Goal: Task Accomplishment & Management: Manage account settings

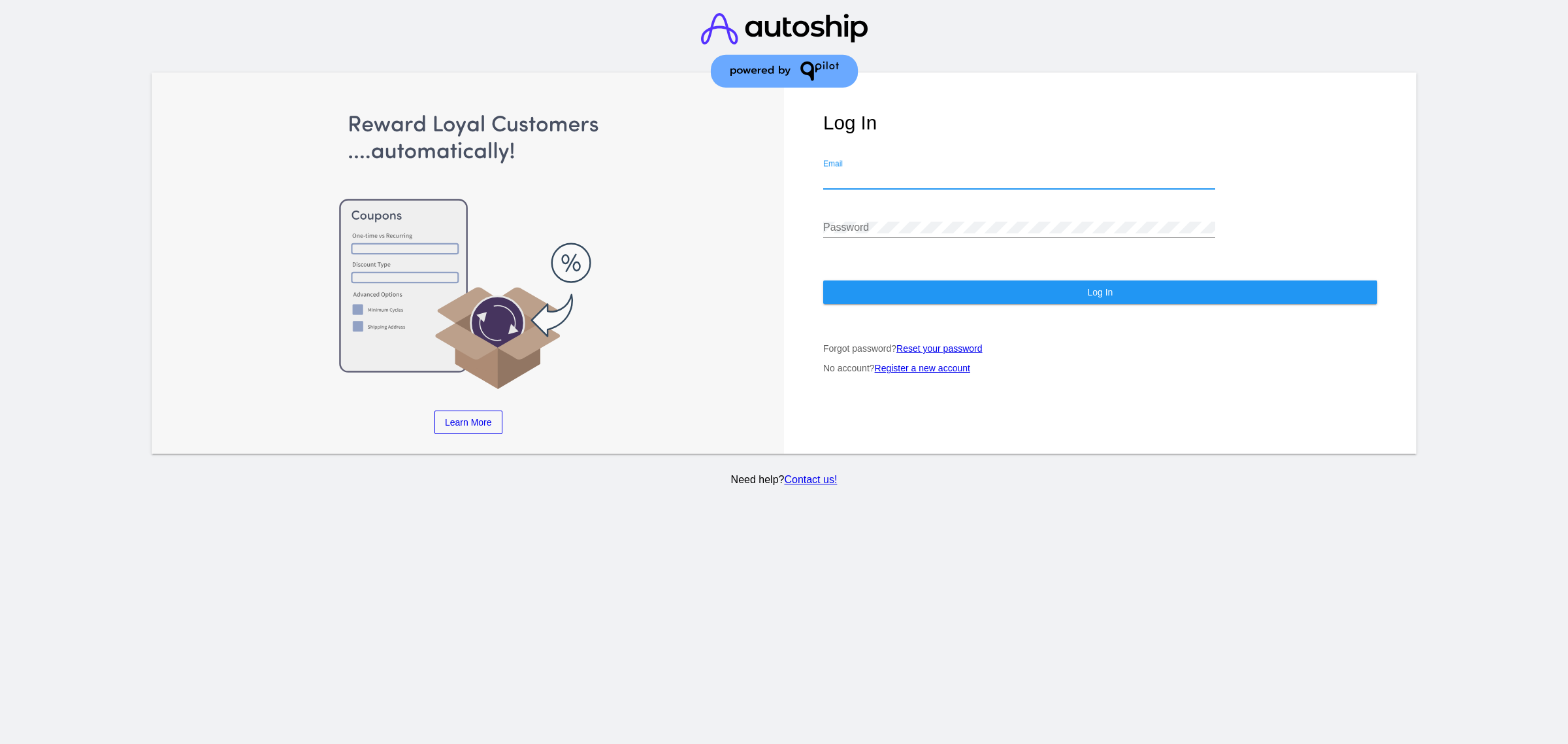
type input "[EMAIL_ADDRESS][DOMAIN_NAME]"
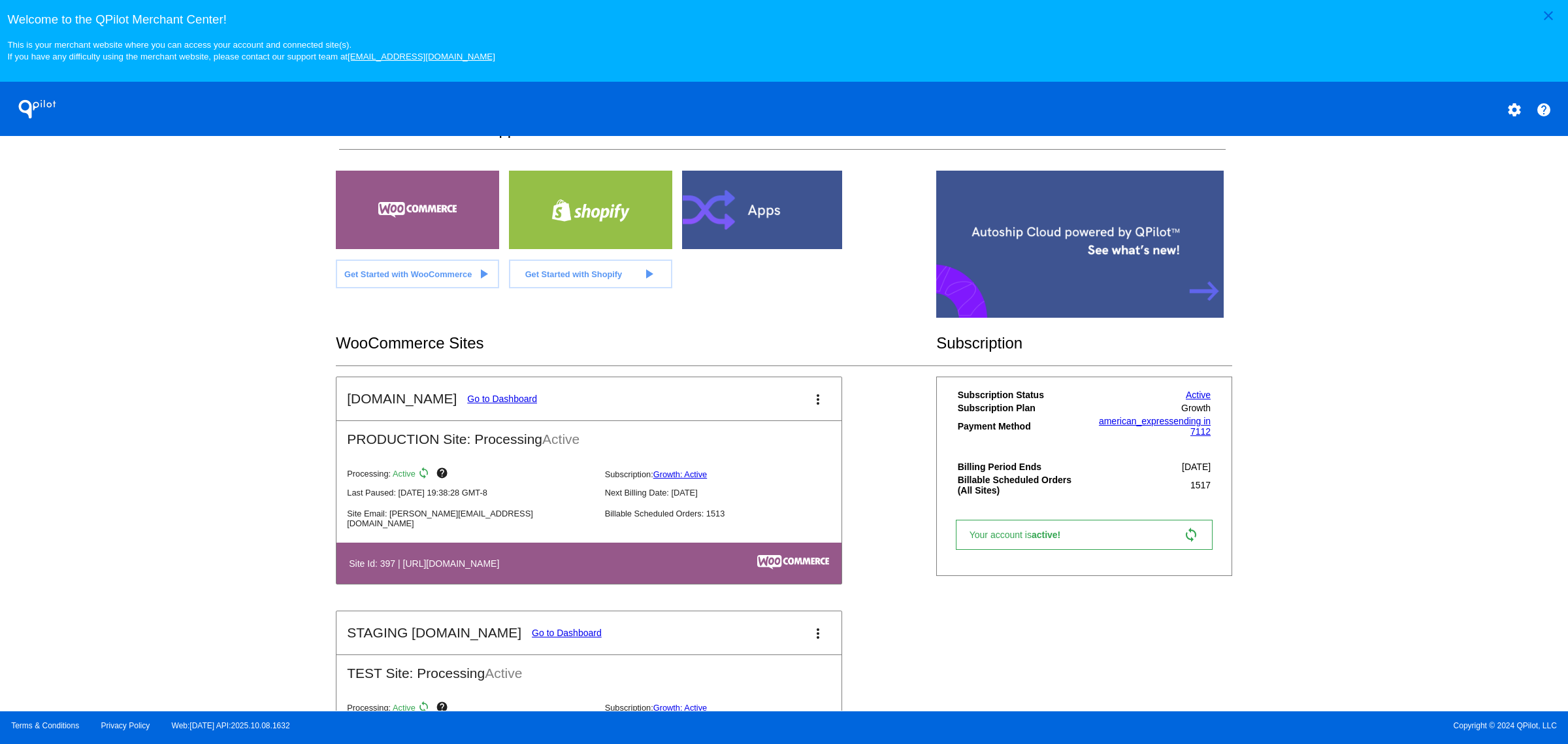
scroll to position [245, 0]
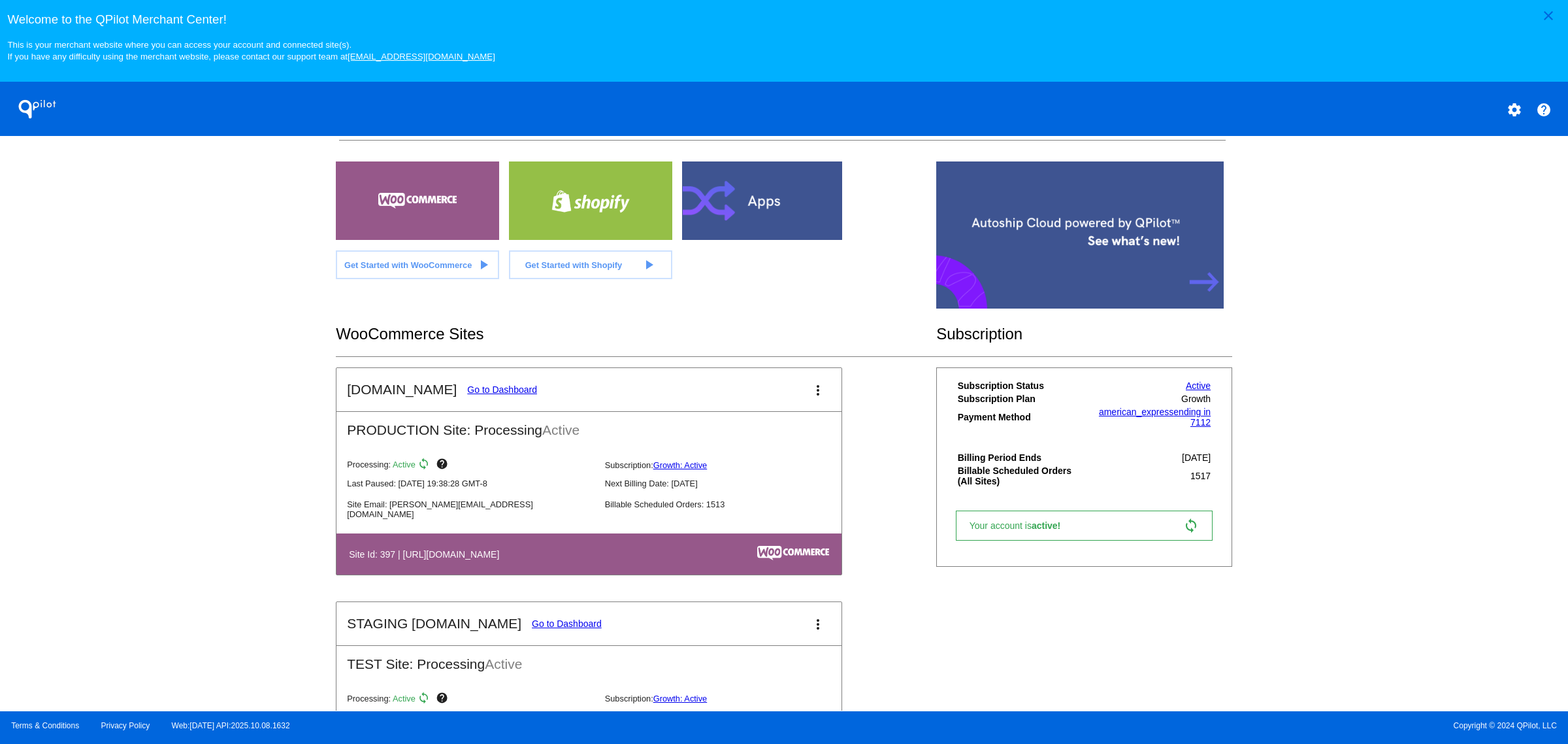
click at [500, 395] on link "Go to Dashboard" at bounding box center [502, 389] width 70 height 10
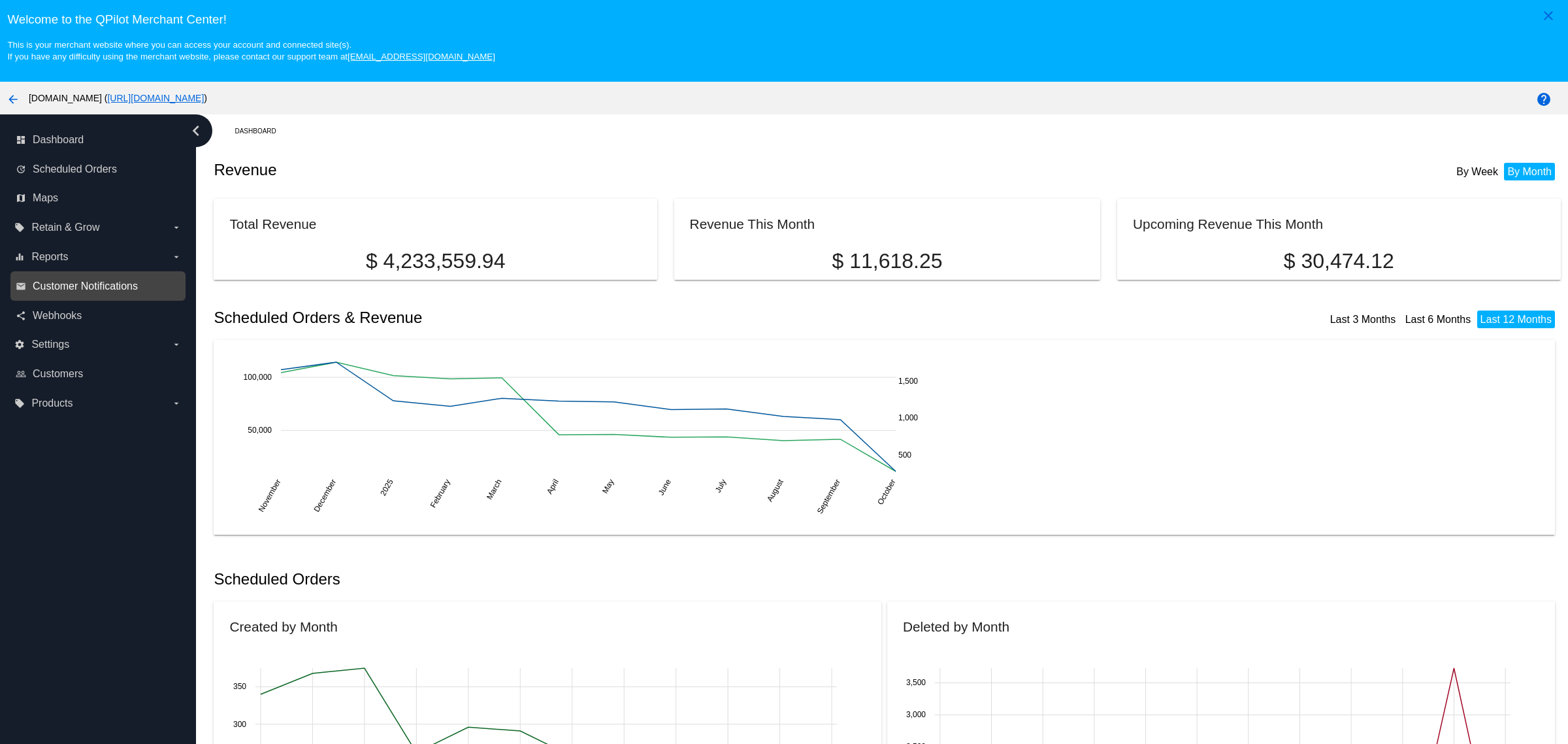
click at [136, 288] on span "Customer Notifications" at bounding box center [86, 286] width 105 height 12
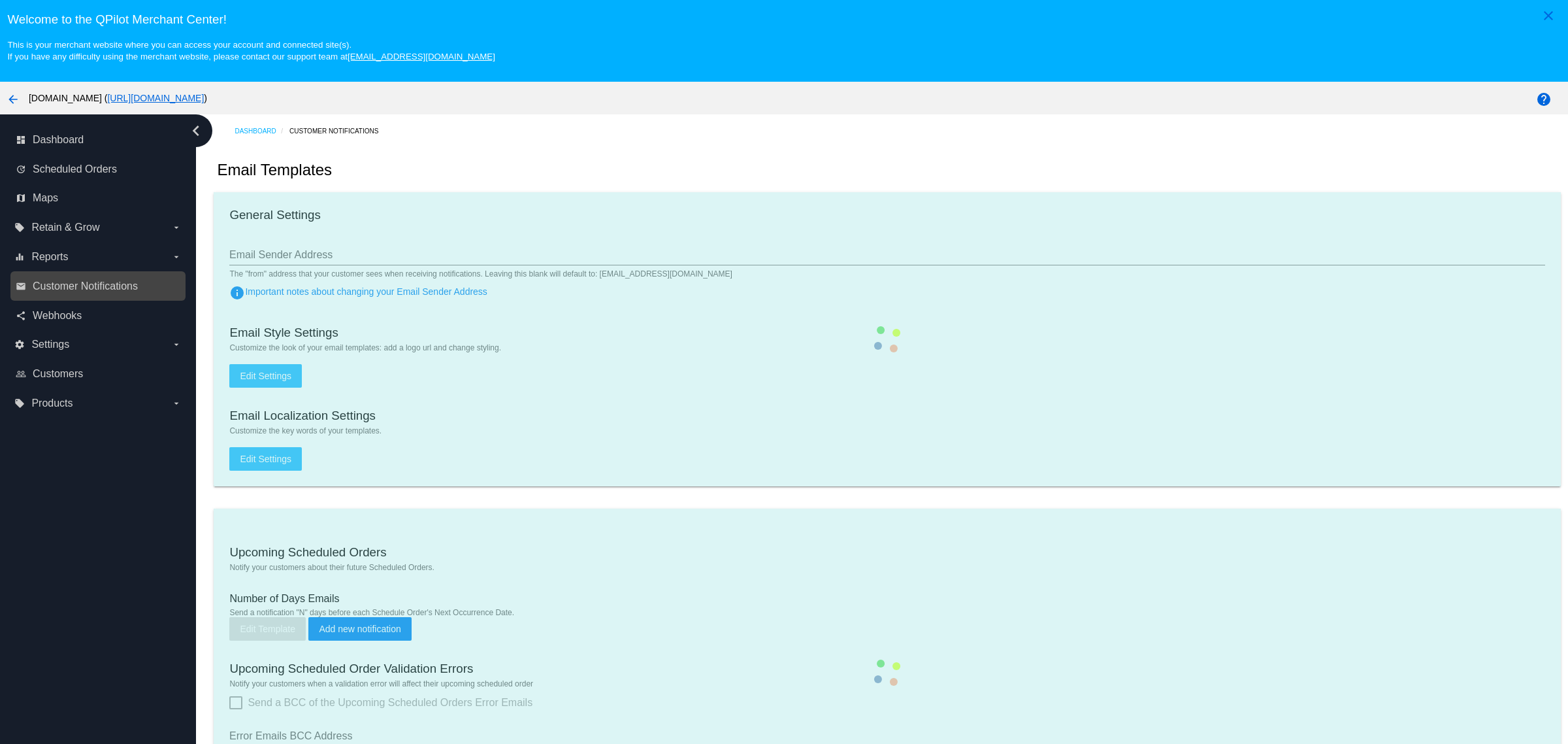
type input "[EMAIL_ADDRESS][DOMAIN_NAME]"
type input "1"
checkbox input "true"
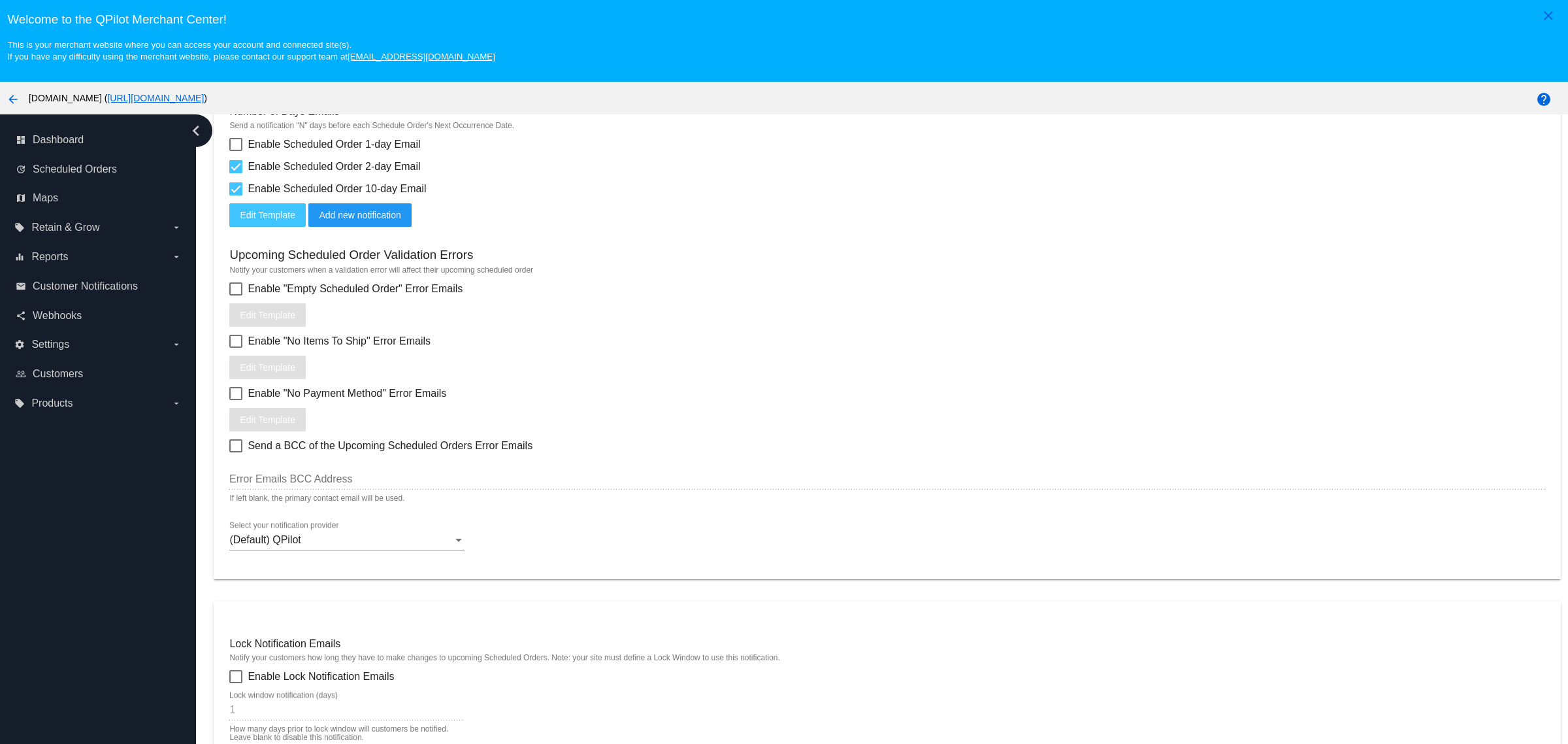
scroll to position [490, 0]
click at [399, 293] on span "Enable "Empty Scheduled Order" Error Emails" at bounding box center [355, 285] width 215 height 15
click at [235, 293] on input "Enable "Empty Scheduled Order" Error Emails" at bounding box center [235, 292] width 1 height 1
click at [428, 293] on span "Enable "Empty Scheduled Order" Error Emails" at bounding box center [355, 285] width 215 height 15
click at [235, 293] on input "Enable "Empty Scheduled Order" Error Emails" at bounding box center [235, 292] width 1 height 1
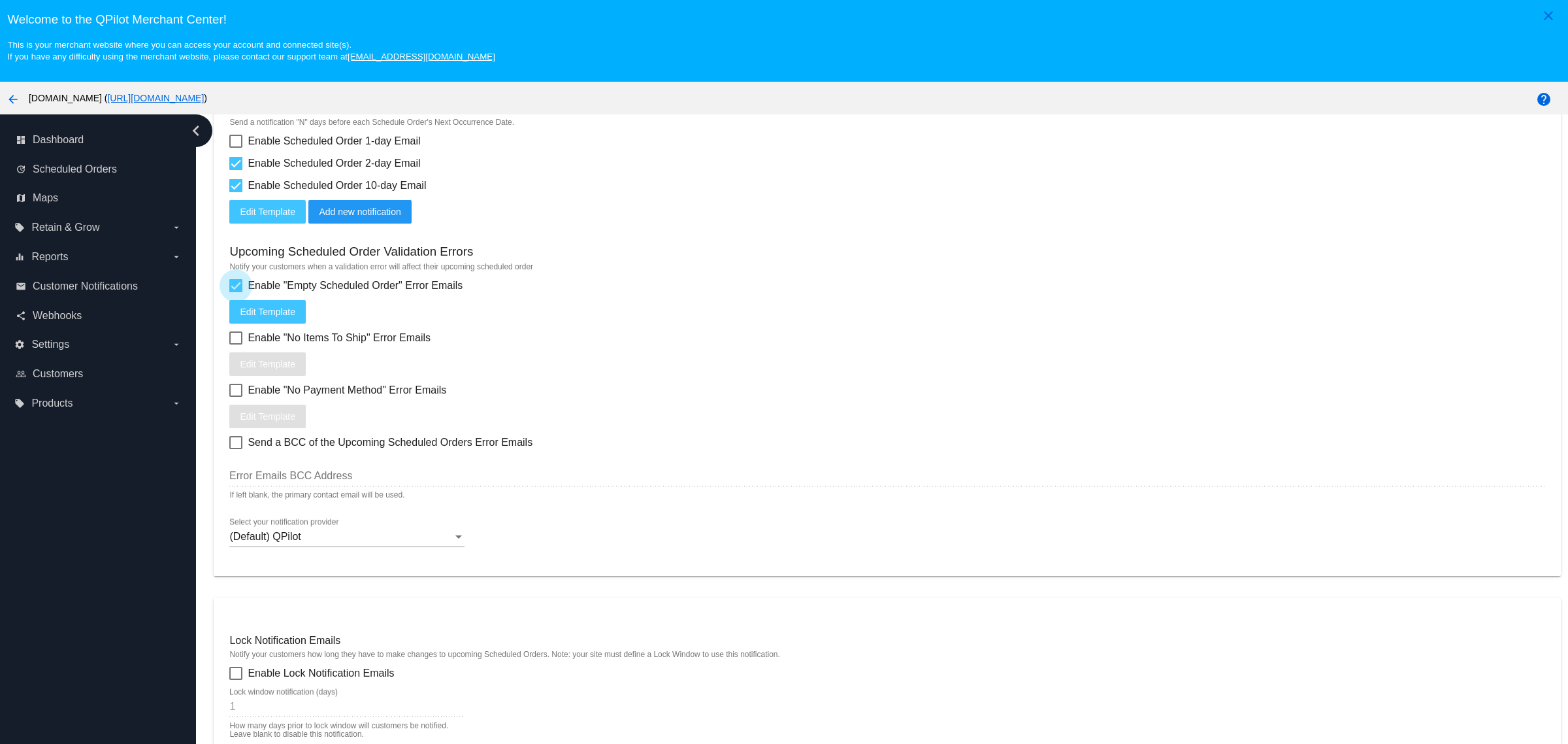
checkbox input "false"
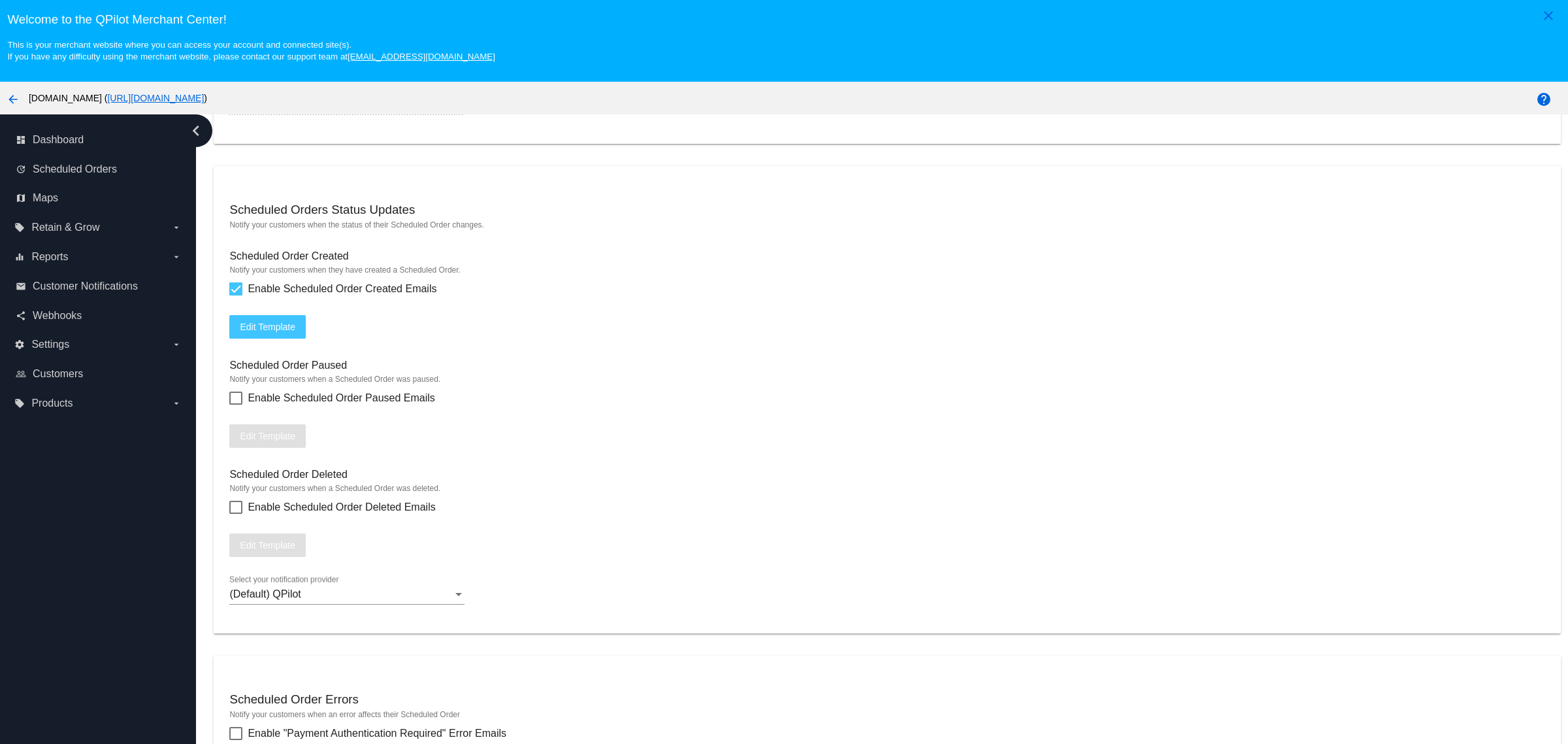
scroll to position [1225, 0]
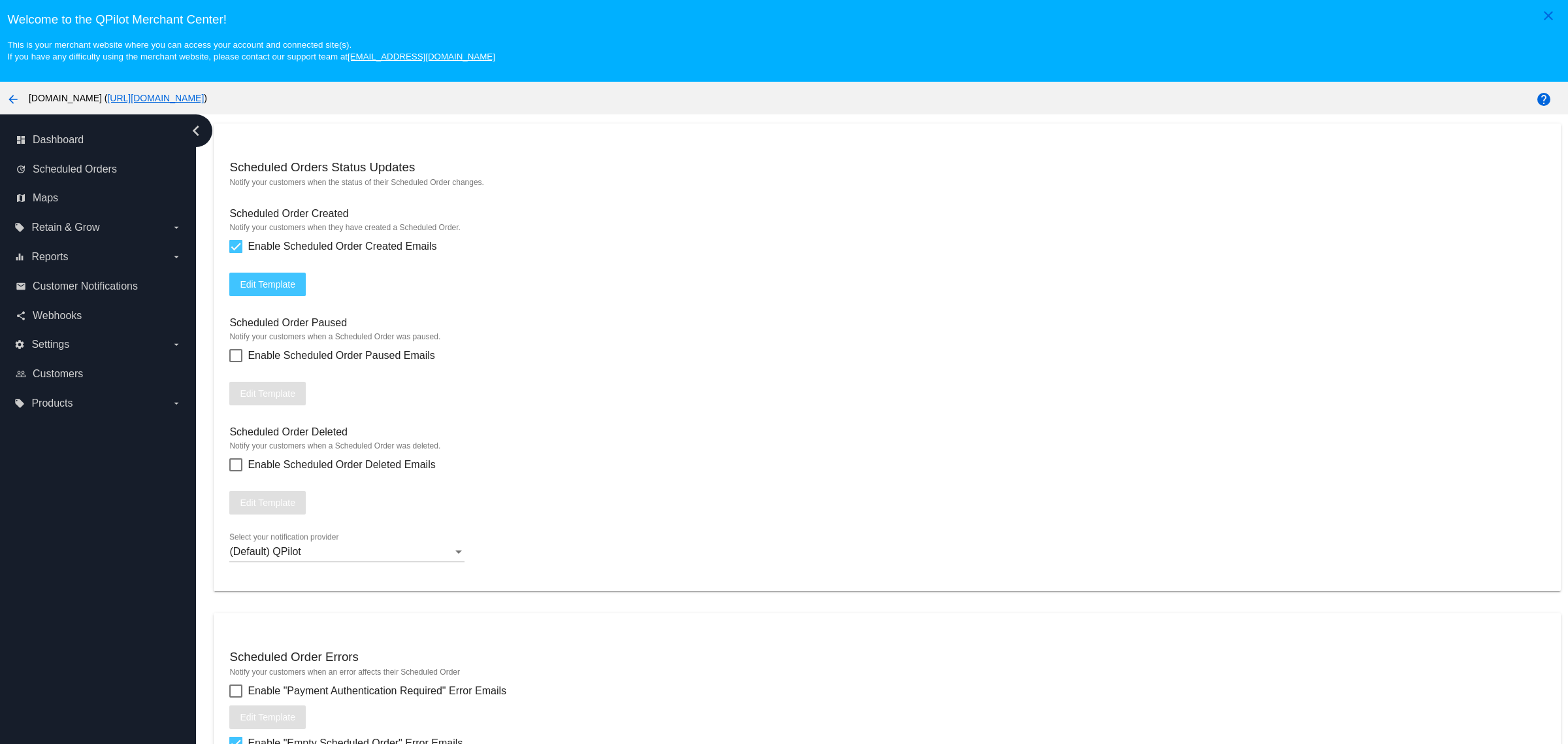
click at [402, 473] on span "Enable Scheduled Order Deleted Emails" at bounding box center [342, 464] width 187 height 15
click at [235, 472] on input "Enable Scheduled Order Deleted Emails" at bounding box center [235, 471] width 1 height 1
checkbox input "true"
click at [403, 364] on span "Enable Scheduled Order Paused Emails" at bounding box center [341, 355] width 186 height 15
click at [235, 363] on input "Enable Scheduled Order Paused Emails" at bounding box center [235, 362] width 1 height 1
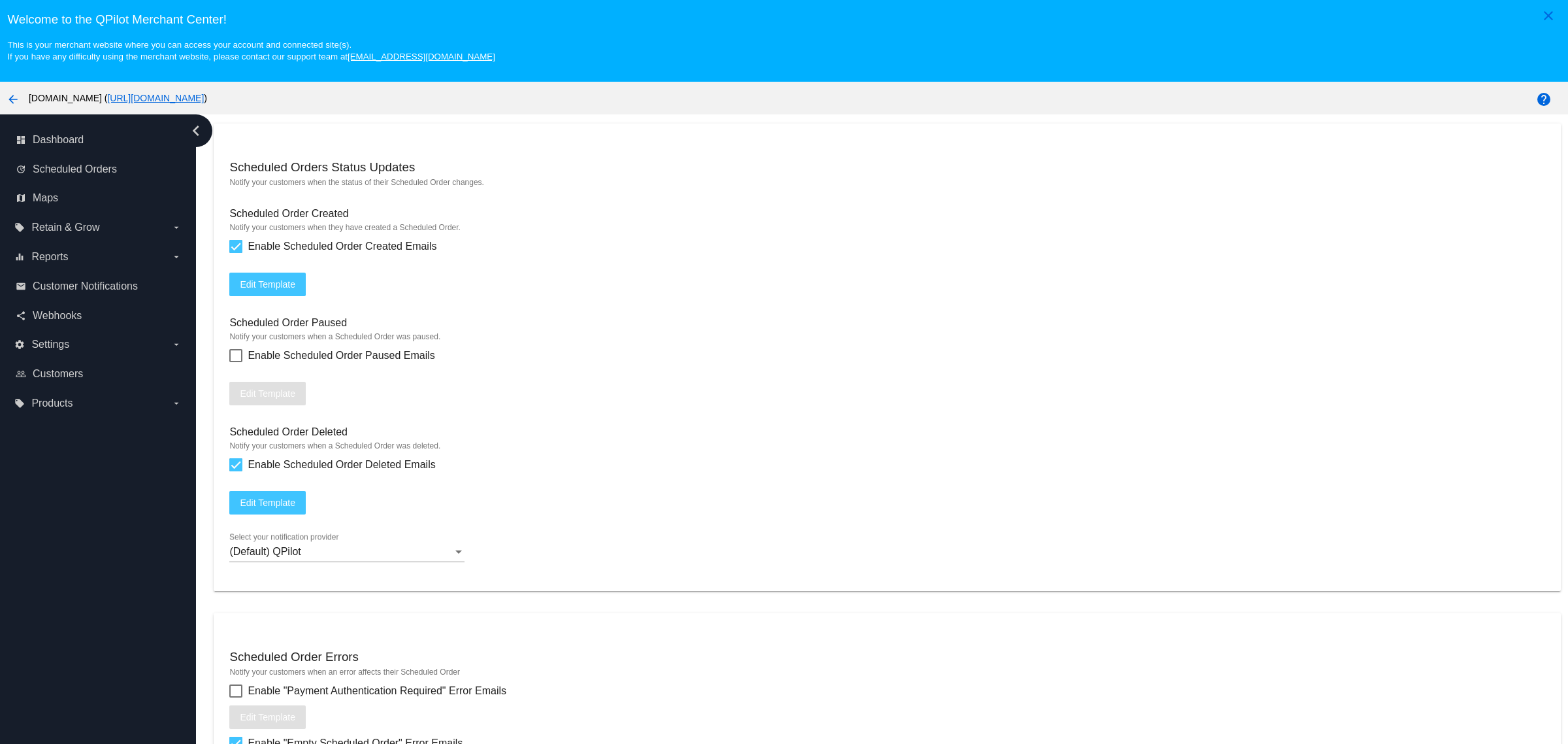
checkbox input "true"
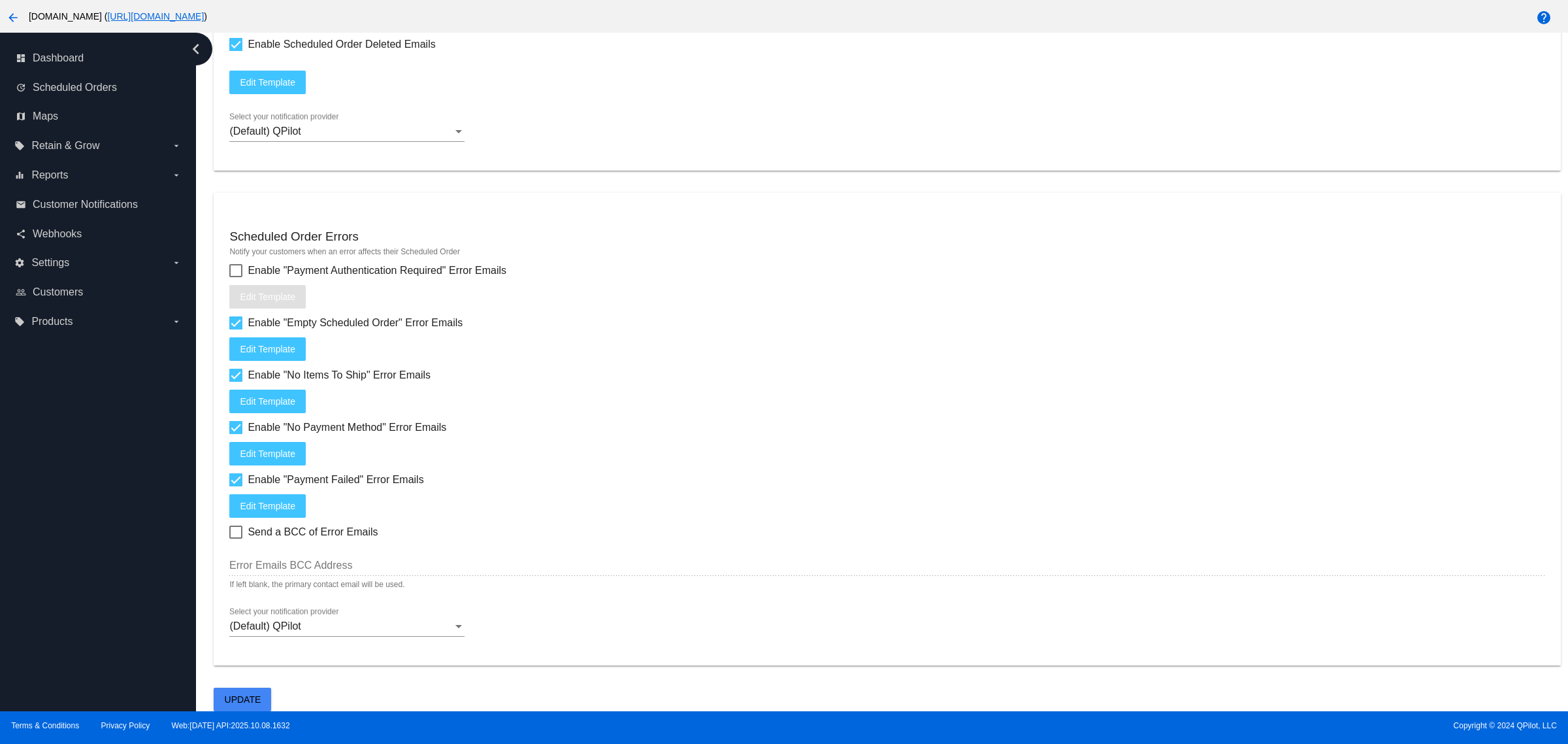
scroll to position [86, 0]
click at [269, 702] on button "Update" at bounding box center [242, 699] width 58 height 23
click at [415, 636] on div at bounding box center [347, 636] width 235 height 1
click at [422, 628] on div "(Default) QPilot" at bounding box center [342, 626] width 224 height 12
click at [720, 620] on div at bounding box center [784, 372] width 1568 height 744
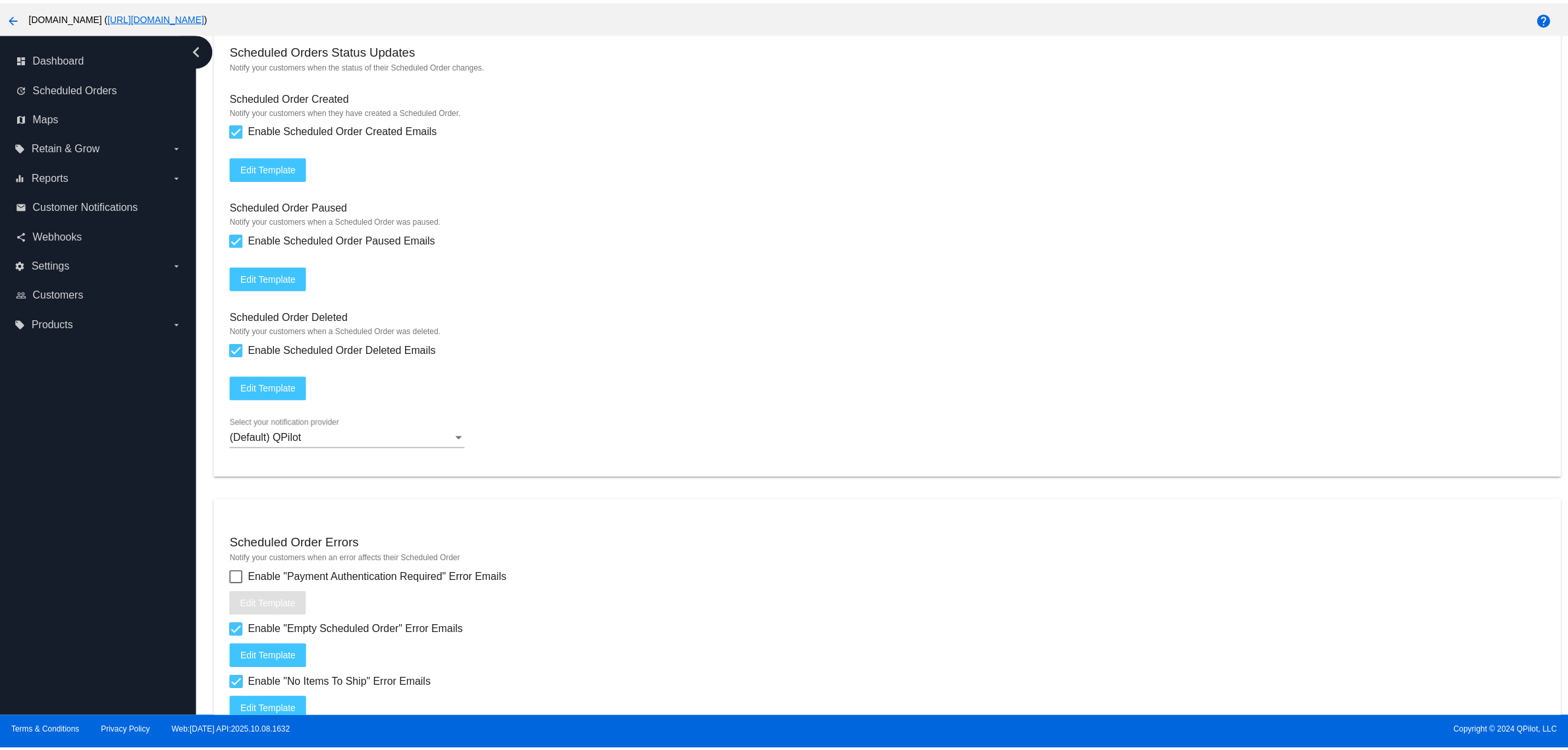
scroll to position [1137, 0]
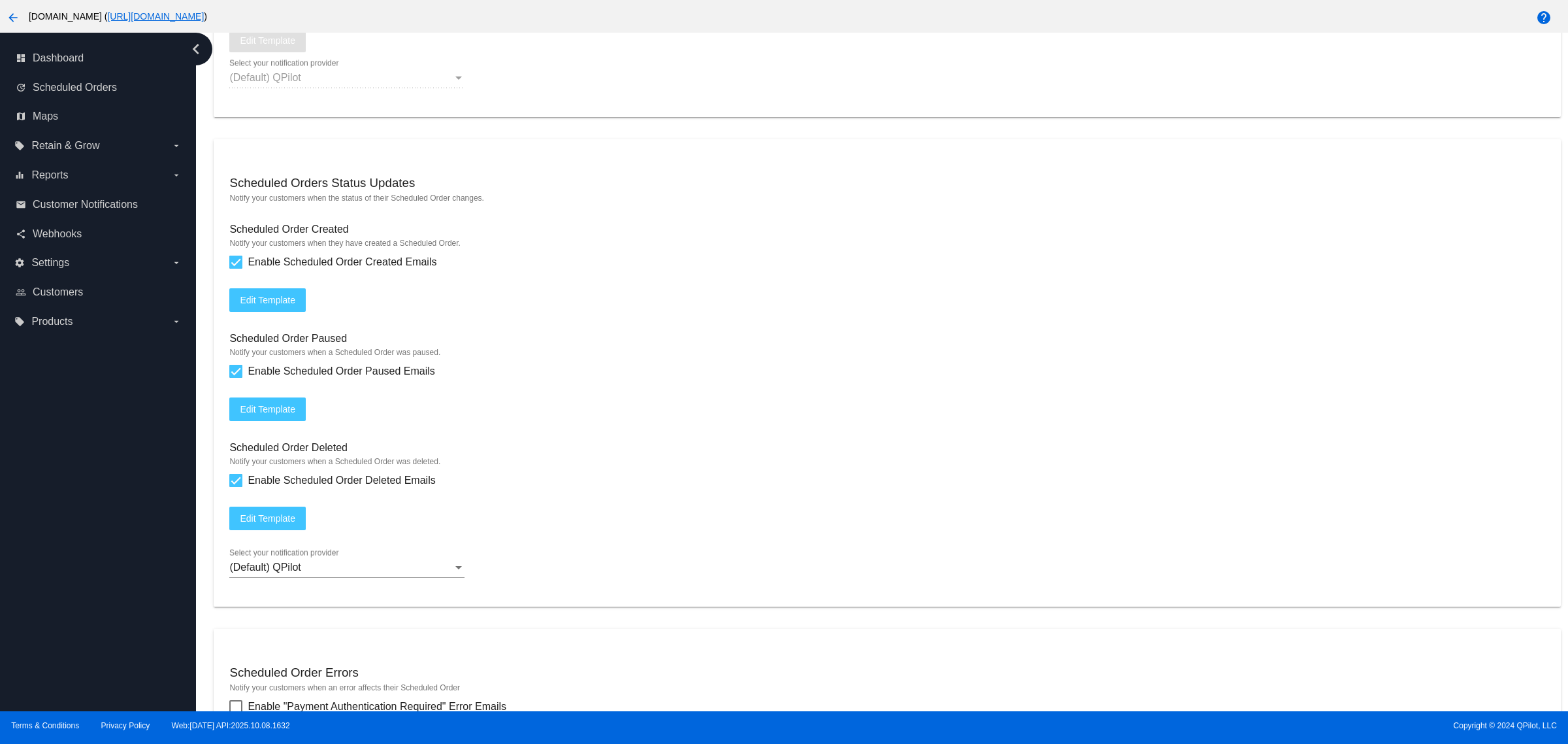
click at [281, 524] on span "Edit Template" at bounding box center [268, 518] width 56 height 10
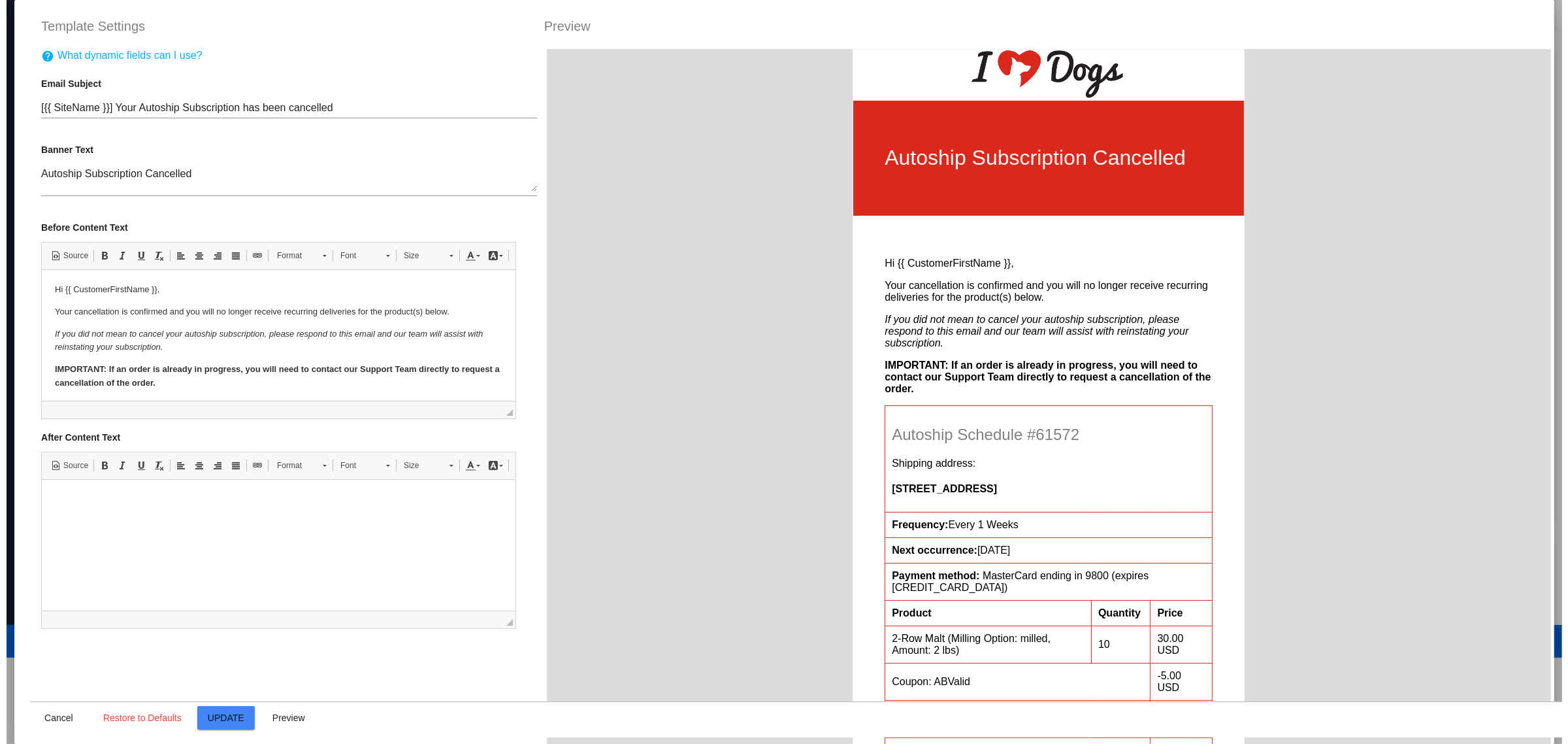
scroll to position [0, 0]
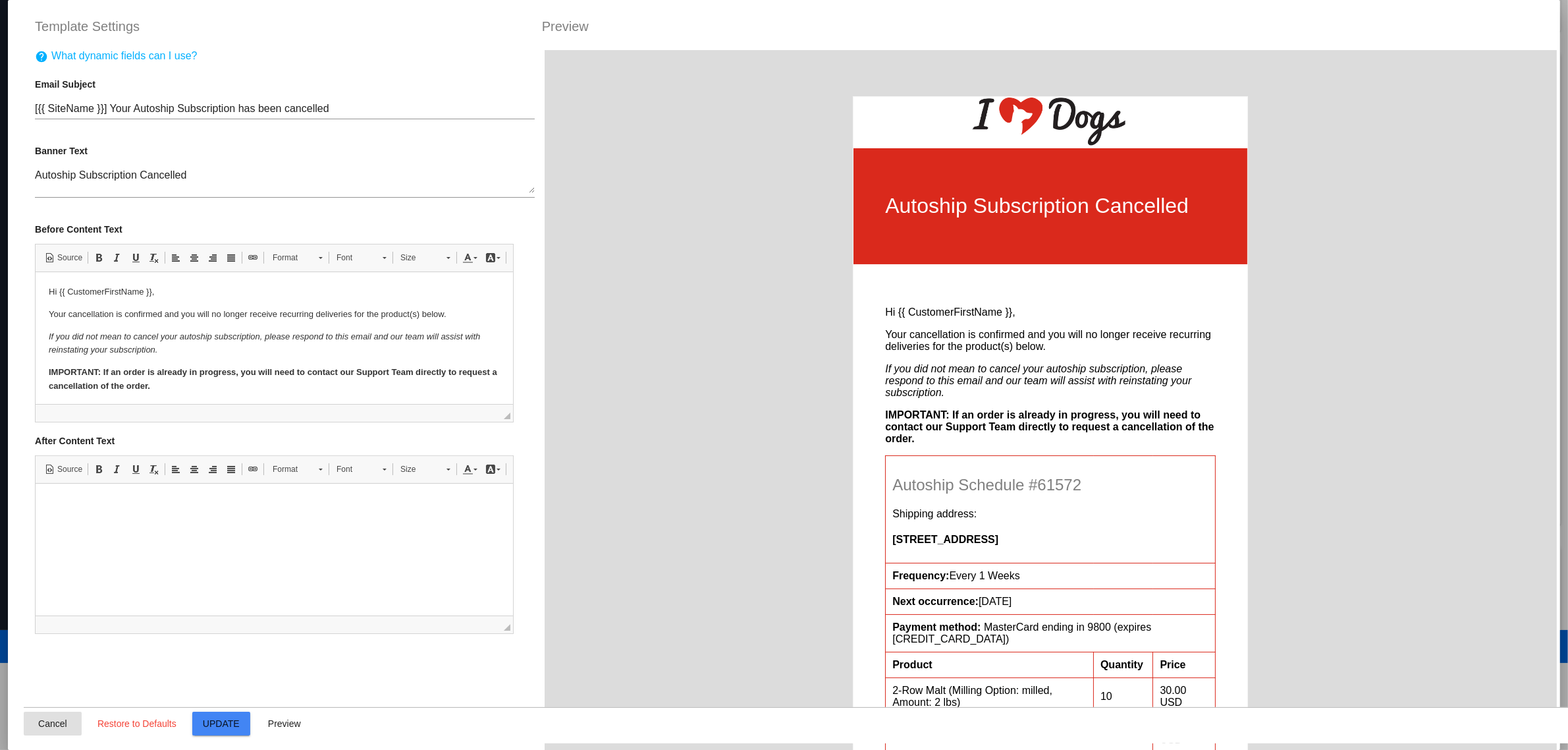
click at [36, 715] on button "Cancel" at bounding box center [52, 723] width 58 height 24
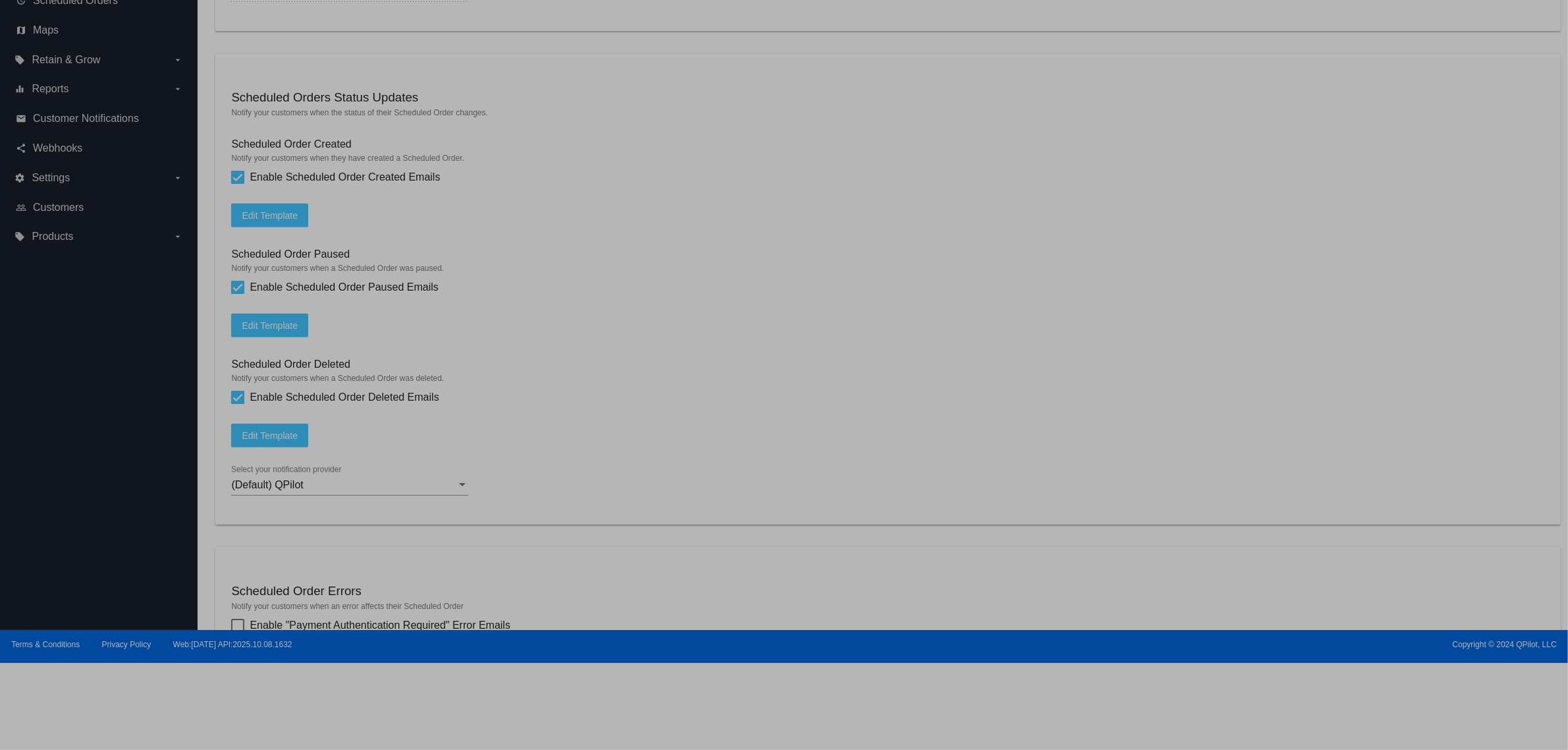
type input "[{{ [DOMAIN_NAME] }}] Your Autoship Subscription has been cancelled"
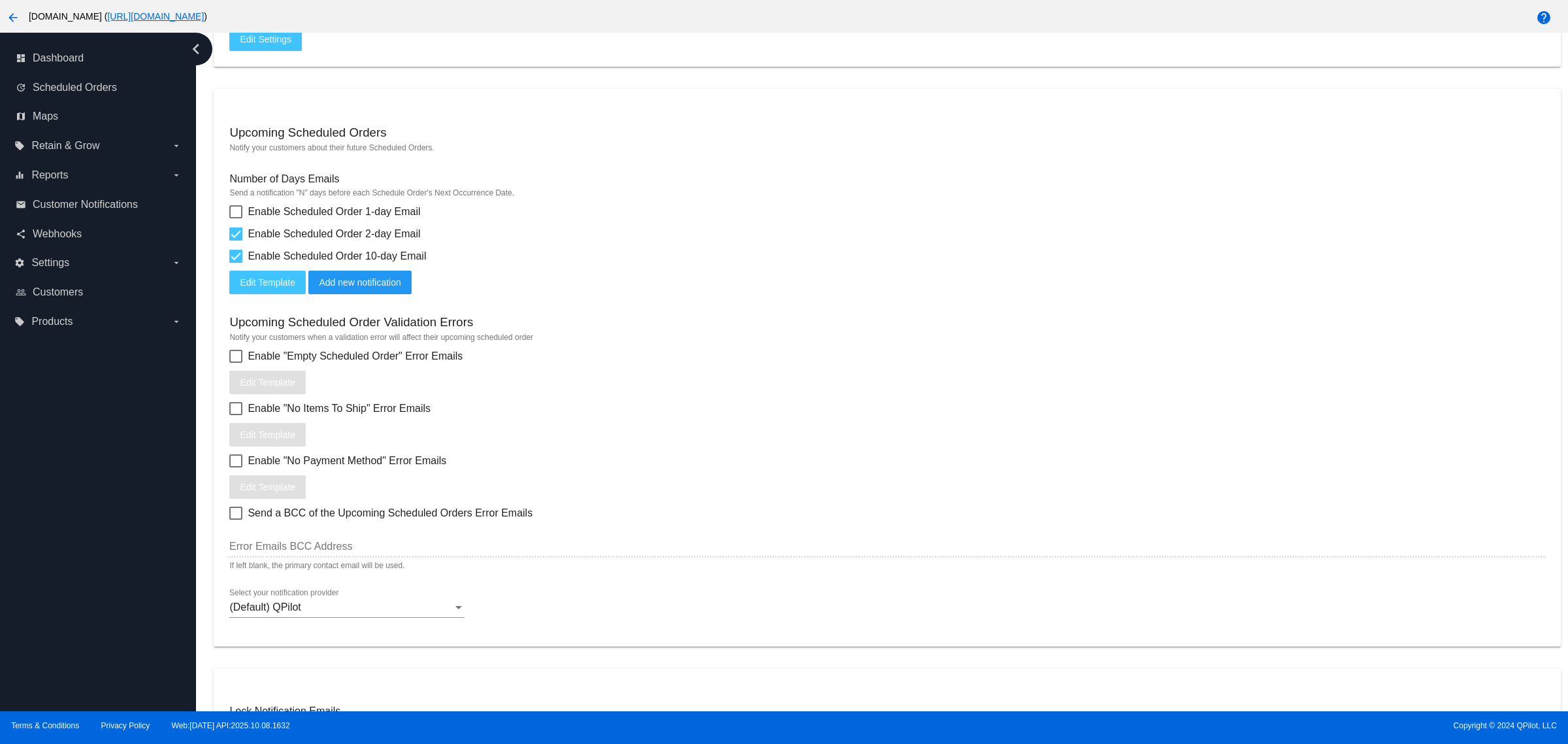
scroll to position [311, 0]
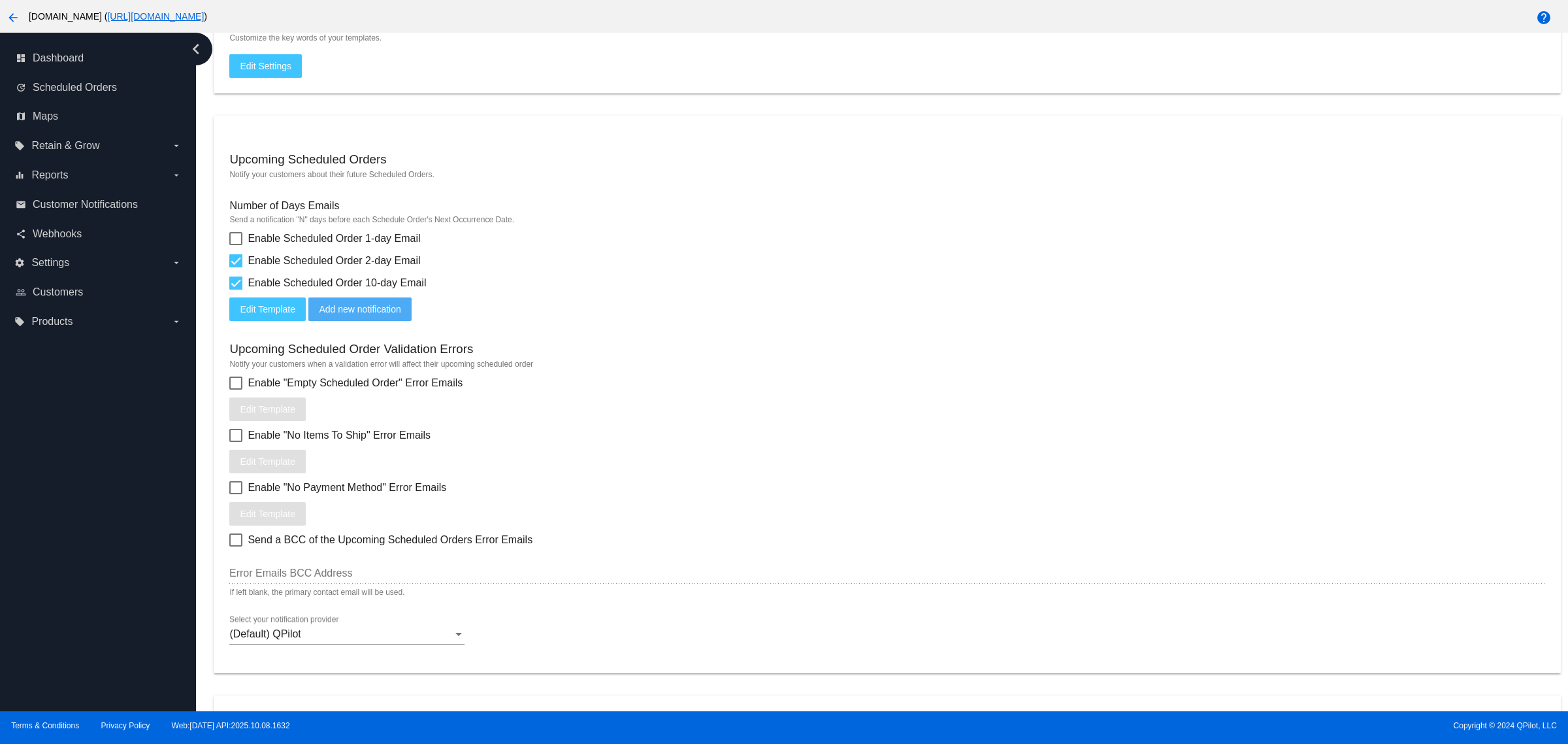
click at [366, 321] on button "Add new notification" at bounding box center [360, 309] width 102 height 23
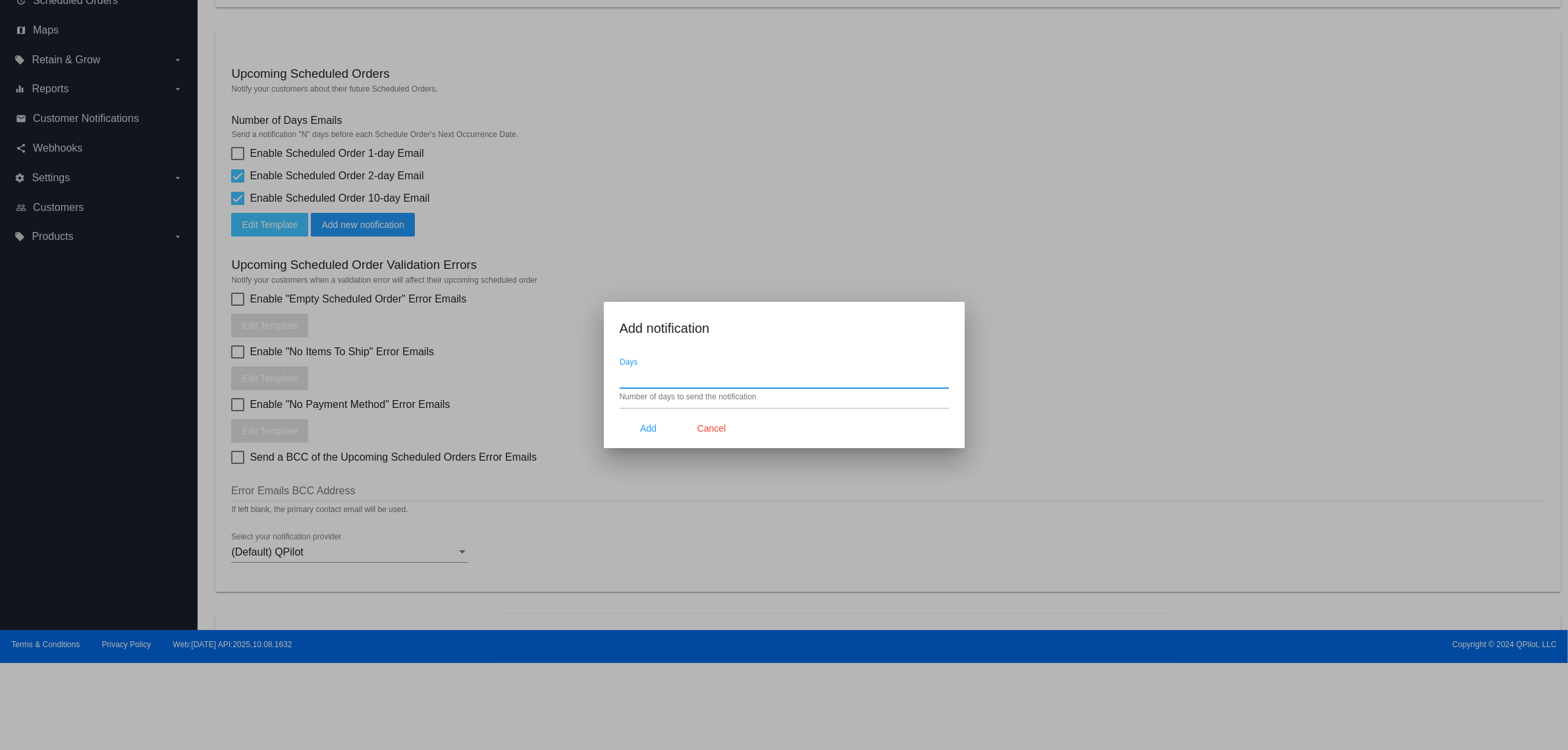
click at [678, 372] on input "Days" at bounding box center [784, 378] width 330 height 12
click at [944, 376] on input "1" at bounding box center [784, 378] width 330 height 12
click at [944, 376] on input "2" at bounding box center [784, 378] width 330 height 12
click at [944, 376] on input "3" at bounding box center [784, 378] width 330 height 12
click at [944, 376] on input "4" at bounding box center [784, 378] width 330 height 12
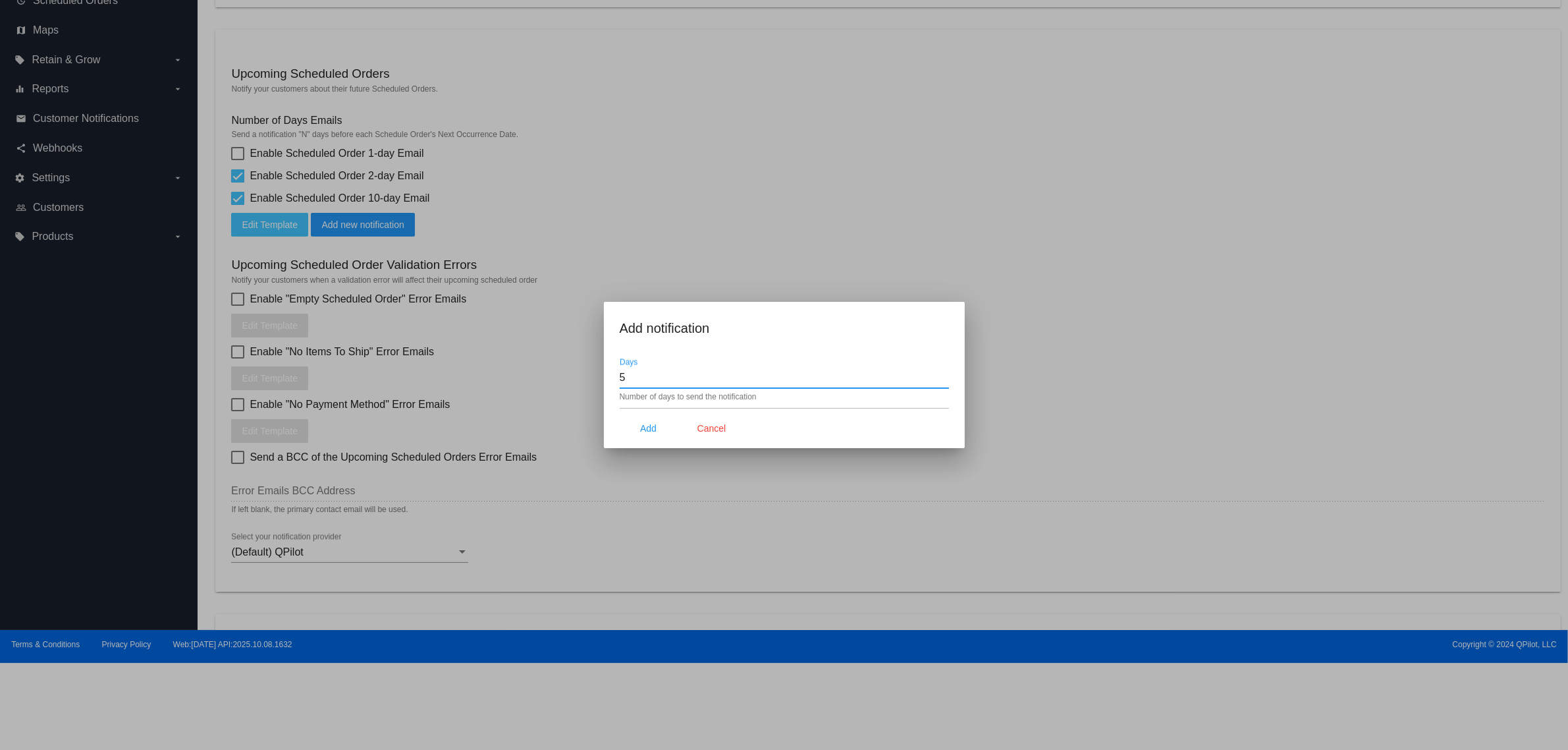
click at [944, 376] on input "5" at bounding box center [784, 378] width 330 height 12
click at [944, 382] on input "4" at bounding box center [784, 378] width 330 height 12
drag, startPoint x: 650, startPoint y: 430, endPoint x: 848, endPoint y: 422, distance: 198.2
click at [848, 422] on mat-dialog-actions "Add Cancel" at bounding box center [784, 428] width 330 height 40
click at [942, 373] on input "5" at bounding box center [784, 378] width 330 height 12
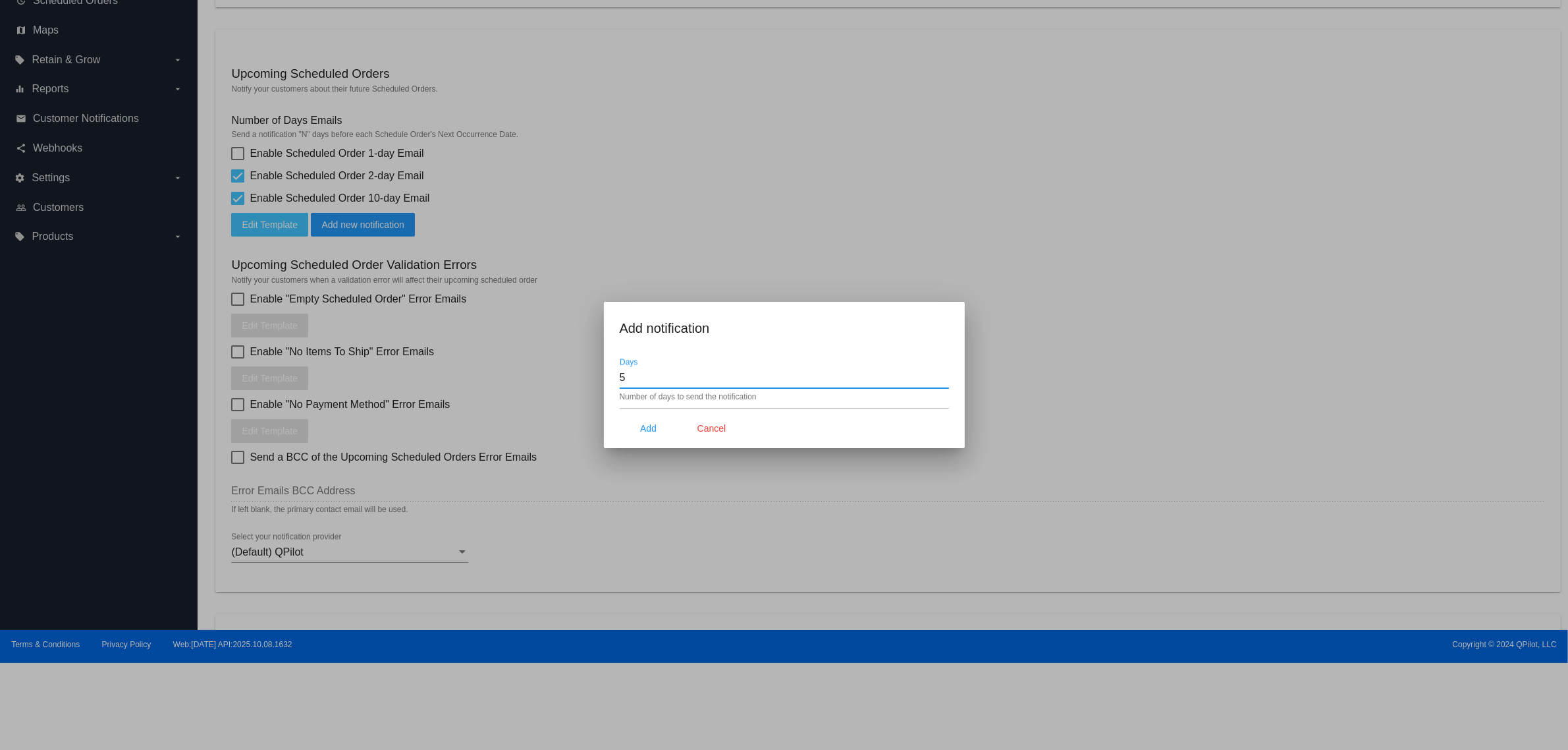
click at [944, 384] on div "5 Days" at bounding box center [784, 373] width 330 height 29
click at [945, 381] on input "4" at bounding box center [784, 378] width 330 height 12
type input "3"
click at [945, 381] on input "3" at bounding box center [784, 378] width 330 height 12
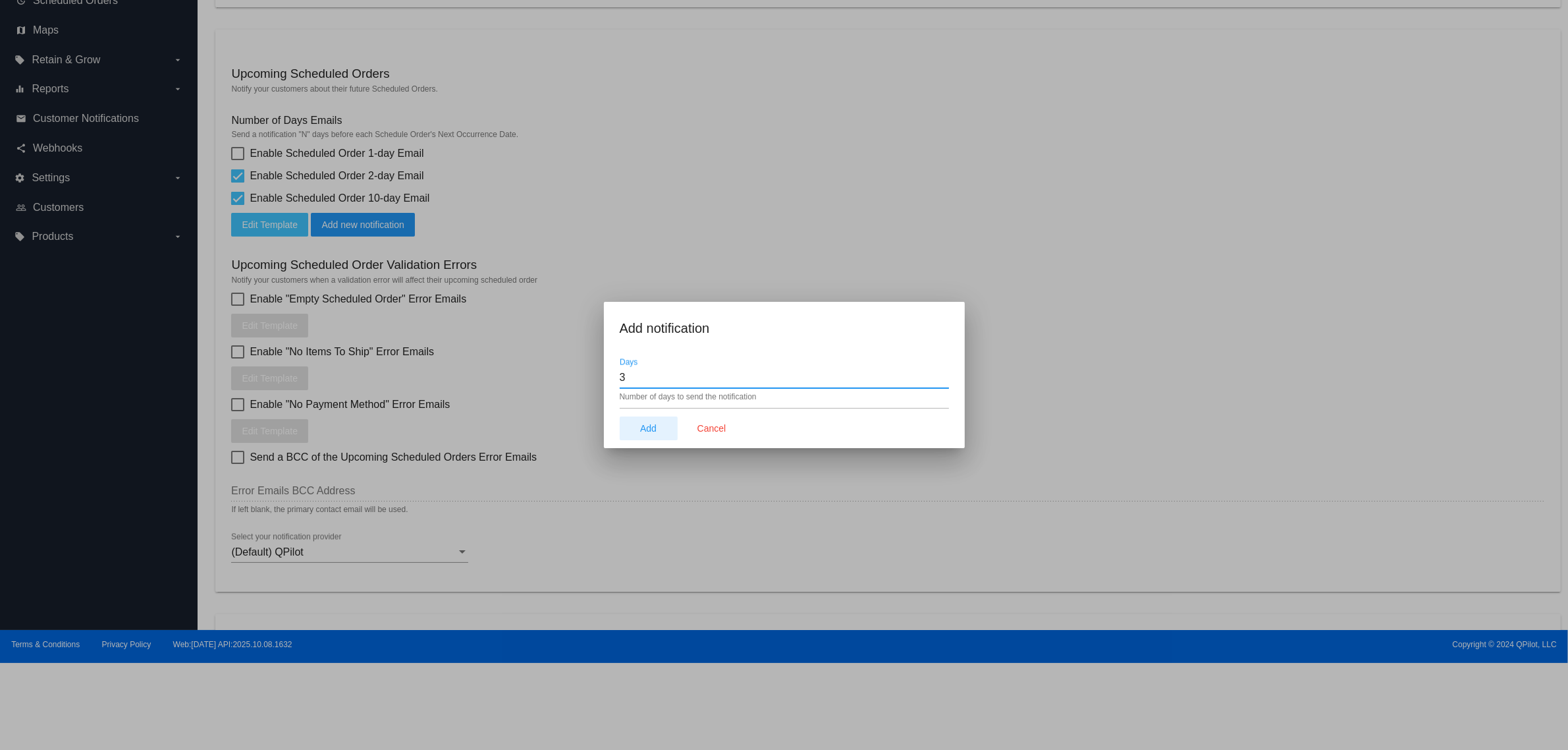
click at [638, 422] on button "Add" at bounding box center [649, 428] width 58 height 24
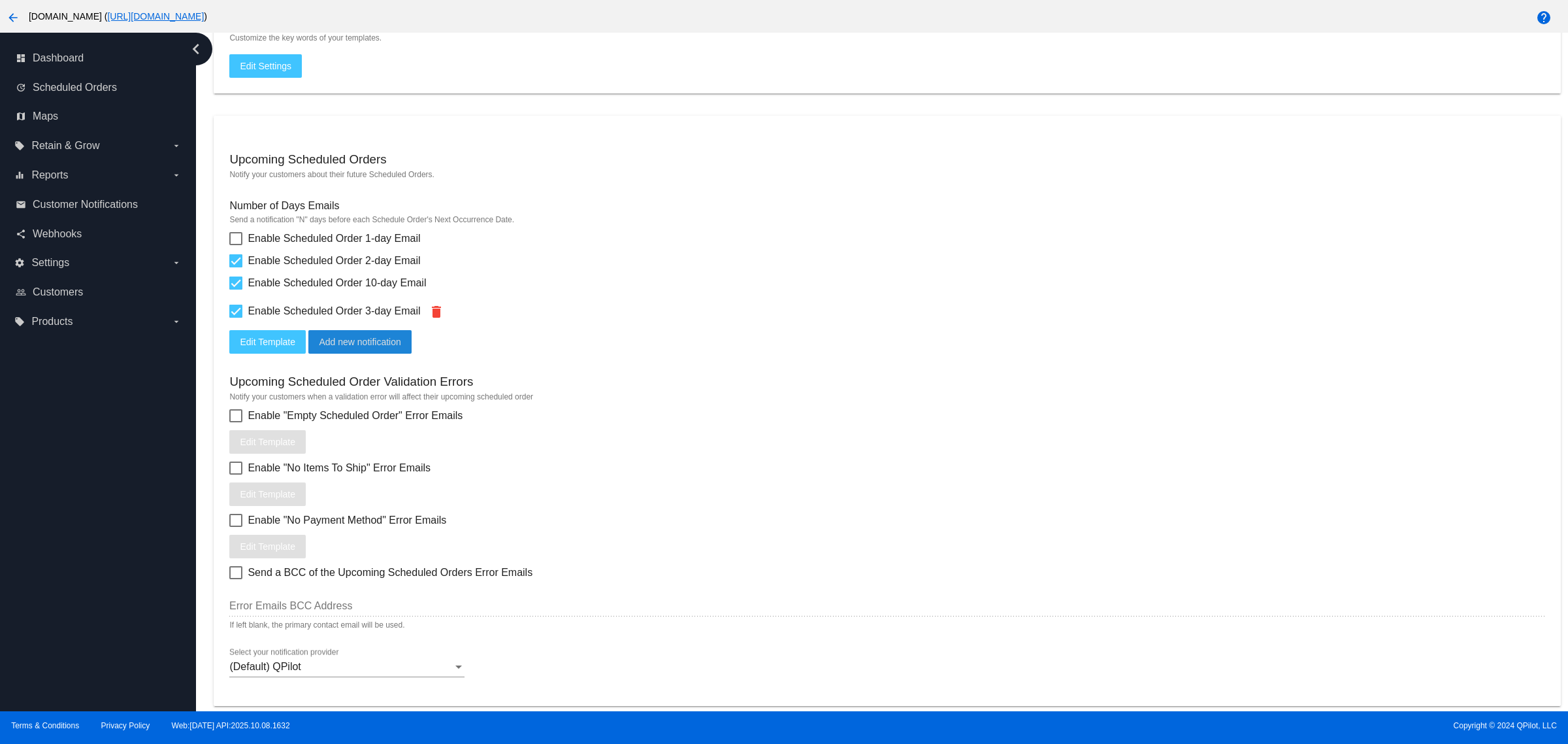
click at [270, 268] on span "Enable Scheduled Order 2-day Email" at bounding box center [334, 260] width 173 height 15
click at [235, 268] on input "Enable Scheduled Order 2-day Email" at bounding box center [235, 267] width 1 height 1
checkbox input "false"
click at [295, 247] on span "Enable Scheduled Order 1-day Email" at bounding box center [334, 238] width 173 height 15
click at [235, 246] on input "Enable Scheduled Order 1-day Email" at bounding box center [235, 245] width 1 height 1
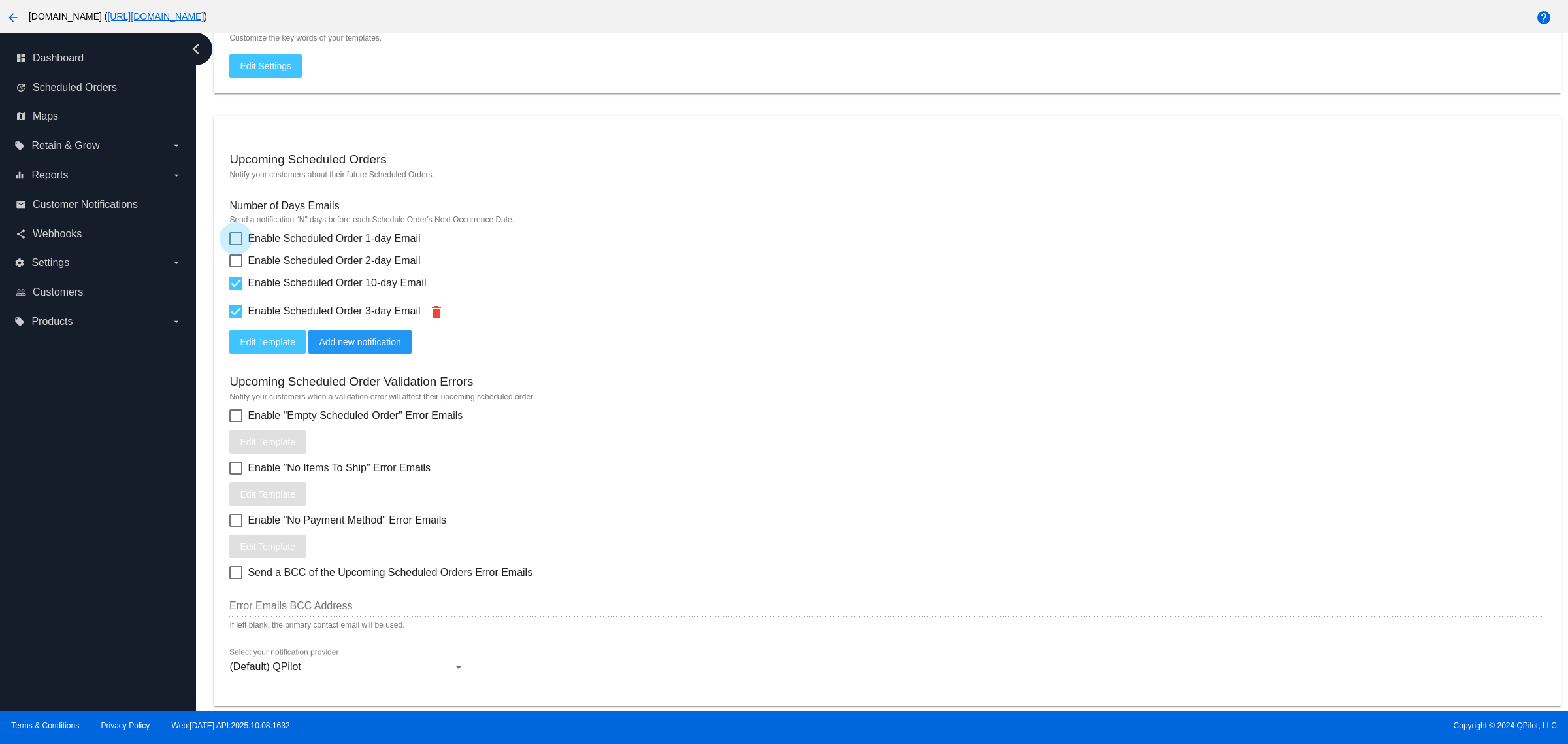
checkbox input "true"
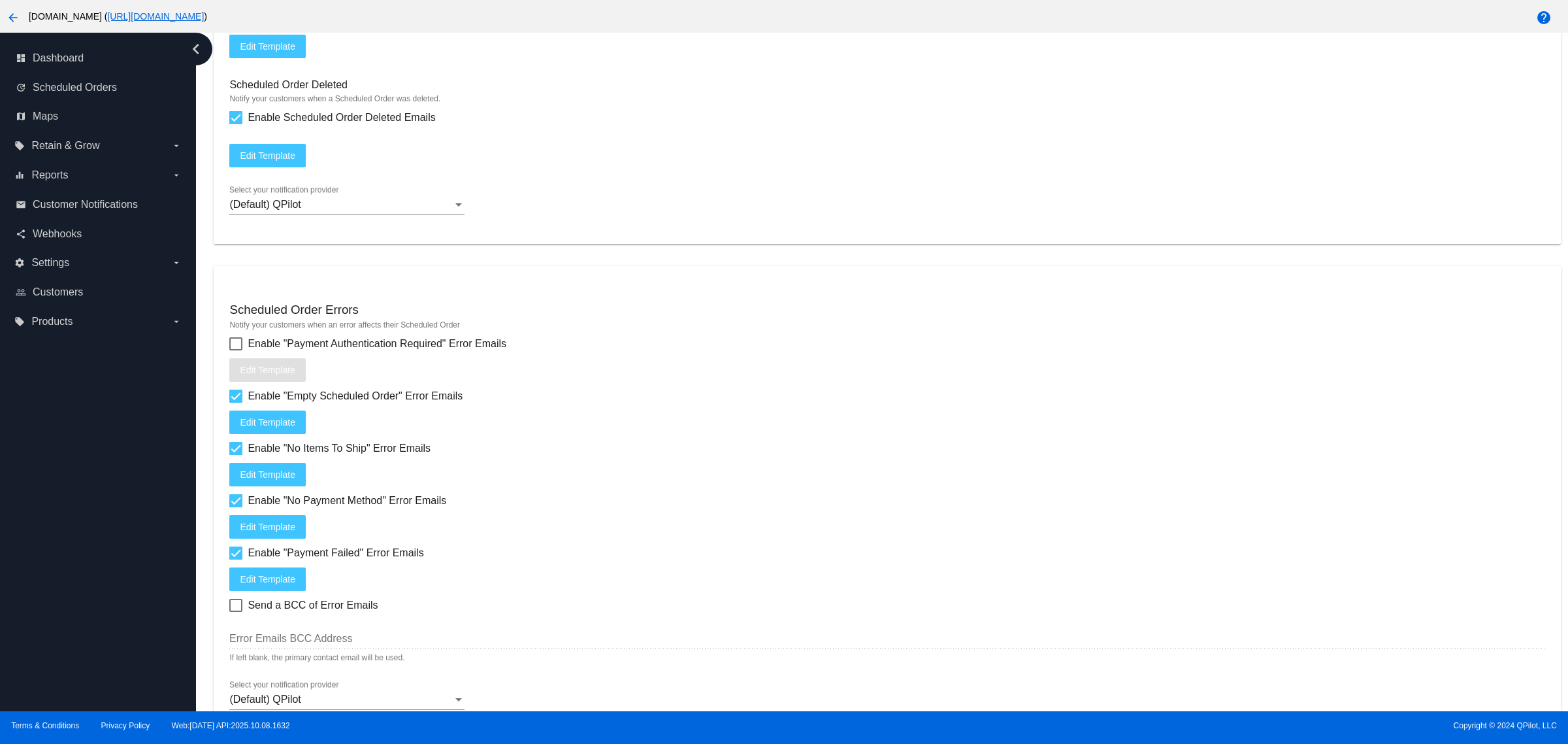
scroll to position [1650, 0]
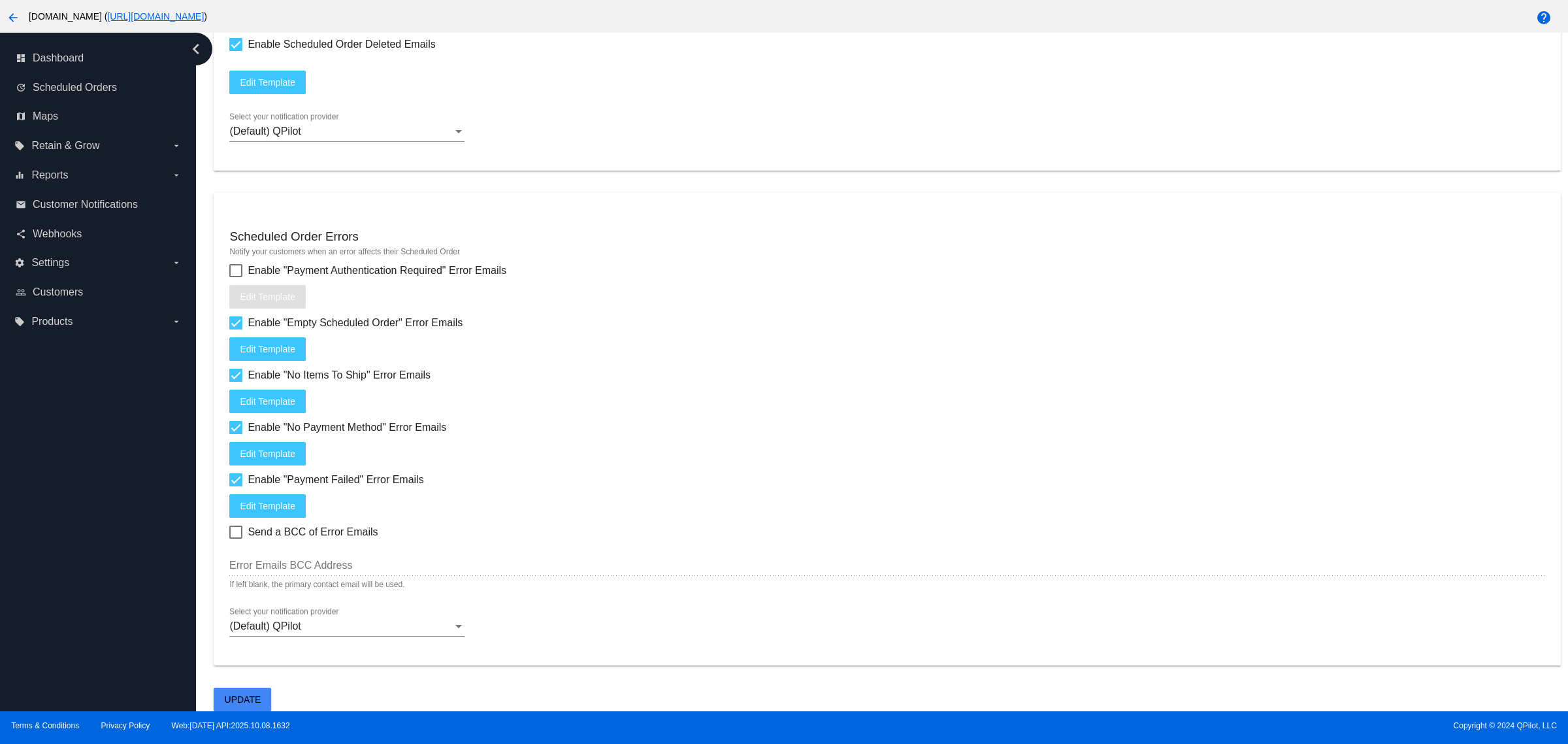
click at [230, 694] on span "Update" at bounding box center [243, 699] width 37 height 10
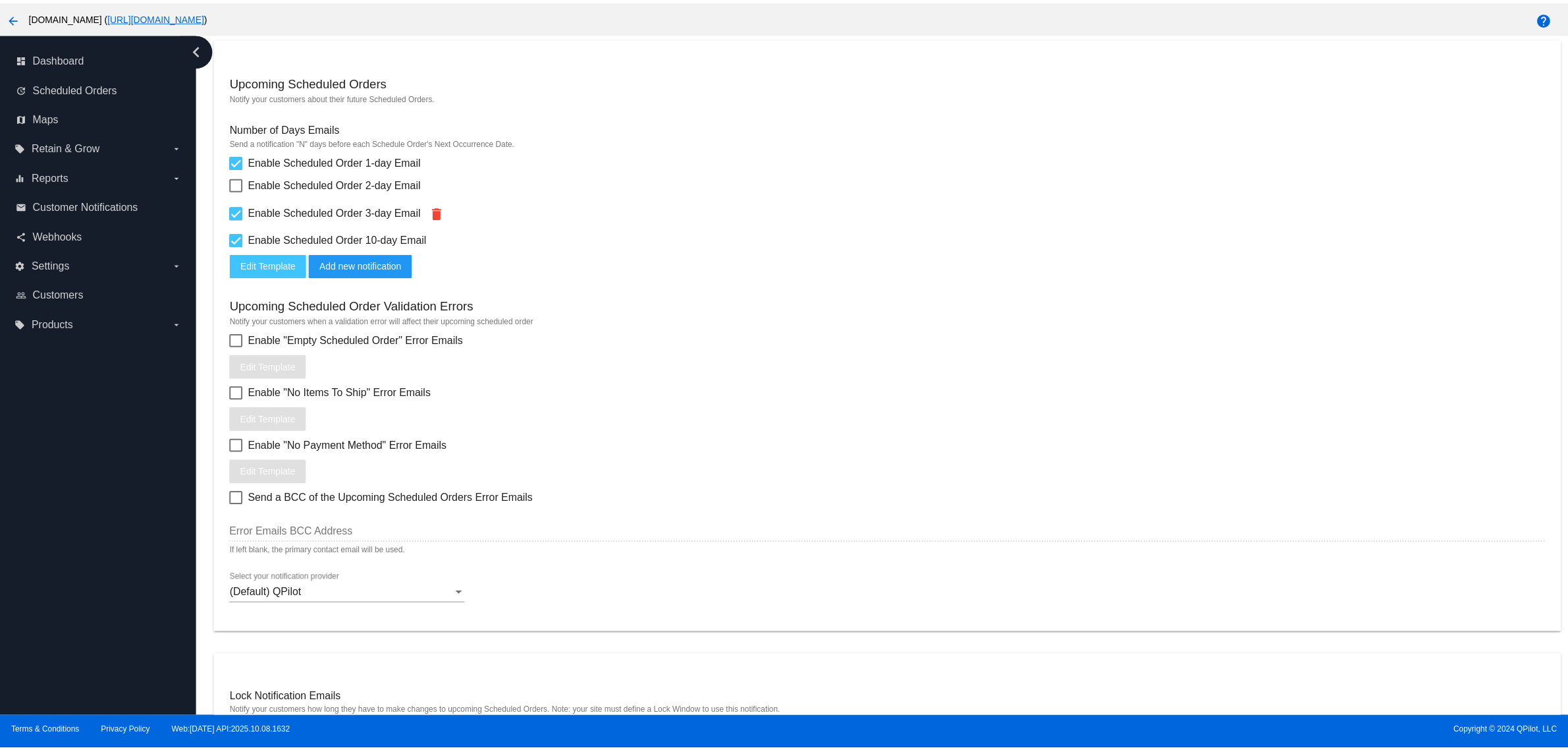
scroll to position [347, 0]
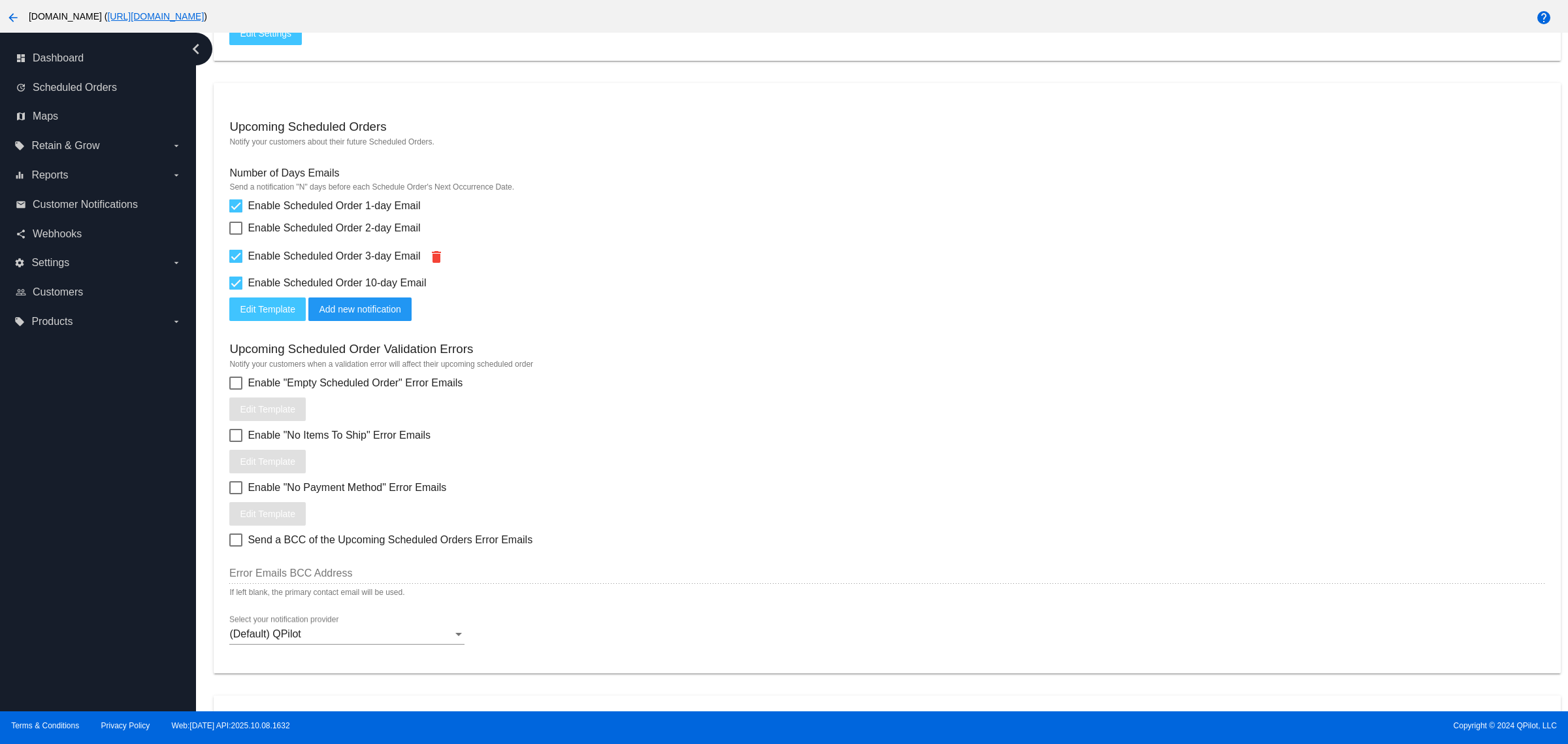
click at [284, 315] on span "Edit Template" at bounding box center [268, 309] width 56 height 10
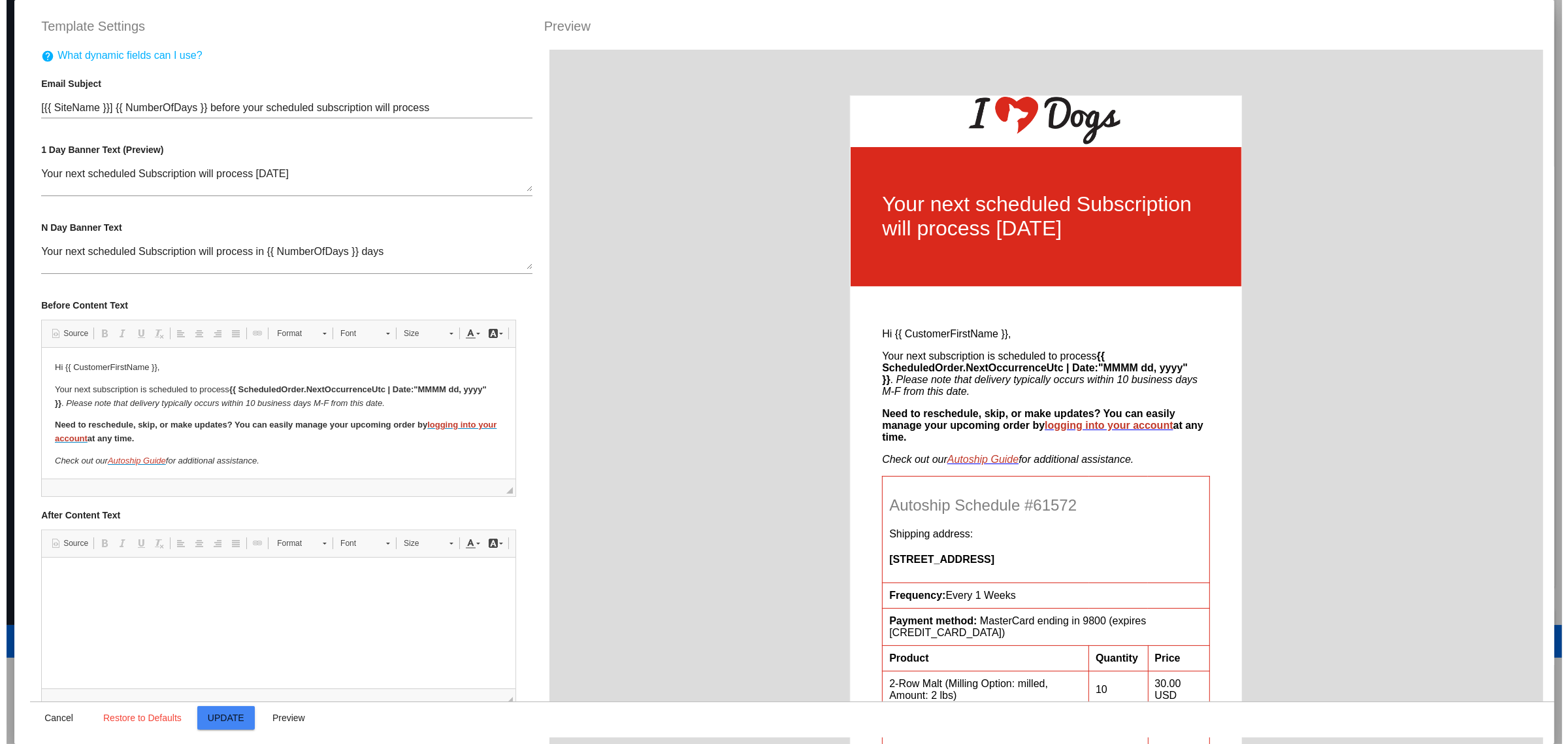
scroll to position [0, 0]
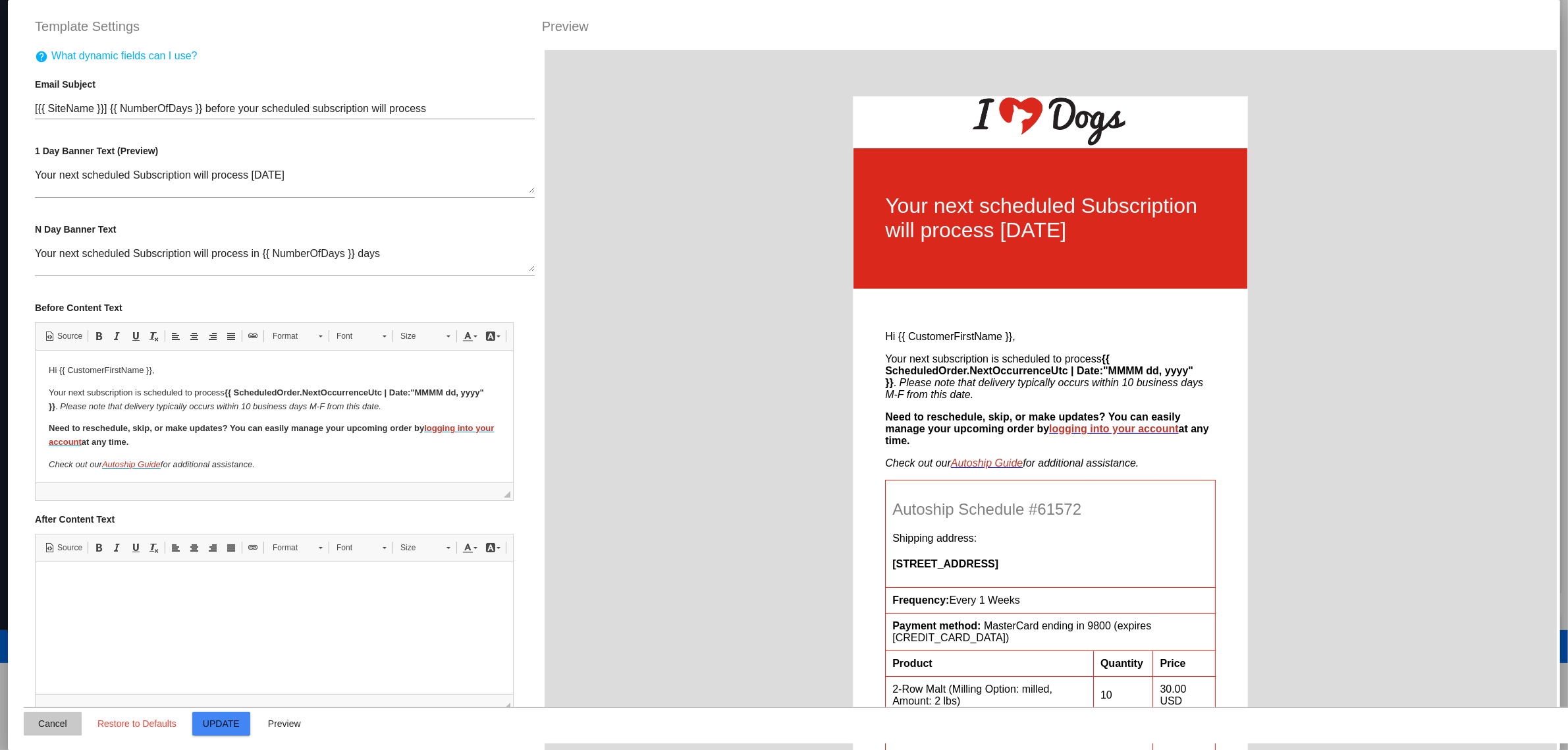
click at [40, 726] on span "Cancel" at bounding box center [52, 723] width 29 height 10
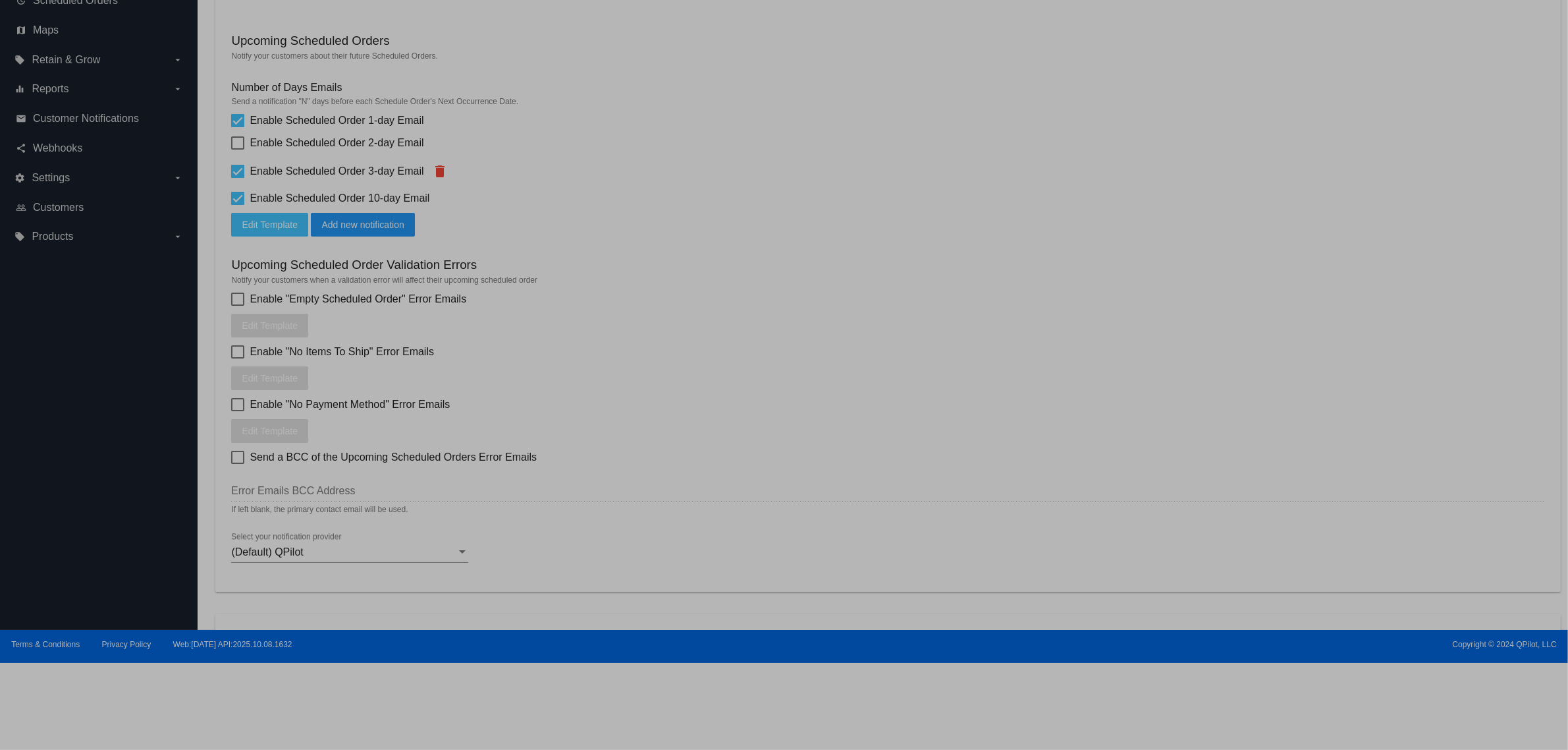
type input "[{{ [DOMAIN_NAME] }}] {{ NumberOfDays }} before your scheduled subscription wil…"
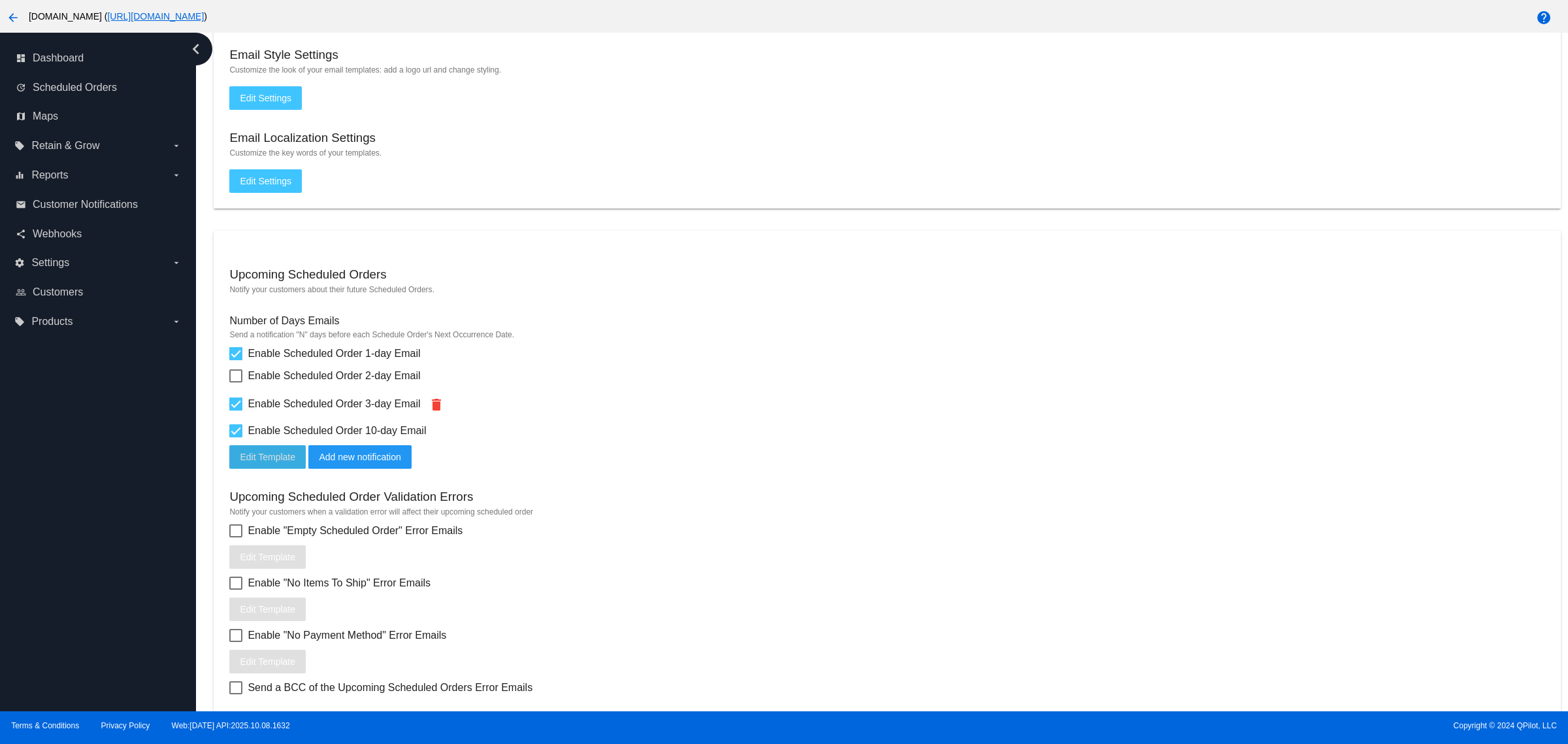
scroll to position [181, 0]
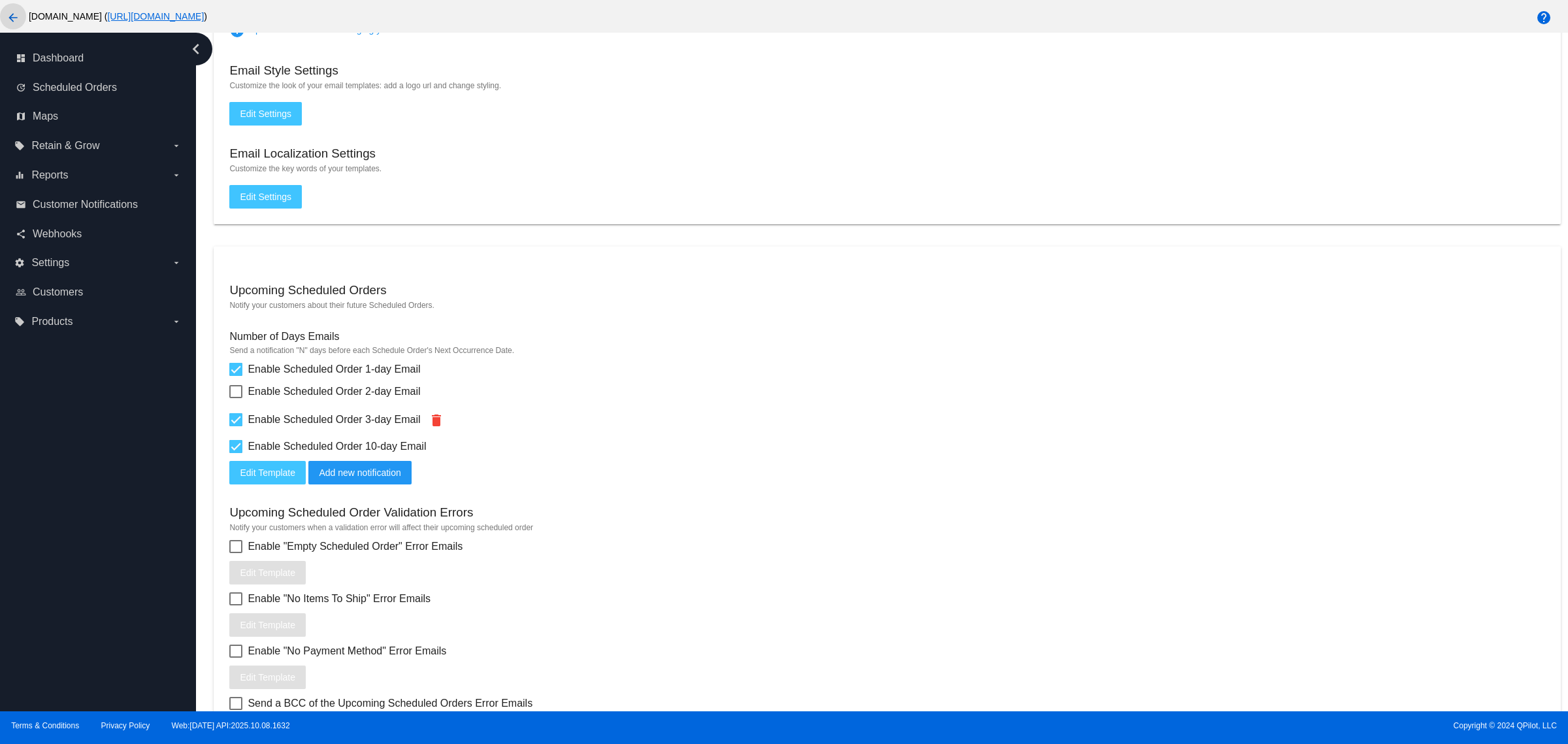
click at [16, 18] on mat-icon "arrow_back" at bounding box center [12, 17] width 15 height 15
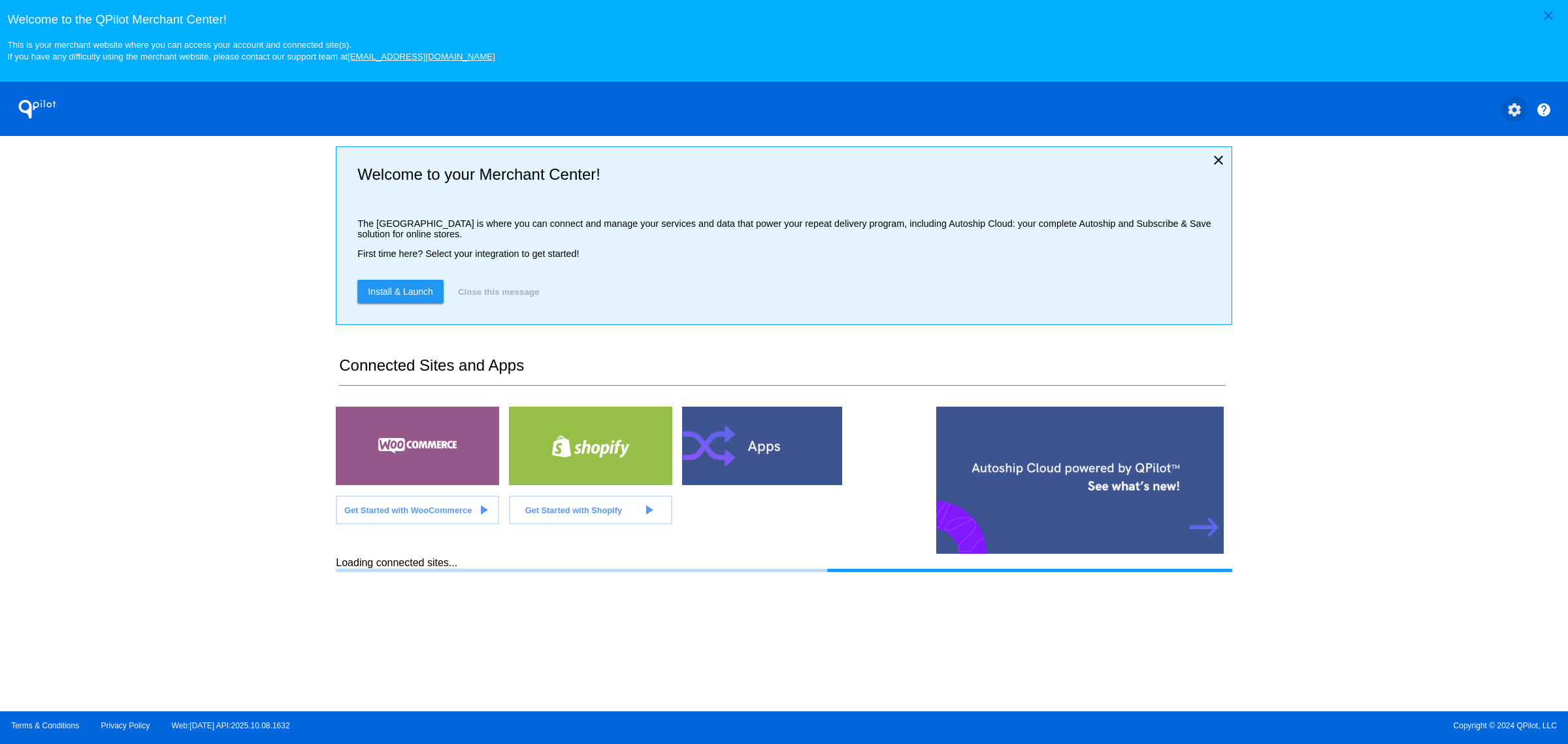
click at [1510, 113] on mat-icon "settings" at bounding box center [1514, 109] width 15 height 15
click at [1439, 191] on button "person Log out" at bounding box center [1466, 184] width 126 height 31
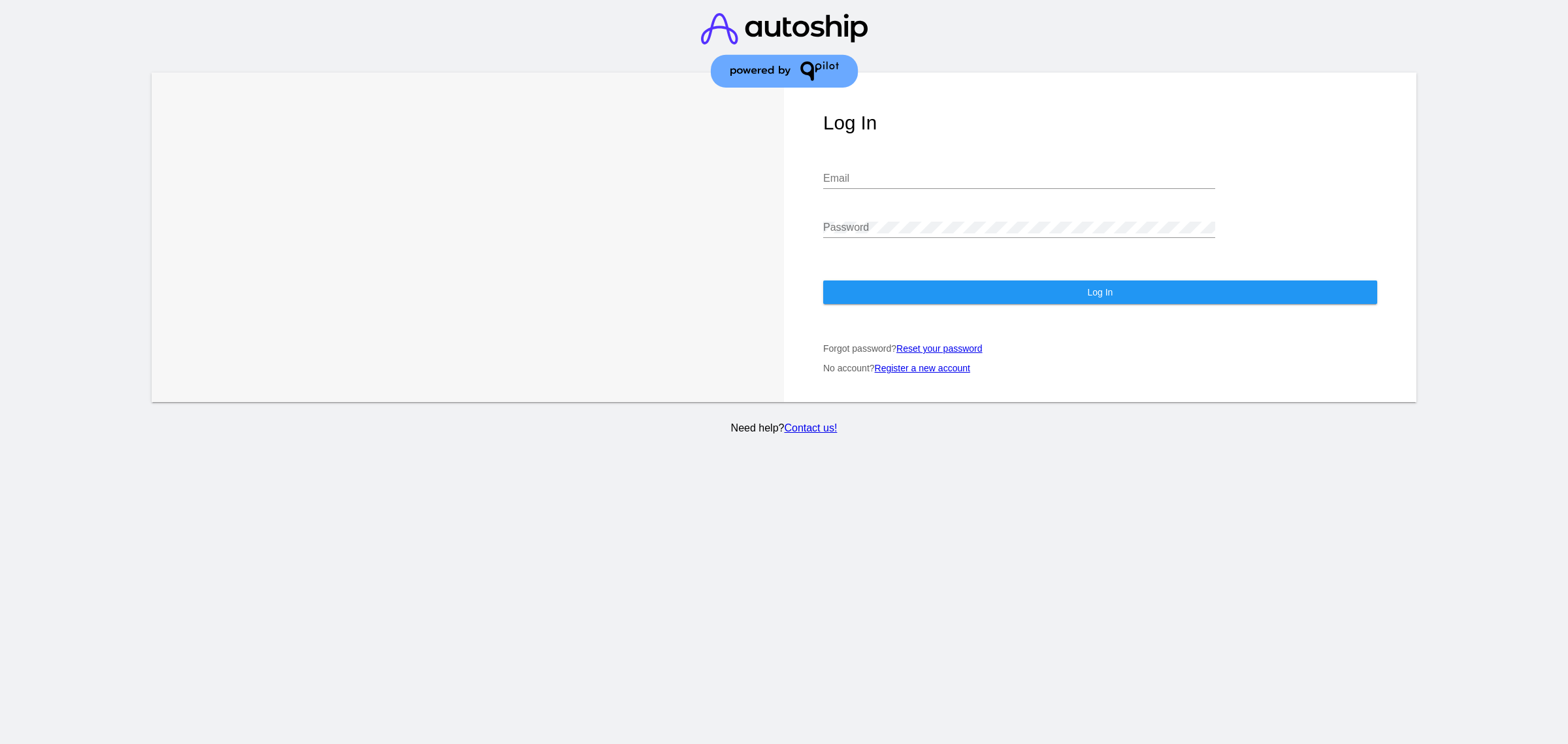
click at [959, 173] on input "Email" at bounding box center [1019, 179] width 392 height 12
type input "[PERSON_NAME][EMAIL_ADDRESS][DOMAIN_NAME]"
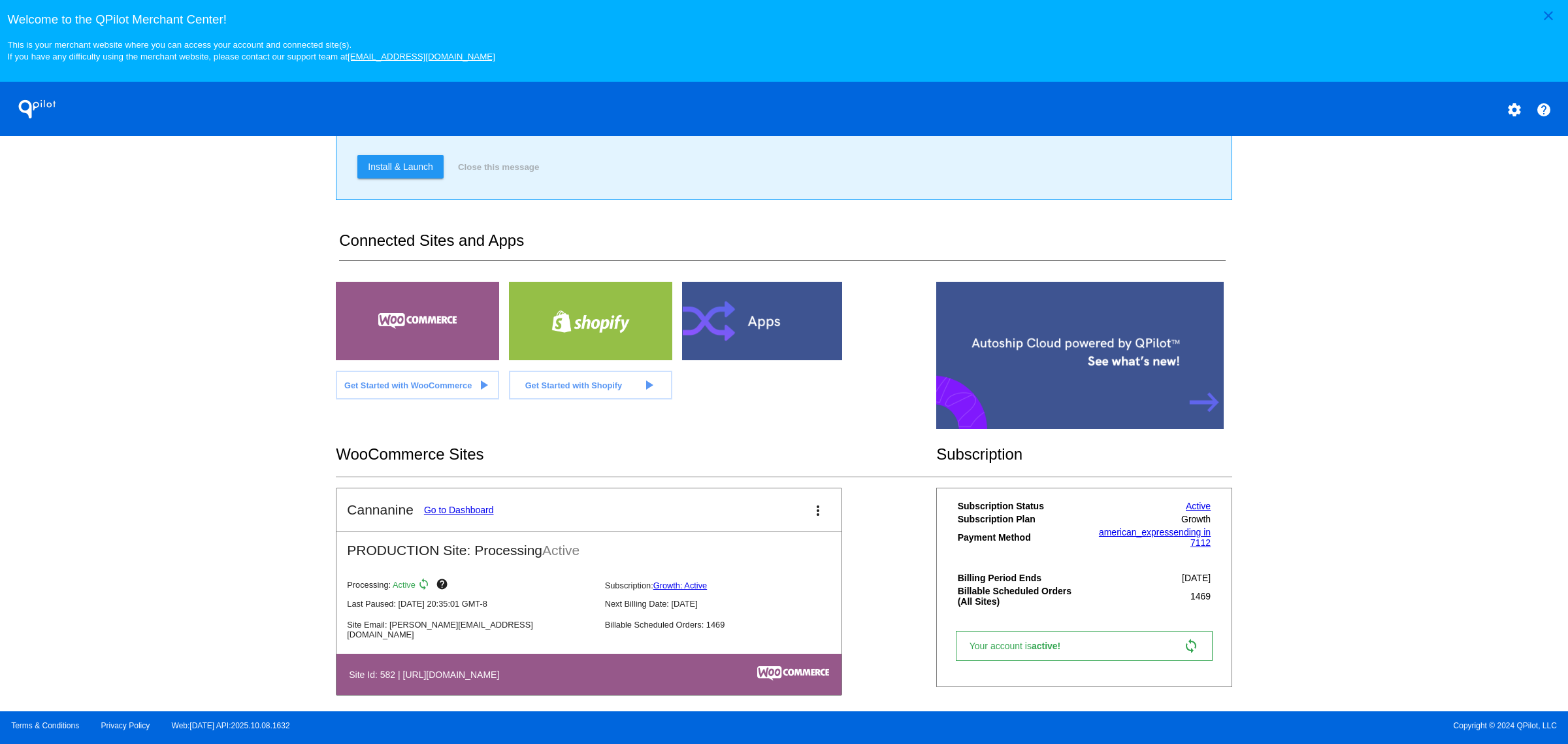
scroll to position [151, 0]
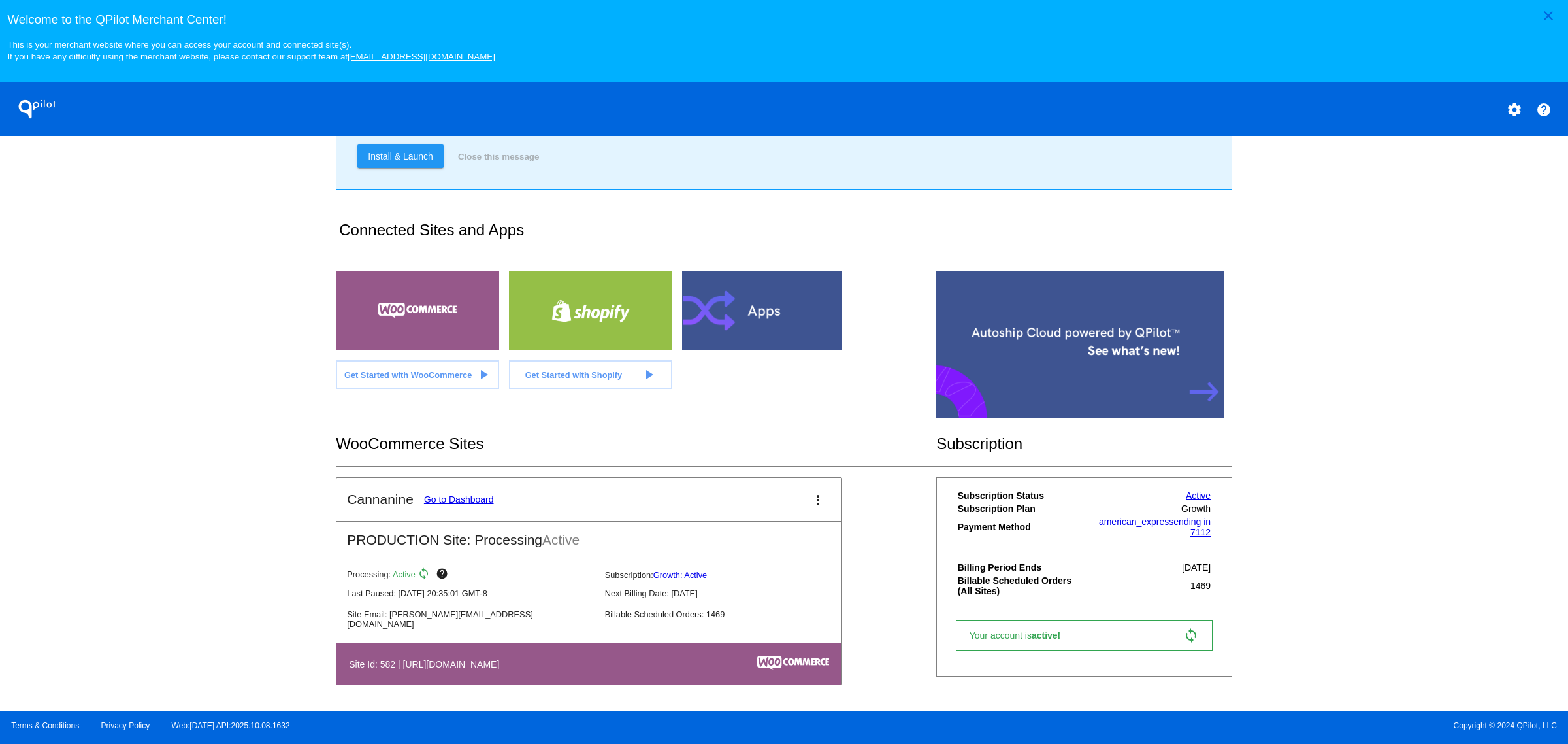
click at [442, 489] on mat-card-header "Cannanine Go to Dashboard more_vert" at bounding box center [589, 499] width 505 height 43
click at [436, 501] on link "Go to Dashboard" at bounding box center [459, 499] width 70 height 10
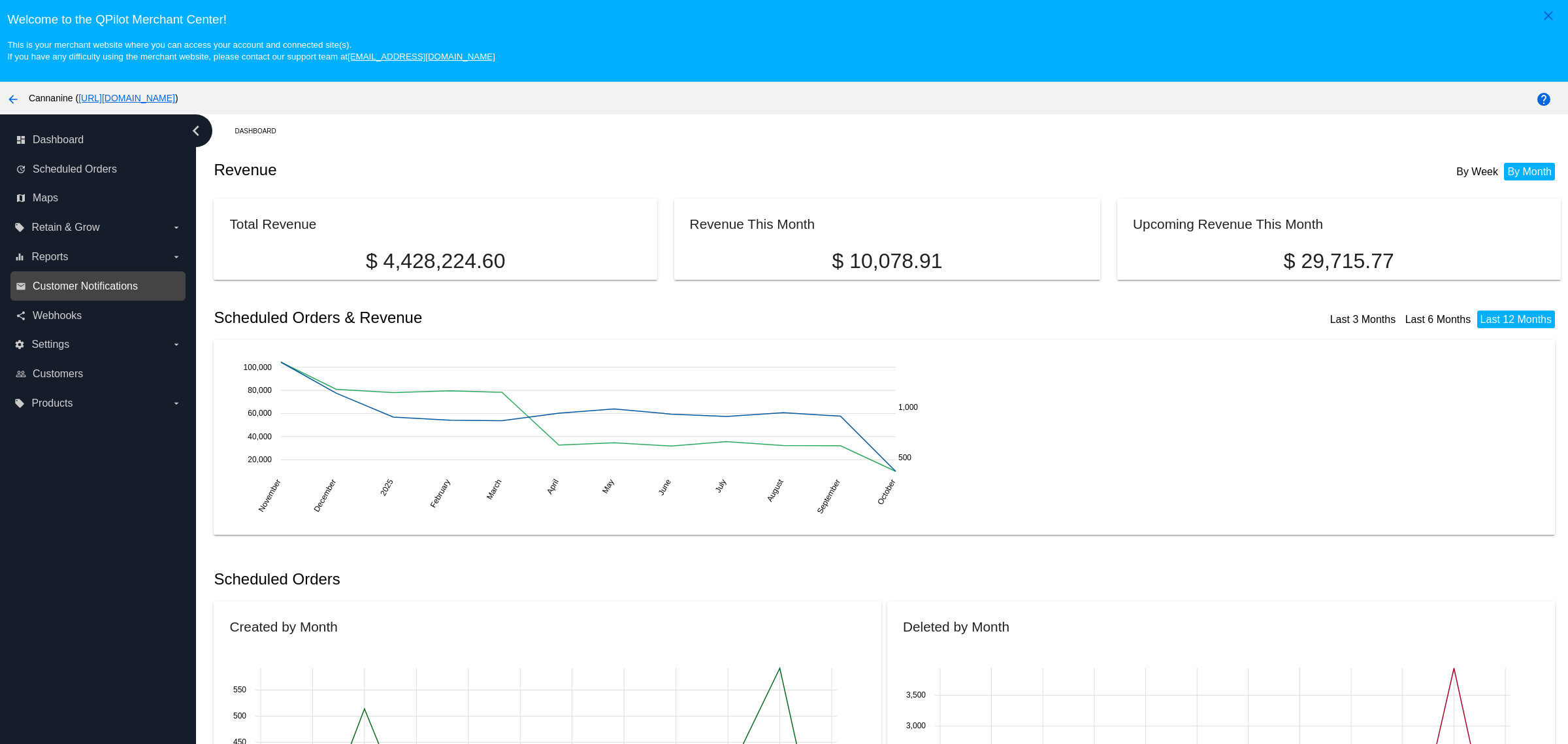
click at [116, 285] on span "Customer Notifications" at bounding box center [86, 286] width 105 height 12
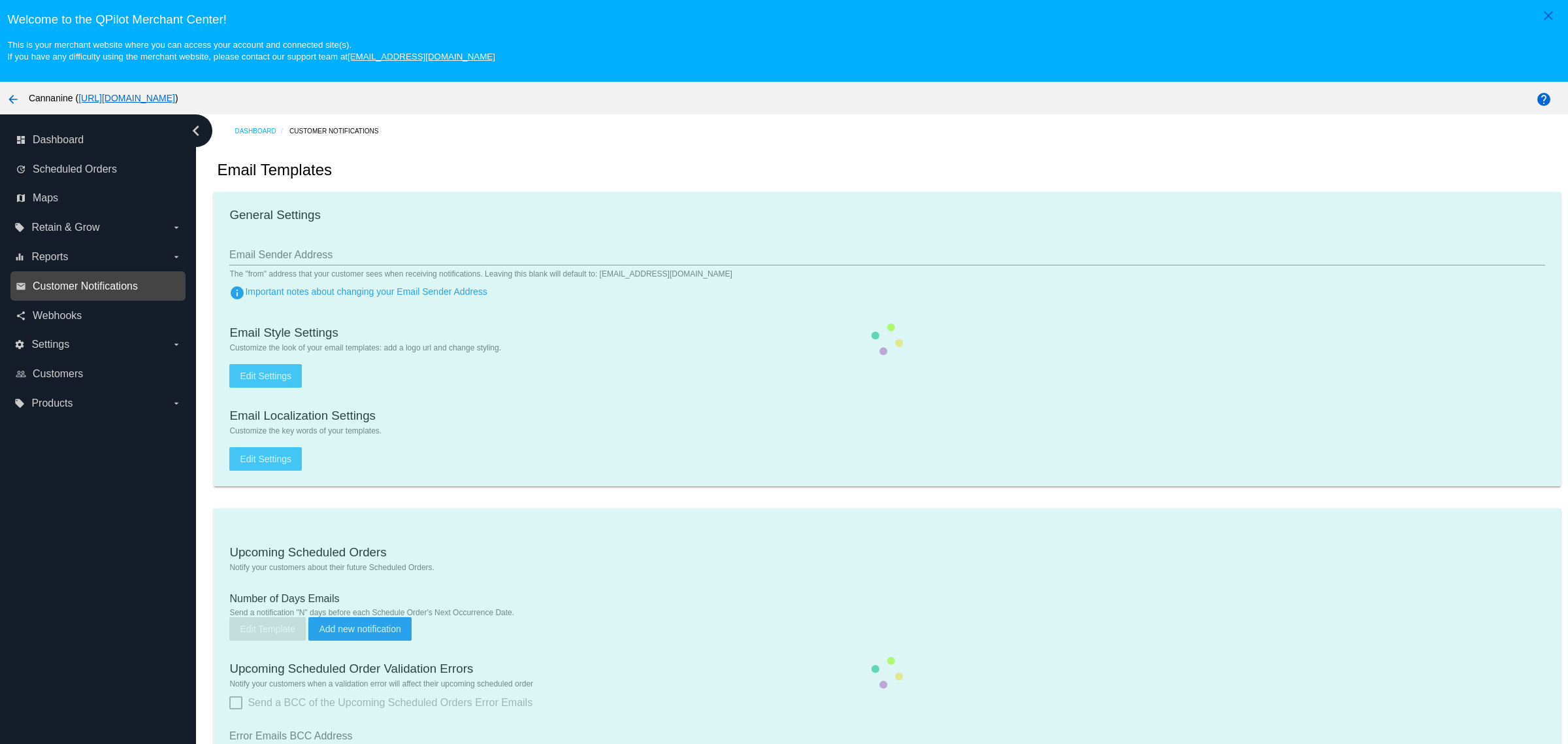
type input "[EMAIL_ADDRESS][DOMAIN_NAME]"
type input "1"
type input "[EMAIL_ADDRESS][DOMAIN_NAME]"
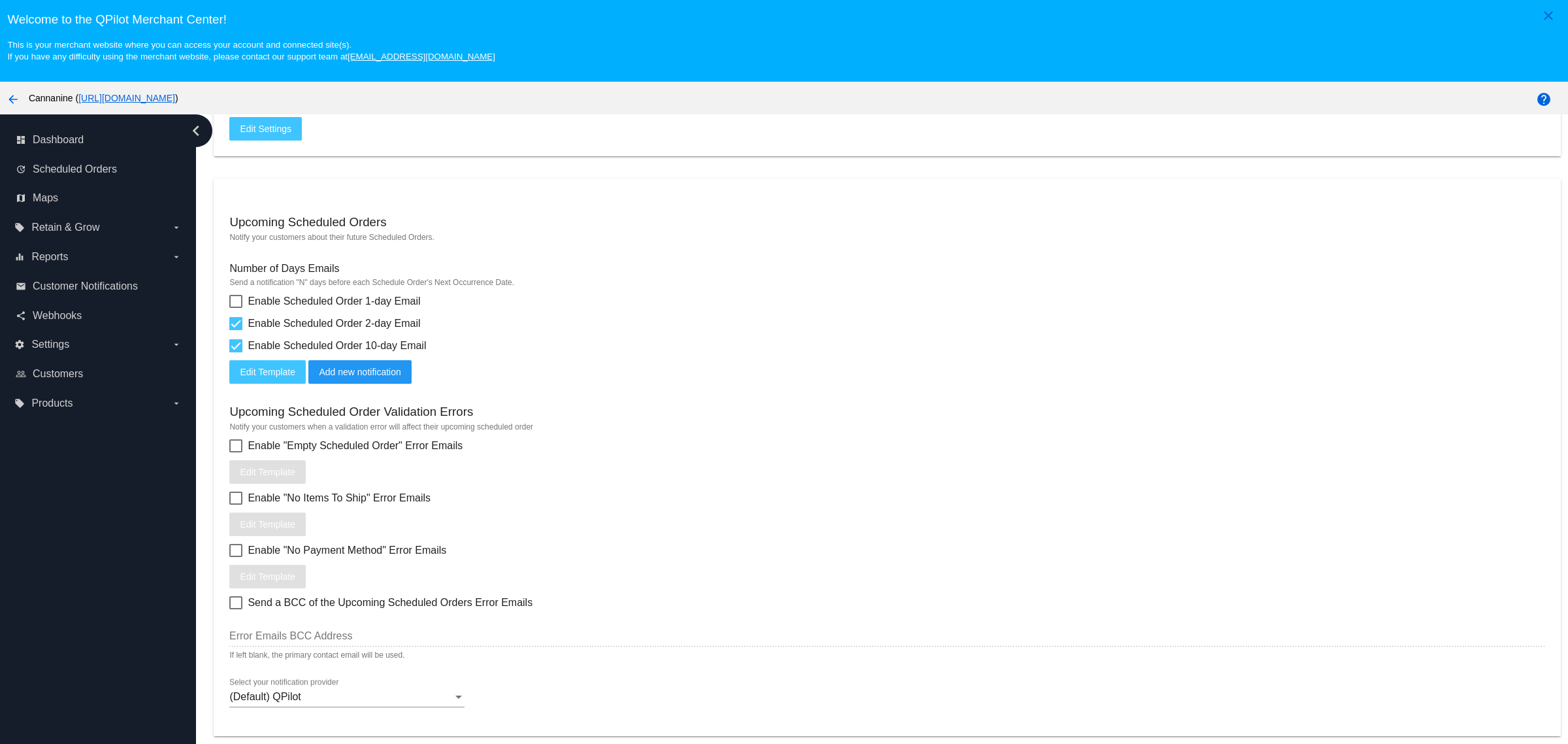
scroll to position [327, 0]
click at [391, 380] on span "Add new notification" at bounding box center [360, 375] width 82 height 10
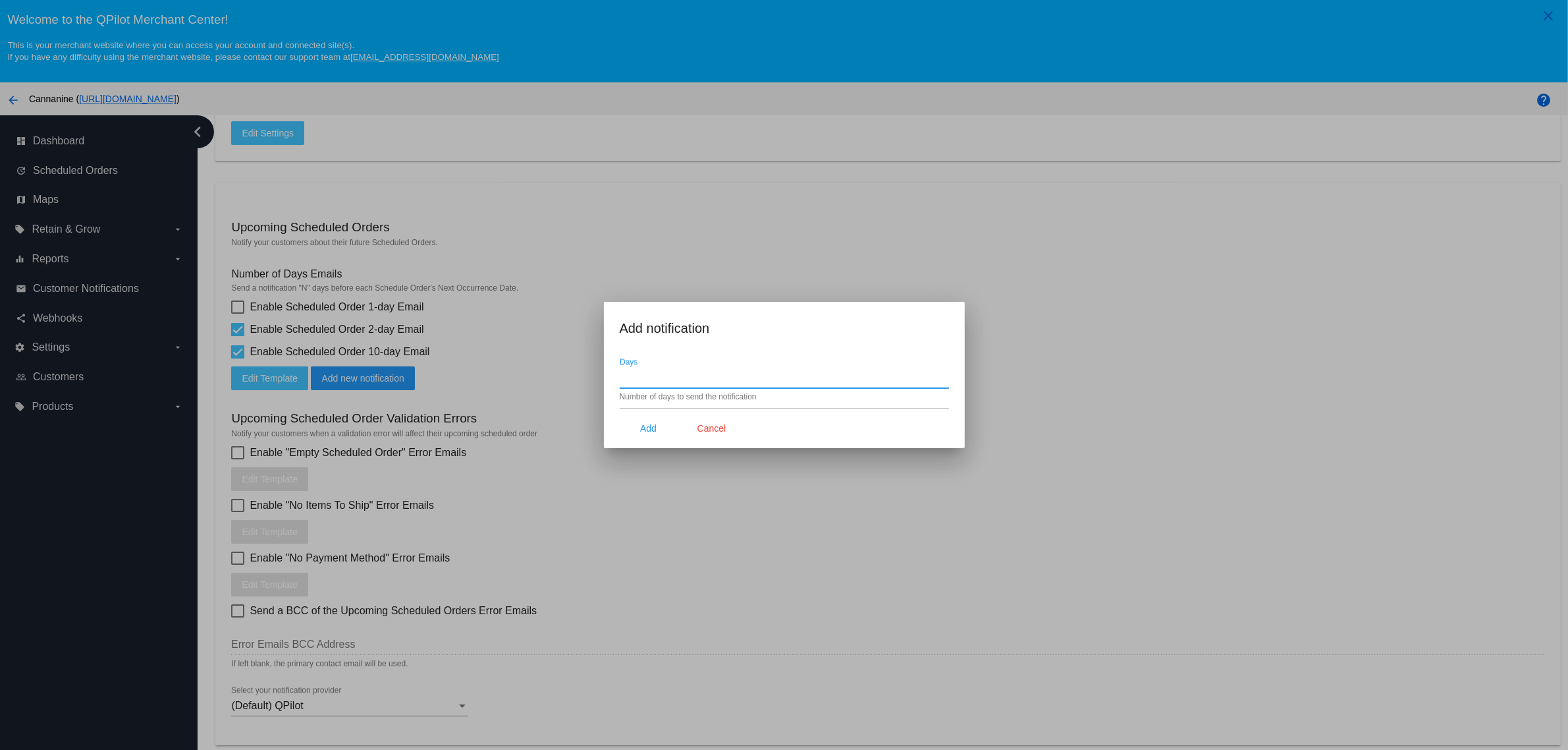
click at [711, 381] on input "Days" at bounding box center [784, 378] width 330 height 12
type input "3"
click at [762, 350] on email-template-add-new-notification "Add notification 3 Days Number of days to send the notification Add Cancel" at bounding box center [784, 383] width 330 height 131
click at [649, 423] on span "Add" at bounding box center [648, 428] width 16 height 10
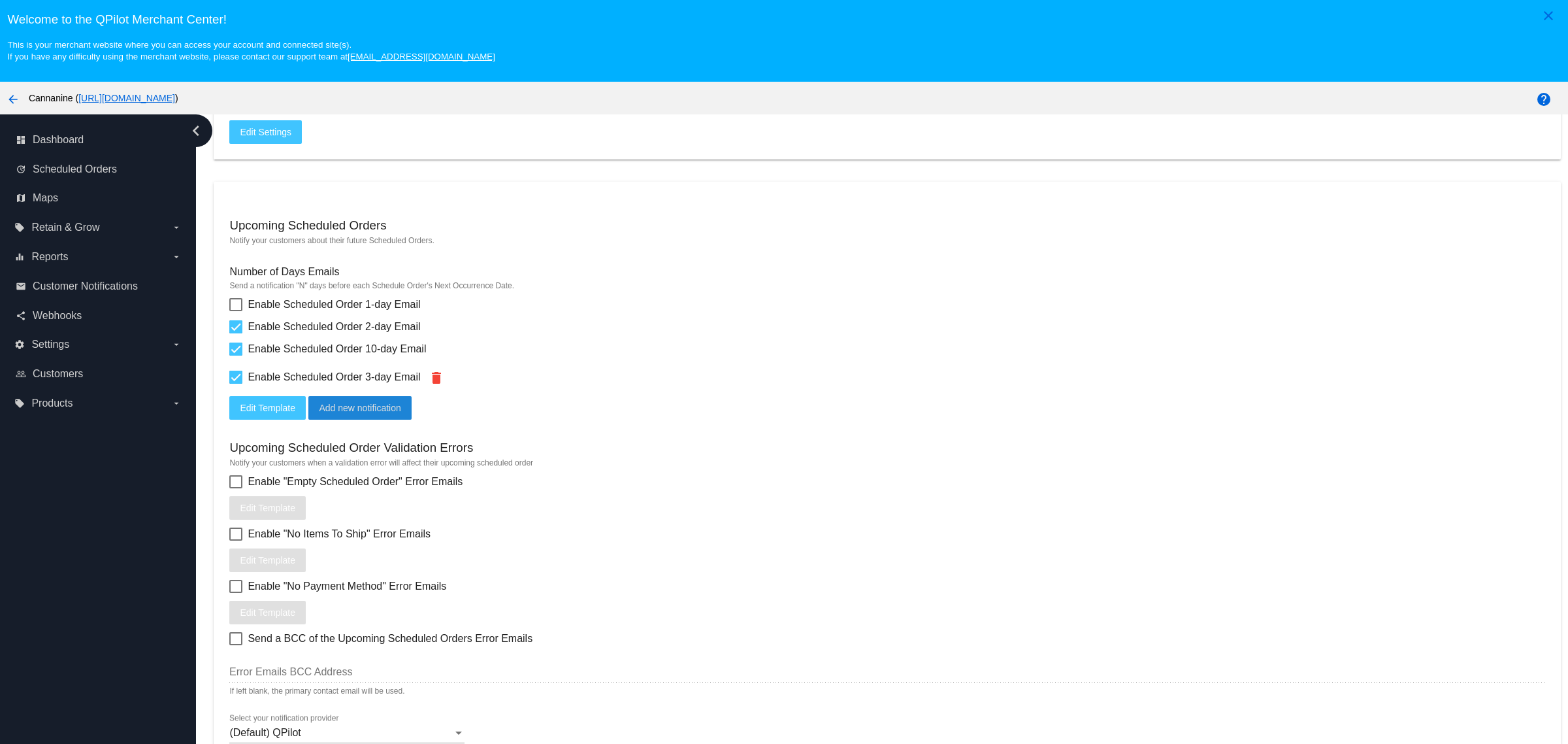
click at [317, 334] on span "Enable Scheduled Order 2-day Email" at bounding box center [334, 326] width 173 height 15
click at [235, 334] on input "Enable Scheduled Order 2-day Email" at bounding box center [235, 334] width 1 height 1
checkbox input "false"
click at [344, 312] on span "Enable Scheduled Order 1-day Email" at bounding box center [334, 304] width 173 height 15
click at [235, 312] on input "Enable Scheduled Order 1-day Email" at bounding box center [235, 311] width 1 height 1
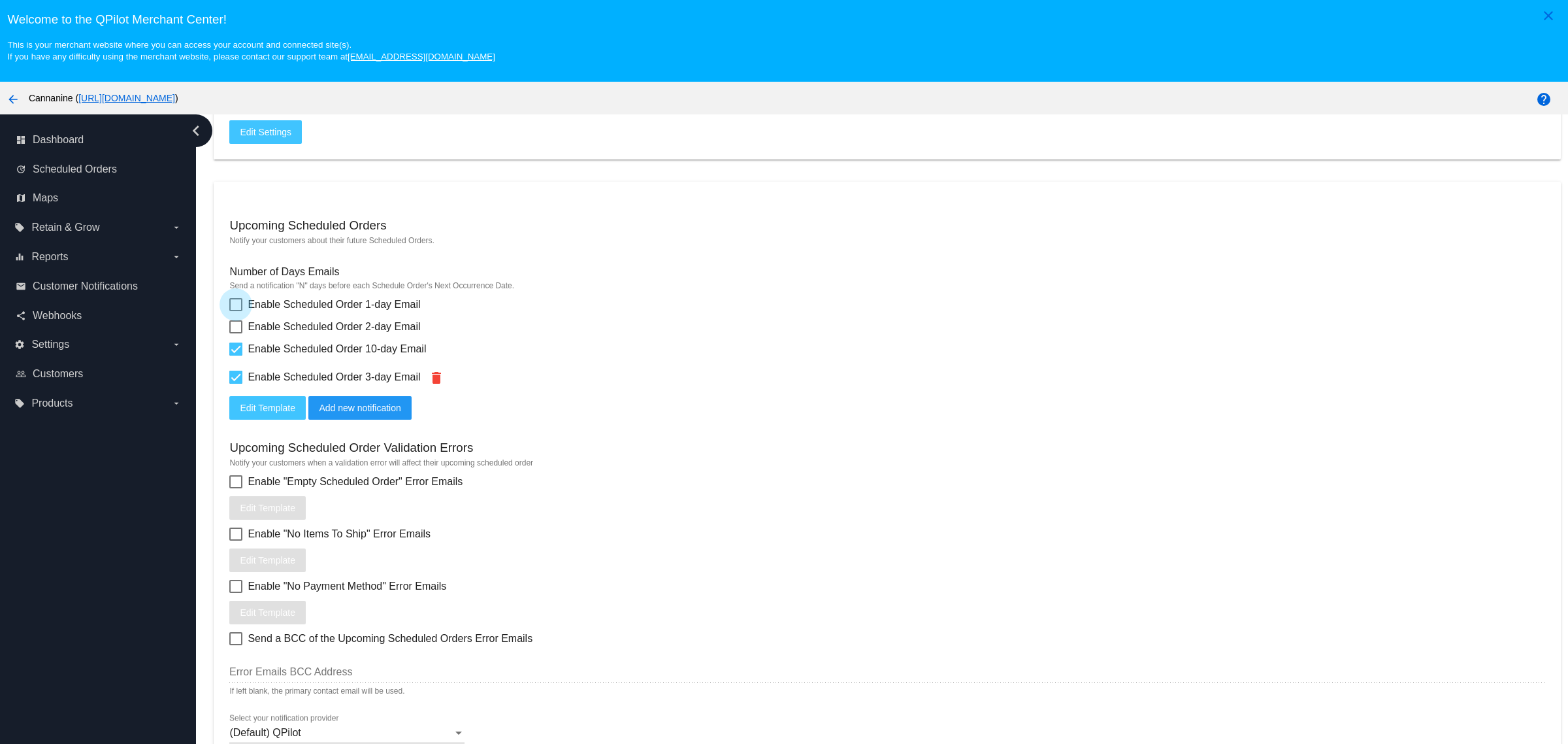
checkbox input "true"
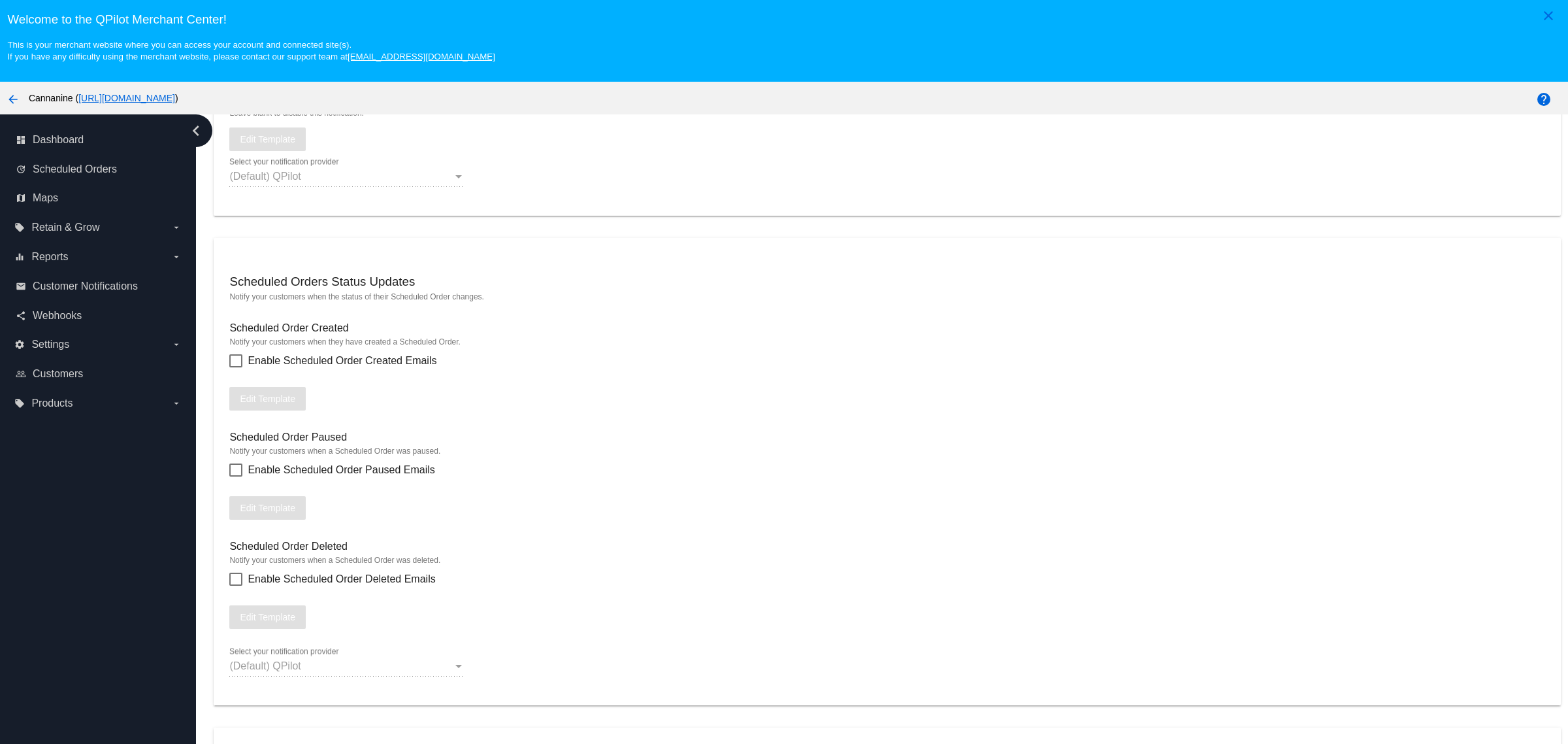
scroll to position [1225, 0]
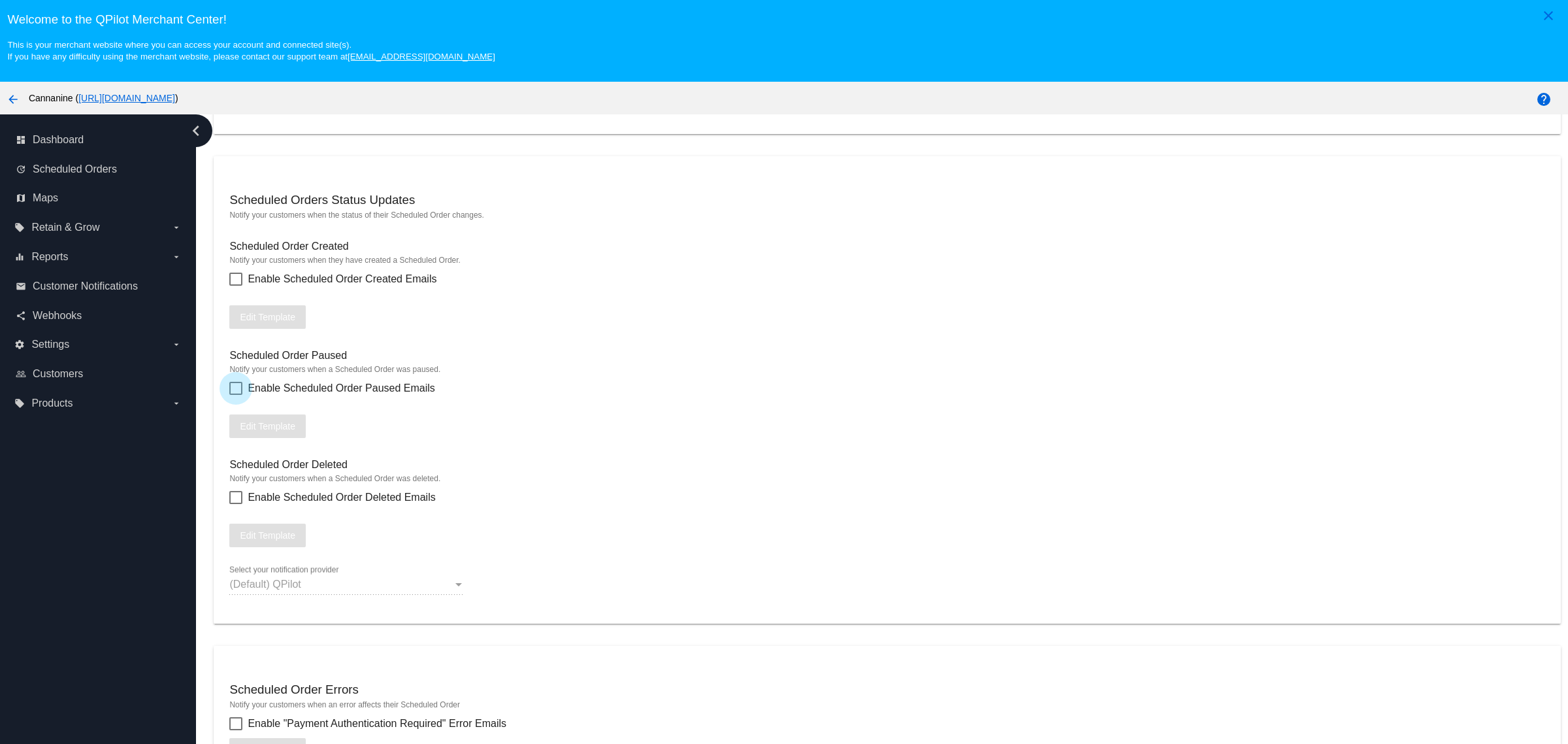
click at [380, 396] on span "Enable Scheduled Order Paused Emails" at bounding box center [341, 388] width 186 height 15
click at [235, 395] on input "Enable Scheduled Order Paused Emails" at bounding box center [235, 395] width 1 height 1
checkbox input "true"
click at [317, 506] on span "Enable Scheduled Order Deleted Emails" at bounding box center [342, 497] width 187 height 15
click at [235, 505] on input "Enable Scheduled Order Deleted Emails" at bounding box center [235, 504] width 1 height 1
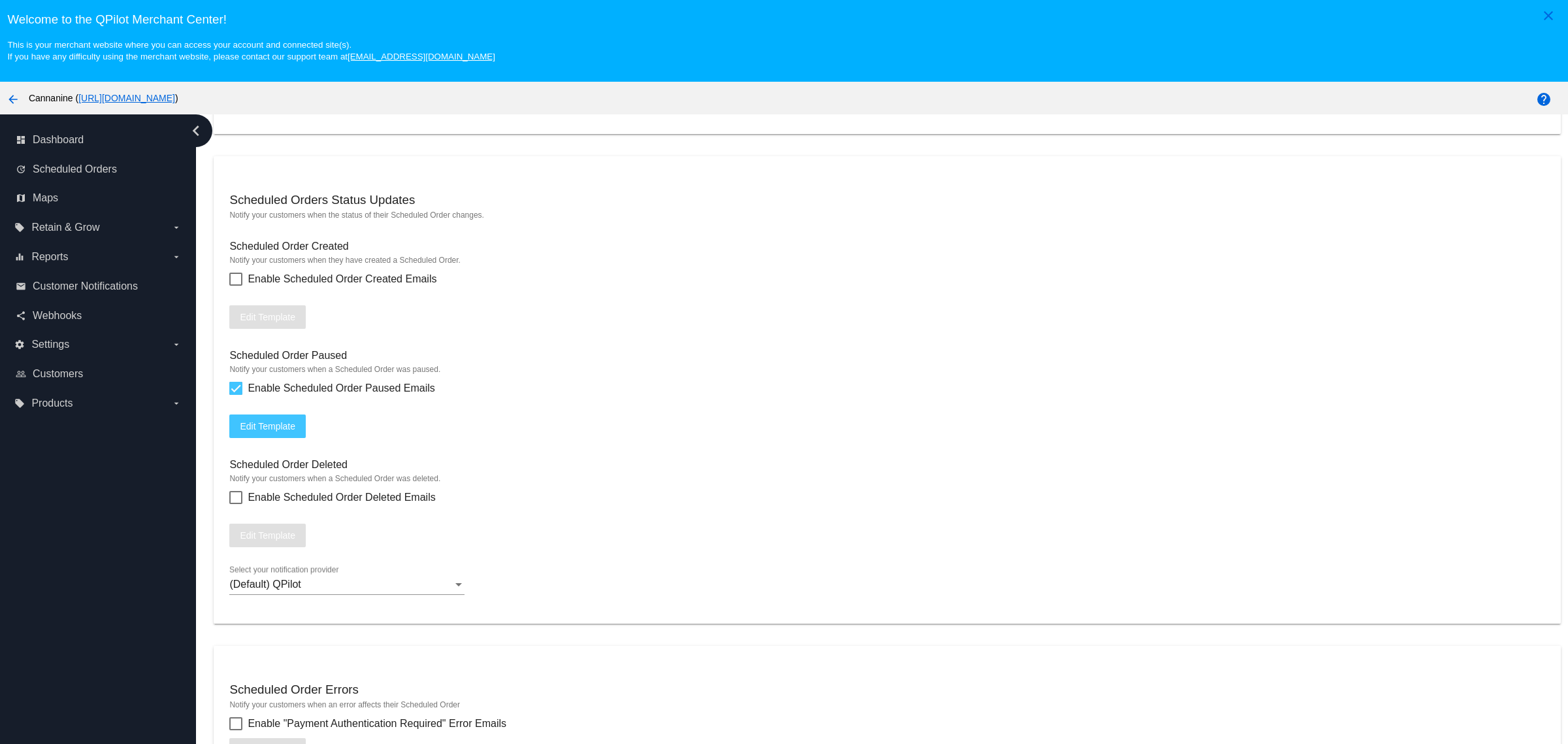
checkbox input "true"
click at [358, 287] on span "Enable Scheduled Order Created Emails" at bounding box center [342, 279] width 189 height 15
click at [235, 286] on input "Enable Scheduled Order Created Emails" at bounding box center [235, 285] width 1 height 1
click at [368, 287] on span "Enable Scheduled Order Created Emails" at bounding box center [342, 279] width 189 height 15
click at [235, 286] on input "Enable Scheduled Order Created Emails" at bounding box center [235, 285] width 1 height 1
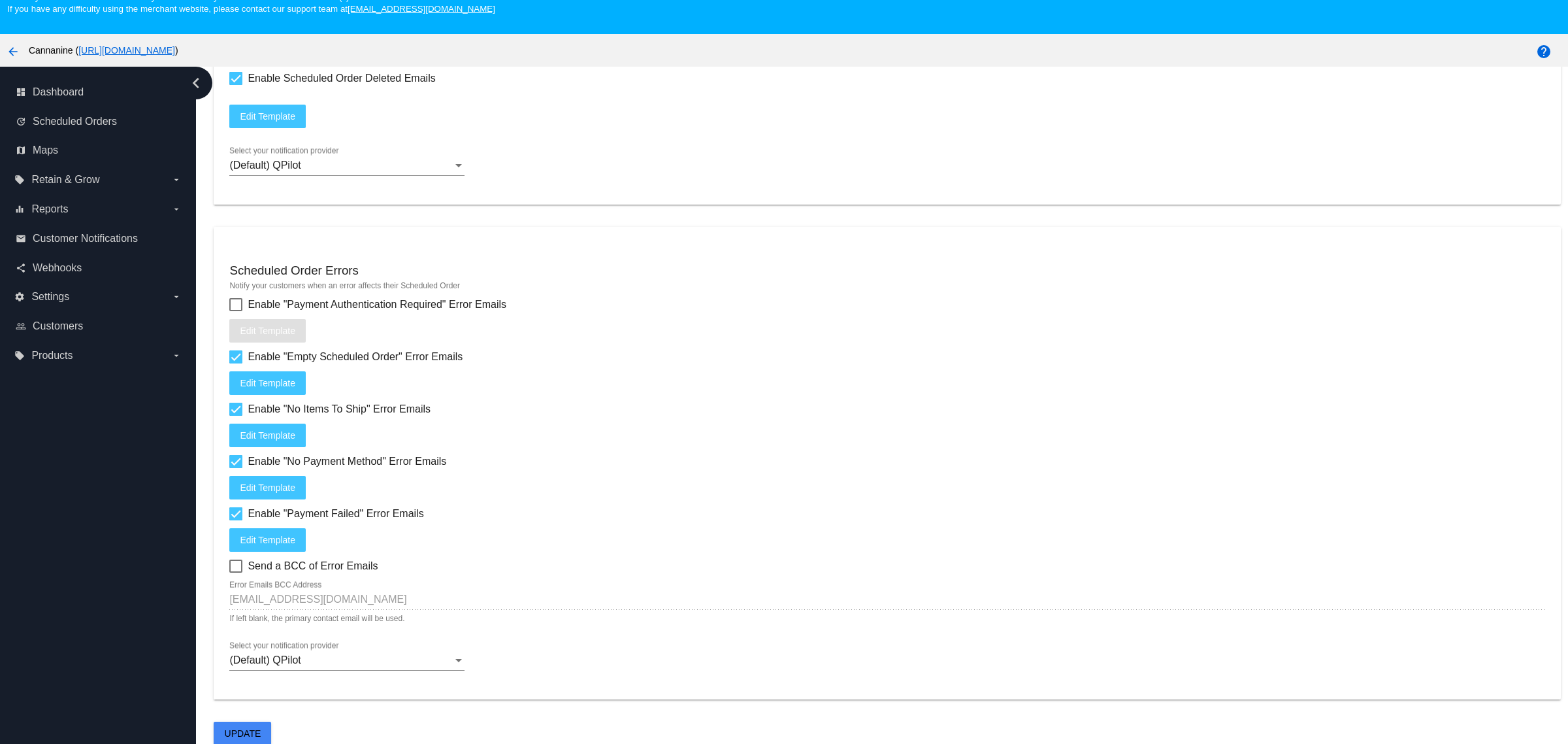
scroll to position [86, 0]
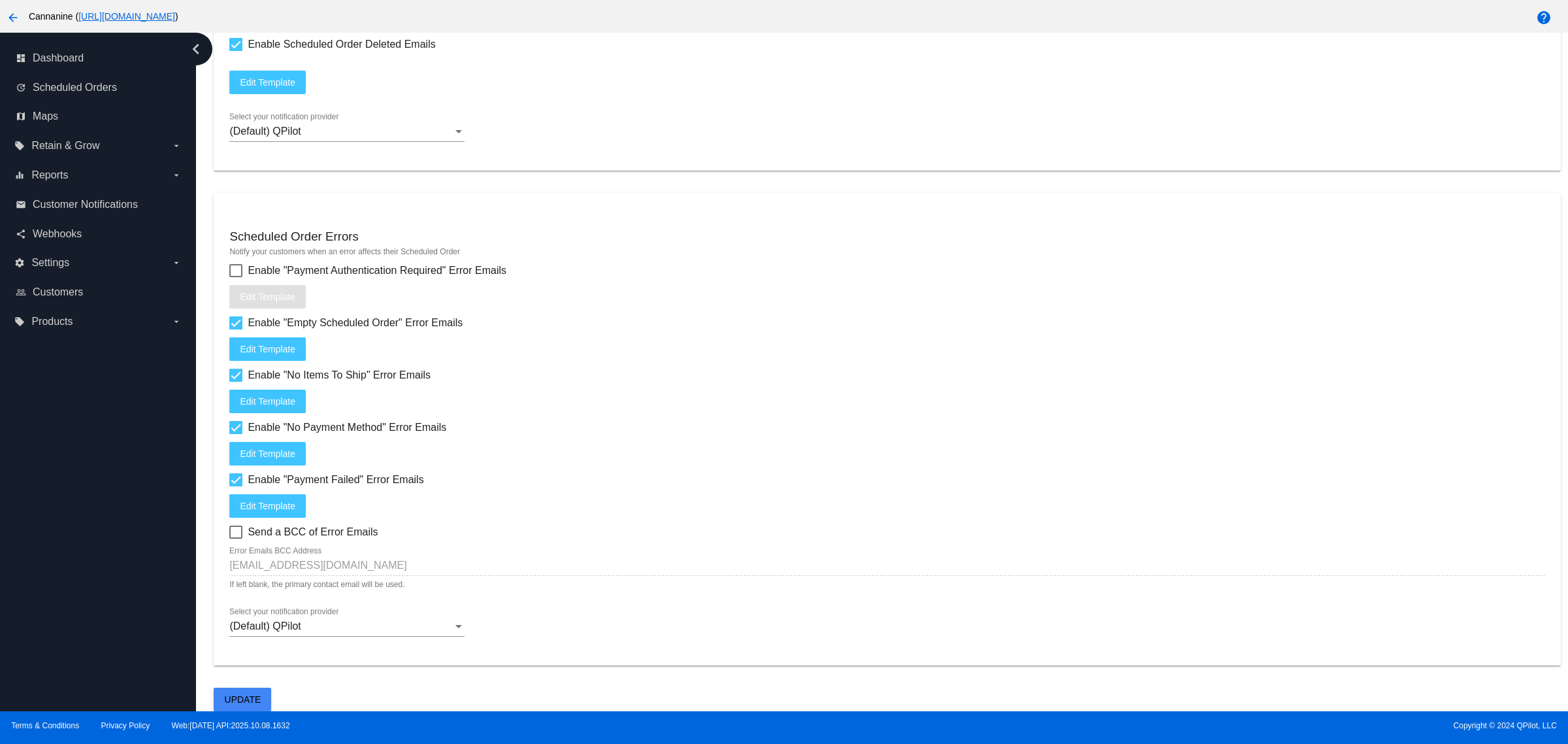
click at [258, 691] on button "Update" at bounding box center [242, 699] width 58 height 23
click at [255, 694] on span "Update" at bounding box center [243, 699] width 37 height 10
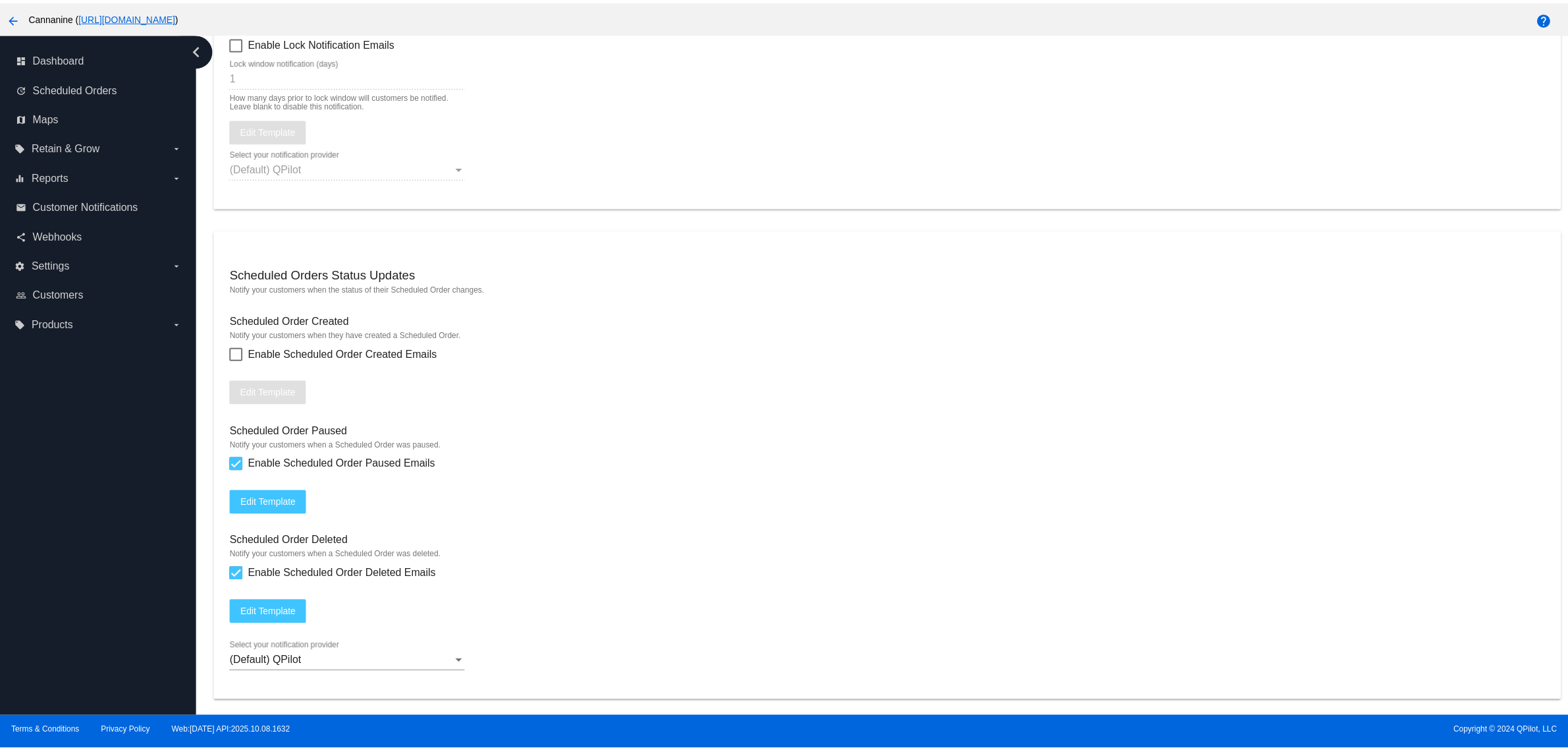
scroll to position [1088, 0]
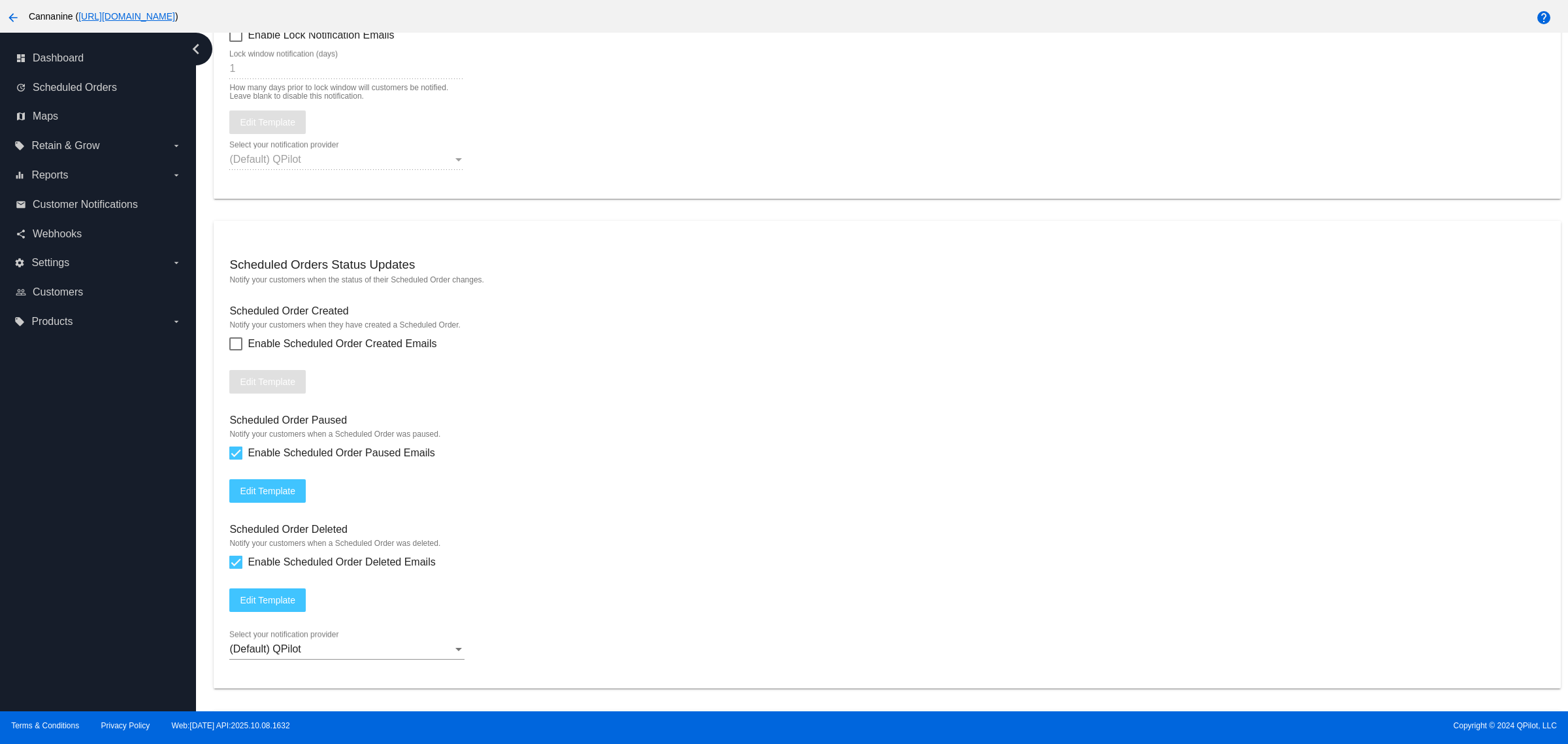
click at [366, 352] on span "Enable Scheduled Order Created Emails" at bounding box center [342, 343] width 189 height 15
click at [235, 351] on input "Enable Scheduled Order Created Emails" at bounding box center [235, 350] width 1 height 1
checkbox input "true"
click at [298, 394] on button "Edit Template" at bounding box center [268, 382] width 77 height 23
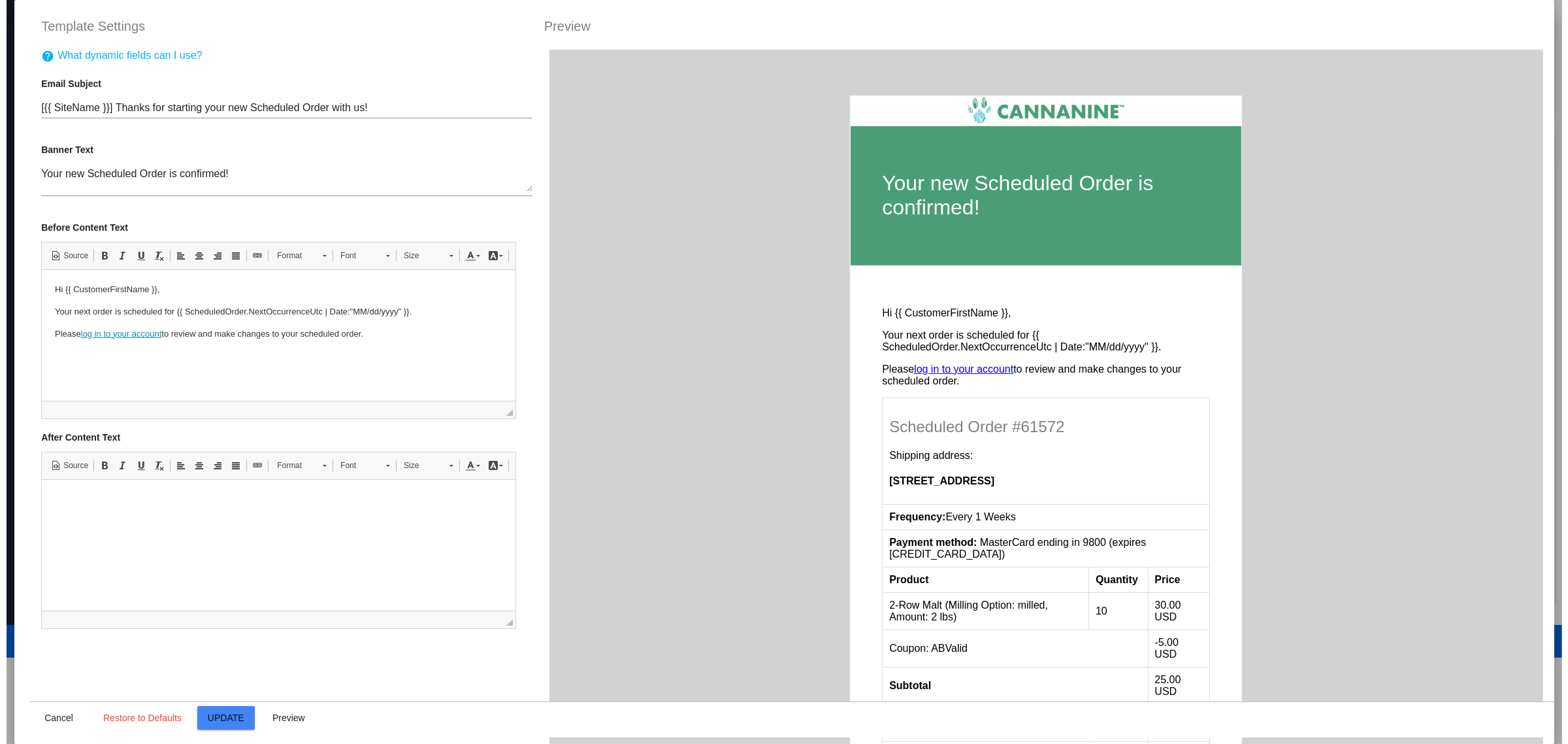
scroll to position [0, 0]
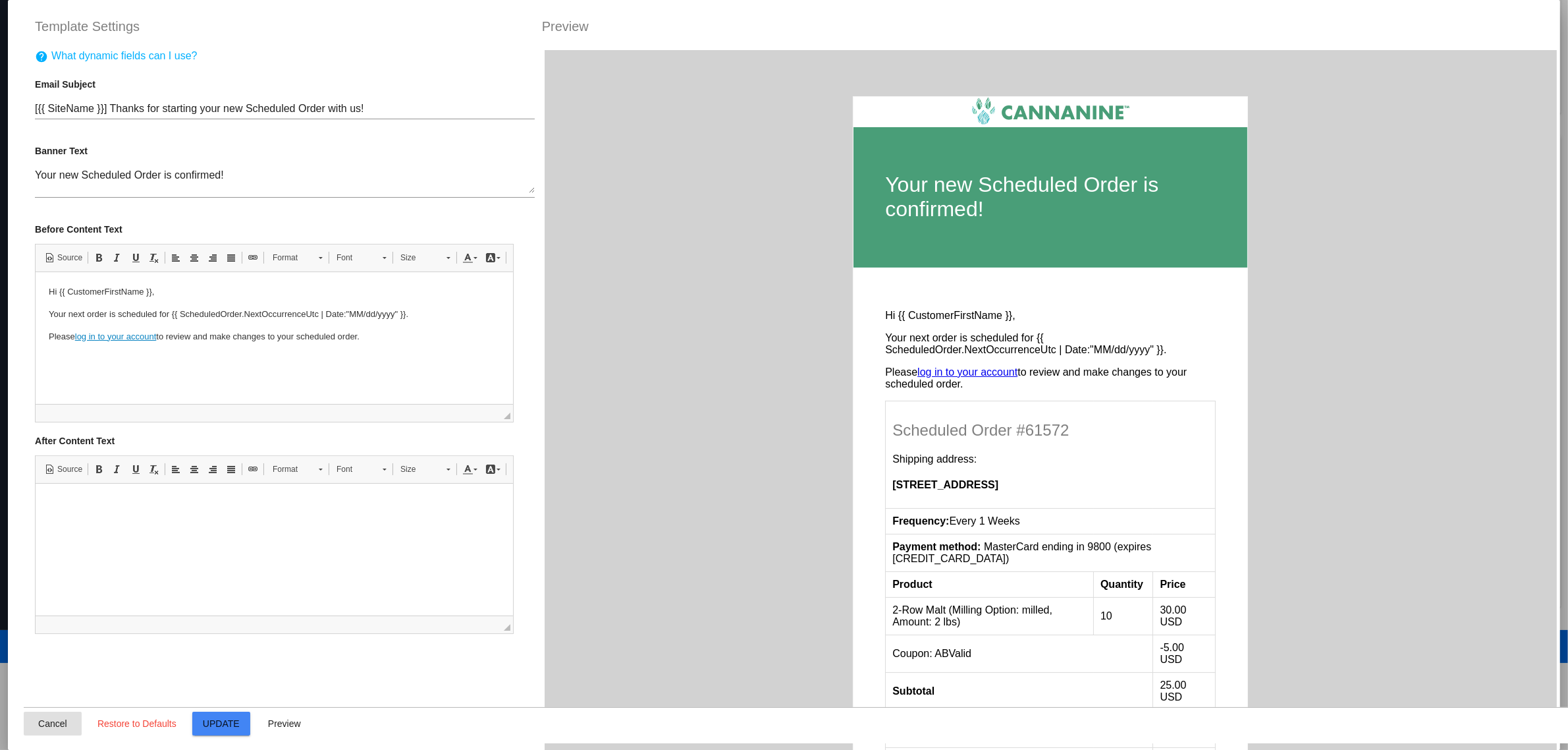
click at [61, 726] on button "Cancel" at bounding box center [52, 723] width 58 height 24
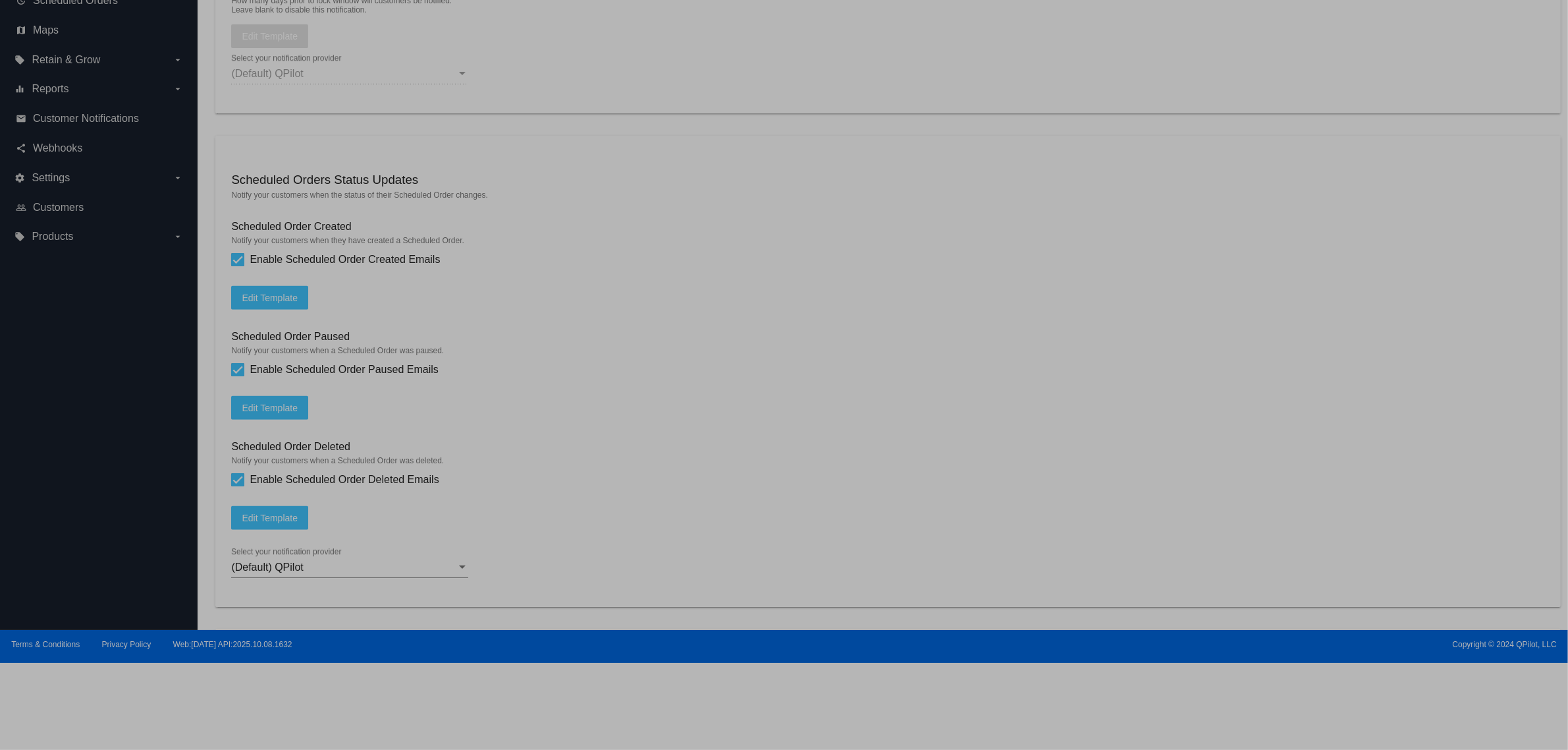
type input "[{{ [DOMAIN_NAME] }}] Thanks for starting your new Scheduled Order with us!"
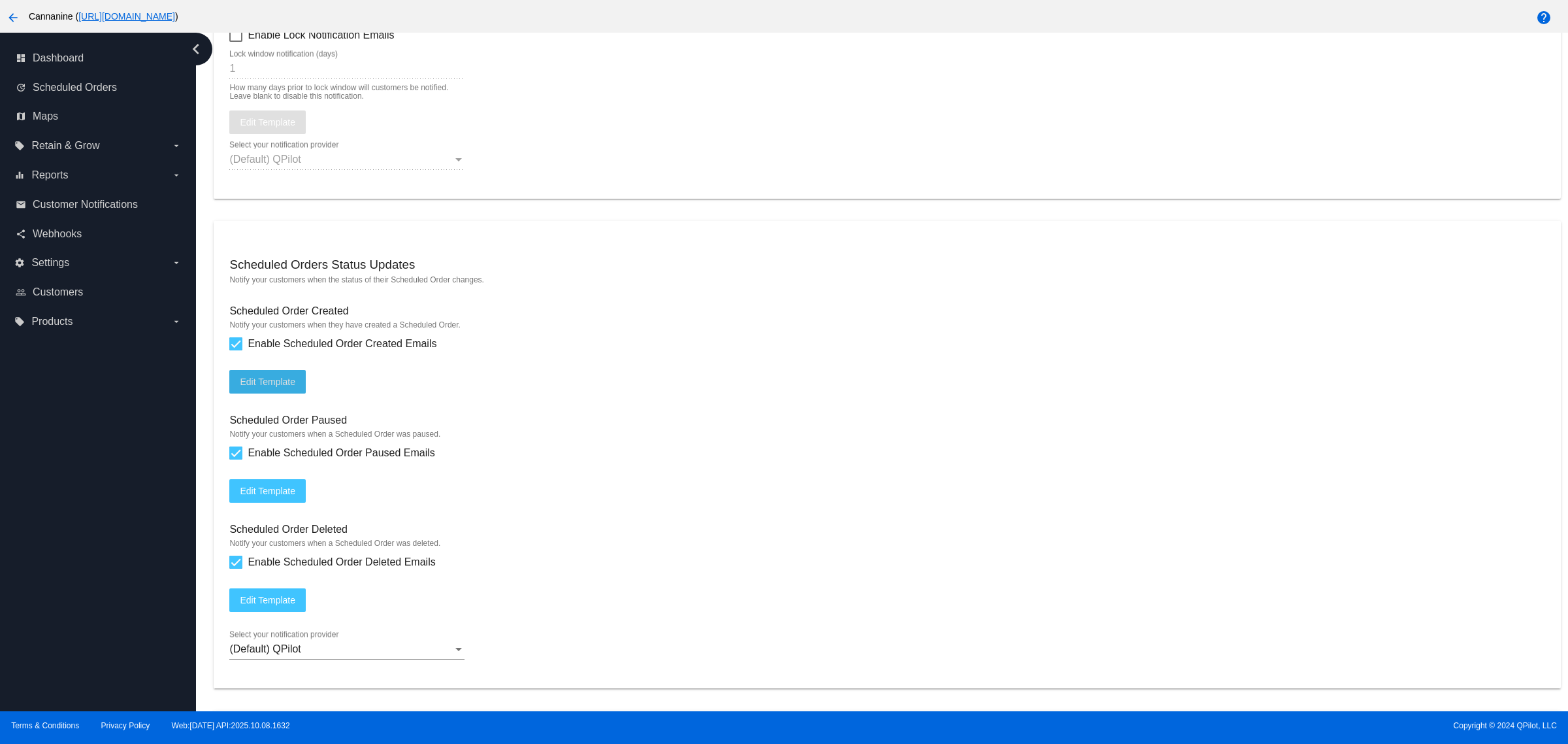
click at [283, 329] on mat-hint "Notify your customers when they have created a Scheduled Order." at bounding box center [887, 325] width 1315 height 10
click at [279, 352] on span "Enable Scheduled Order Created Emails" at bounding box center [342, 343] width 189 height 15
click at [235, 351] on input "Enable Scheduled Order Created Emails" at bounding box center [235, 350] width 1 height 1
checkbox input "false"
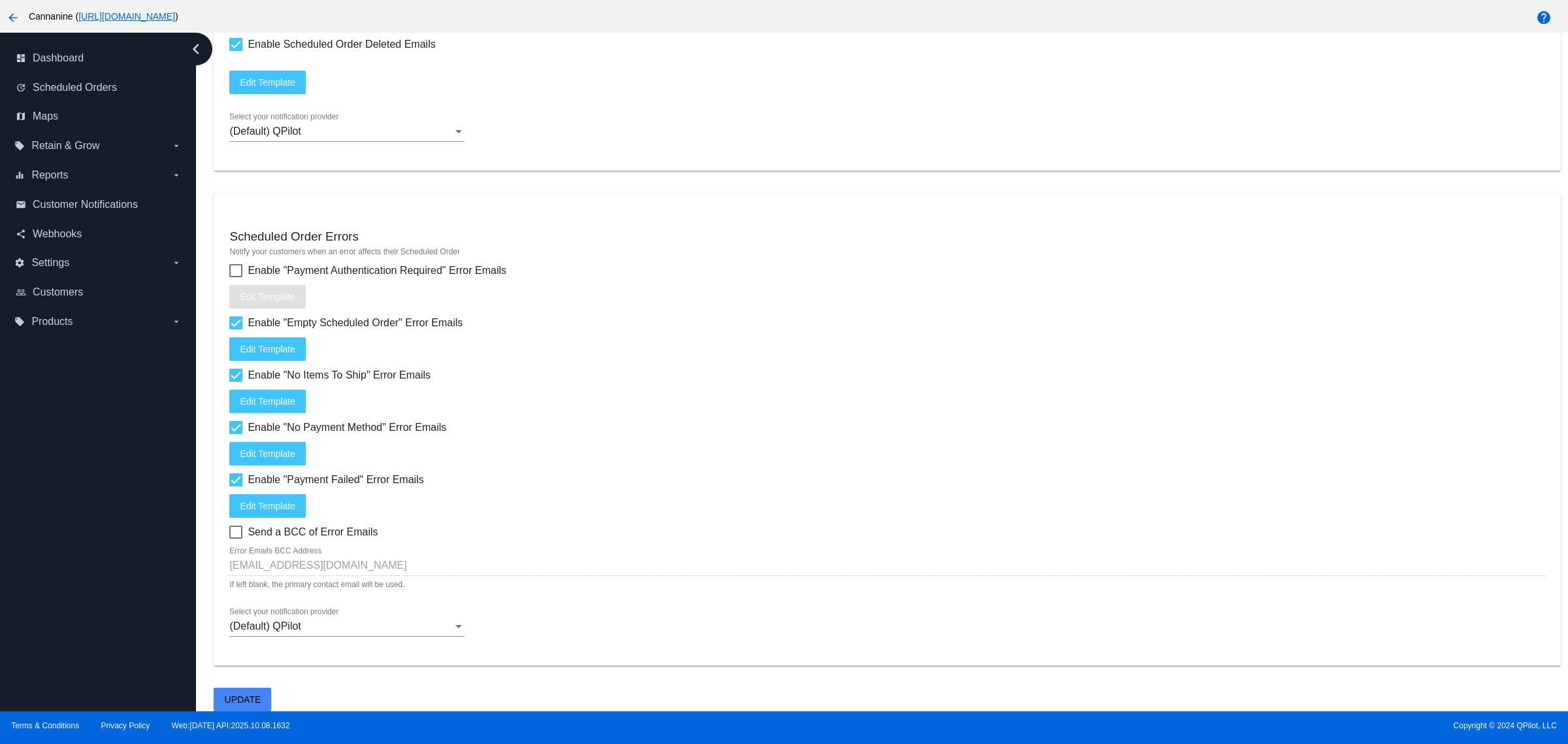
scroll to position [1, 0]
click at [260, 696] on button "Update" at bounding box center [242, 699] width 58 height 23
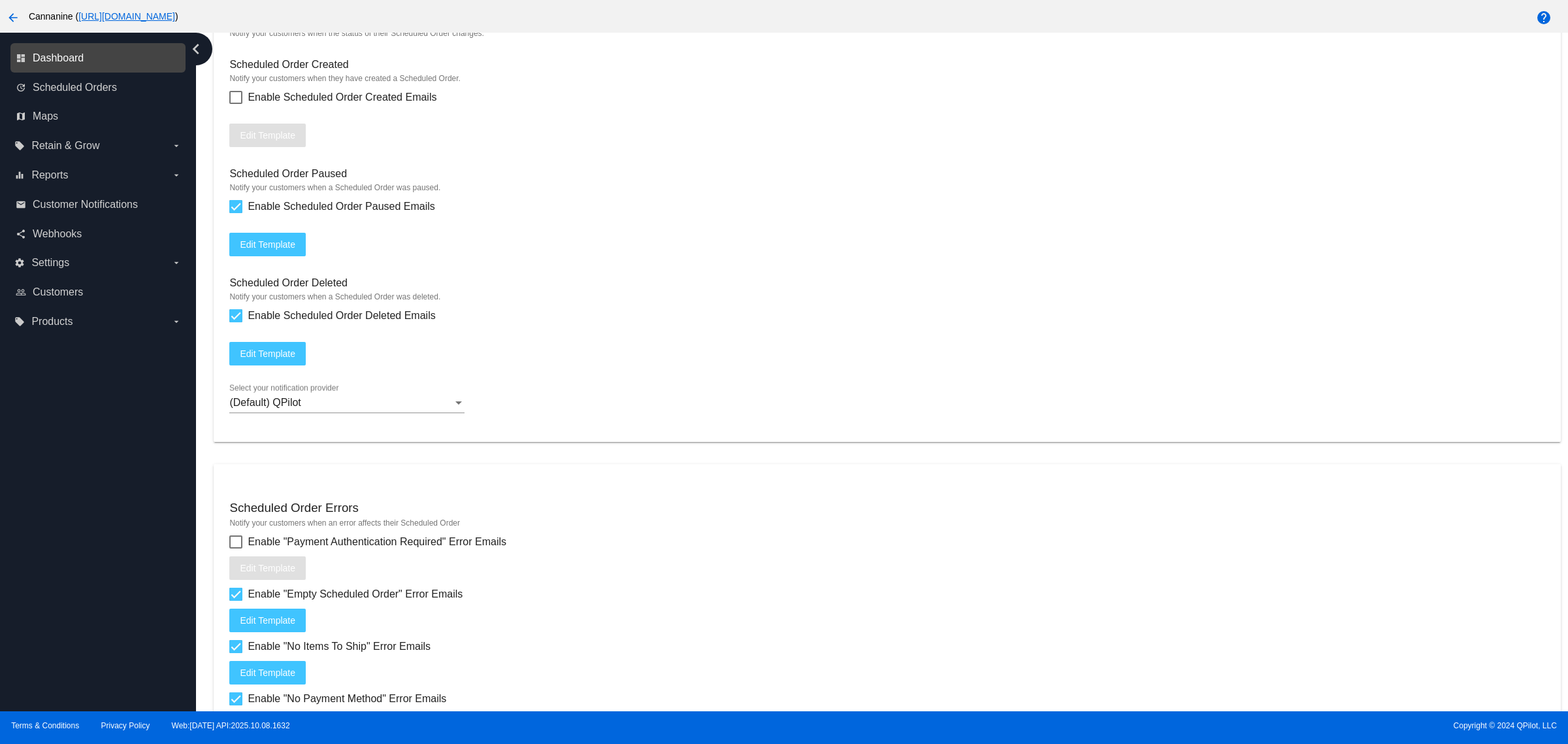
scroll to position [1324, 0]
click at [12, 16] on mat-icon "arrow_back" at bounding box center [12, 17] width 15 height 15
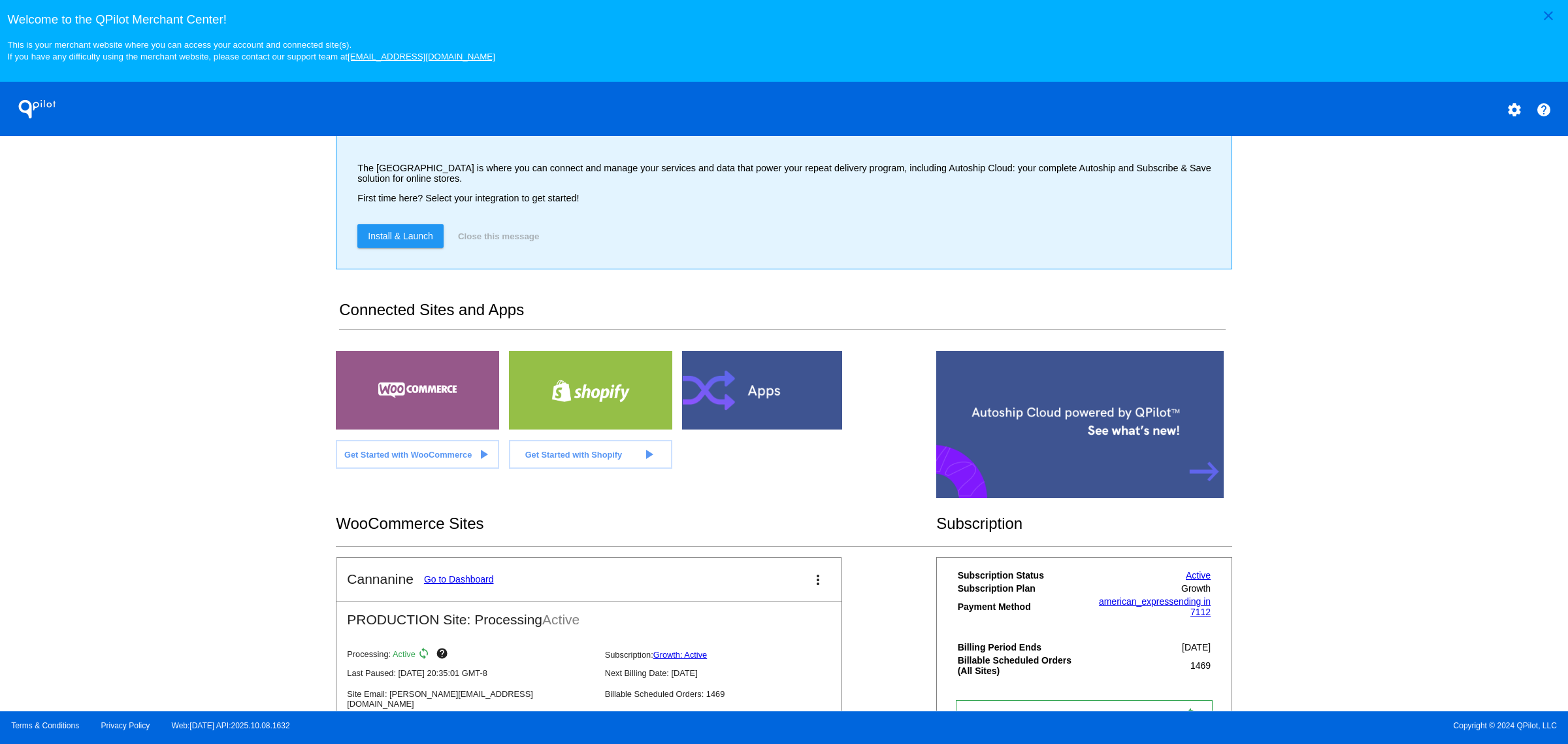
scroll to position [151, 0]
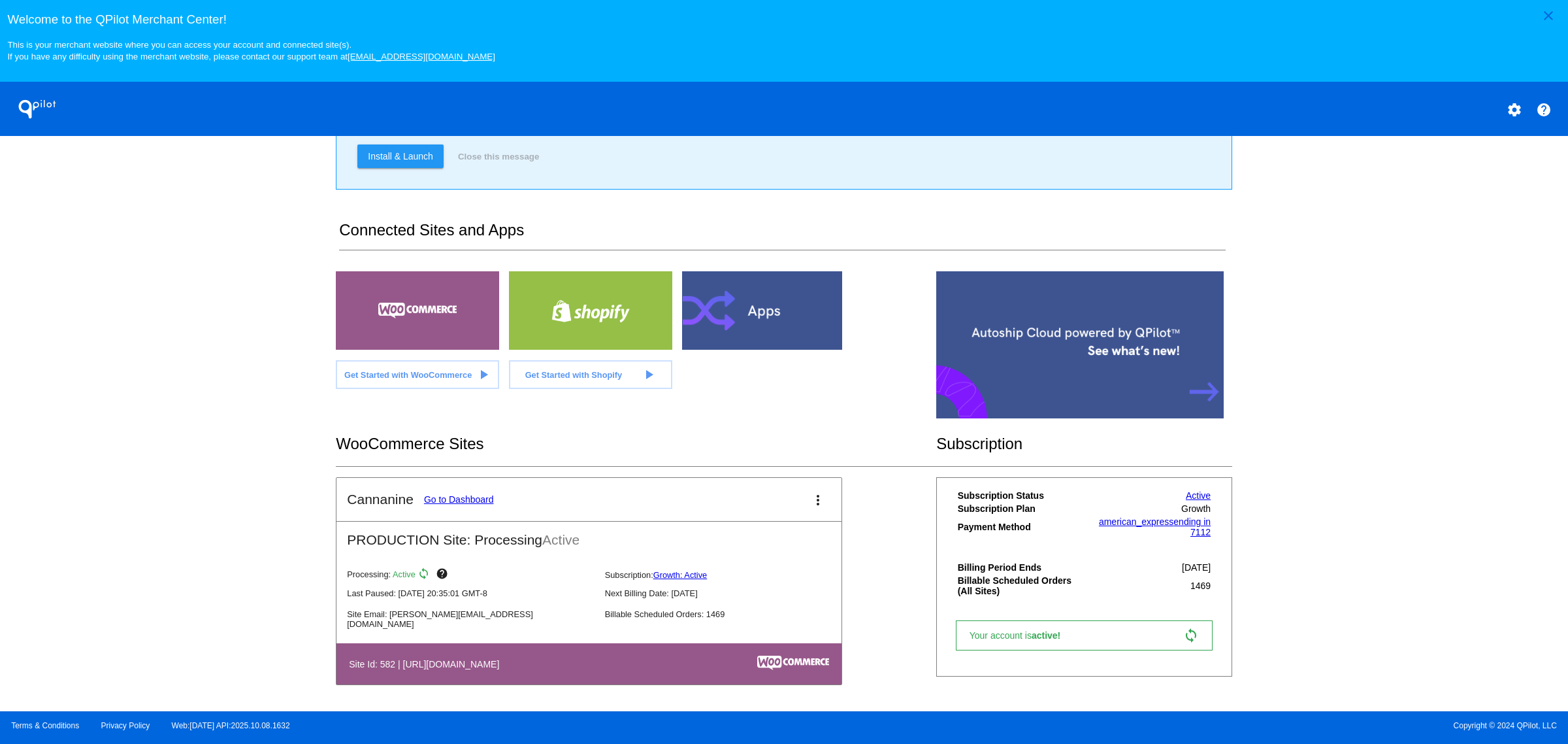
click at [474, 505] on link "Go to Dashboard" at bounding box center [459, 499] width 70 height 10
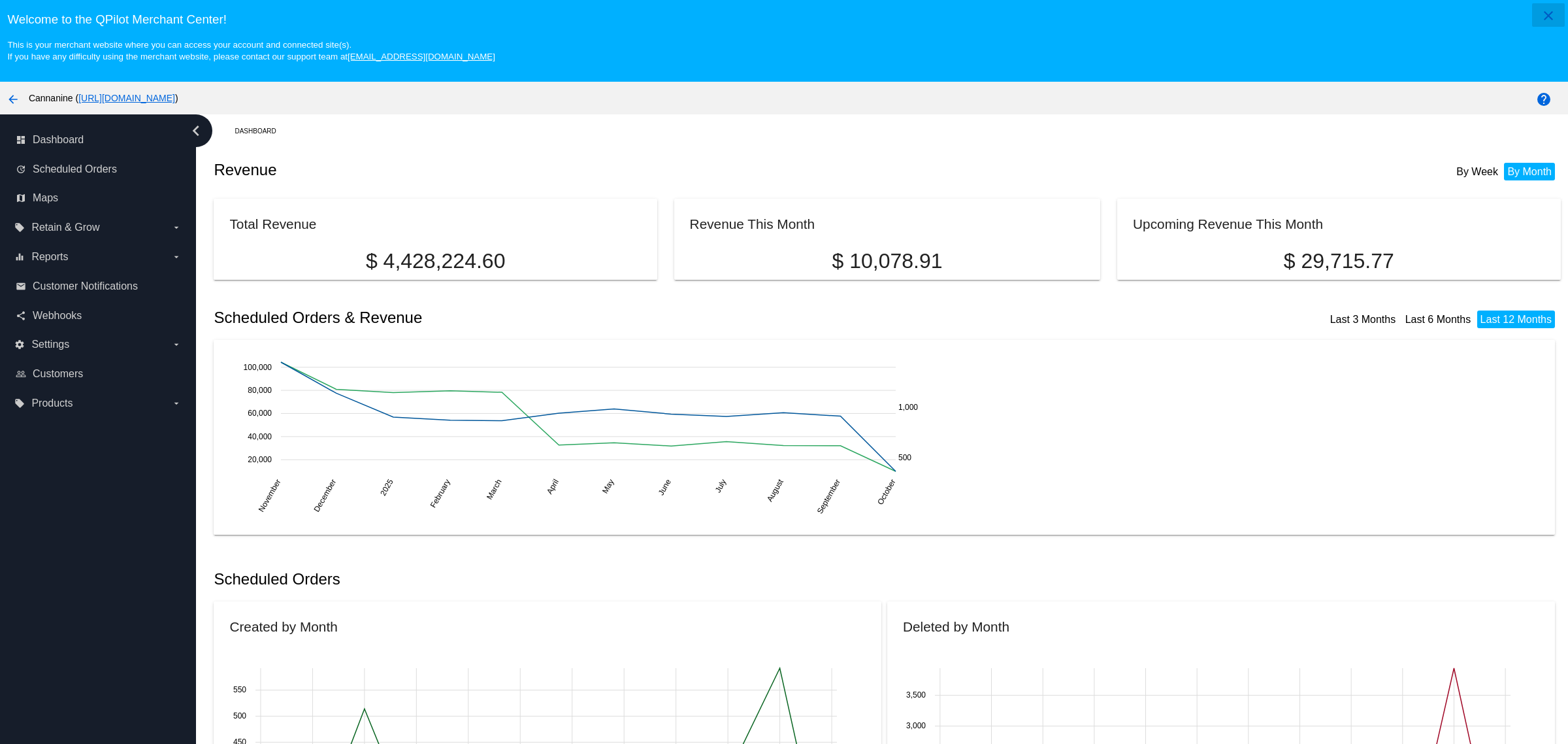
click at [1542, 13] on mat-icon "close" at bounding box center [1548, 15] width 15 height 15
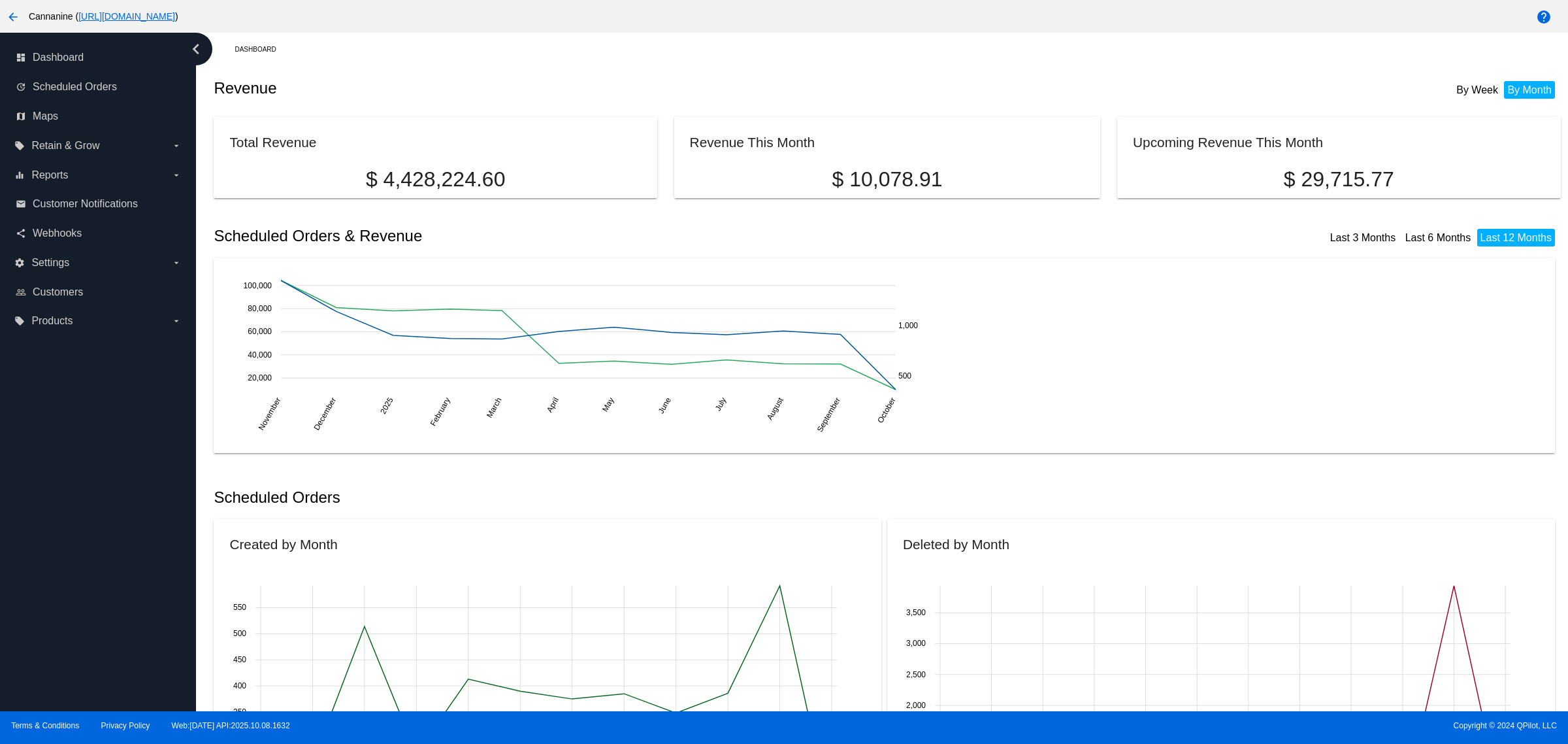
click at [8, 27] on button "arrow_back" at bounding box center [13, 16] width 26 height 26
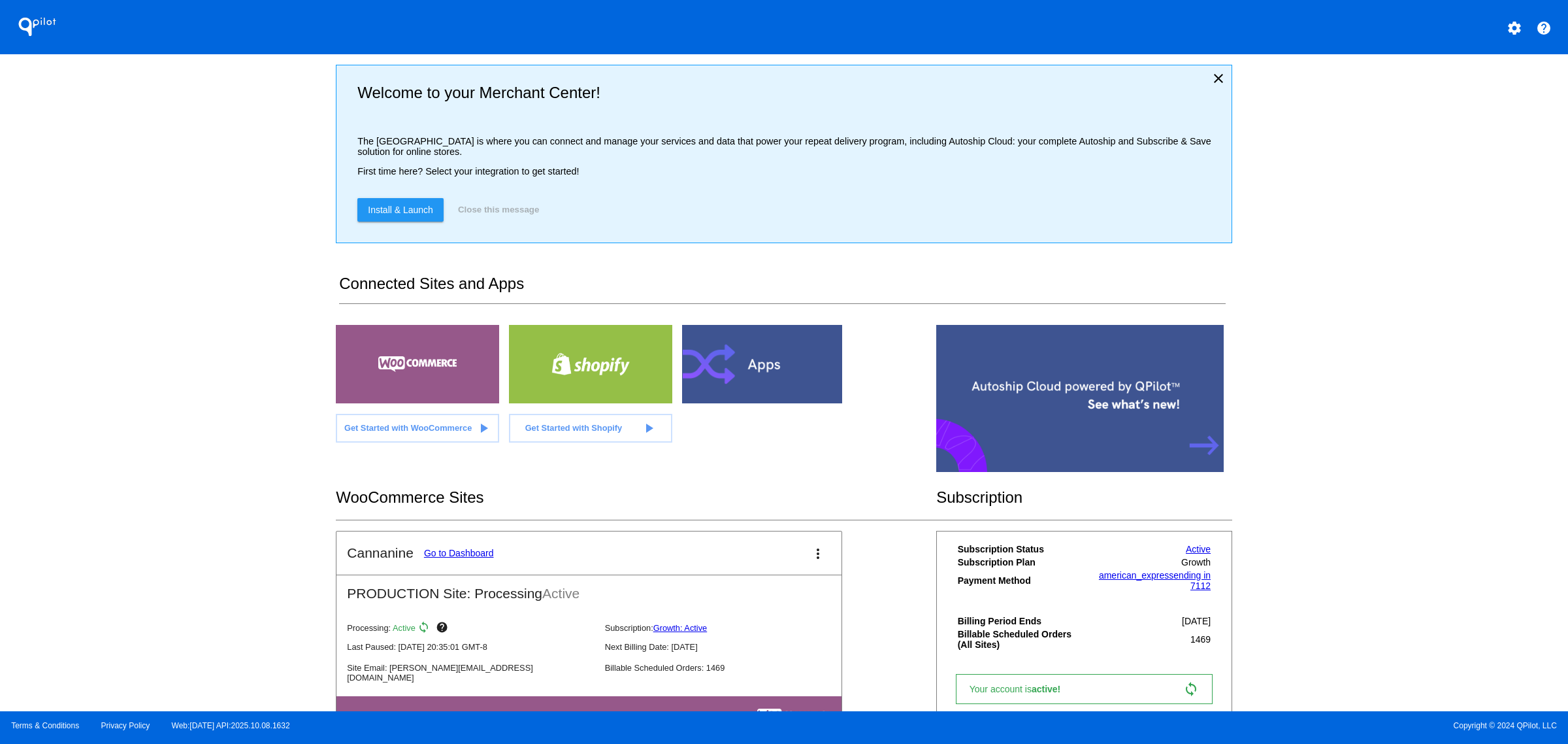
click at [1508, 21] on mat-icon "settings" at bounding box center [1514, 28] width 15 height 15
click at [1442, 102] on span "Log out" at bounding box center [1457, 97] width 31 height 10
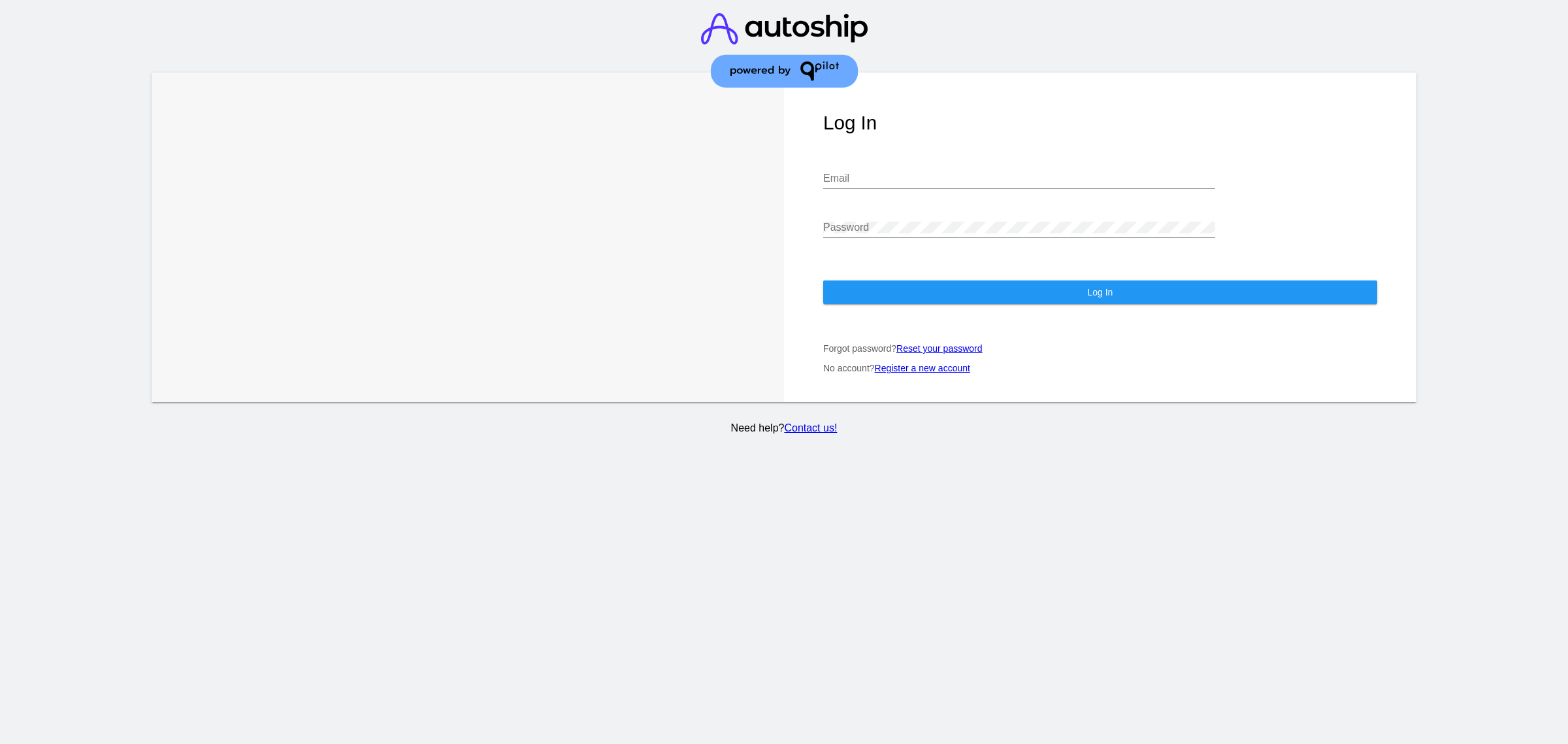
click at [948, 147] on div "Log In Email Password Log In Forgot password? Reset your password No account? R…" at bounding box center [1100, 237] width 633 height 329
click at [946, 159] on div "Email" at bounding box center [1019, 174] width 392 height 29
type input "[EMAIL_ADDRESS][DOMAIN_NAME]"
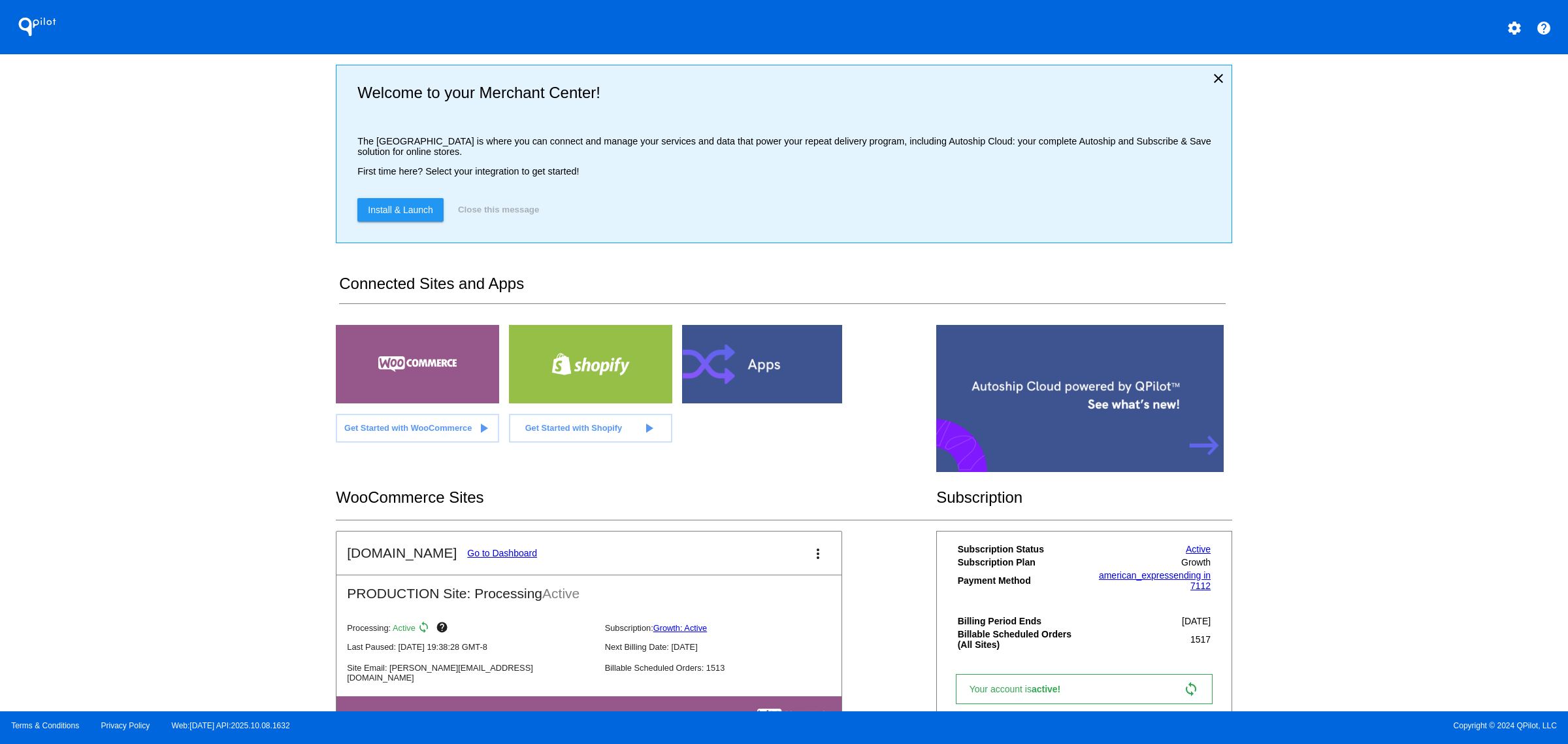
click at [478, 558] on link "Go to Dashboard" at bounding box center [502, 553] width 70 height 10
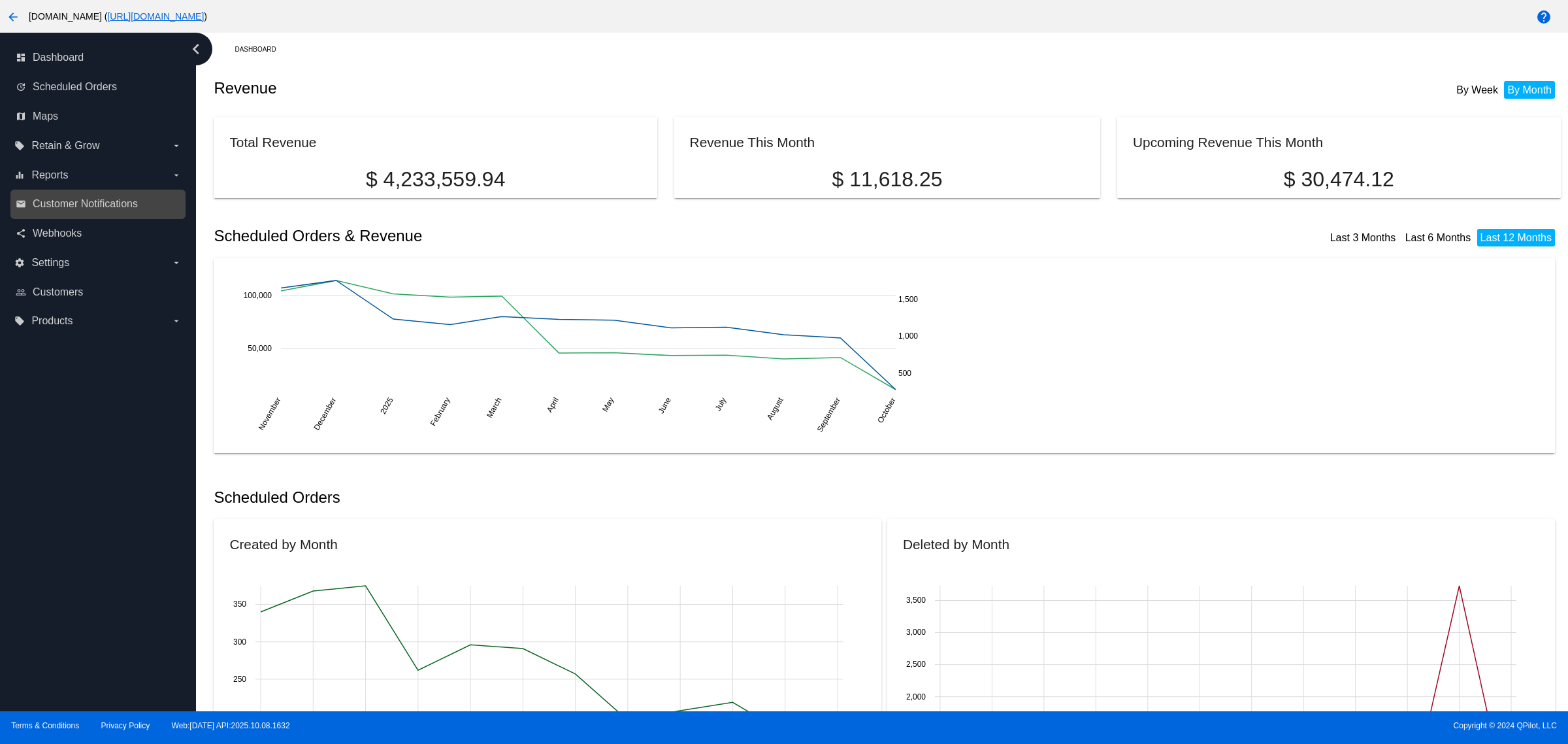
click at [118, 194] on link "email Customer Notifications" at bounding box center [98, 203] width 166 height 21
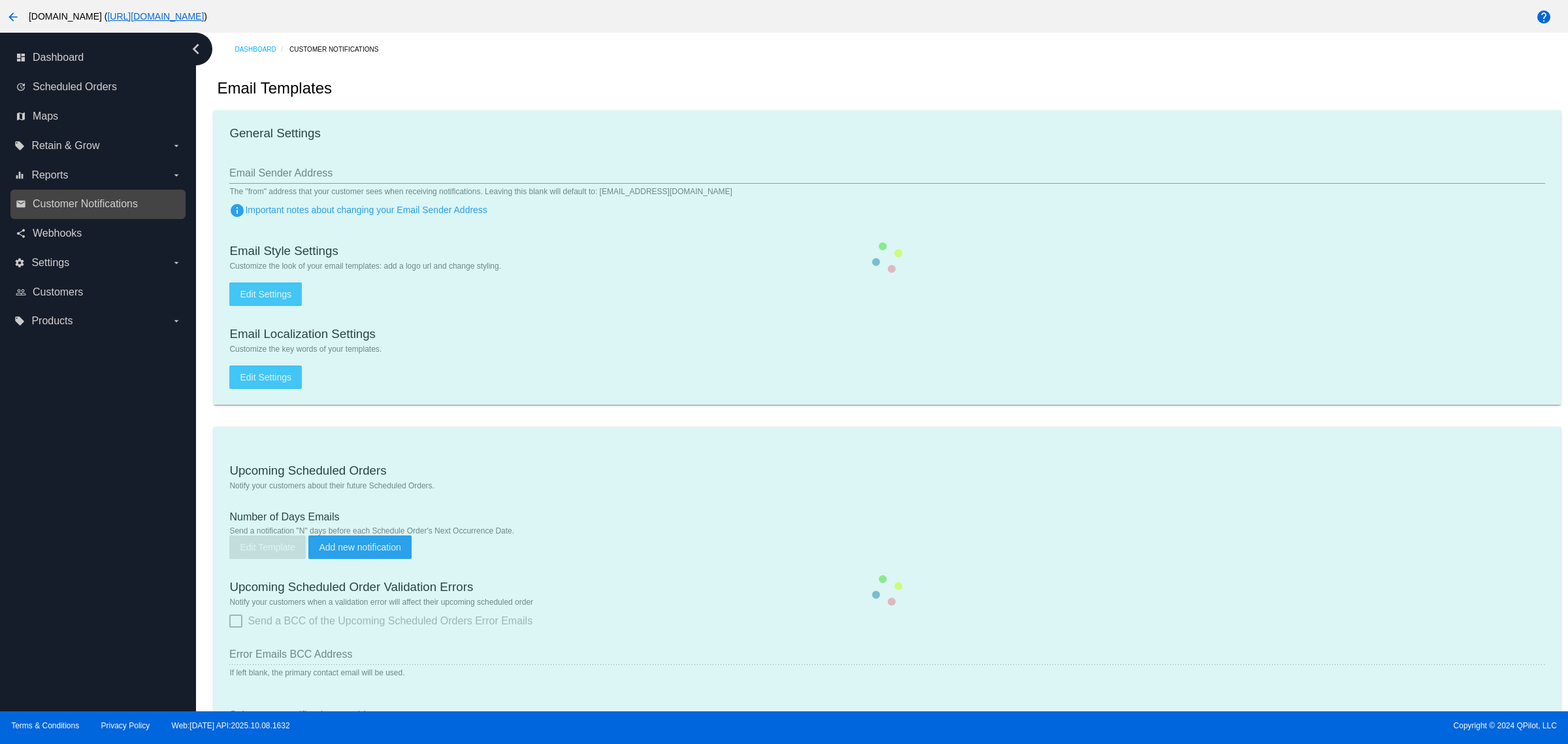
type input "[EMAIL_ADDRESS][DOMAIN_NAME]"
type input "1"
checkbox input "true"
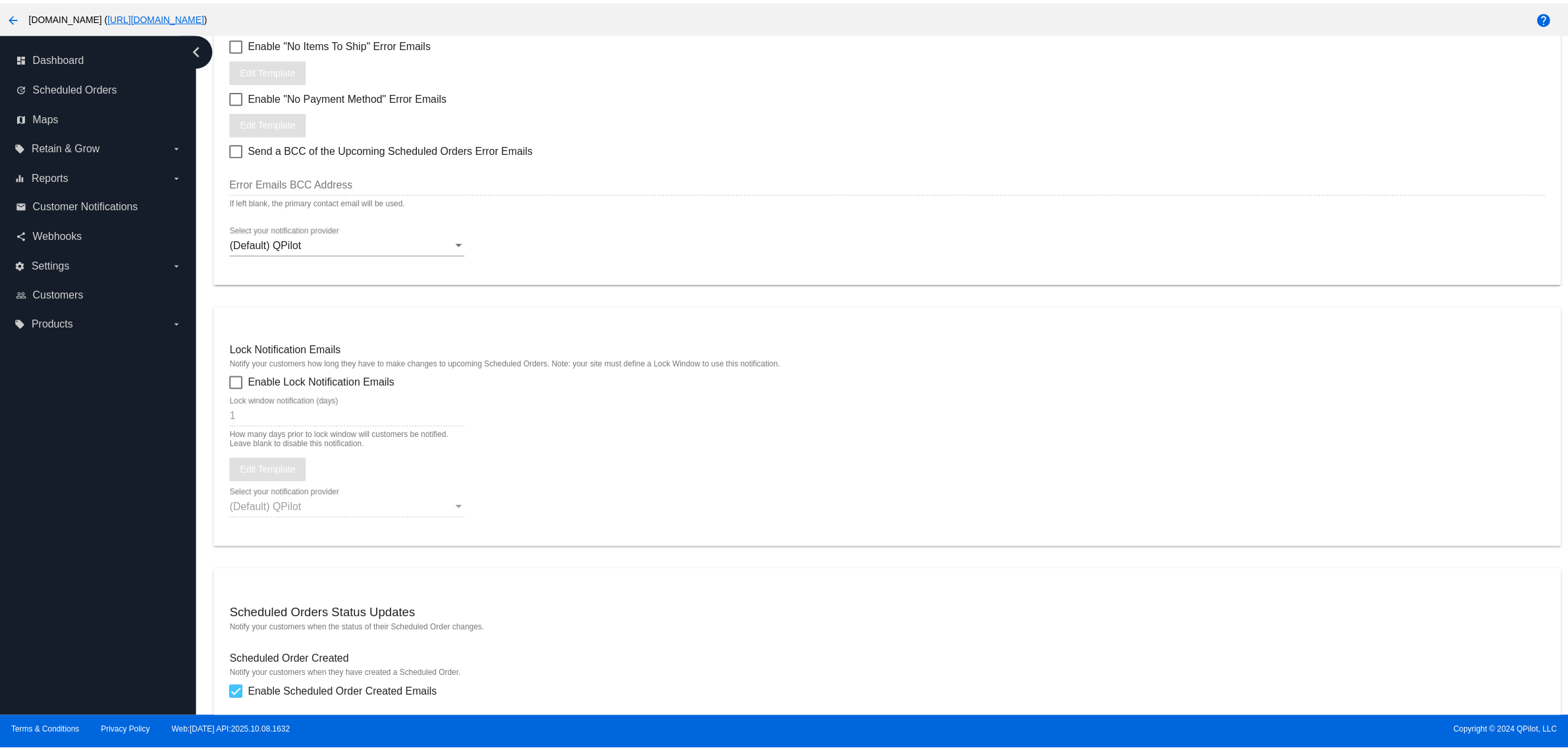
scroll to position [1235, 0]
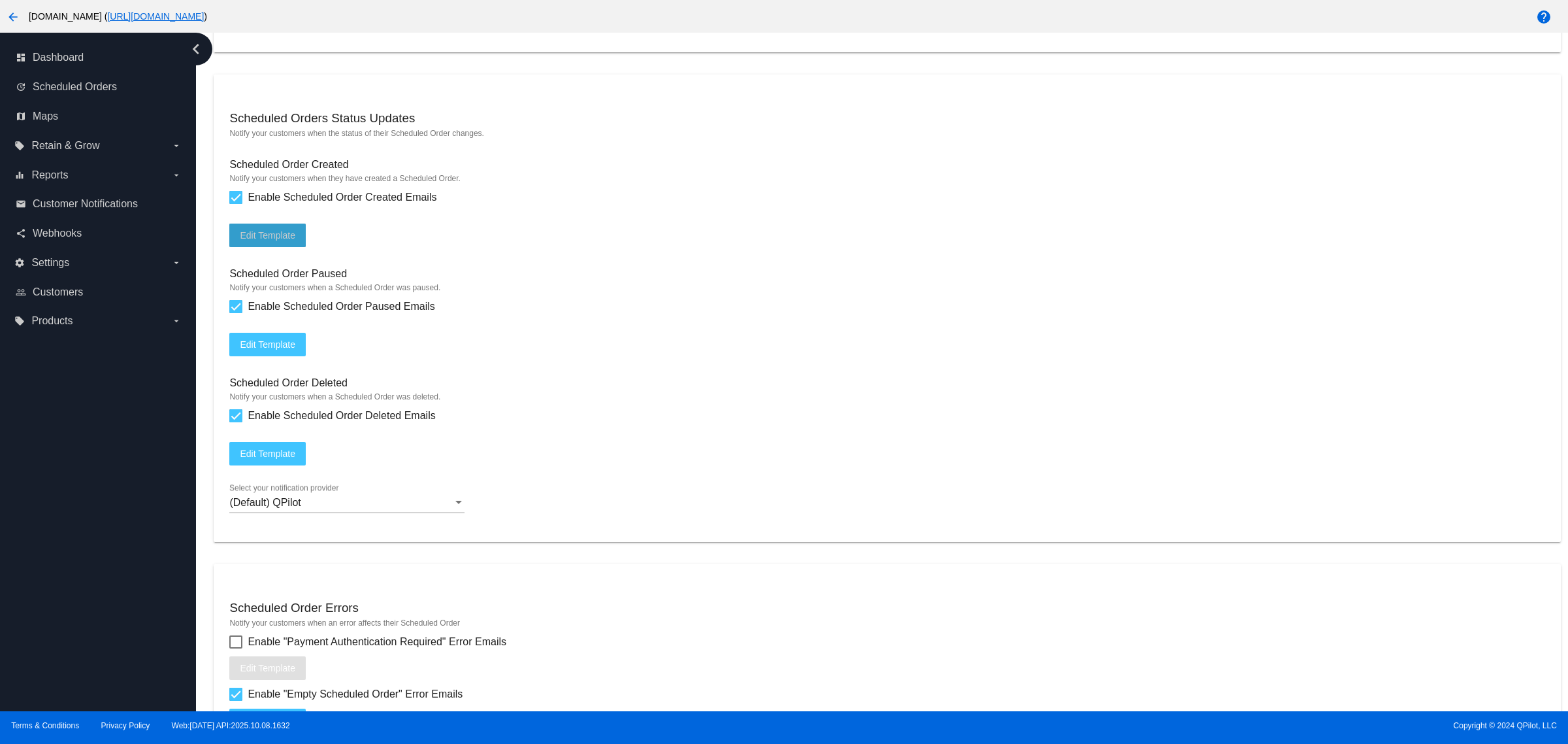
click at [266, 247] on button "Edit Template" at bounding box center [268, 236] width 77 height 23
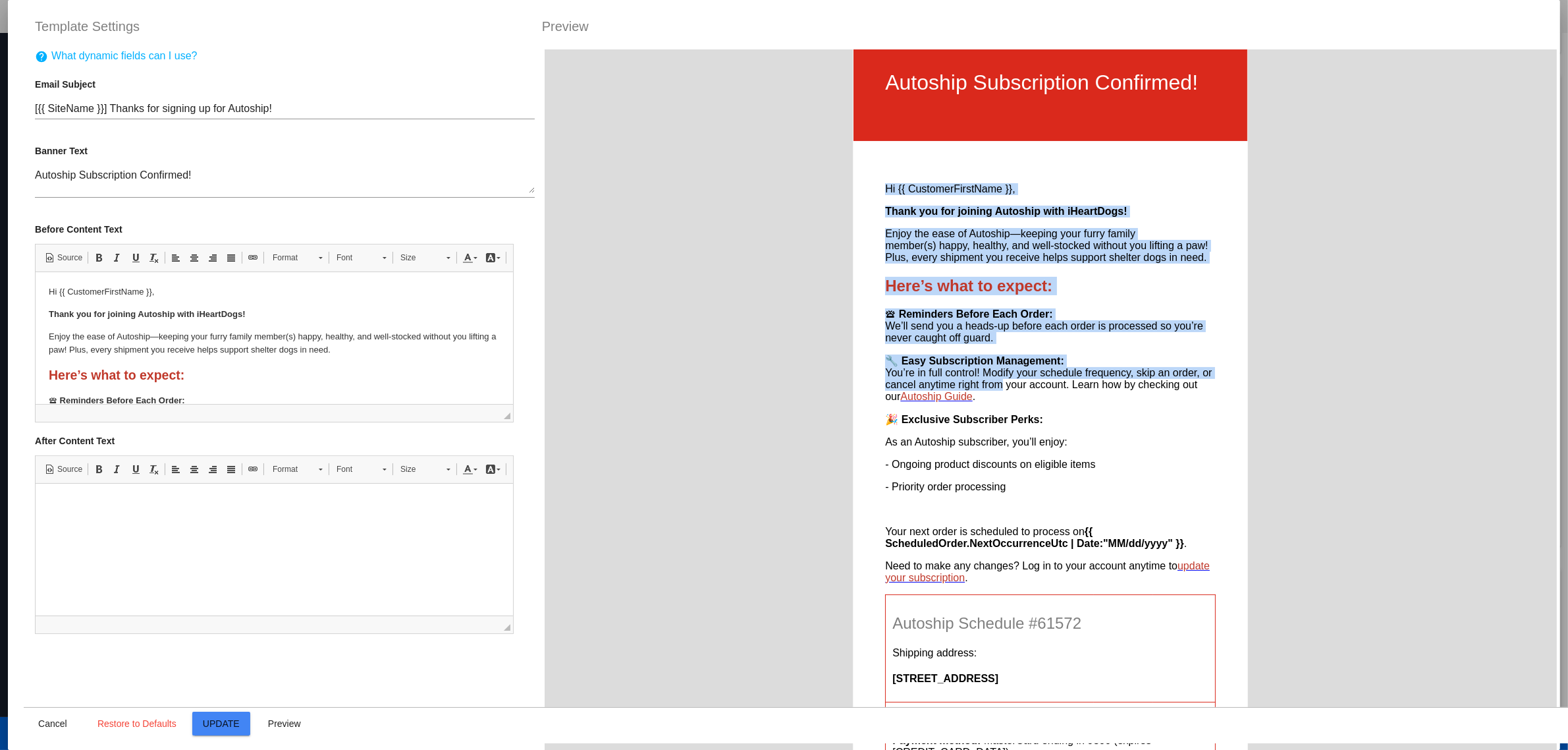
scroll to position [164, 0]
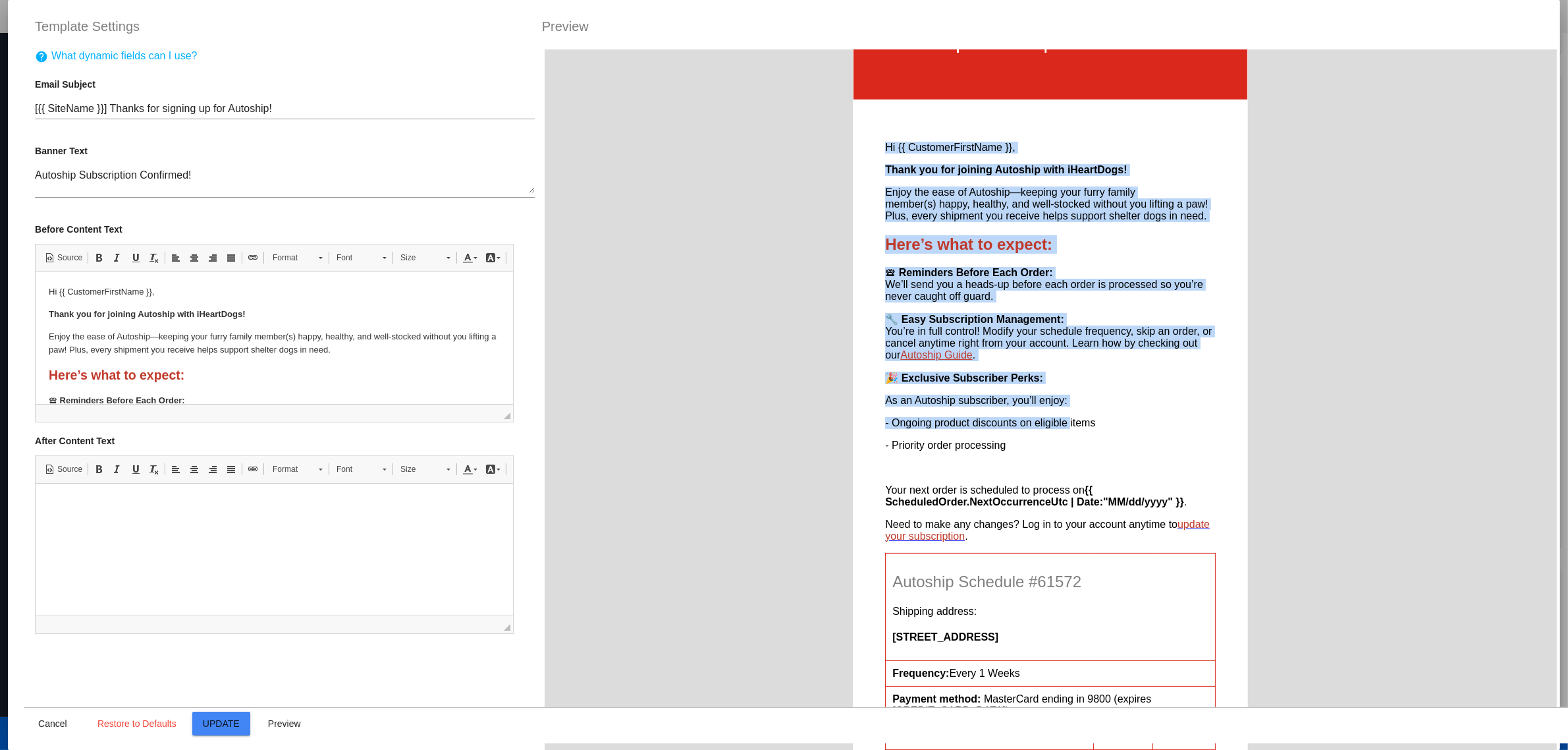
drag, startPoint x: 877, startPoint y: 235, endPoint x: 1059, endPoint y: 432, distance: 268.2
drag, startPoint x: 1072, startPoint y: 518, endPoint x: 880, endPoint y: 152, distance: 413.3
drag, startPoint x: 880, startPoint y: 152, endPoint x: 1072, endPoint y: 515, distance: 410.6
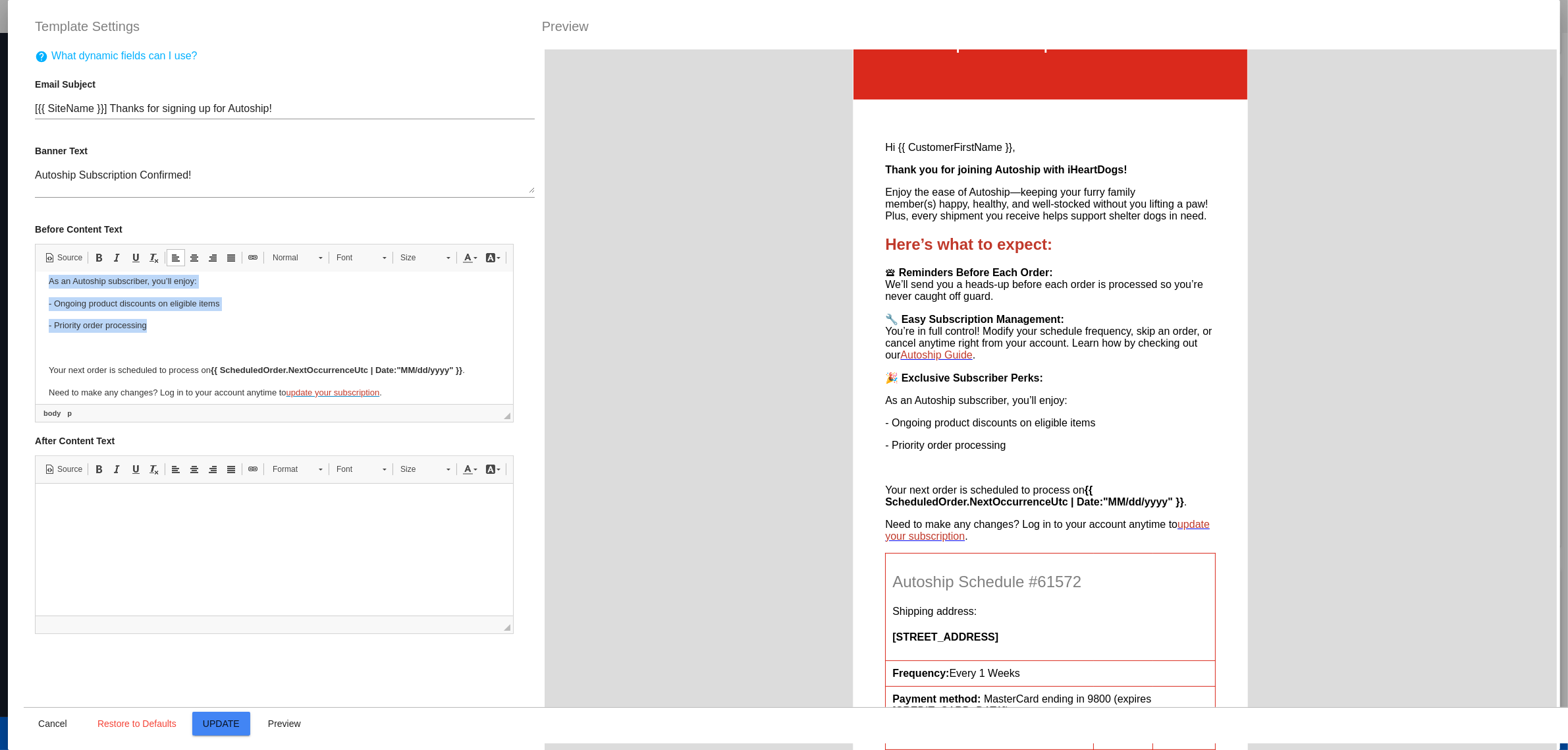
scroll to position [236, 0]
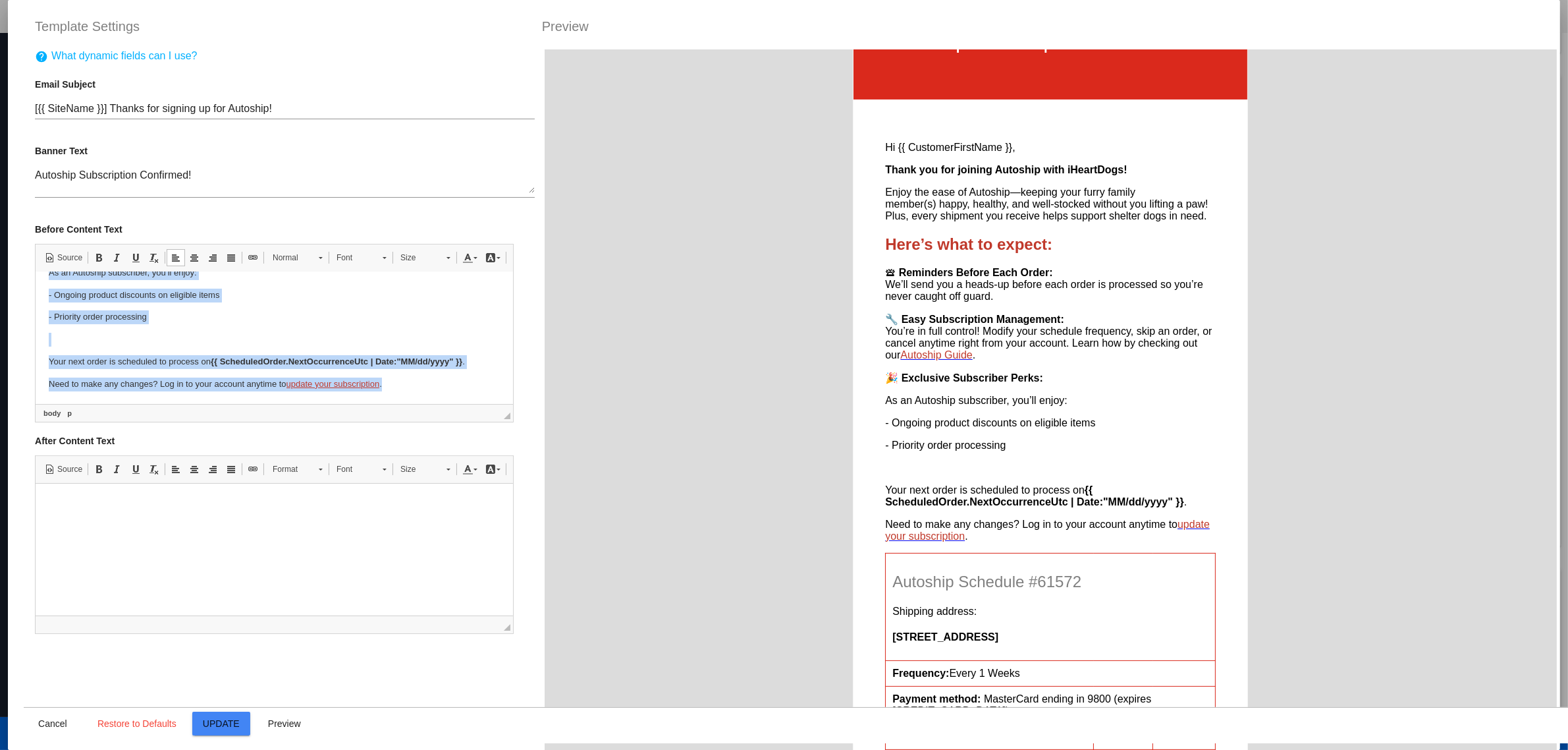
drag, startPoint x: 49, startPoint y: 290, endPoint x: 422, endPoint y: 381, distance: 383.9
click at [422, 381] on body "Hi {{ CustomerFirstName }}, Thank you for joining Autoship with iHeartDogs! Enj…" at bounding box center [274, 219] width 451 height 341
click at [422, 381] on p "Need to make any changes? Log in to your account anytime to update your subscri…" at bounding box center [274, 383] width 451 height 14
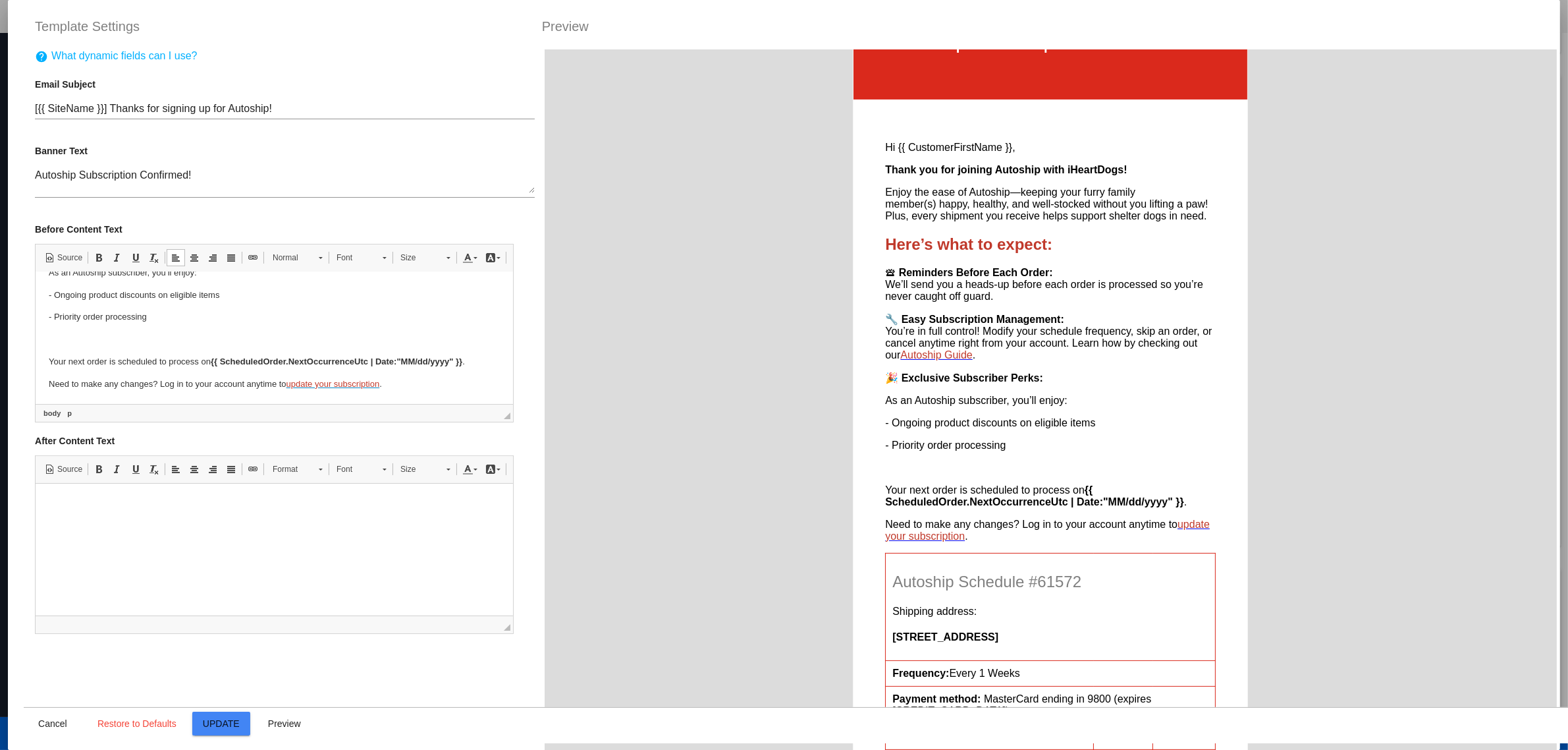
click at [163, 382] on p "Need to make any changes? Log in to your account anytime to update your subscri…" at bounding box center [274, 383] width 451 height 14
click at [408, 265] on span "Size" at bounding box center [417, 257] width 46 height 17
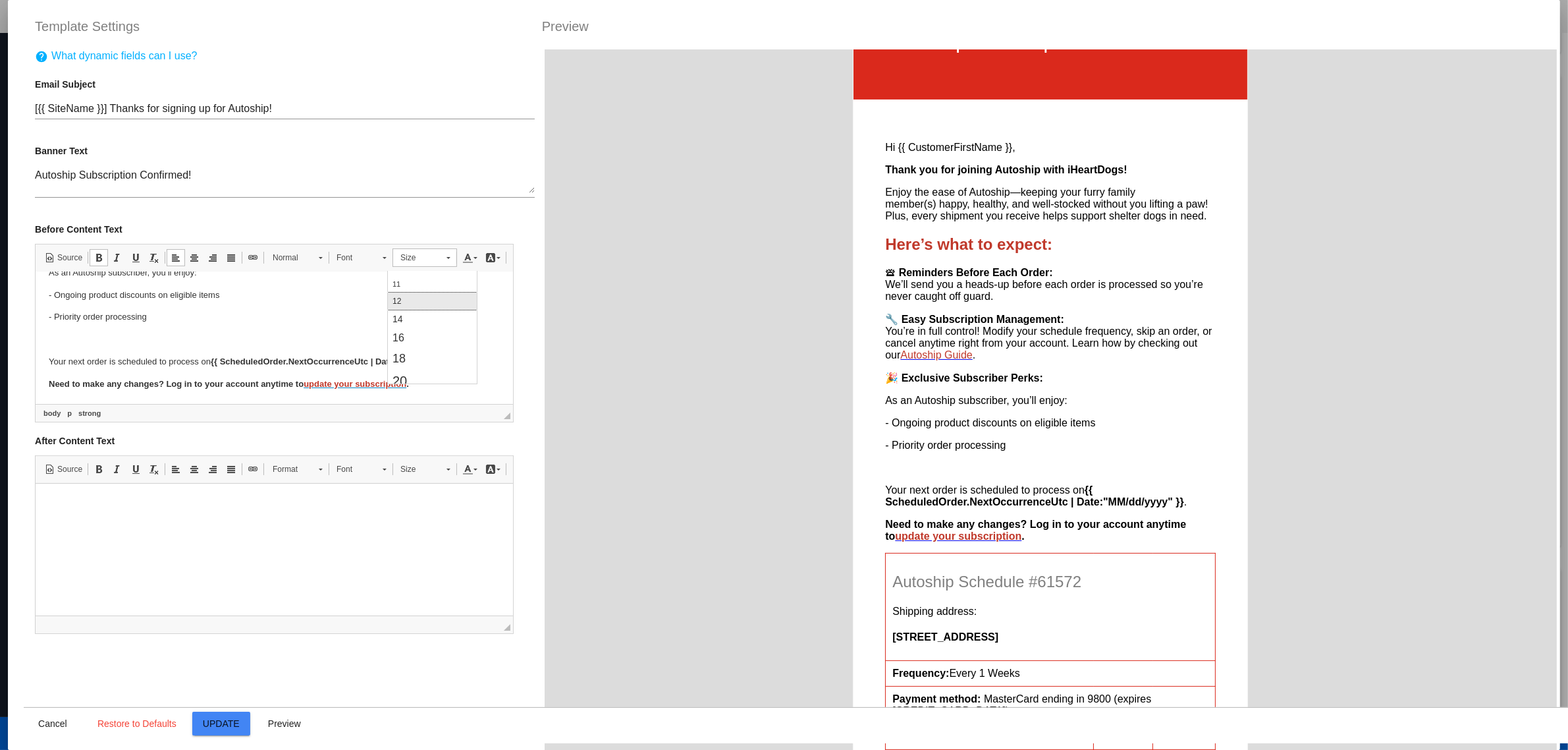
click at [442, 303] on link "12" at bounding box center [431, 301] width 89 height 17
click at [397, 266] on span "12" at bounding box center [417, 257] width 46 height 17
click at [427, 328] on link "16" at bounding box center [431, 330] width 89 height 20
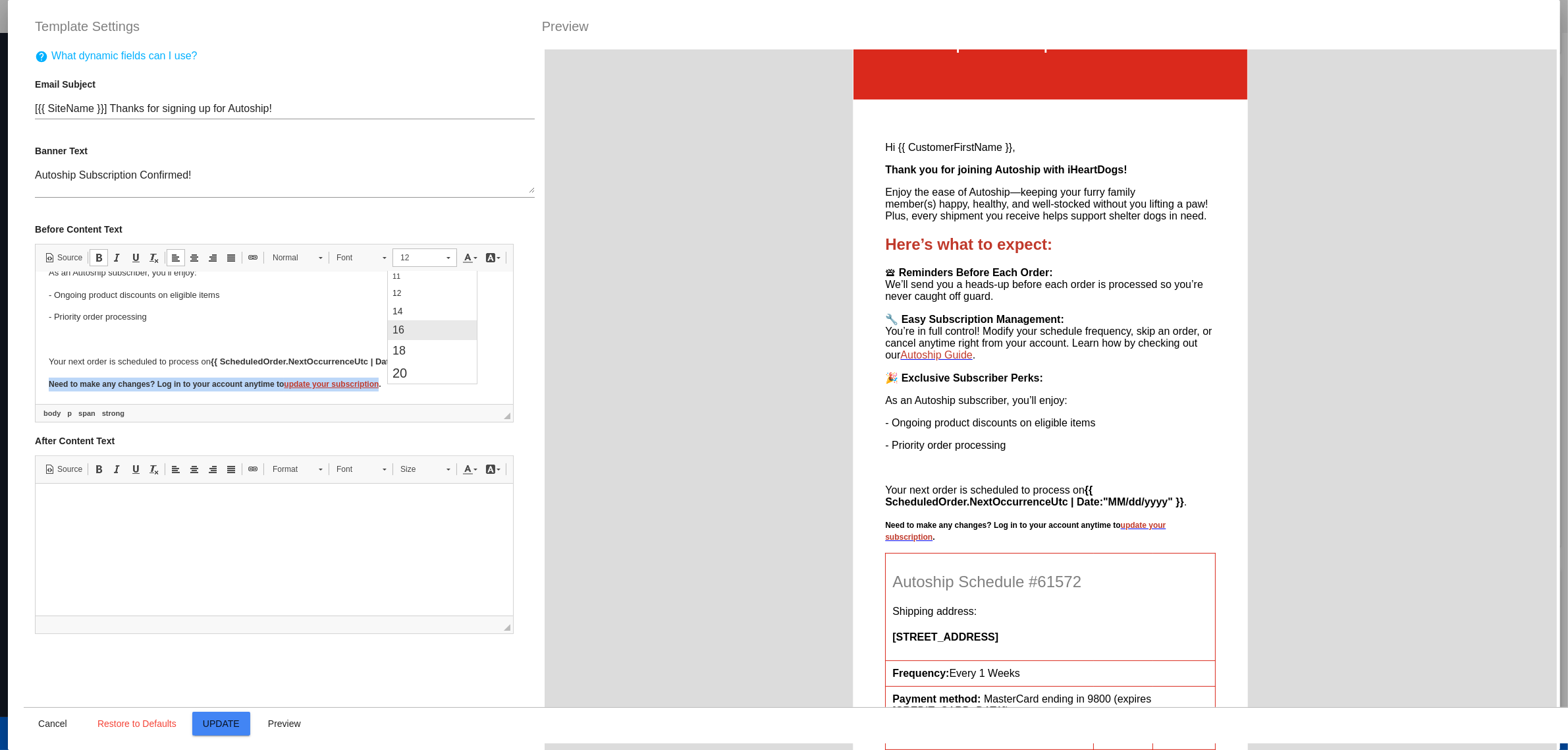
scroll to position [0, 0]
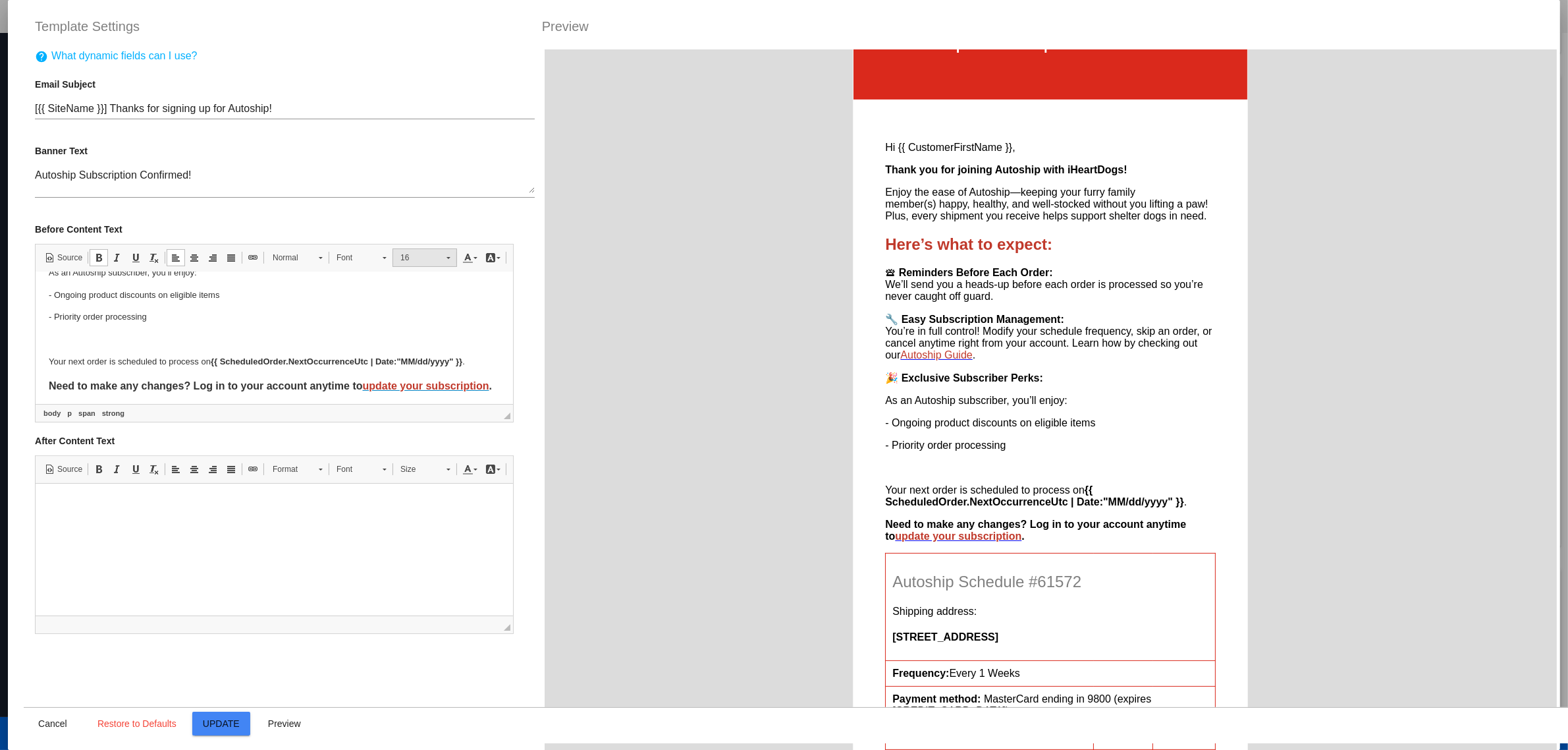
click at [422, 263] on span "16" at bounding box center [417, 257] width 46 height 17
click at [417, 345] on link "18" at bounding box center [431, 350] width 89 height 21
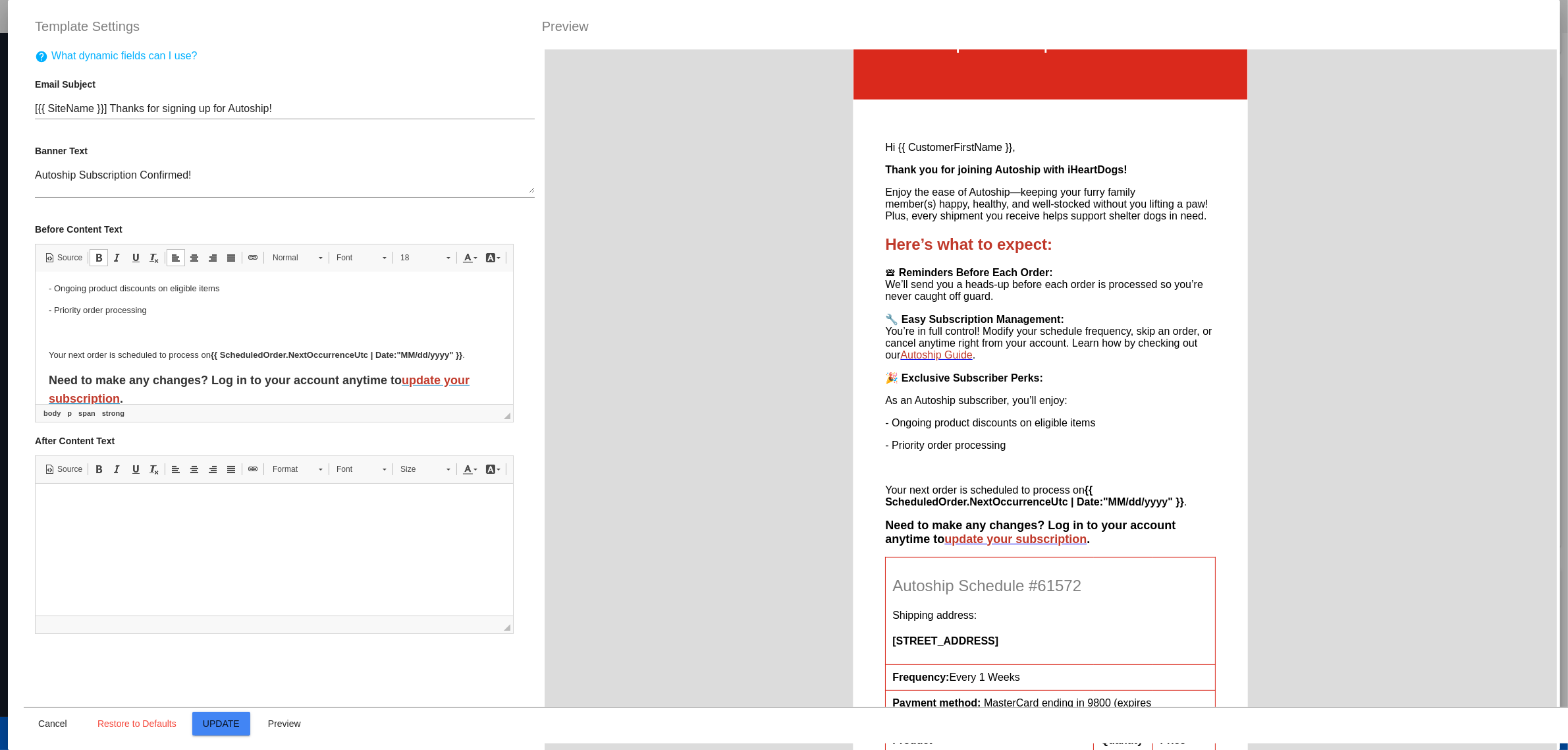
click at [470, 345] on body "Hi {{ CustomerFirstName }}, Thank you for joining Autoship with iHeartDogs! Enj…" at bounding box center [274, 225] width 451 height 366
click at [244, 339] on body "Hi {{ CustomerFirstName }}, Thank you for joining Autoship with iHeartDogs! Enj…" at bounding box center [274, 225] width 451 height 366
click at [188, 322] on body "Hi {{ CustomerFirstName }}, Thank you for joining Autoship with iHeartDogs! Enj…" at bounding box center [274, 225] width 451 height 366
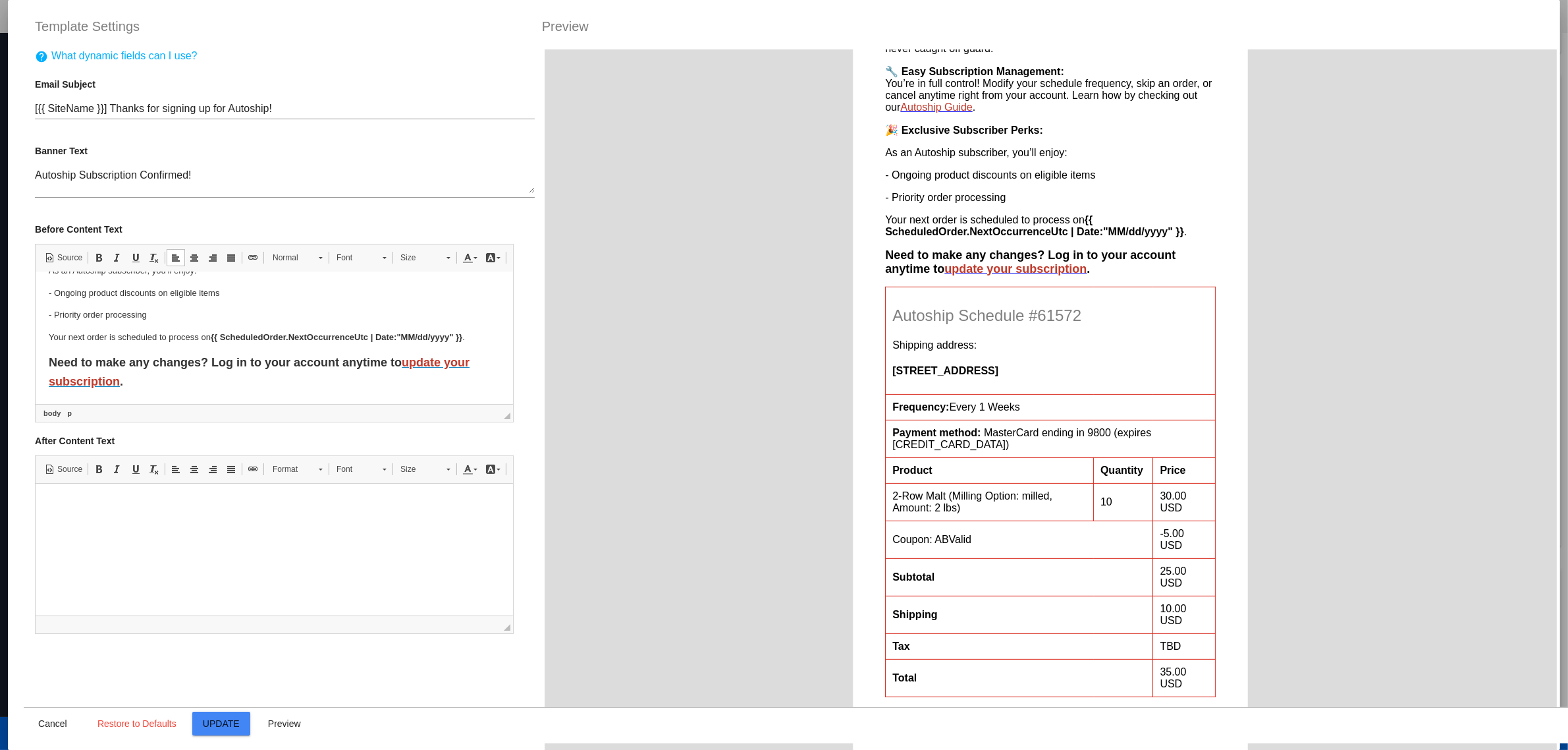
scroll to position [412, 0]
click at [114, 341] on p "Your next order is scheduled to process on {{ ScheduledOrder.NextOccurrenceUtc …" at bounding box center [274, 337] width 451 height 14
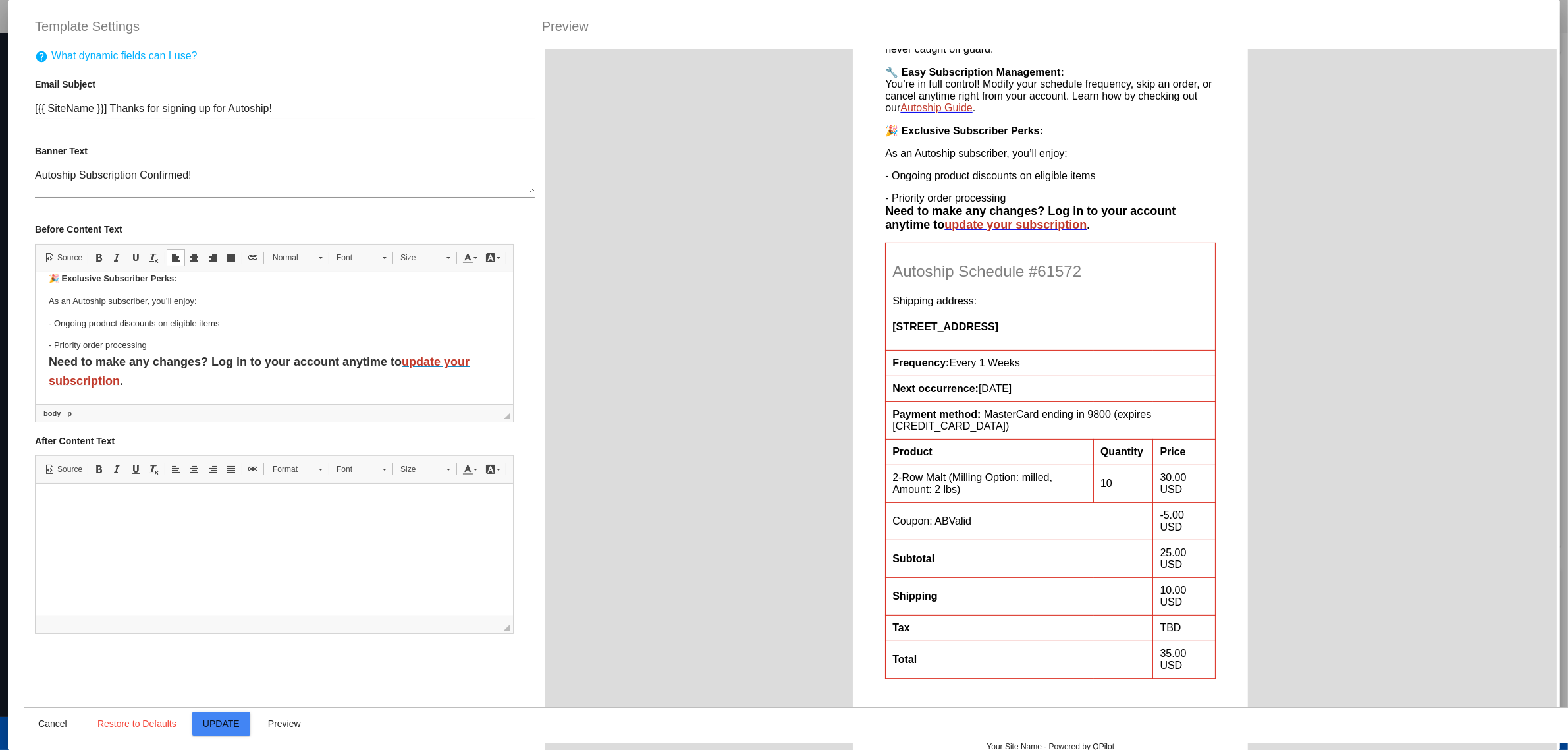
click at [173, 387] on p "- Priority order processing ​​​​​​​ Need to make any changes? Log in to your ac…" at bounding box center [274, 364] width 451 height 52
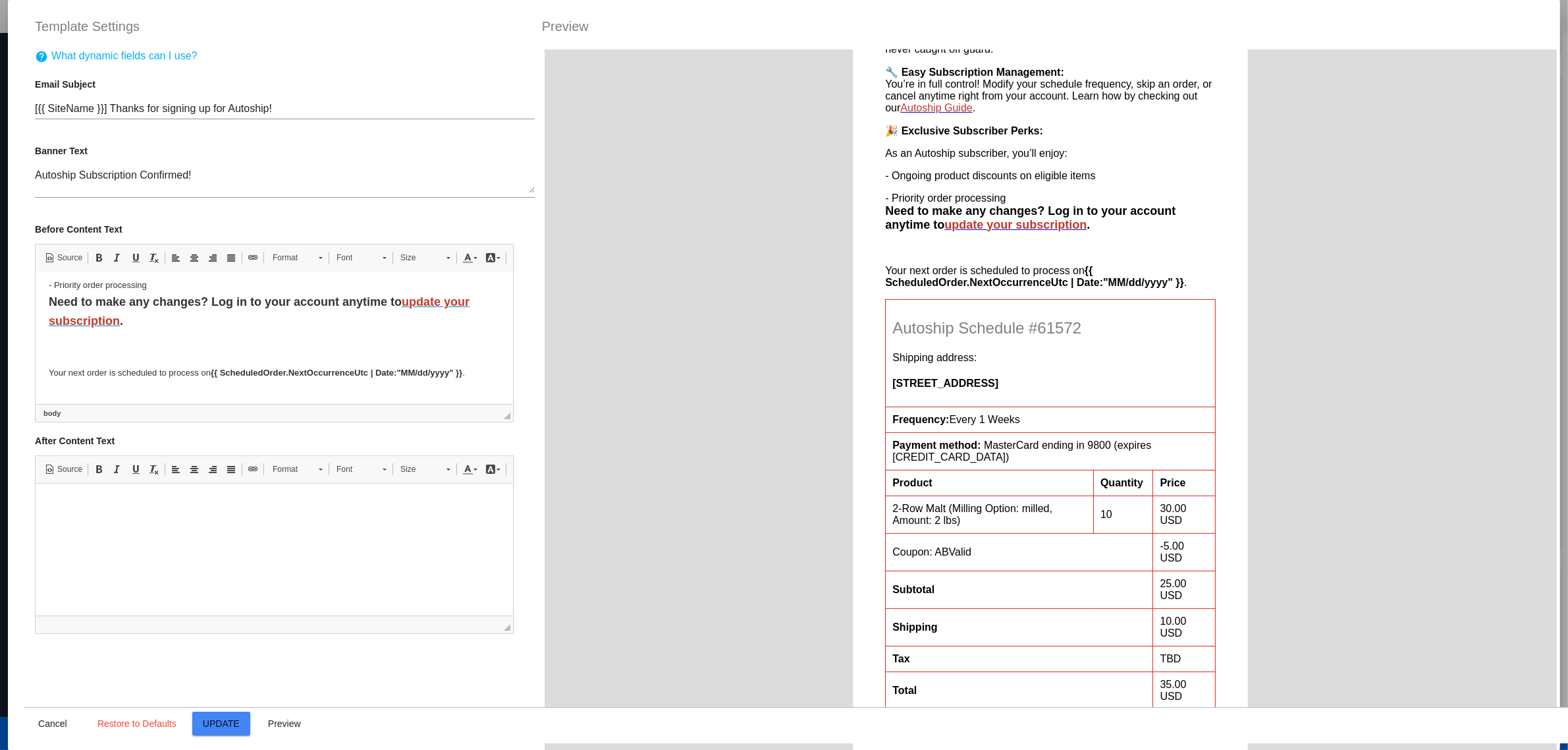
scroll to position [257, 0]
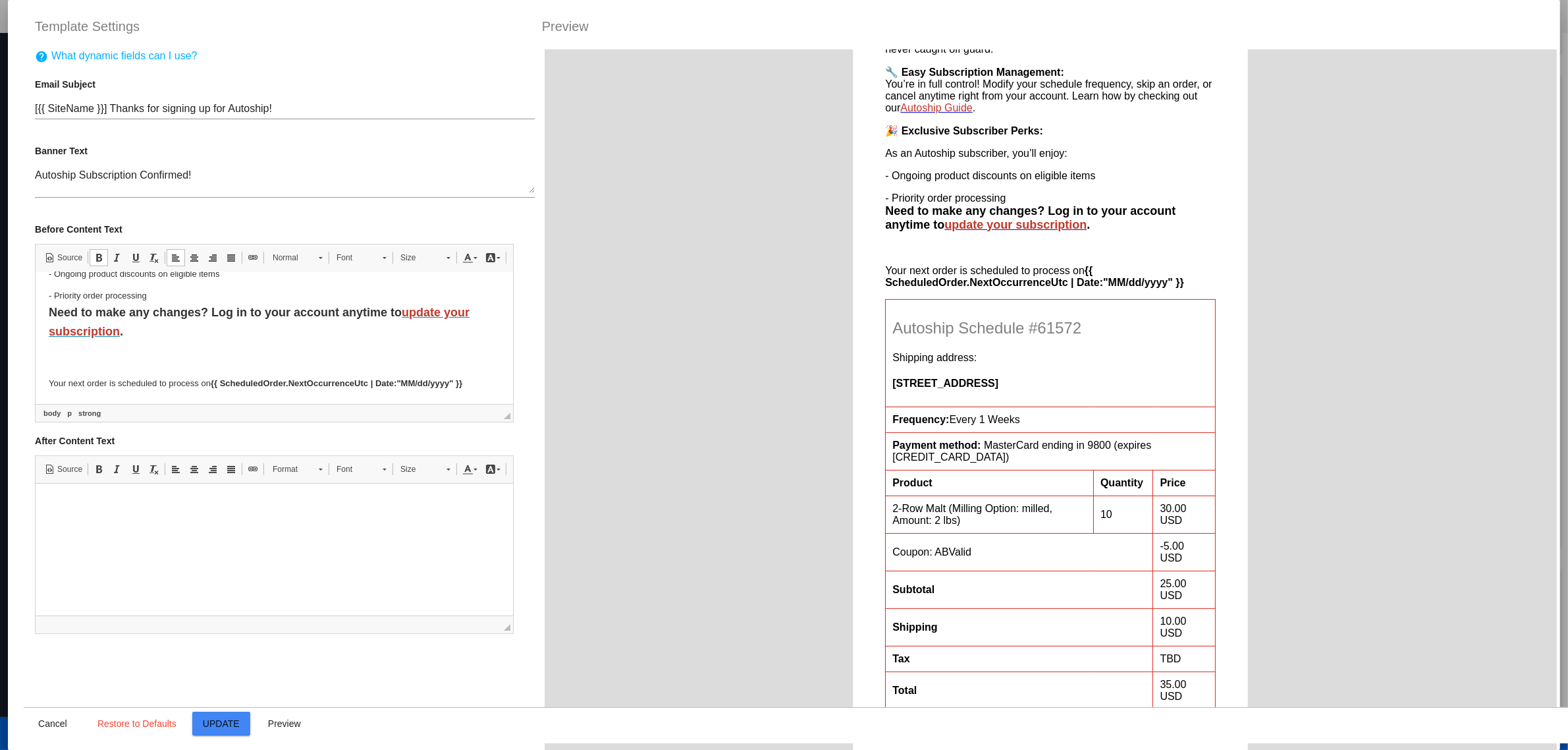
click at [233, 355] on p at bounding box center [274, 358] width 451 height 19
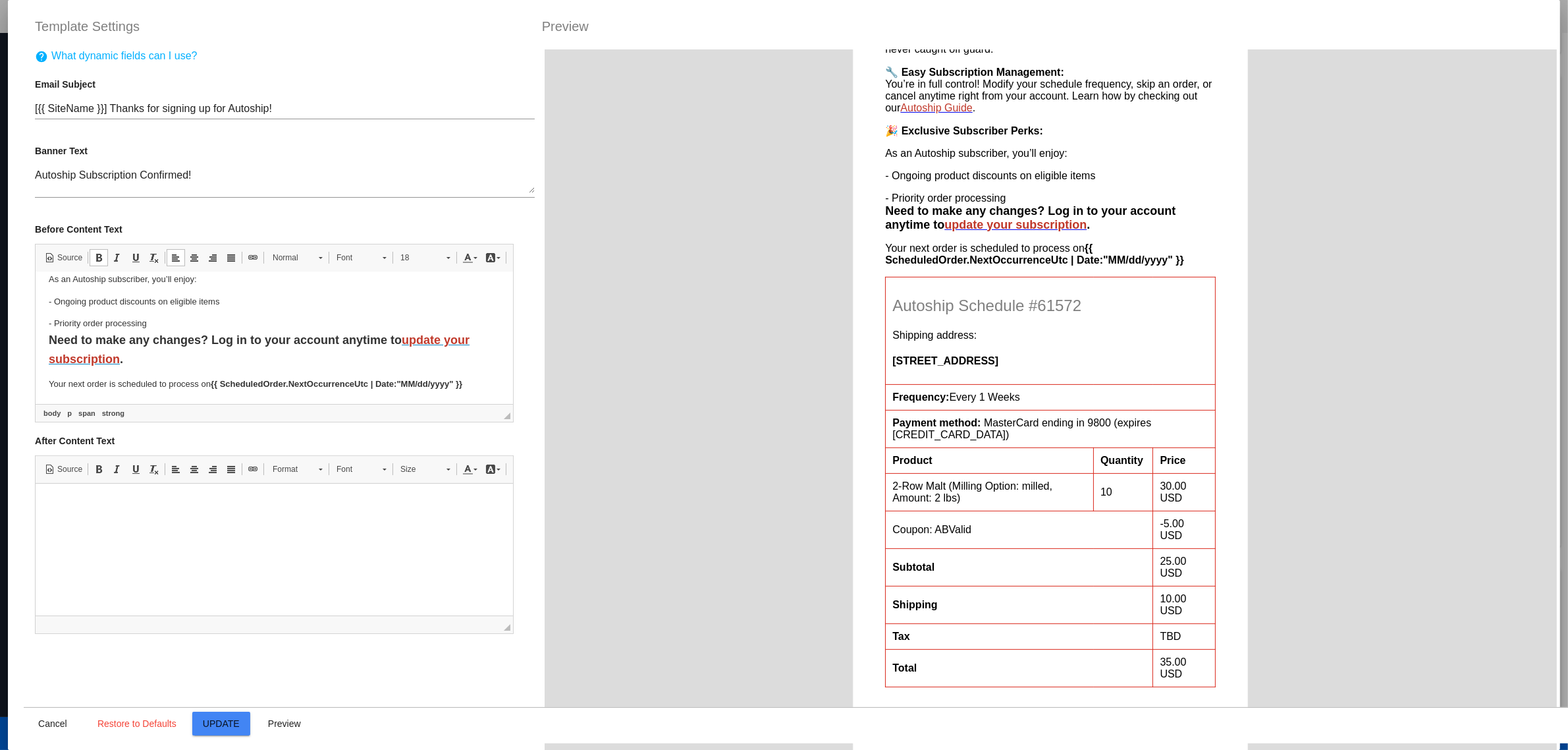
click at [42, 337] on html "Hi {{ CustomerFirstName }}, Thank you for joining Autoship with iHeartDogs! Enj…" at bounding box center [274, 223] width 478 height 361
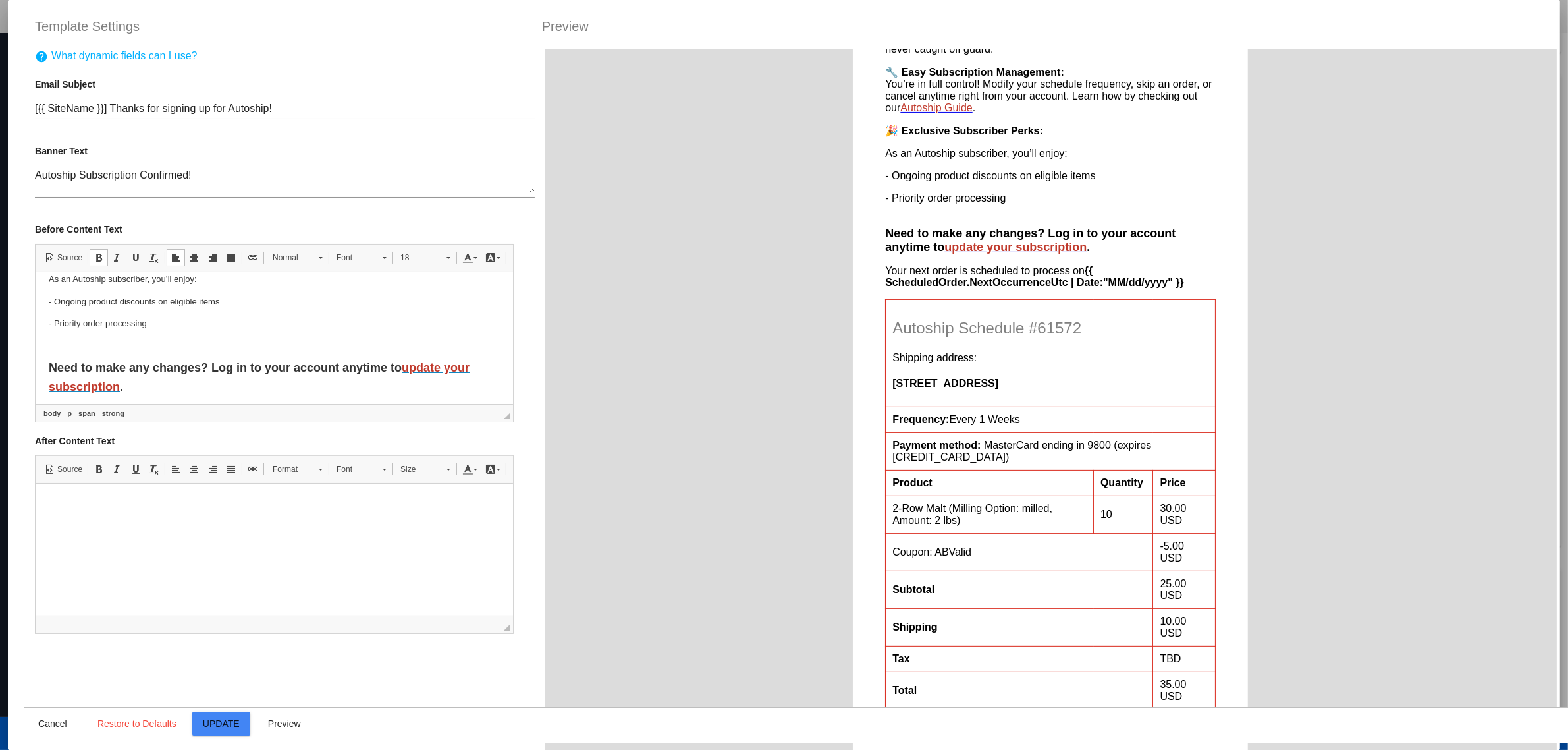
click at [172, 344] on p "- Priority order processing" at bounding box center [274, 333] width 451 height 33
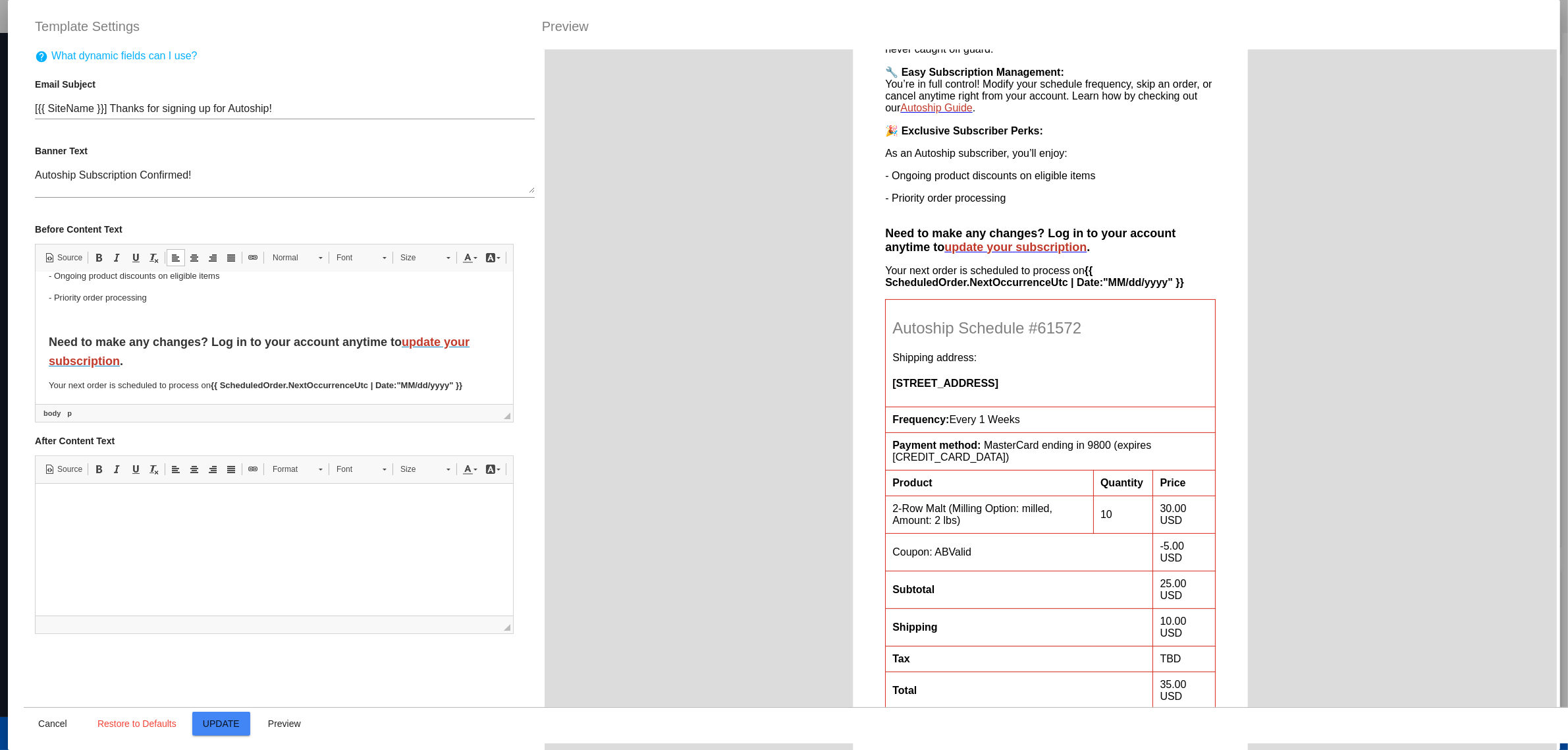
scroll to position [257, 0]
click at [234, 342] on strong "Need to make any changes? Log in to your account anytime to update your subscri…" at bounding box center [259, 349] width 421 height 32
click at [304, 355] on p "Need to make any changes? Log in to your account anytime to update your subscri…" at bounding box center [274, 350] width 451 height 38
click at [231, 715] on button "Update" at bounding box center [221, 723] width 58 height 24
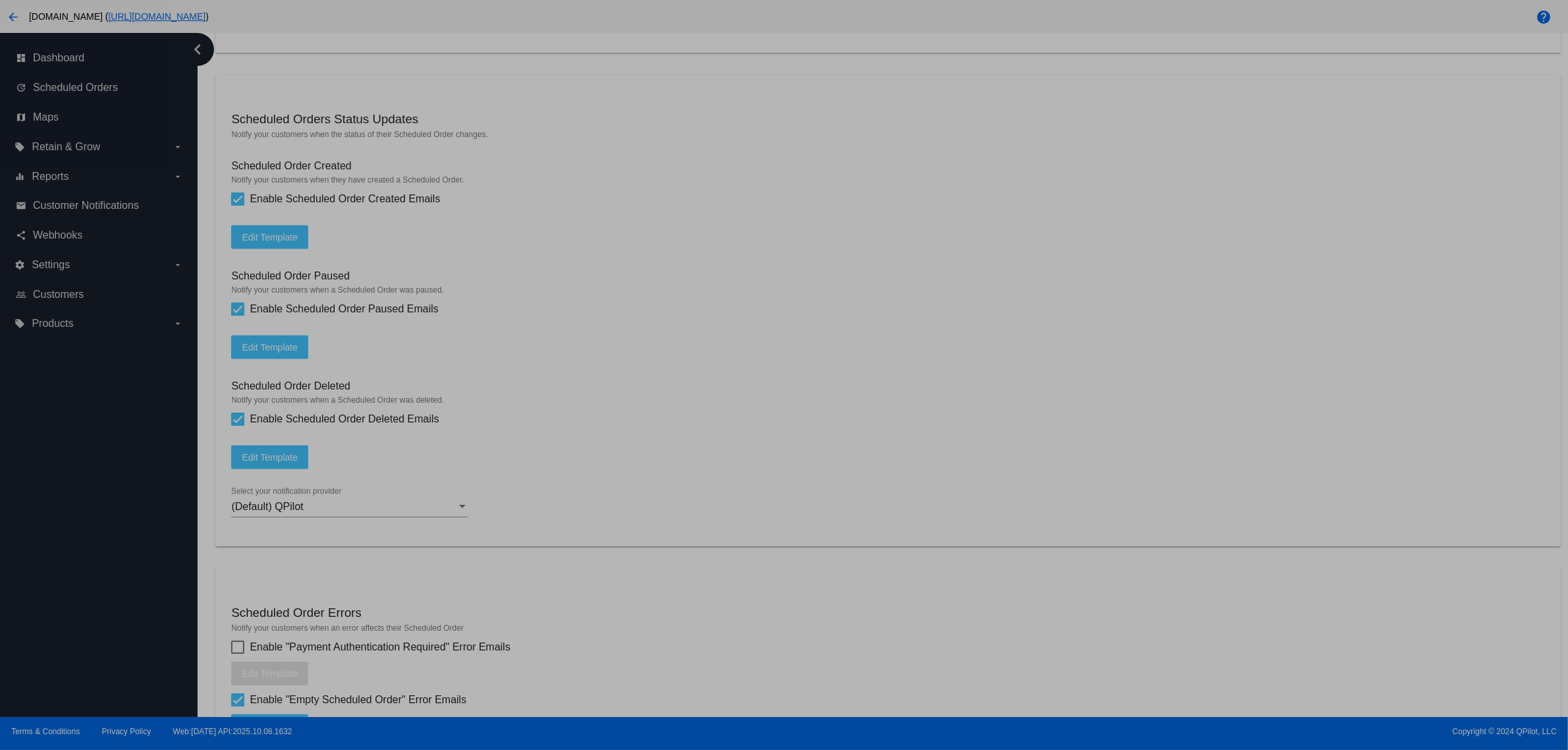
type input "[{{ [DOMAIN_NAME] }}] Thanks for signing up for Autoship!"
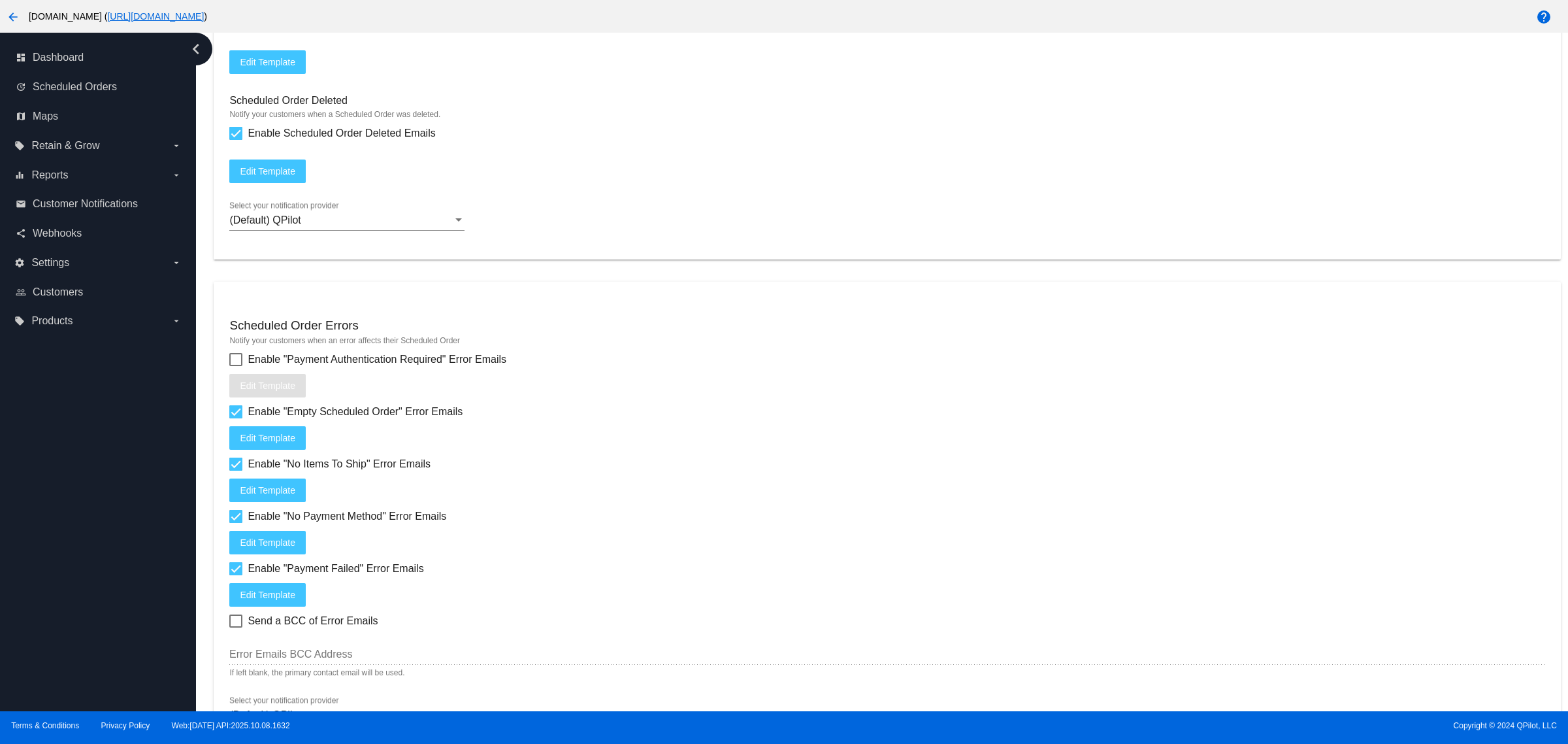
scroll to position [1650, 0]
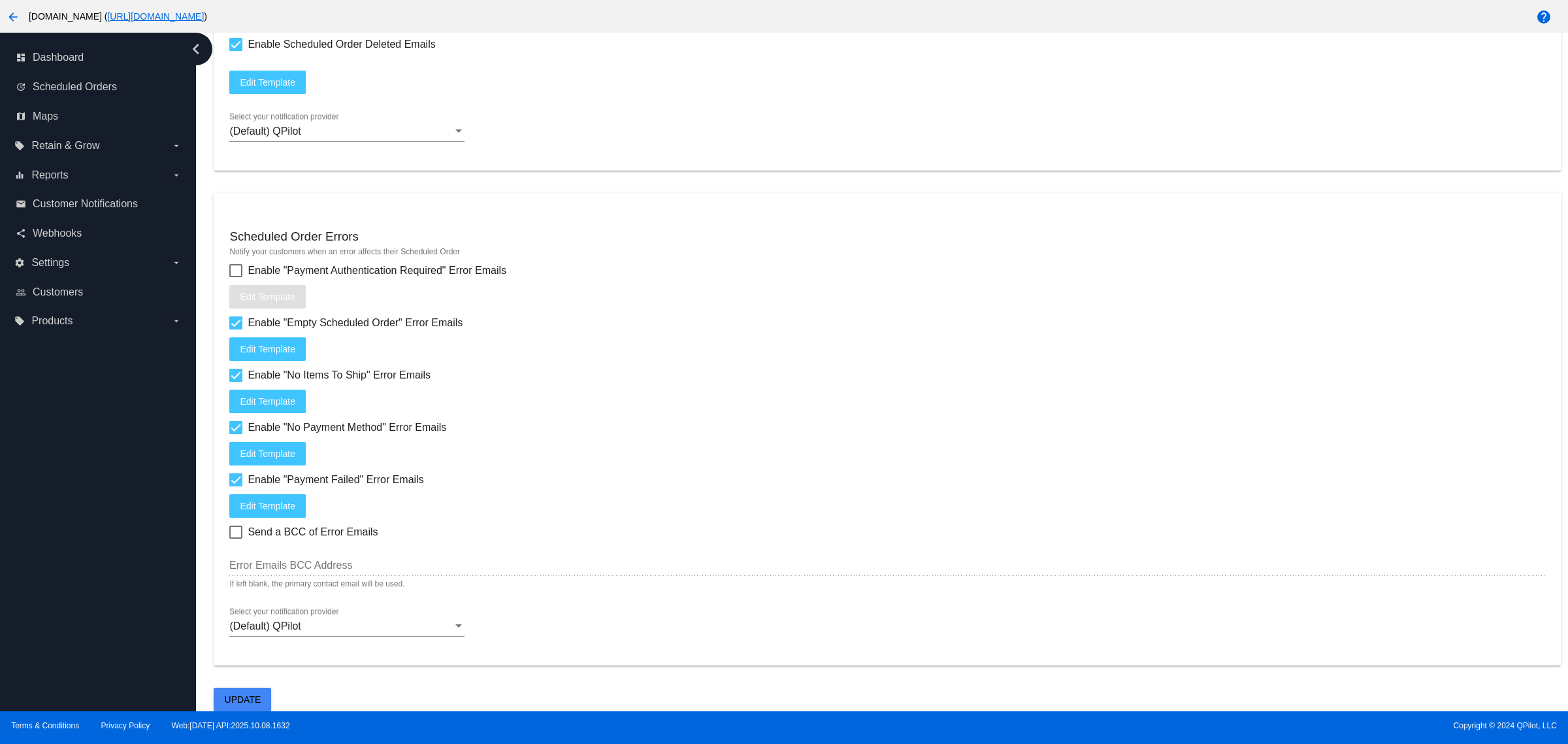
click at [265, 701] on button "Update" at bounding box center [242, 699] width 58 height 23
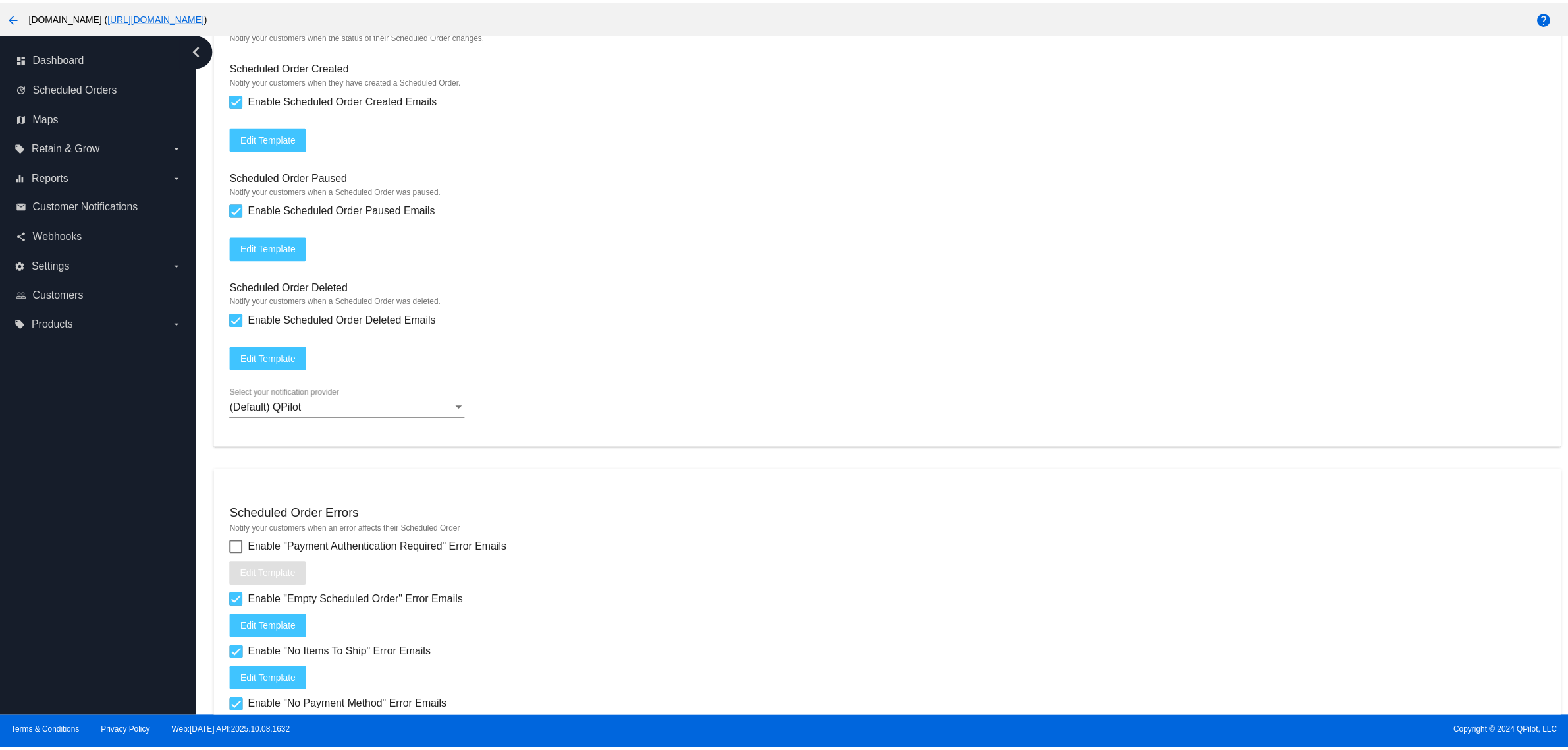
scroll to position [1252, 0]
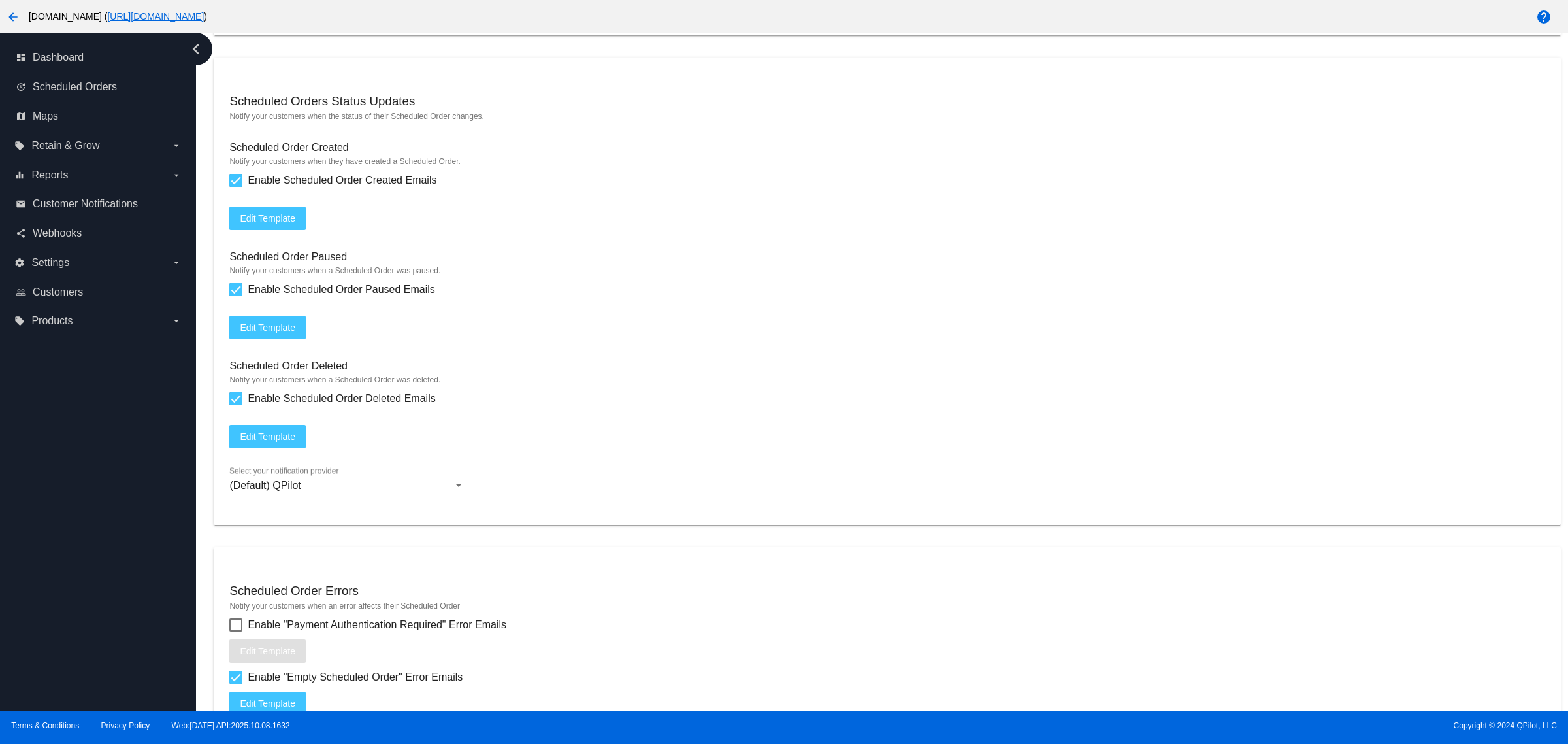
click at [295, 230] on button "Edit Template" at bounding box center [268, 218] width 77 height 23
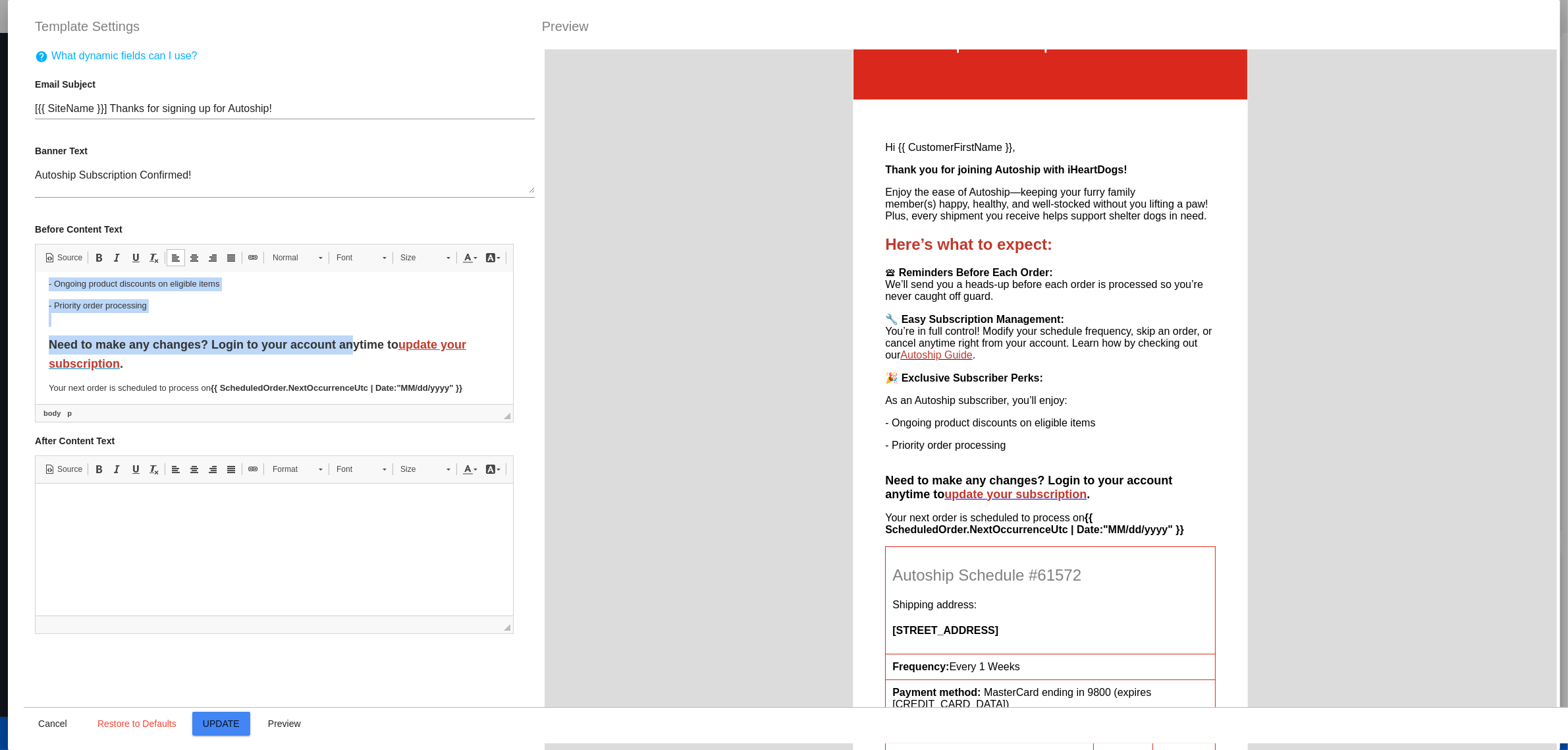
scroll to position [251, 0]
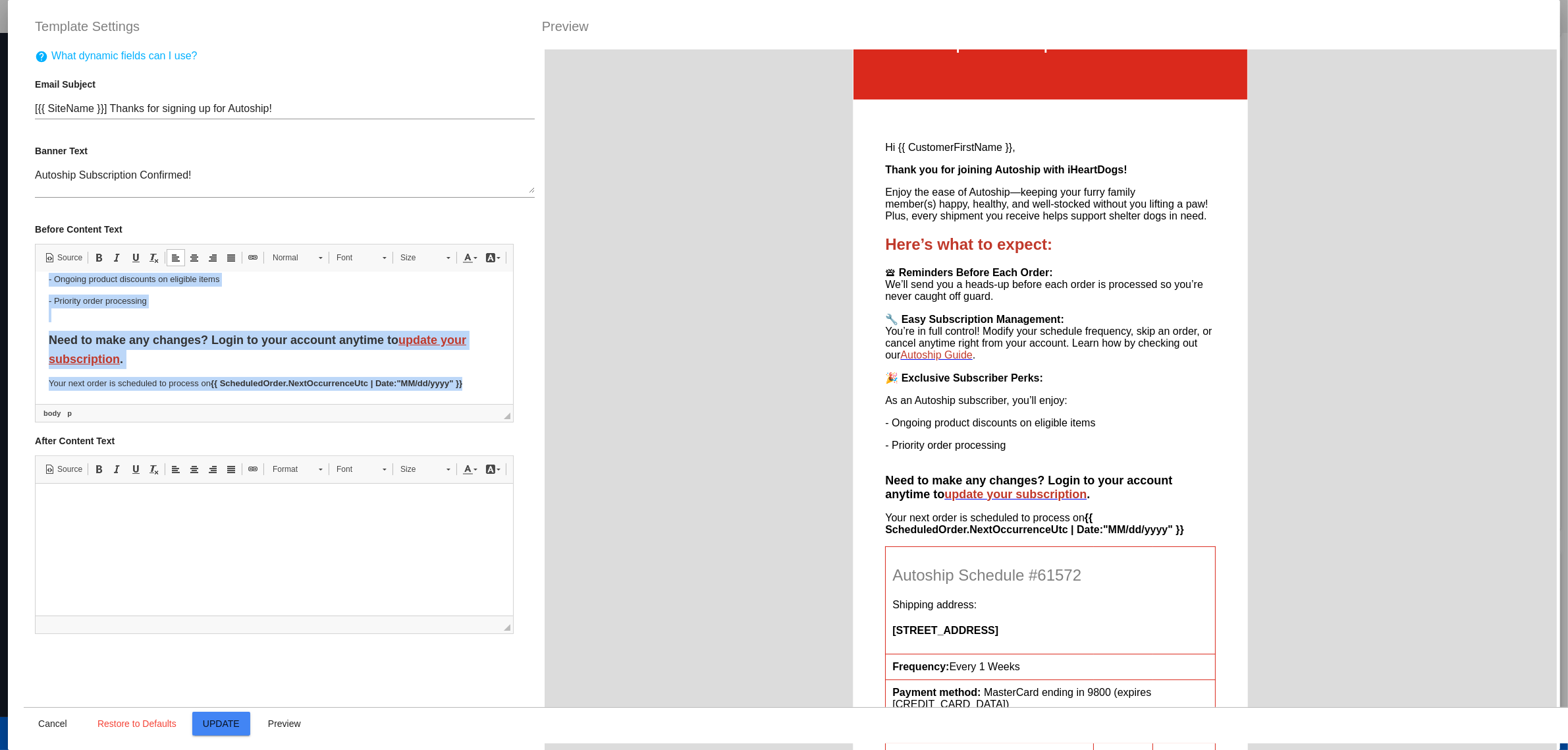
drag, startPoint x: 46, startPoint y: 291, endPoint x: 493, endPoint y: 379, distance: 455.6
click at [493, 379] on html "Hi {{ CustomerFirstName }}, Thank you for joining Autoship with iHeartDogs! Enj…" at bounding box center [274, 212] width 478 height 383
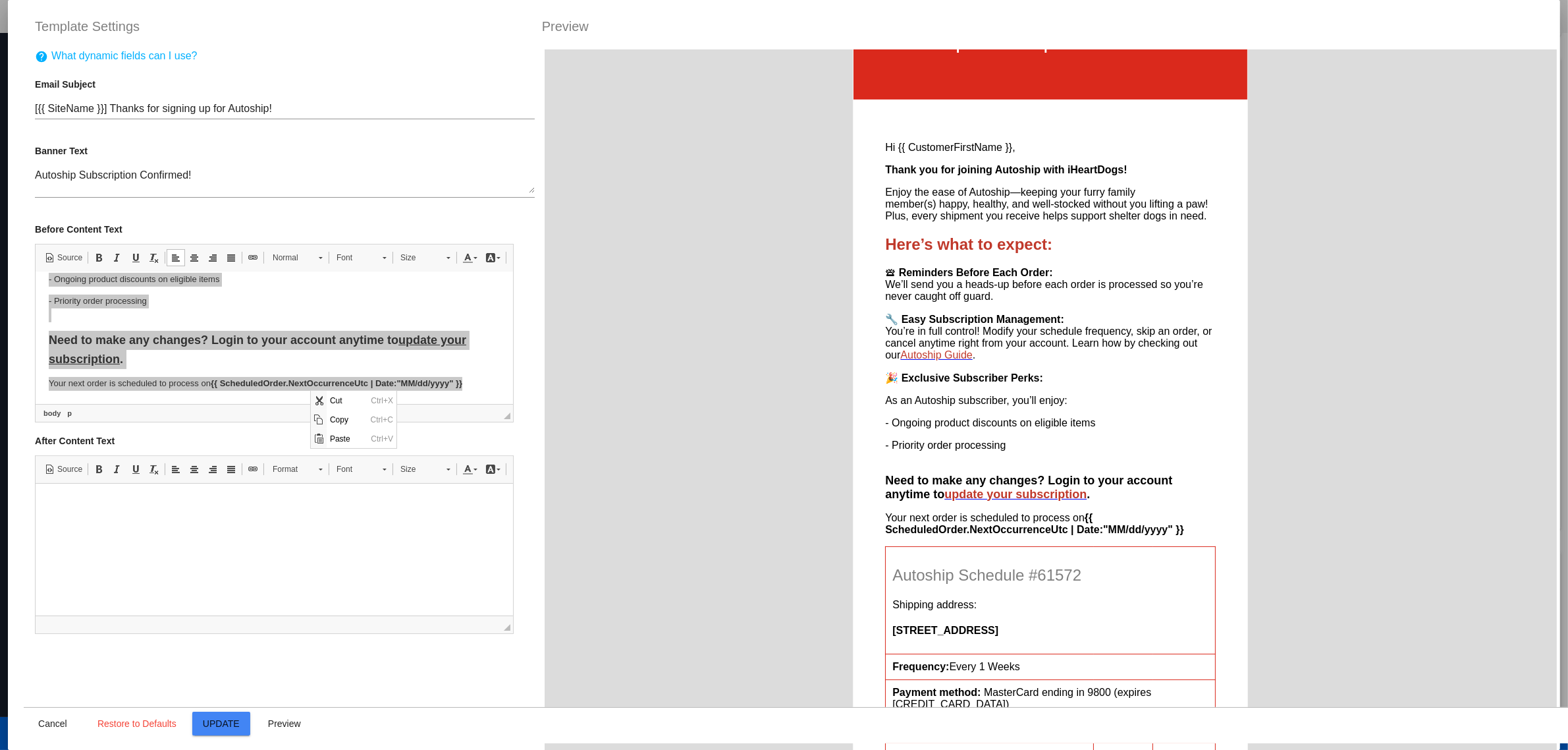
scroll to position [0, 0]
click at [367, 418] on span "Ctrl+C" at bounding box center [381, 420] width 29 height 19
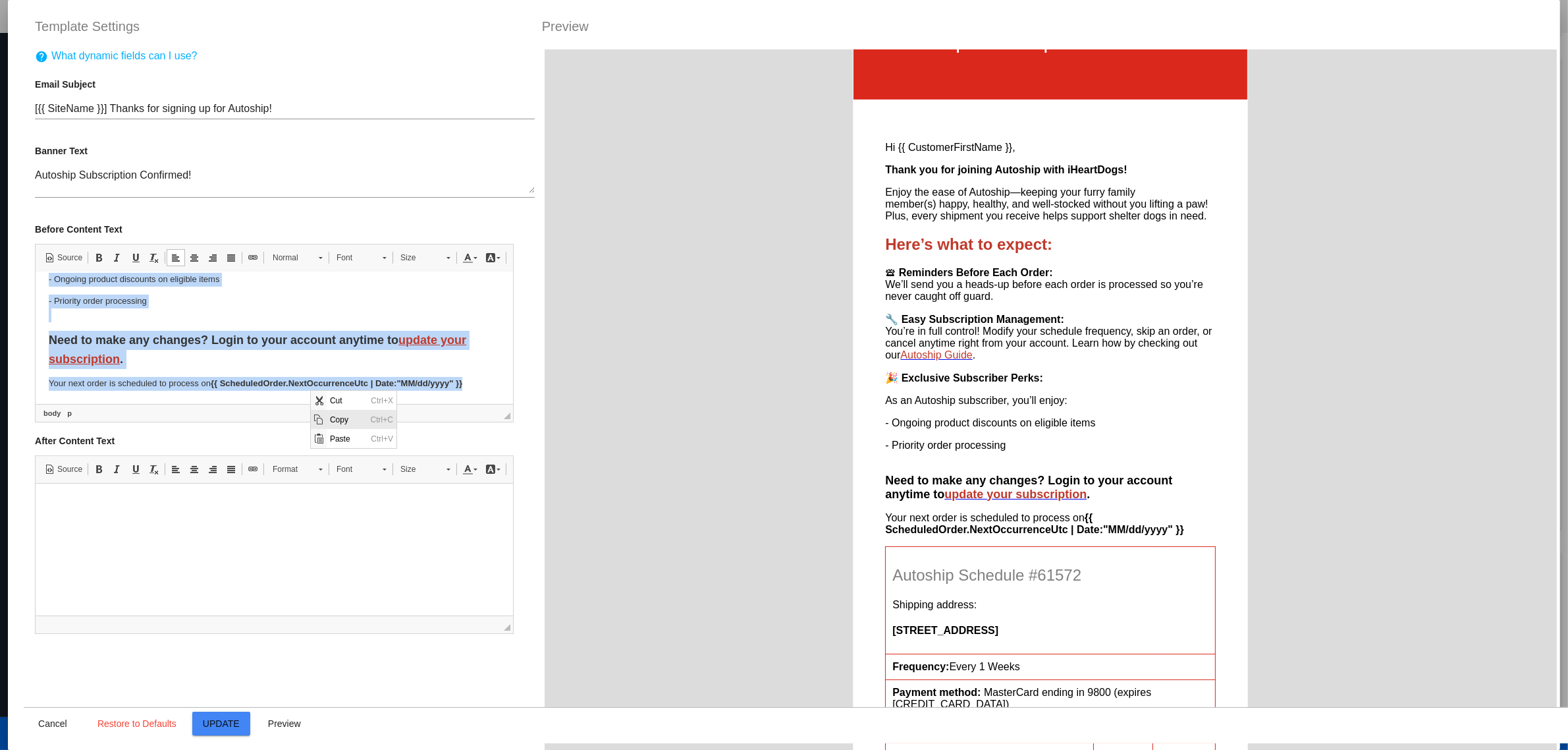
copy body "Hi {{ CustomerFirstName }}, Thank you for joining Autoship with iHeartDogs! Enj…"
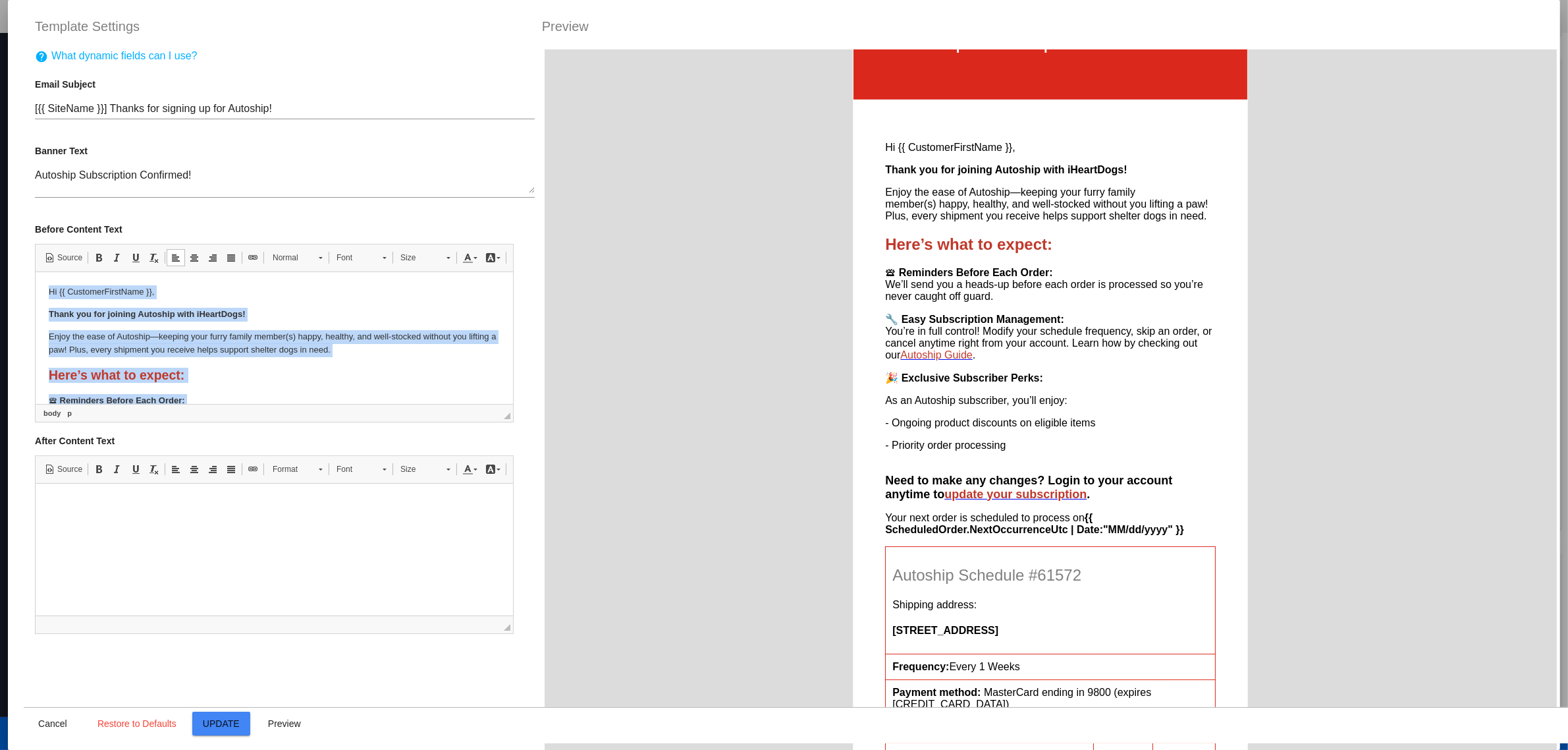
click at [154, 379] on strong "Here’s what to expect:" at bounding box center [116, 375] width 136 height 15
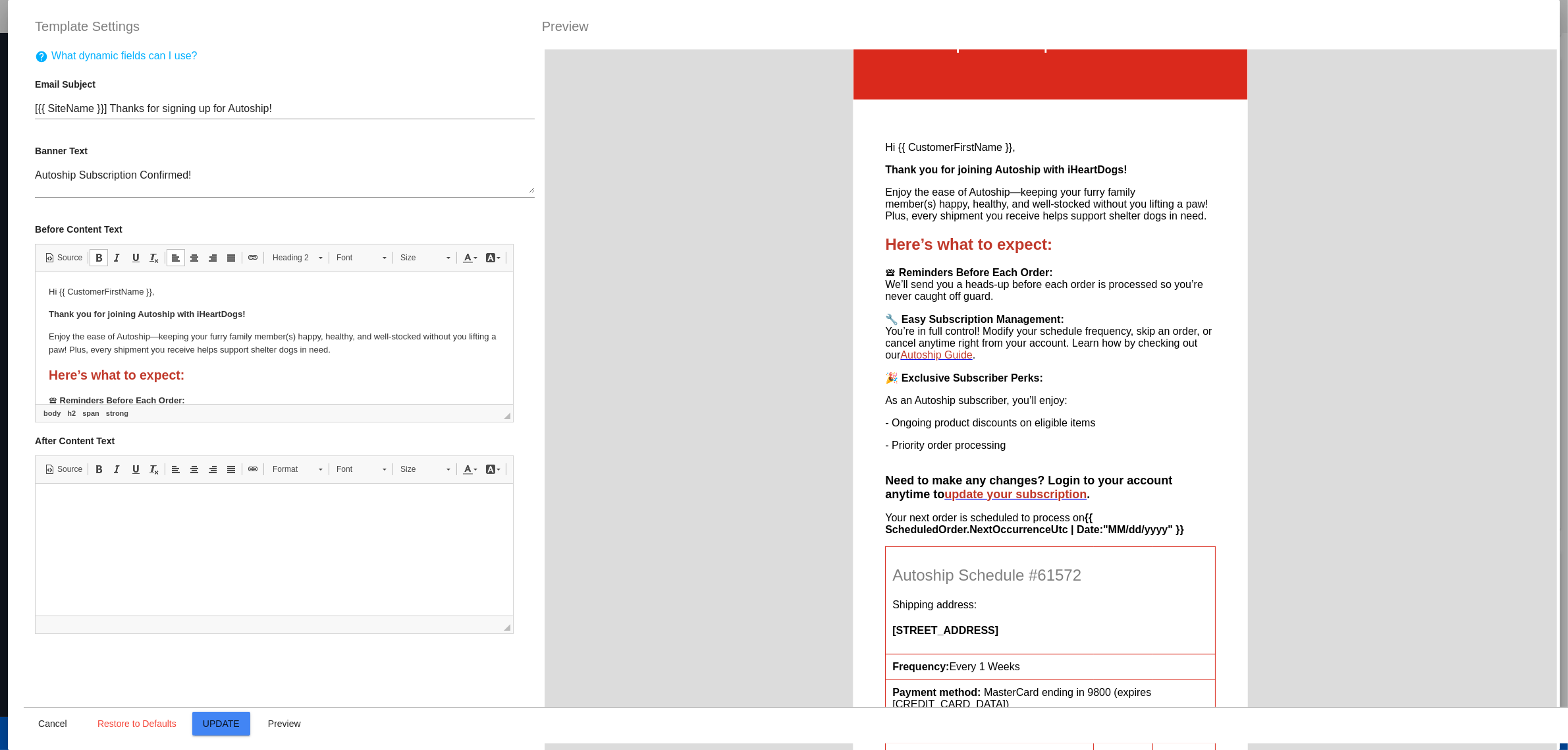
click at [155, 378] on strong "Here’s what to expect:" at bounding box center [116, 375] width 136 height 15
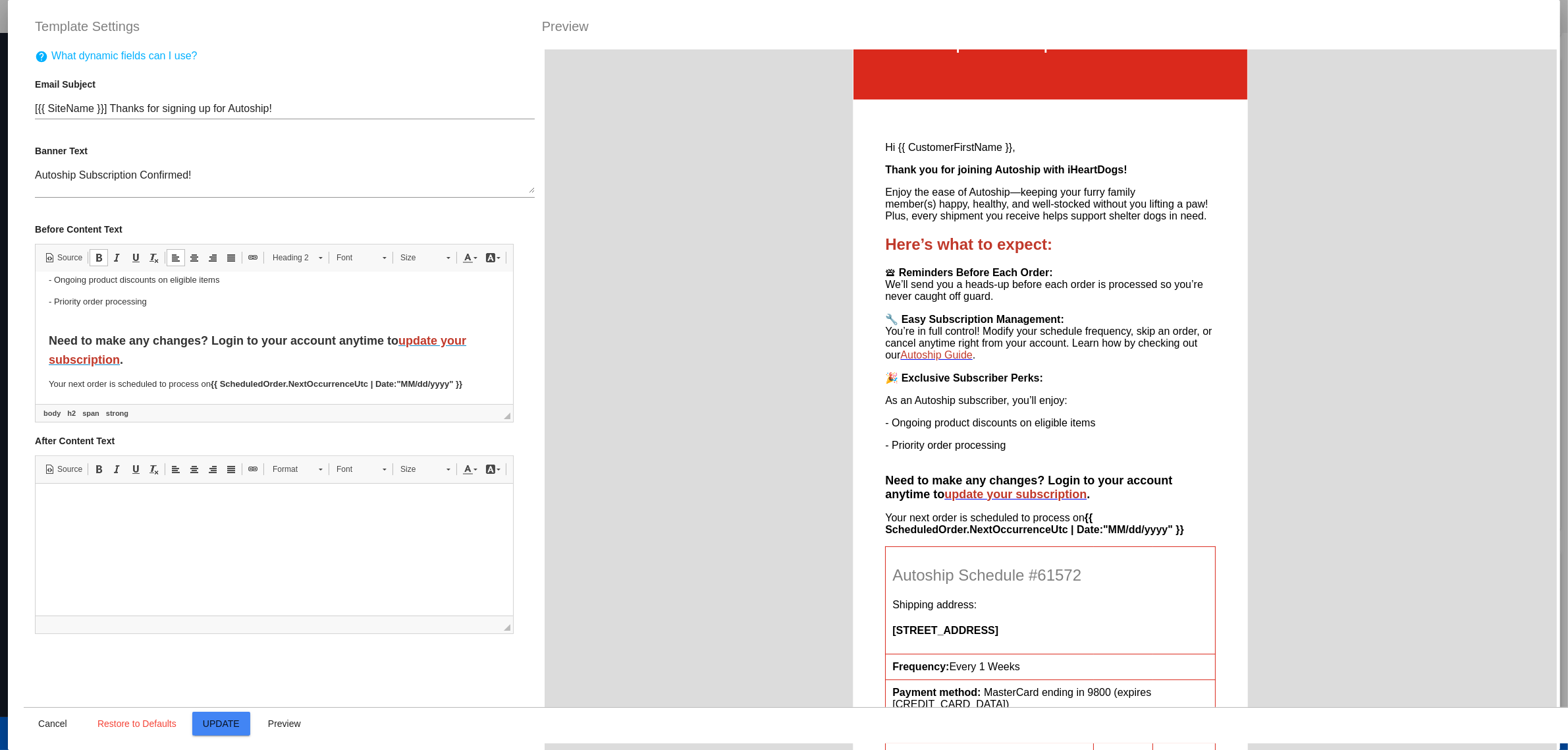
scroll to position [251, 0]
click at [237, 323] on body "Hi {{ CustomerFirstName }}, Thank you for joining Autoship with iHeartDogs! Enj…" at bounding box center [274, 212] width 451 height 357
click at [235, 312] on p "- Priority order processing" at bounding box center [274, 308] width 451 height 28
click at [234, 316] on p "- Priority order processing" at bounding box center [274, 308] width 451 height 28
click at [212, 314] on p "- Priority order processing" at bounding box center [274, 308] width 451 height 28
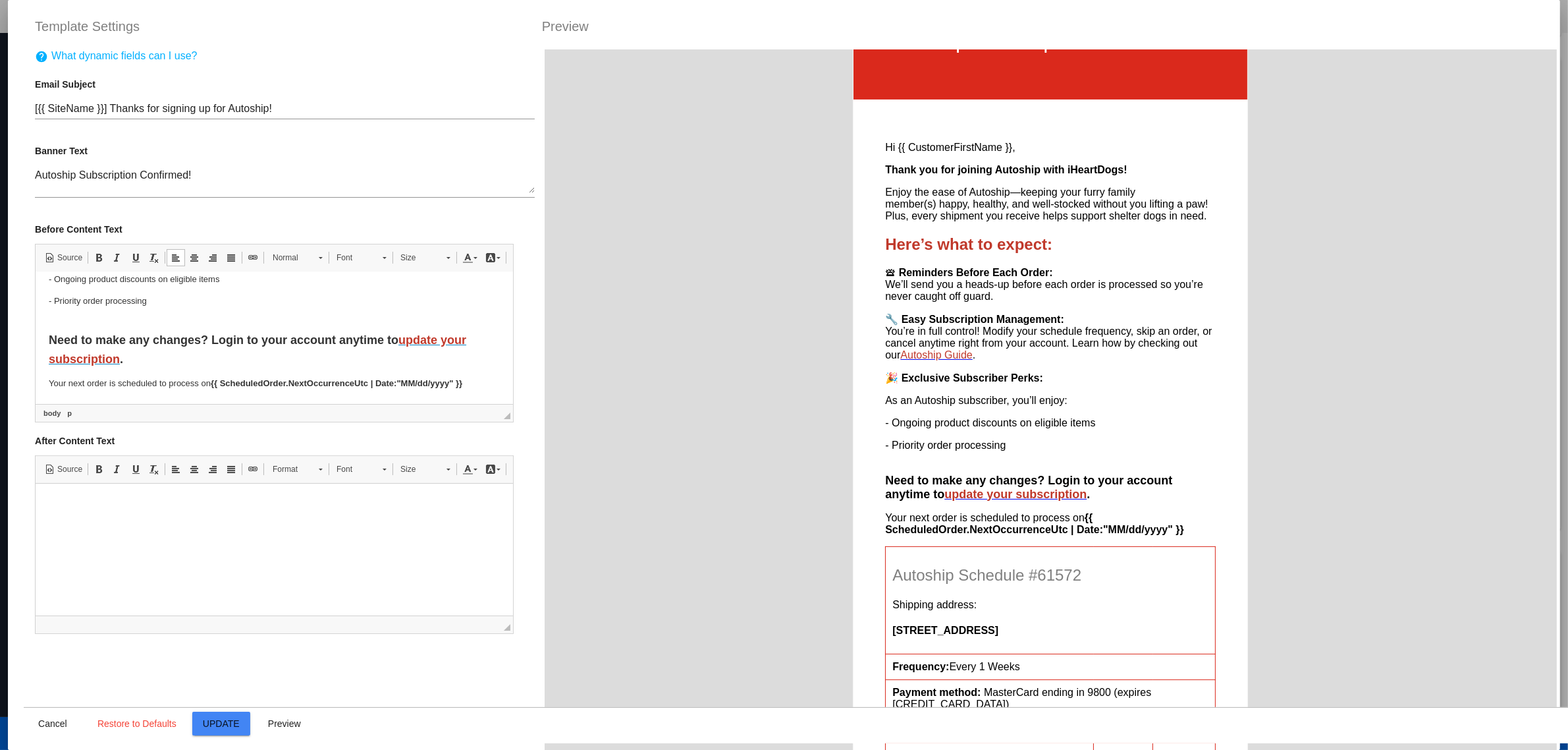
click at [171, 330] on p "Need to make any changes? Login to your account anytime to update your subscrip…" at bounding box center [274, 350] width 451 height 38
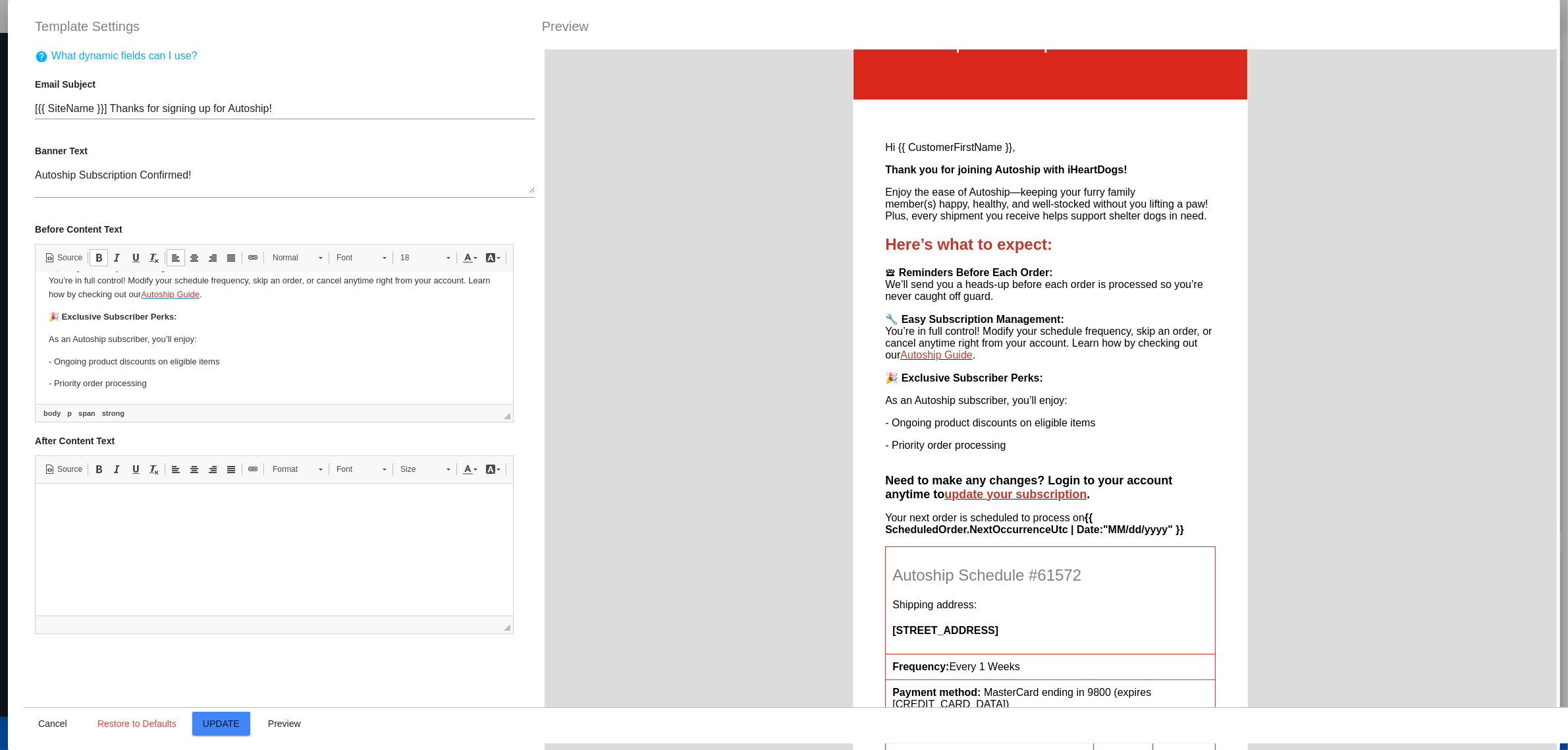
click at [171, 338] on p "As an Autoship subscriber, you’ll enjoy:" at bounding box center [274, 338] width 451 height 14
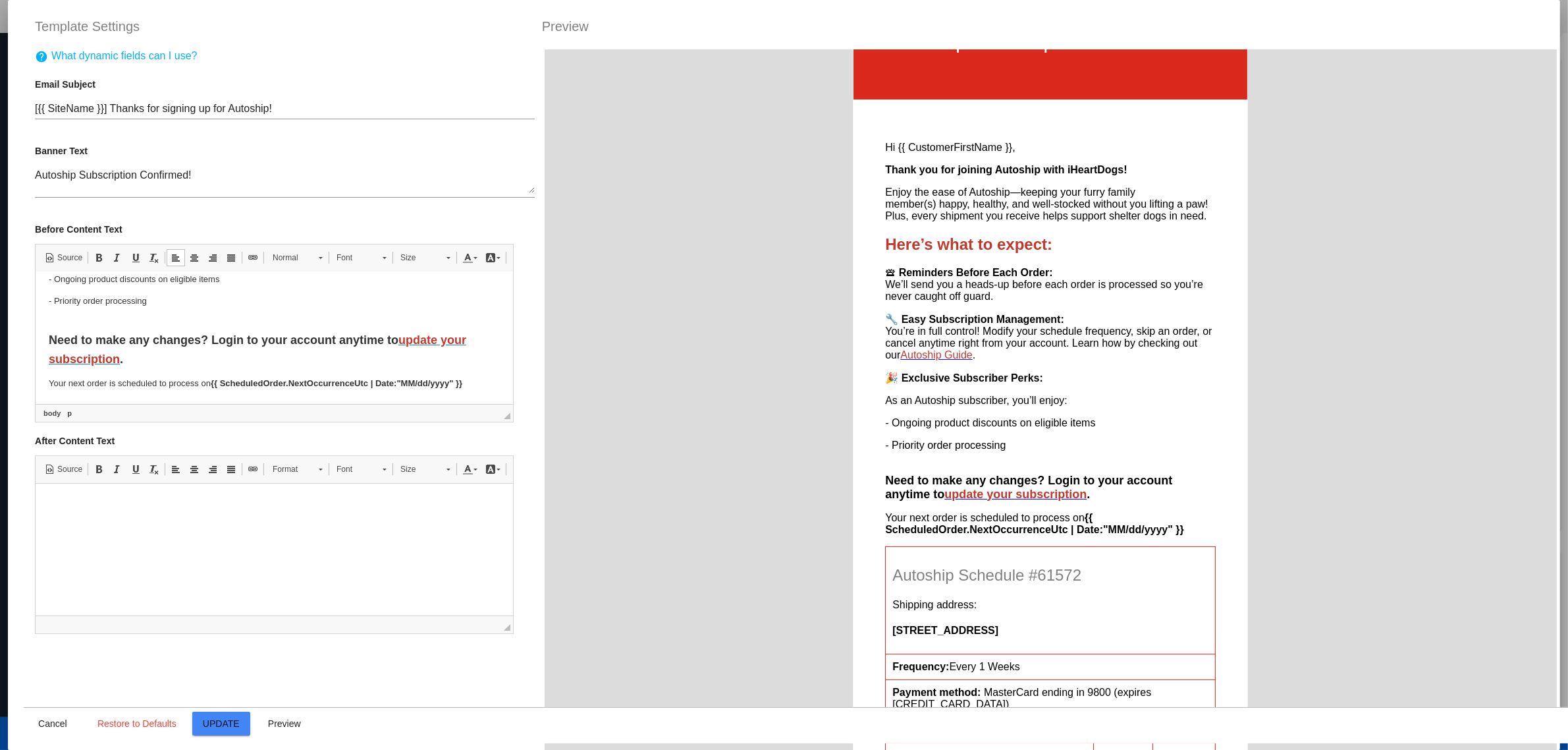
click at [195, 339] on strong "Need to make any changes? Login to your account anytime to update your subscrip…" at bounding box center [257, 349] width 417 height 32
click at [409, 261] on span "18" at bounding box center [417, 257] width 46 height 17
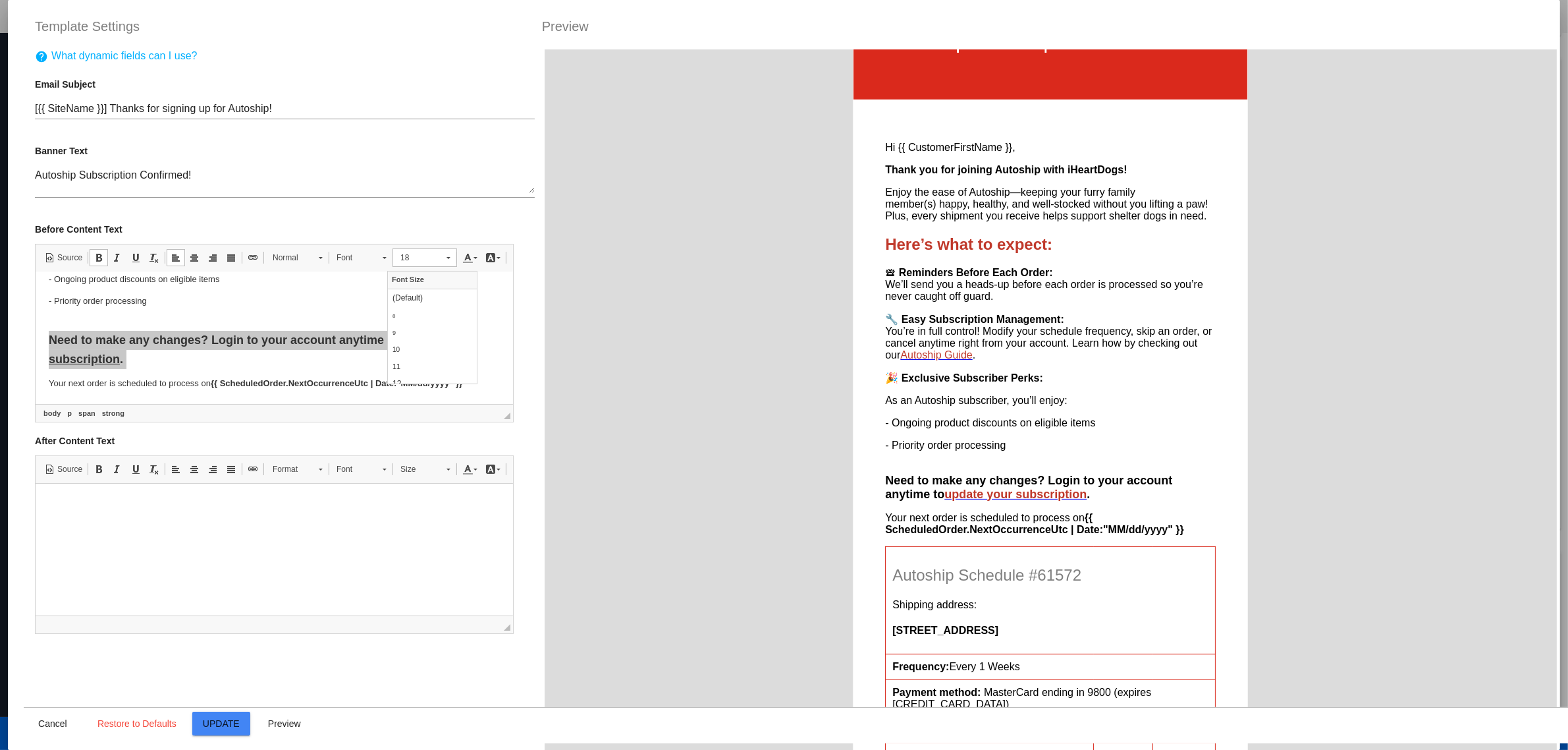
scroll to position [112, 0]
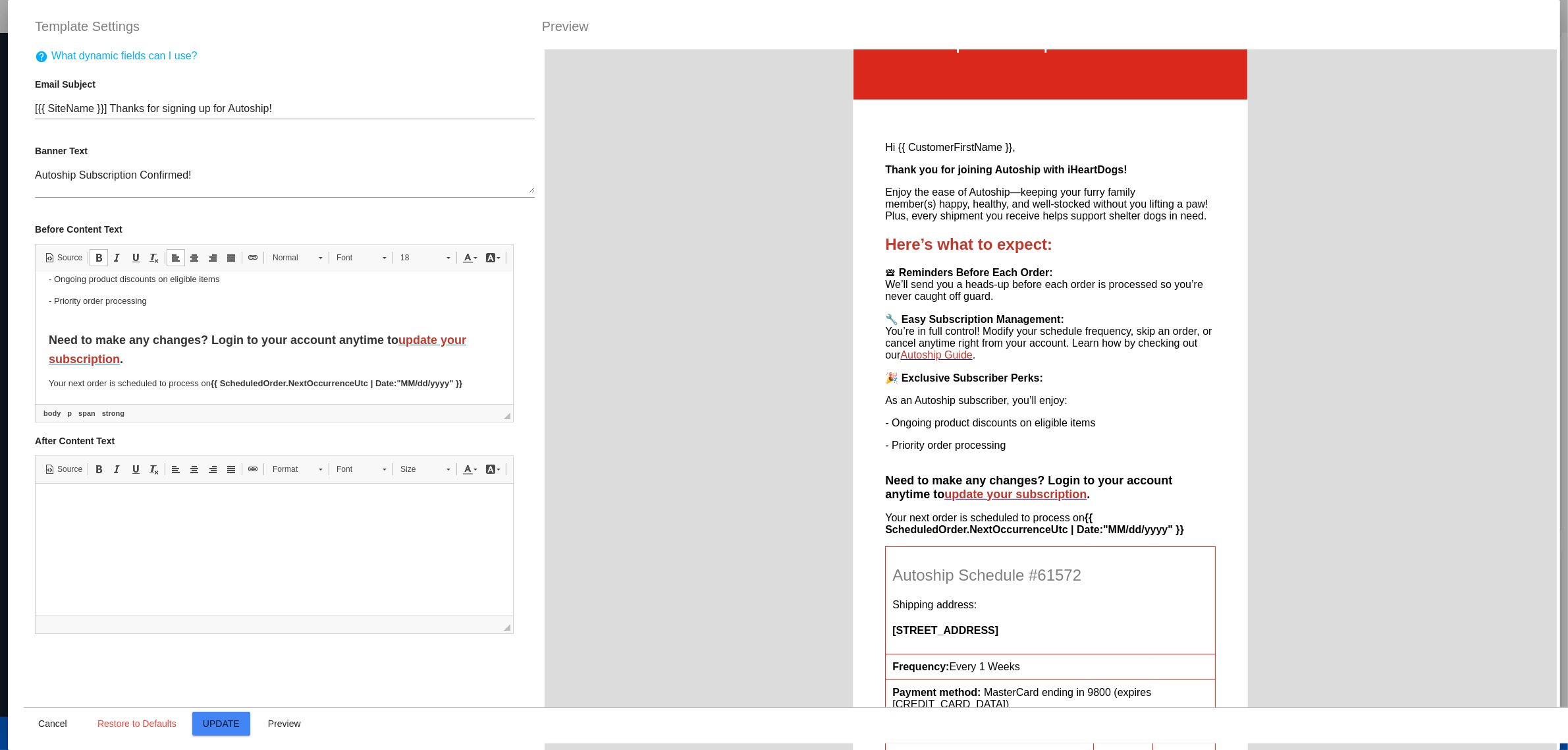
click at [267, 301] on p "- Priority order processing" at bounding box center [274, 308] width 451 height 28
click at [205, 275] on p "- Ongoing product discounts on eligible items" at bounding box center [274, 279] width 451 height 14
click at [201, 280] on p "- Ongoing product discounts on eligible items" at bounding box center [274, 279] width 451 height 14
click at [209, 337] on strong "Need to make any changes? Login to your account anytime to update your subscrip…" at bounding box center [257, 349] width 417 height 32
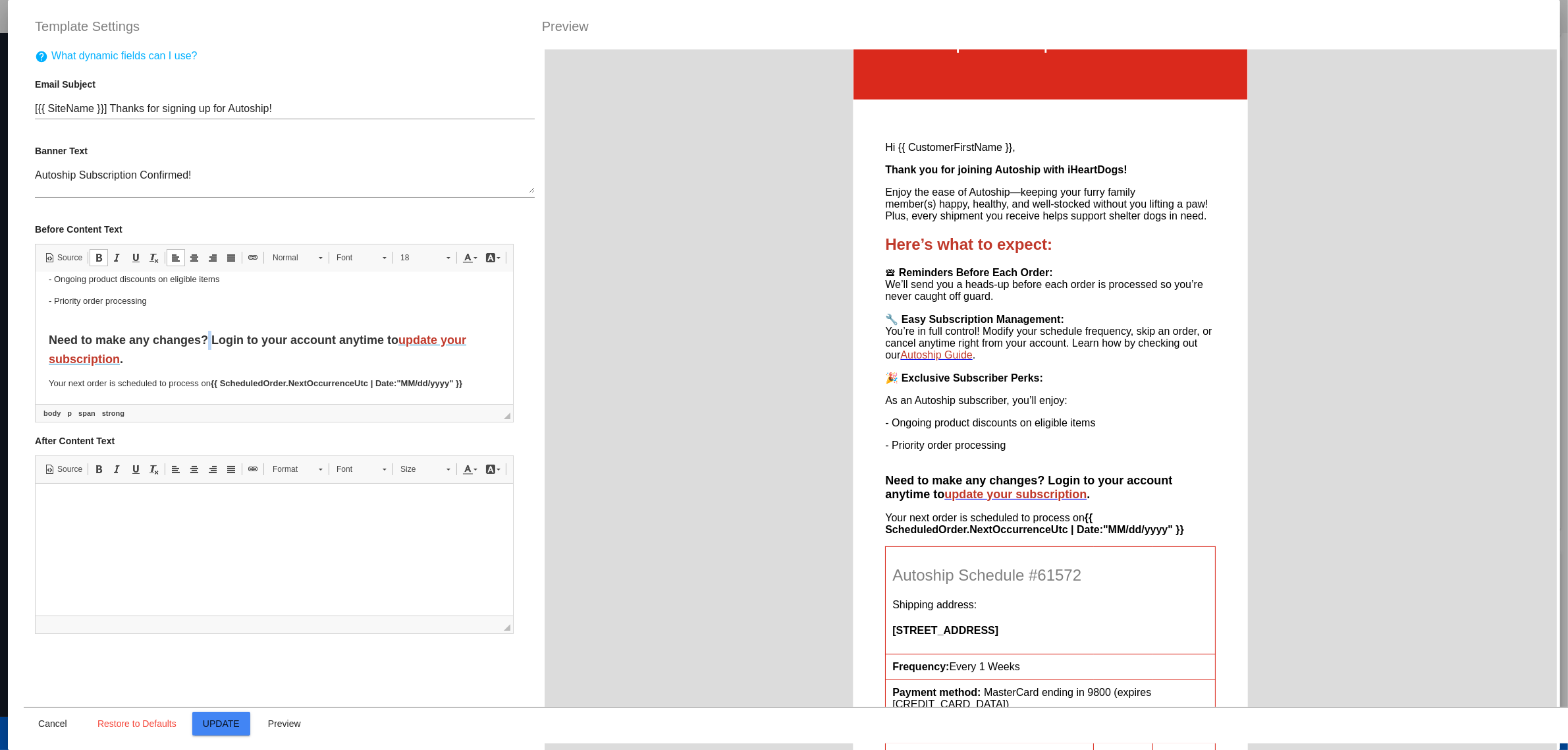
click at [209, 337] on strong "Need to make any changes? Login to your account anytime to update your subscrip…" at bounding box center [257, 349] width 417 height 32
click at [416, 258] on span "18" at bounding box center [417, 257] width 46 height 17
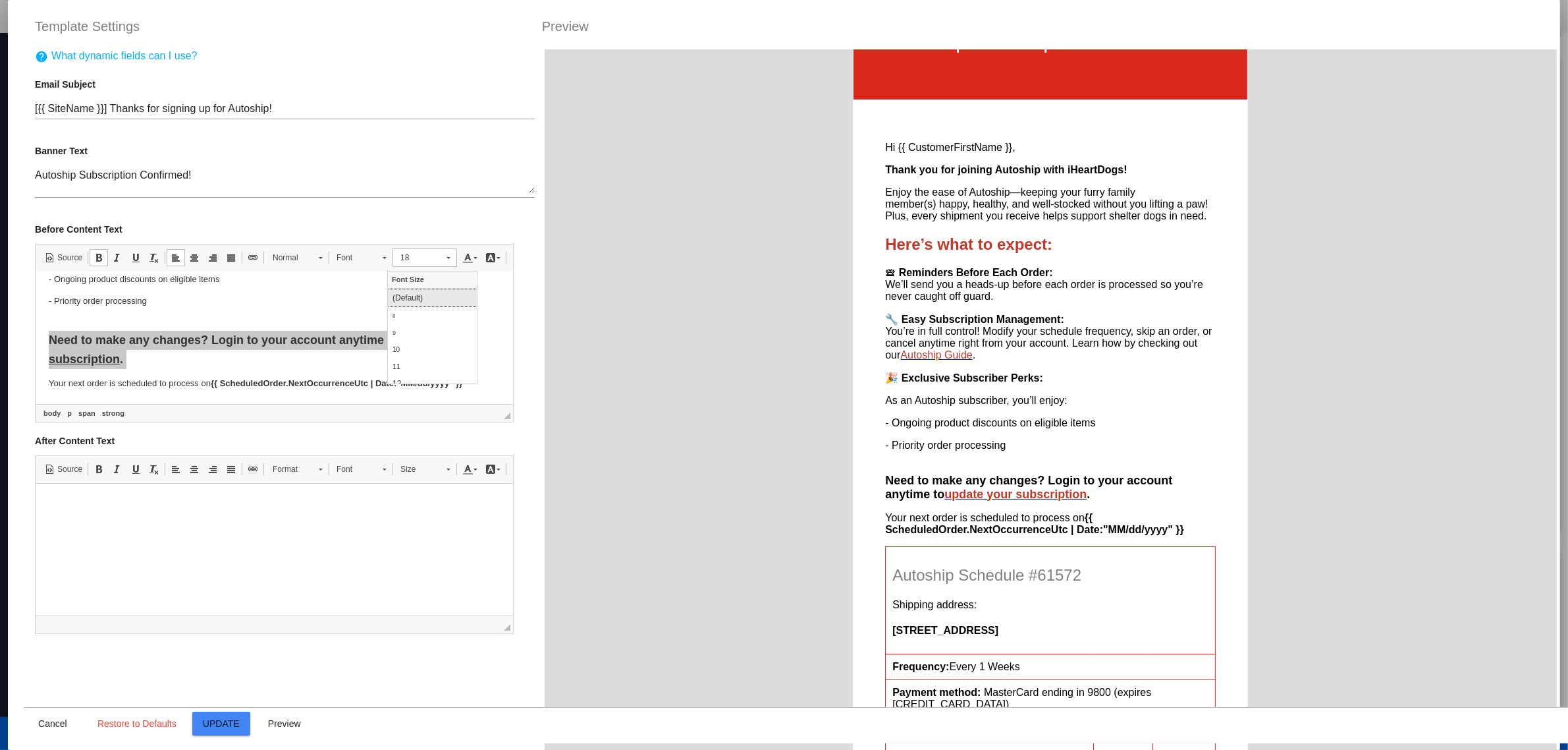
click at [428, 300] on link "(Default)" at bounding box center [431, 297] width 89 height 17
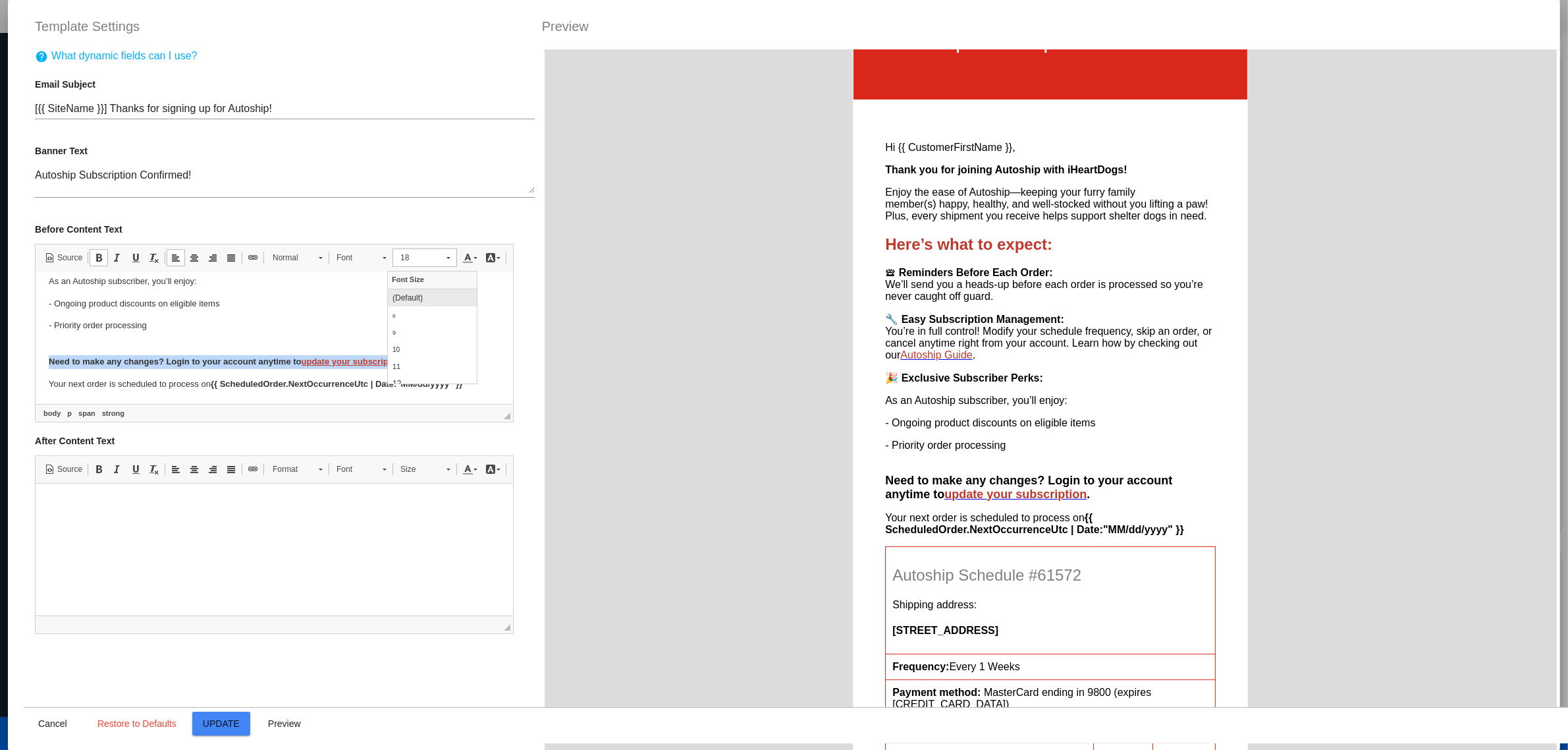
scroll to position [227, 0]
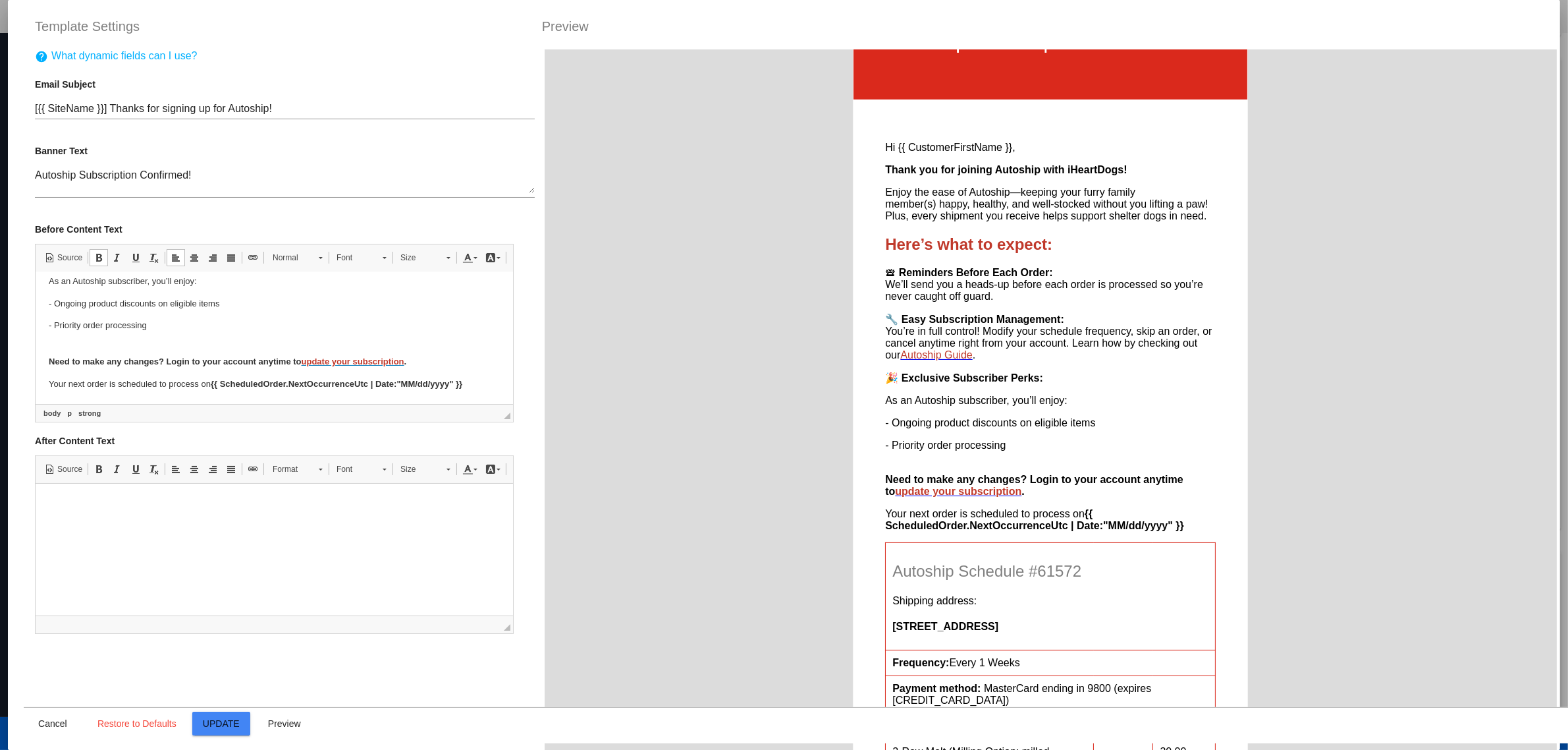
click at [299, 331] on p "- Priority order processing" at bounding box center [274, 332] width 451 height 28
click at [246, 344] on p "- Priority order processing" at bounding box center [274, 332] width 451 height 28
click at [227, 347] on body "Hi {{ CustomerFirstName }}, Thank you for joining Autoship with iHeartDogs! Enj…" at bounding box center [274, 223] width 451 height 333
click at [213, 347] on body "Hi {{ CustomerFirstName }}, Thank you for joining Autoship with iHeartDogs! Enj…" at bounding box center [274, 223] width 451 height 333
click at [212, 339] on p "- Priority order processing" at bounding box center [274, 332] width 451 height 28
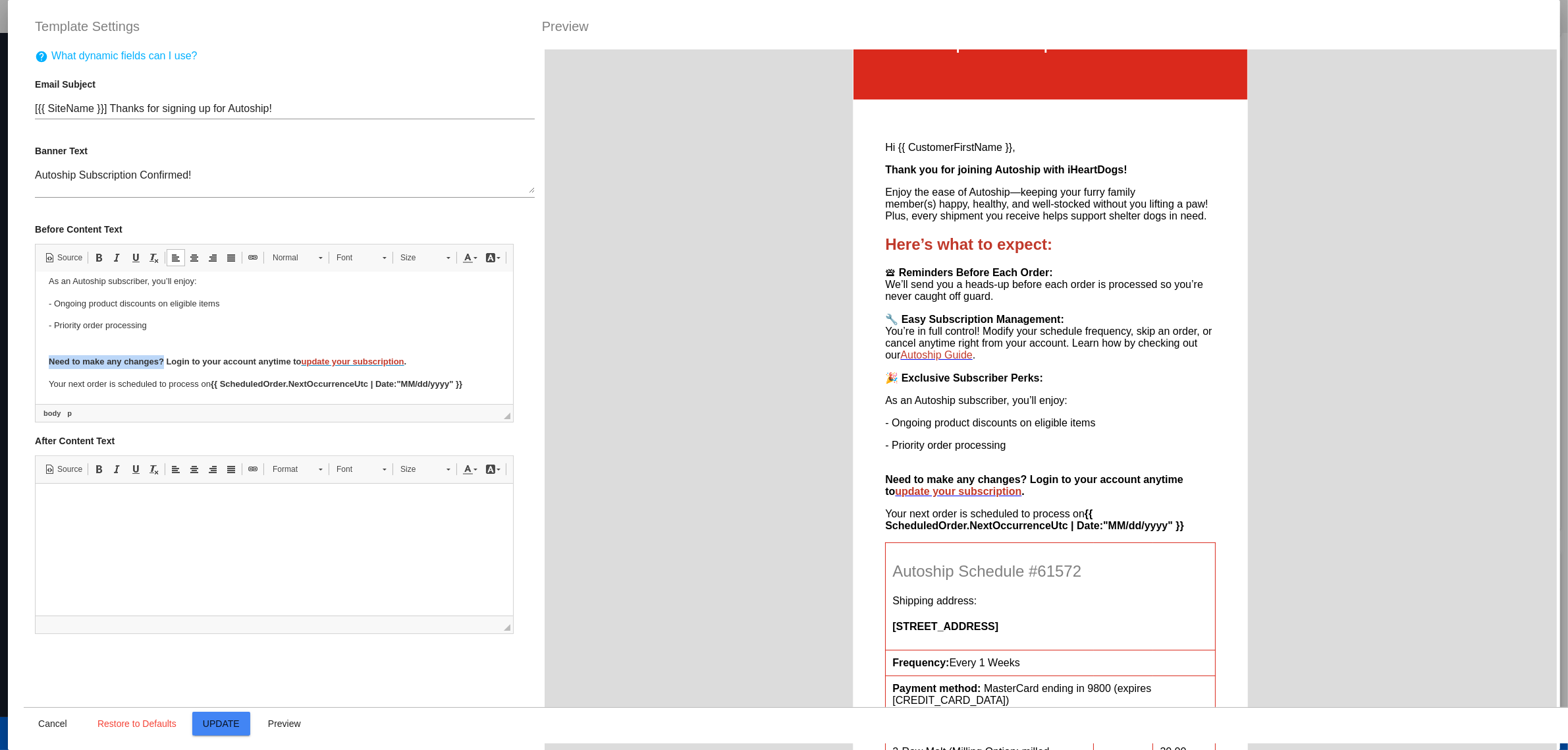
drag, startPoint x: 164, startPoint y: 361, endPoint x: 50, endPoint y: 364, distance: 114.0
click at [50, 364] on strong "Need to make any changes? Login to your account anytime to update your subscrip…" at bounding box center [227, 360] width 358 height 10
click at [109, 349] on body "Hi {{ CustomerFirstName }}, Thank you for joining Autoship with iHeartDogs! Enj…" at bounding box center [274, 223] width 451 height 333
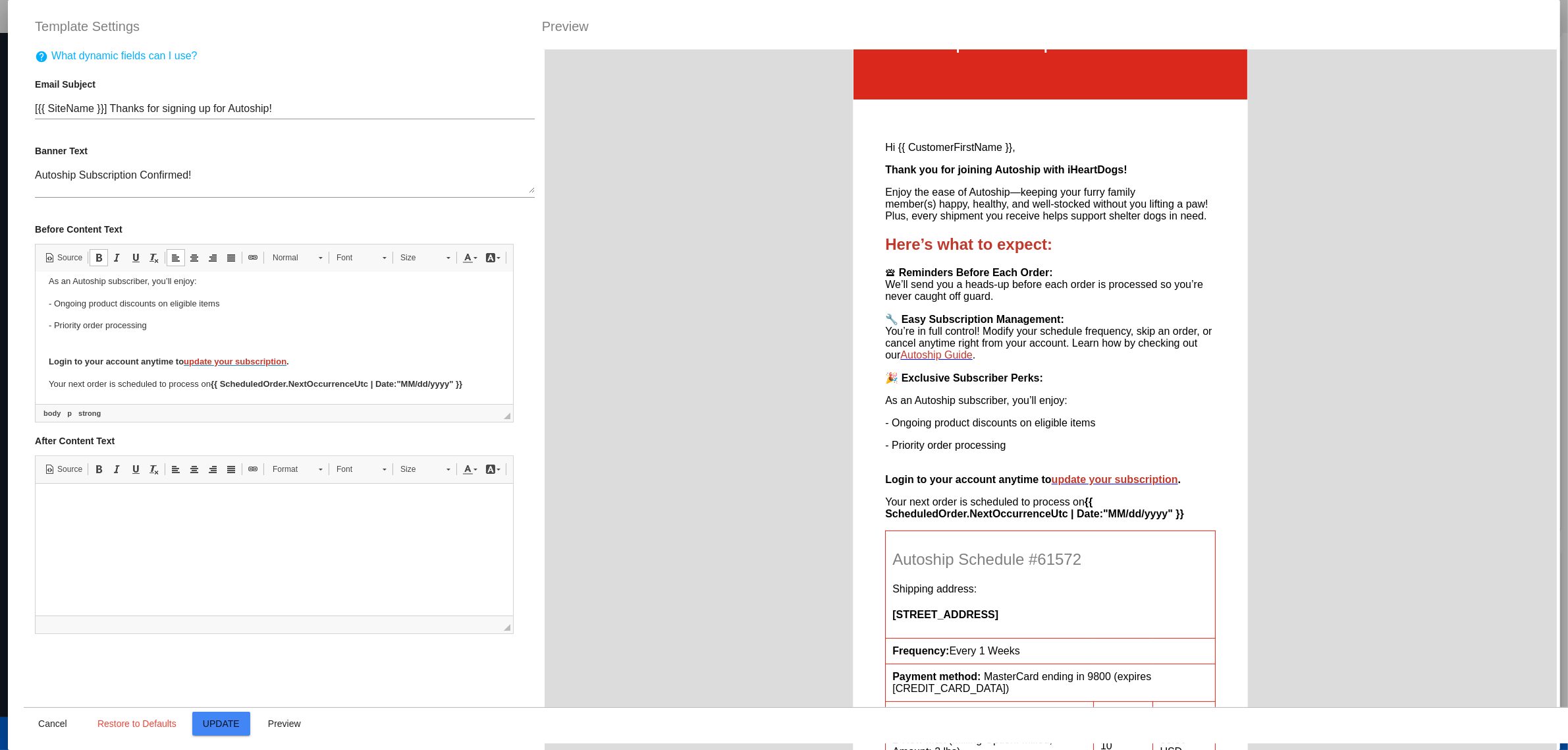
click at [114, 344] on p "- Priority order processing" at bounding box center [274, 332] width 451 height 28
click at [142, 344] on p "- Priority order processing Need to make any changes?" at bounding box center [274, 332] width 451 height 28
click at [305, 258] on span "Normal" at bounding box center [289, 257] width 46 height 17
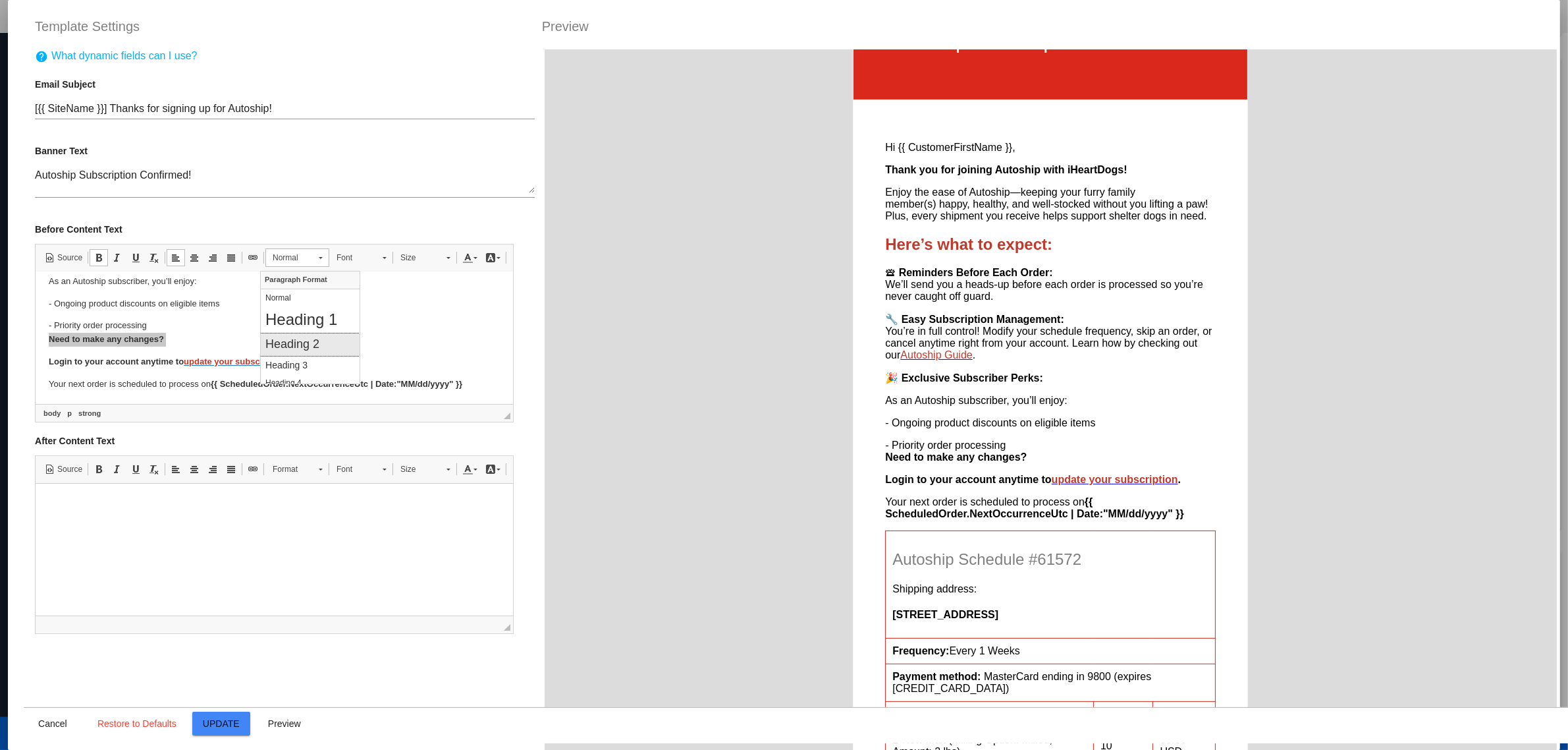
click at [304, 337] on h2 "Heading 2" at bounding box center [309, 344] width 89 height 15
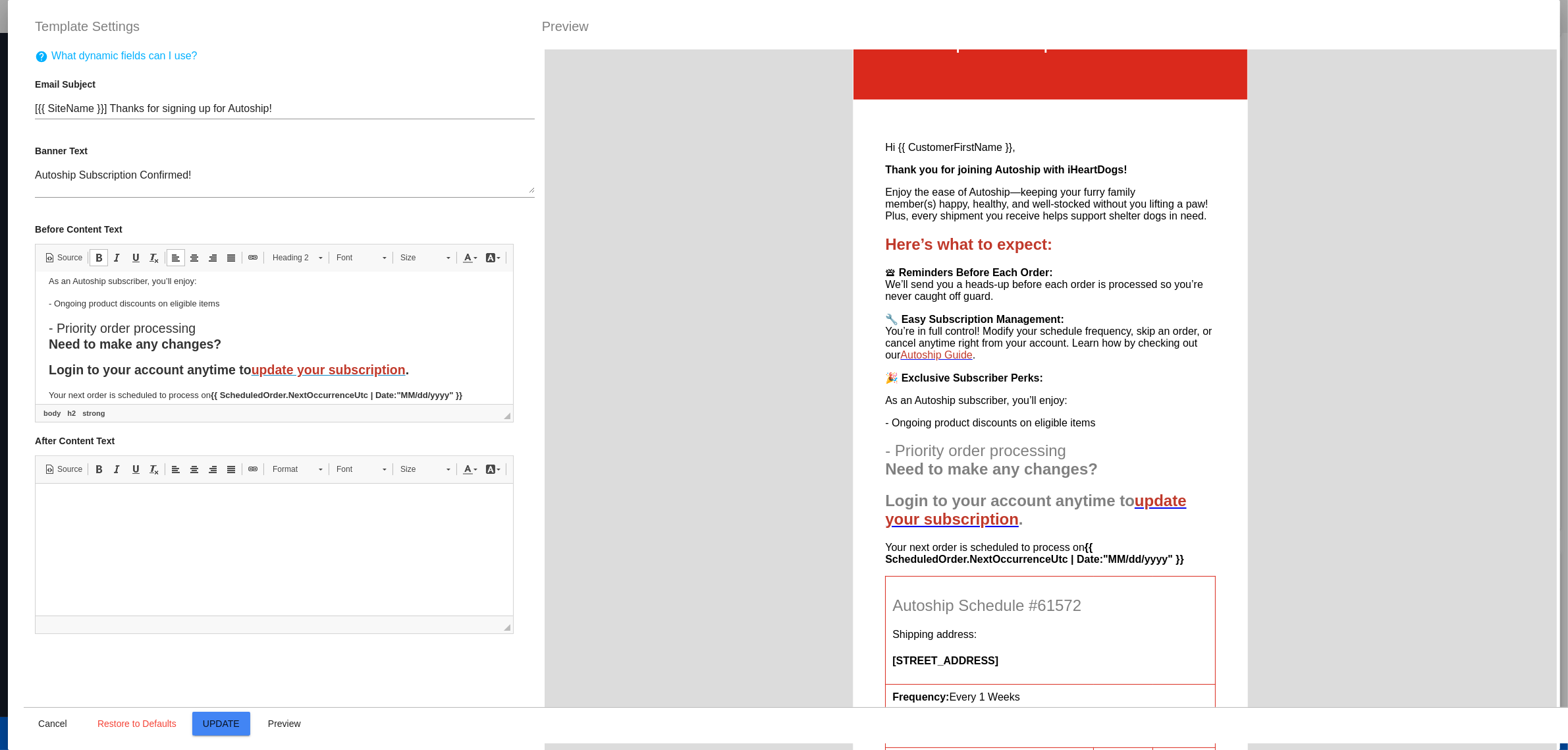
click at [178, 347] on strong "Need to make any changes?" at bounding box center [135, 344] width 173 height 15
click at [46, 345] on html "Hi {{ CustomerFirstName }}, Thank you for joining Autoship with iHeartDogs! Enj…" at bounding box center [274, 229] width 478 height 371
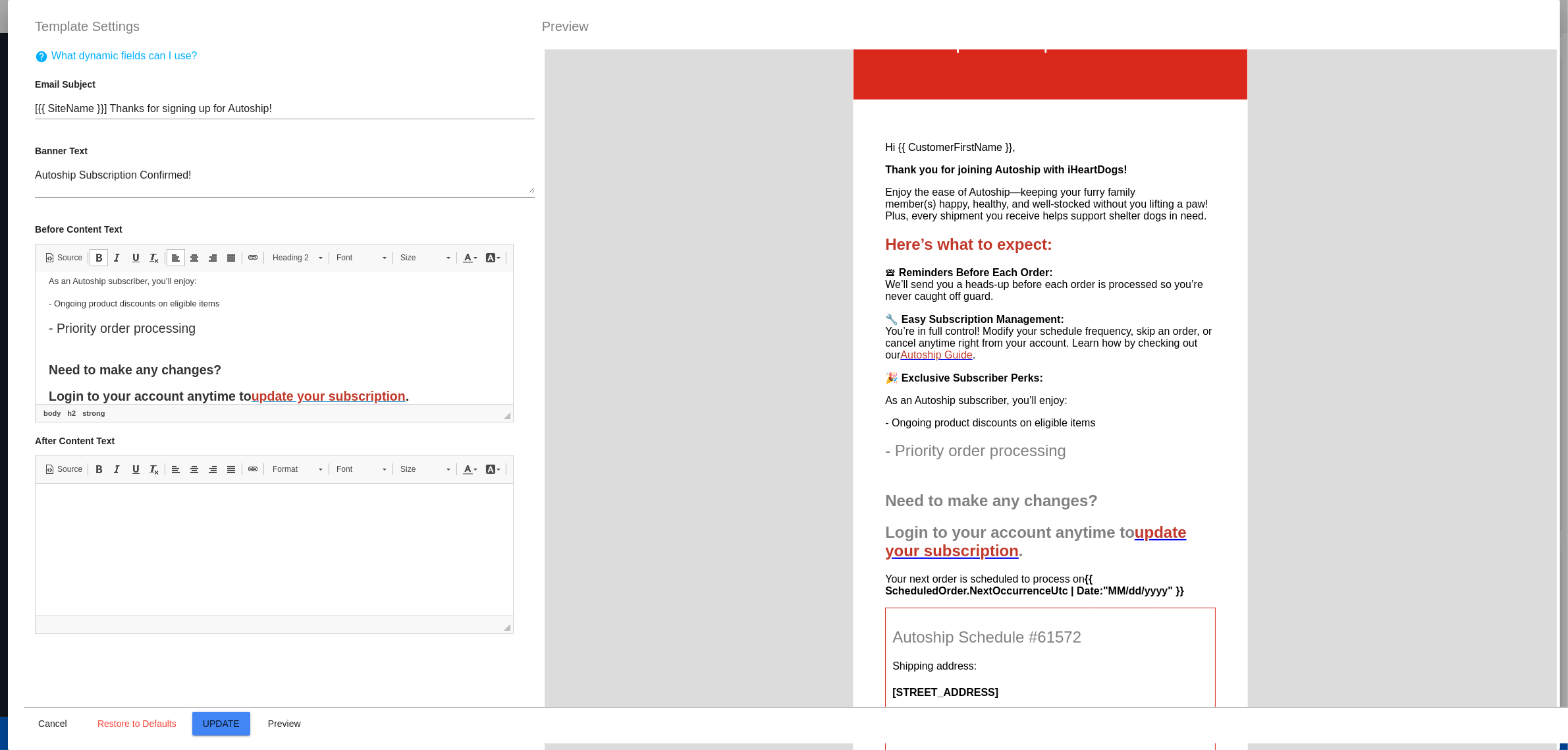
click at [201, 329] on h2 "- Priority order processing" at bounding box center [274, 336] width 451 height 31
click at [422, 265] on span "Size" at bounding box center [417, 257] width 46 height 17
click at [425, 299] on link "(Default)" at bounding box center [431, 297] width 89 height 17
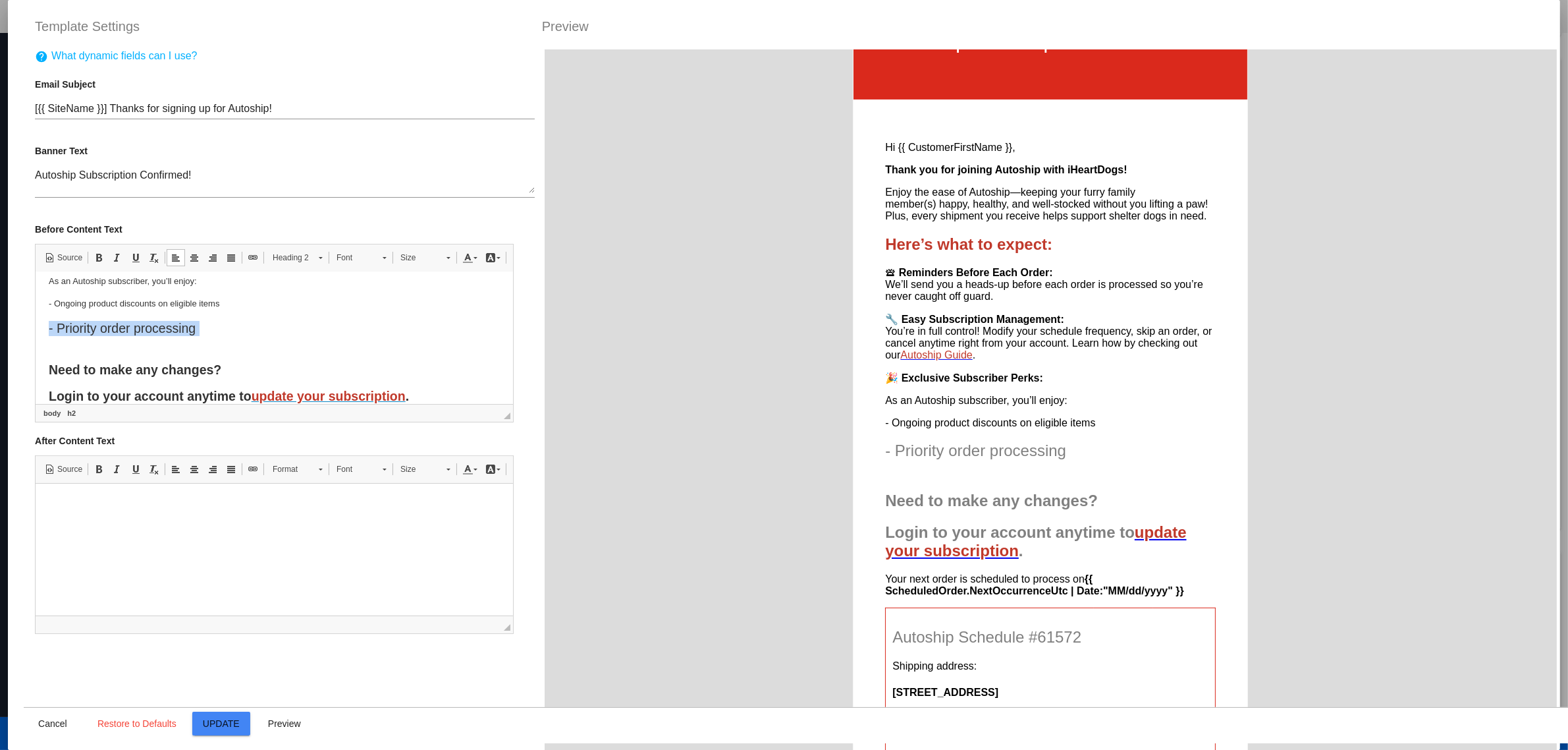
click at [237, 310] on body "Hi {{ CustomerFirstName }}, Thank you for joining Autoship with iHeartDogs! Enj…" at bounding box center [274, 243] width 451 height 370
click at [240, 301] on p "- Ongoing product discounts on eligible items" at bounding box center [274, 303] width 451 height 14
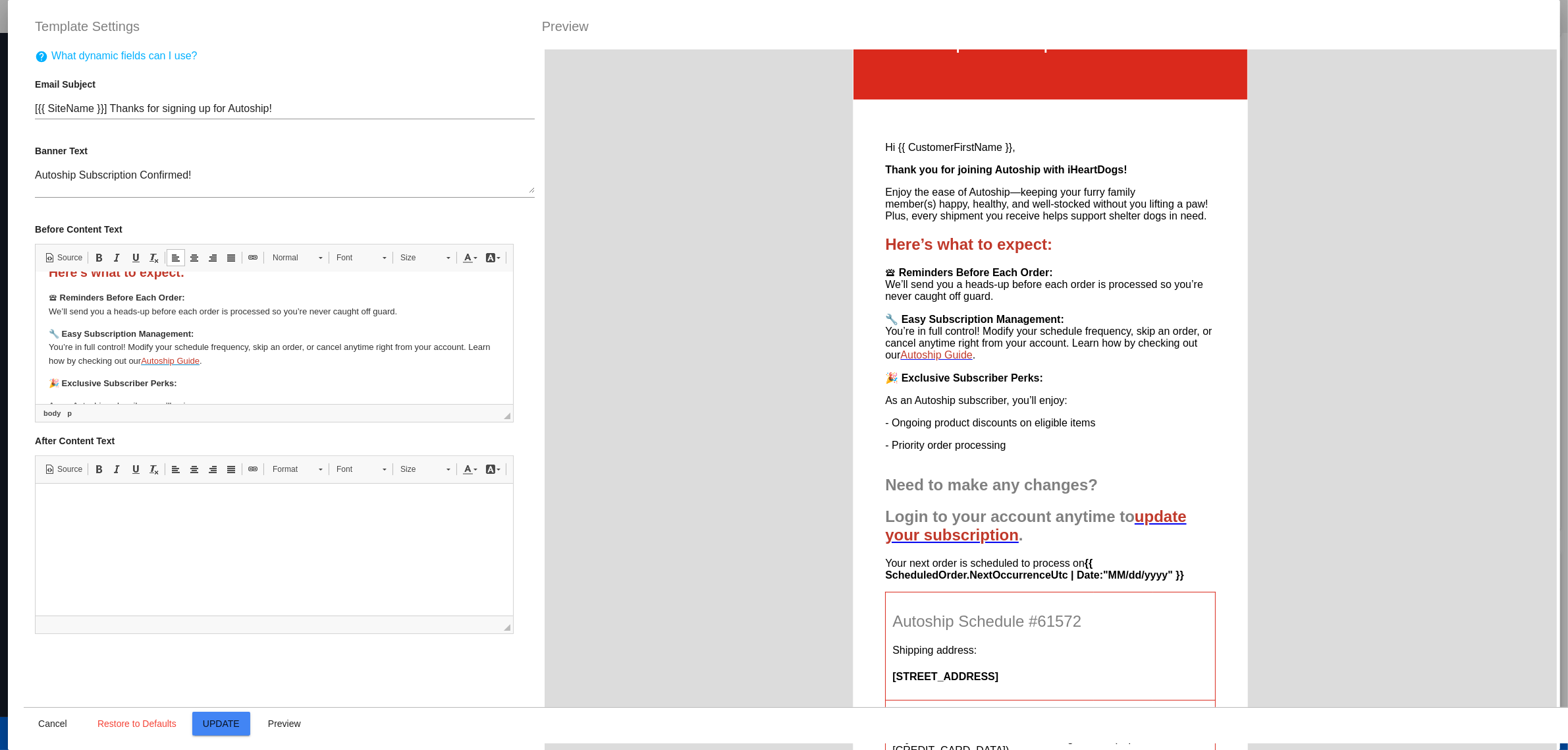
scroll to position [63, 0]
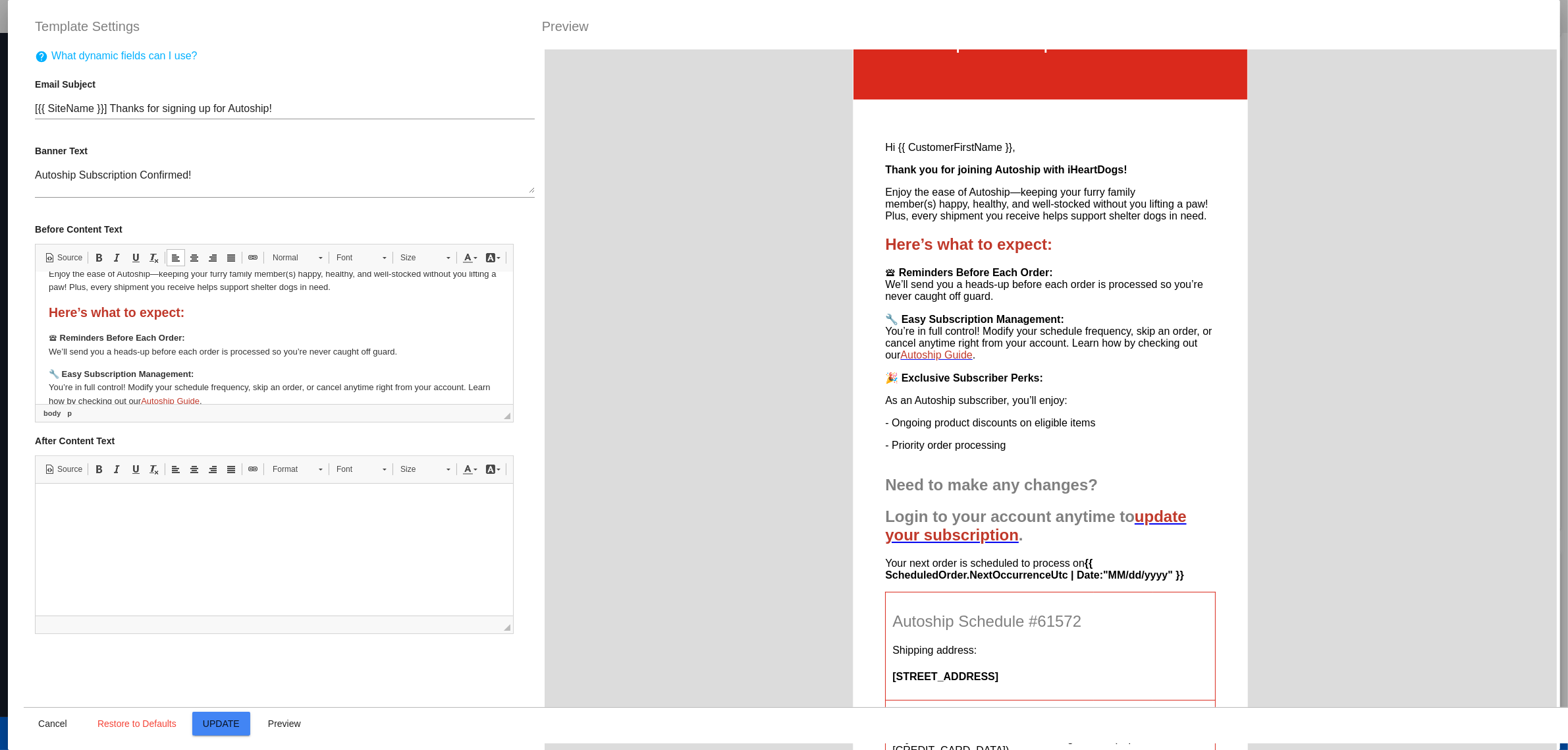
click at [145, 311] on strong "Here’s what to expect:" at bounding box center [116, 312] width 136 height 15
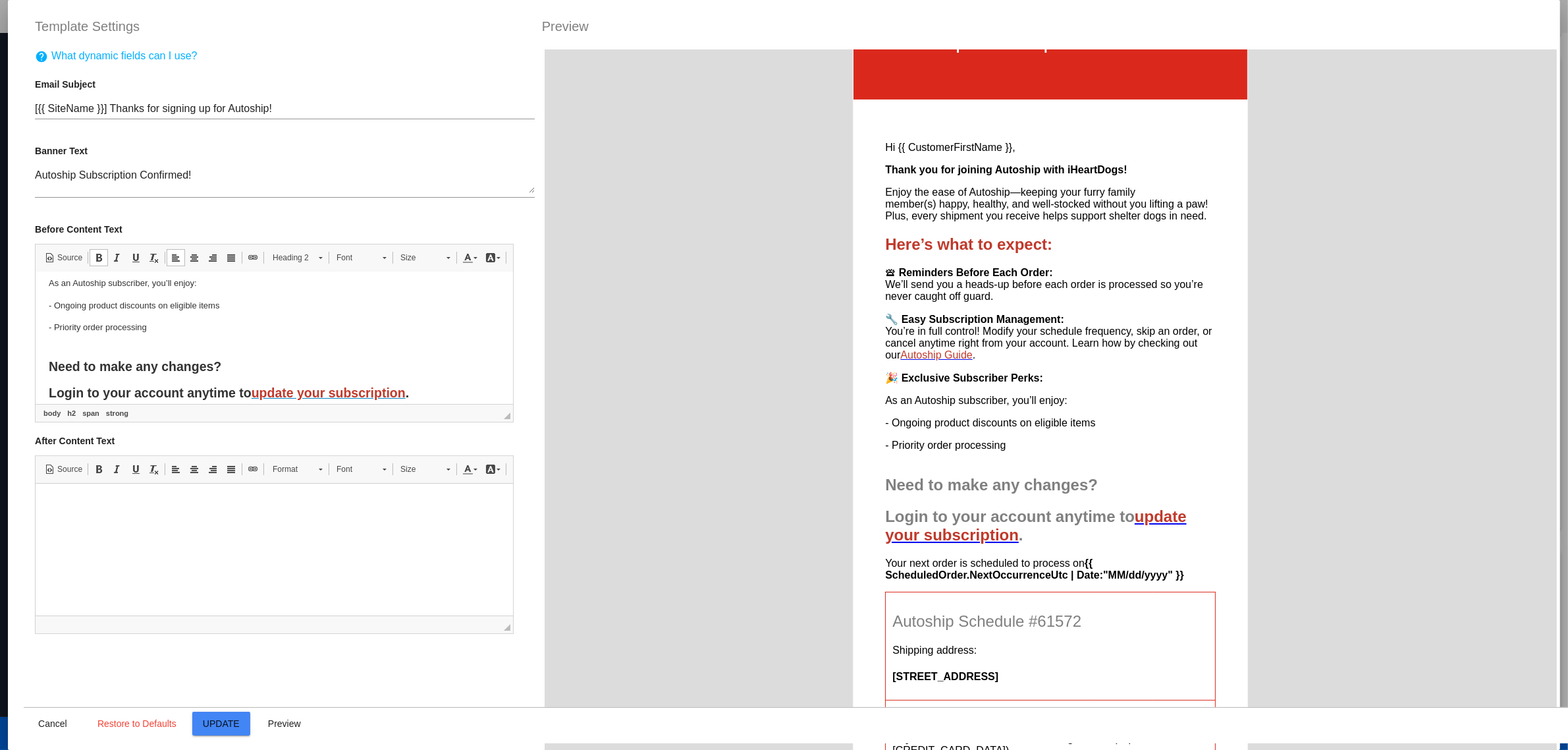
scroll to position [227, 0]
click at [177, 361] on strong "Need to make any changes?" at bounding box center [135, 364] width 173 height 15
click at [485, 263] on span at bounding box center [490, 257] width 10 height 10
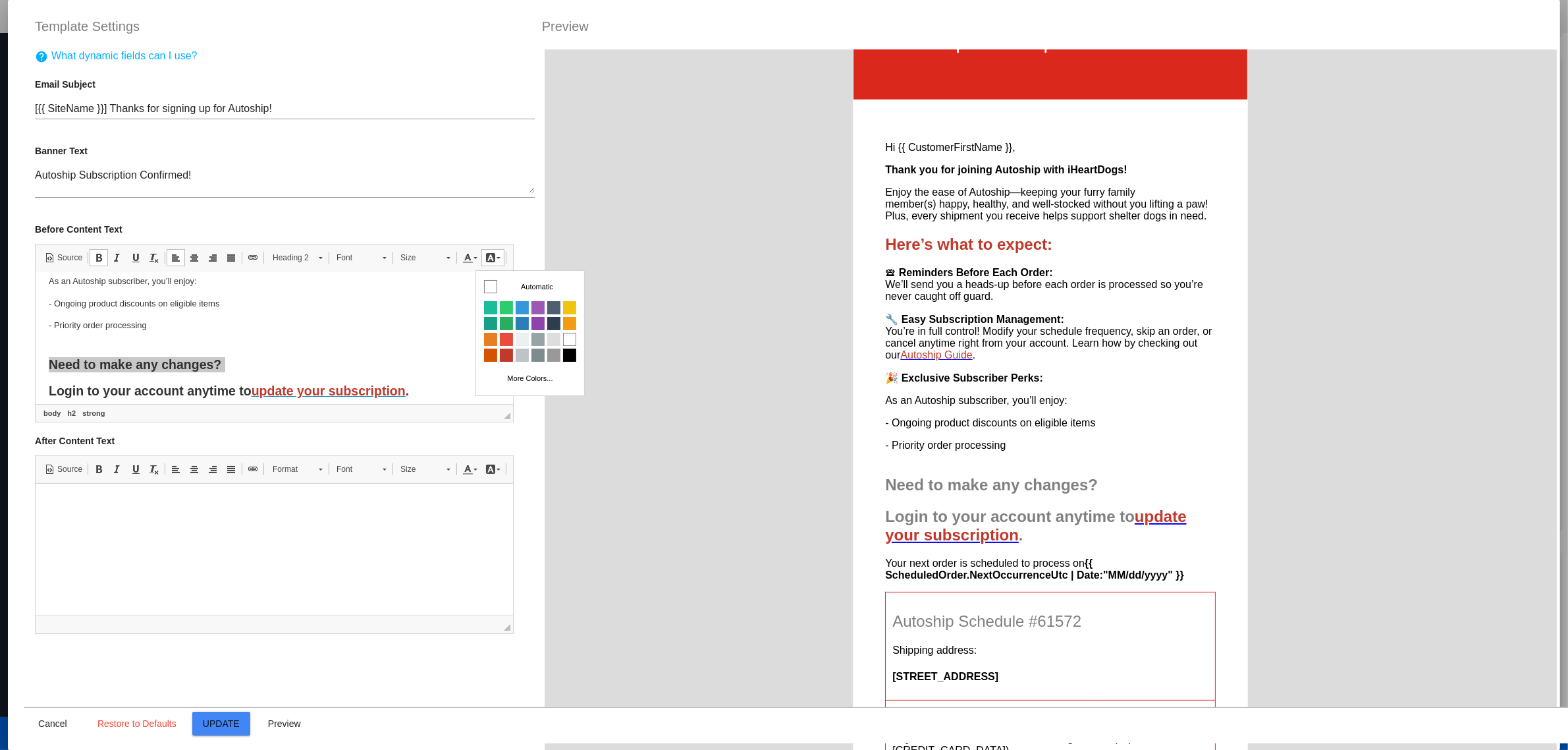
scroll to position [0, 0]
click at [506, 351] on span "Colors" at bounding box center [506, 355] width 13 height 13
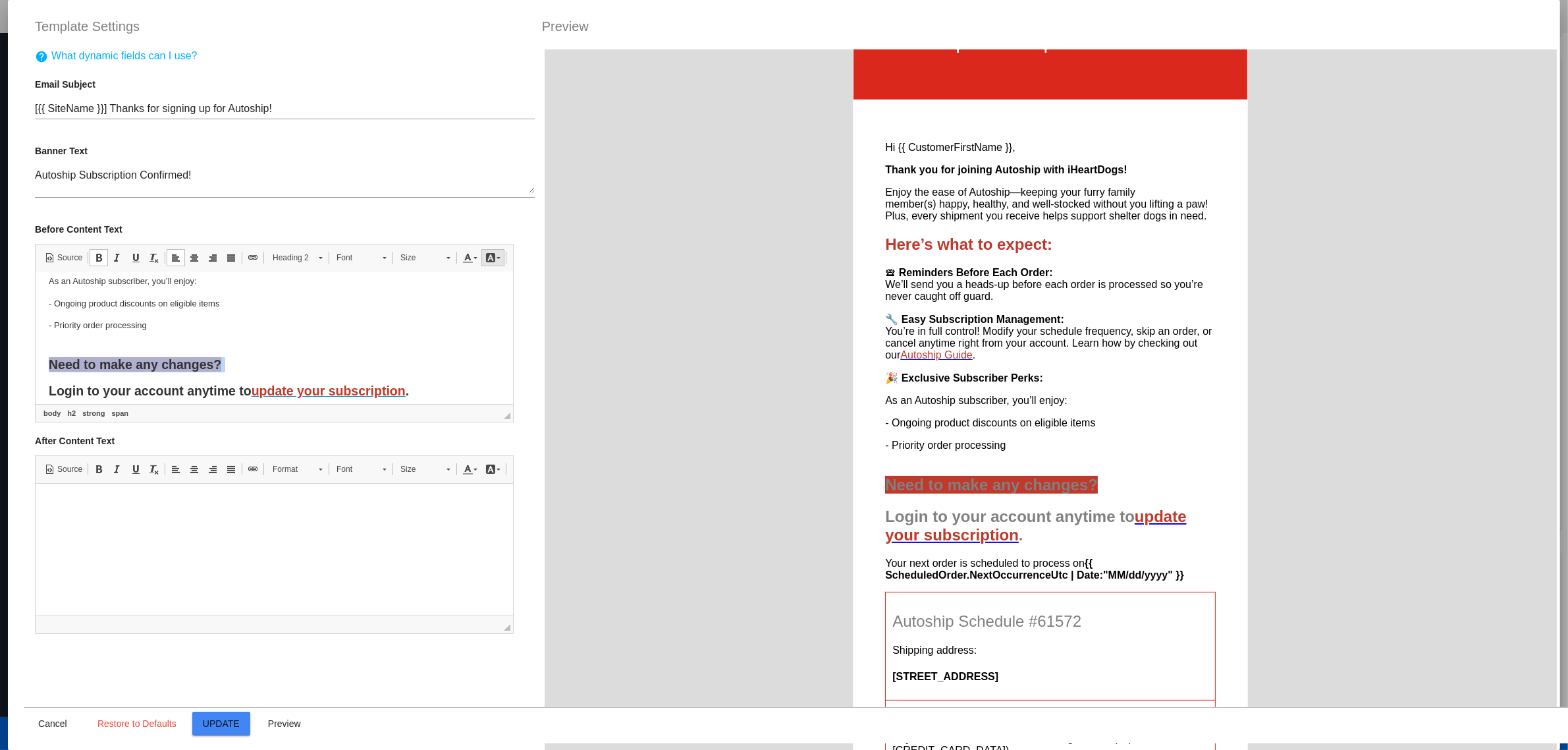
click at [486, 266] on link "Background Color" at bounding box center [492, 257] width 23 height 17
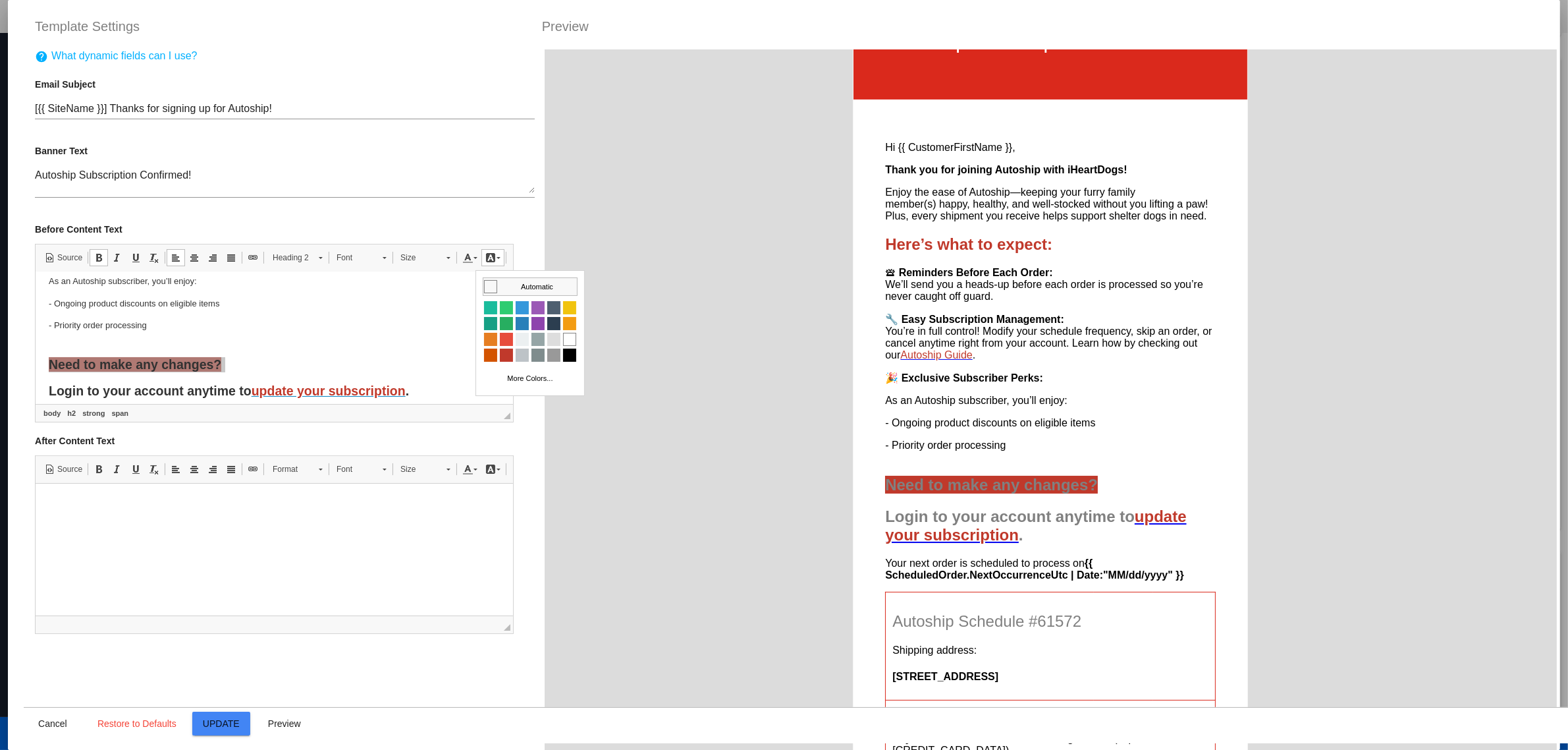
click at [510, 291] on td "Automatic" at bounding box center [529, 286] width 94 height 17
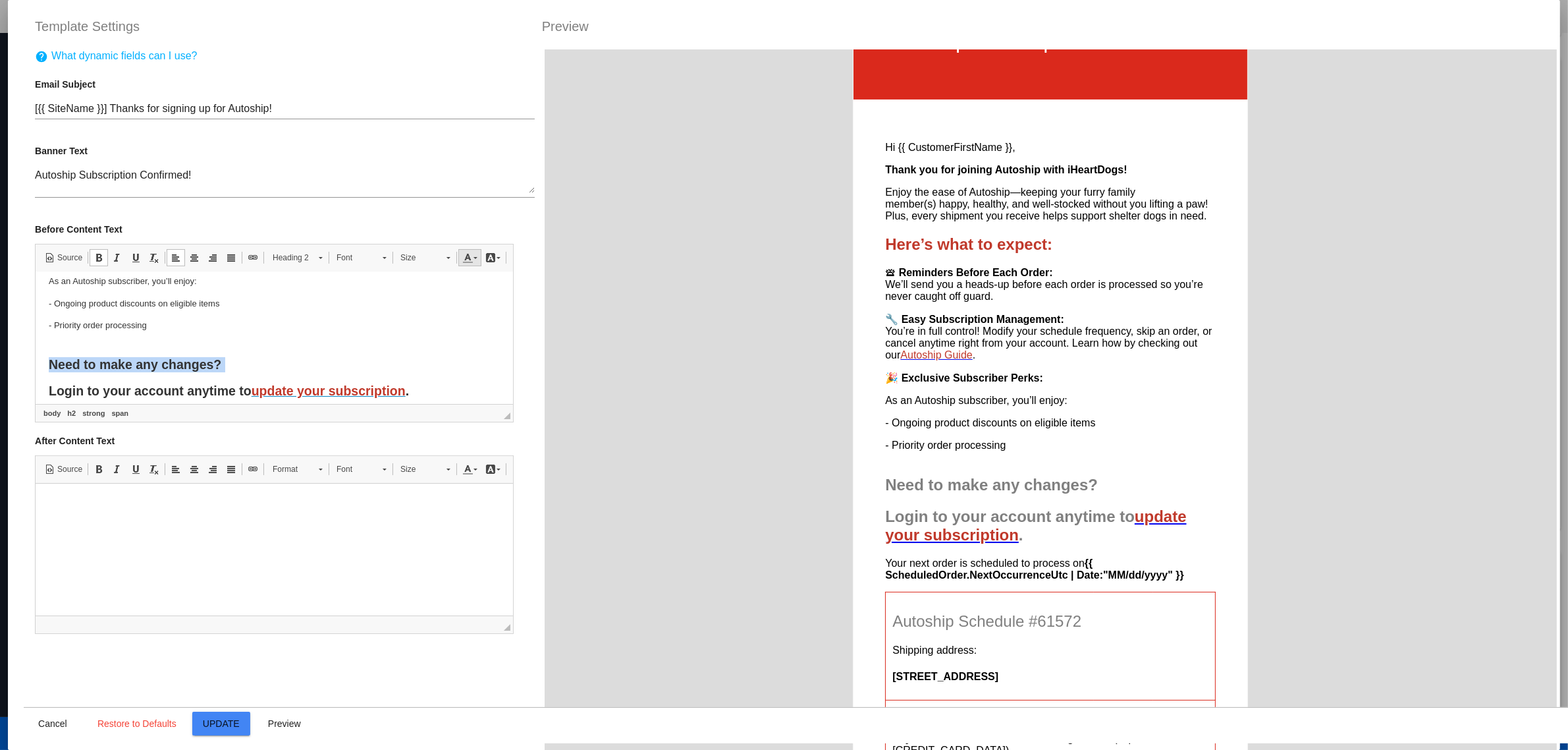
click at [459, 263] on link "Text Color" at bounding box center [470, 257] width 23 height 17
click at [486, 355] on span "Colors" at bounding box center [484, 355] width 13 height 13
click at [419, 354] on body "Hi {{ CustomerFirstName }}, Thank you for joining Autoship with iHeartDogs! Enj…" at bounding box center [274, 240] width 451 height 365
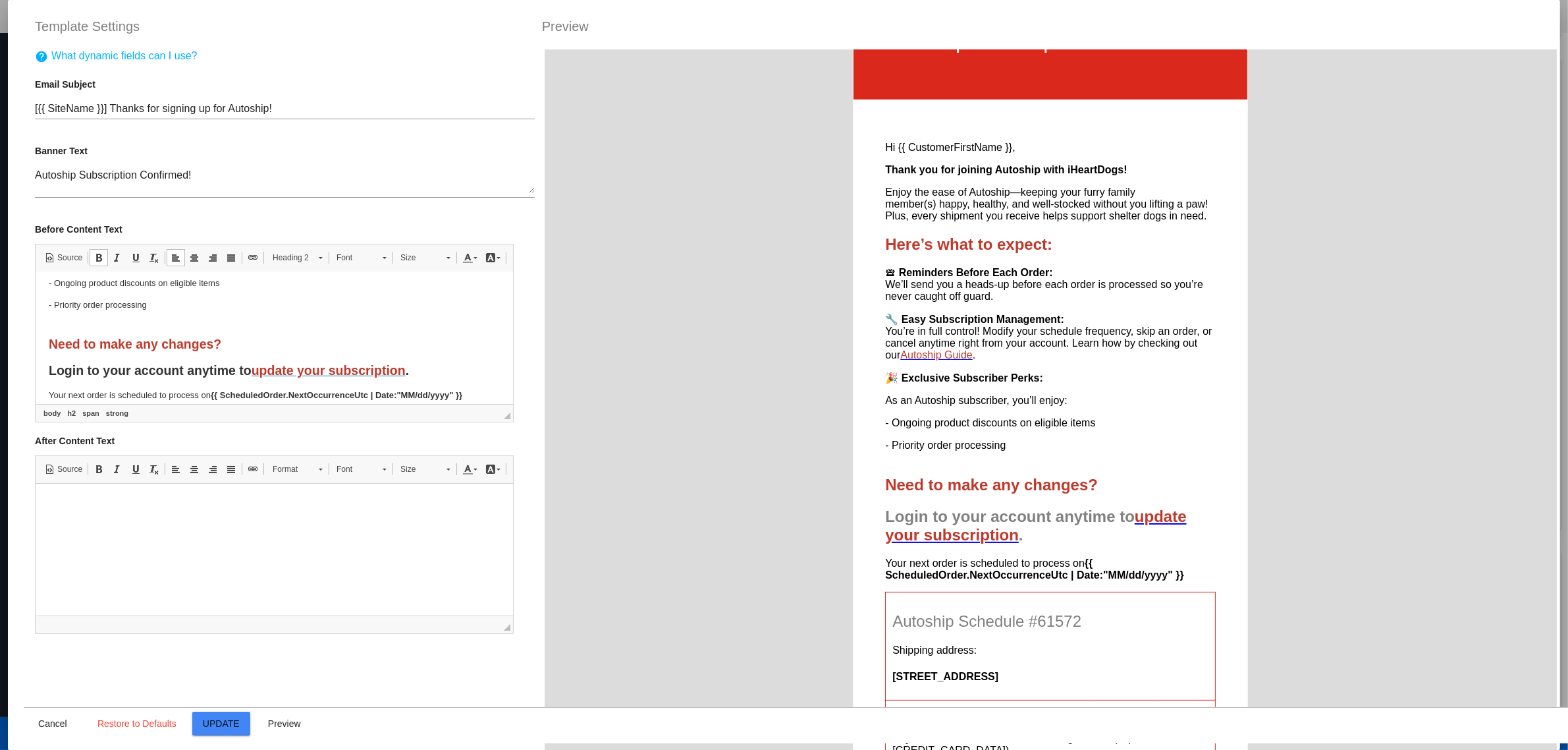
scroll to position [259, 0]
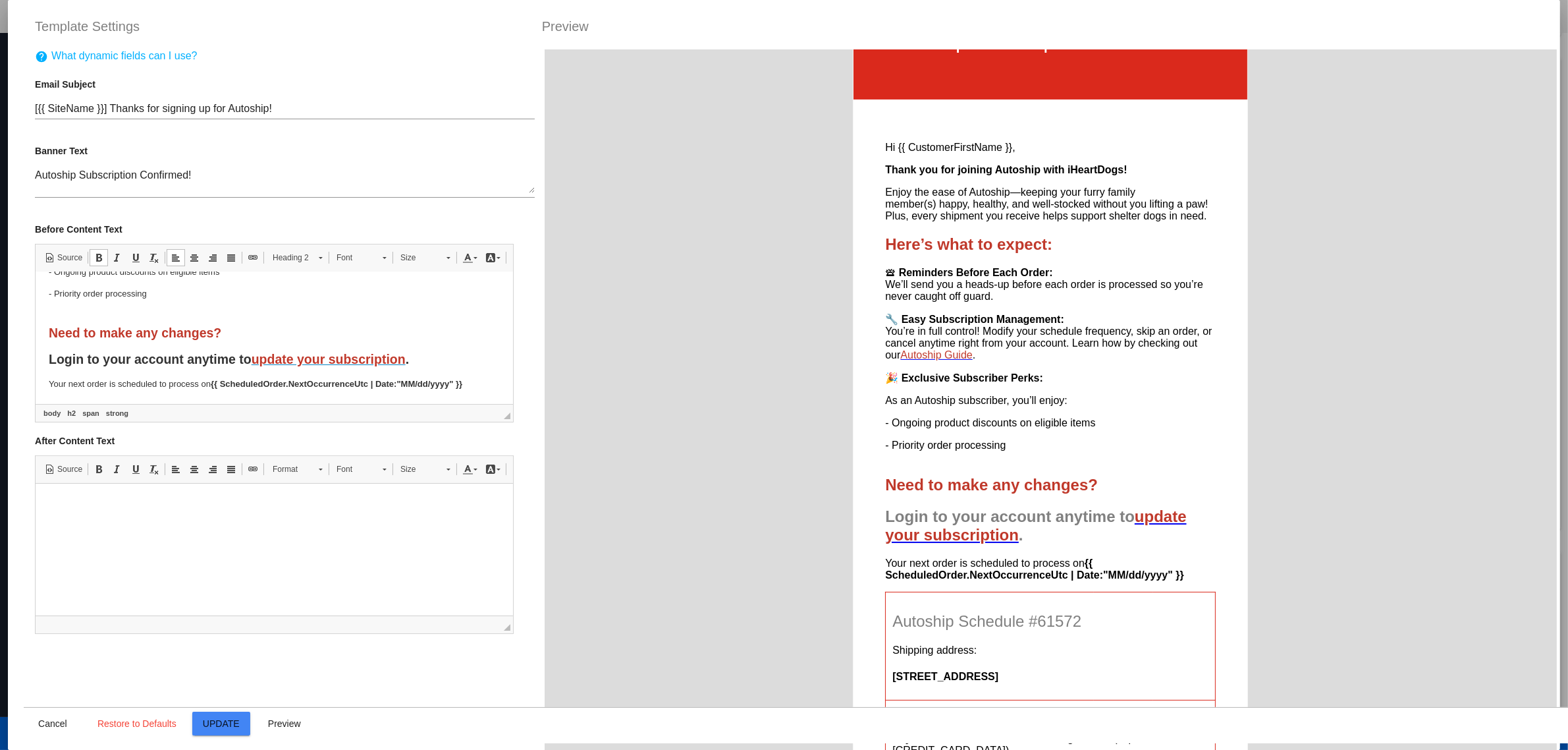
click at [195, 361] on strong "Login to your account anytime to update your subscription ." at bounding box center [229, 358] width 360 height 15
click at [312, 265] on link "Heading 2" at bounding box center [297, 257] width 64 height 18
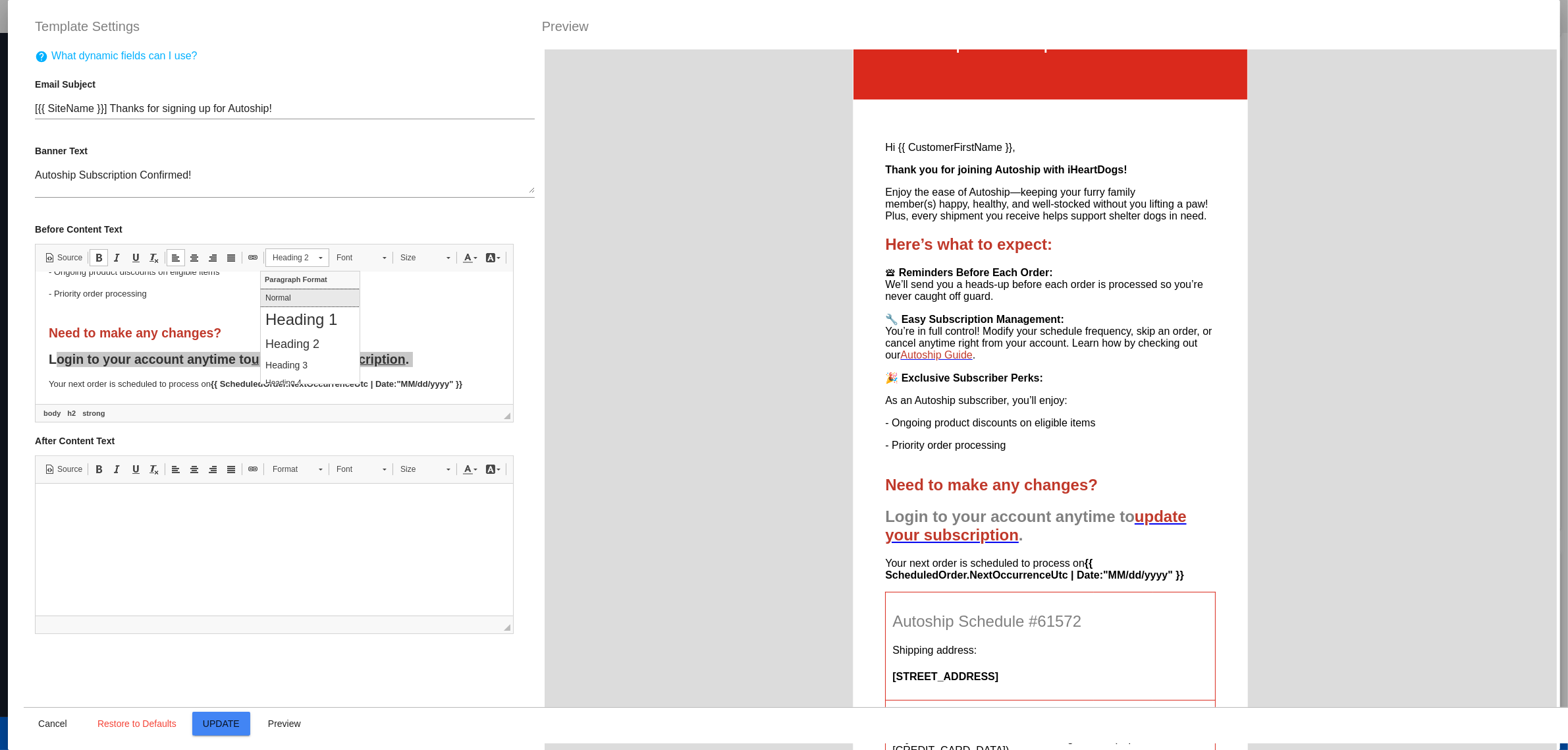
click at [310, 299] on p "Normal" at bounding box center [309, 298] width 89 height 10
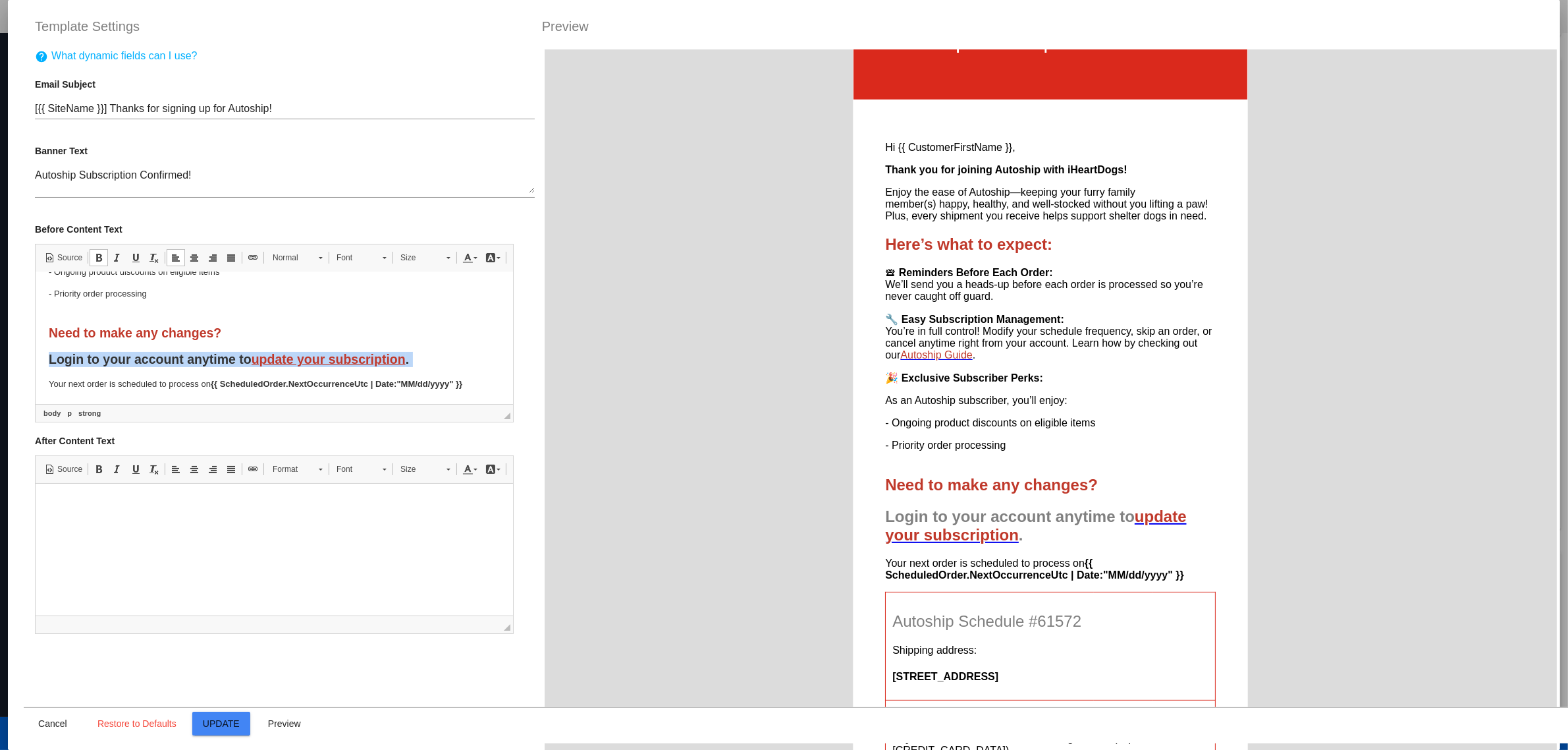
scroll to position [256, 0]
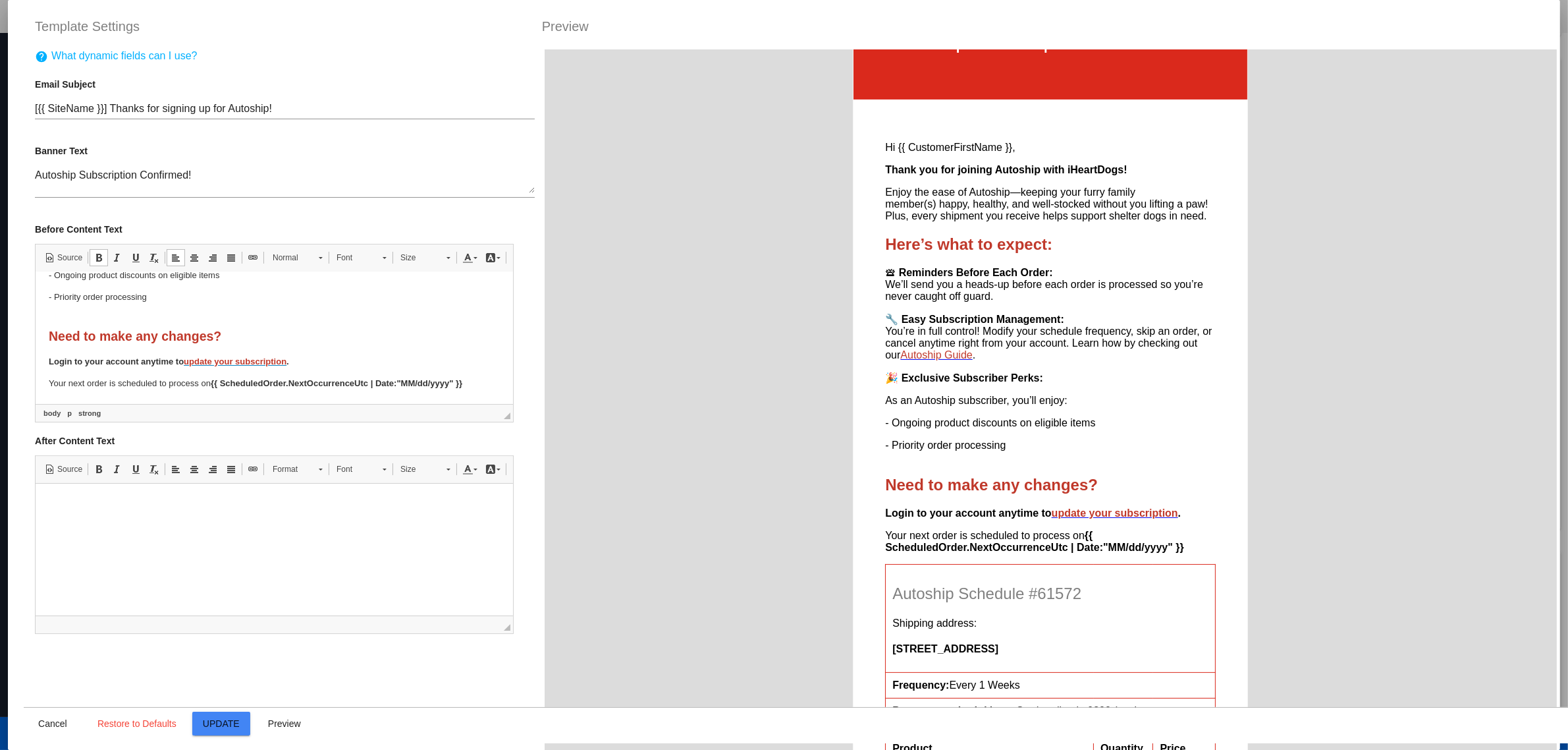
click at [388, 345] on body "Hi {{ CustomerFirstName }}, Thank you for joining Autoship with iHeartDogs! Enj…" at bounding box center [274, 209] width 451 height 361
click at [165, 322] on body "Hi {{ CustomerFirstName }}, Thank you for joining Autoship with iHeartDogs! Enj…" at bounding box center [274, 209] width 451 height 361
click at [164, 319] on body "Hi {{ CustomerFirstName }}, Thank you for joining Autoship with iHeartDogs! Enj…" at bounding box center [274, 209] width 451 height 361
click at [156, 310] on p "- Priority order processing" at bounding box center [274, 304] width 451 height 28
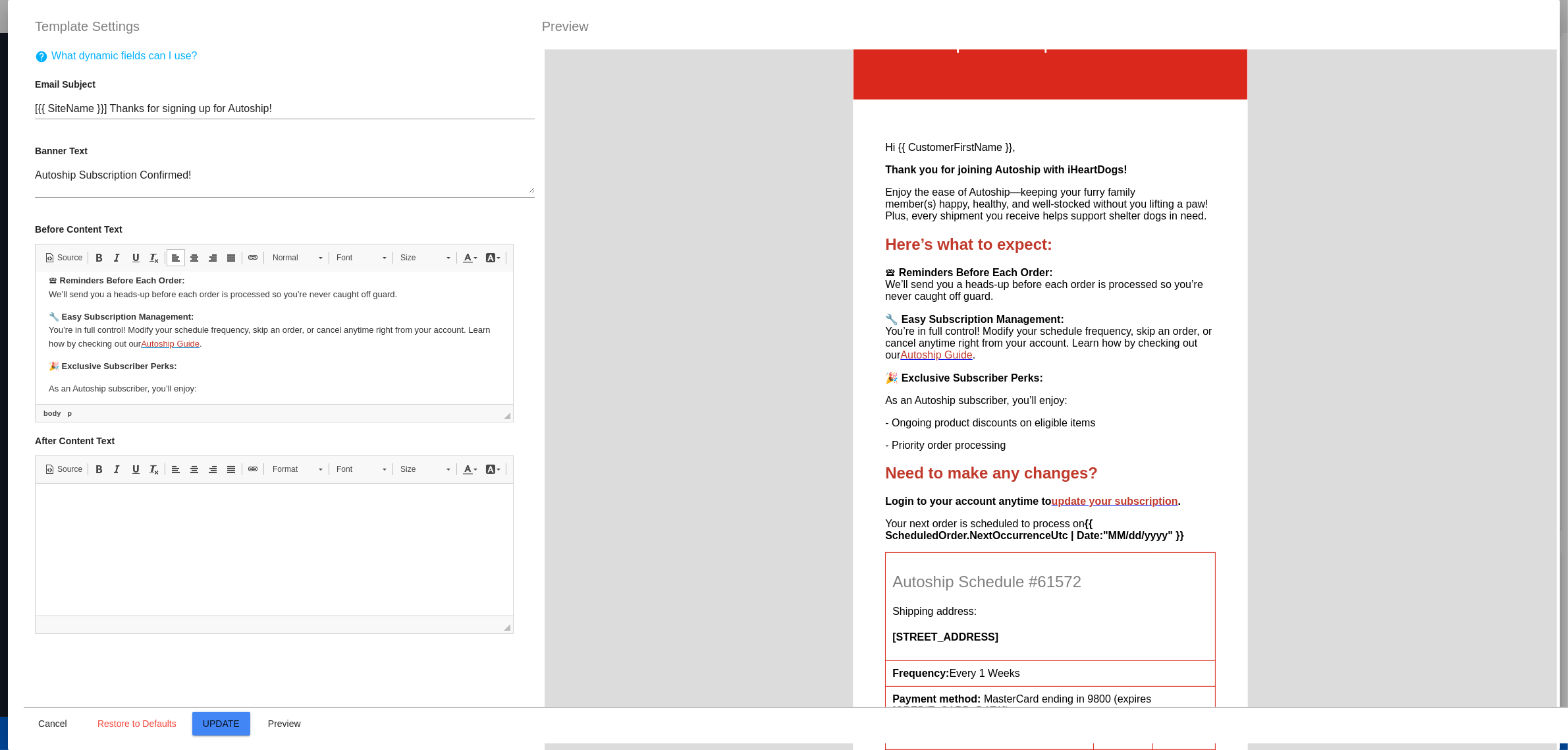
scroll to position [242, 0]
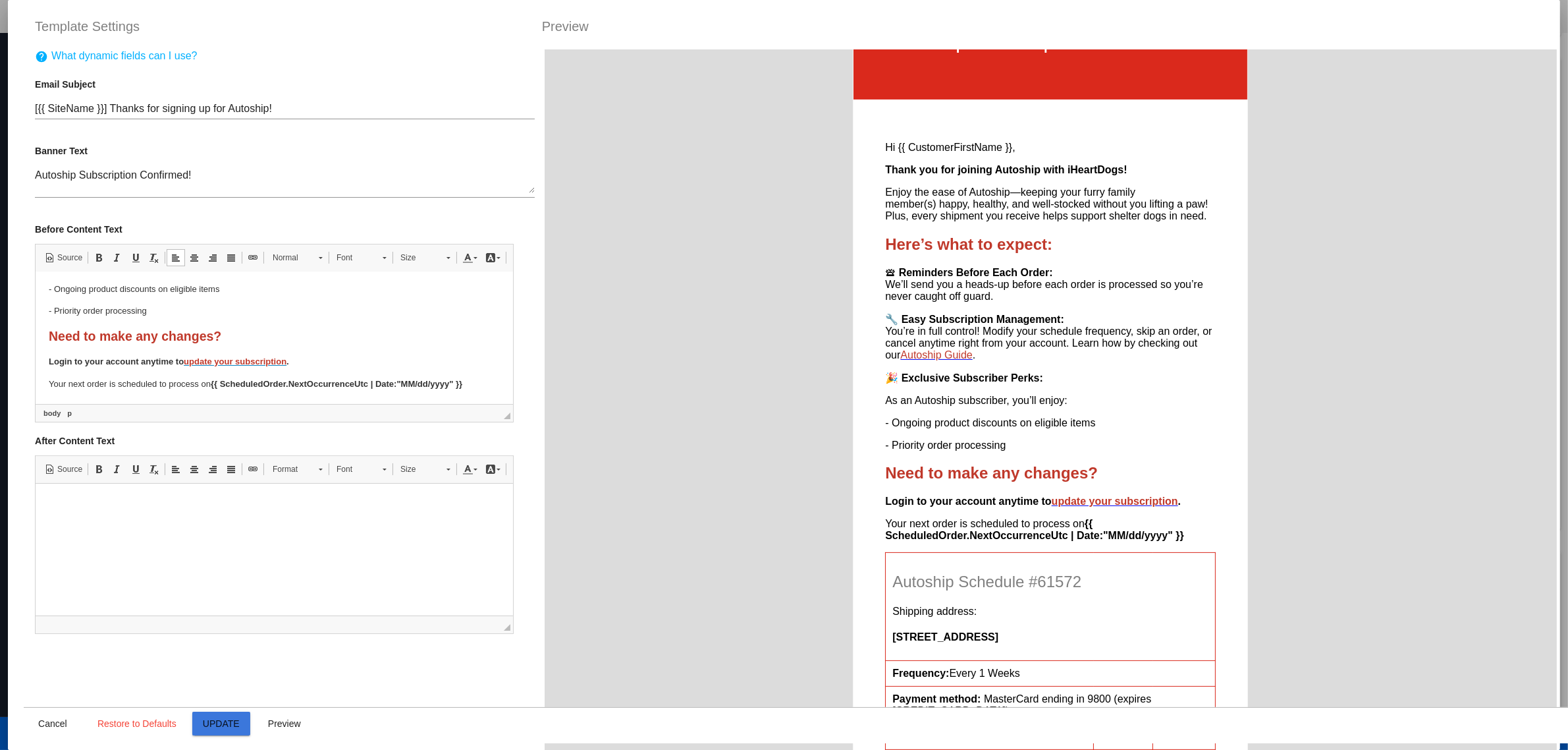
click at [217, 730] on button "Update" at bounding box center [221, 723] width 58 height 24
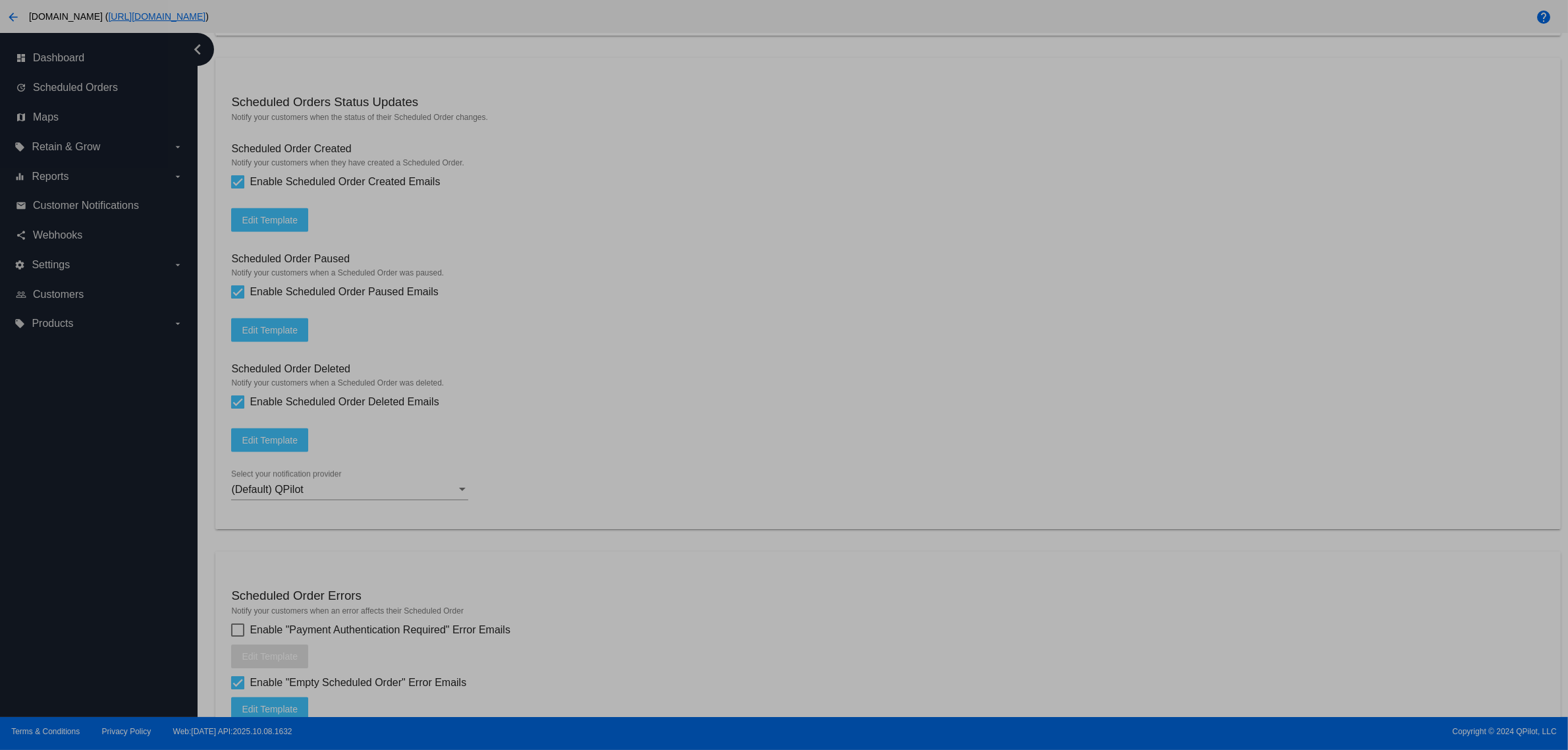
type input "[{{ [DOMAIN_NAME] }}] Thanks for signing up for Autoship!"
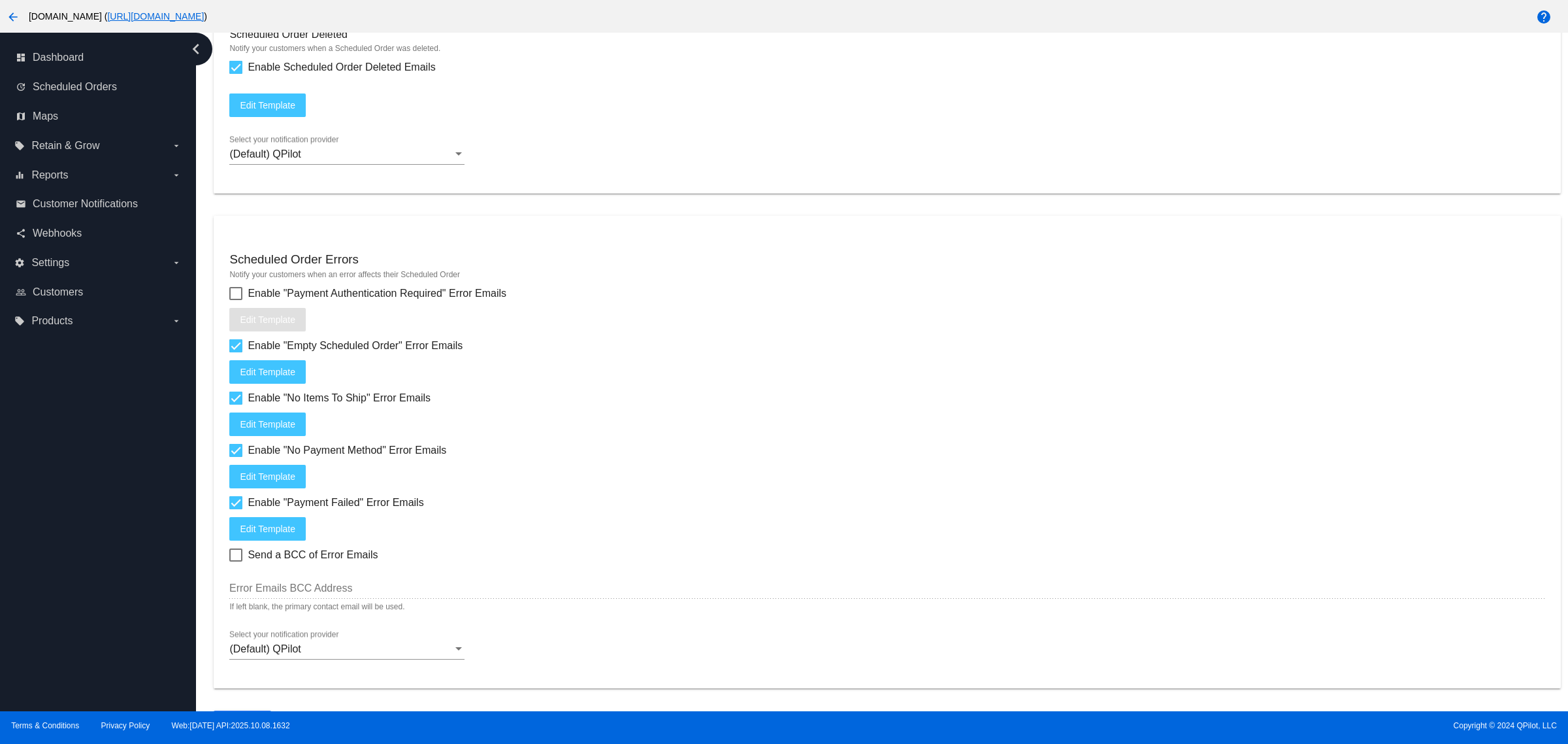
scroll to position [1650, 0]
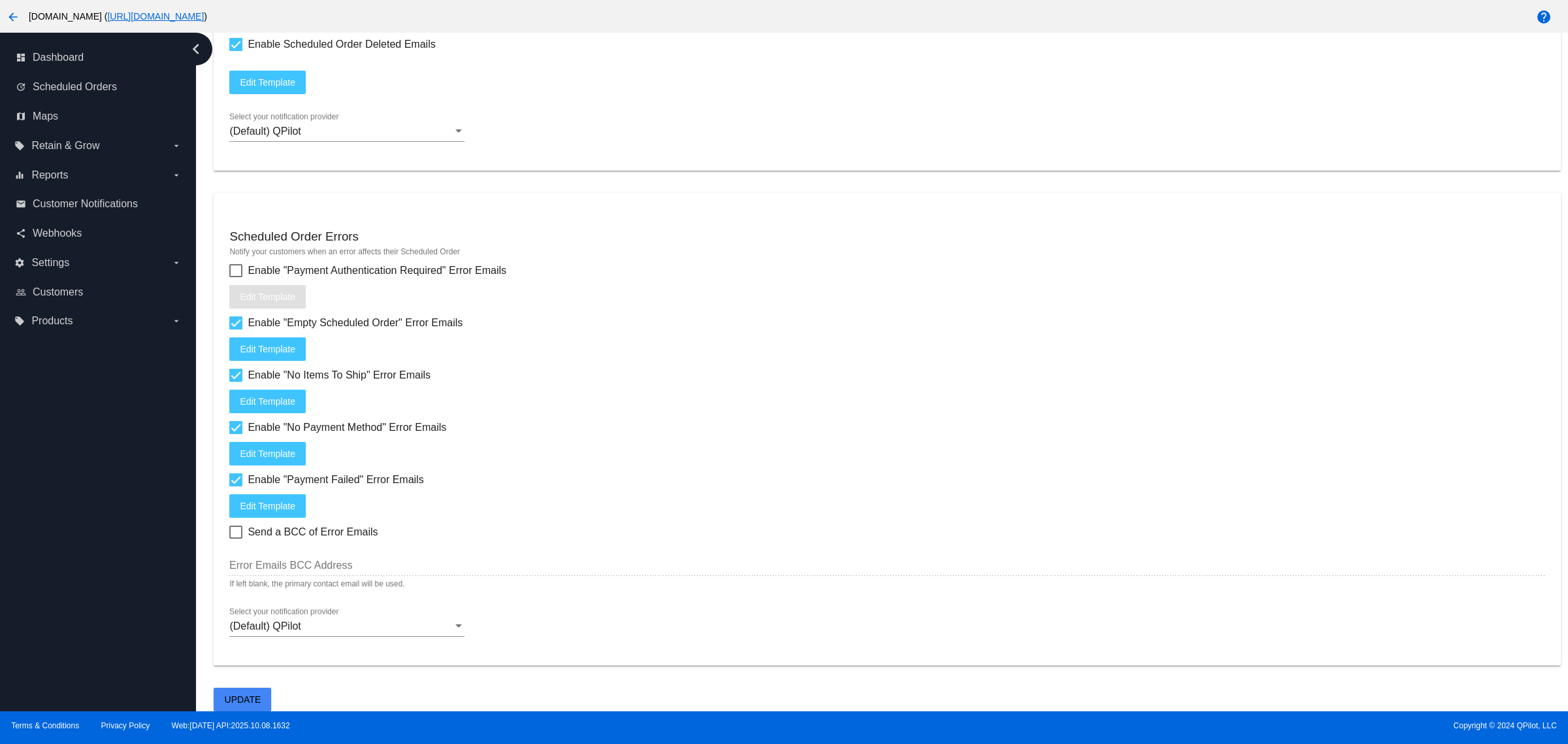
click at [227, 710] on button "Update" at bounding box center [242, 699] width 58 height 23
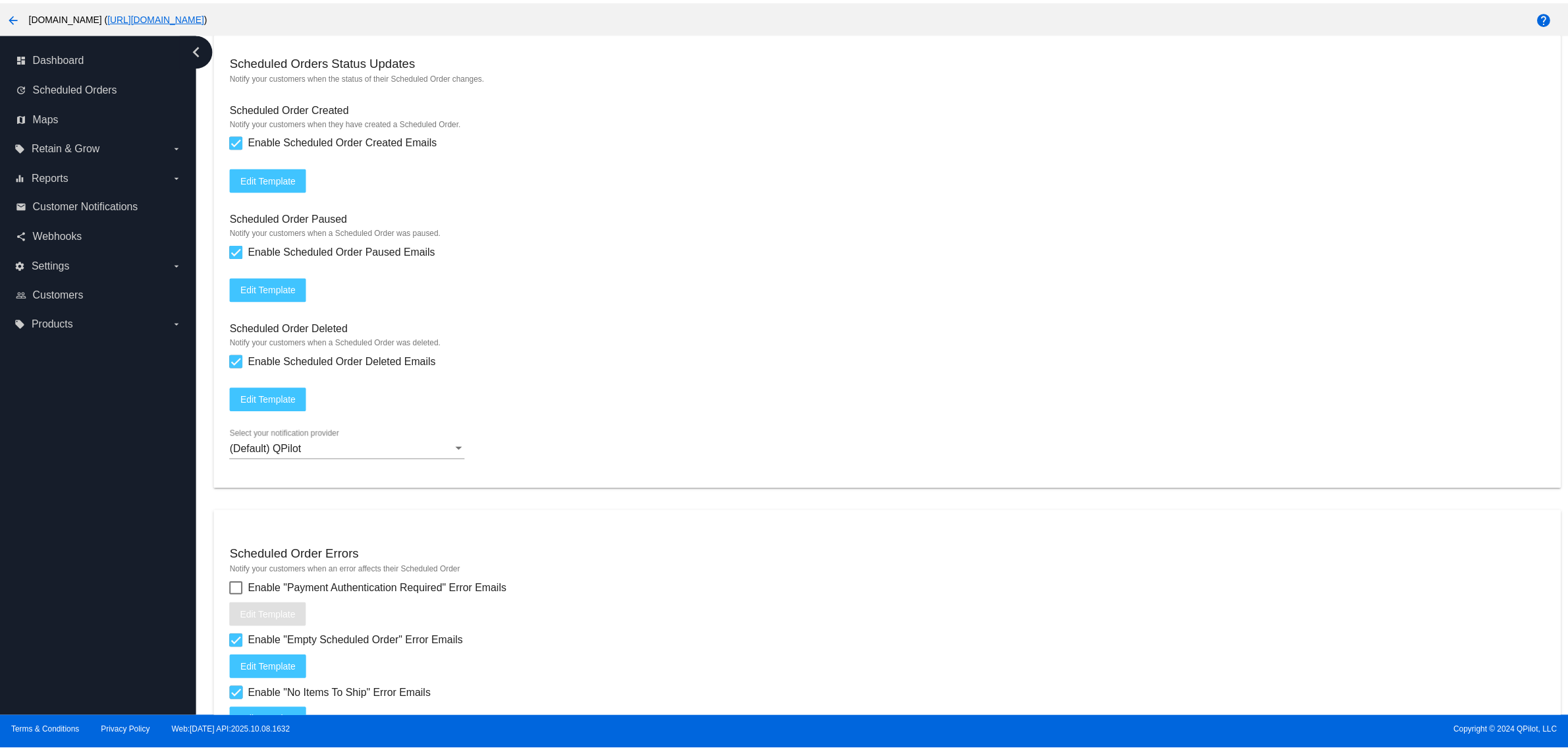
scroll to position [1252, 0]
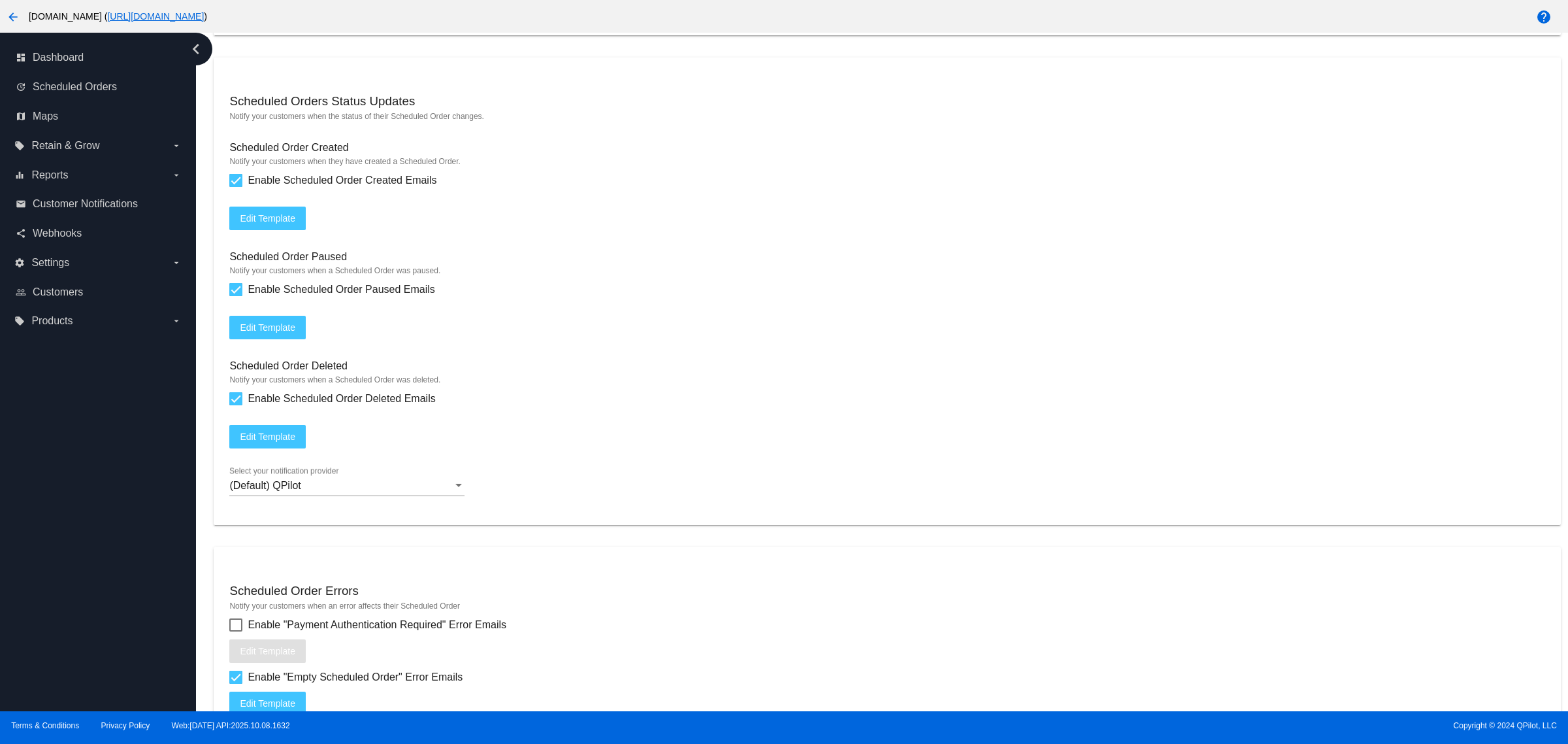
click at [287, 230] on button "Edit Template" at bounding box center [268, 218] width 77 height 23
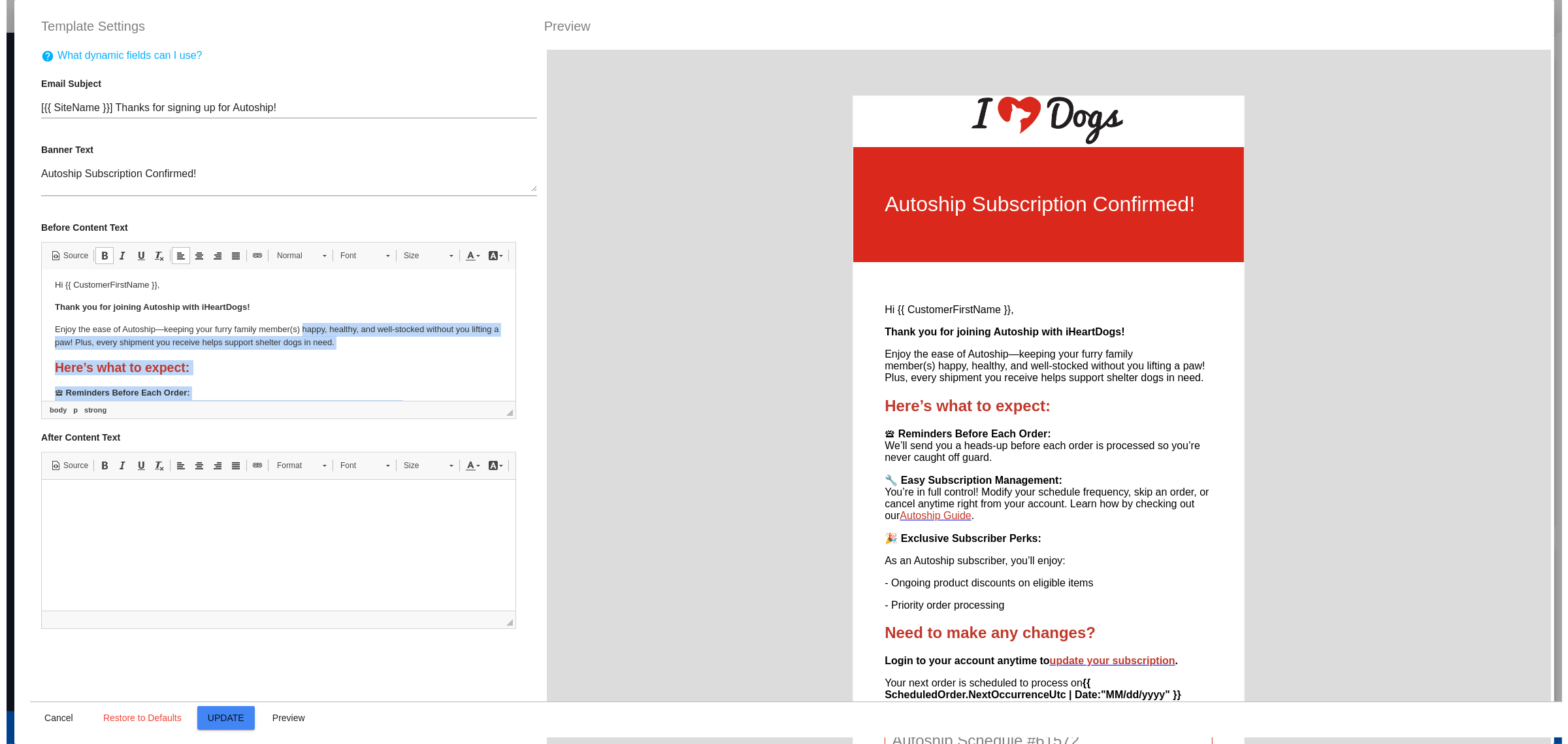
scroll to position [0, 0]
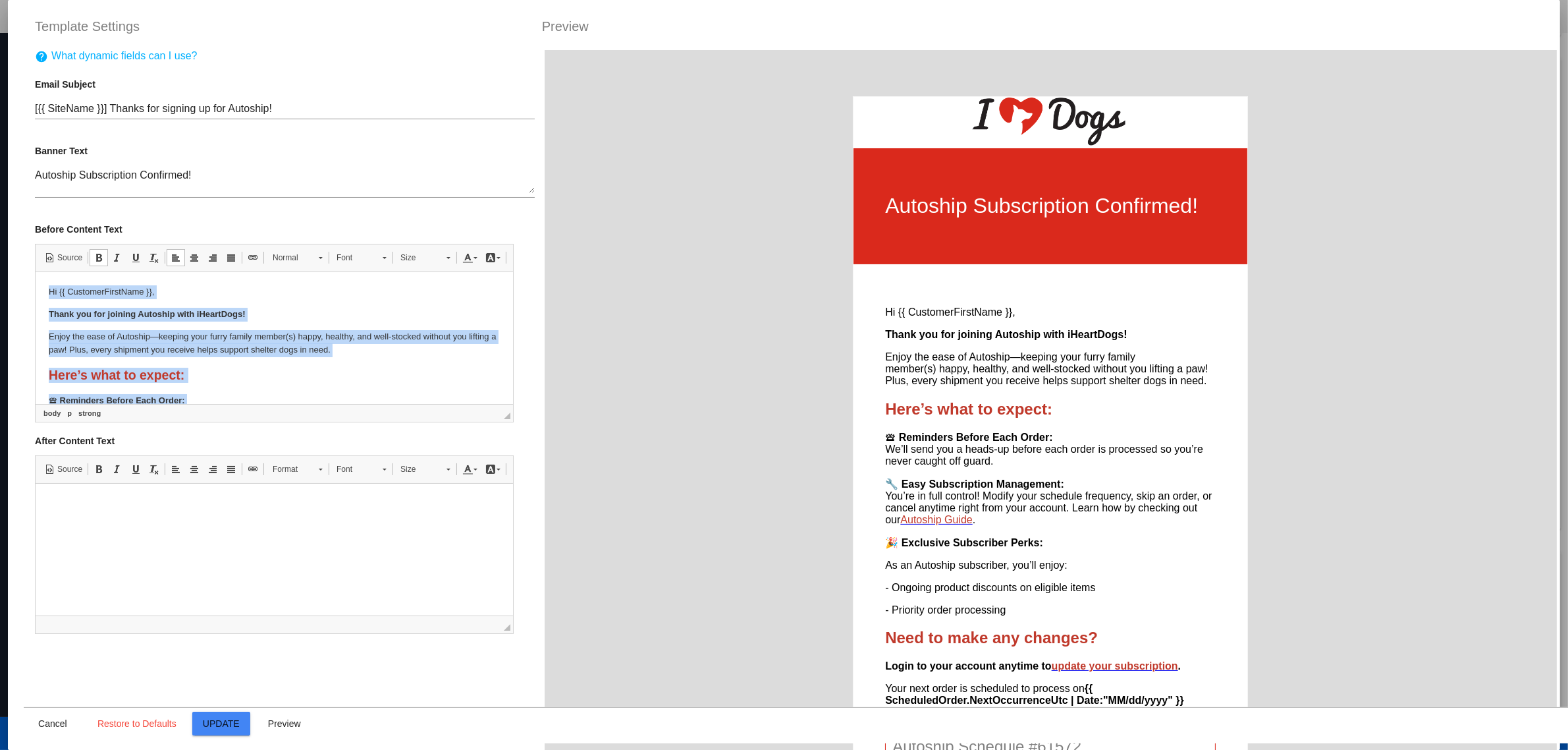
drag, startPoint x: 487, startPoint y: 381, endPoint x: 20, endPoint y: 274, distance: 479.1
click at [35, 274] on html "Hi {{ CustomerFirstName }}, Thank you for joining Autoship with iHeartDogs! Enj…" at bounding box center [274, 458] width 478 height 373
copy body "Hi {{ CustomerFirstName }}, Thank you for joining Autoship with iHeartDogs! Enj…"
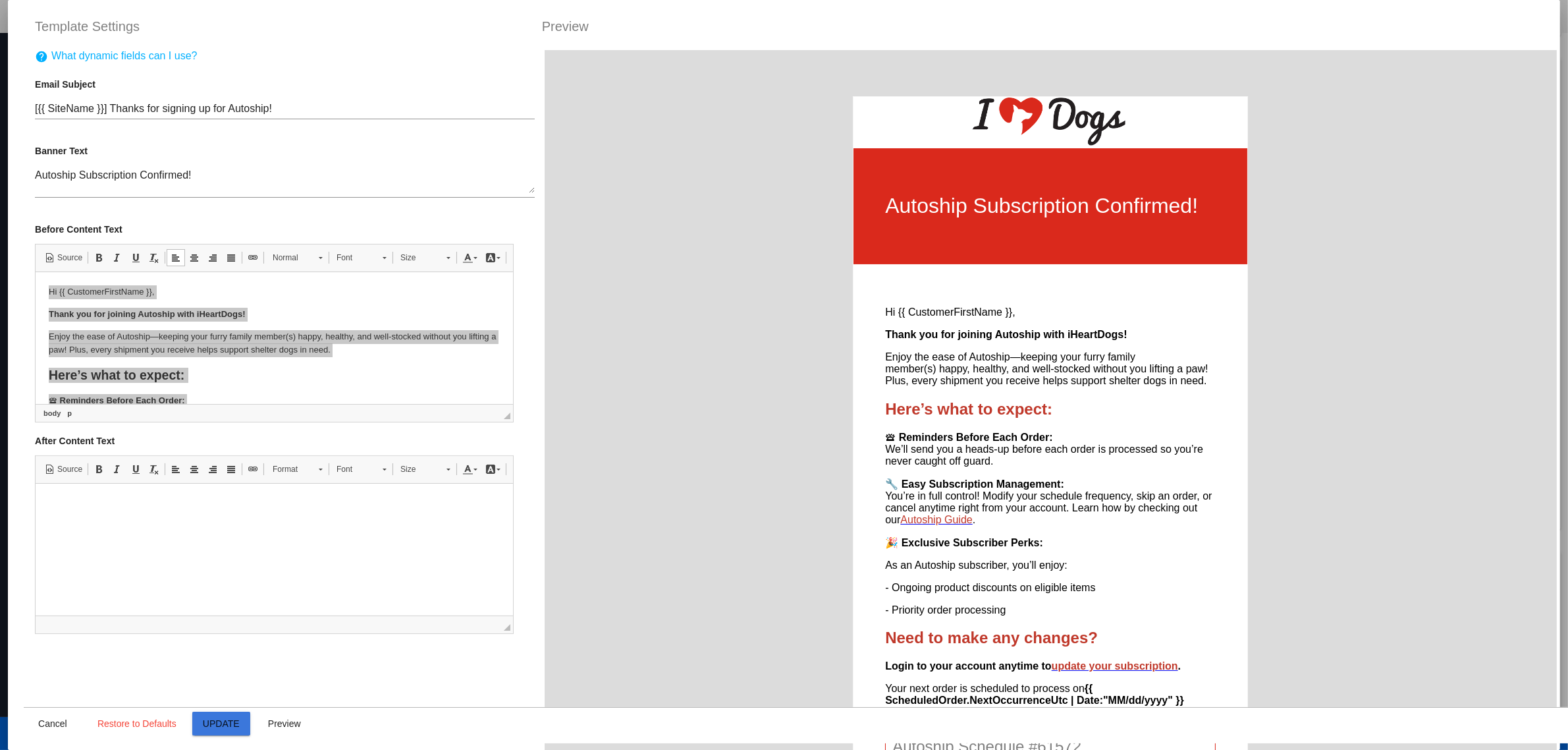
click at [220, 720] on span "Update" at bounding box center [221, 723] width 37 height 10
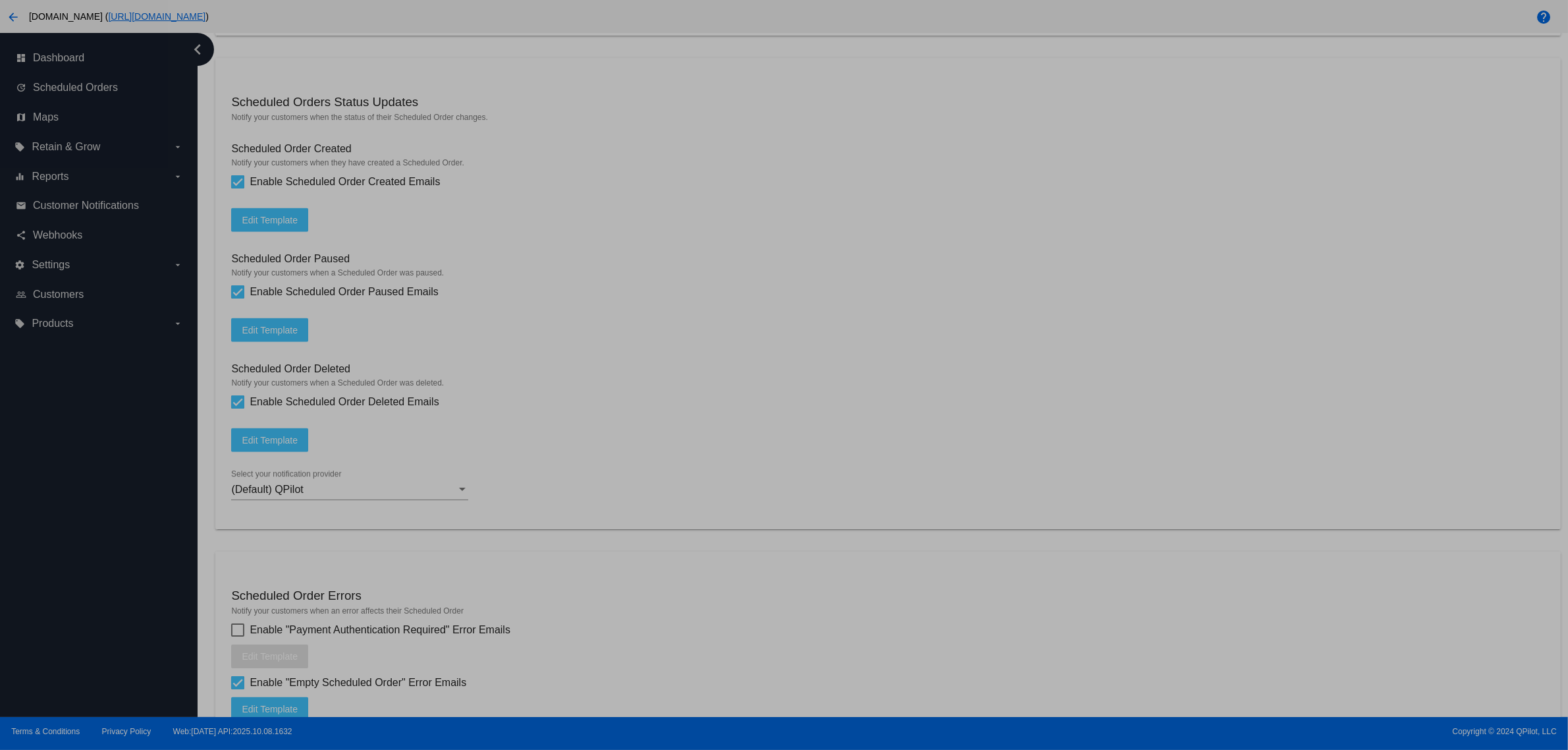
type input "[{{ [DOMAIN_NAME] }}] Thanks for signing up for Autoship!"
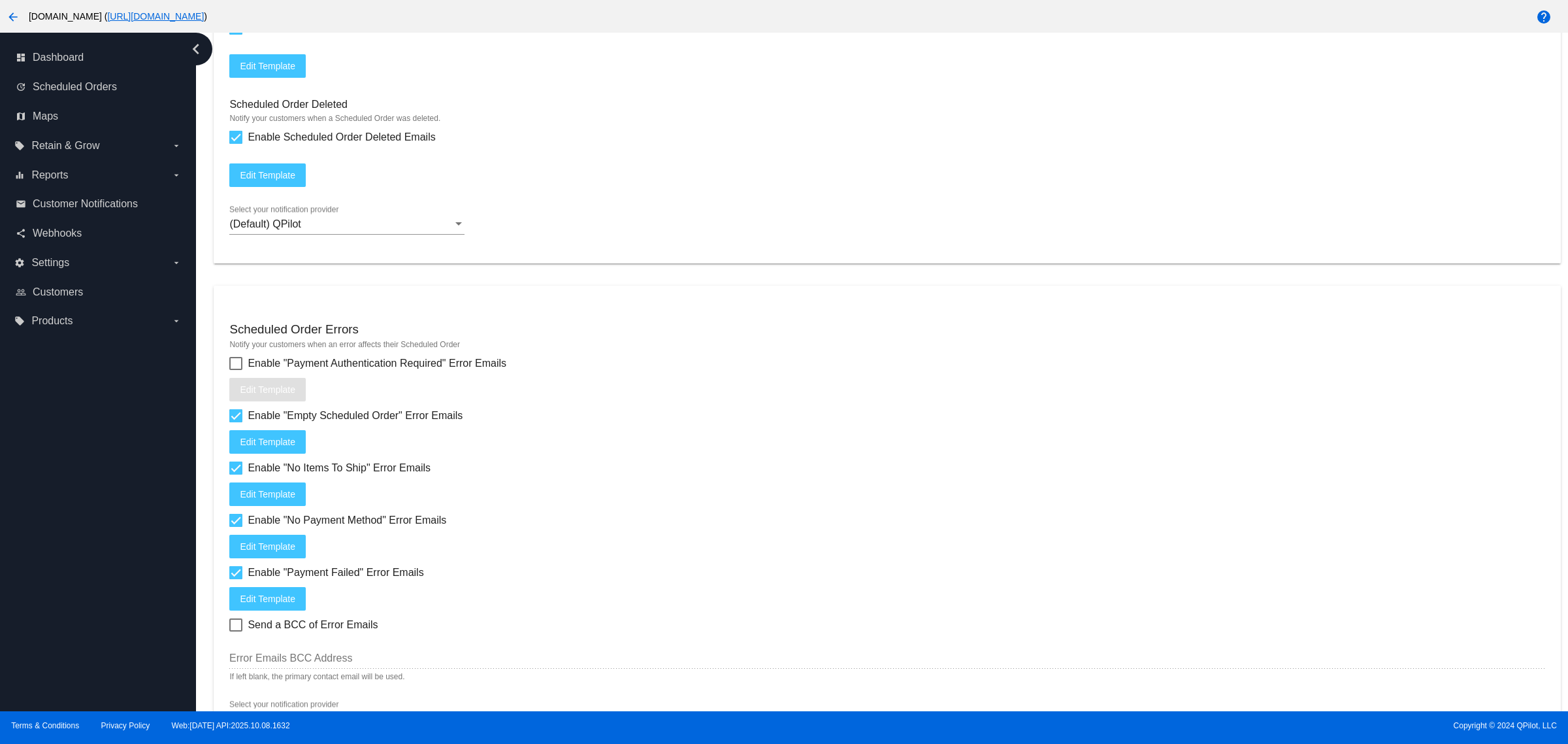
scroll to position [1650, 0]
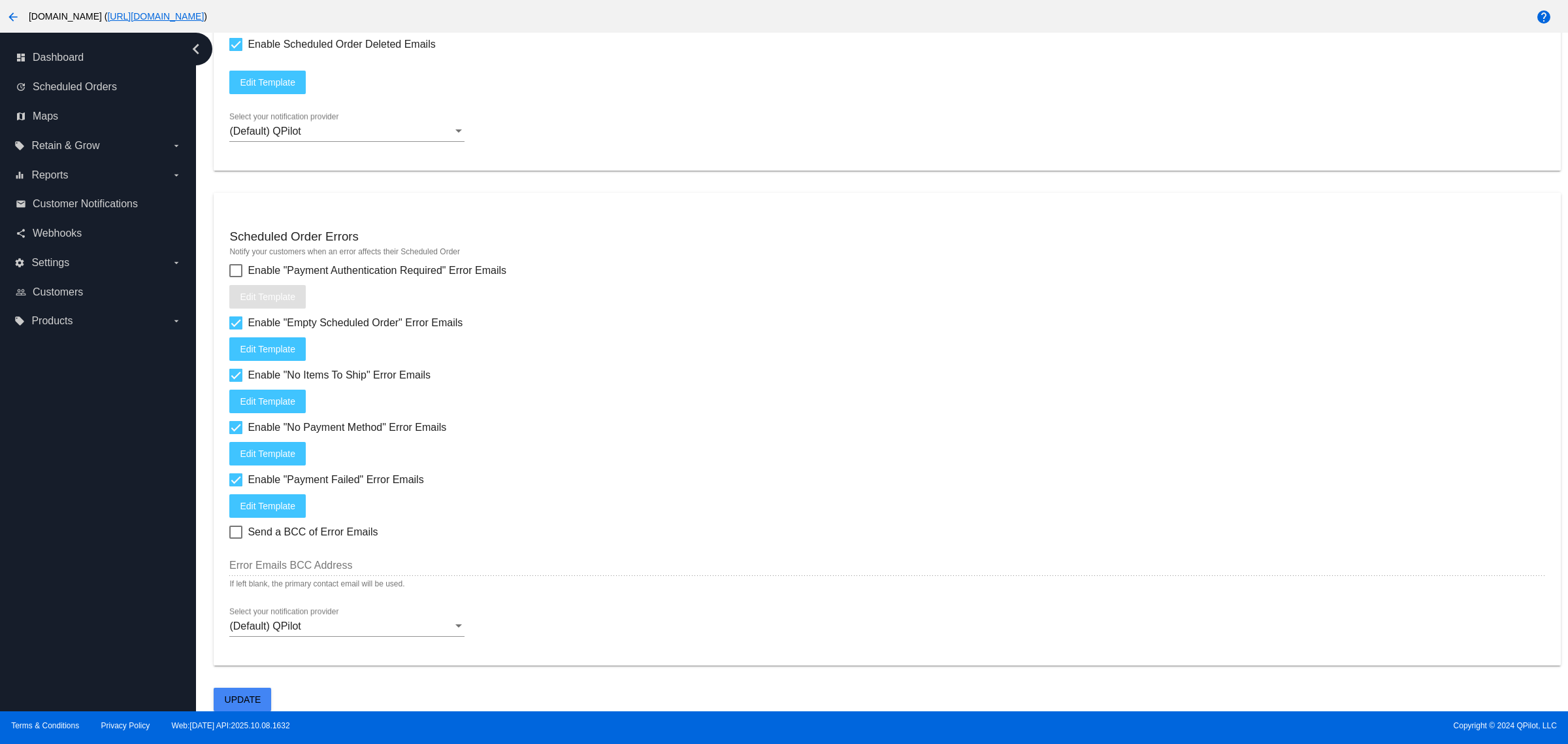
click at [233, 690] on button "Update" at bounding box center [242, 699] width 58 height 23
click at [13, 18] on mat-icon "arrow_back" at bounding box center [12, 17] width 15 height 15
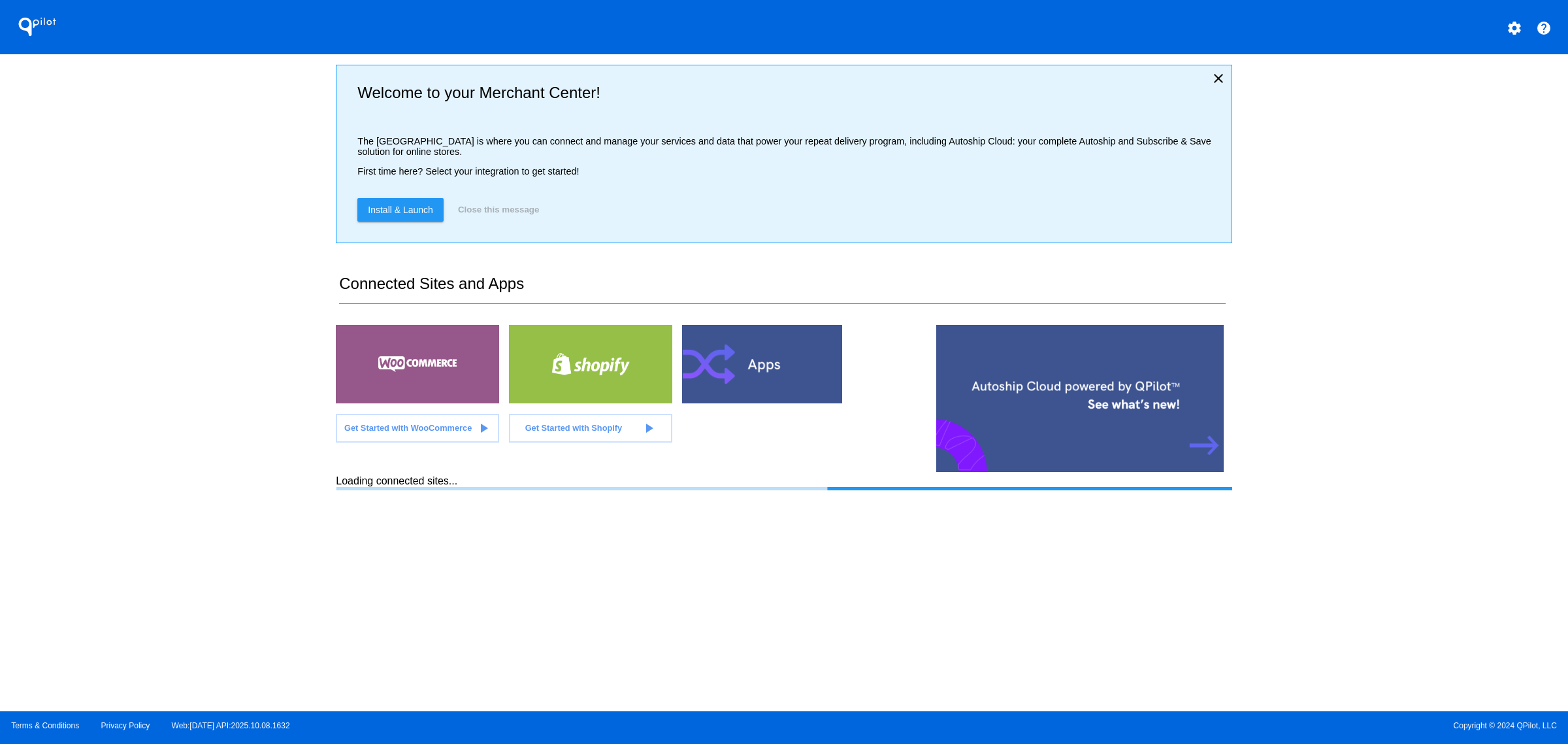
click at [1504, 28] on button "settings" at bounding box center [1515, 27] width 26 height 26
click at [1472, 64] on button "person Log out" at bounding box center [1466, 55] width 126 height 15
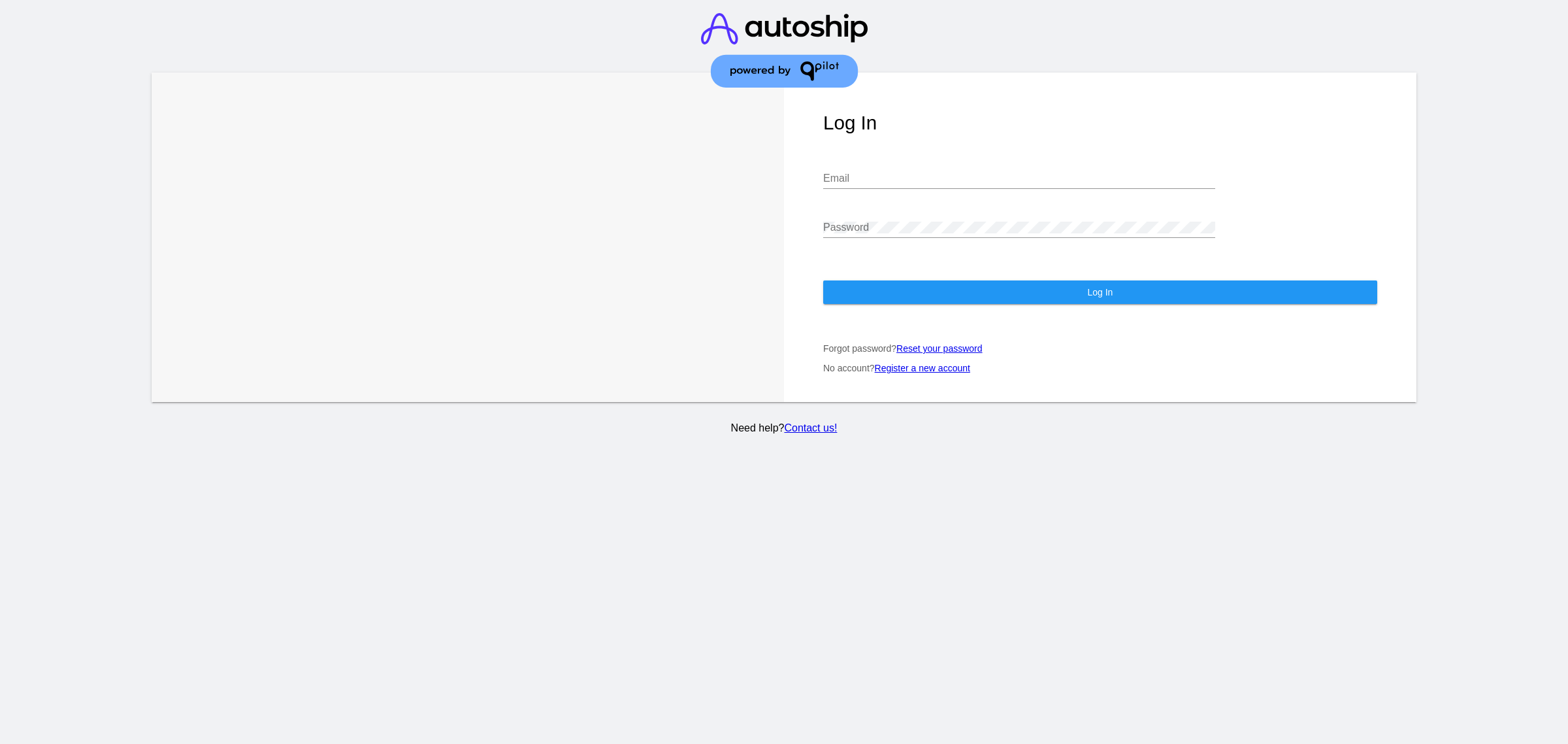
click at [1123, 161] on div "Email" at bounding box center [1019, 174] width 392 height 29
type input "[PERSON_NAME][EMAIL_ADDRESS][DOMAIN_NAME]"
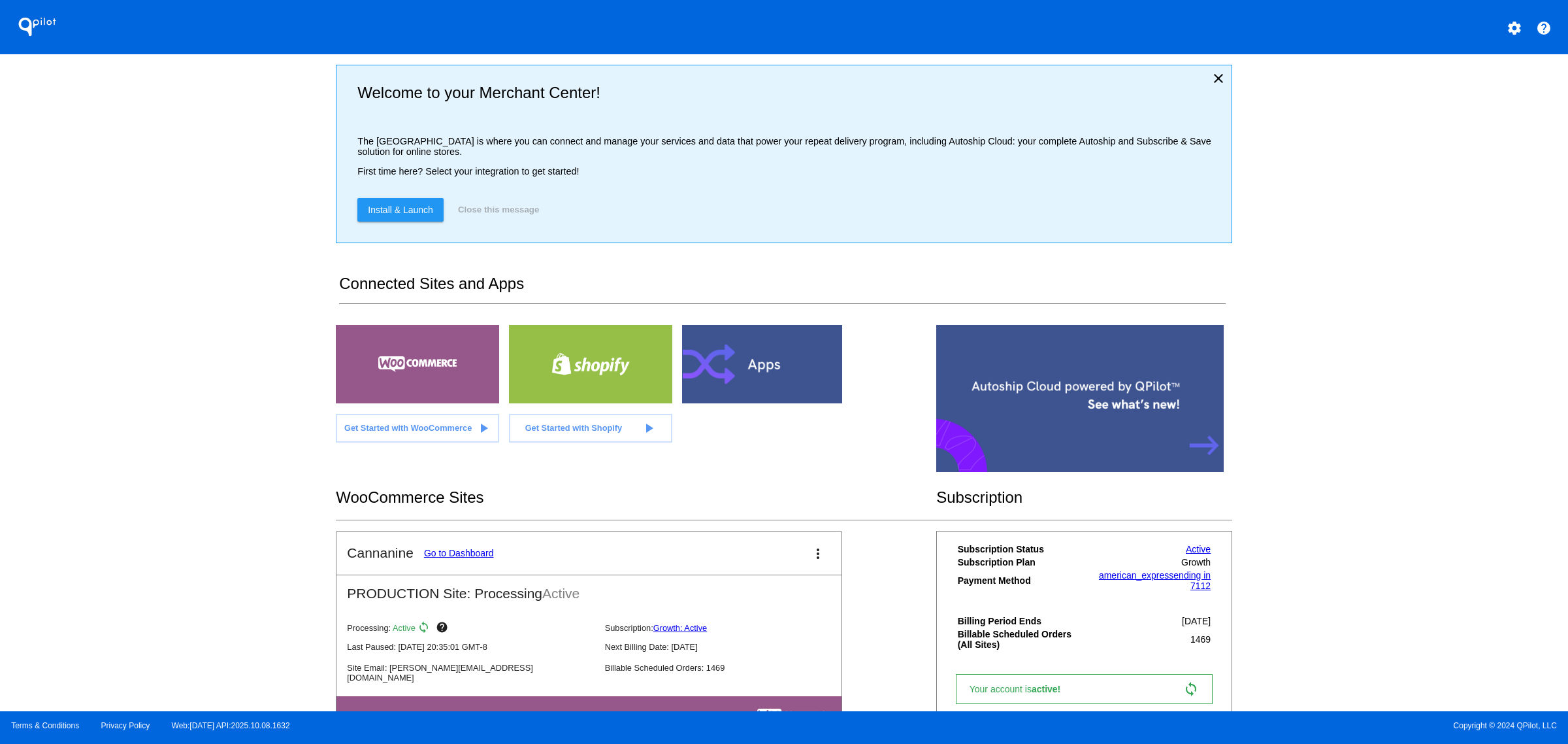
click at [475, 558] on link "Go to Dashboard" at bounding box center [459, 553] width 70 height 10
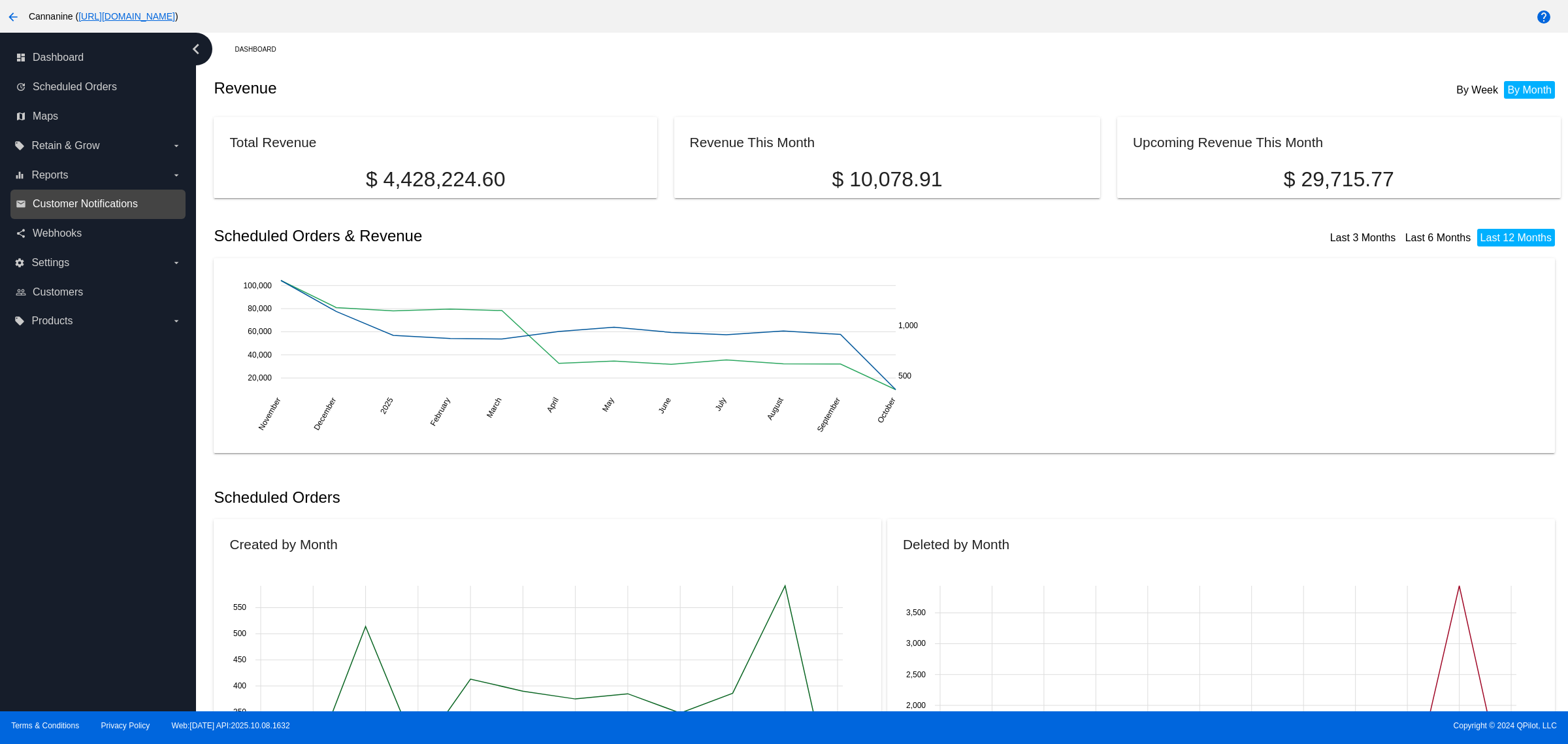
click at [126, 201] on span "Customer Notifications" at bounding box center [86, 204] width 105 height 12
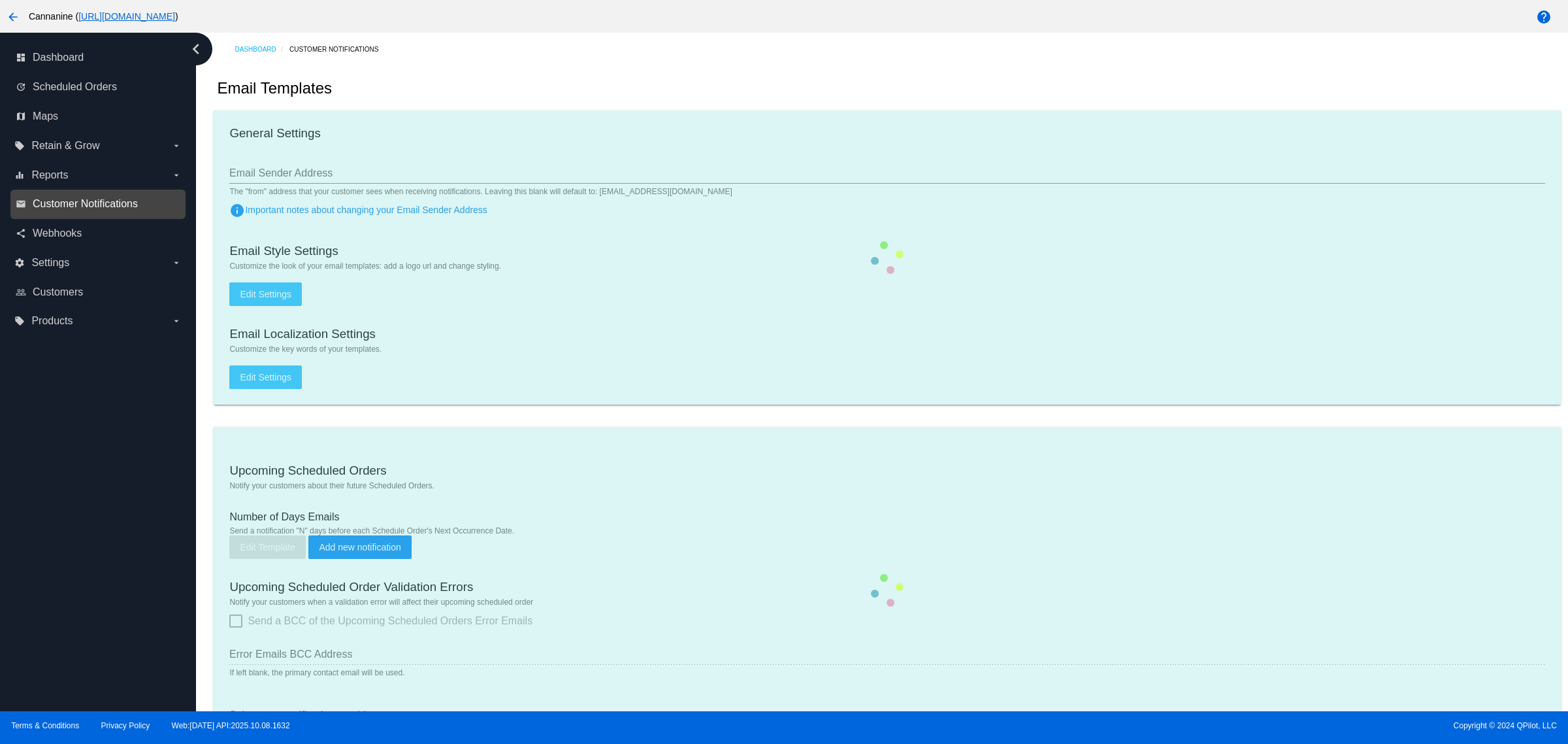
type input "[EMAIL_ADDRESS][DOMAIN_NAME]"
type input "1"
checkbox input "true"
type input "[EMAIL_ADDRESS][DOMAIN_NAME]"
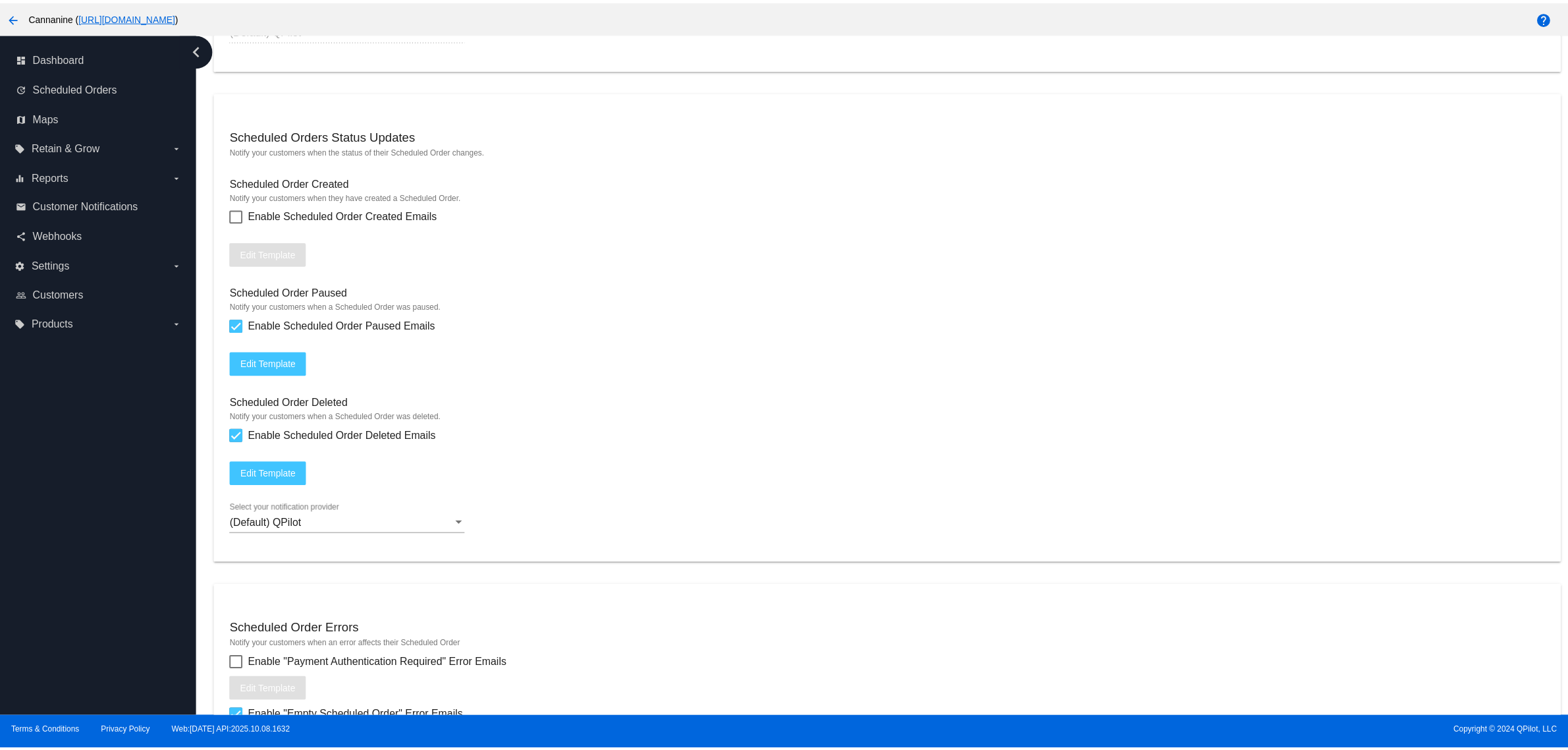
scroll to position [1235, 0]
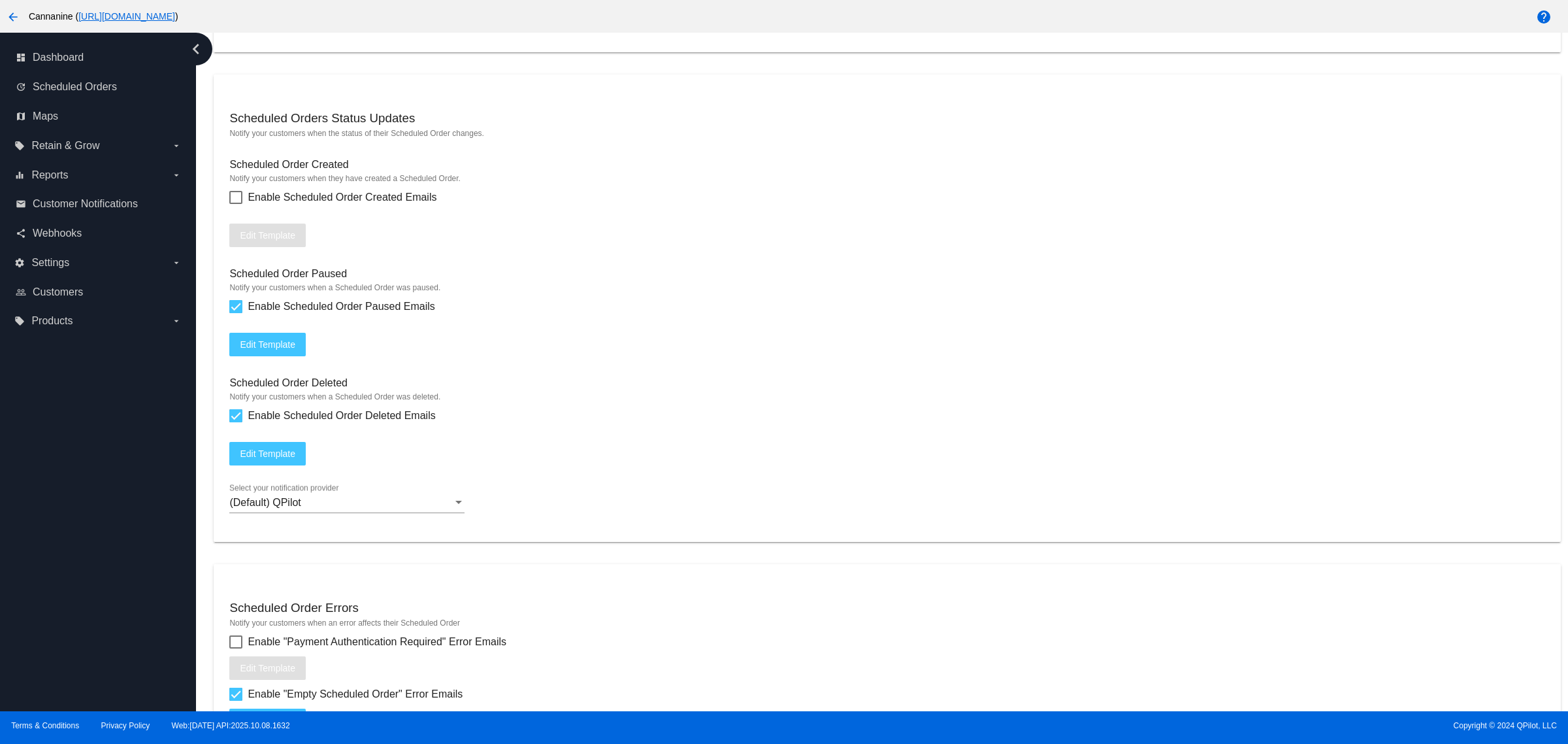
click at [282, 226] on mat-card "Scheduled Orders Status Updates Notify your customers when the status of their …" at bounding box center [886, 308] width 1346 height 467
click at [282, 205] on span "Enable Scheduled Order Created Emails" at bounding box center [342, 197] width 189 height 15
click at [235, 205] on input "Enable Scheduled Order Created Emails" at bounding box center [235, 204] width 1 height 1
checkbox input "true"
click at [285, 247] on button "Edit Template" at bounding box center [268, 236] width 77 height 23
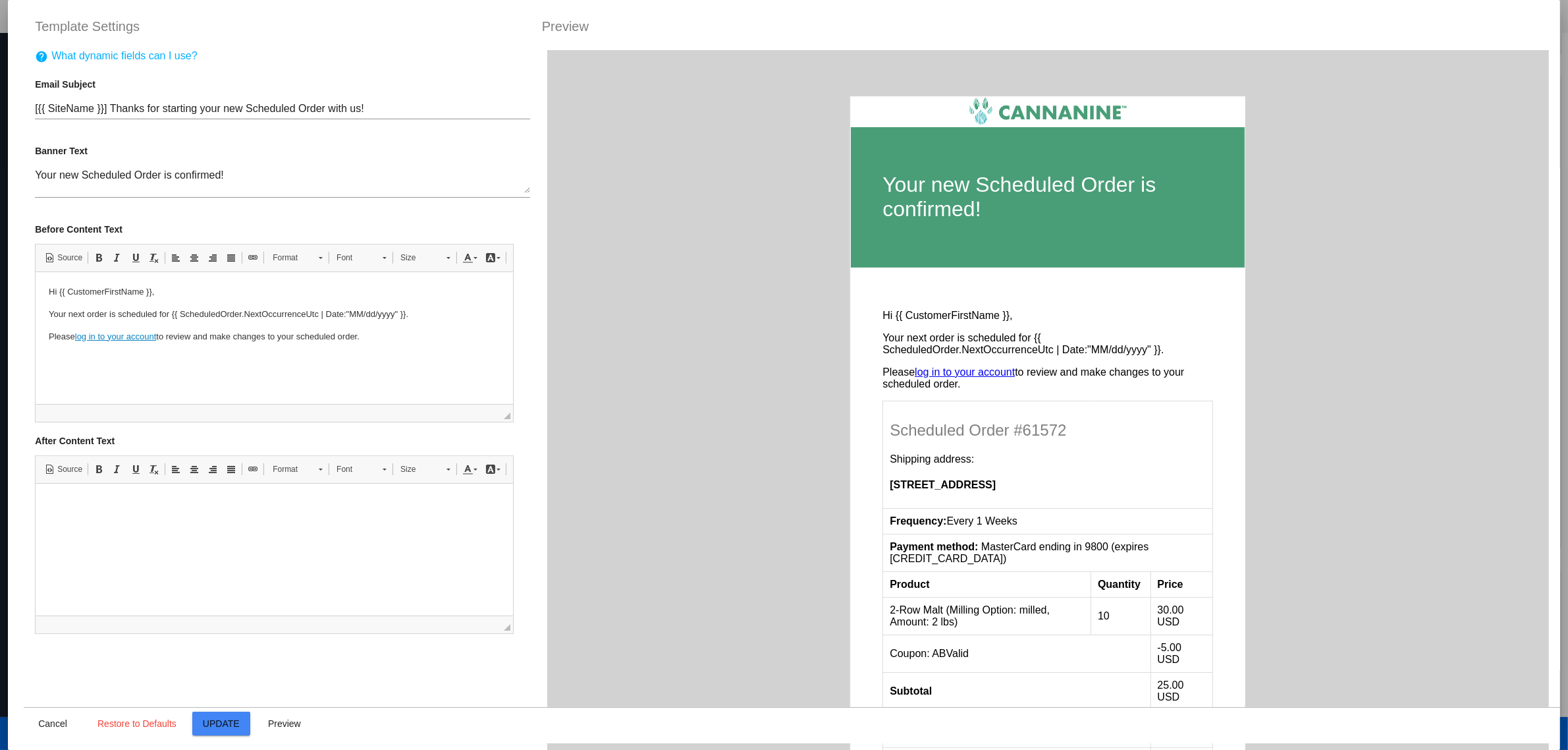
scroll to position [0, 0]
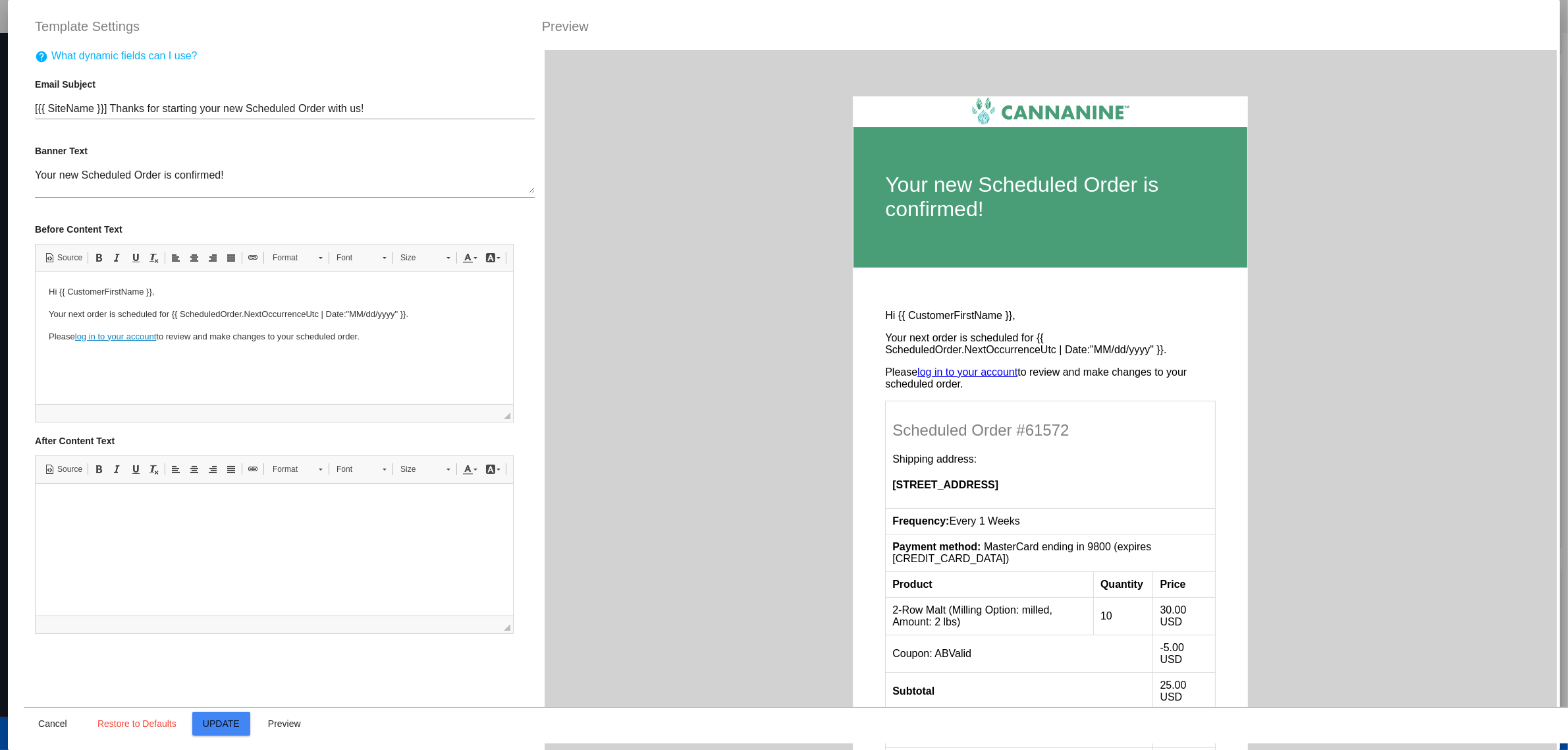
click at [271, 288] on p "Hi {{ CustomerFirstName }}," at bounding box center [274, 291] width 451 height 14
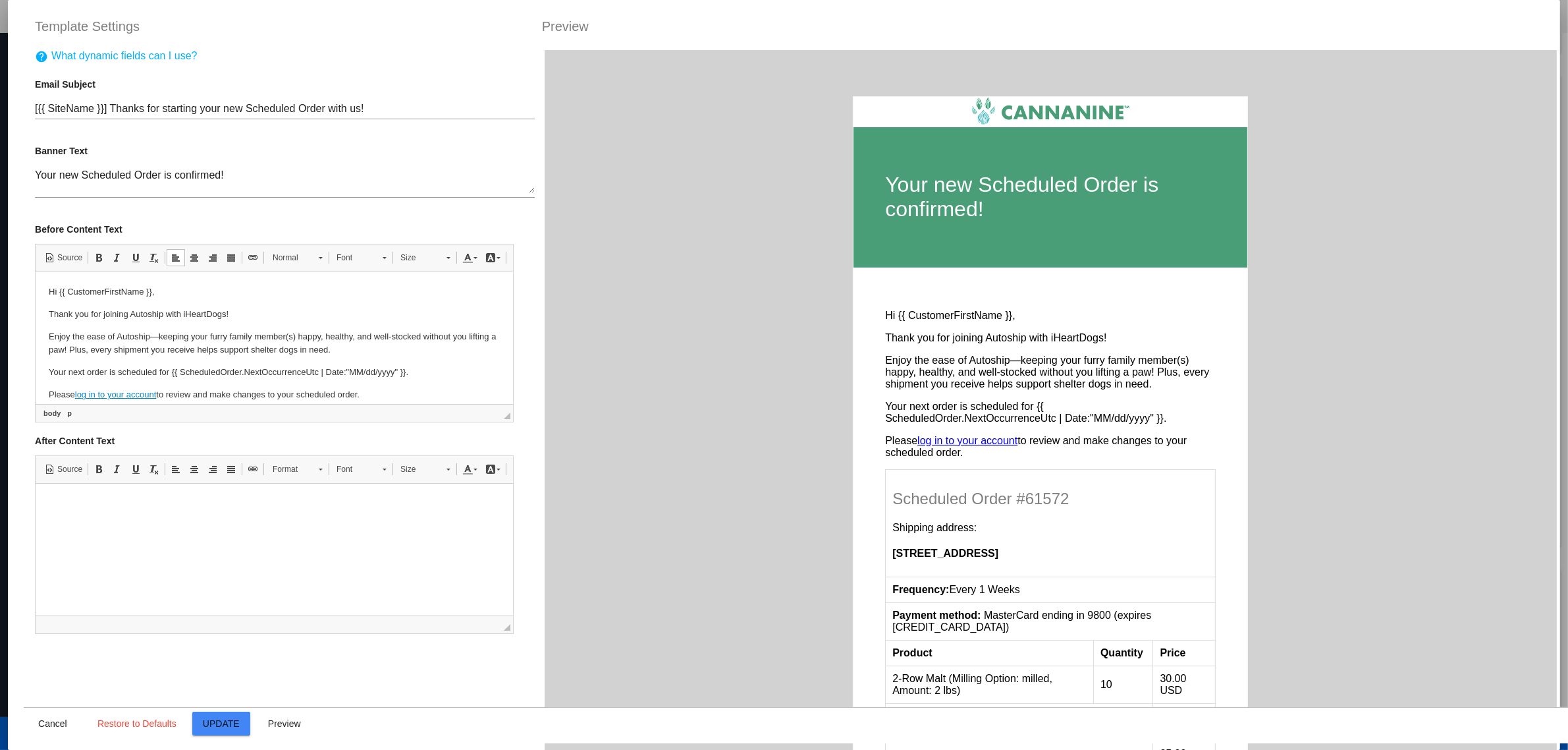
click at [192, 316] on p "Thank you for joining Autoship with iHeartDogs!" at bounding box center [274, 313] width 451 height 14
click at [392, 344] on p "Enjoy the ease of Autoship—keeping your furry family member(s) happy, healthy, …" at bounding box center [274, 344] width 451 height 28
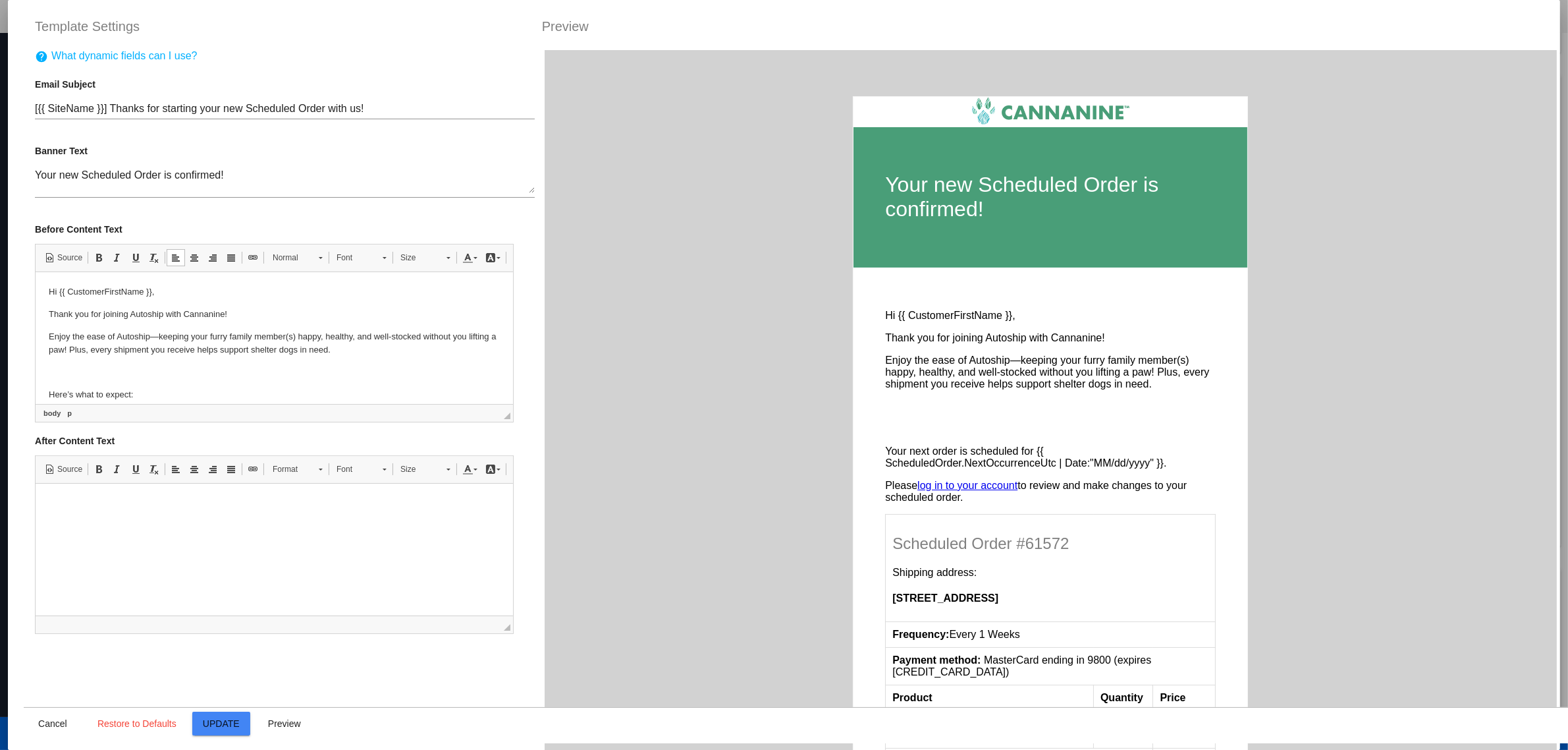
scroll to position [9, 0]
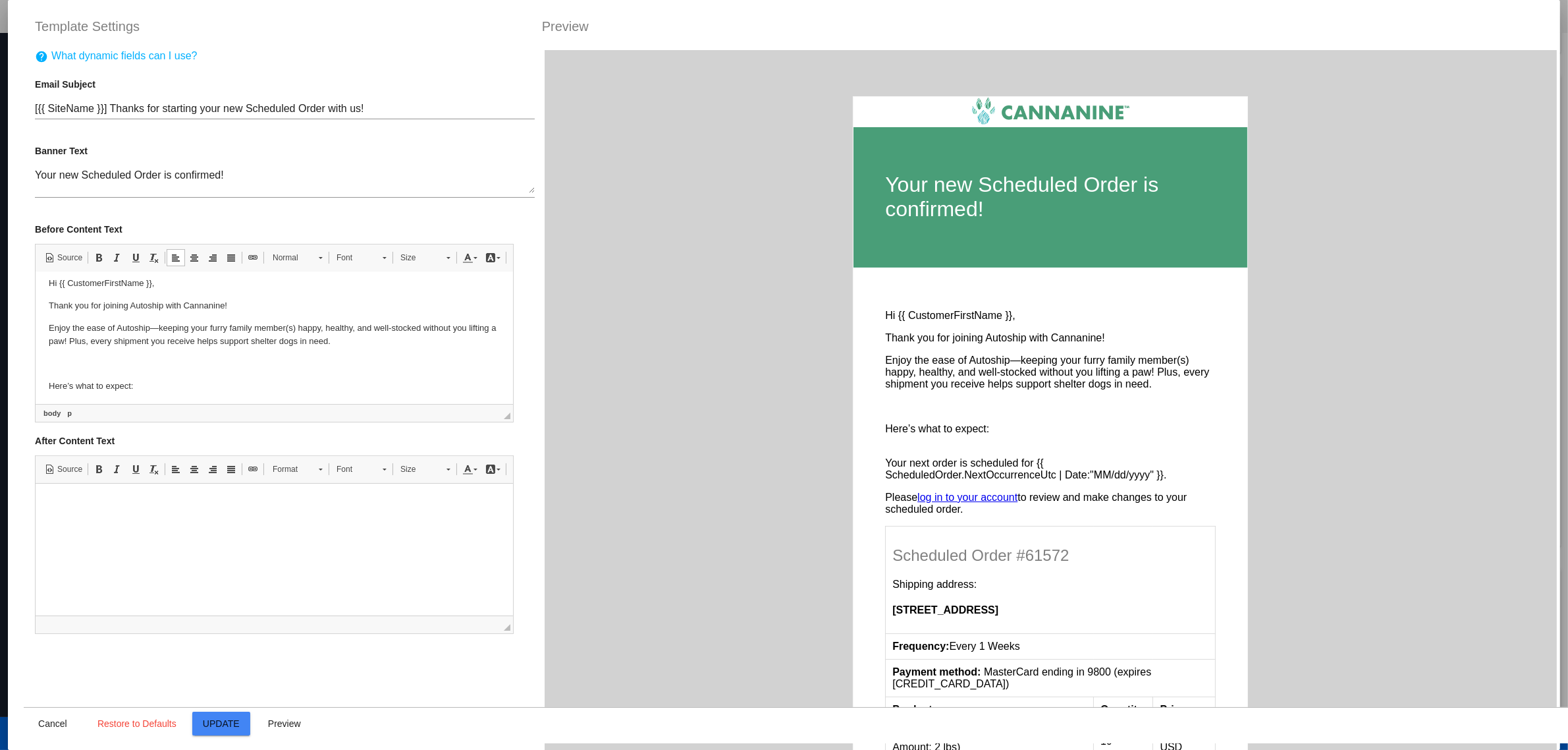
click at [126, 366] on p at bounding box center [274, 363] width 451 height 14
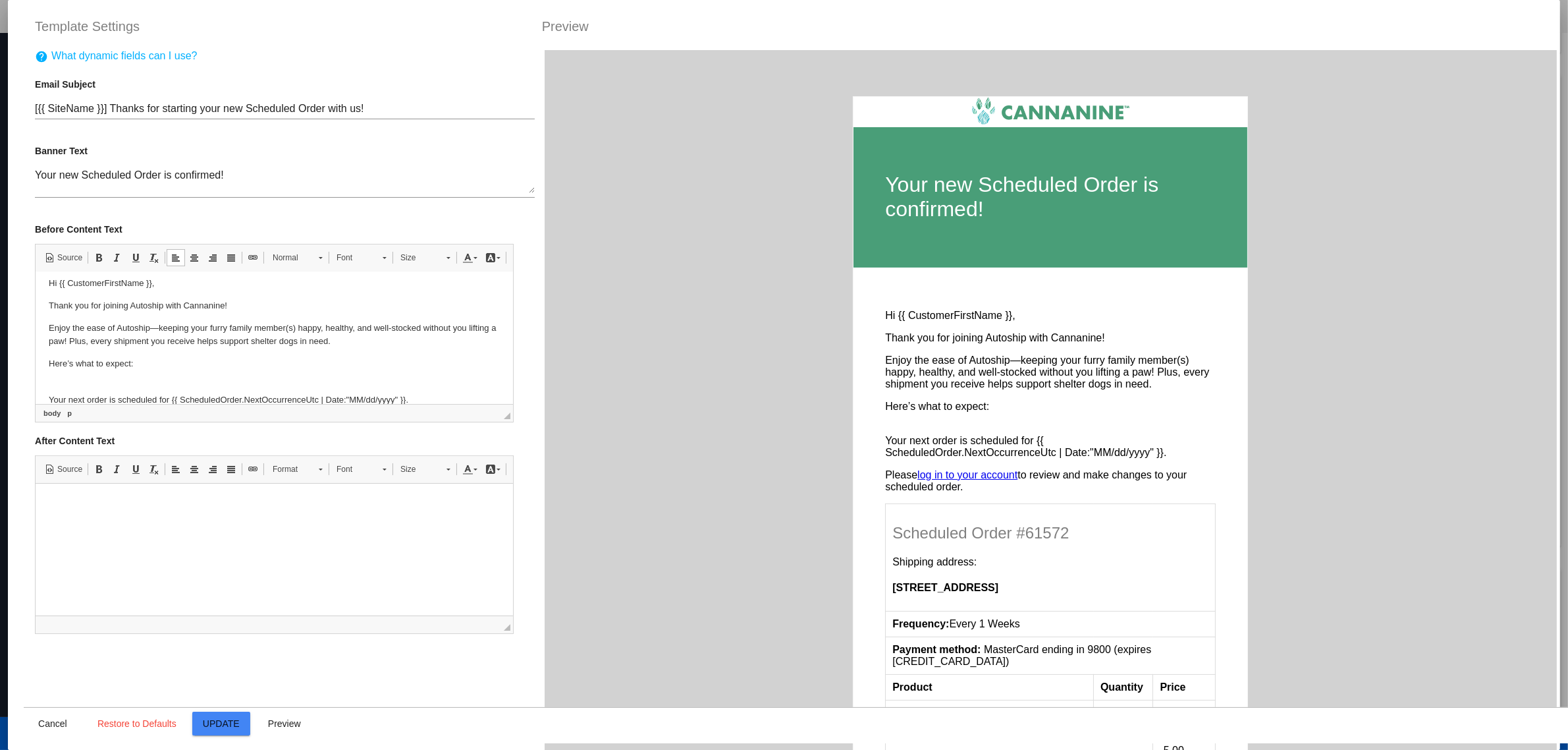
click at [126, 366] on p "Here’s what to expect:" at bounding box center [274, 370] width 451 height 28
click at [414, 266] on span "Size" at bounding box center [417, 257] width 46 height 17
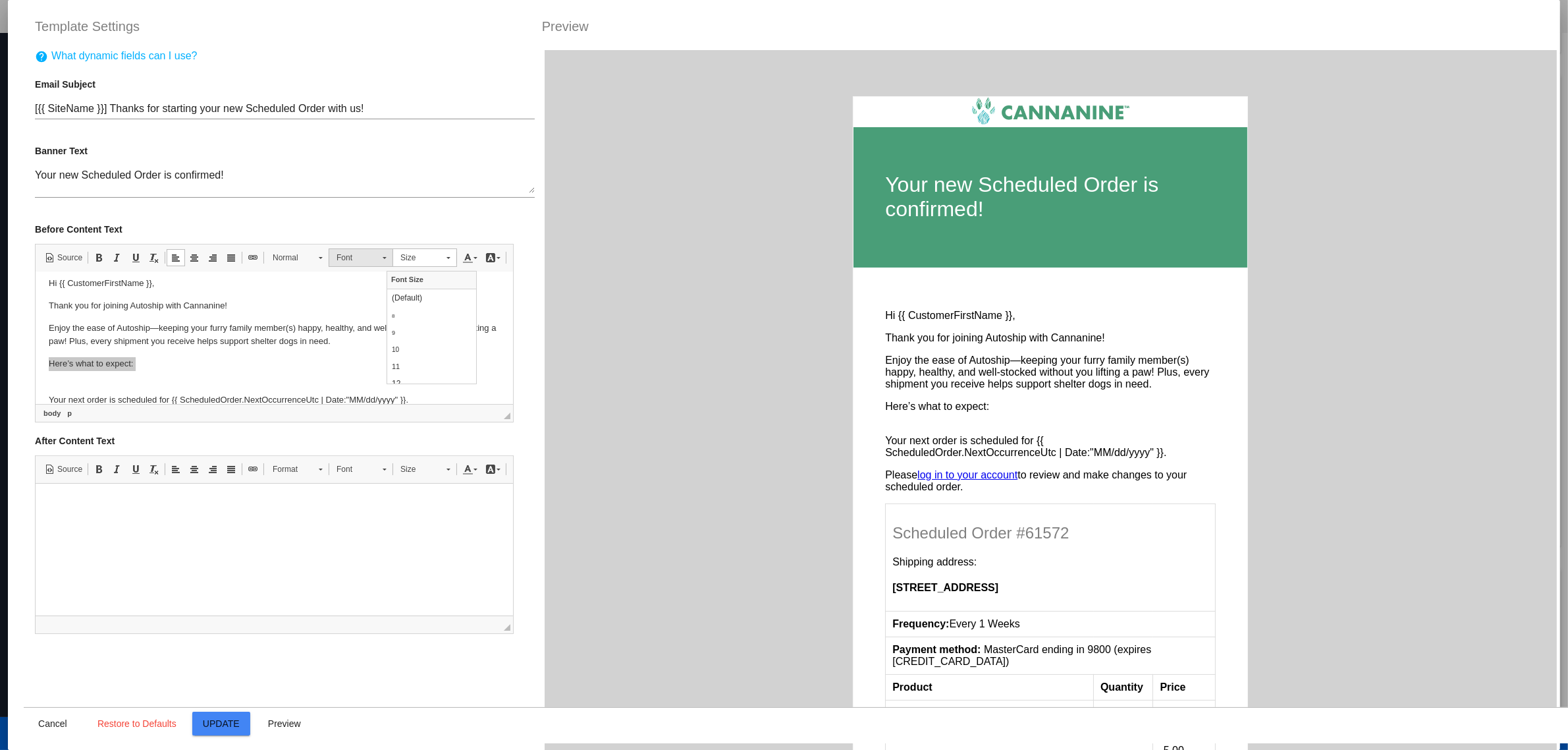
click at [373, 262] on link "Font" at bounding box center [361, 257] width 65 height 18
click at [287, 260] on span "Normal" at bounding box center [289, 257] width 46 height 17
click at [318, 338] on h2 "Heading 2" at bounding box center [309, 344] width 89 height 15
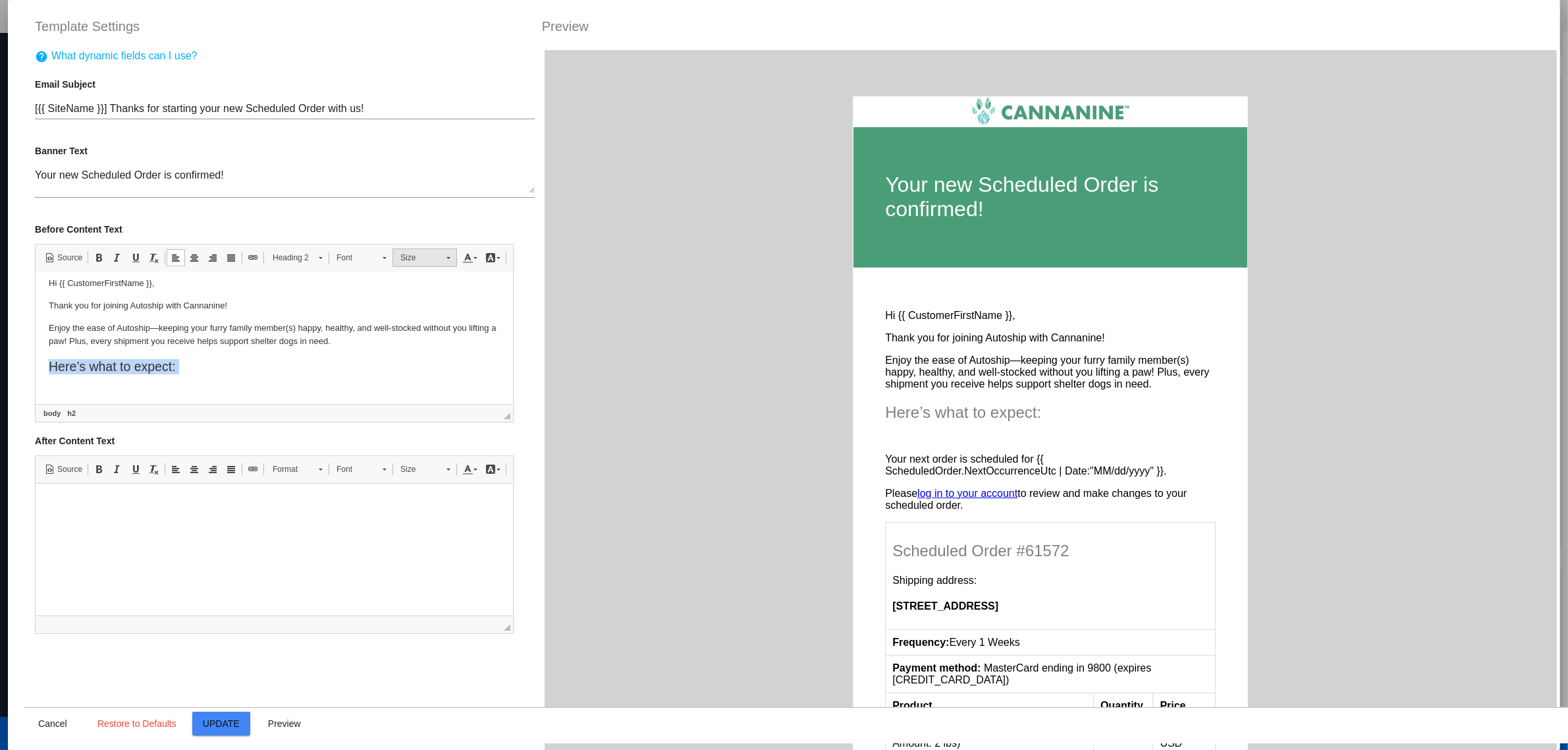
click at [422, 265] on span "Size" at bounding box center [417, 257] width 46 height 17
click at [459, 265] on link "Text Color" at bounding box center [470, 257] width 23 height 17
click at [462, 305] on span "Colors" at bounding box center [467, 308] width 13 height 13
click at [462, 263] on span at bounding box center [467, 257] width 10 height 10
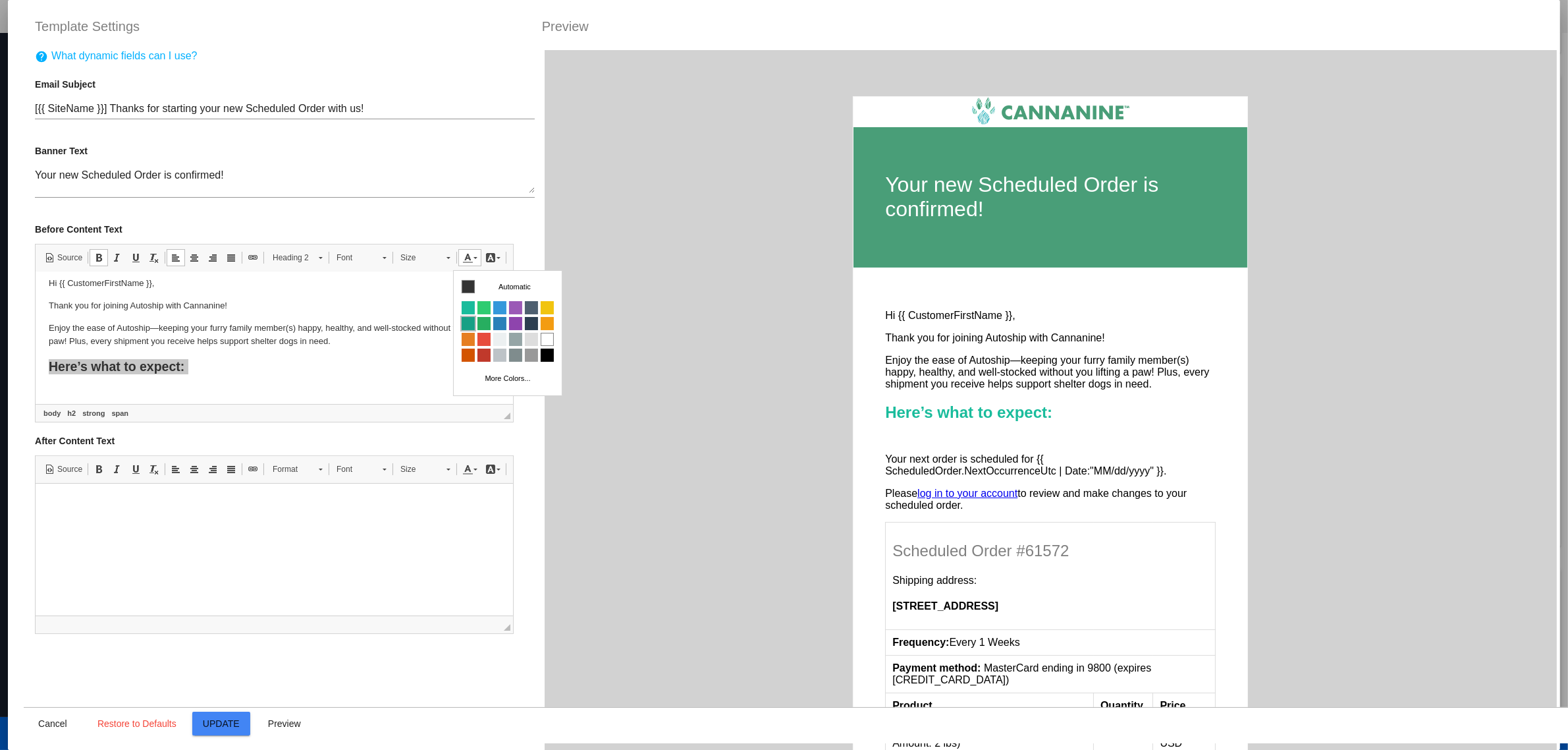
click at [472, 324] on span "Colors" at bounding box center [467, 324] width 13 height 13
click at [110, 379] on h2 "Here’s what to expect:" at bounding box center [274, 374] width 451 height 31
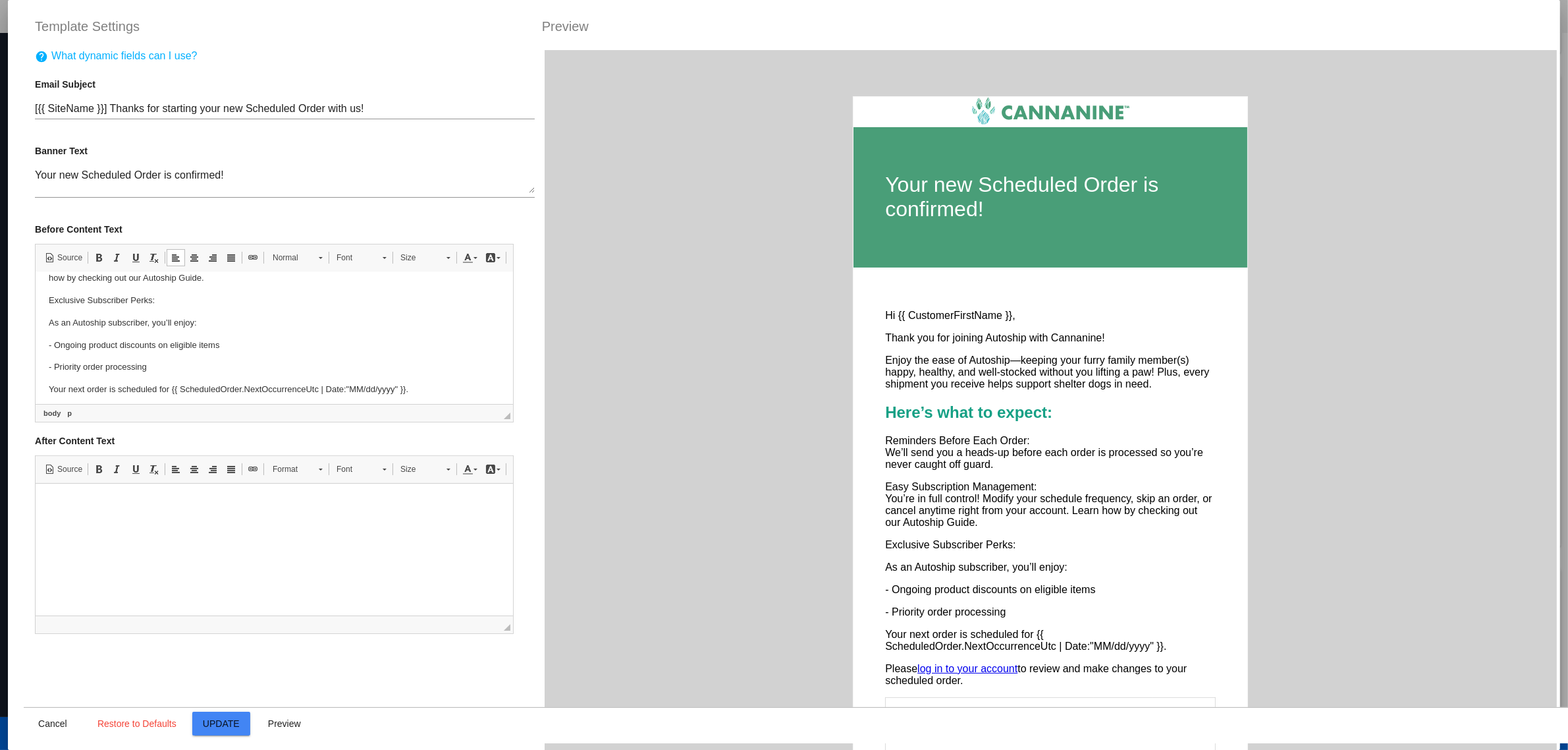
scroll to position [214, 0]
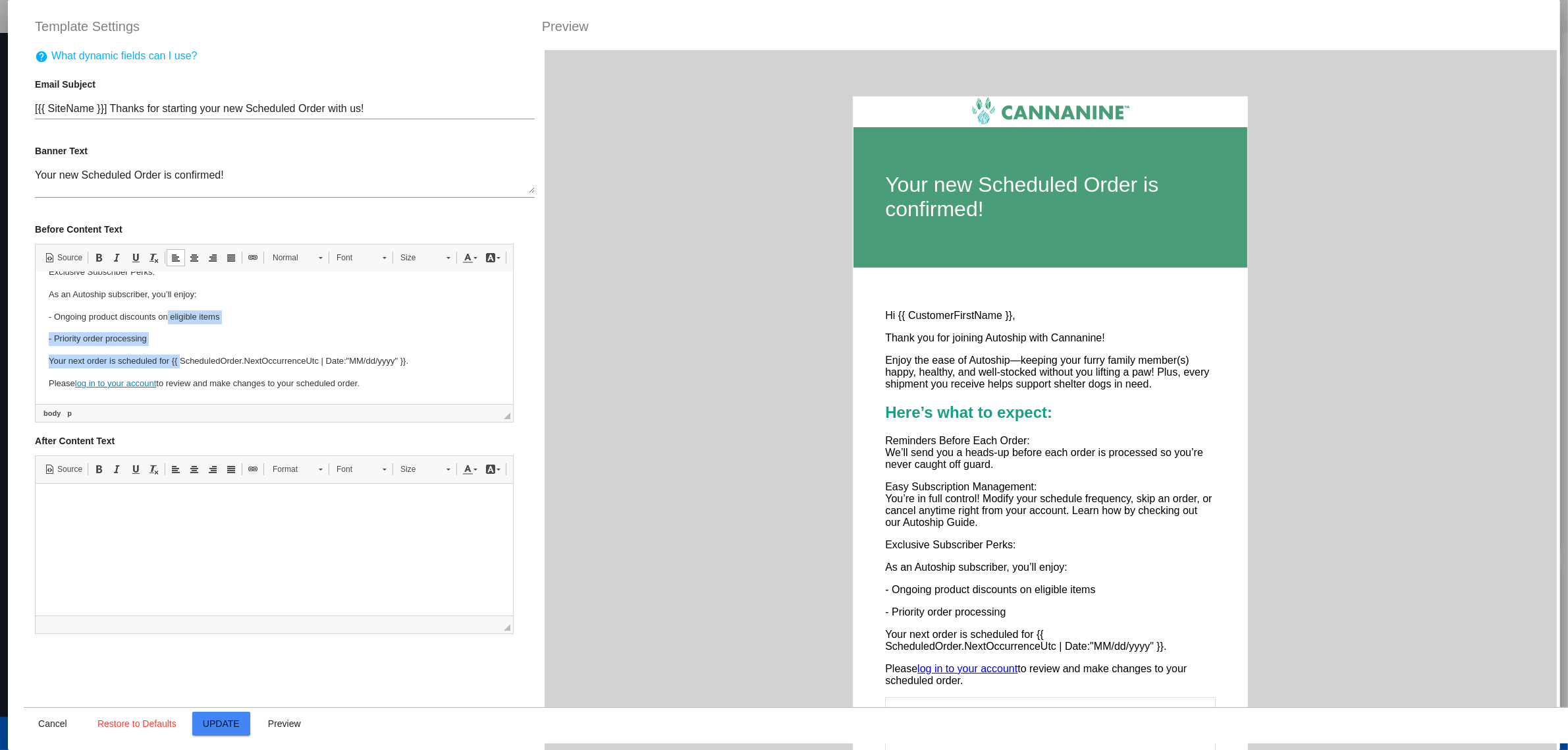
drag, startPoint x: 178, startPoint y: 345, endPoint x: 165, endPoint y: 316, distance: 31.8
click at [165, 316] on body "Hi {{ CustomerFirstName }}, Thank you for joining Autoship with Cannanine! Enjo…" at bounding box center [274, 230] width 451 height 319
click at [165, 316] on p "- Ongoing product discounts on eligible items" at bounding box center [274, 316] width 451 height 14
drag, startPoint x: 44, startPoint y: 344, endPoint x: 332, endPoint y: 341, distance: 288.0
click at [332, 341] on html "Hi {{ CustomerFirstName }}, Thank you for joining Autoship with Cannanine! Enjo…" at bounding box center [274, 230] width 478 height 346
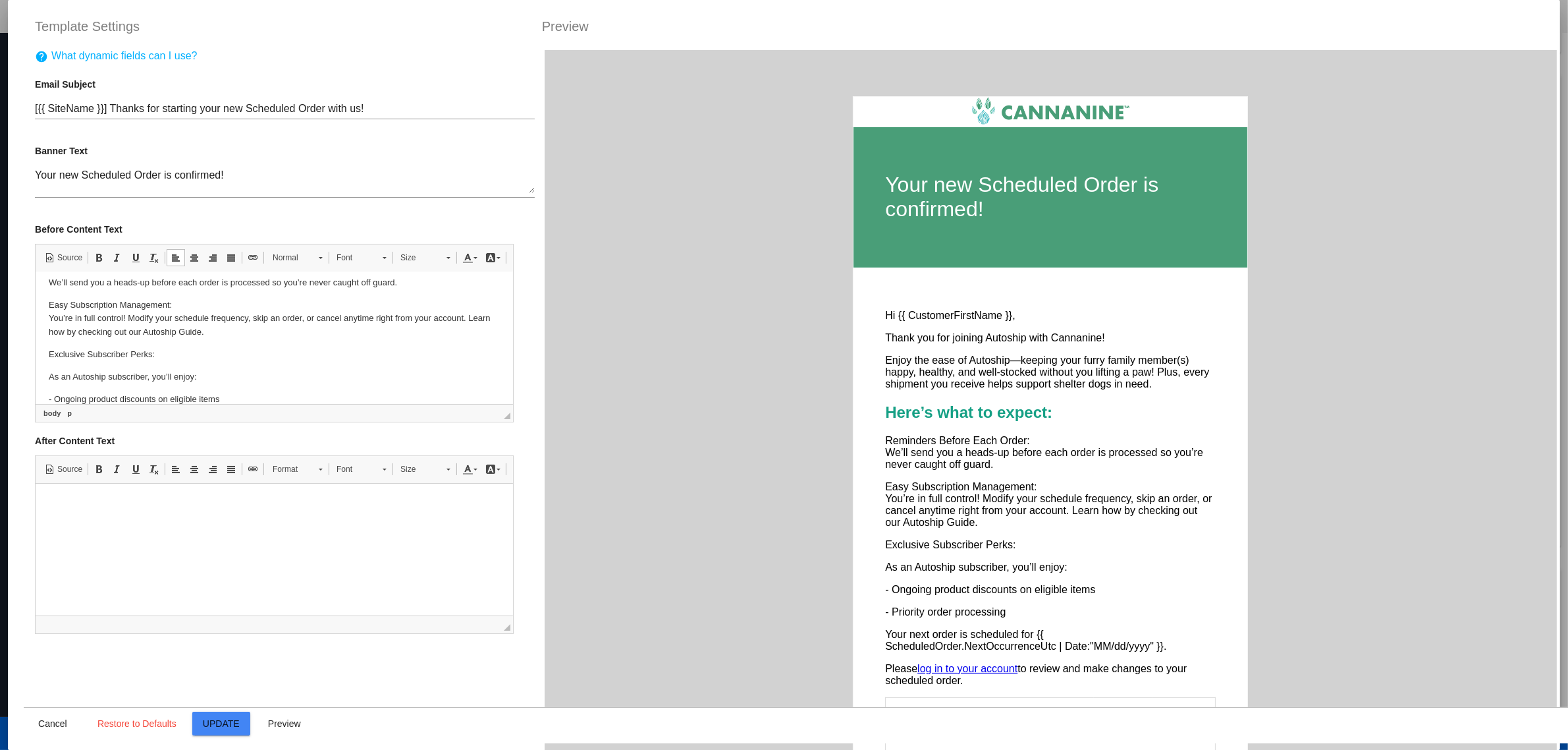
scroll to position [49, 0]
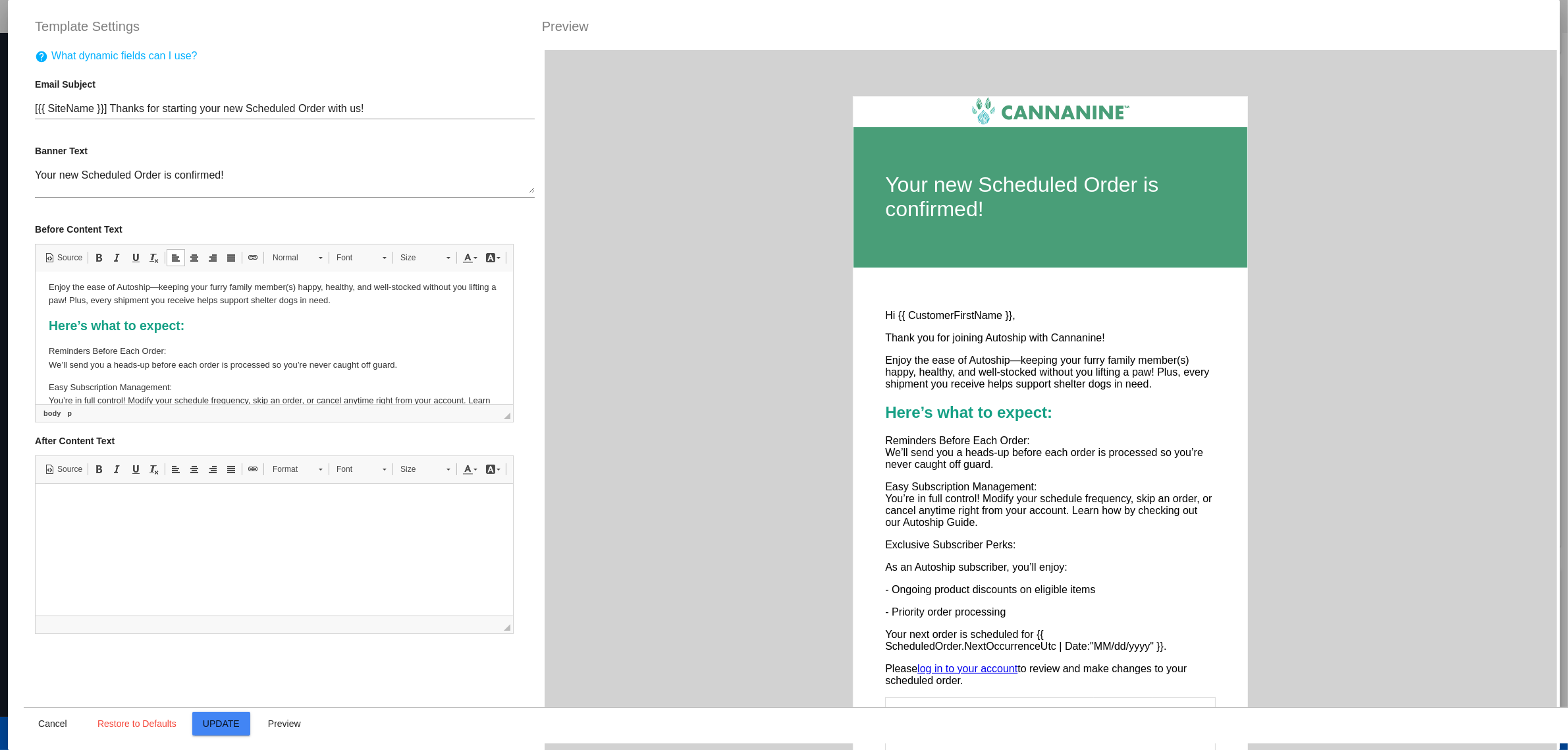
click at [46, 349] on html "Hi {{ CustomerFirstName }}, Thank you for joining Autoship with Cannanine! Enjo…" at bounding box center [274, 395] width 478 height 346
click at [46, 344] on html "Hi {{ CustomerFirstName }}, Thank you for joining Autoship with Cannanine! Enjo…" at bounding box center [274, 395] width 478 height 346
click at [52, 348] on p "Reminders Before Each Order: We’ll send you a heads-up before each order is pro…" at bounding box center [274, 358] width 451 height 28
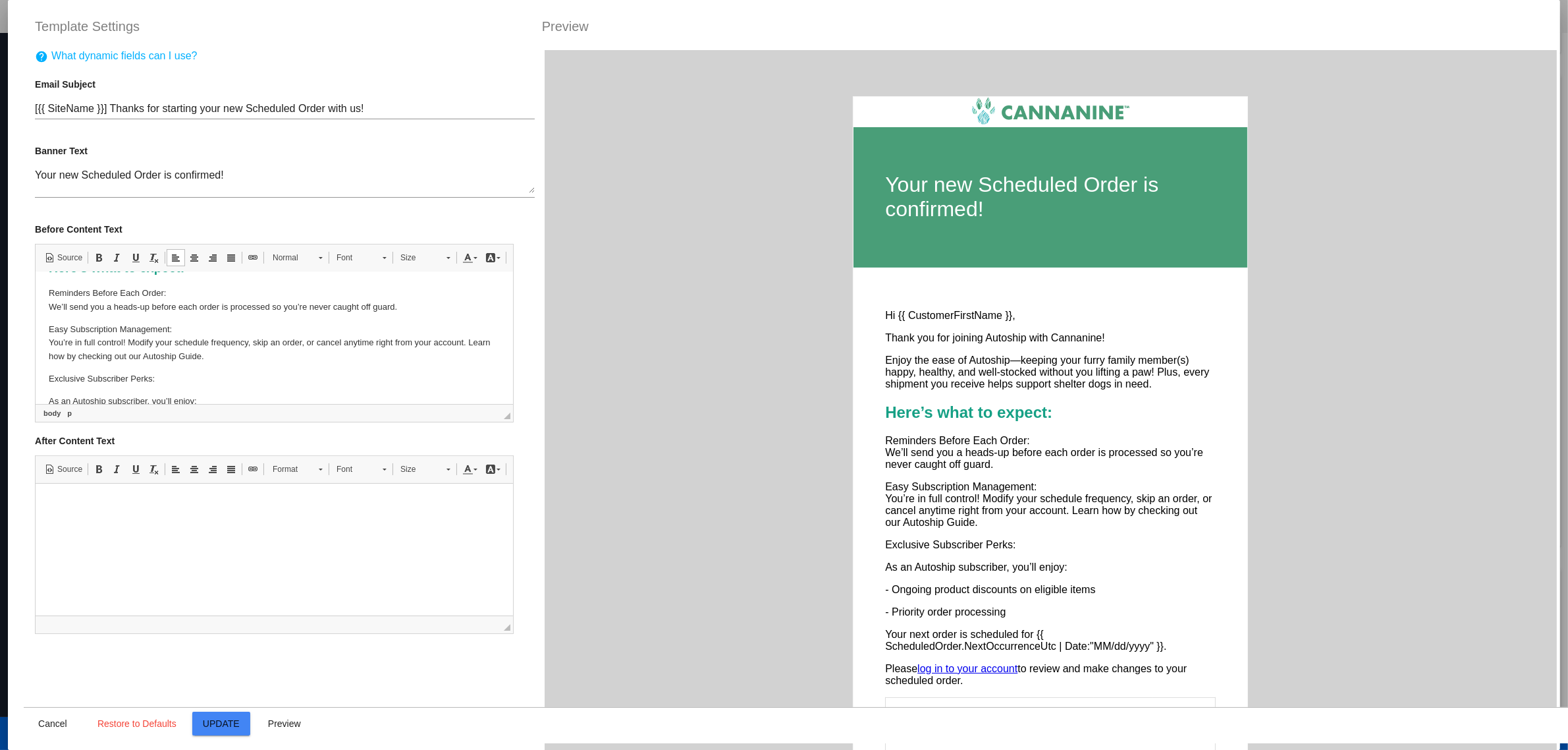
scroll to position [83, 0]
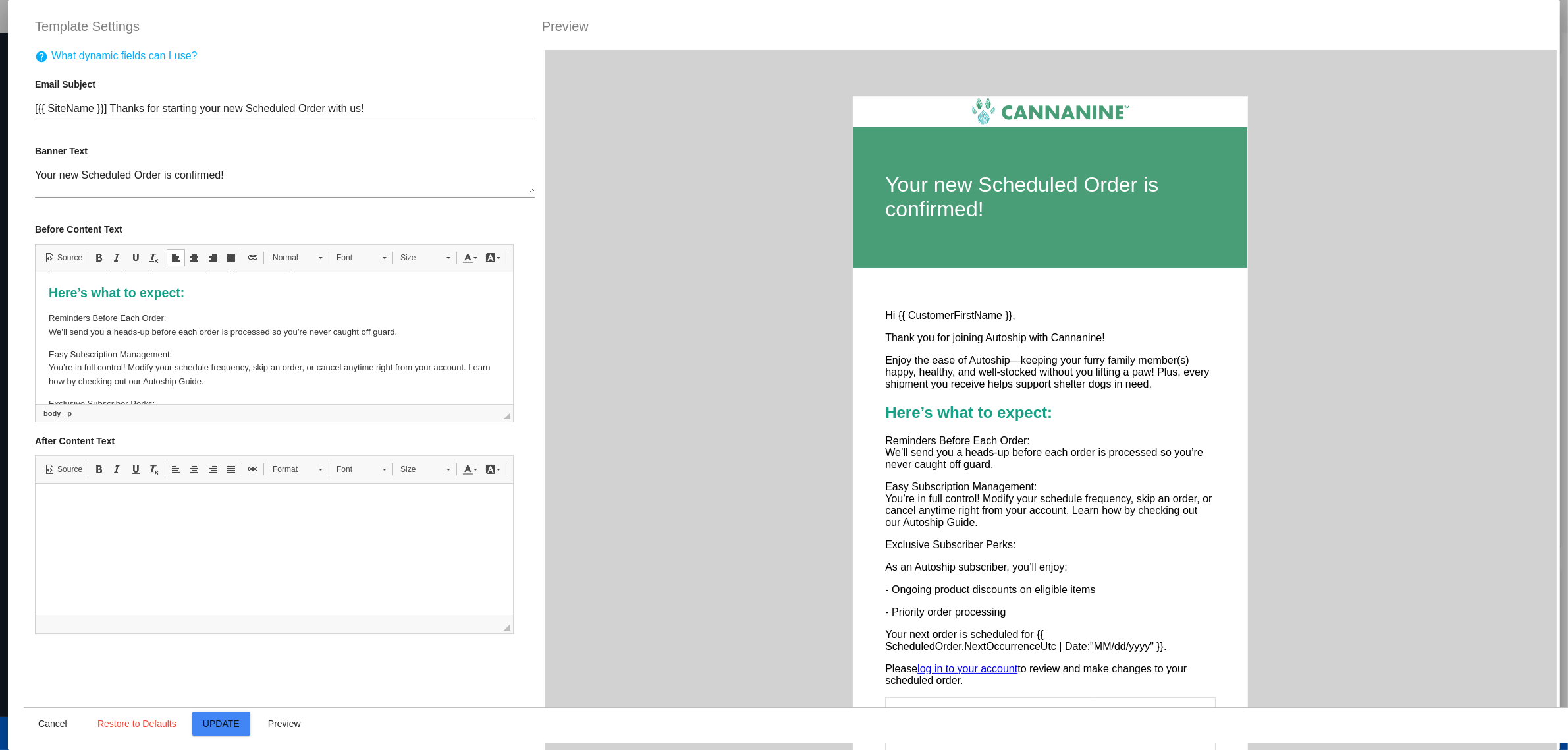
click at [197, 321] on p "Reminders Before Each Order: We’ll send you a heads-up before each order is pro…" at bounding box center [274, 325] width 451 height 28
click at [231, 334] on p "Reminders Before Each Order: We’ll send you a heads-up before each order is pro…" at bounding box center [274, 325] width 451 height 28
click at [51, 331] on p "Reminders Before Each Order: We’ll send you a heads-up before each order is pro…" at bounding box center [274, 325] width 451 height 28
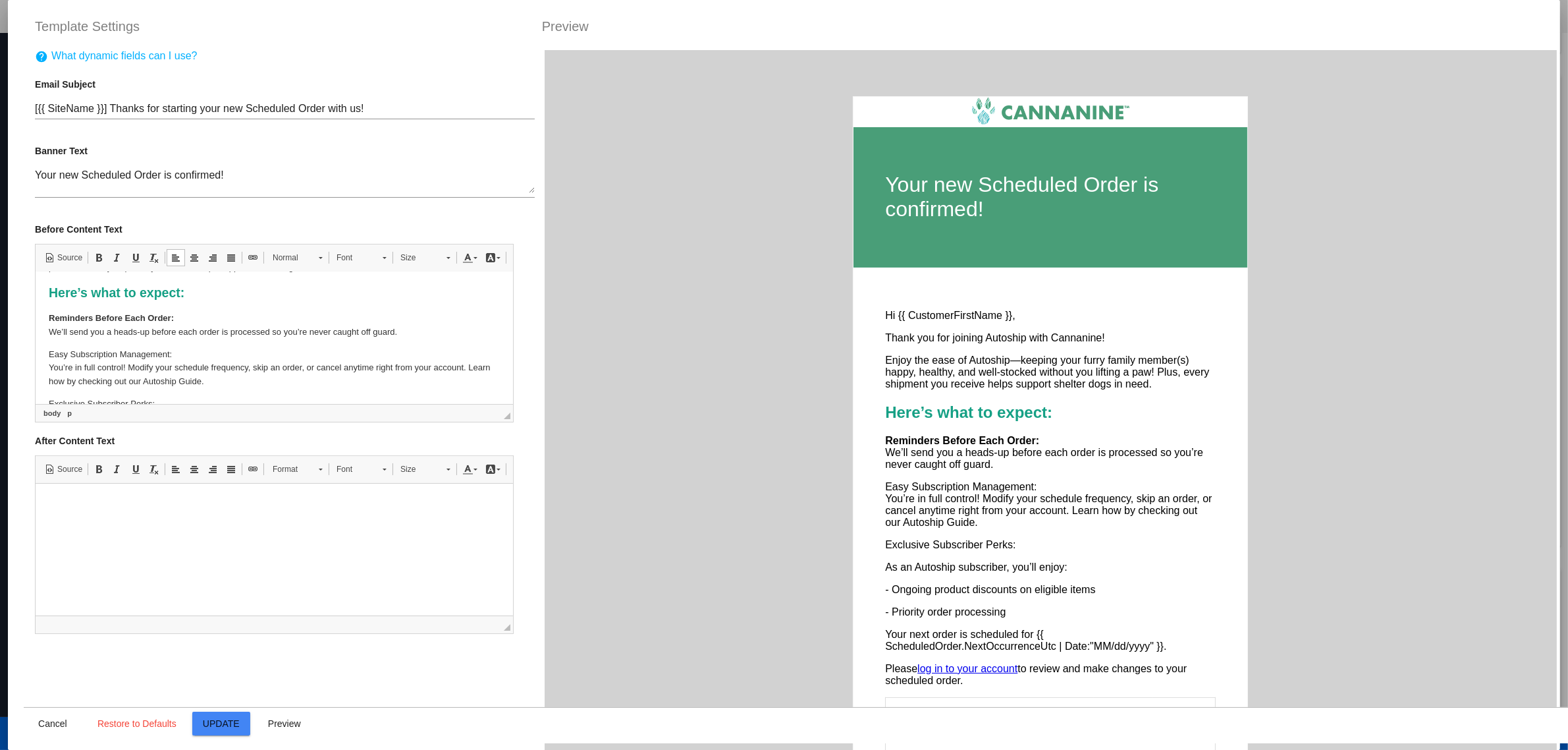
click at [49, 349] on p "Easy Subscription Management: You’re in full control! Modify your schedule freq…" at bounding box center [274, 367] width 451 height 41
click at [52, 316] on strong "Reminders Before Each Order:" at bounding box center [111, 316] width 125 height 10
click at [46, 316] on html "Hi {{ CustomerFirstName }}, Thank you for joining Autoship with Cannanine! Enjo…" at bounding box center [274, 361] width 478 height 346
click at [46, 318] on html "Hi {{ CustomerFirstName }}, Thank you for joining Autoship with Cannanine! Enjo…" at bounding box center [274, 361] width 478 height 346
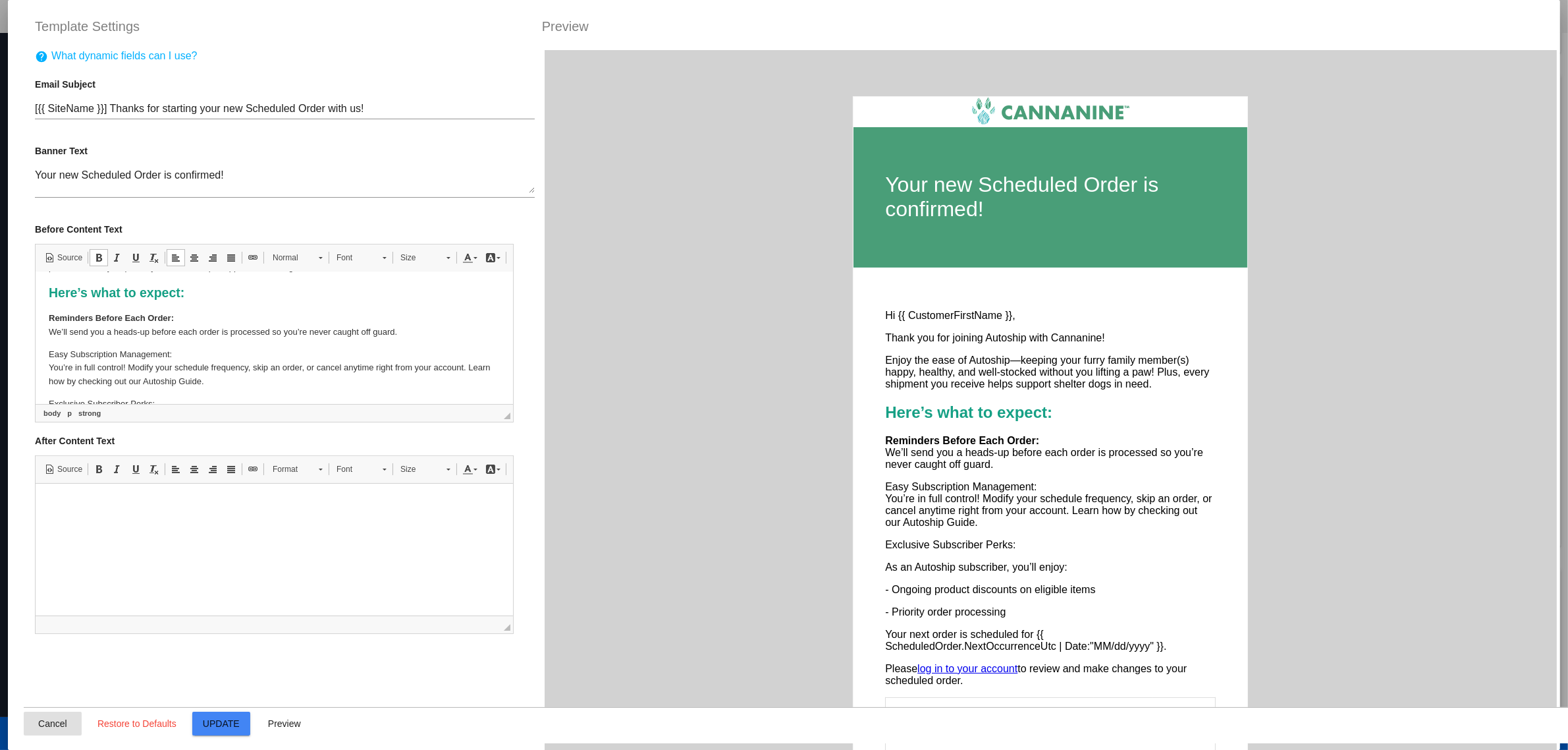
click at [38, 730] on button "Cancel" at bounding box center [52, 723] width 58 height 24
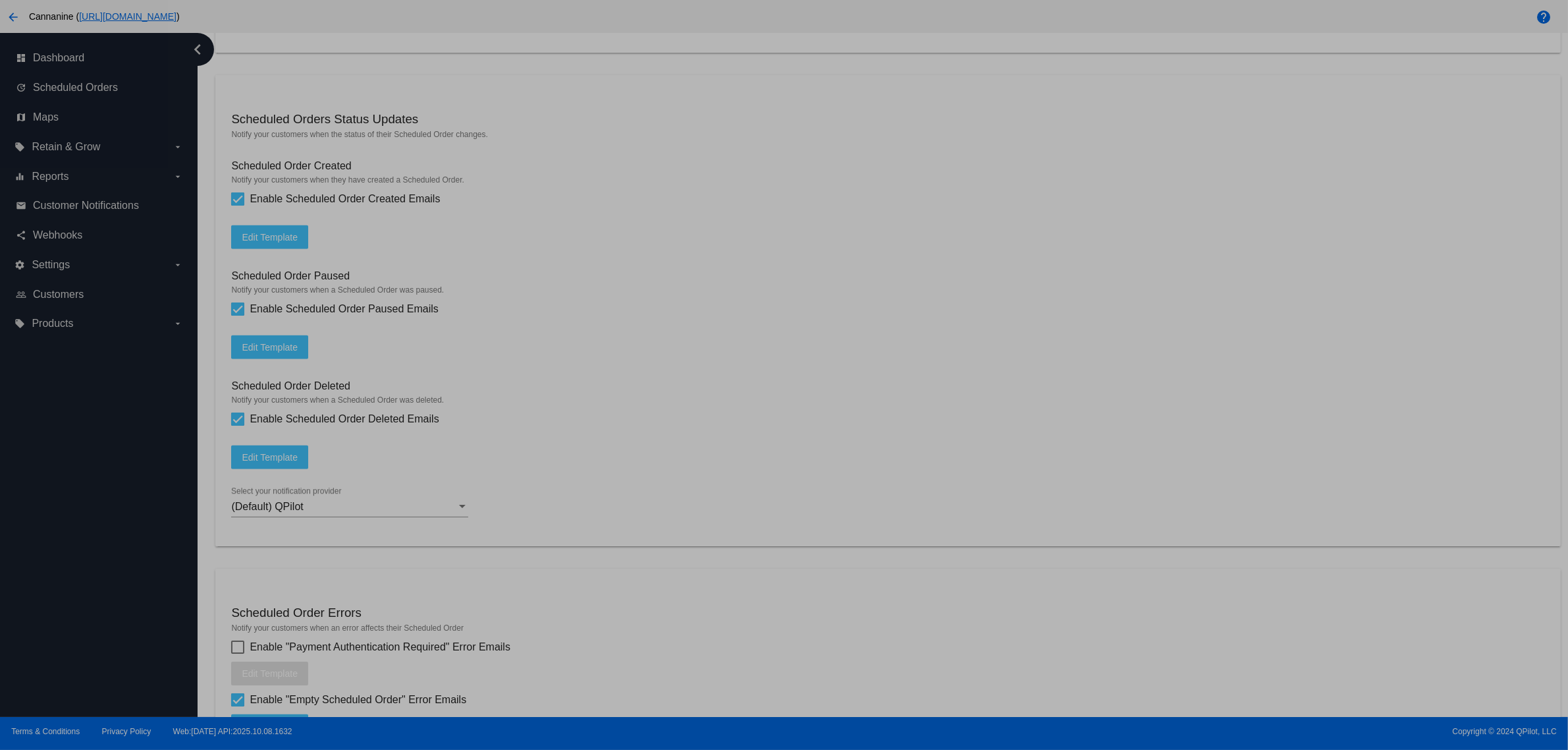
type input "[{{ [DOMAIN_NAME] }}] Thanks for starting your new Scheduled Order with us!"
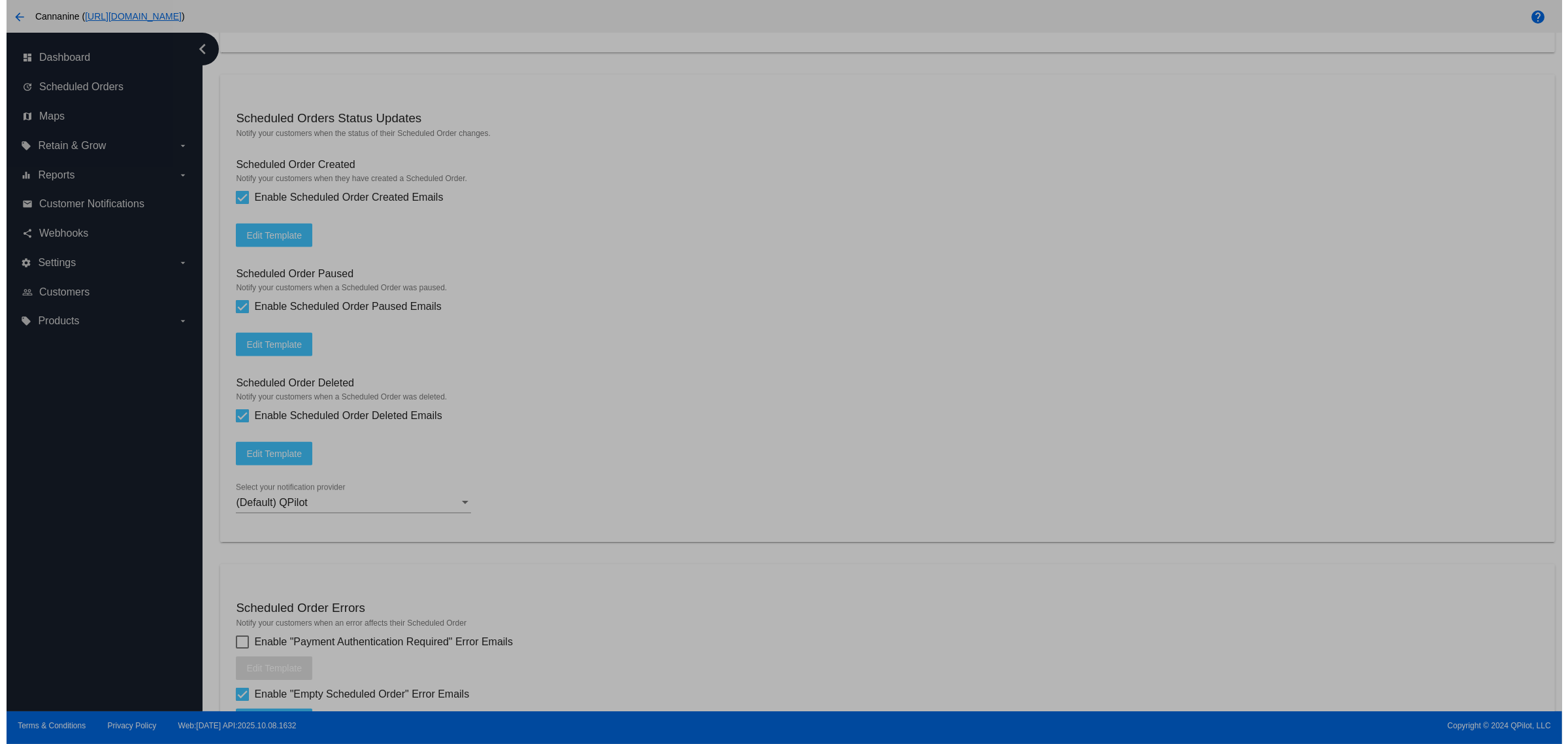
scroll to position [0, 0]
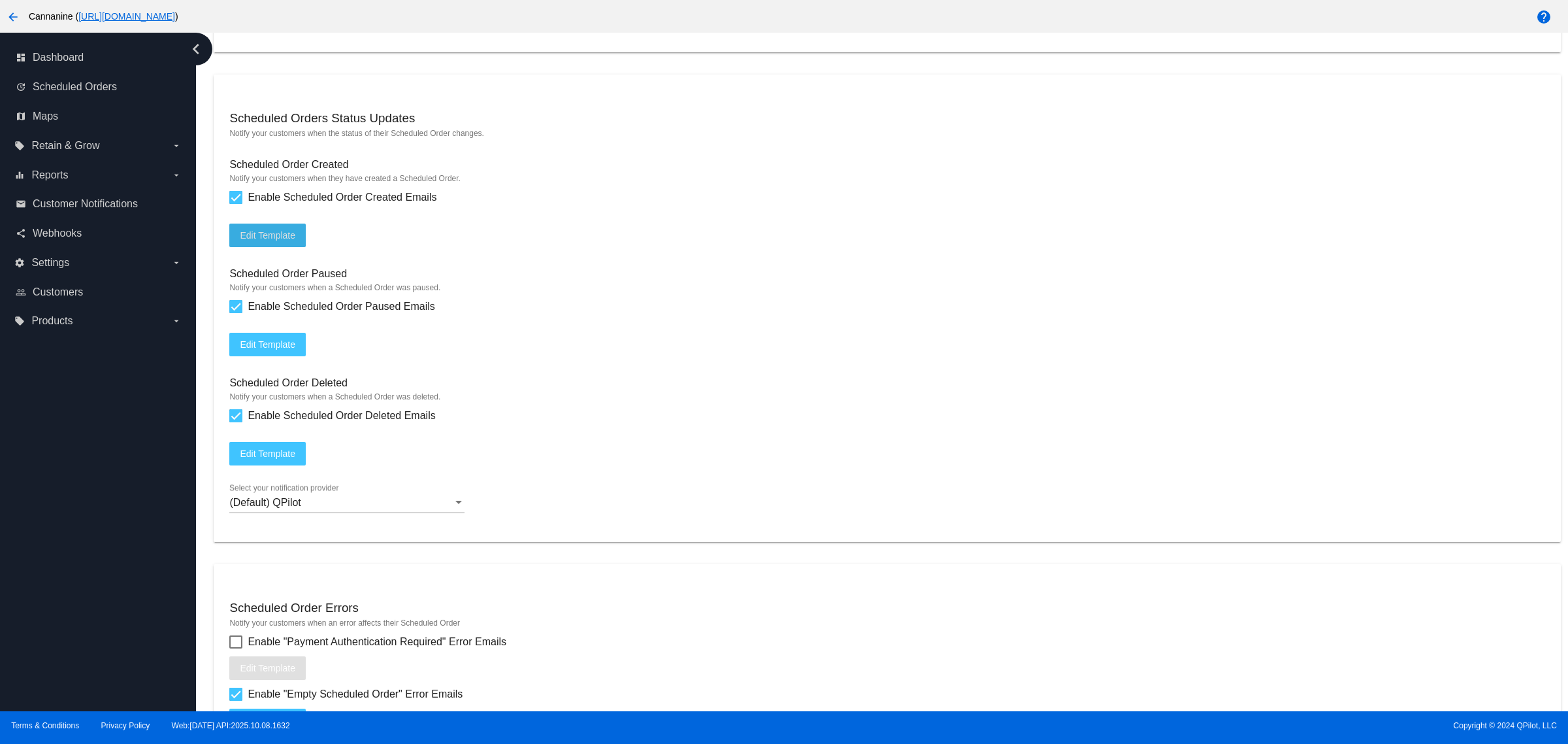
click at [2, 16] on button "arrow_back" at bounding box center [13, 16] width 26 height 26
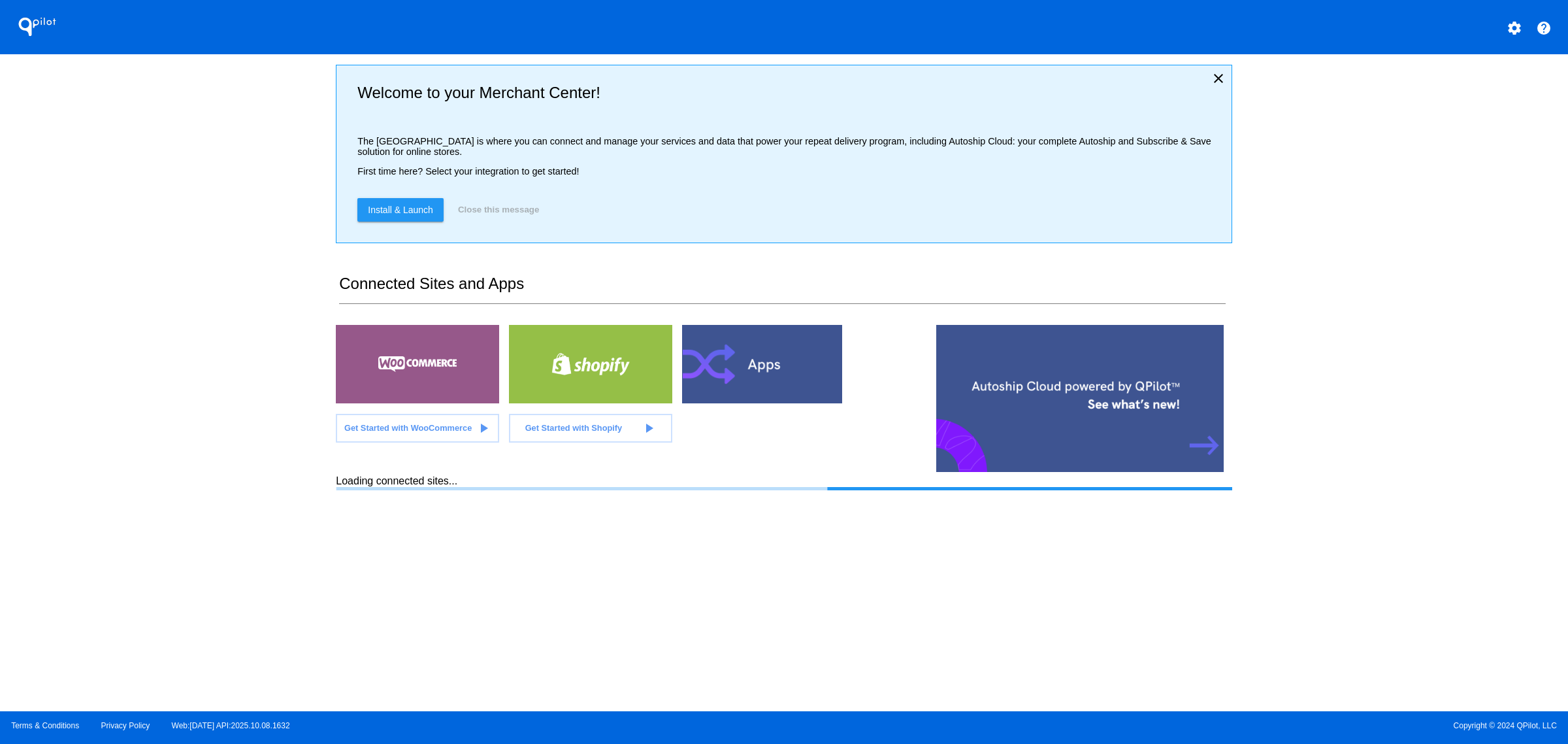
click at [1514, 27] on mat-icon "settings" at bounding box center [1514, 28] width 15 height 15
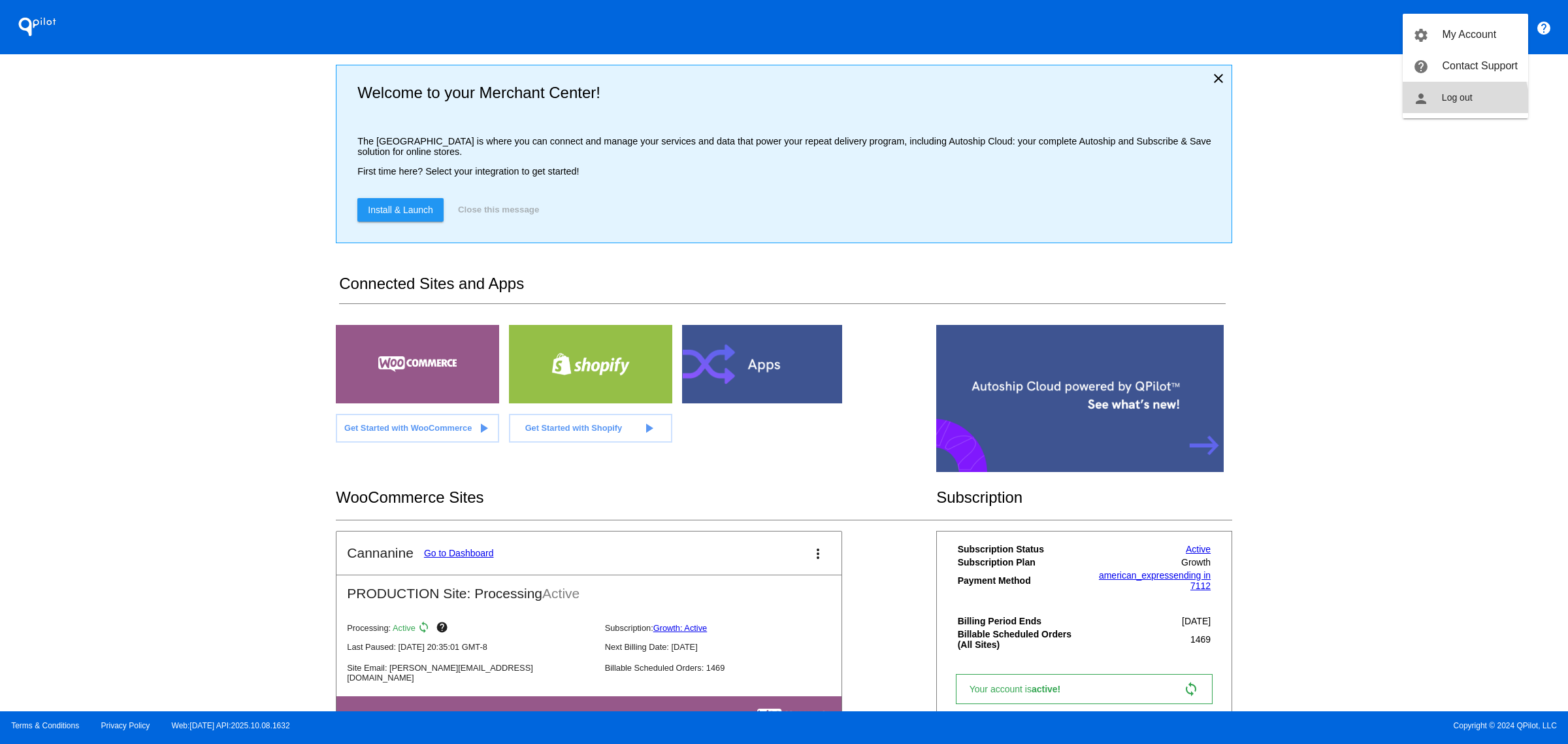
click at [1448, 105] on button "person Log out" at bounding box center [1466, 97] width 126 height 31
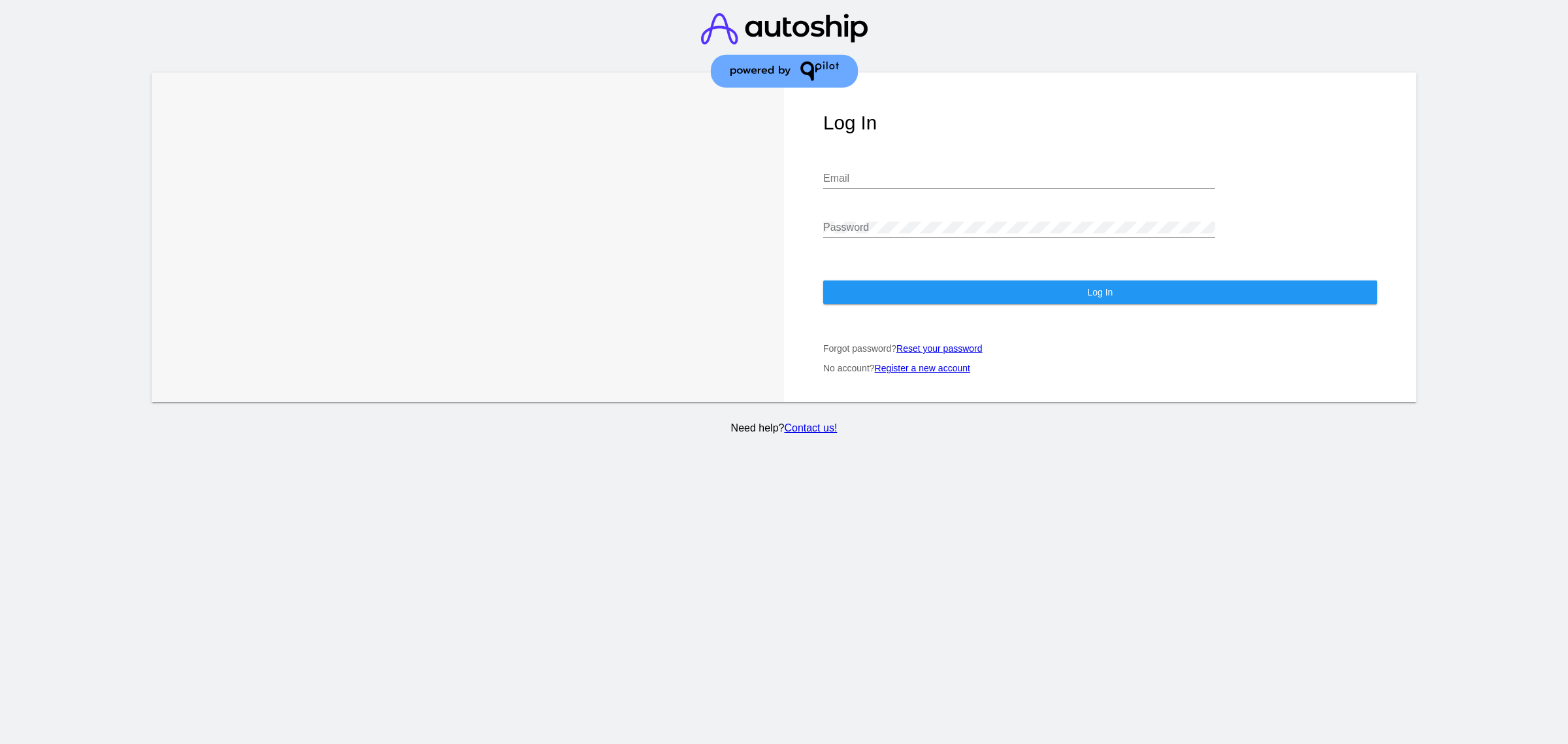
click at [889, 177] on div "Email" at bounding box center [1019, 174] width 392 height 29
click at [903, 173] on input "Email" at bounding box center [1019, 179] width 392 height 12
type input "[EMAIL_ADDRESS][DOMAIN_NAME]"
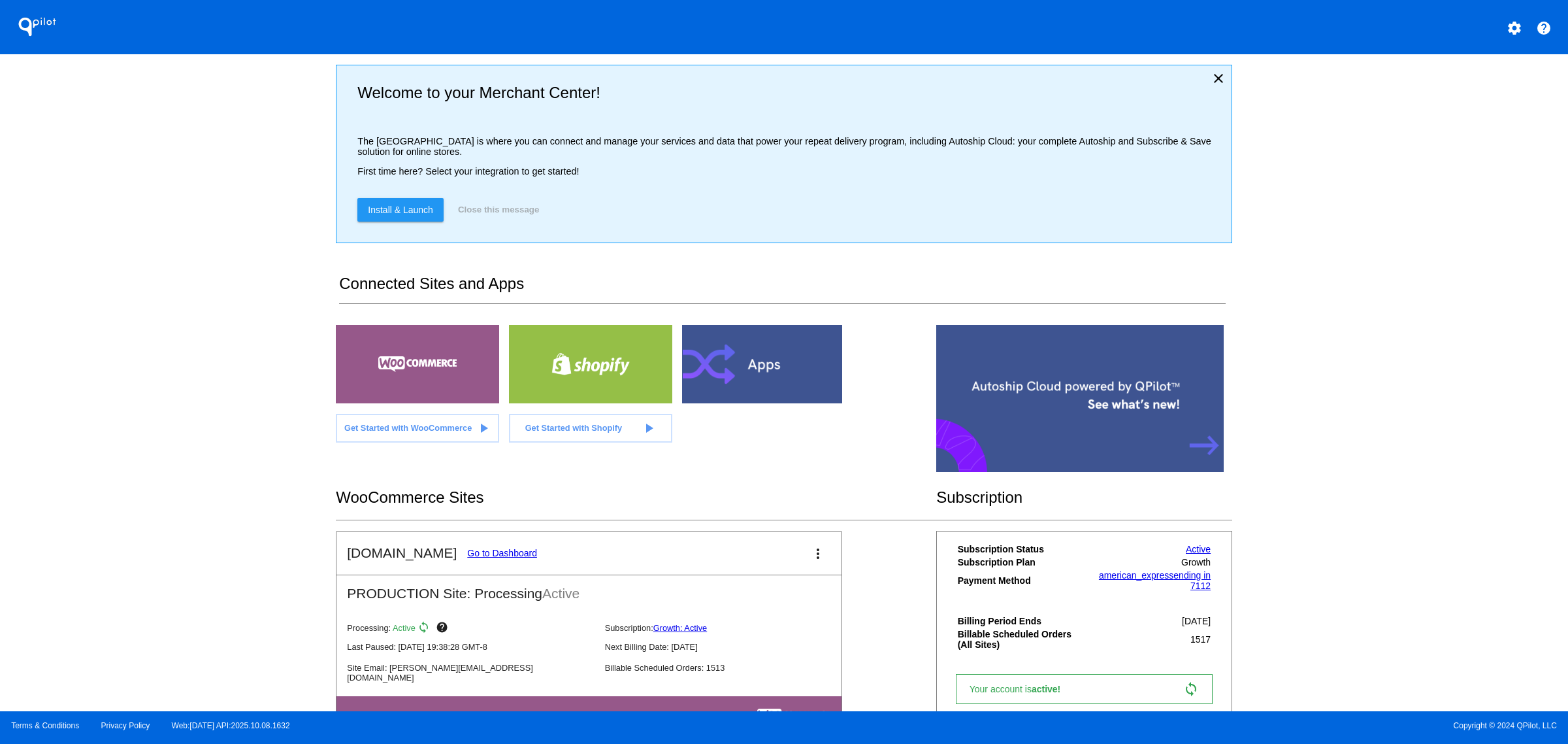
click at [470, 558] on link "Go to Dashboard" at bounding box center [502, 553] width 70 height 10
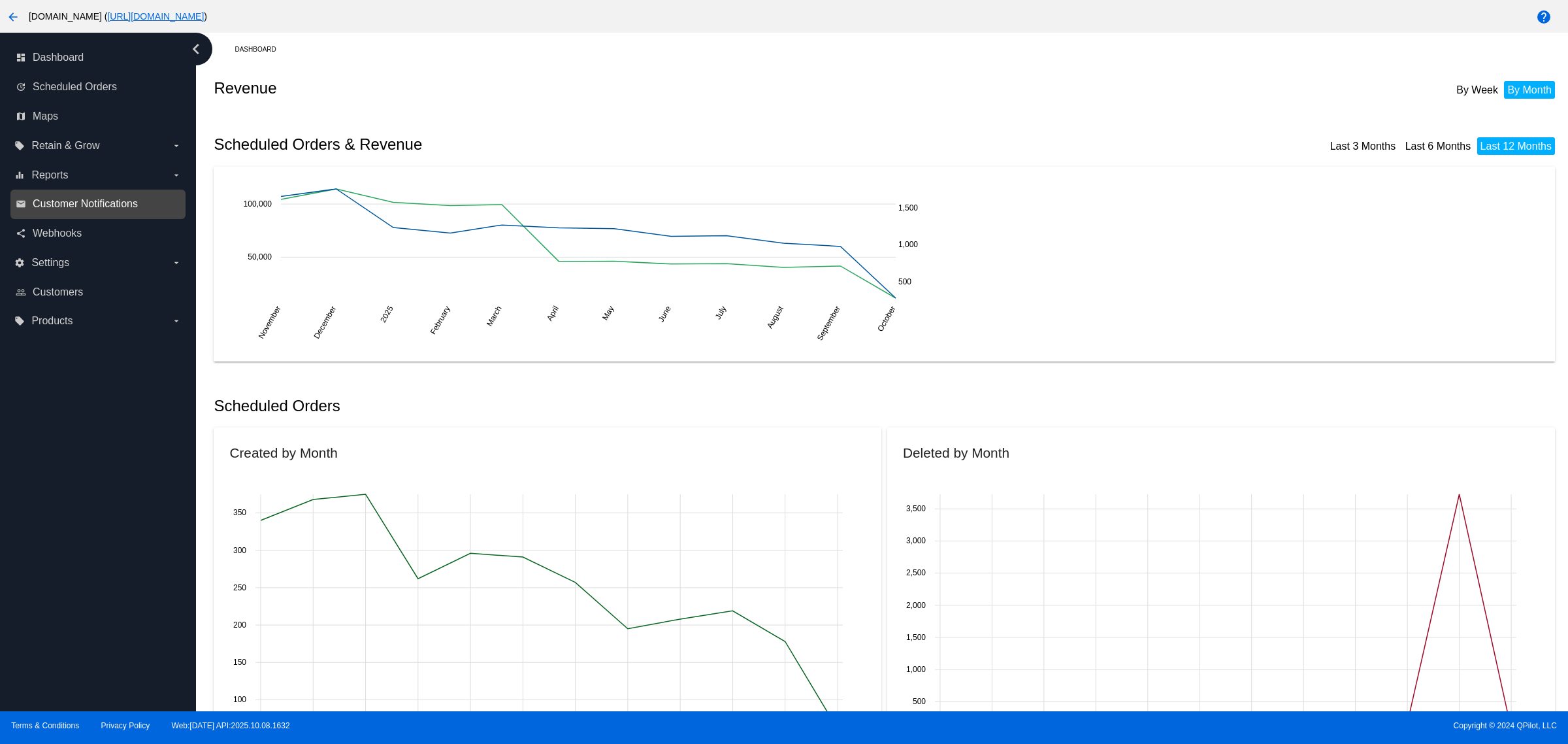
click at [134, 205] on span "Customer Notifications" at bounding box center [86, 204] width 105 height 12
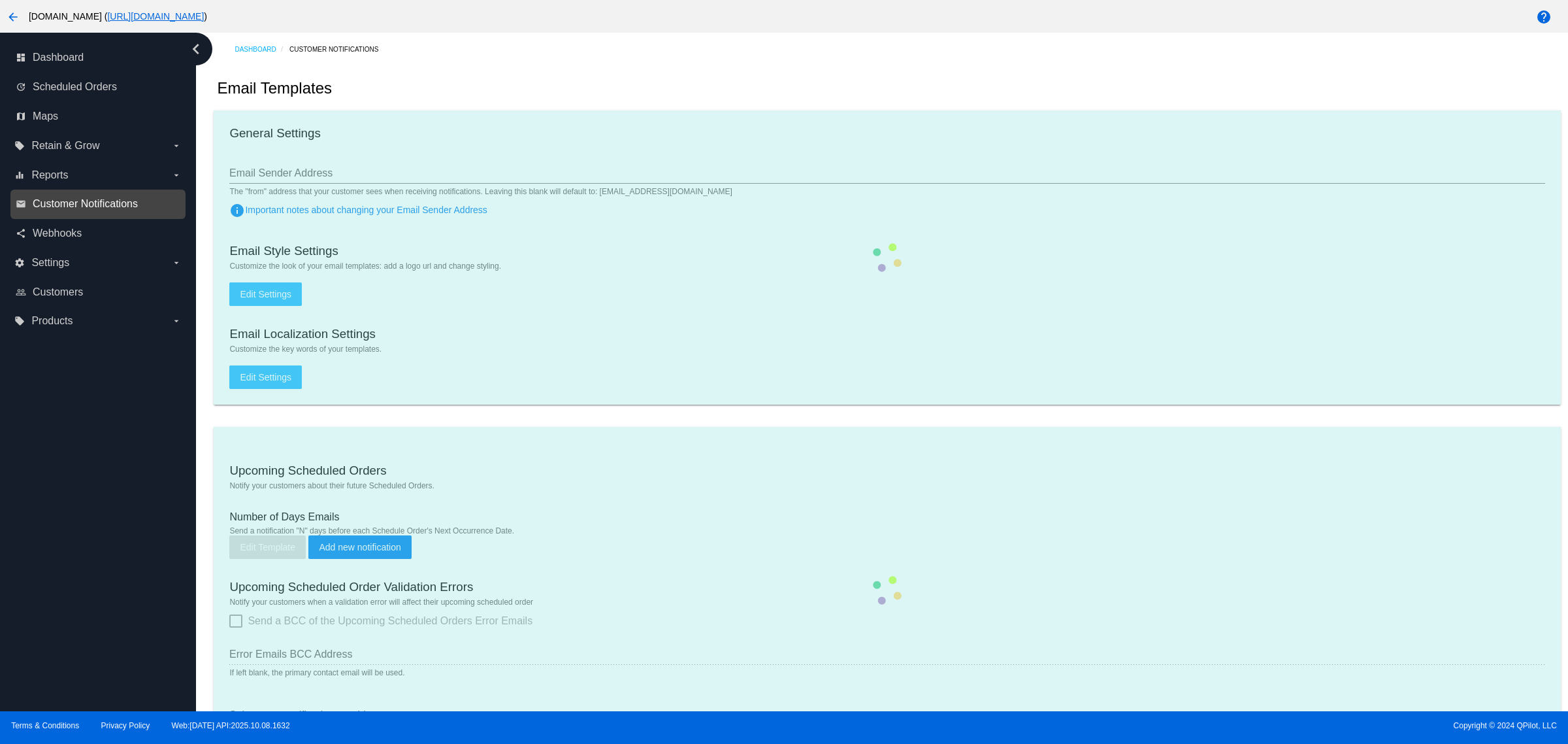
type input "[EMAIL_ADDRESS][DOMAIN_NAME]"
type input "1"
checkbox input "true"
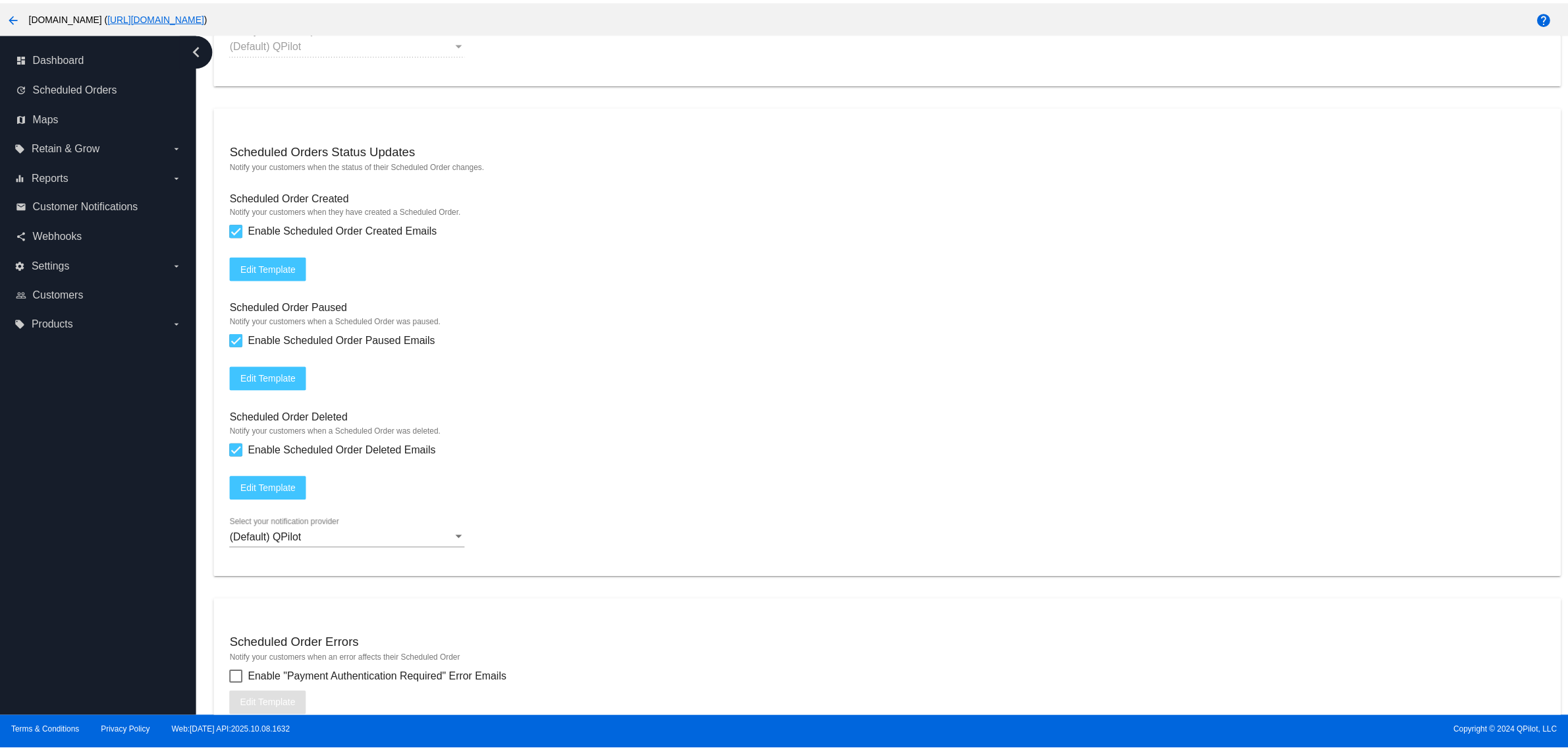
scroll to position [1153, 0]
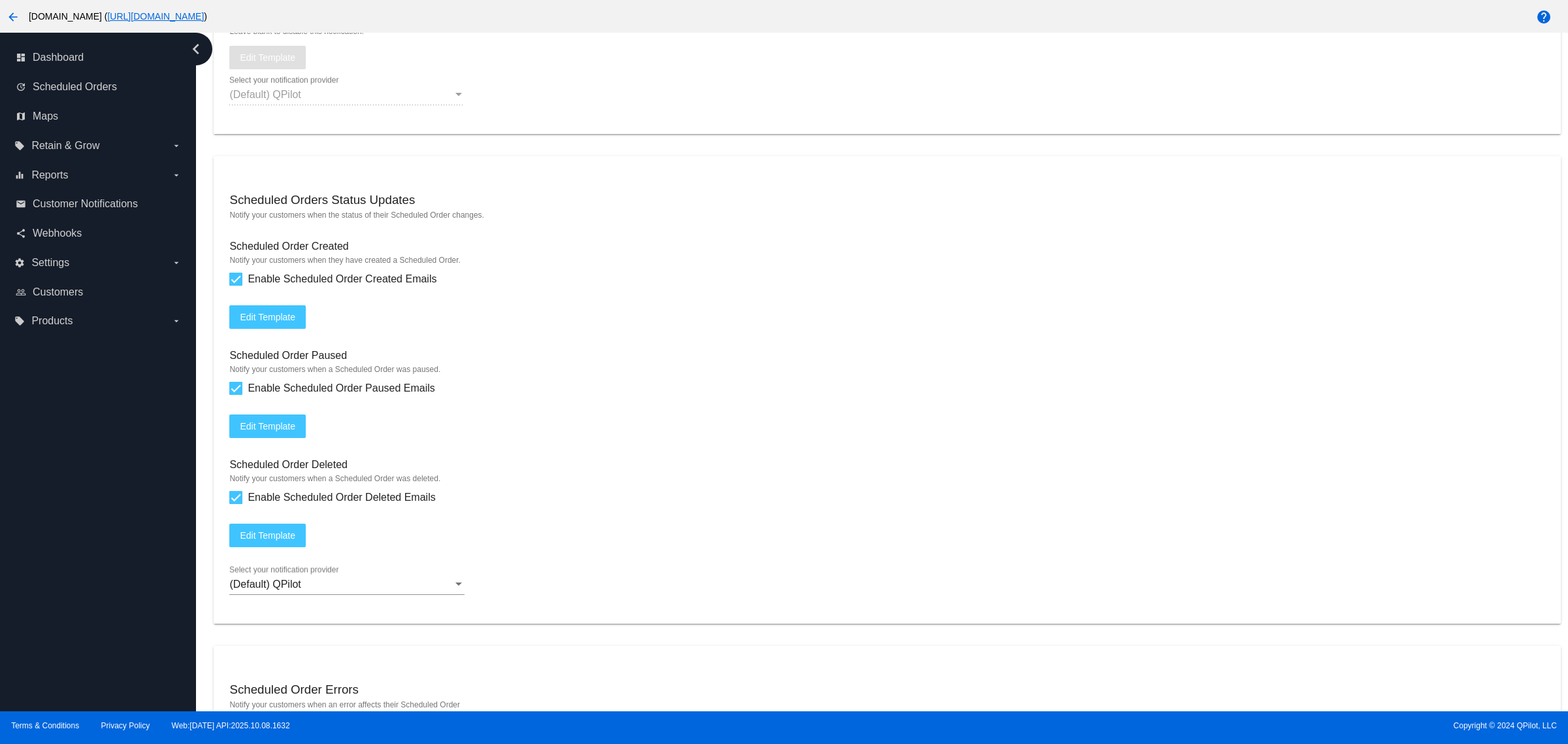
click at [279, 322] on span "Edit Template" at bounding box center [268, 317] width 56 height 10
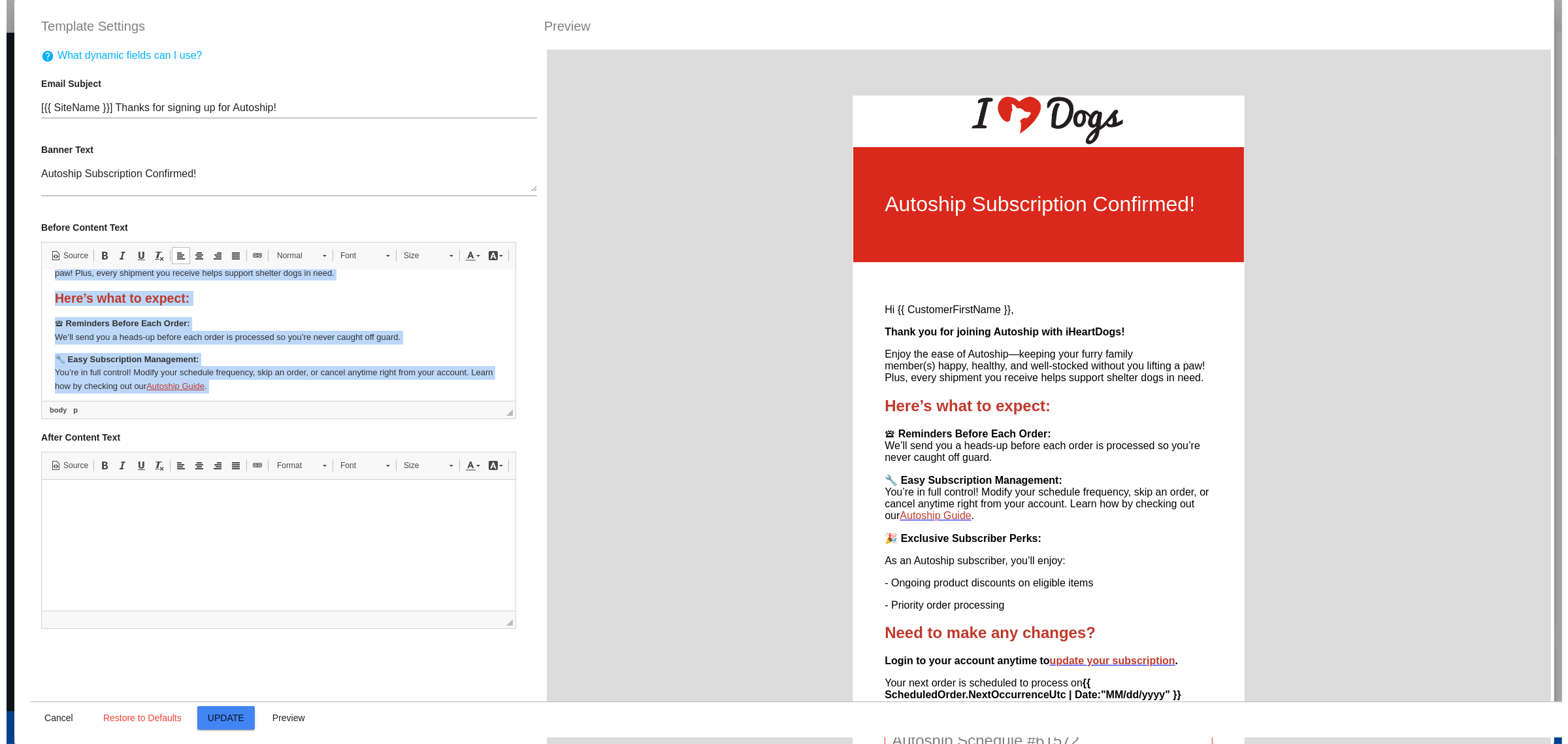
scroll to position [0, 0]
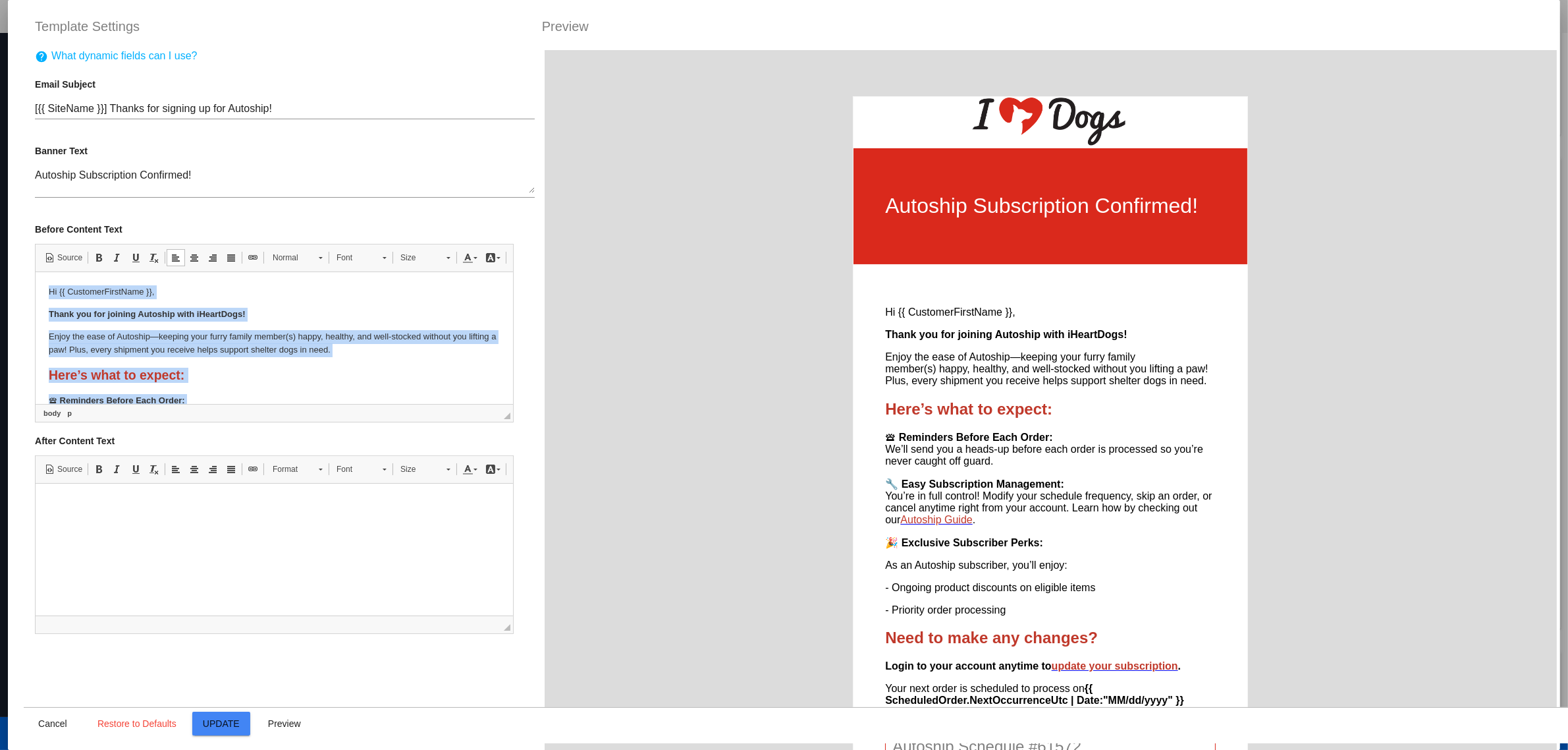
drag, startPoint x: 313, startPoint y: 362, endPoint x: 64, endPoint y: 569, distance: 323.8
click at [35, 291] on html "Hi {{ CustomerFirstName }}, Thank you for joining Autoship with iHeartDogs! Enj…" at bounding box center [274, 458] width 478 height 373
copy body "Hi {{ CustomerFirstName }}, Thank you for joining Autoship with iHeartDogs! Enj…"
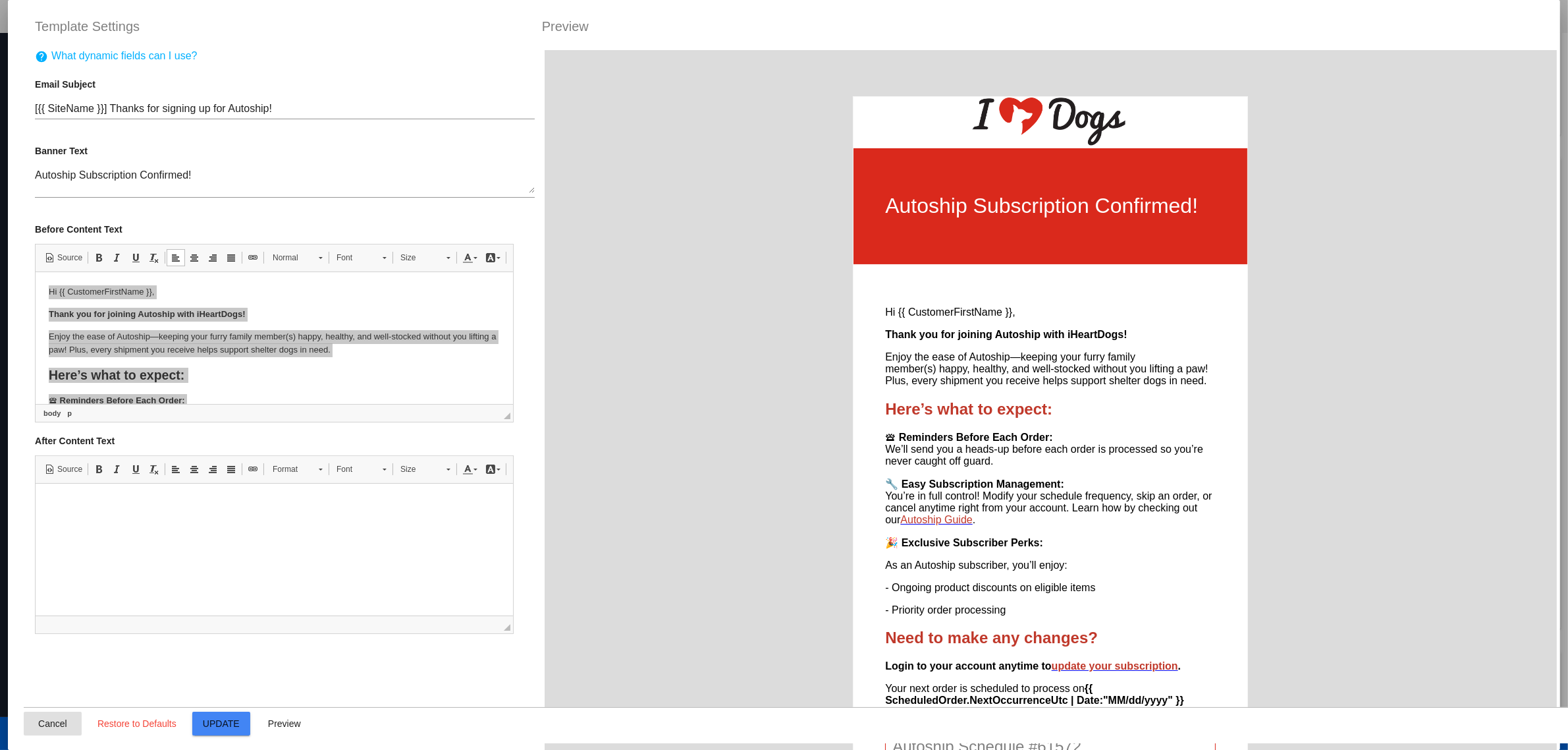
click at [43, 732] on button "Cancel" at bounding box center [52, 723] width 58 height 24
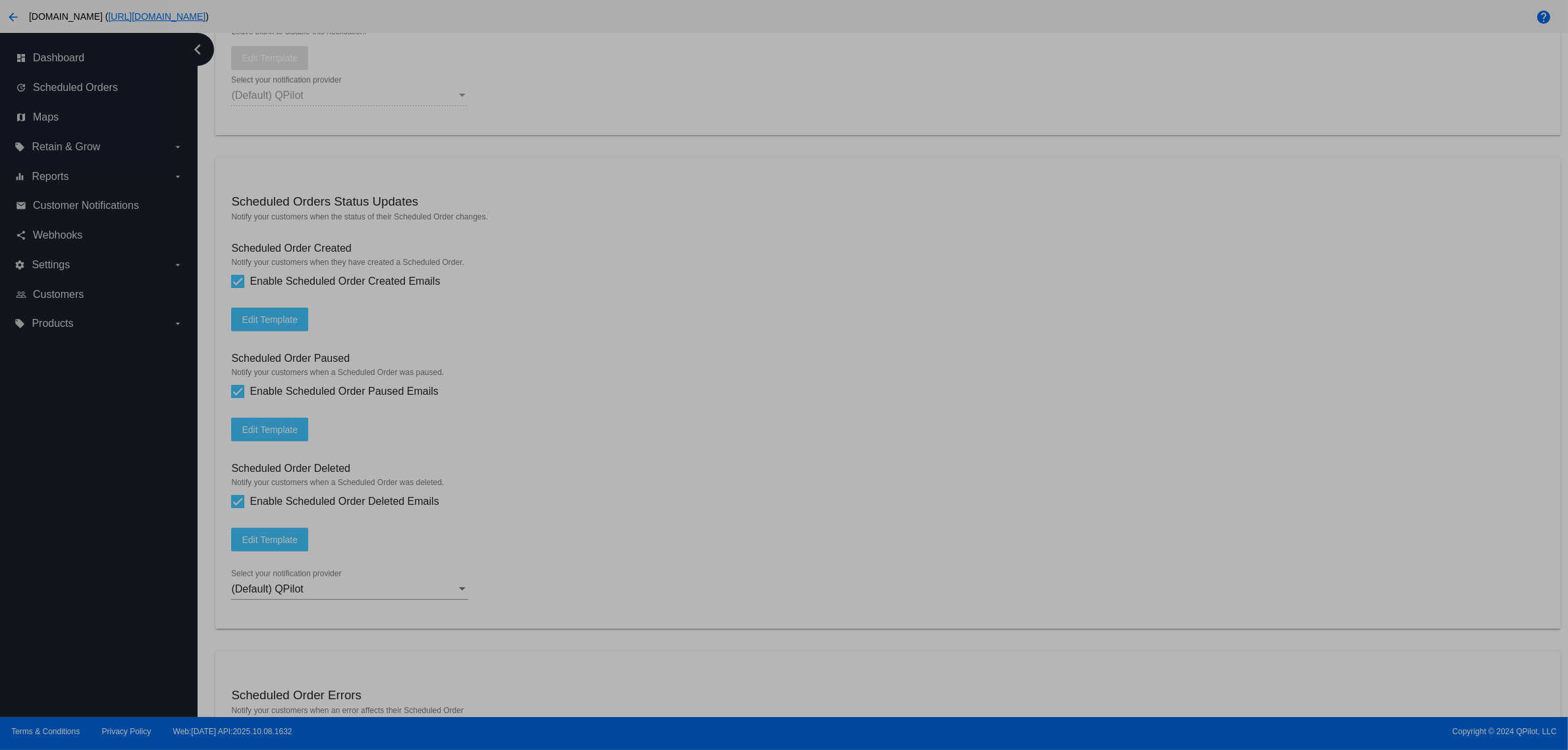
type input "[{{ [DOMAIN_NAME] }}] Thanks for signing up for Autoship!"
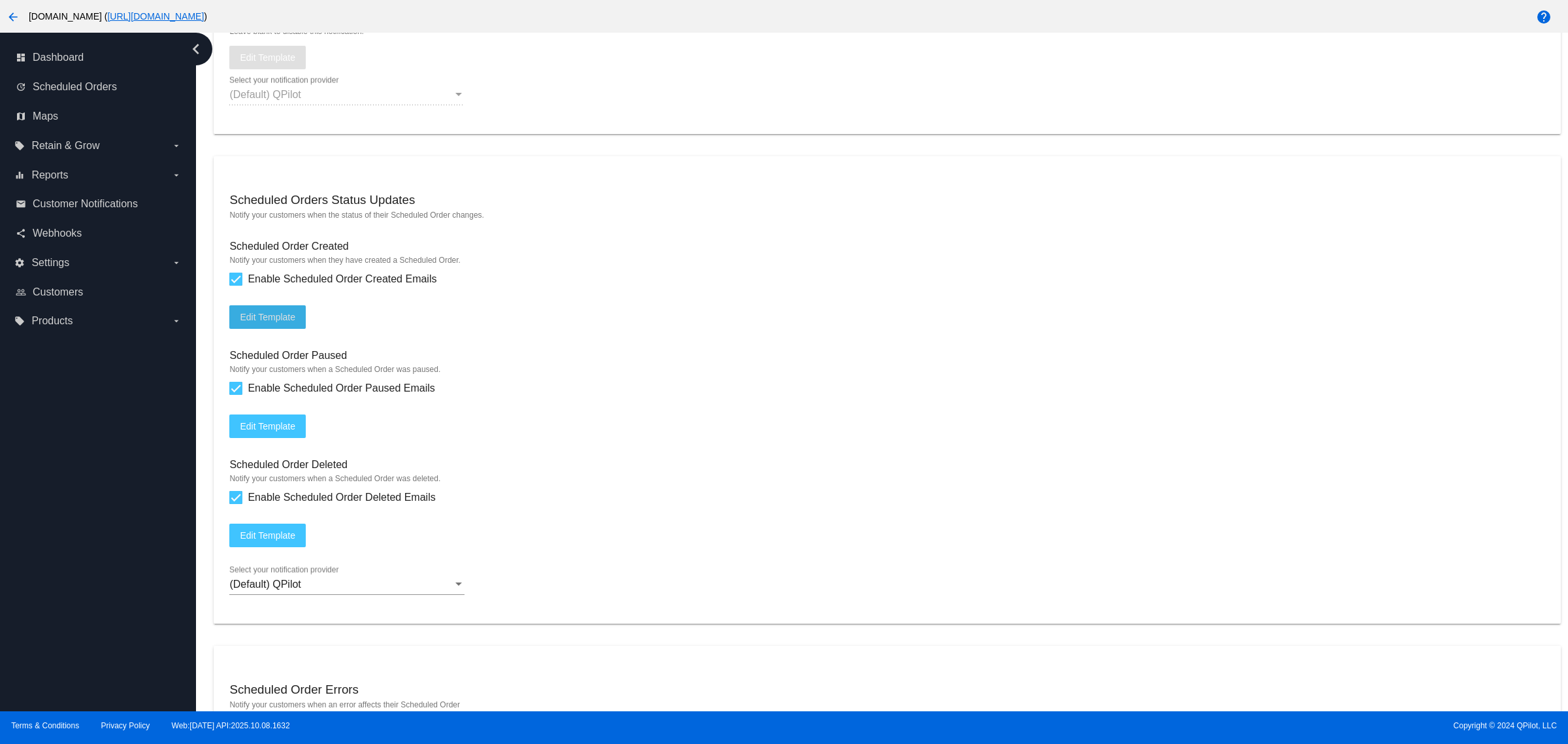
click at [15, 15] on mat-icon "arrow_back" at bounding box center [12, 17] width 15 height 15
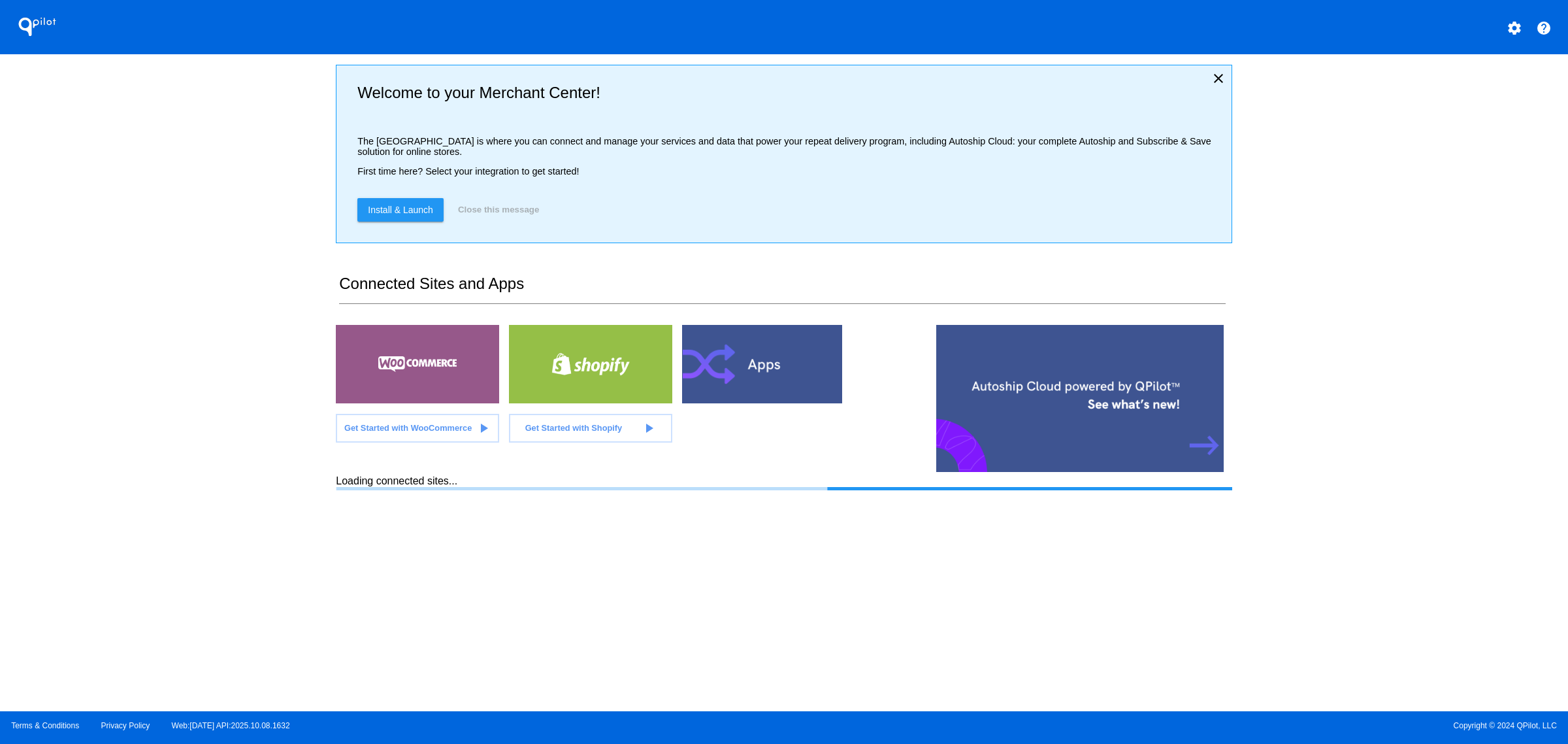
click at [1509, 28] on mat-icon "settings" at bounding box center [1514, 28] width 15 height 15
click at [1454, 64] on button "person Log out" at bounding box center [1466, 55] width 126 height 15
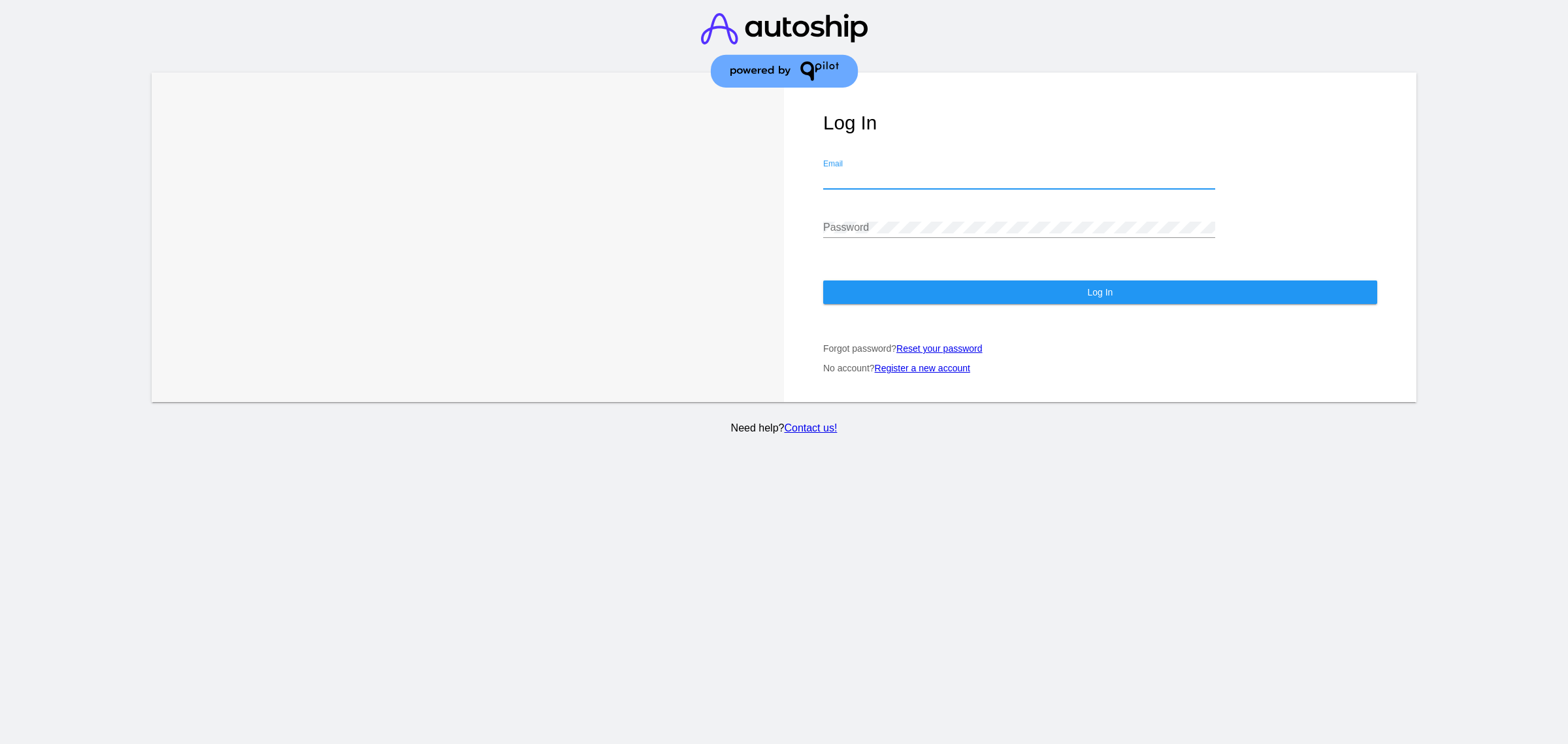
click at [1034, 173] on input "Email" at bounding box center [1019, 179] width 392 height 12
type input "[PERSON_NAME][EMAIL_ADDRESS][DOMAIN_NAME]"
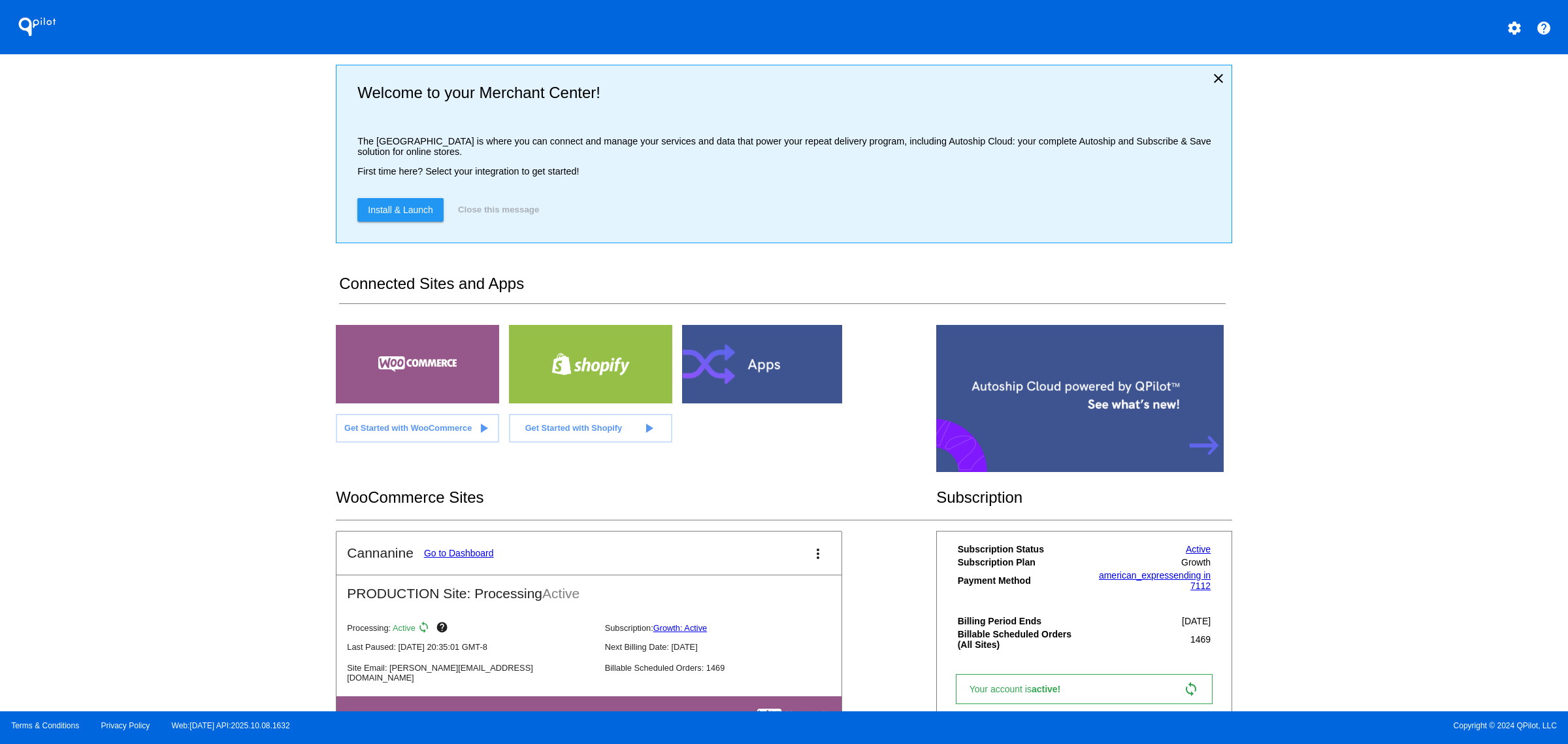
click at [443, 558] on link "Go to Dashboard" at bounding box center [459, 553] width 70 height 10
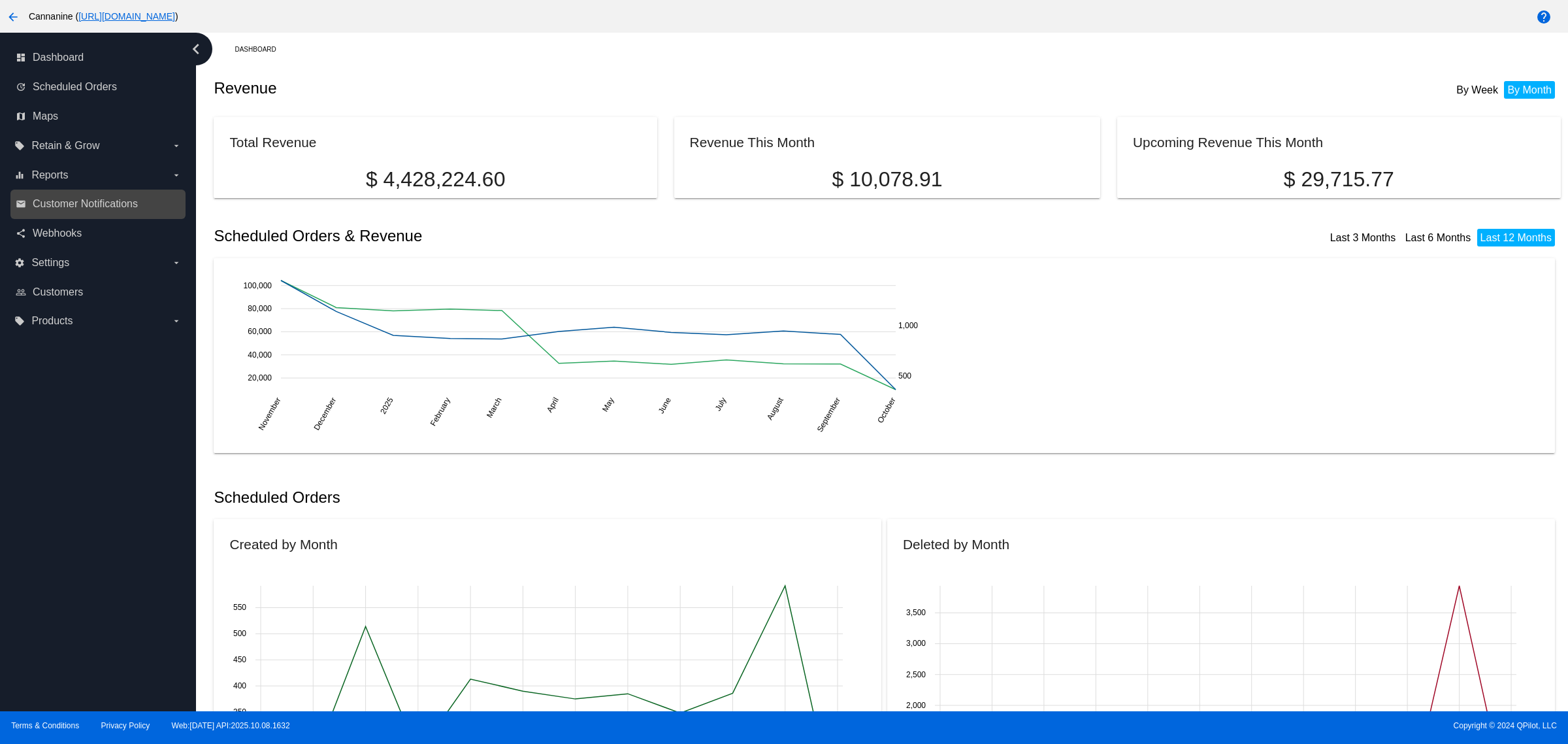
click at [145, 206] on link "email Customer Notifications" at bounding box center [98, 203] width 166 height 21
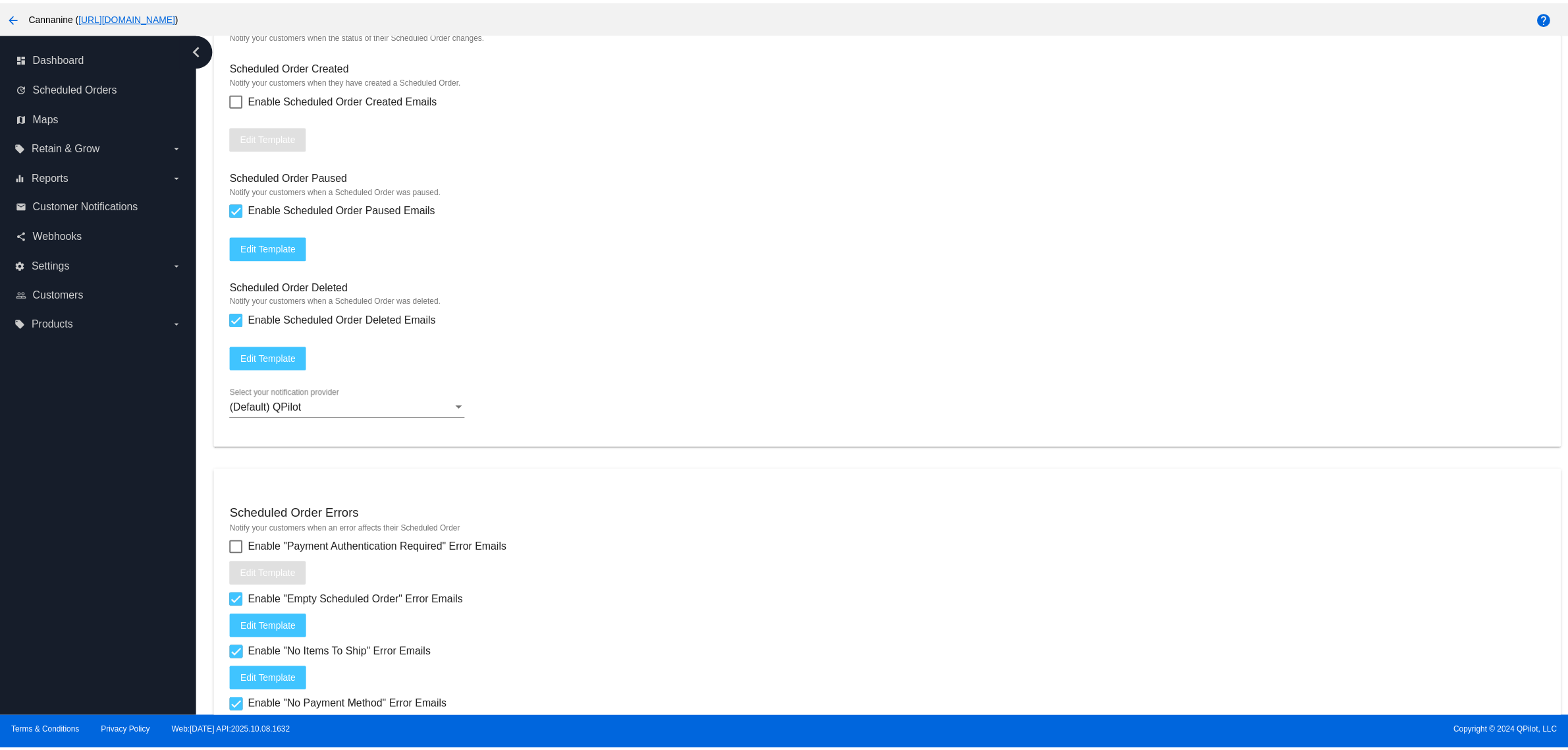
scroll to position [1252, 0]
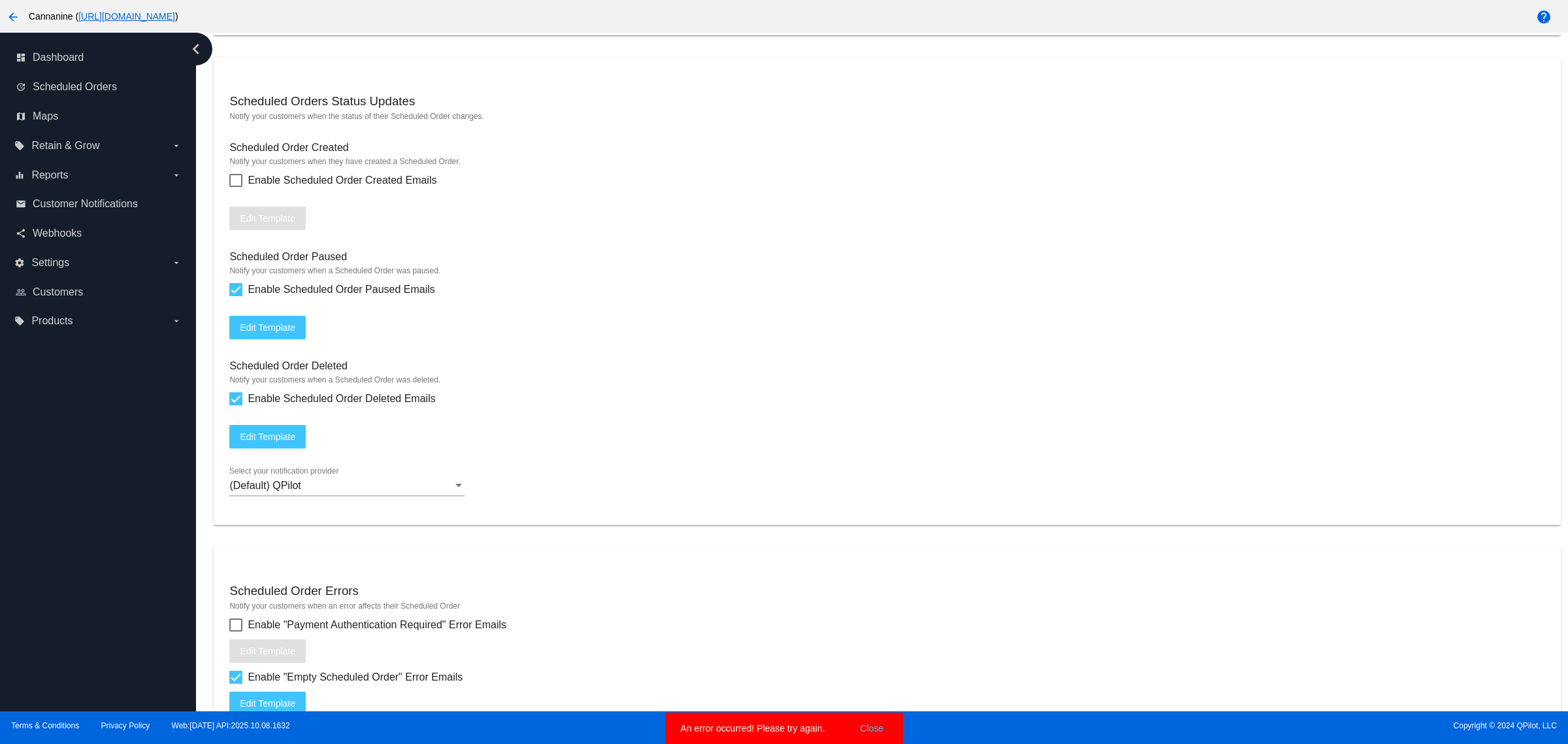
click at [266, 188] on span "Enable Scheduled Order Created Emails" at bounding box center [342, 180] width 189 height 15
click at [235, 187] on input "Enable Scheduled Order Created Emails" at bounding box center [235, 187] width 1 height 1
checkbox input "true"
click at [276, 224] on span "Edit Template" at bounding box center [268, 218] width 56 height 10
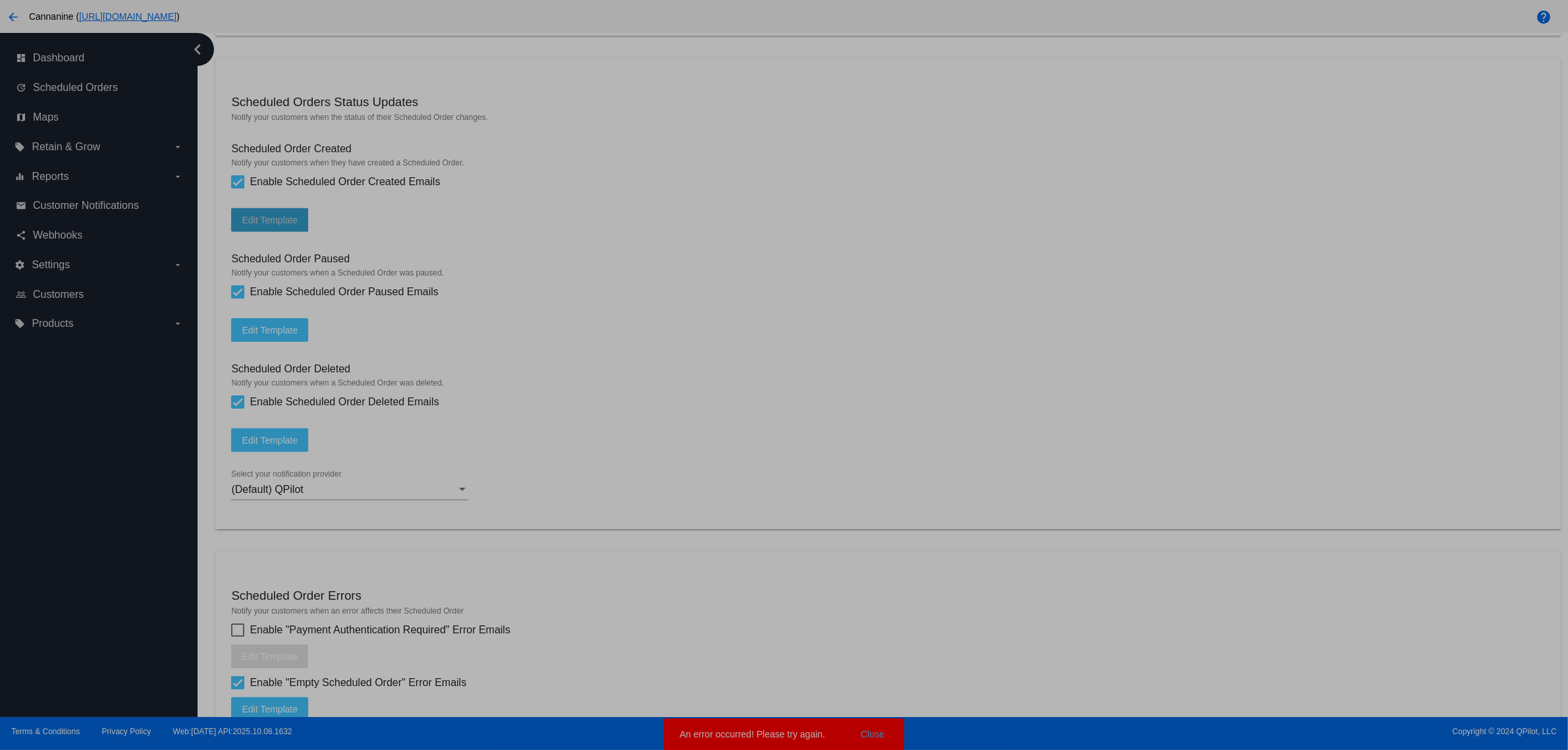
scroll to position [0, 0]
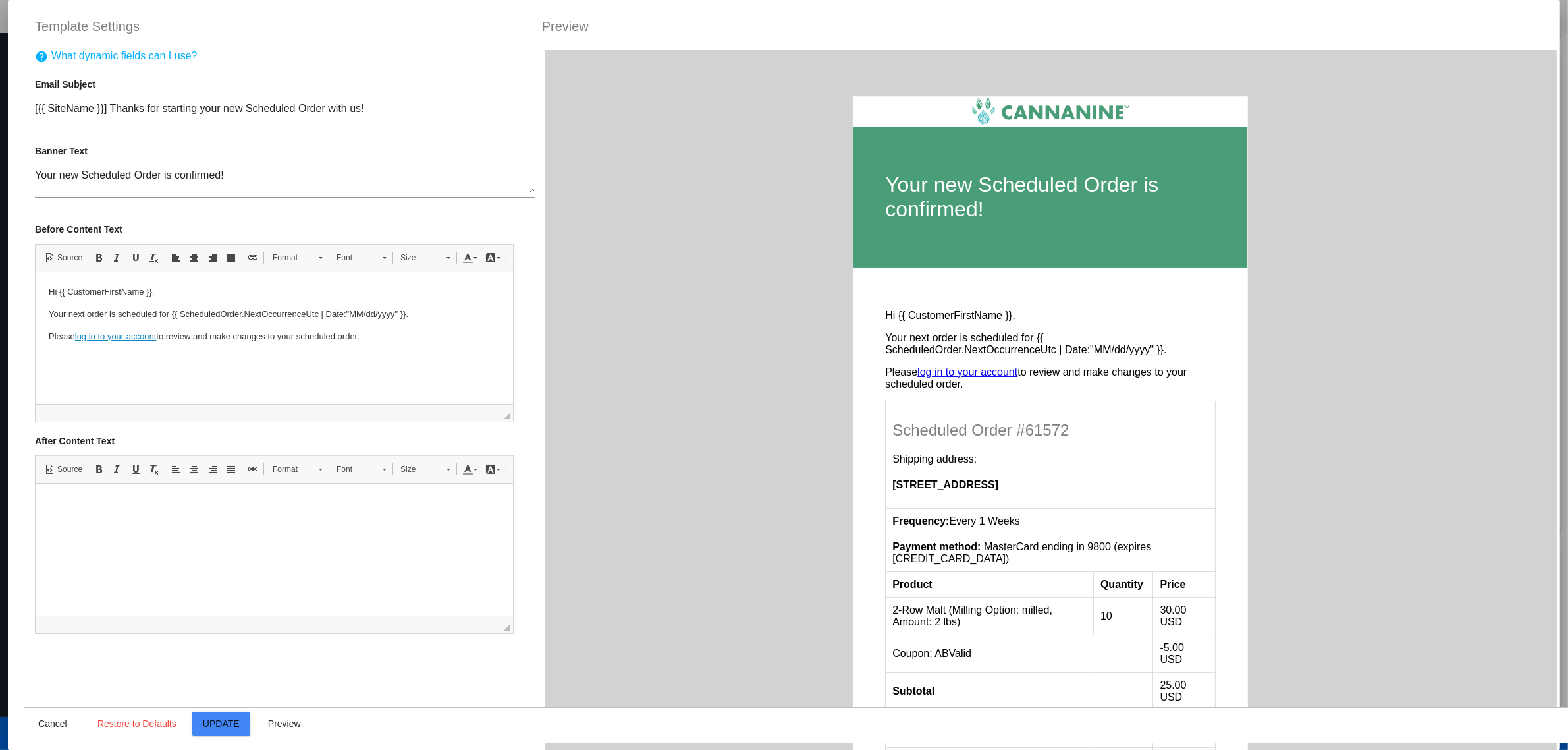
click at [262, 296] on p "Hi {{ CustomerFirstName }}," at bounding box center [274, 291] width 451 height 14
click at [144, 299] on body "Hi {{ CustomerFirstName }}, Your next order is scheduled for {{ ScheduledOrder.…" at bounding box center [274, 313] width 451 height 58
click at [138, 289] on p "Hi {{ CustomerFirstName }}," at bounding box center [274, 291] width 451 height 14
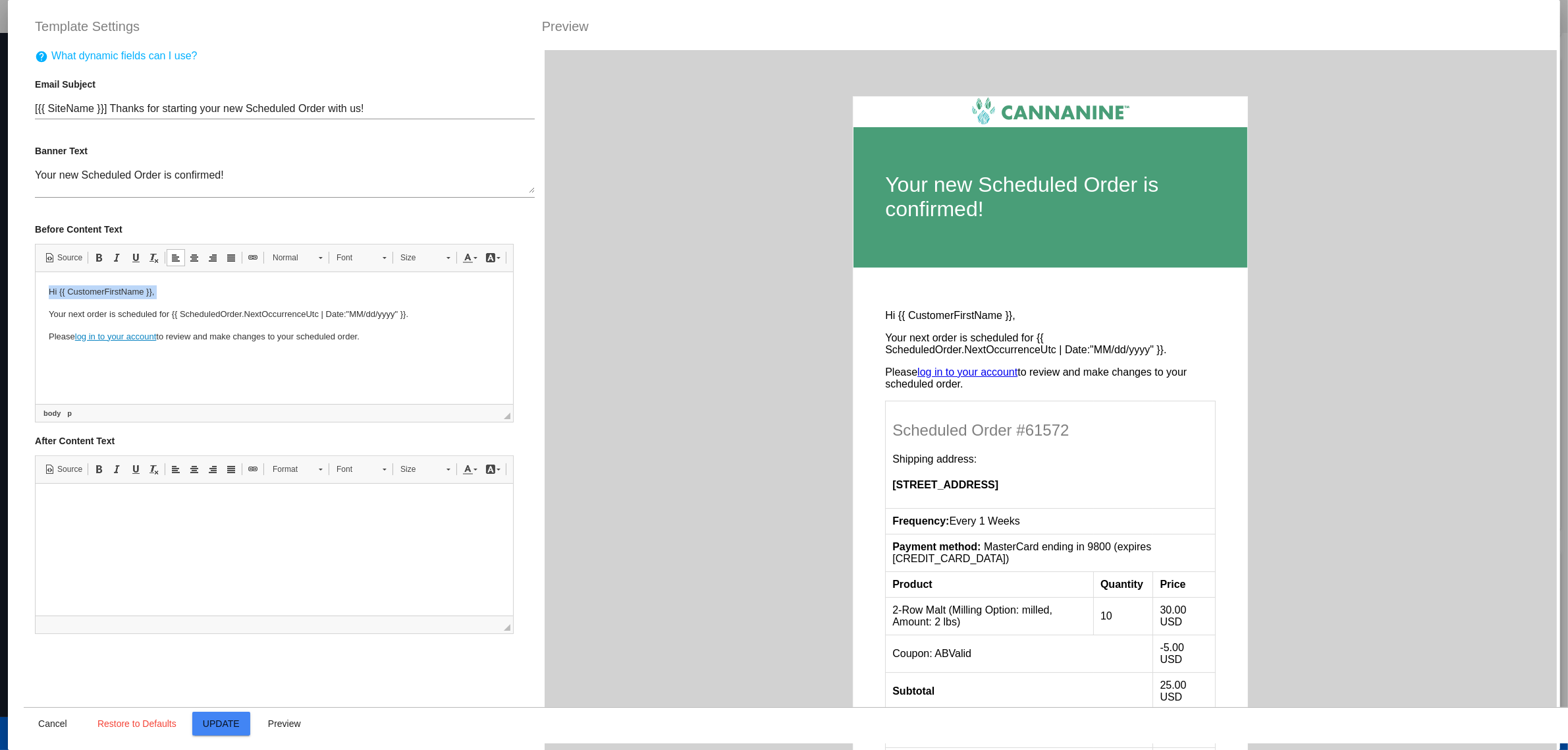
click at [136, 289] on p "Hi {{ CustomerFirstName }}," at bounding box center [274, 291] width 451 height 14
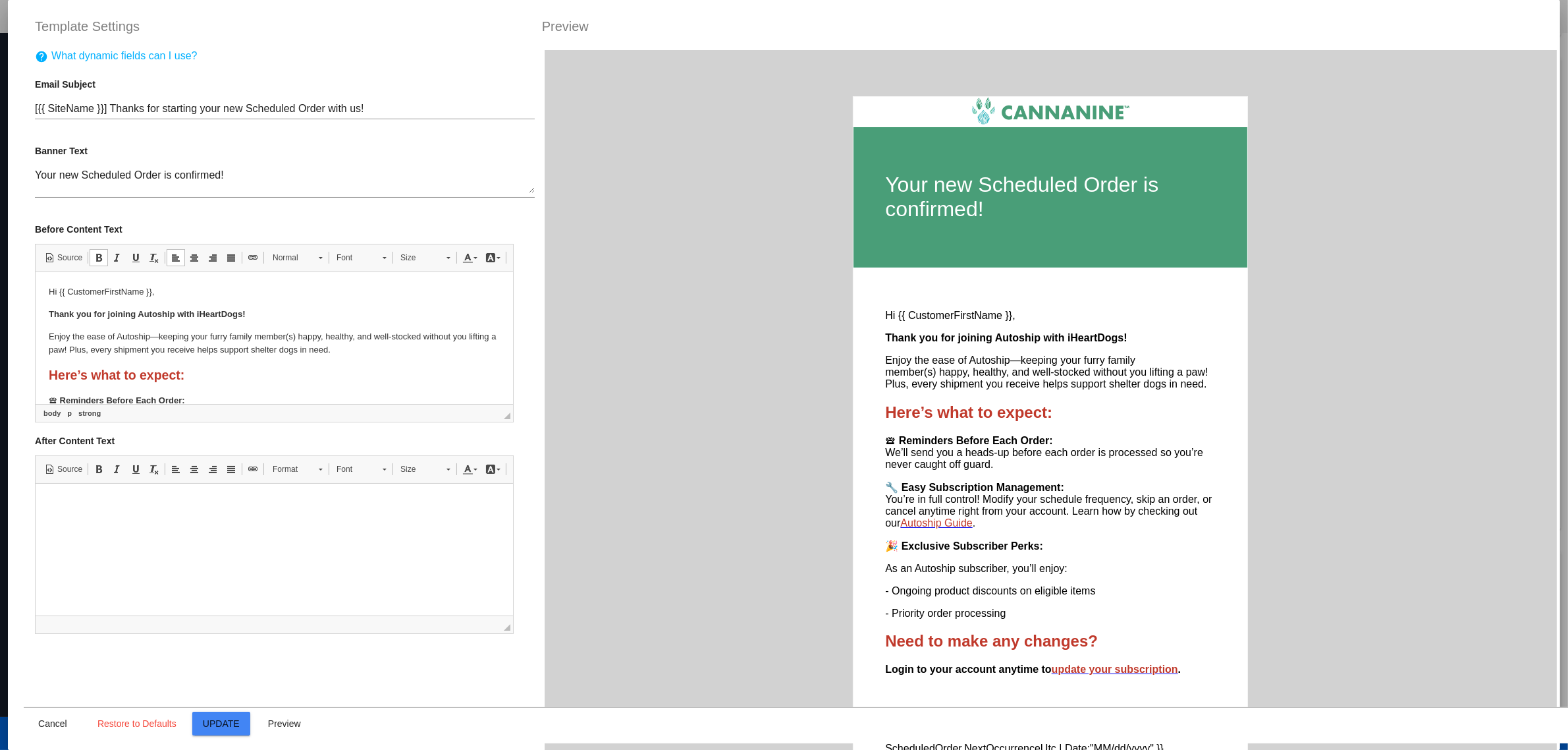
click at [162, 370] on strong "Here’s what to expect:" at bounding box center [116, 375] width 136 height 15
click at [464, 262] on span at bounding box center [467, 257] width 10 height 10
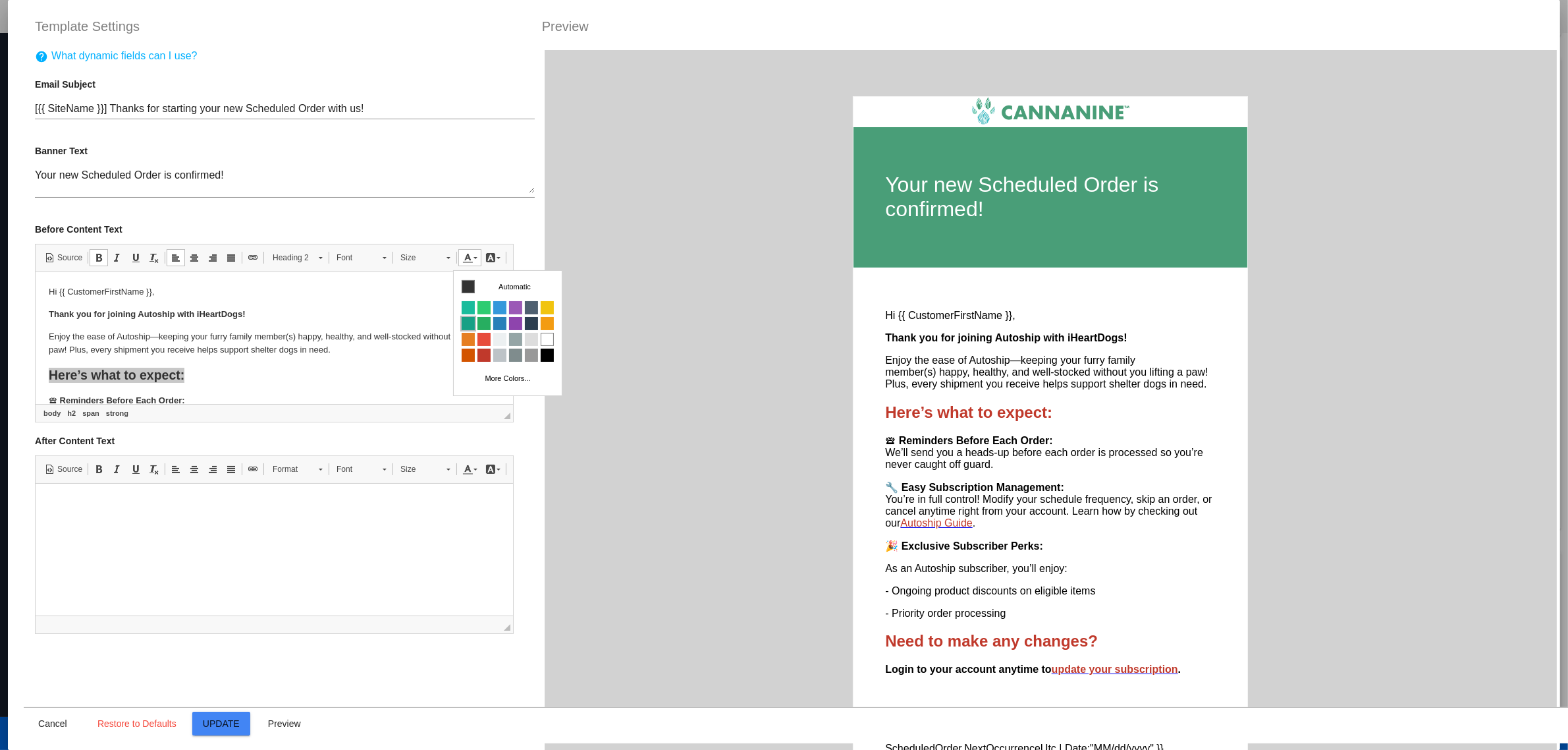
click at [470, 322] on span "Colors" at bounding box center [467, 324] width 13 height 13
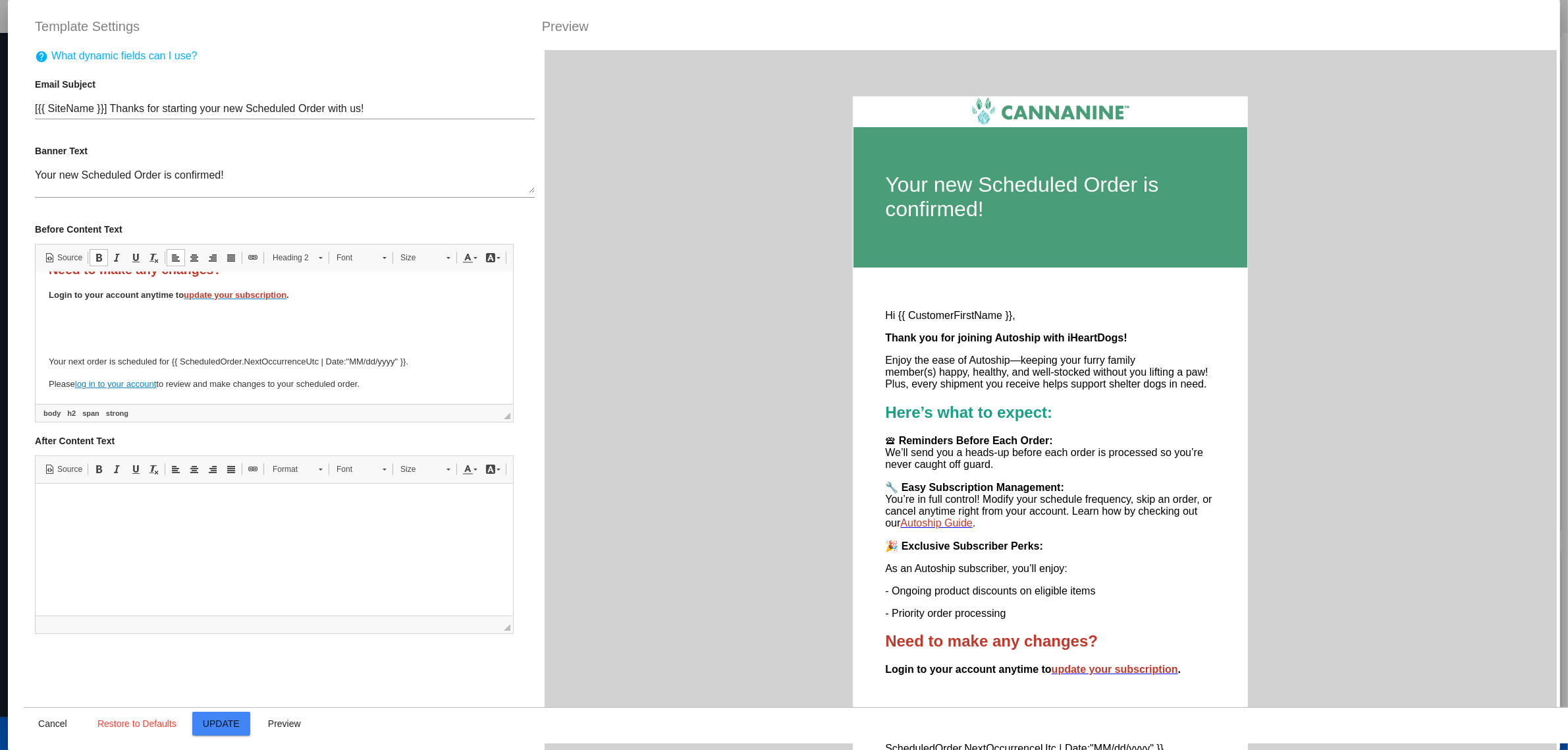
scroll to position [226, 0]
click at [172, 358] on h2 "Need to make any changes?" at bounding box center [274, 351] width 451 height 15
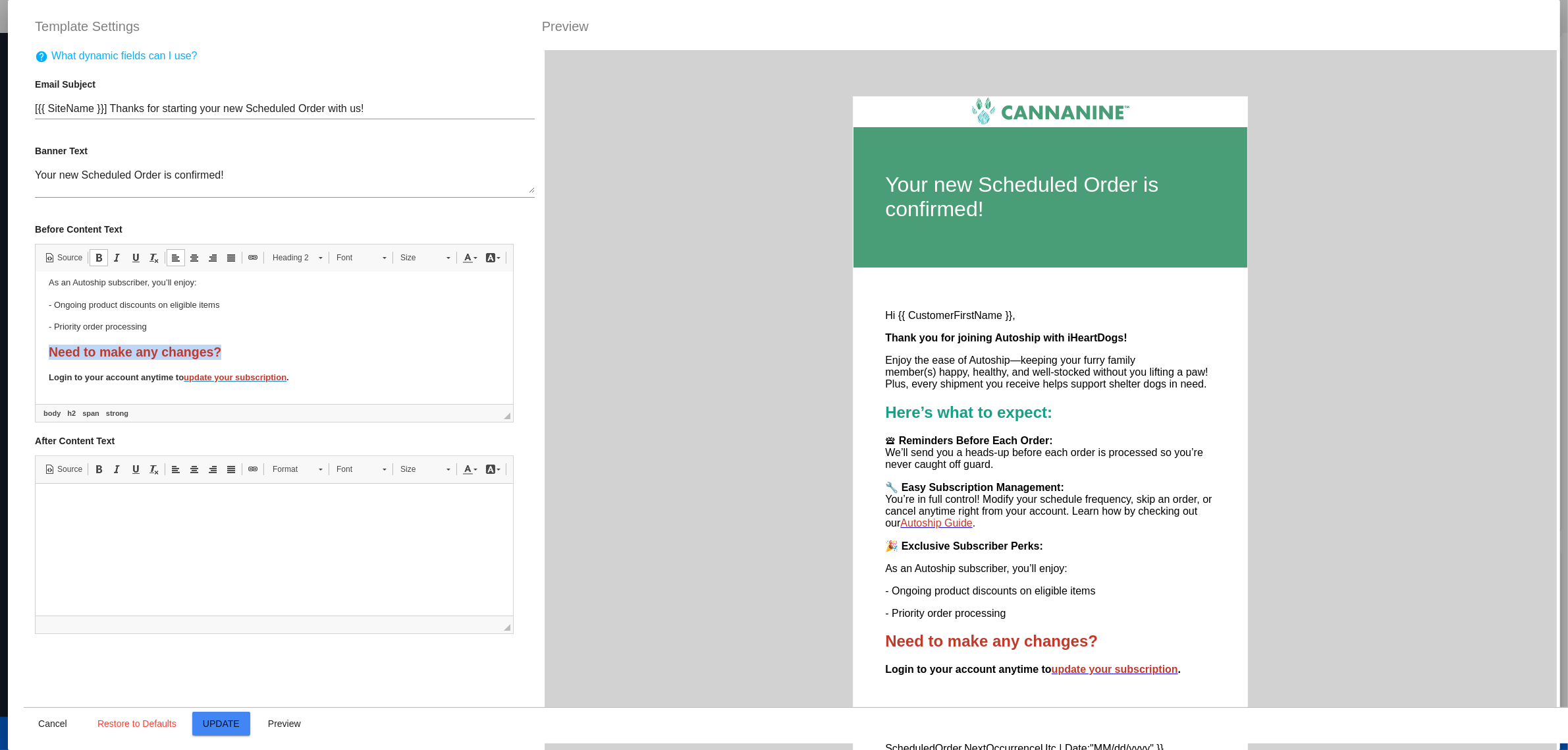
click at [172, 358] on h2 "Need to make any changes?" at bounding box center [274, 351] width 451 height 15
click at [473, 259] on span at bounding box center [475, 257] width 4 height 2
click at [473, 325] on span "Colors" at bounding box center [467, 324] width 13 height 13
drag, startPoint x: 289, startPoint y: 375, endPoint x: 187, endPoint y: 379, distance: 102.1
click at [187, 379] on strong "Login to your account anytime to update your subscription ." at bounding box center [169, 376] width 240 height 10
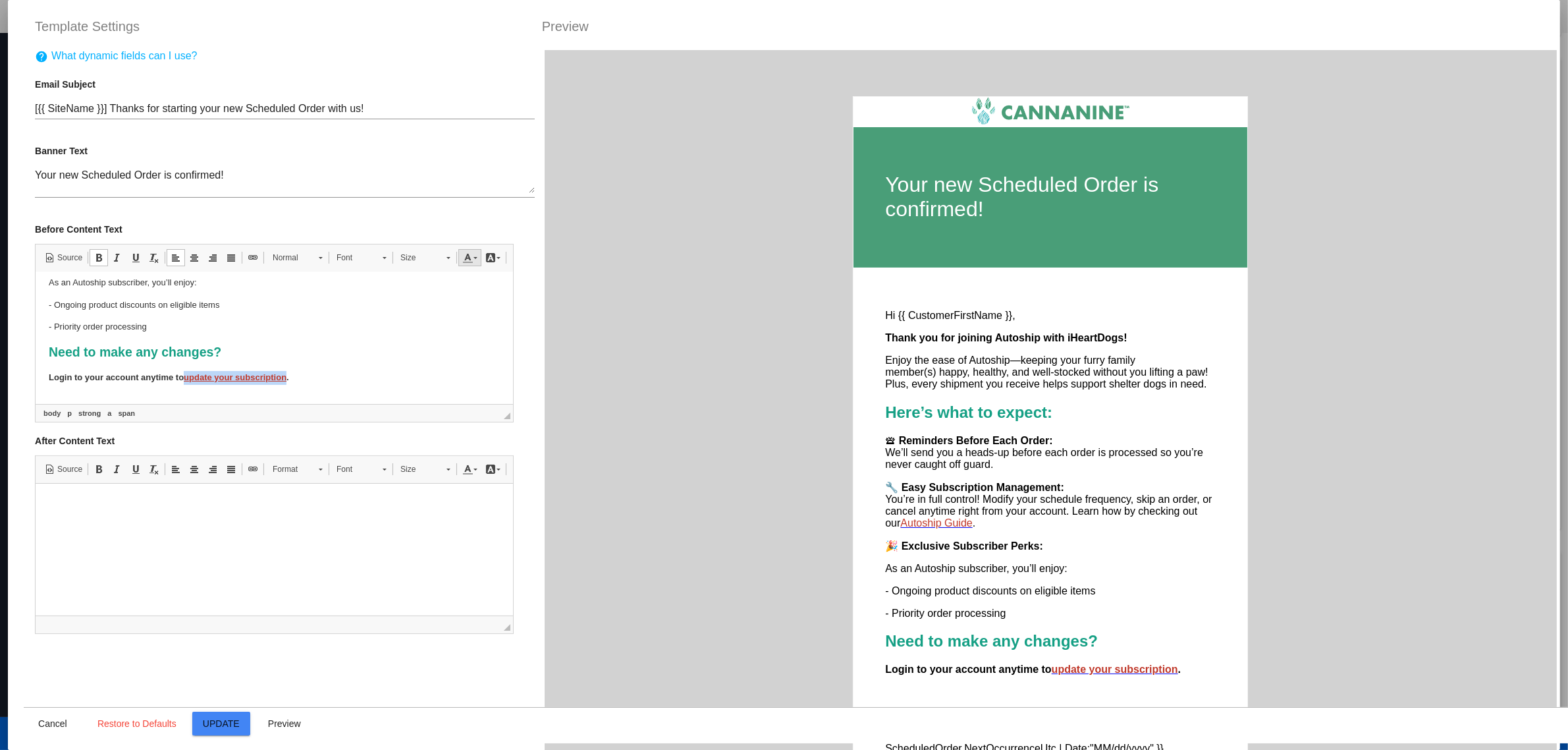
click at [469, 260] on link "Text Color" at bounding box center [470, 257] width 23 height 17
click at [466, 322] on span "Colors" at bounding box center [467, 324] width 13 height 13
click at [394, 334] on body "Hi {{ CustomerFirstName }}, Thank you for joining Autoship with iHeartDogs! Enj…" at bounding box center [274, 266] width 451 height 414
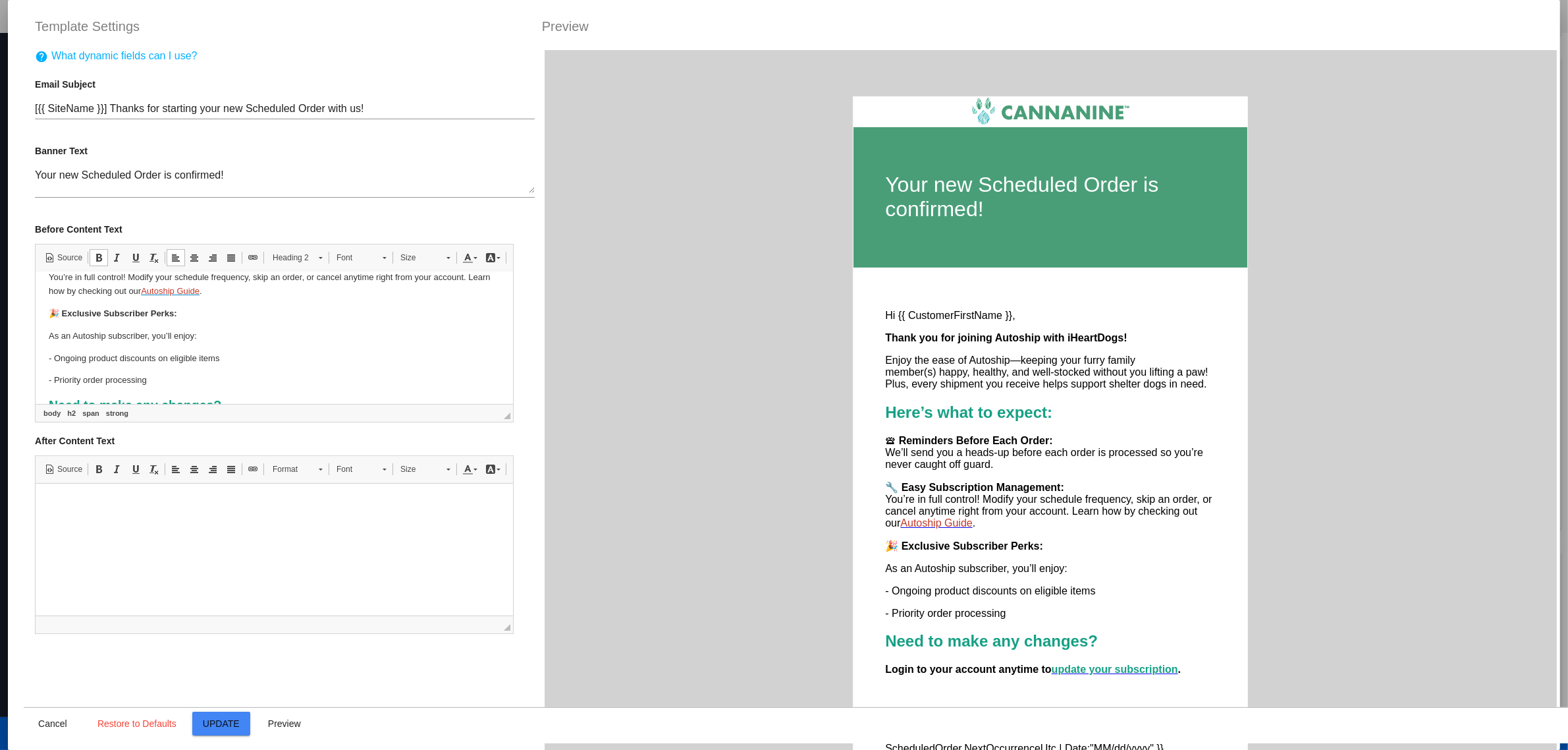
scroll to position [144, 0]
drag, startPoint x: 260, startPoint y: 319, endPoint x: 203, endPoint y: 324, distance: 57.2
click at [203, 324] on p "🔧 Easy Subscription Management: You’re in full control! Modify your schedule fr…" at bounding box center [274, 306] width 451 height 41
click at [462, 262] on span at bounding box center [467, 257] width 10 height 10
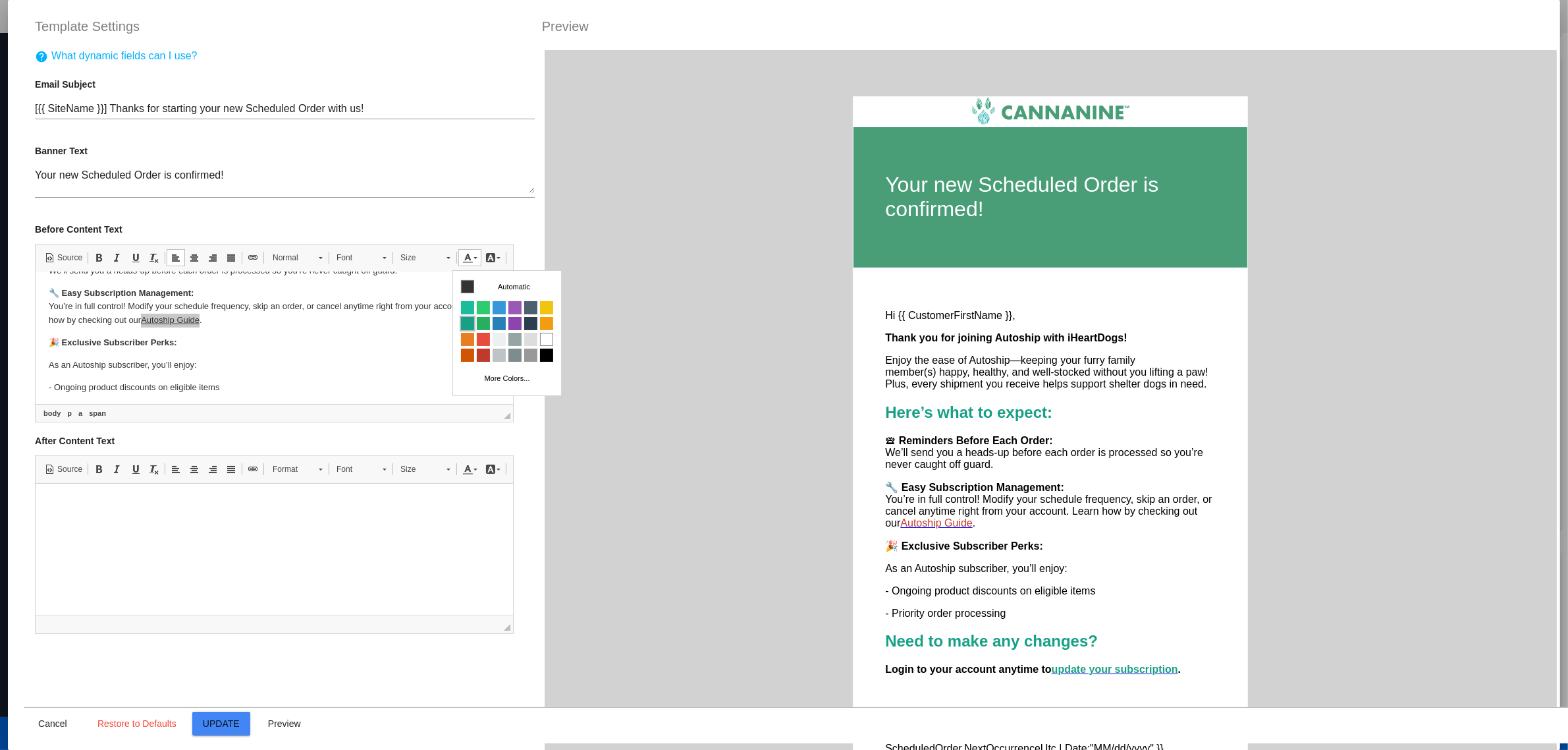
click at [467, 322] on span "Colors" at bounding box center [467, 324] width 13 height 13
click at [386, 311] on p "🔧 Easy Subscription Management: You’re in full control! Modify your schedule fr…" at bounding box center [274, 306] width 451 height 41
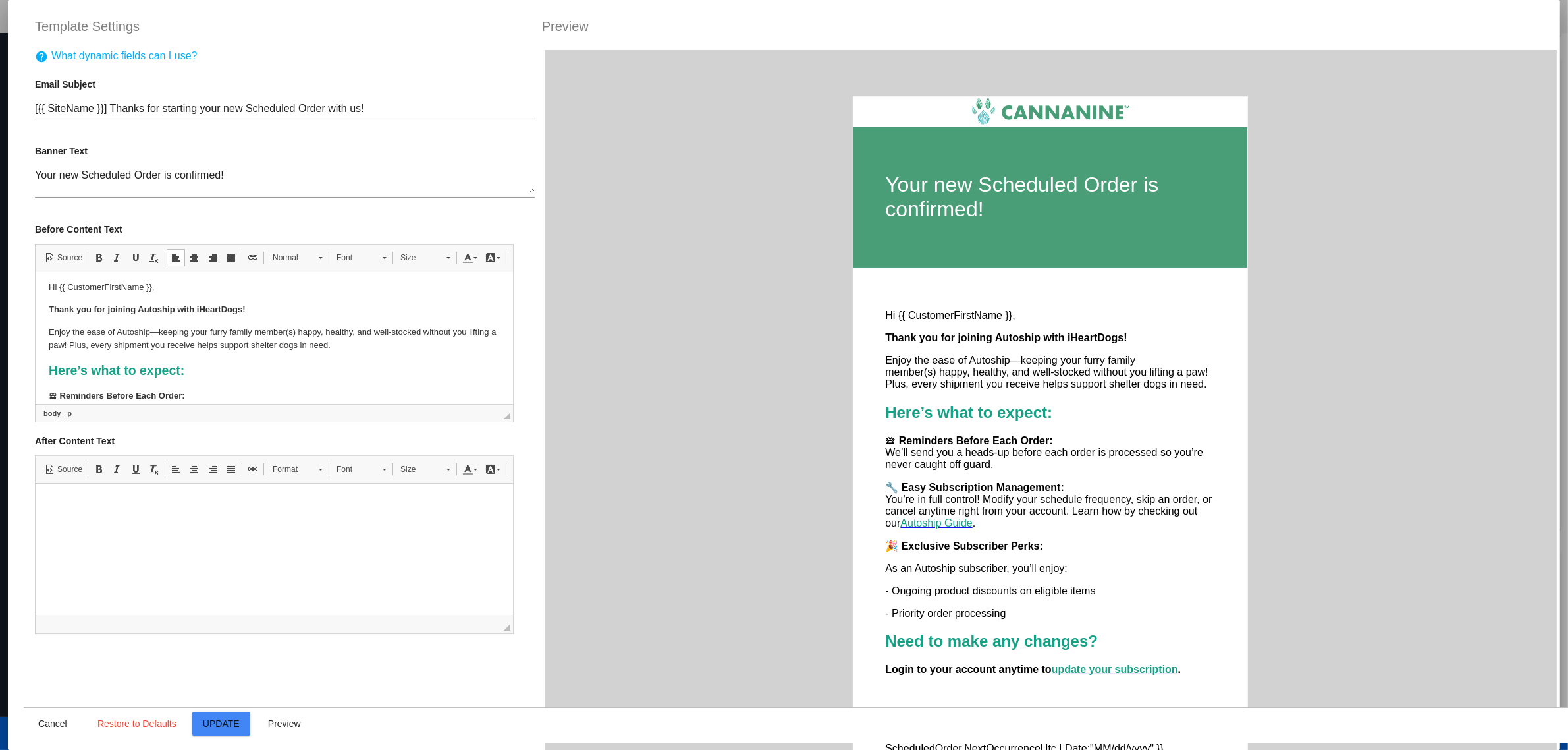
scroll to position [0, 0]
click at [206, 316] on strong "Thank you for joining Autoship with iHeartDogs!" at bounding box center [147, 313] width 197 height 10
click at [327, 349] on p "Enjoy the ease of Autoship—keeping your furry family member(s) happy, healthy, …" at bounding box center [274, 344] width 451 height 28
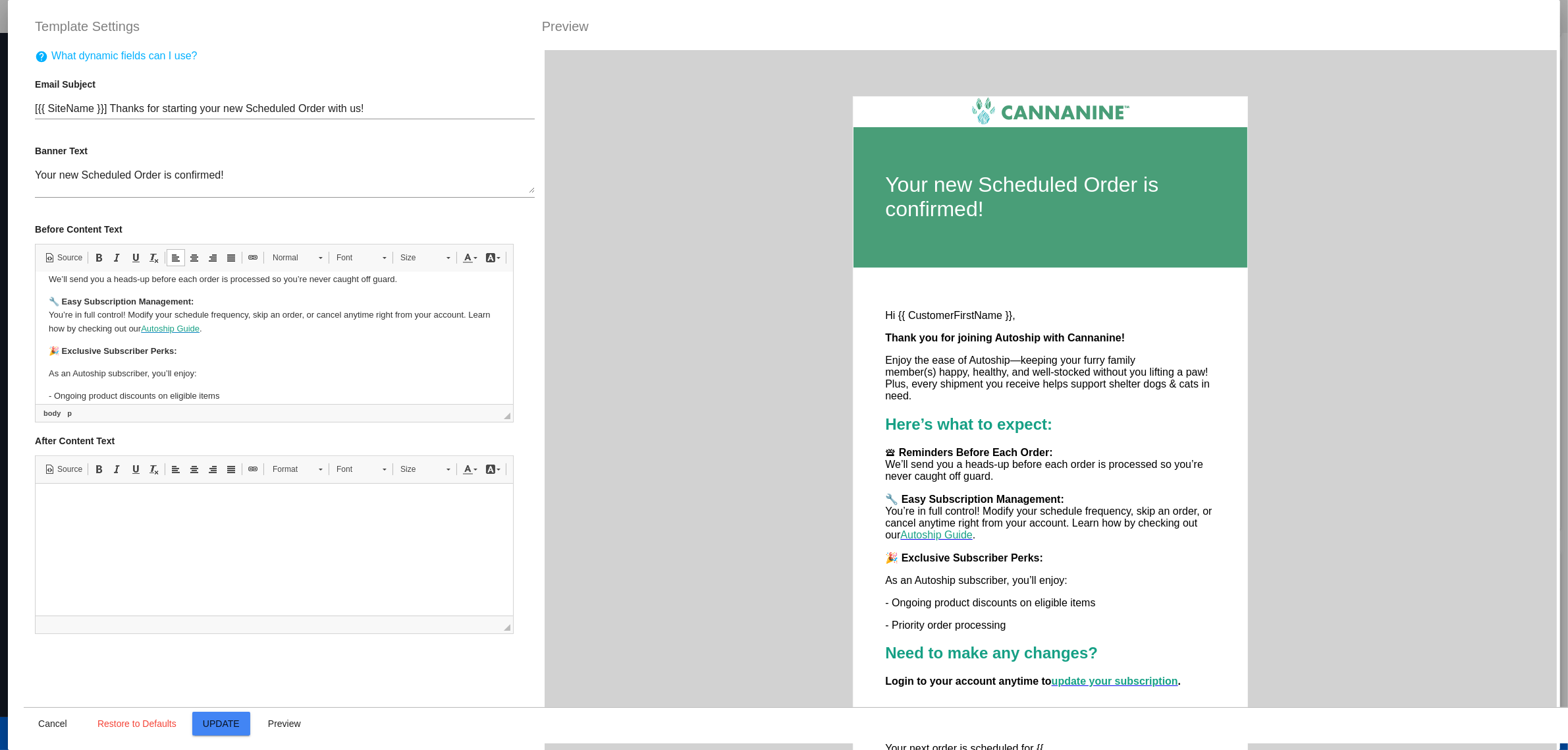
scroll to position [164, 0]
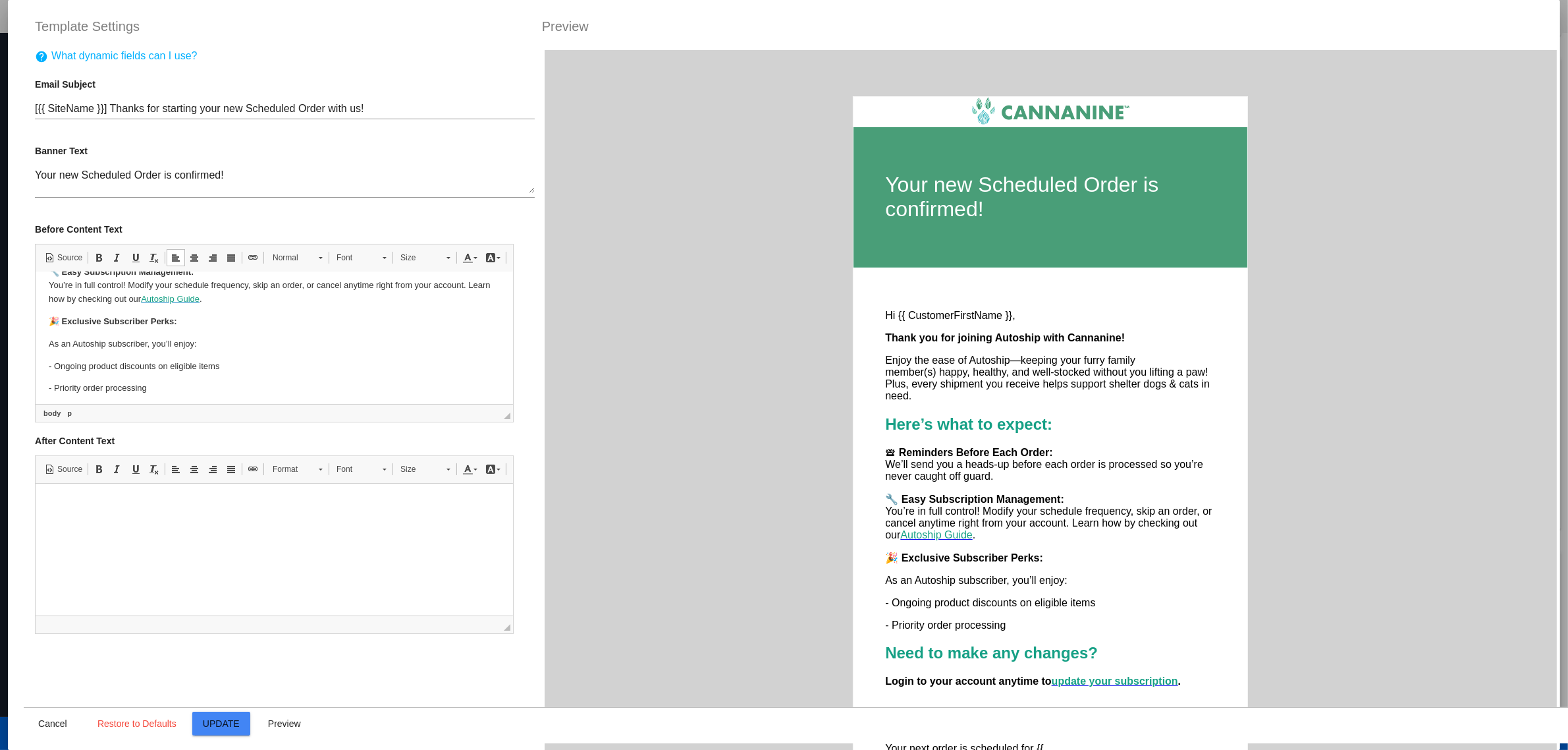
click at [248, 303] on p "🔧 Easy Subscription Management: You’re in full control! Modify your schedule fr…" at bounding box center [274, 285] width 451 height 41
click at [200, 301] on span "Autoship Guide" at bounding box center [170, 298] width 59 height 10
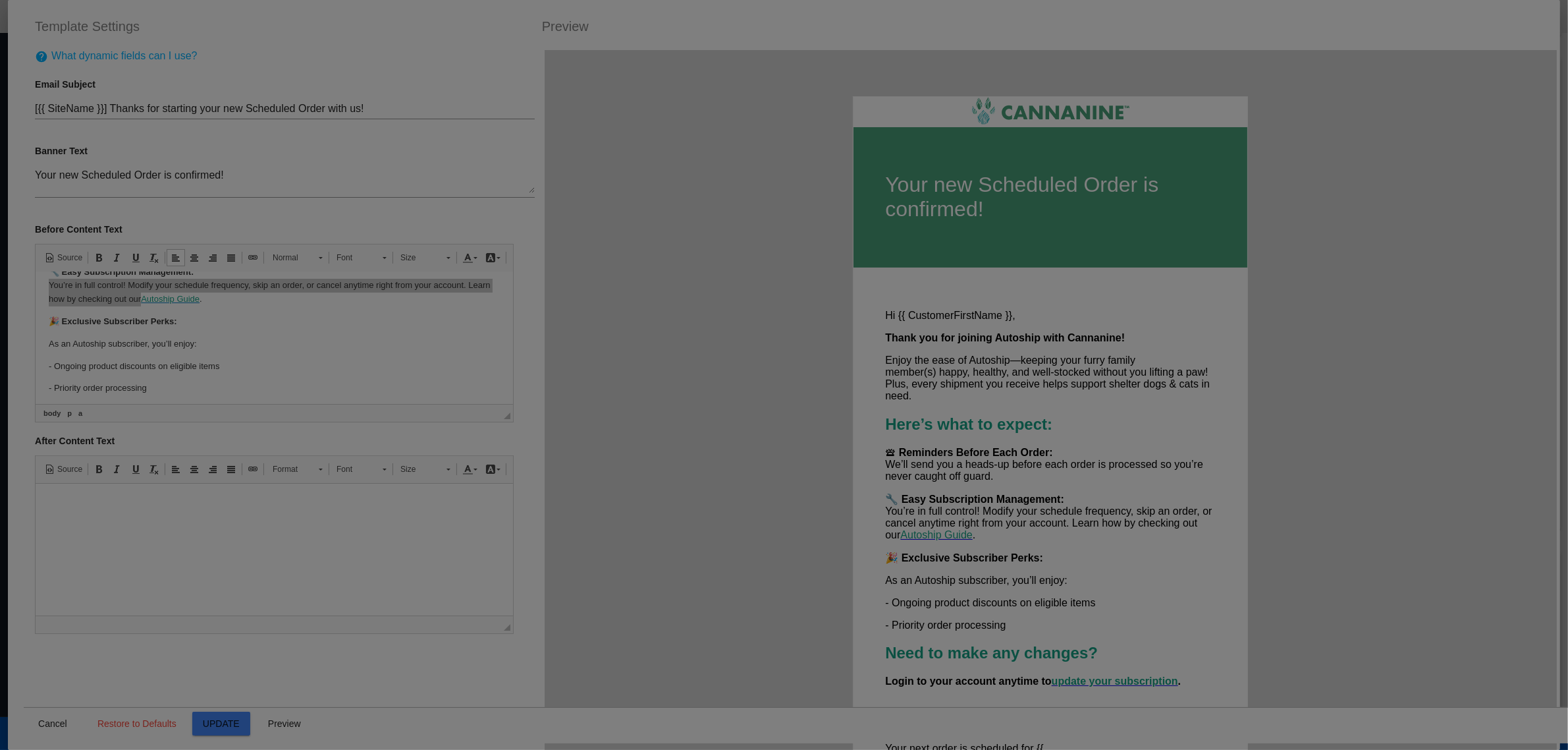
type input "Autoship Guide"
select select "https://"
type input "[DOMAIN_NAME]/en-US/autoship-guide-1244995"
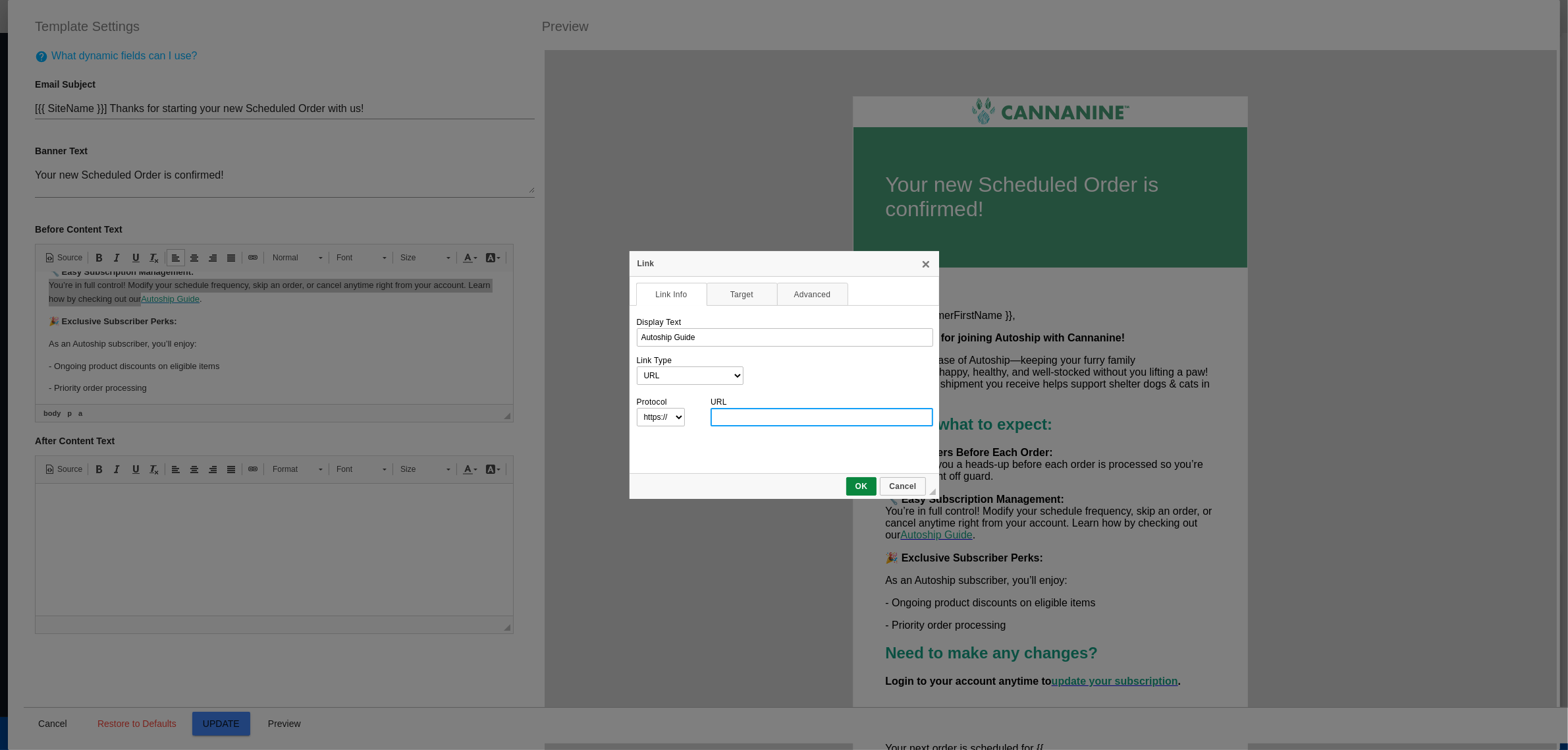
paste input "[URL][DOMAIN_NAME]"
type input "[DOMAIN_NAME]/en-US/autoship-guide-1240582"
click at [866, 493] on link "OK" at bounding box center [862, 486] width 31 height 18
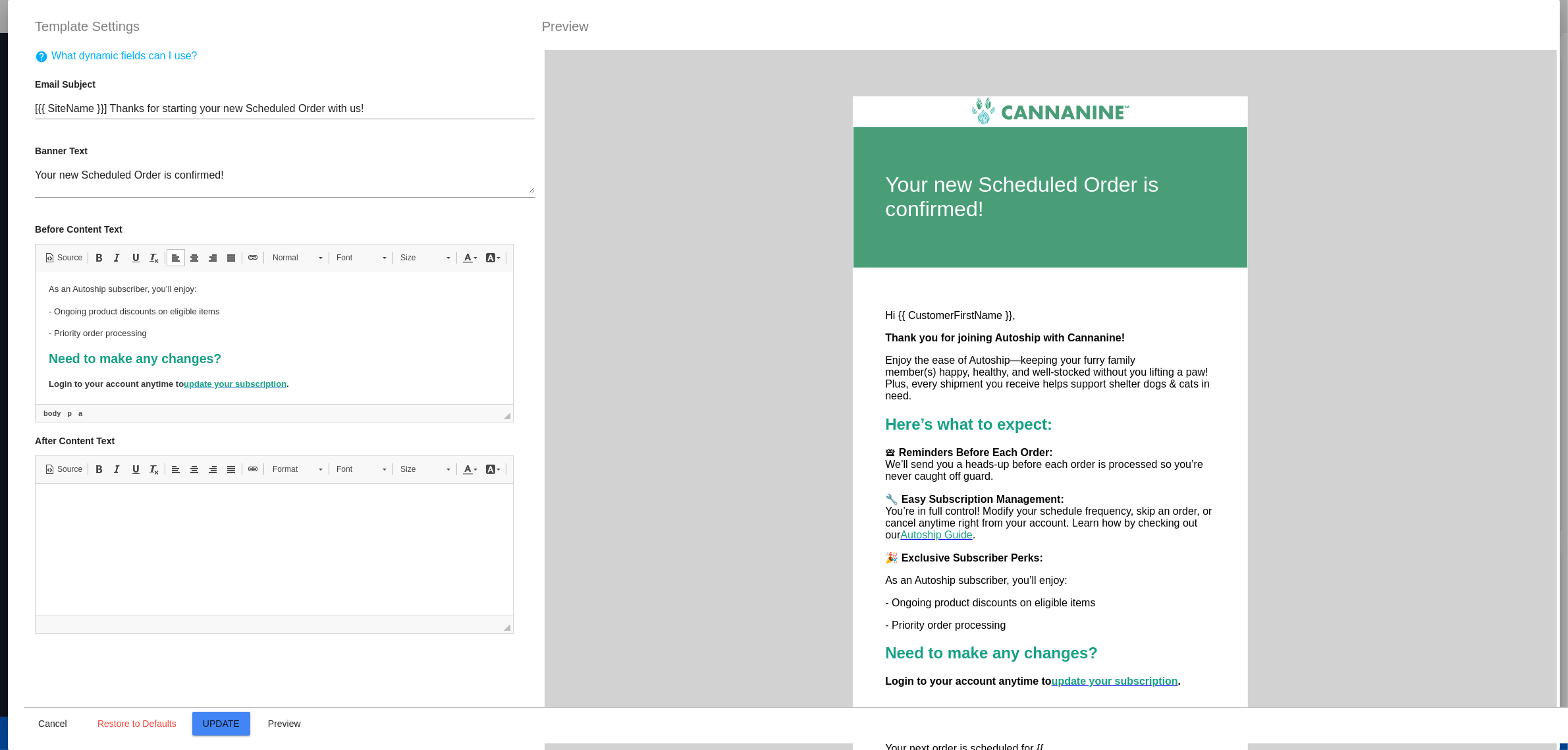
scroll to position [247, 0]
click at [263, 355] on span "update your subscription" at bounding box center [234, 355] width 102 height 10
select select "http://"
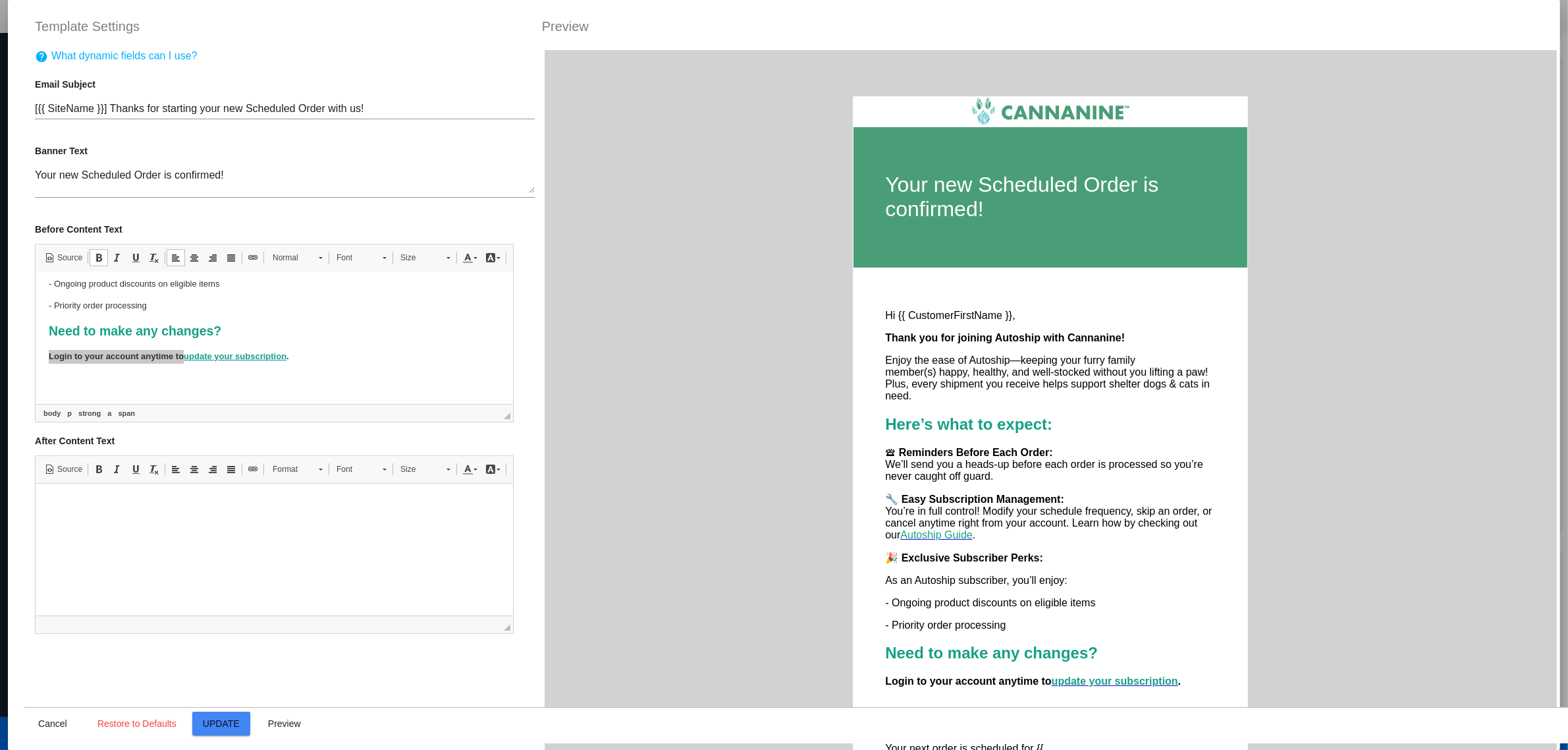
type input "update your subscription"
select select "https://"
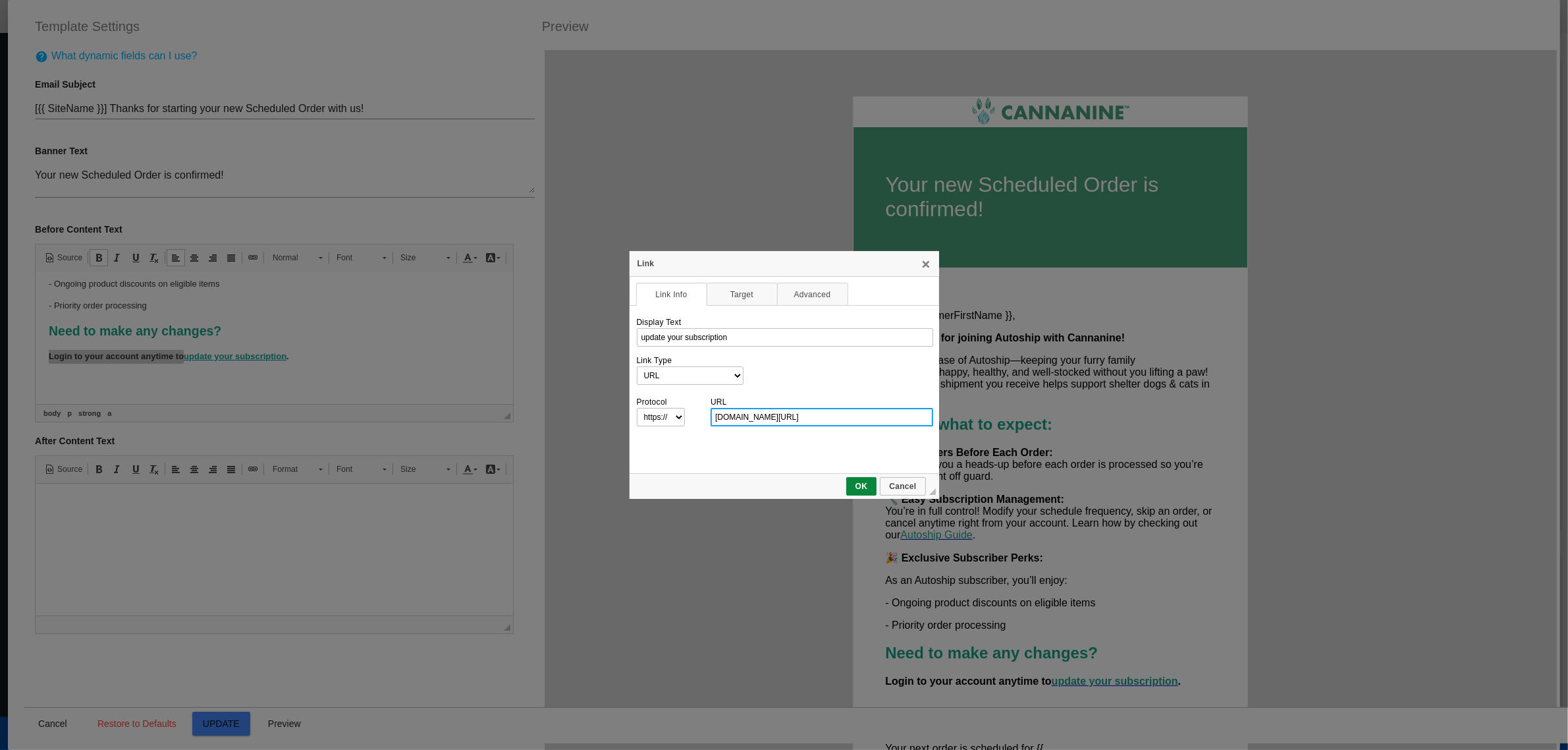
paste input "[URL]"
type input "[DOMAIN_NAME][URL]"
click at [884, 397] on div "URL [DOMAIN_NAME][URL]" at bounding box center [821, 412] width 223 height 29
click at [854, 485] on span "OK" at bounding box center [862, 486] width 28 height 10
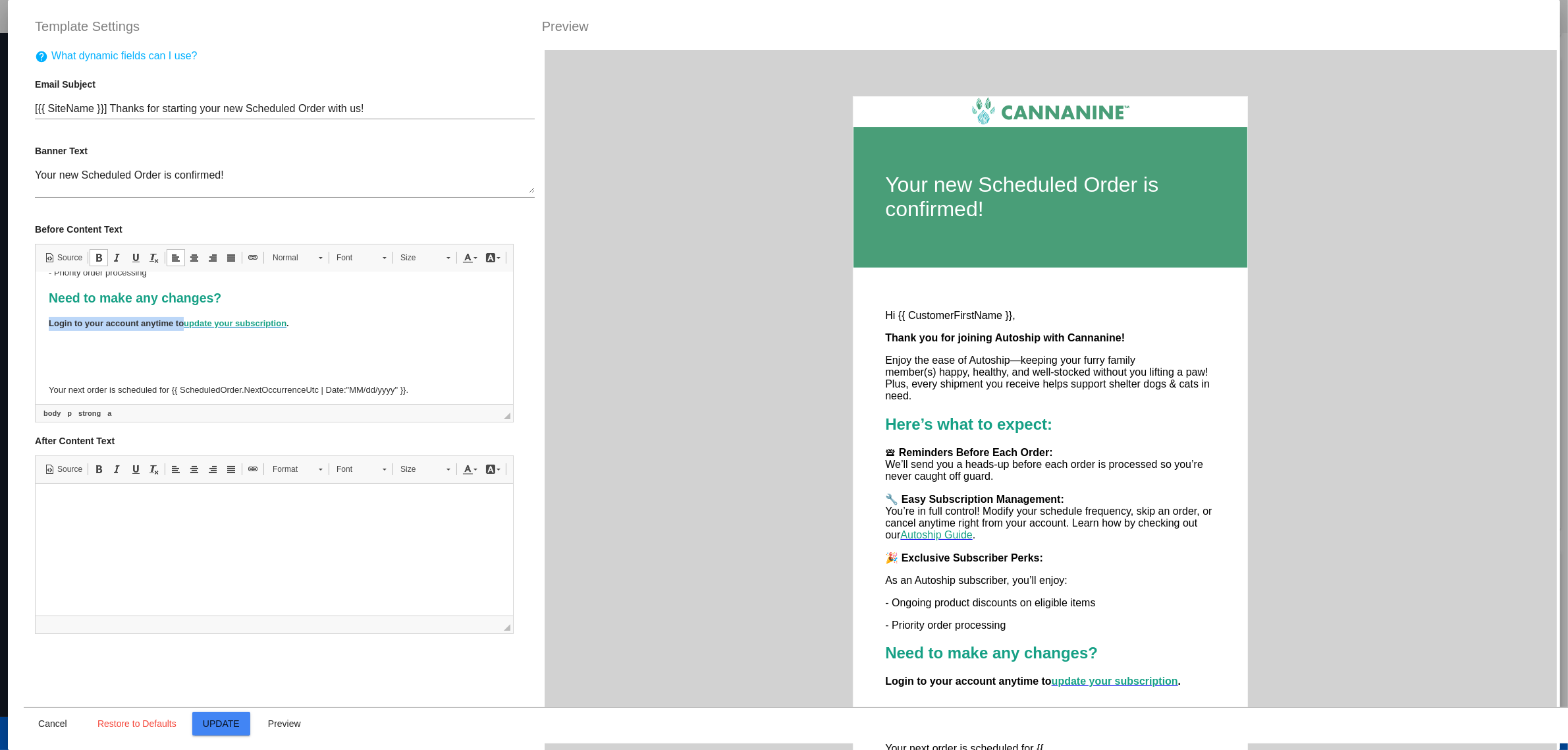
scroll to position [308, 0]
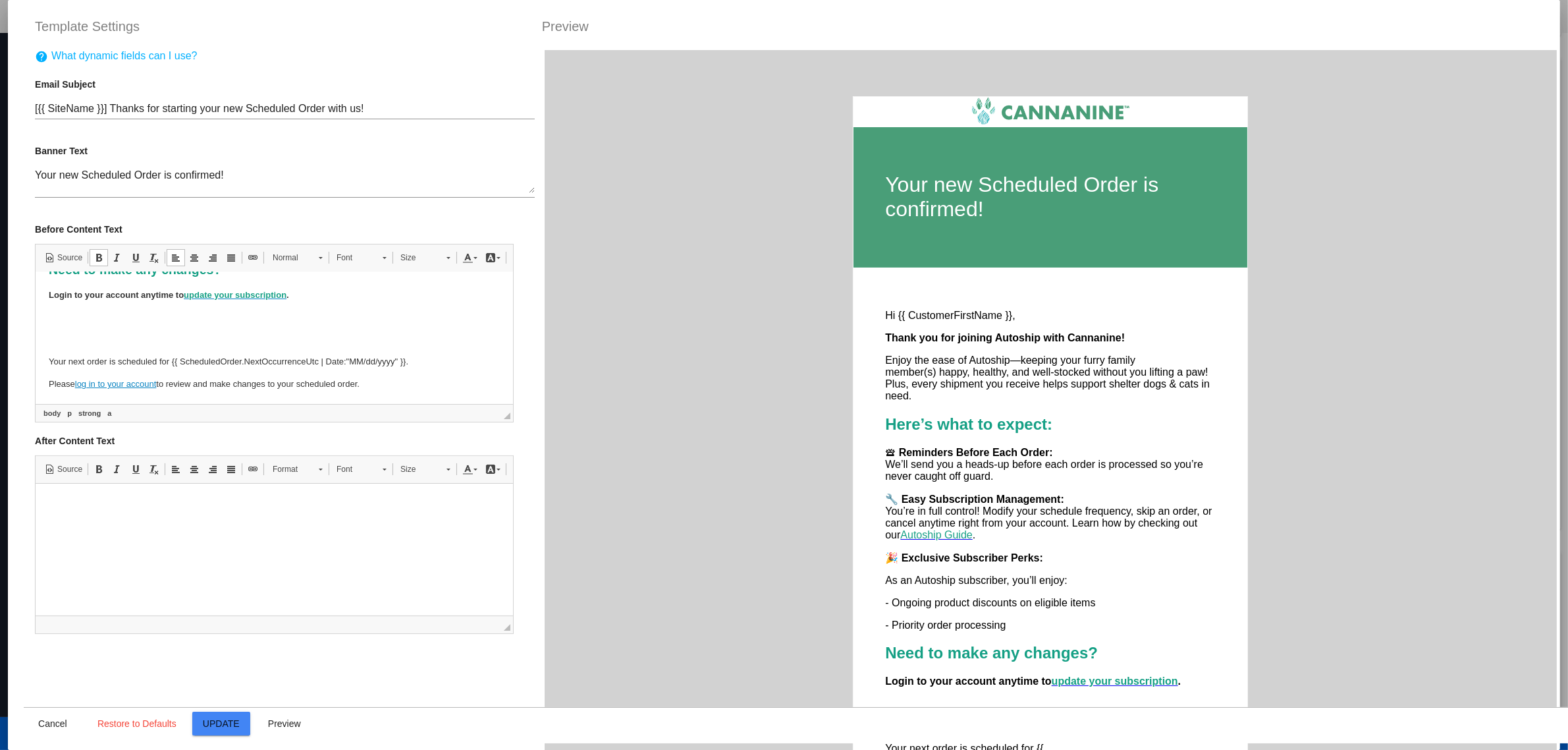
click at [246, 332] on p at bounding box center [274, 338] width 451 height 14
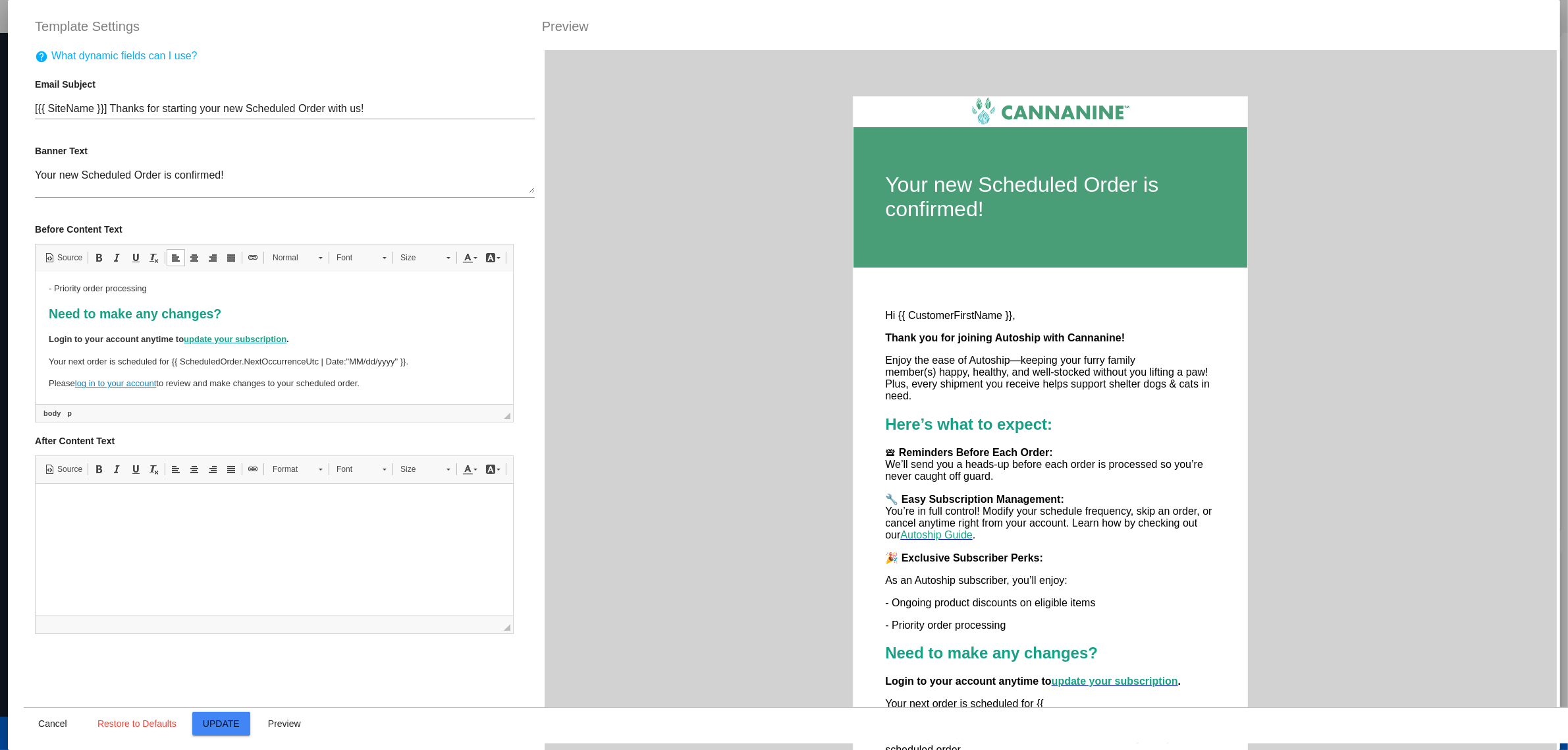
click at [316, 380] on p "Please log in to your account to review and make changes to your scheduled orde…" at bounding box center [274, 383] width 451 height 14
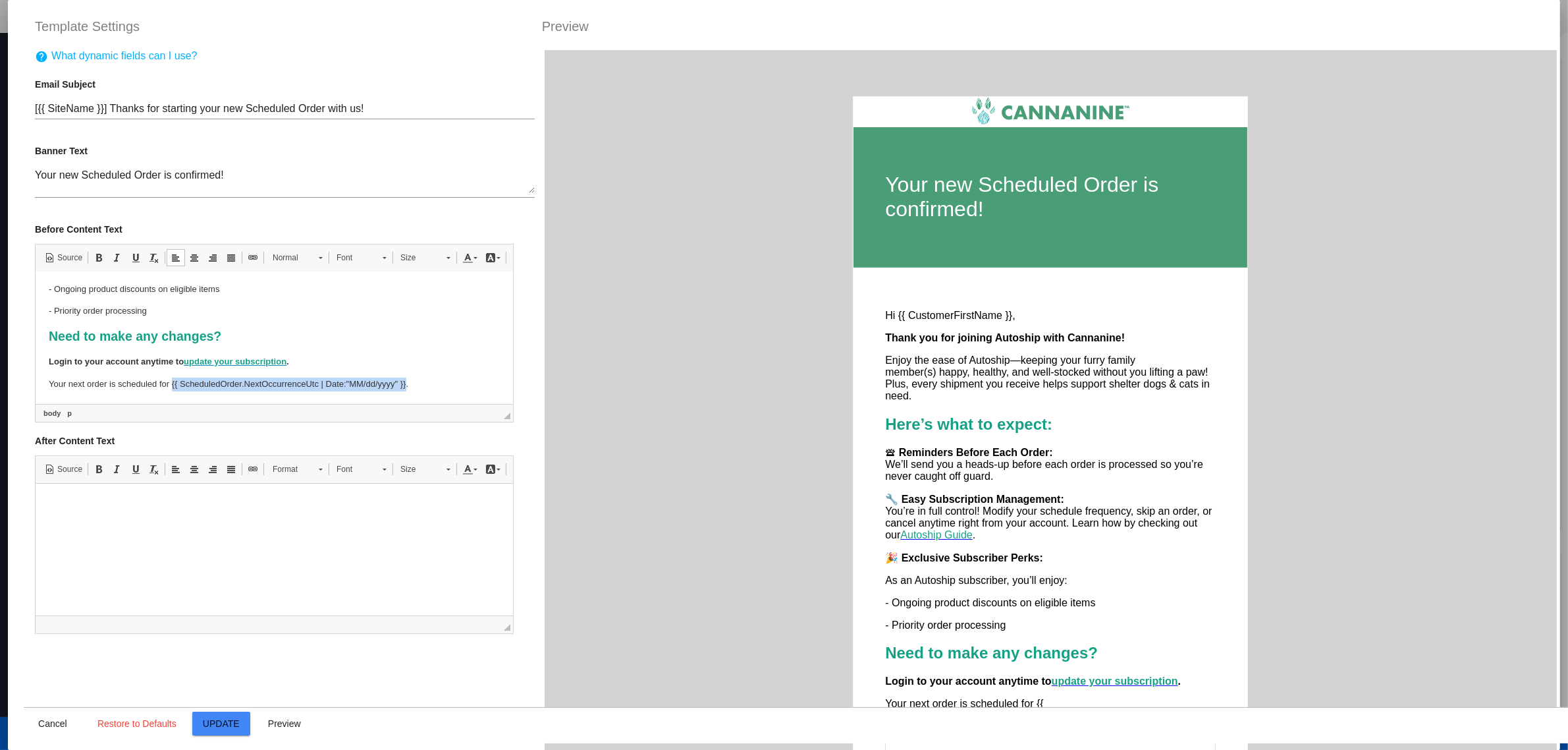
drag, startPoint x: 171, startPoint y: 387, endPoint x: 405, endPoint y: 386, distance: 234.0
click at [405, 386] on p "Your next order is scheduled for {{ ScheduledOrder.NextOccurrenceUtc | Date:"MM…" at bounding box center [274, 383] width 451 height 14
click at [450, 371] on body "Hi {{ CustomerFirstName }}, Thank you for joining Autoship with Cannanine! Enjo…" at bounding box center [274, 216] width 451 height 347
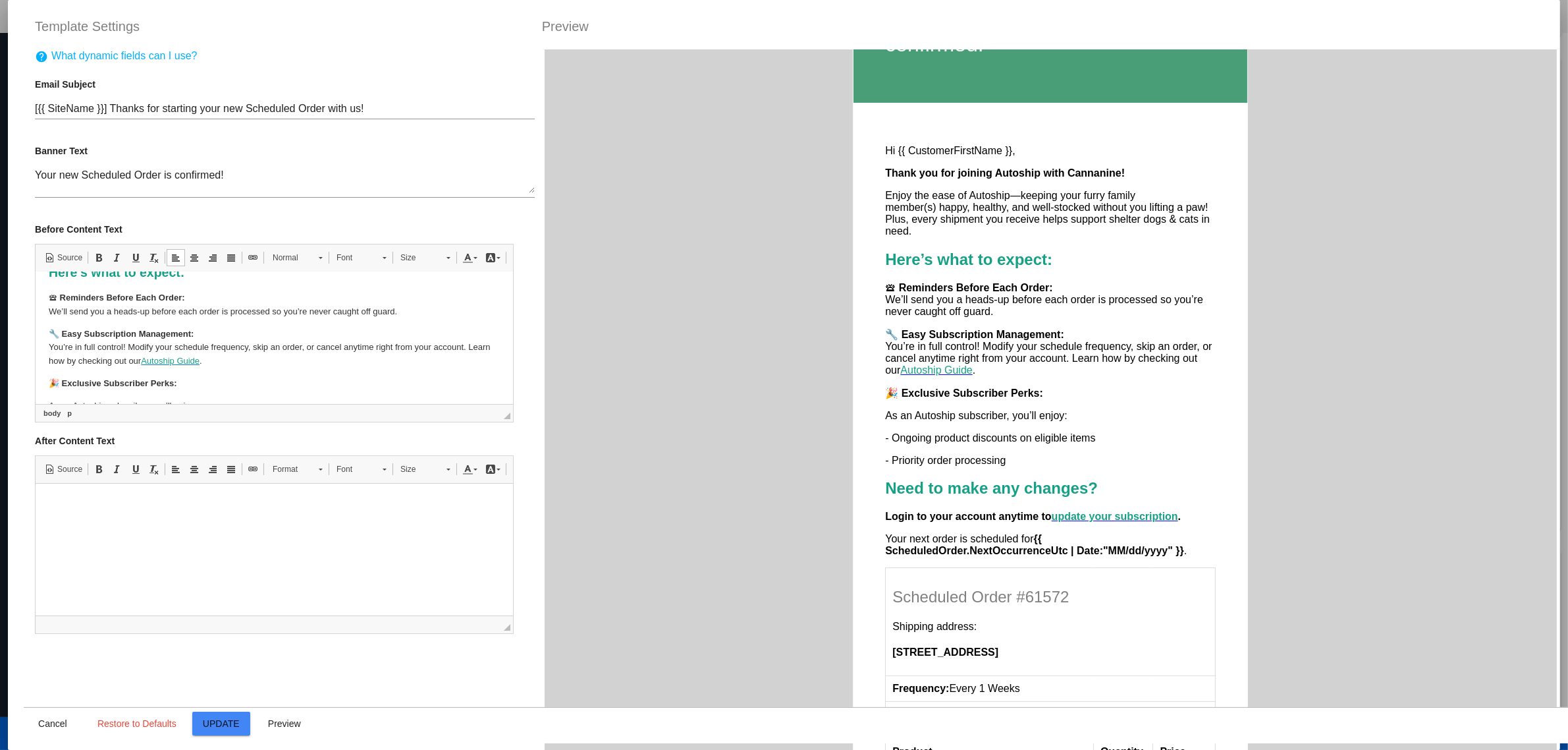
scroll to position [77, 0]
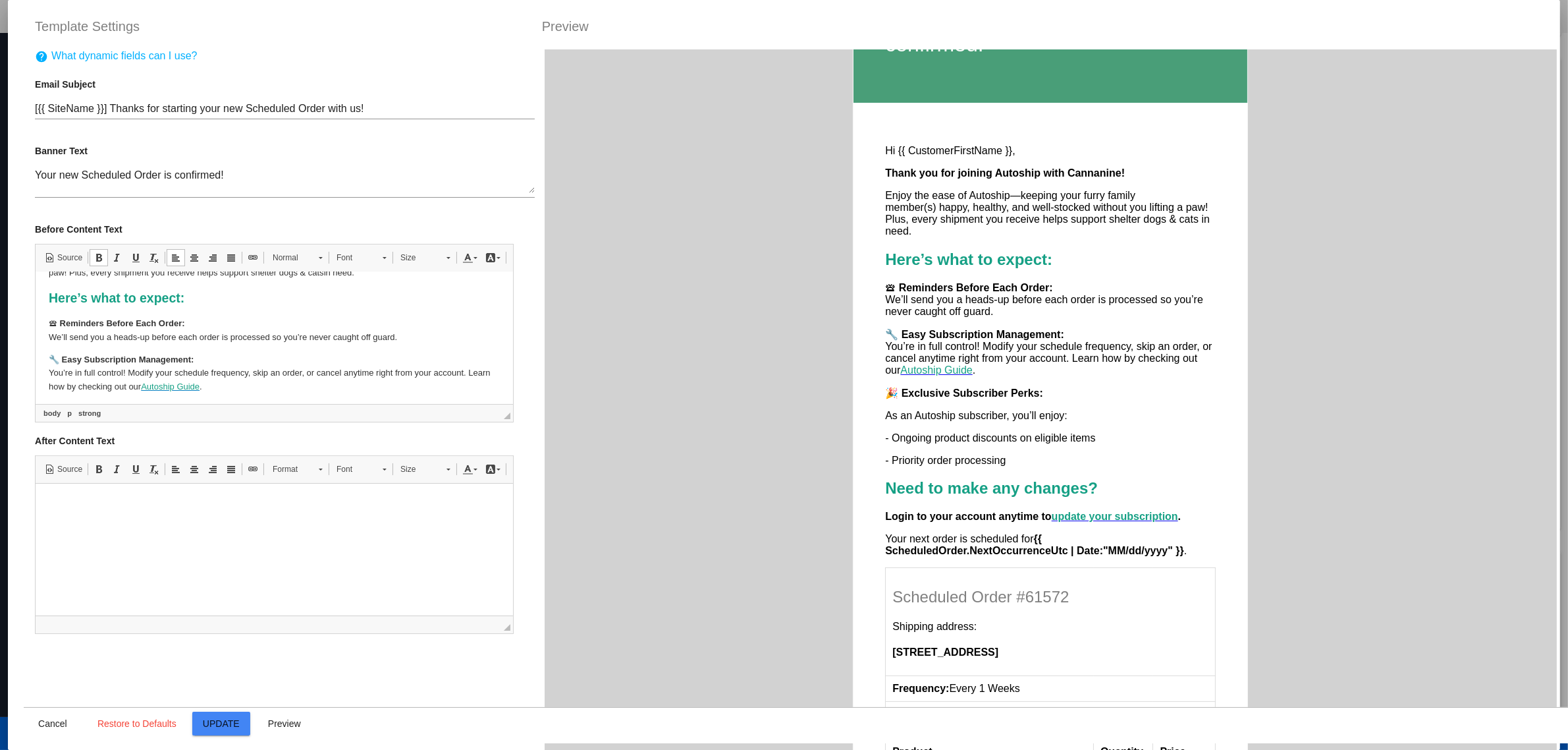
click at [44, 355] on html "Hi {{ CustomerFirstName }}, Thank you for joining Autoship with Cannanine! Enjo…" at bounding box center [274, 381] width 478 height 373
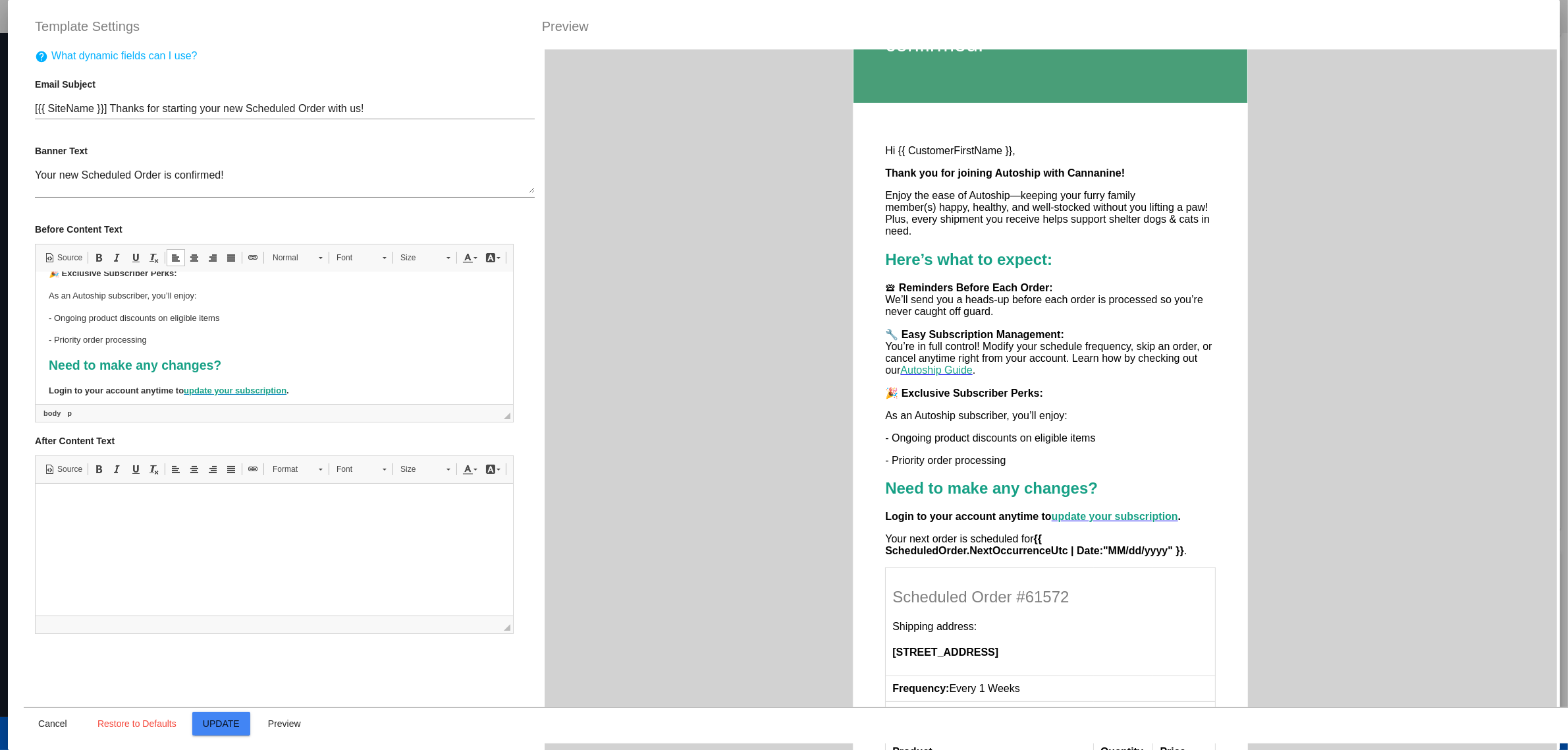
scroll to position [242, 0]
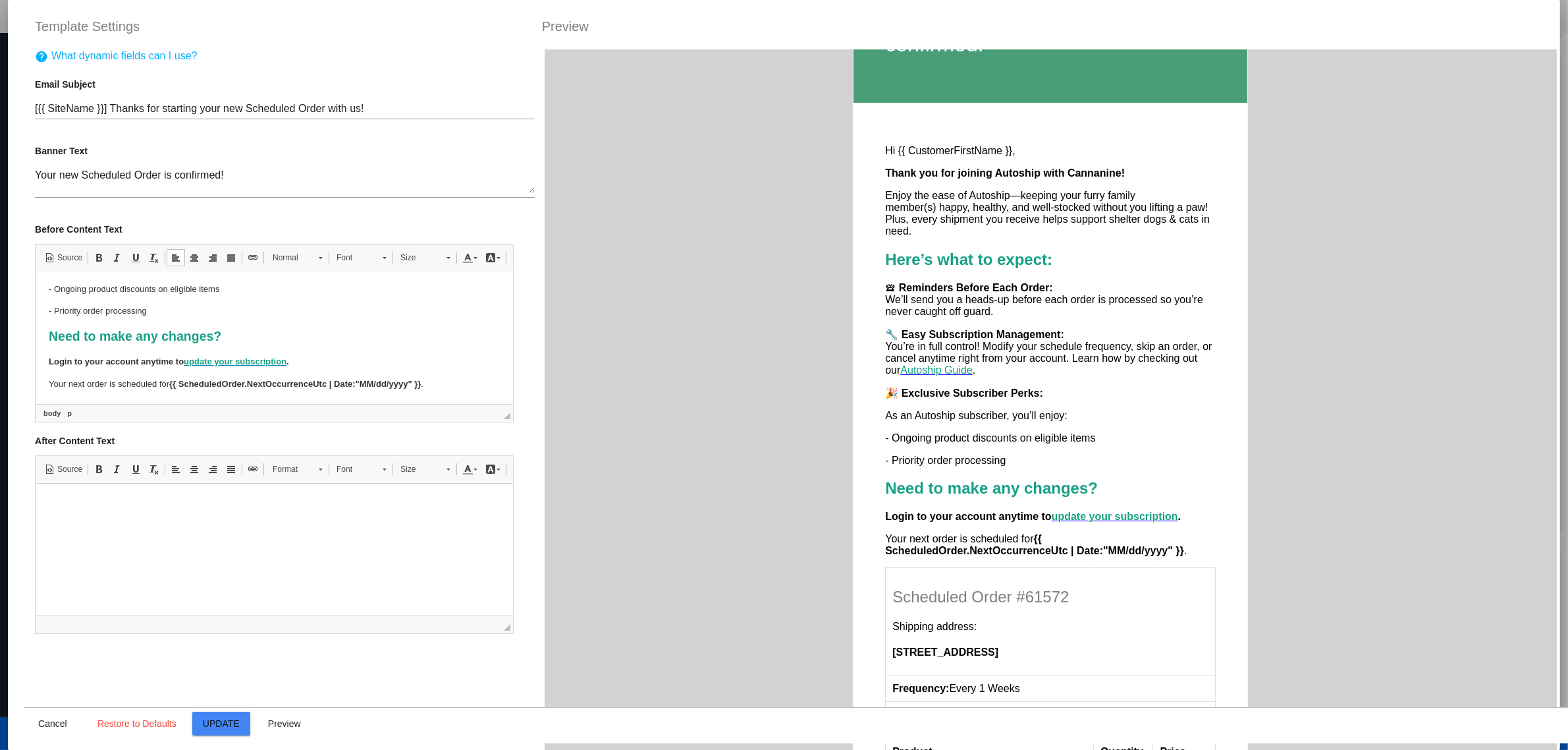
click at [222, 722] on span "Update" at bounding box center [221, 723] width 37 height 10
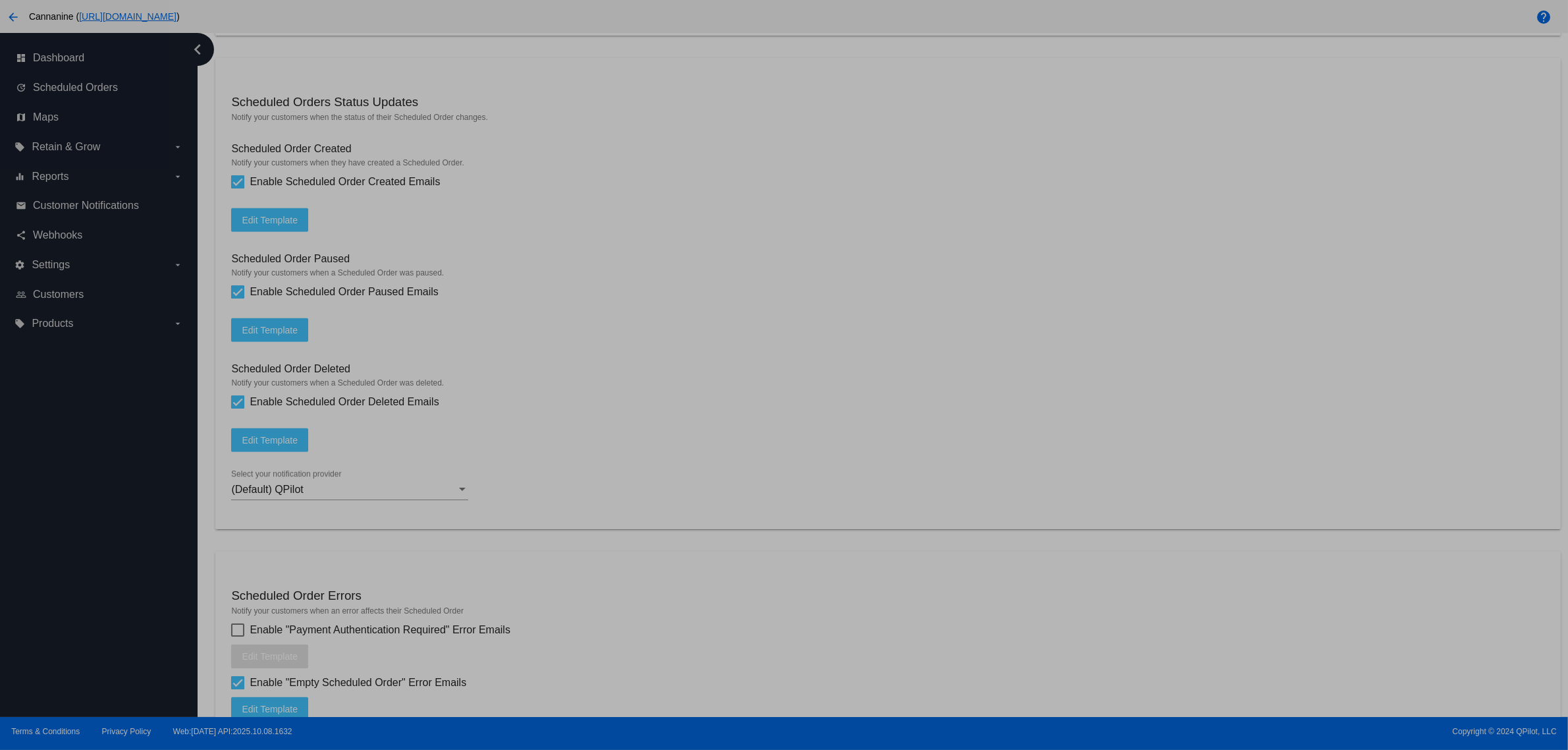
type input "[{{ [DOMAIN_NAME] }}] Thanks for starting your new Scheduled Order with us!"
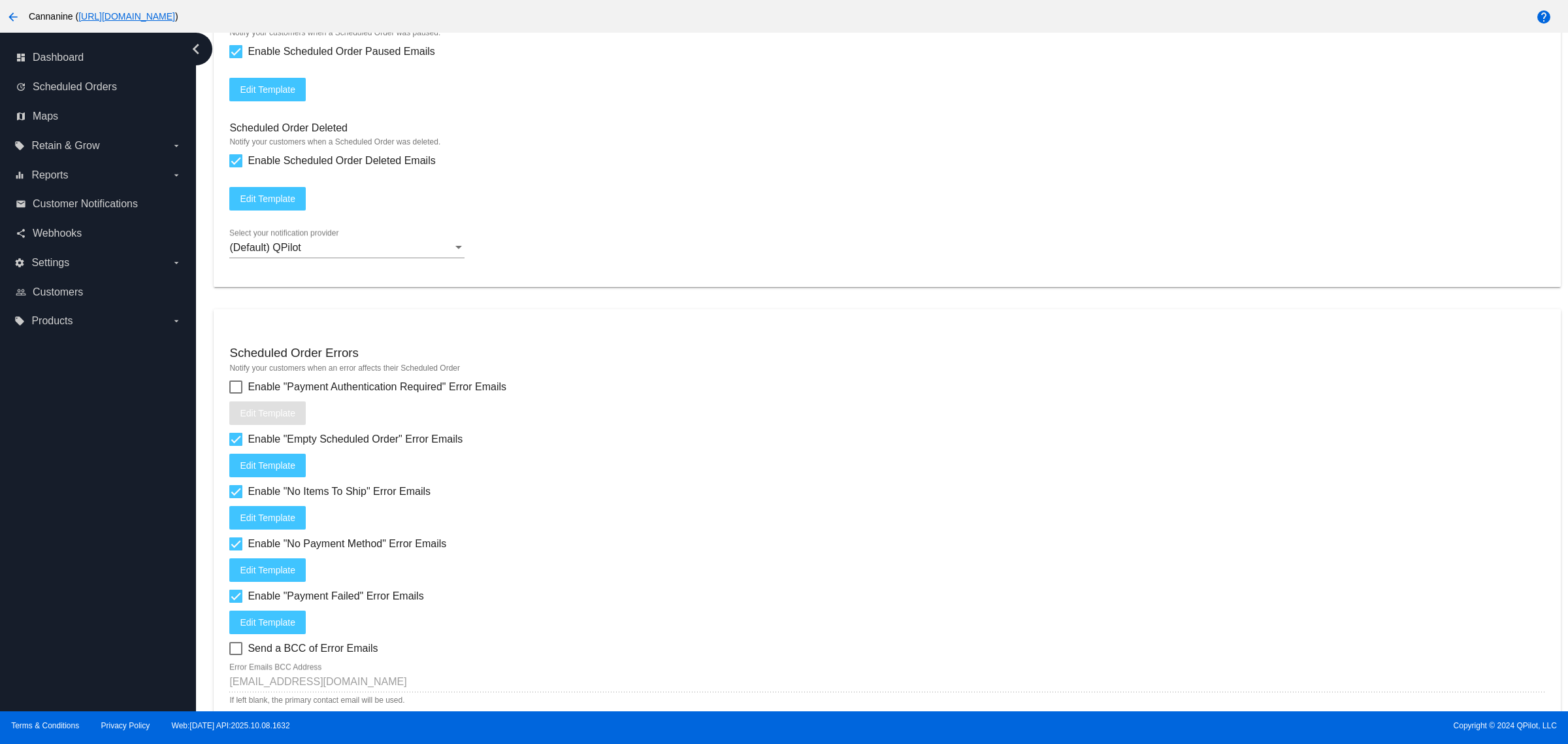
scroll to position [1650, 0]
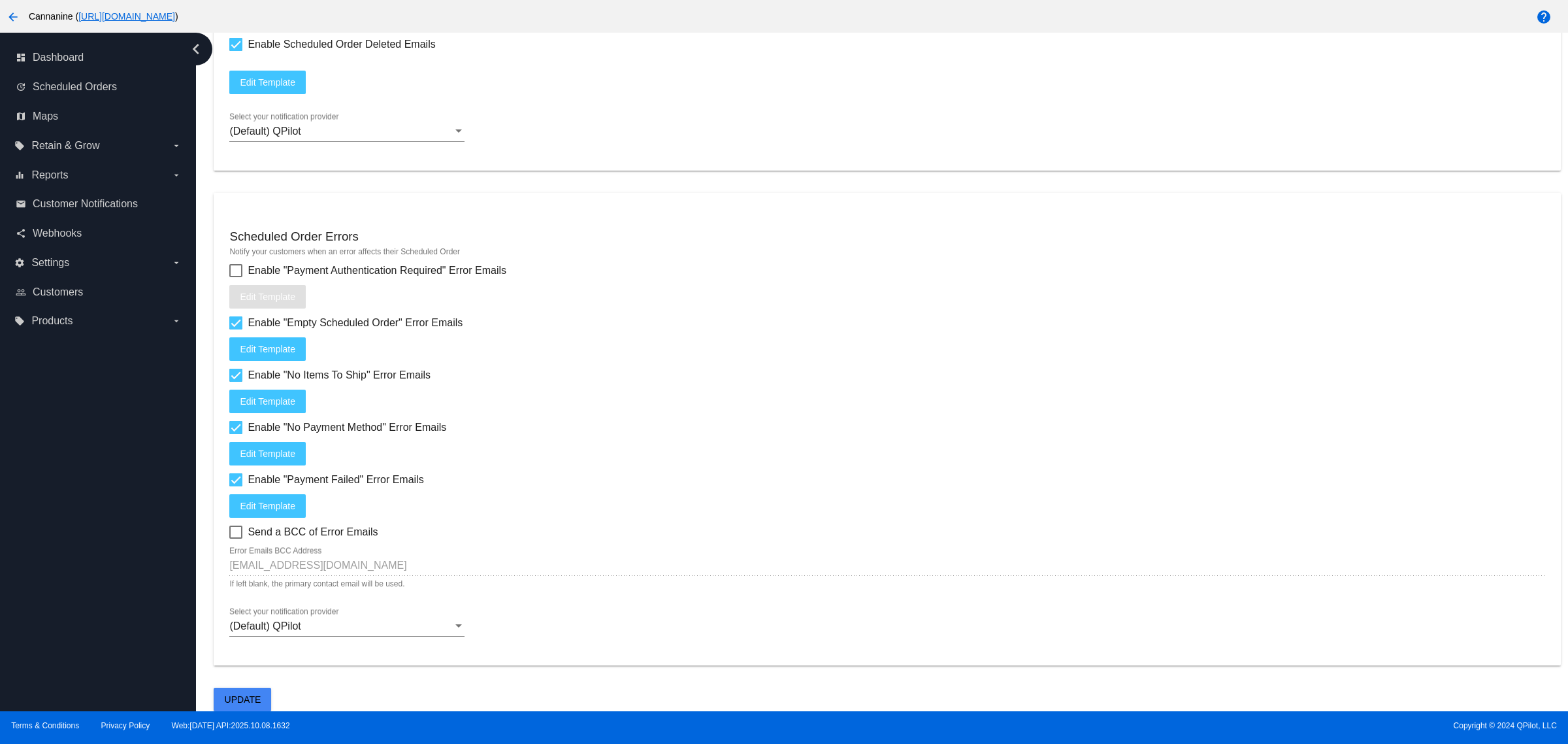
click at [227, 698] on span "Update" at bounding box center [243, 699] width 37 height 10
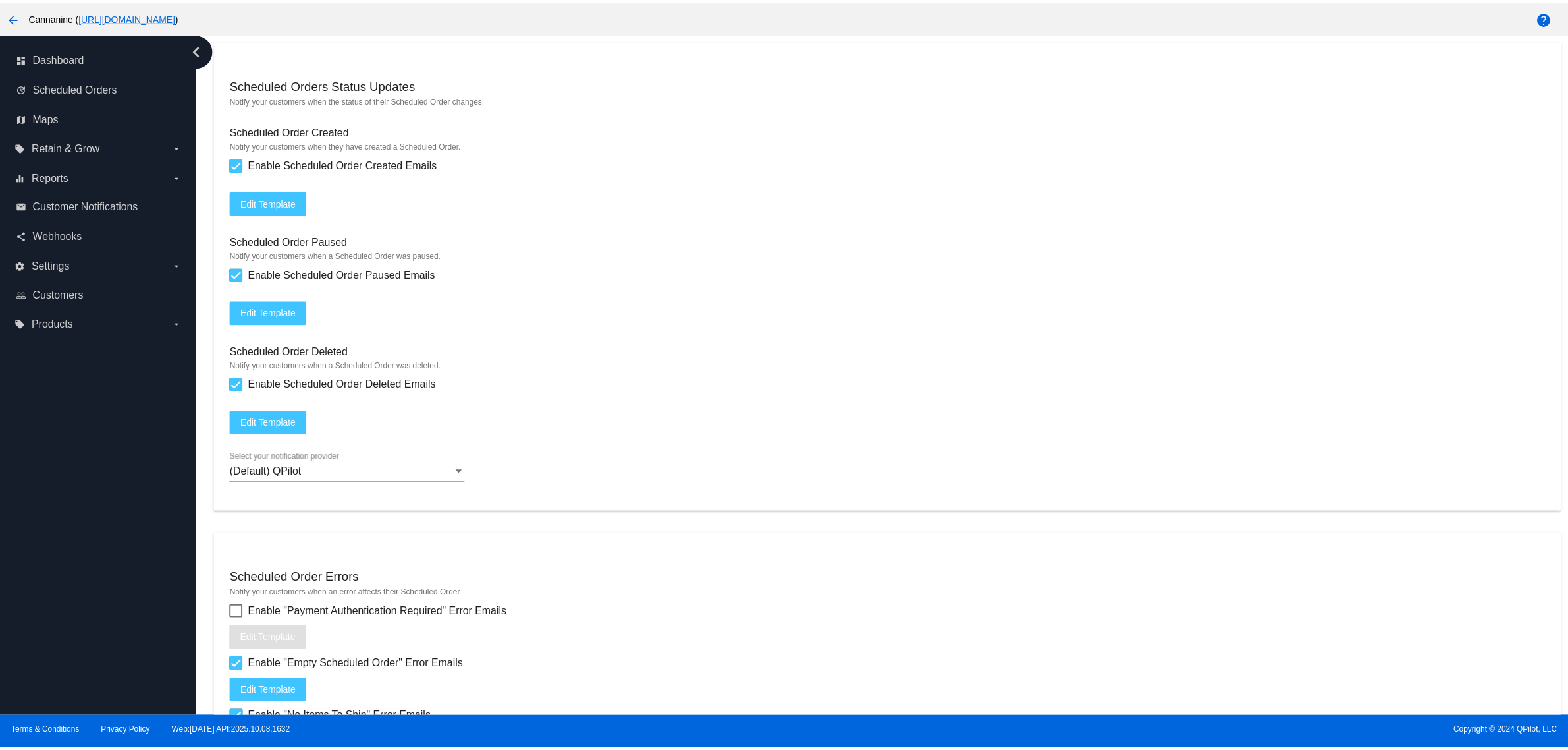
scroll to position [1252, 0]
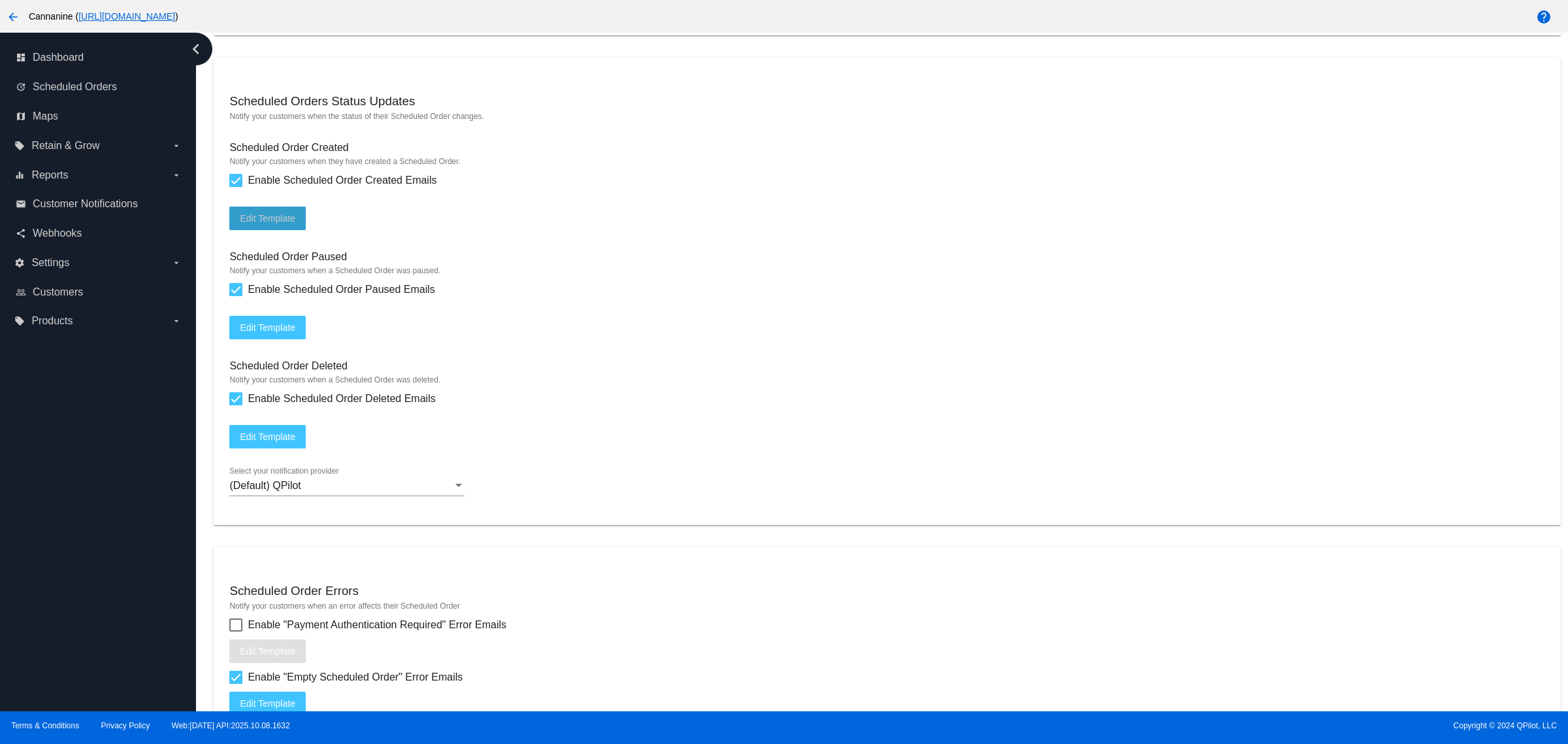
click at [273, 224] on span "Edit Template" at bounding box center [268, 218] width 56 height 10
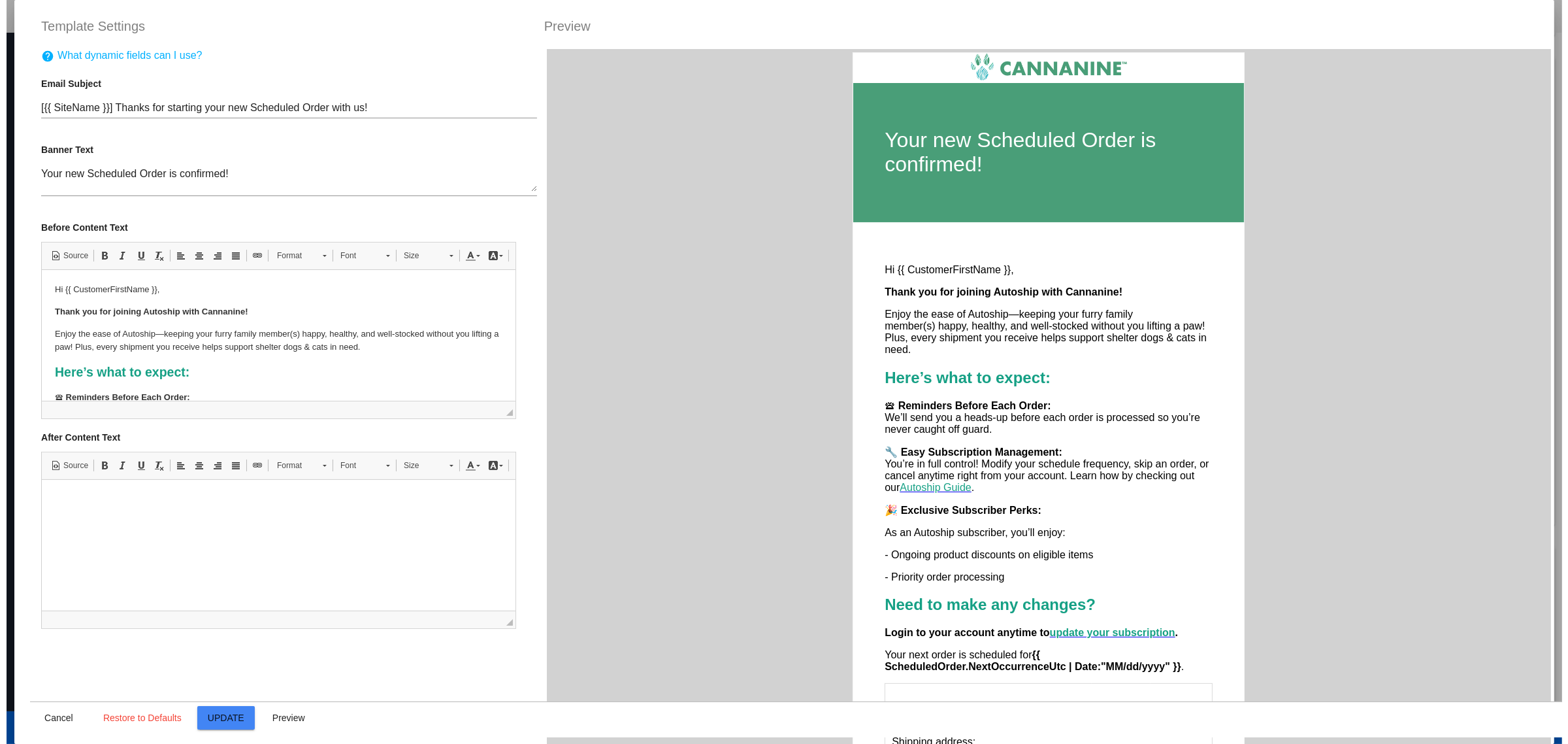
scroll to position [0, 0]
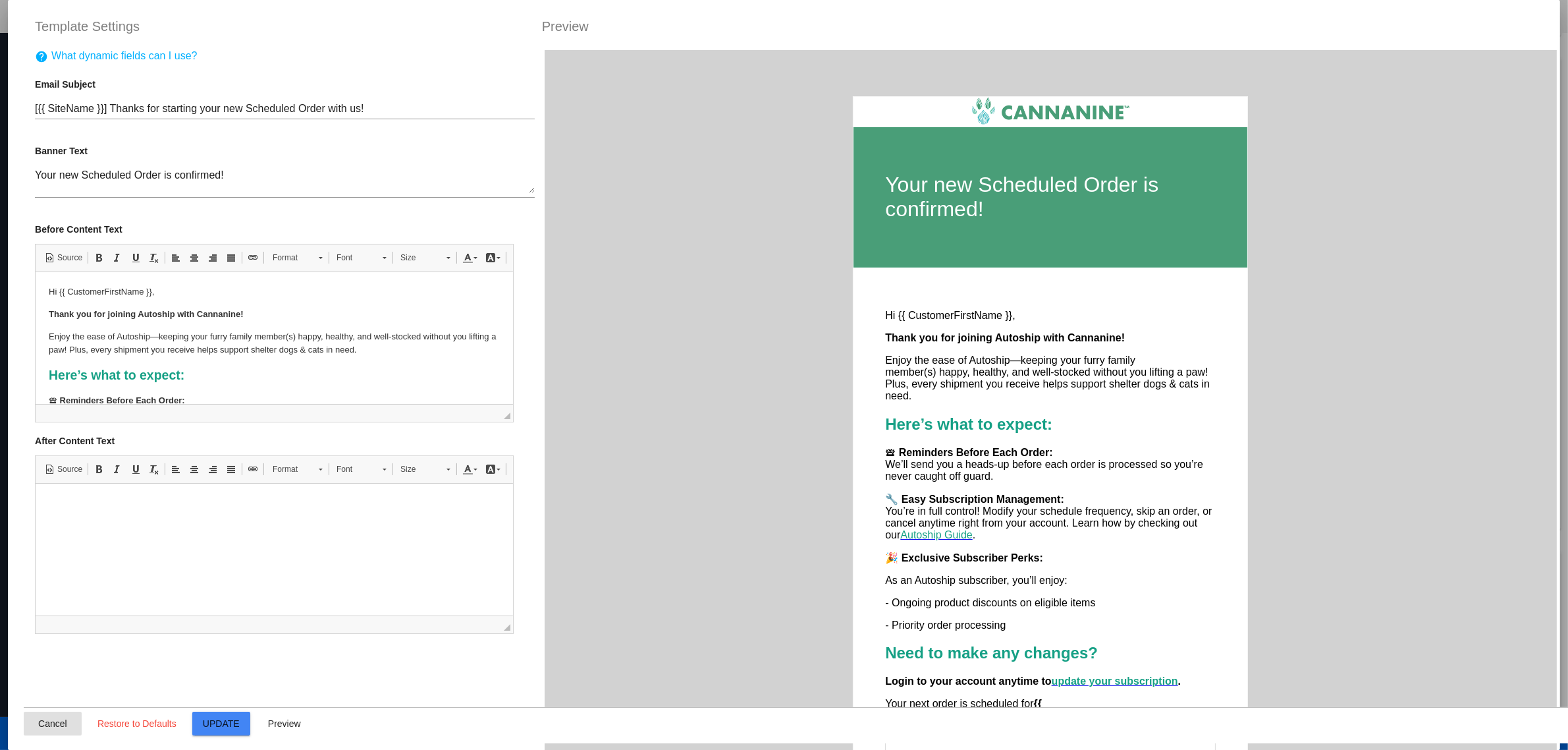
click at [57, 718] on span "Cancel" at bounding box center [52, 723] width 29 height 10
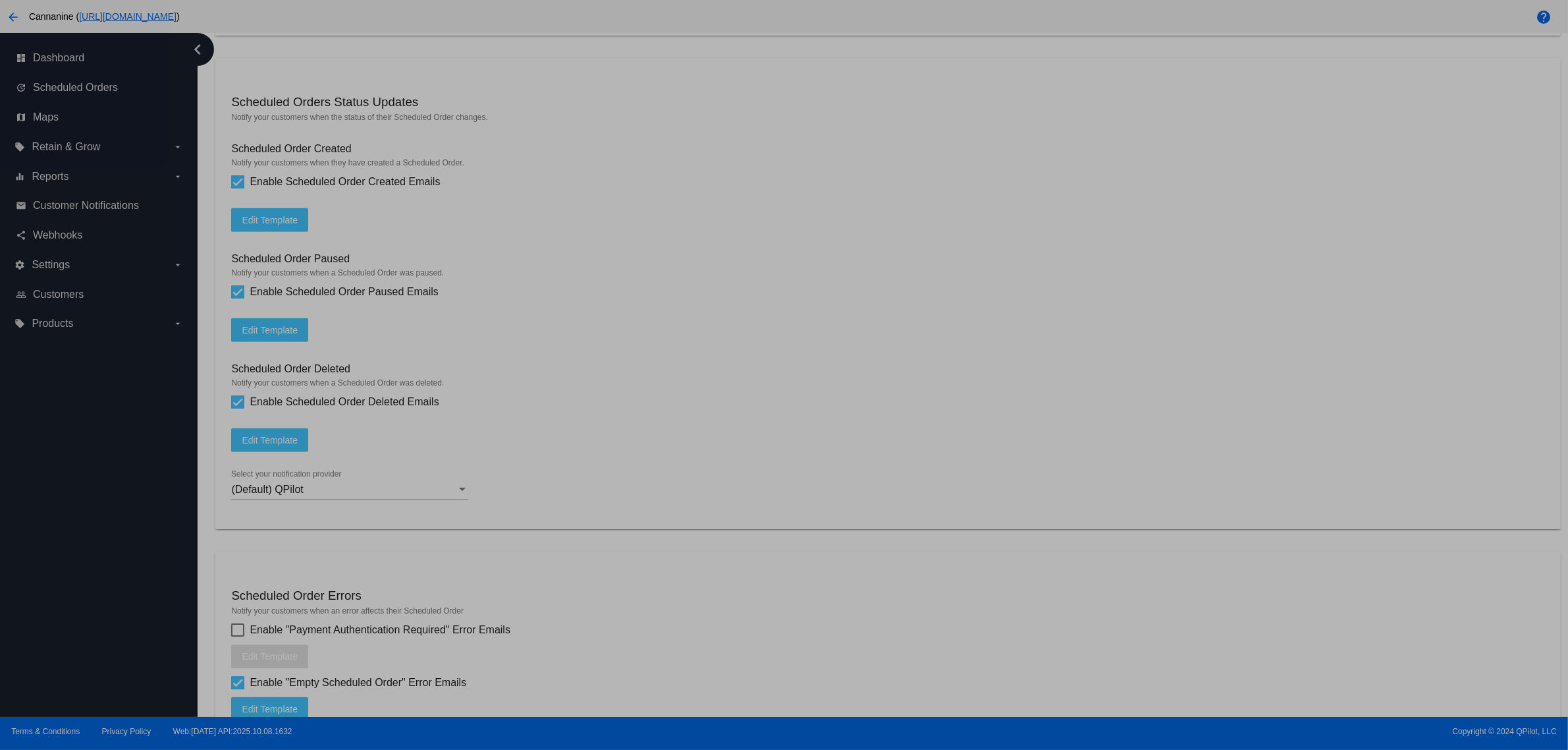
type input "[{{ [DOMAIN_NAME] }}] Thanks for starting your new Scheduled Order with us!"
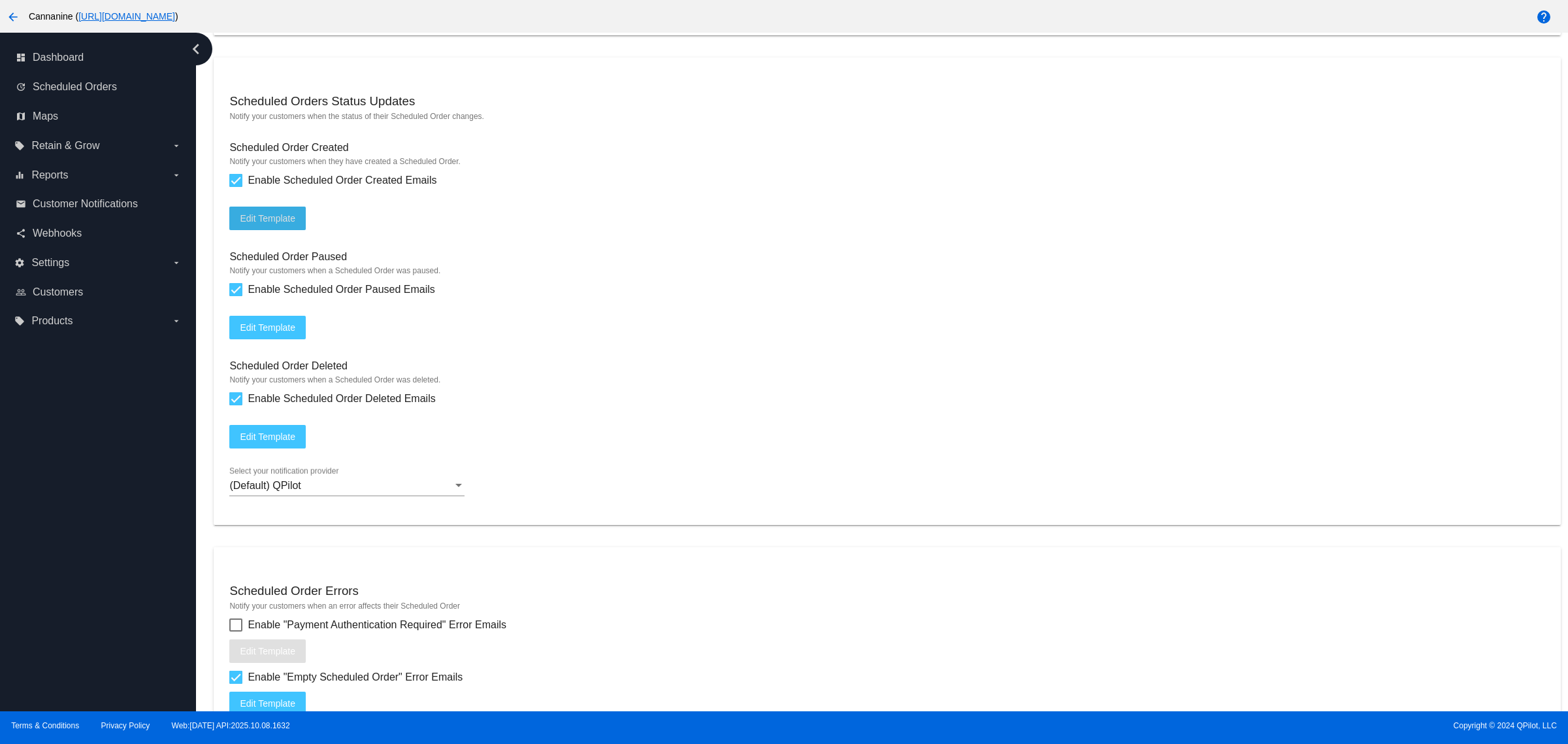
click at [7, 15] on mat-icon "arrow_back" at bounding box center [12, 17] width 15 height 15
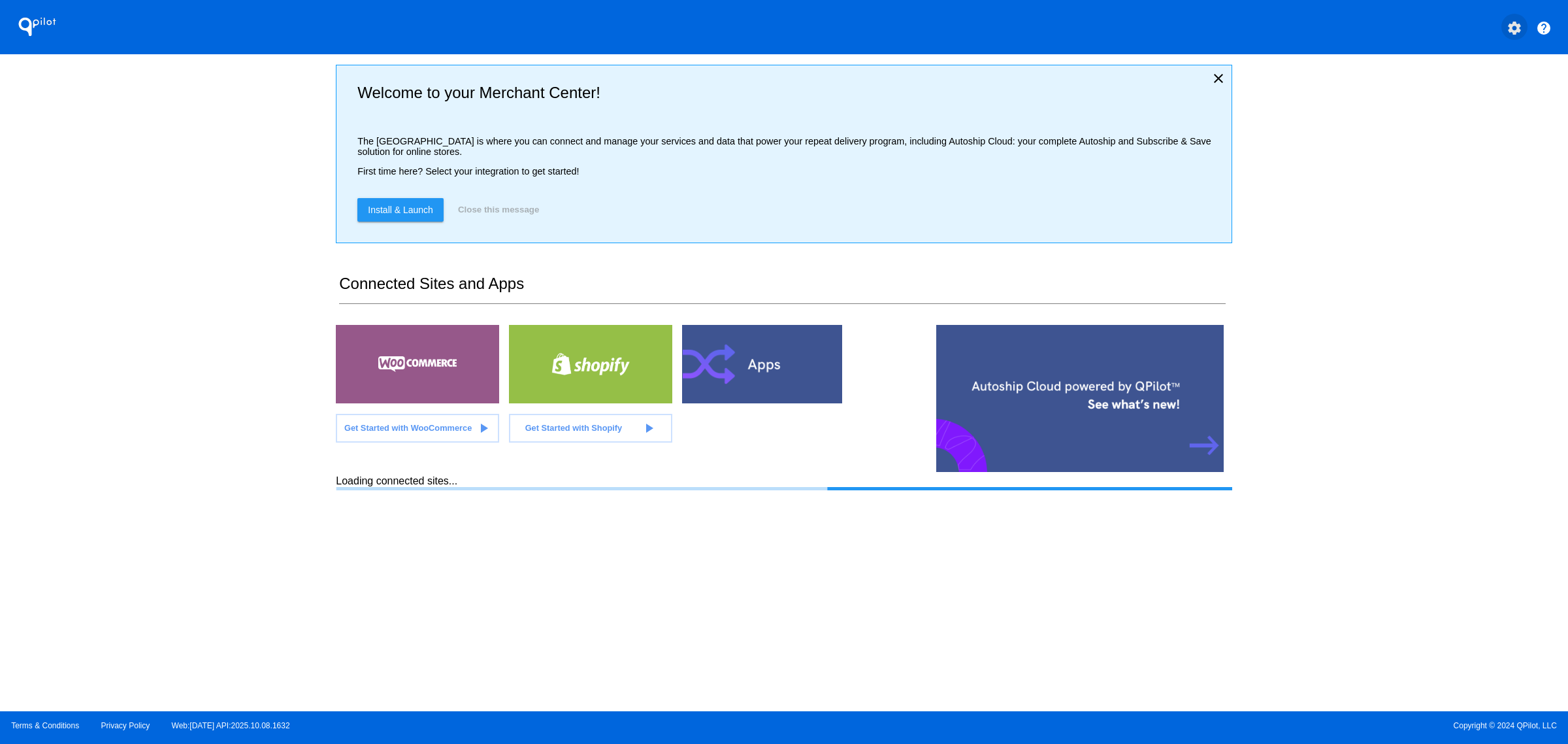
click at [1512, 25] on mat-icon "settings" at bounding box center [1514, 28] width 15 height 15
click at [1441, 111] on button "person Log out" at bounding box center [1466, 97] width 126 height 31
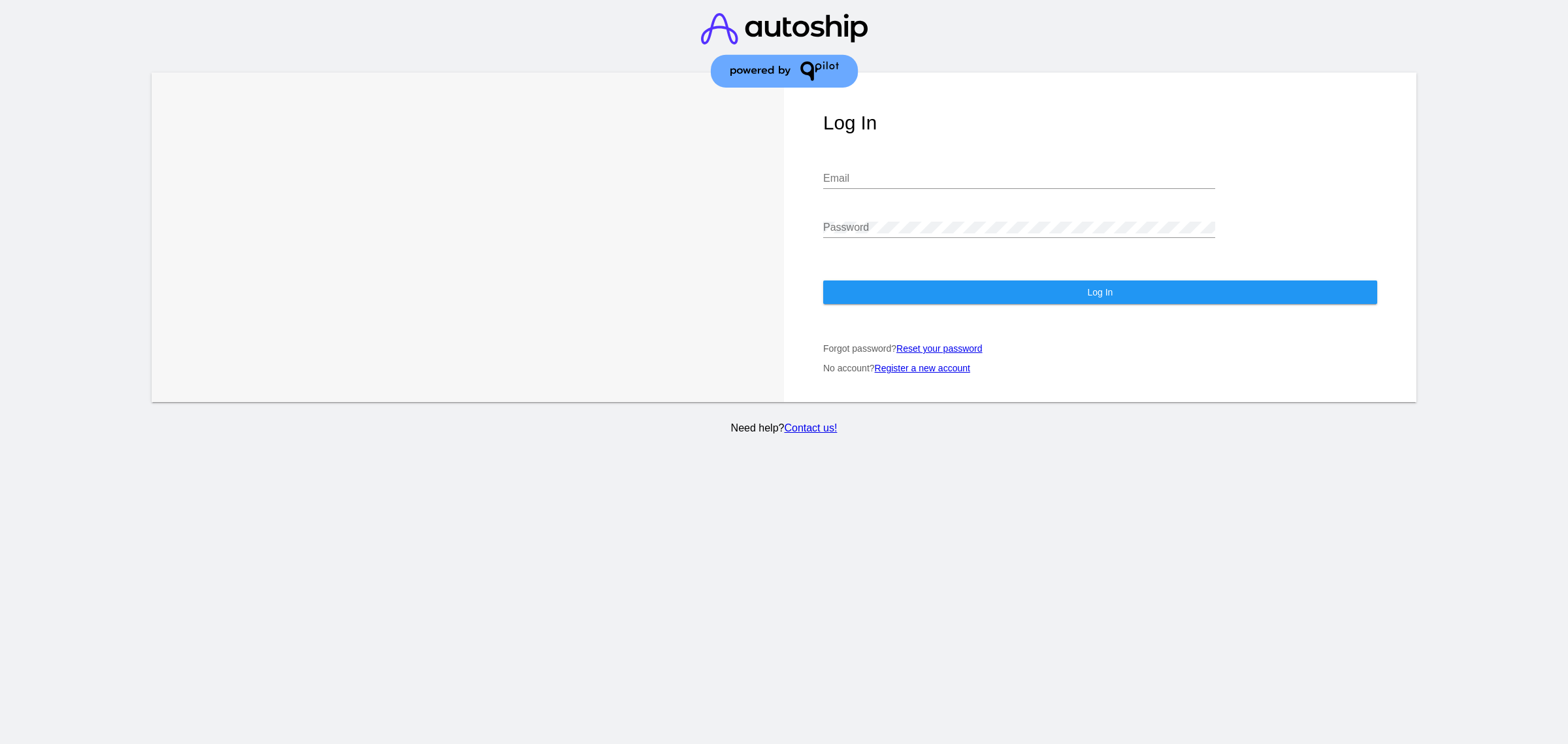
click at [932, 173] on input "Email" at bounding box center [1019, 179] width 392 height 12
type input "[EMAIL_ADDRESS][DOMAIN_NAME]"
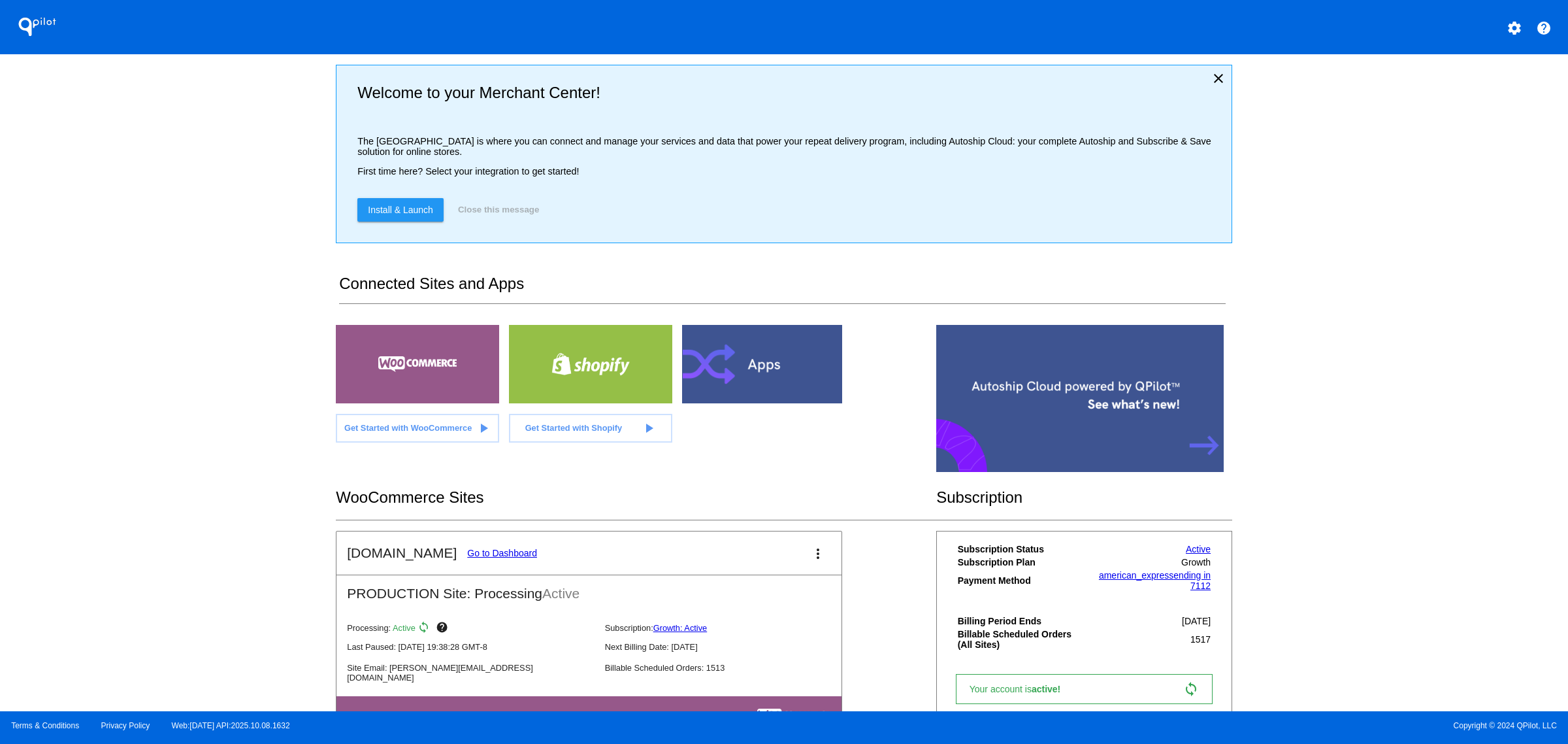
click at [486, 558] on link "Go to Dashboard" at bounding box center [502, 553] width 70 height 10
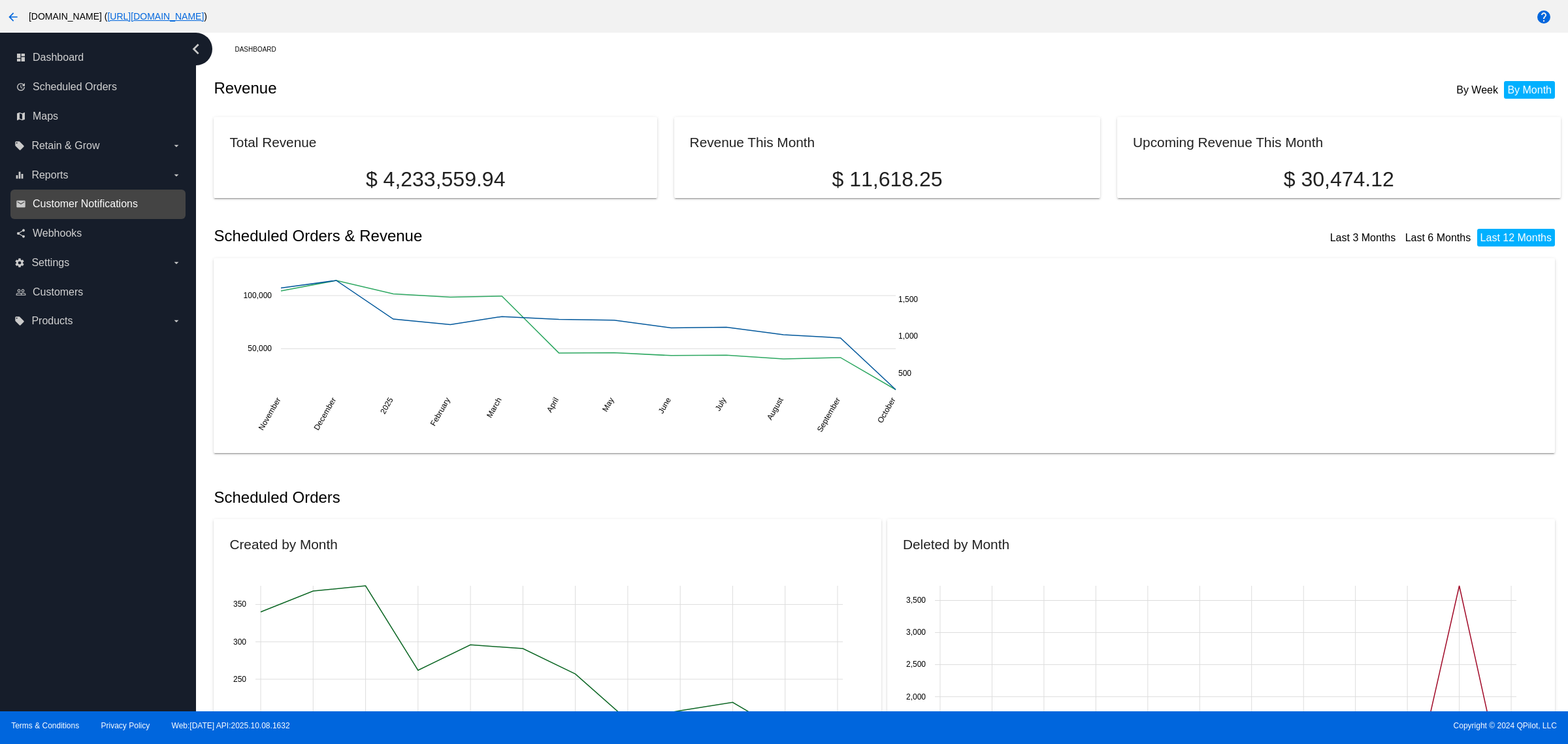
click at [118, 209] on span "Customer Notifications" at bounding box center [86, 204] width 105 height 12
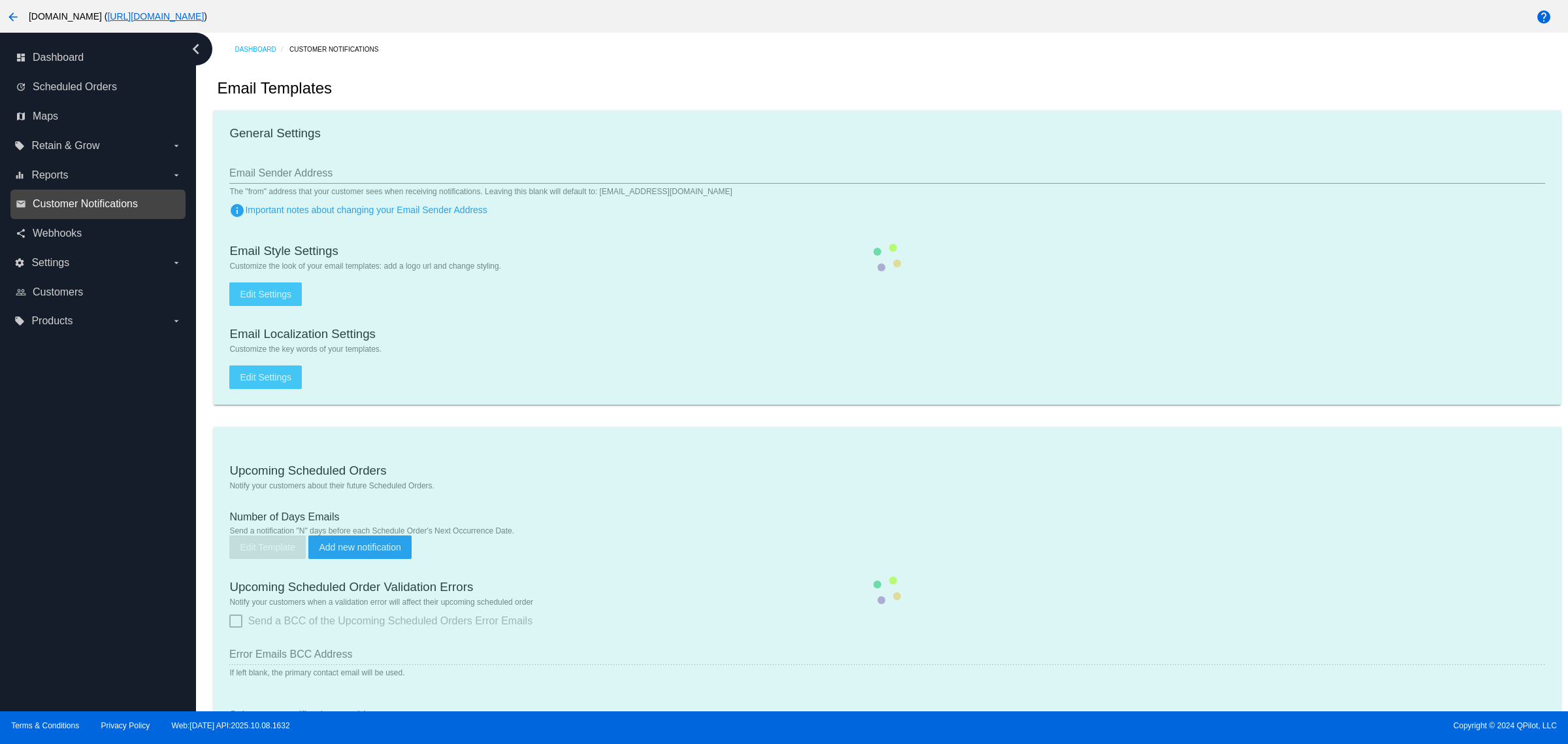
type input "[EMAIL_ADDRESS][DOMAIN_NAME]"
type input "1"
checkbox input "true"
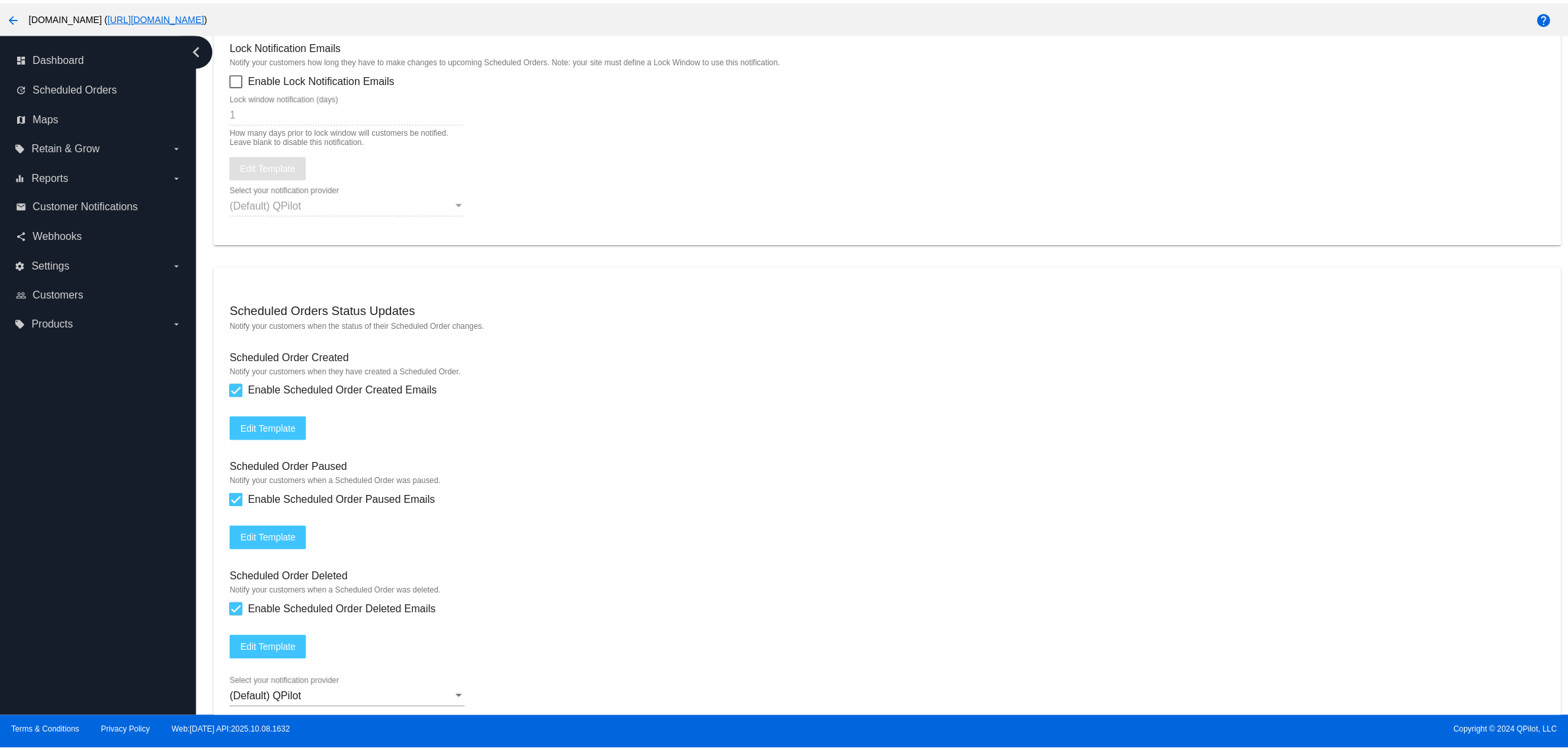
scroll to position [1071, 0]
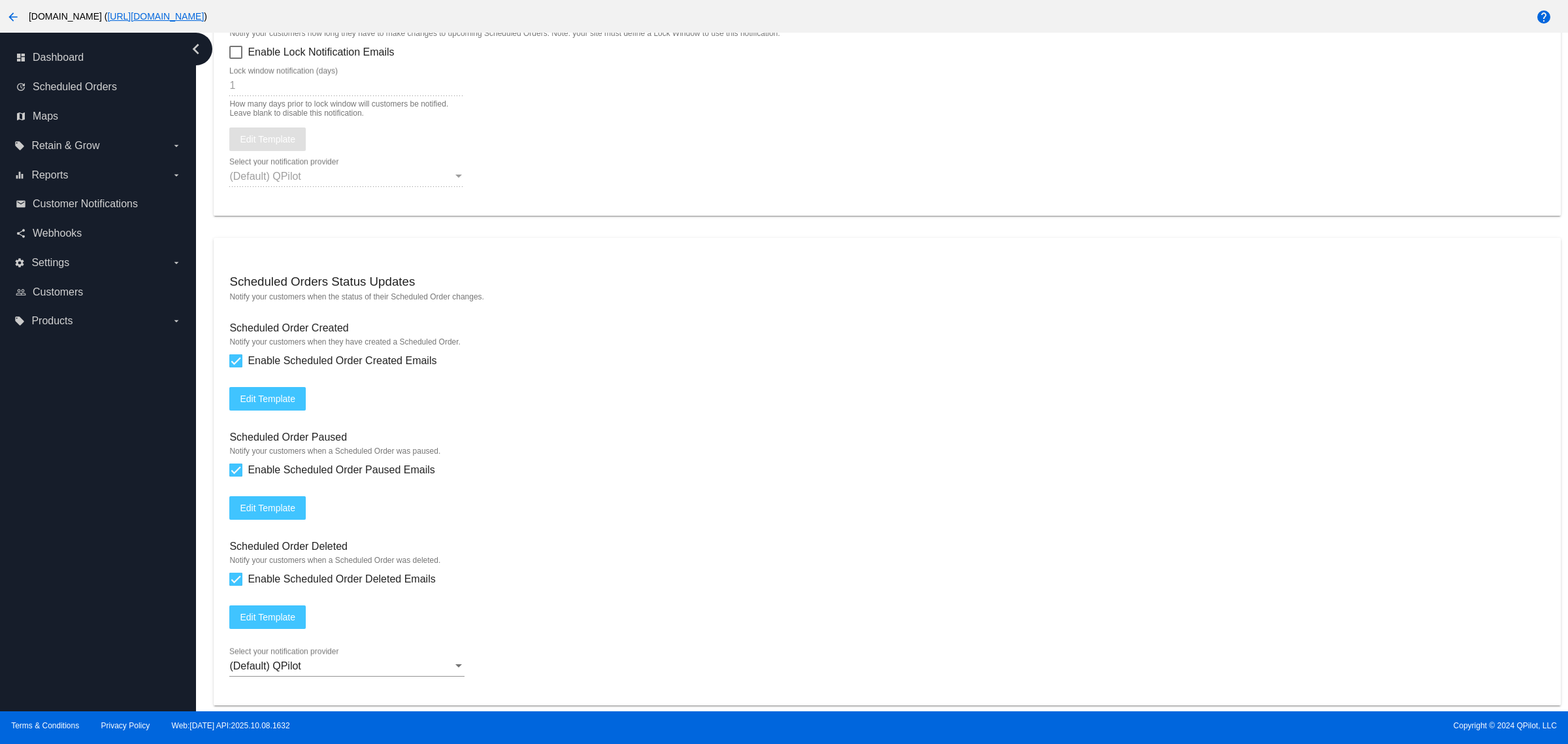
drag, startPoint x: 303, startPoint y: 425, endPoint x: 298, endPoint y: 438, distance: 13.9
click at [302, 427] on mat-card "Scheduled Orders Status Updates Notify your customers when the status of their …" at bounding box center [886, 471] width 1346 height 467
click at [298, 410] on button "Edit Template" at bounding box center [268, 399] width 77 height 23
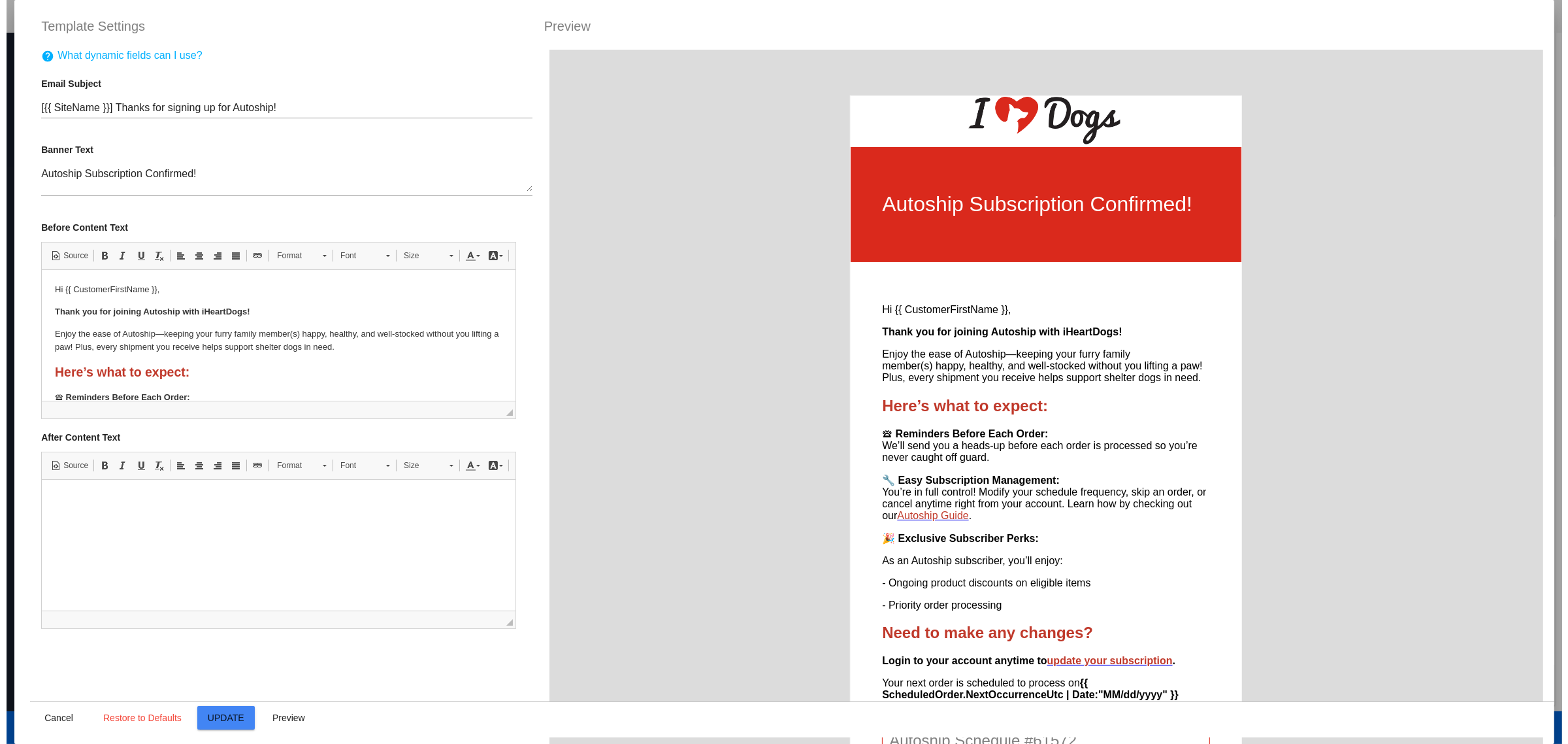
scroll to position [0, 0]
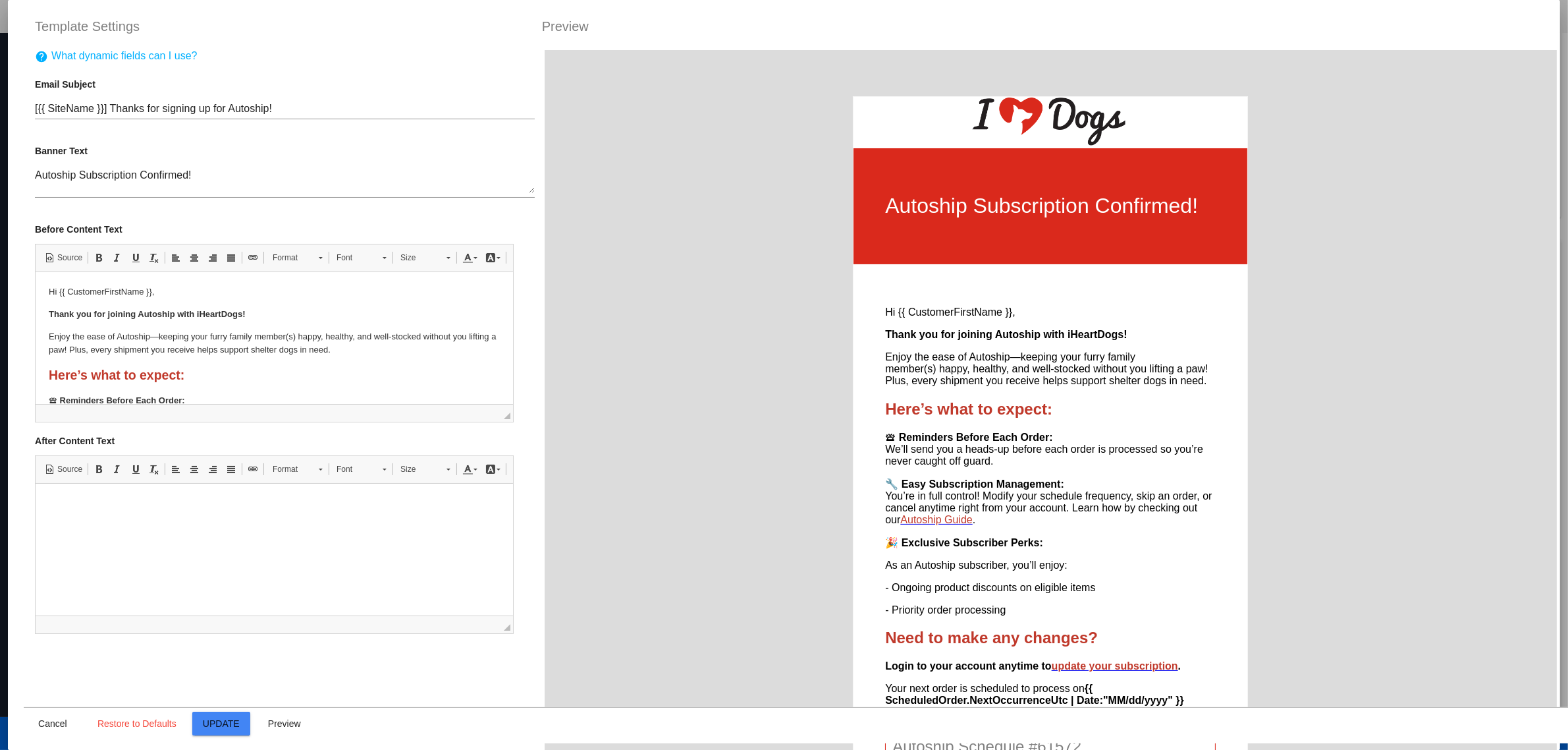
drag, startPoint x: 1056, startPoint y: 206, endPoint x: 980, endPoint y: 214, distance: 76.4
drag, startPoint x: 100, startPoint y: 108, endPoint x: 285, endPoint y: 106, distance: 185.0
click at [285, 106] on input "[{{ SiteName }}] Thanks for signing up for Autoship!" at bounding box center [285, 108] width 500 height 12
drag, startPoint x: 285, startPoint y: 106, endPoint x: 100, endPoint y: 110, distance: 185.0
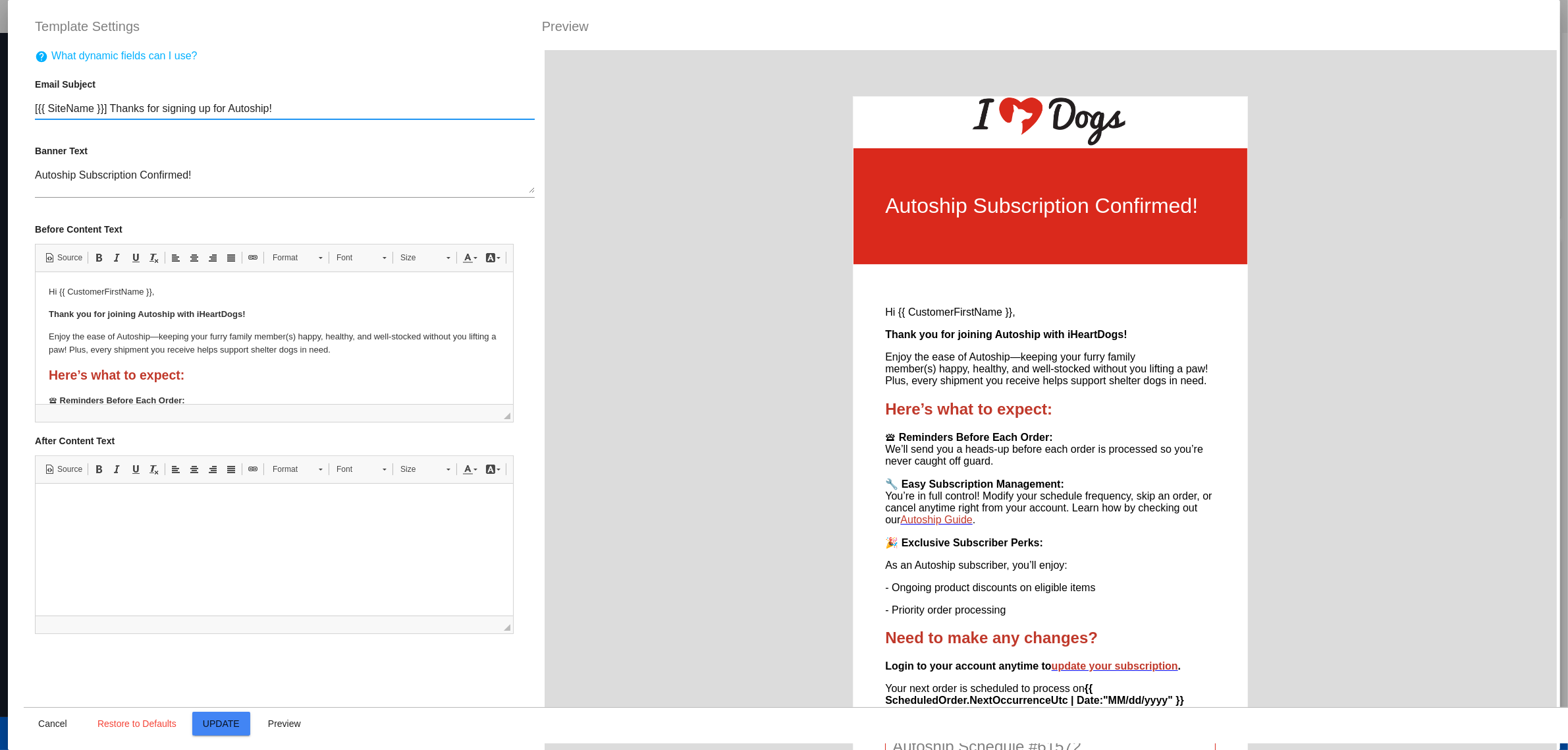
click at [100, 110] on input "[{{ SiteName }}] Thanks for signing up for Autoship!" at bounding box center [285, 108] width 500 height 12
click at [150, 182] on textarea "Autoship Subscription Confirmed!" at bounding box center [285, 181] width 500 height 24
click at [169, 182] on textarea "Autoship Subscription Confirmed!" at bounding box center [285, 181] width 500 height 24
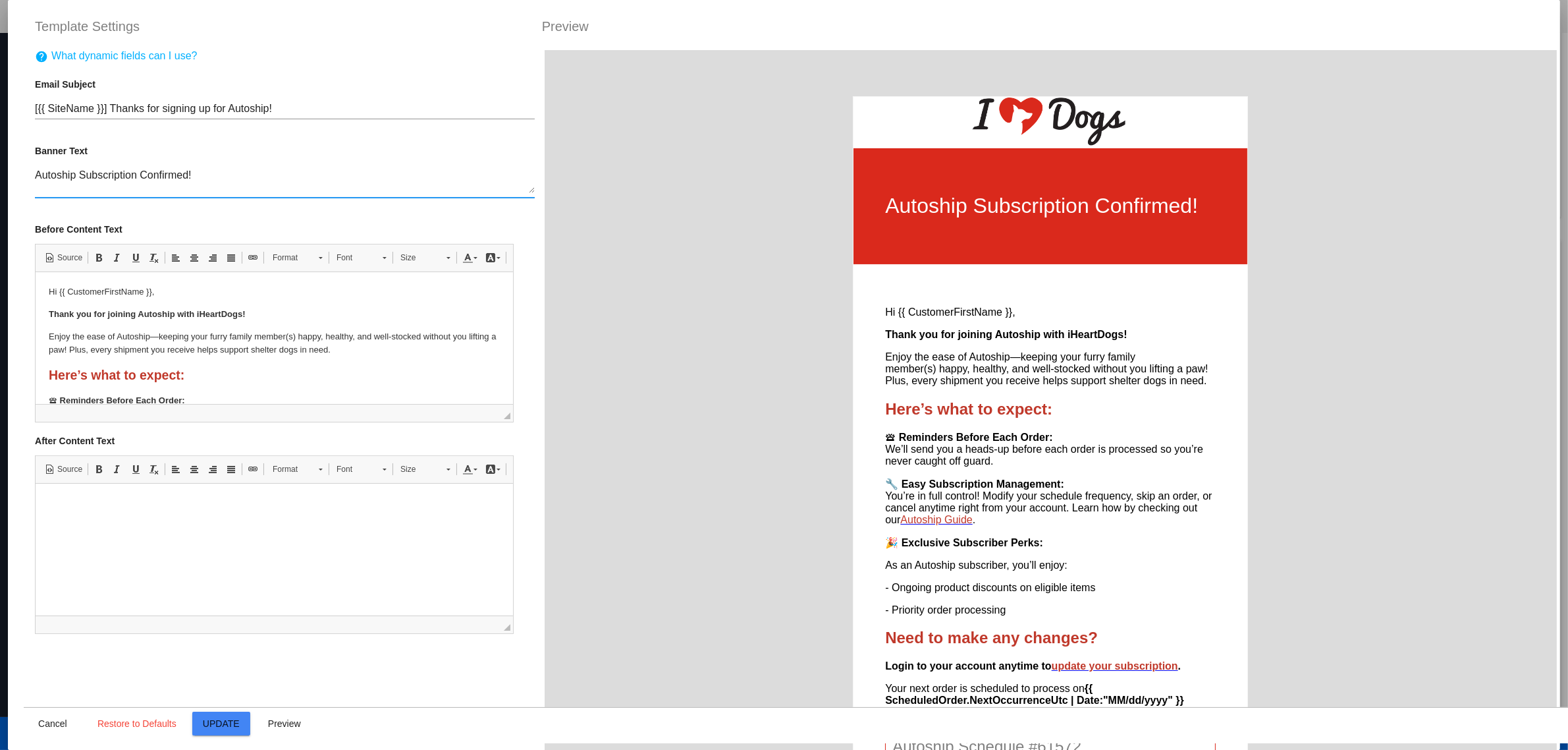
click at [169, 182] on textarea "Autoship Subscription Confirmed!" at bounding box center [285, 181] width 500 height 24
click at [258, 181] on textarea "Autoship Subscription Created!" at bounding box center [285, 181] width 500 height 24
click at [151, 180] on textarea "Autoship Subscription Created!" at bounding box center [285, 181] width 500 height 24
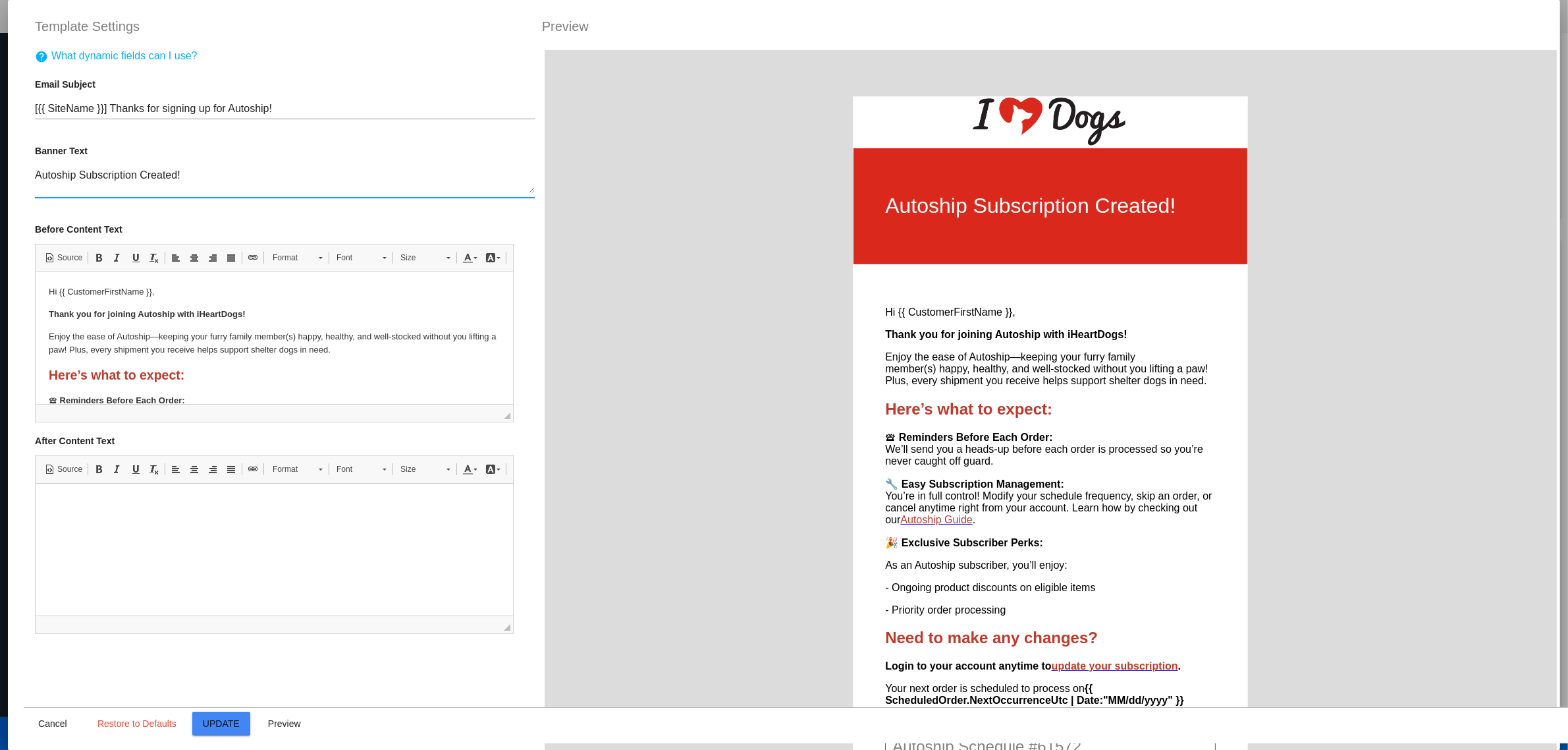
click at [151, 180] on textarea "Autoship Subscription Created!" at bounding box center [285, 181] width 500 height 24
click at [182, 181] on textarea "Autoship Subscription Active!" at bounding box center [285, 181] width 500 height 24
click at [198, 175] on textarea "Autoship Subscription Active!" at bounding box center [285, 181] width 500 height 24
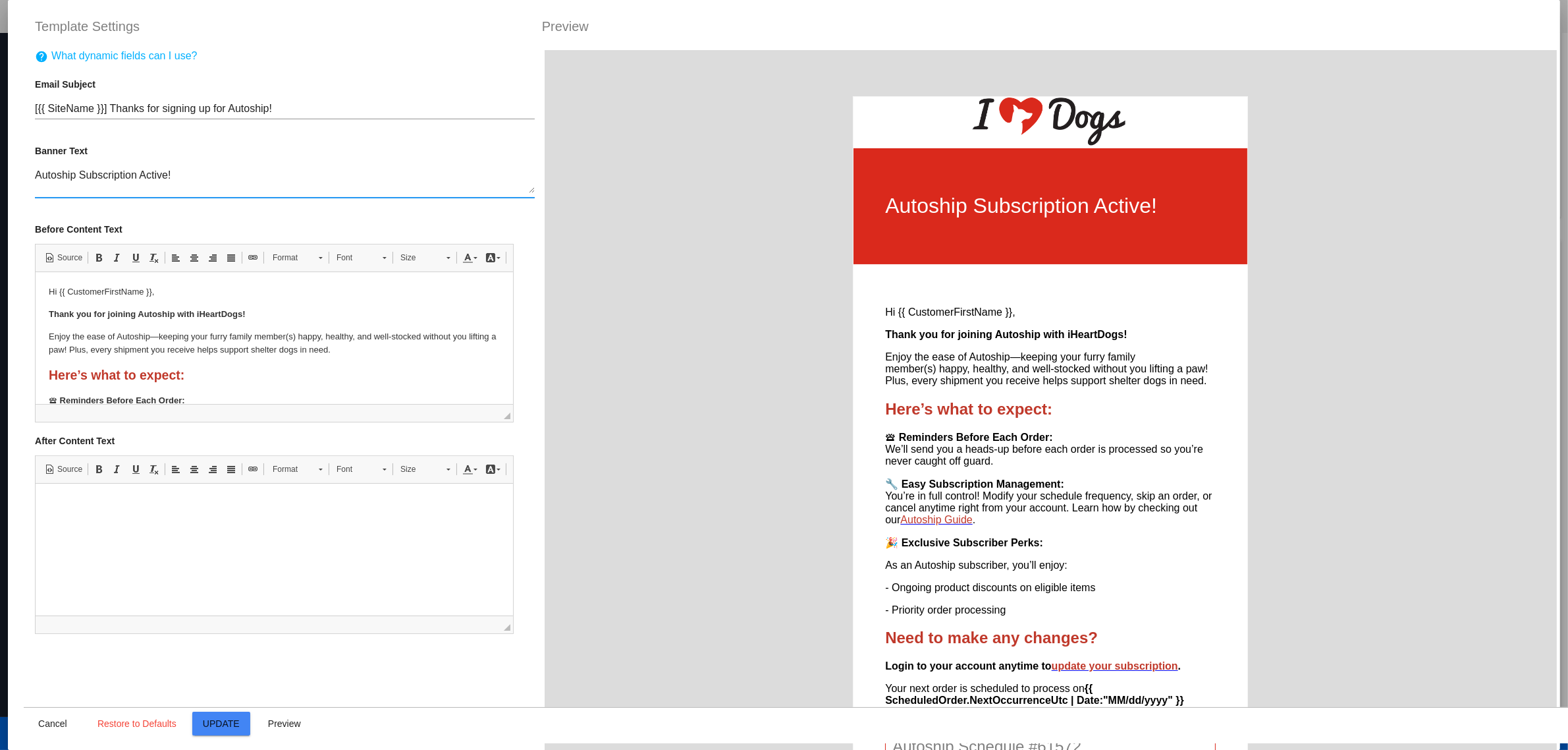
click at [198, 175] on textarea "Autoship Subscription Active!" at bounding box center [285, 181] width 500 height 24
type textarea "Autoship Subscription Active!"
click at [212, 719] on span "Update" at bounding box center [221, 723] width 37 height 10
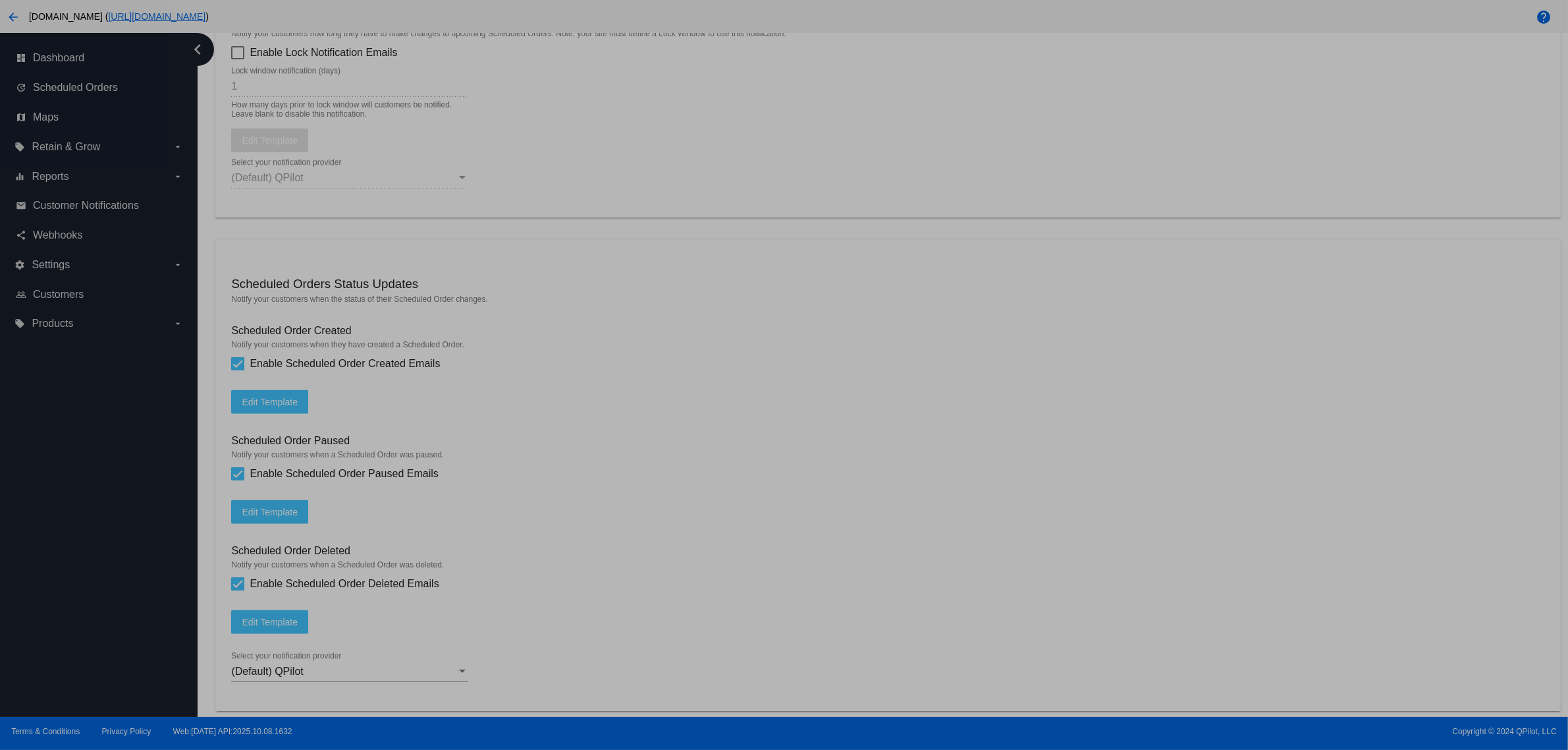
type input "[{{ [DOMAIN_NAME] }}] Thanks for signing up for Autoship!"
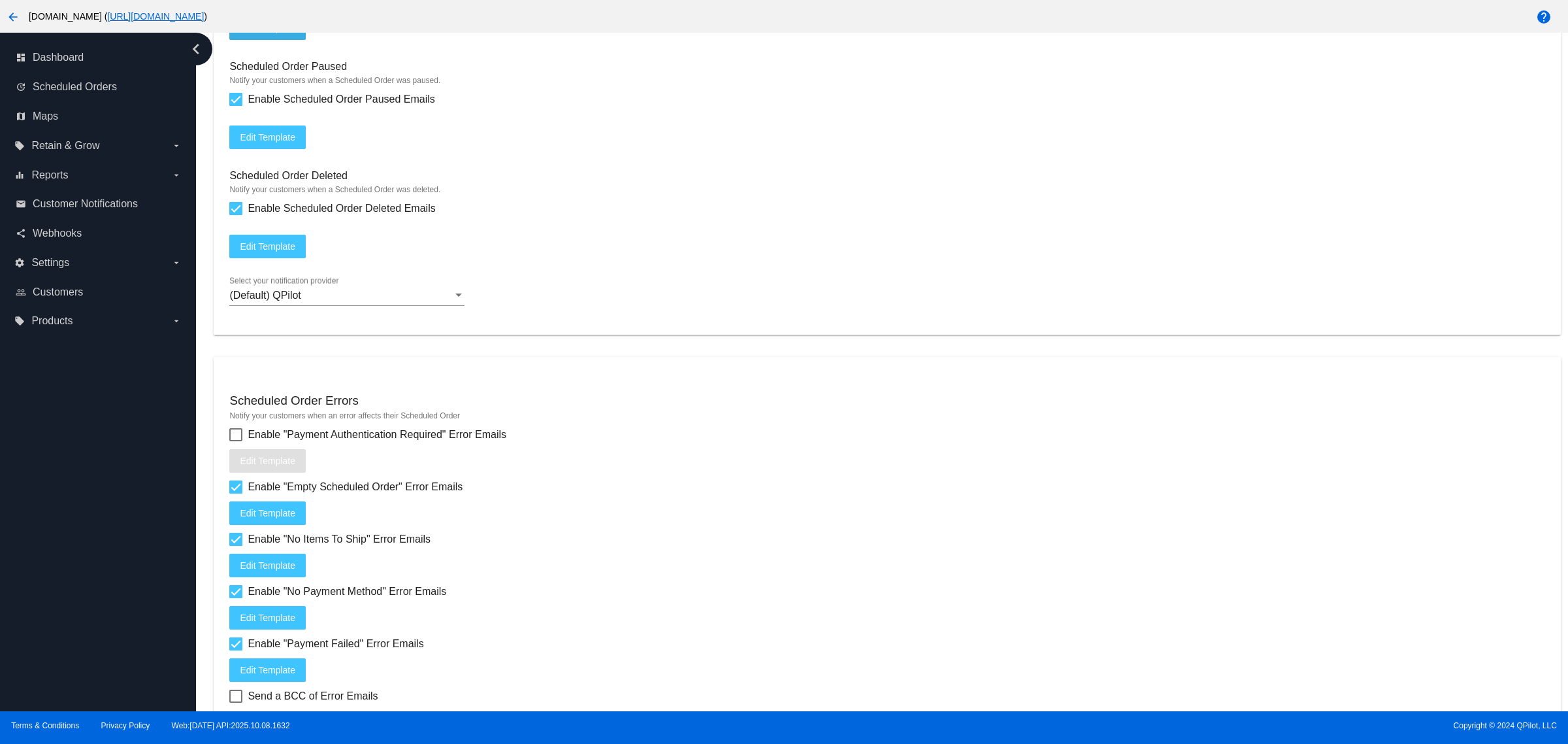
scroll to position [1650, 0]
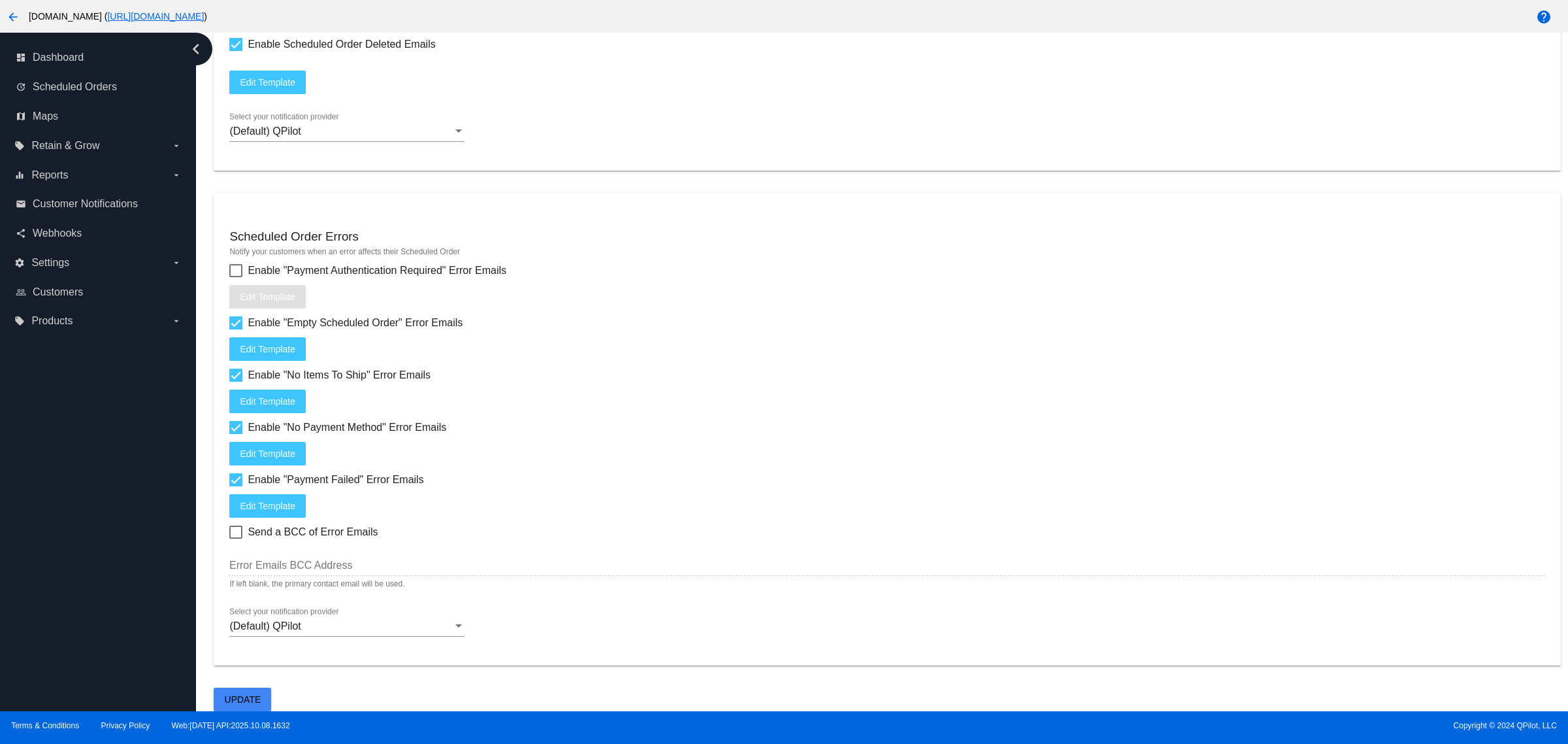
click at [233, 688] on button "Update" at bounding box center [242, 699] width 58 height 23
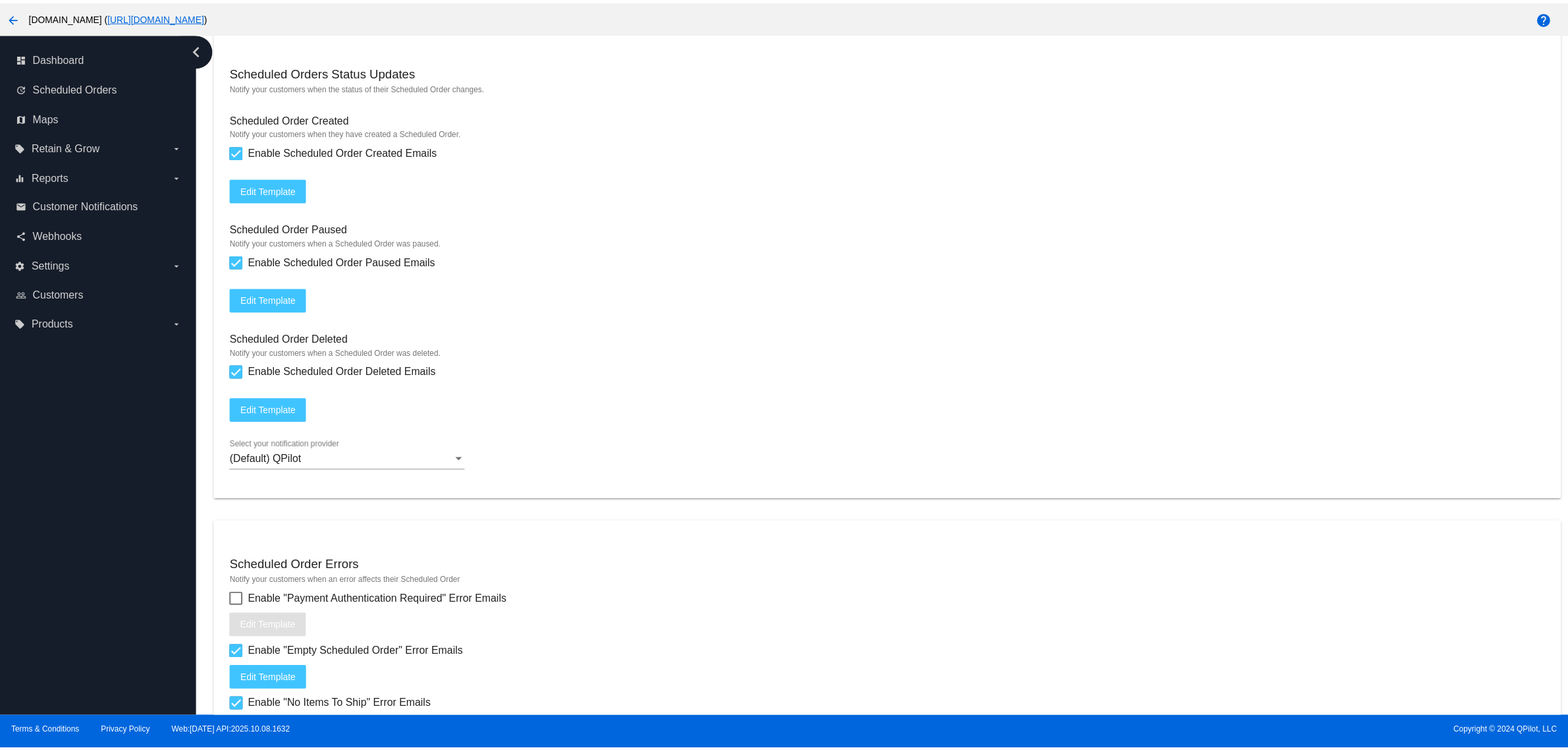
scroll to position [1252, 0]
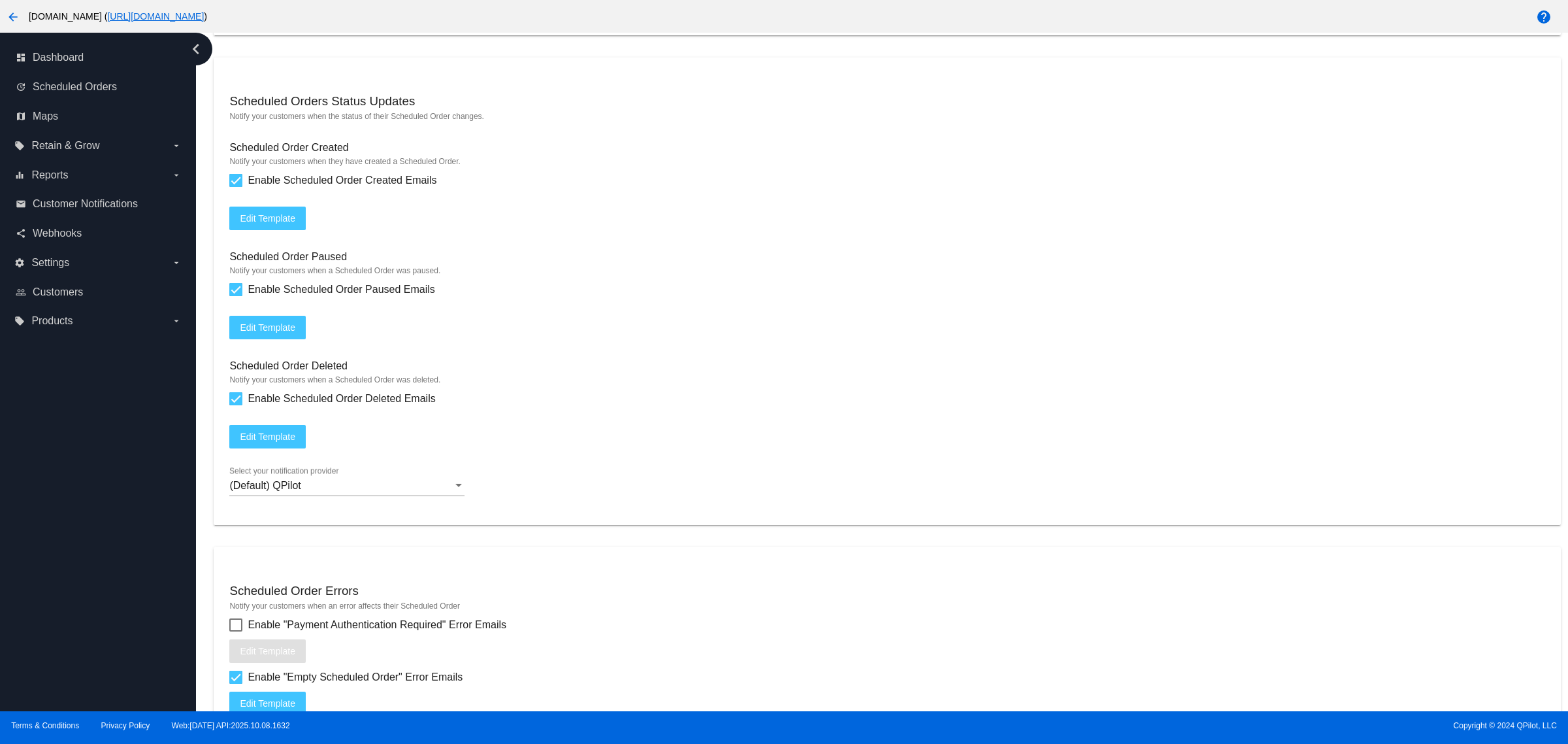
click at [282, 239] on mat-card "Scheduled Orders Status Updates Notify your customers when the status of their …" at bounding box center [886, 291] width 1346 height 467
click at [279, 224] on span "Edit Template" at bounding box center [268, 218] width 56 height 10
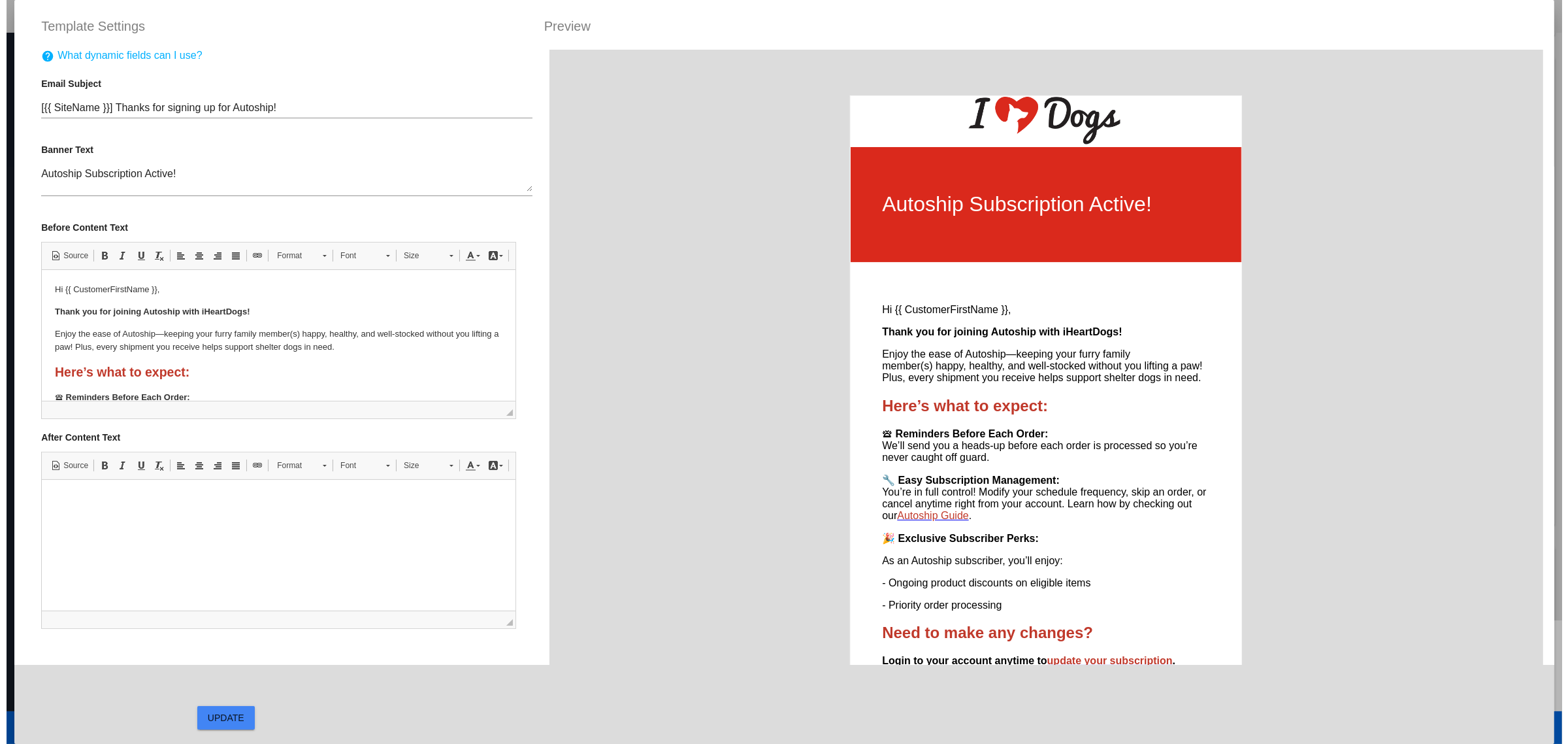
scroll to position [0, 0]
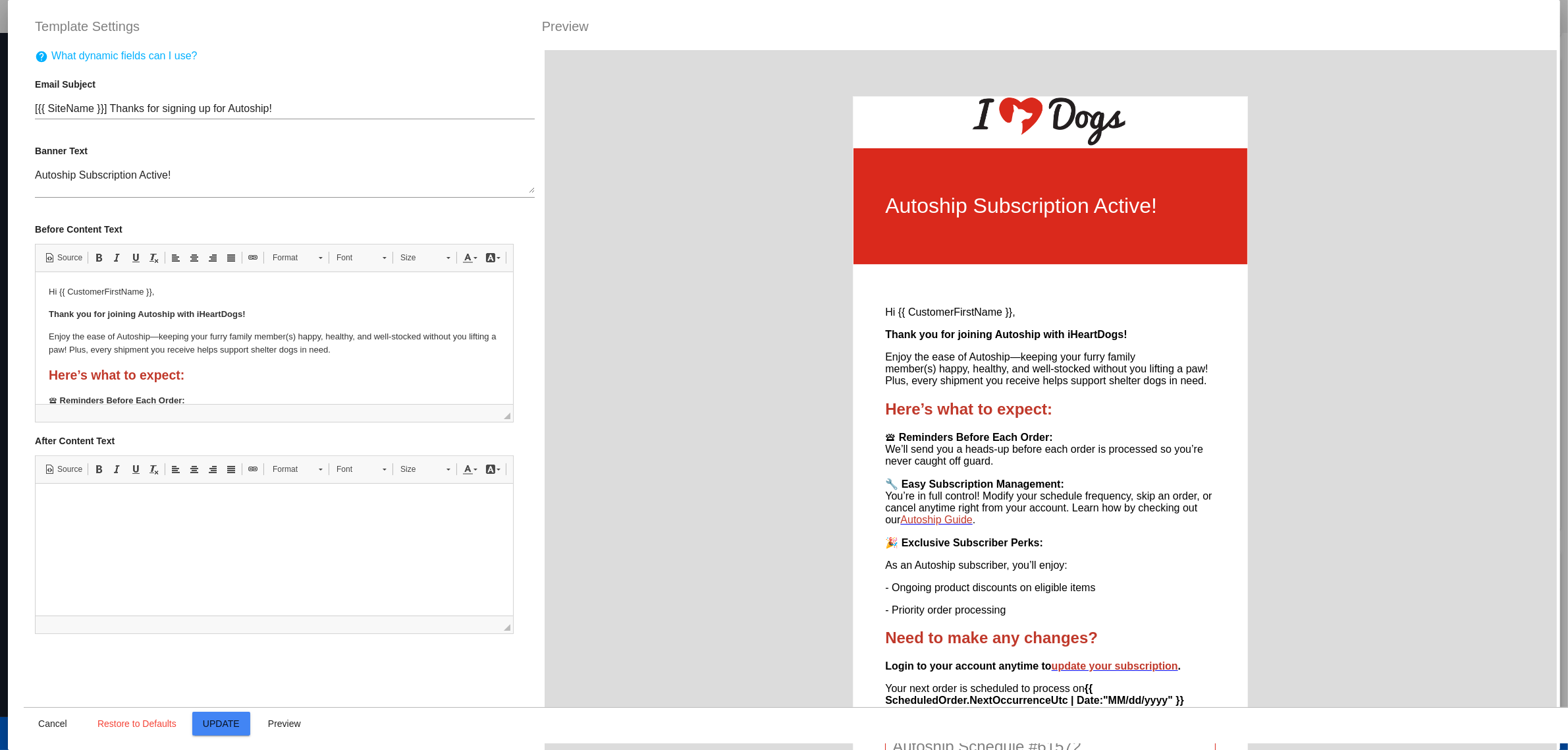
click at [417, 181] on textarea "Autoship Subscription Active!" at bounding box center [285, 181] width 500 height 24
click at [116, 176] on textarea "Autoship Subscription Active!" at bounding box center [285, 181] width 500 height 24
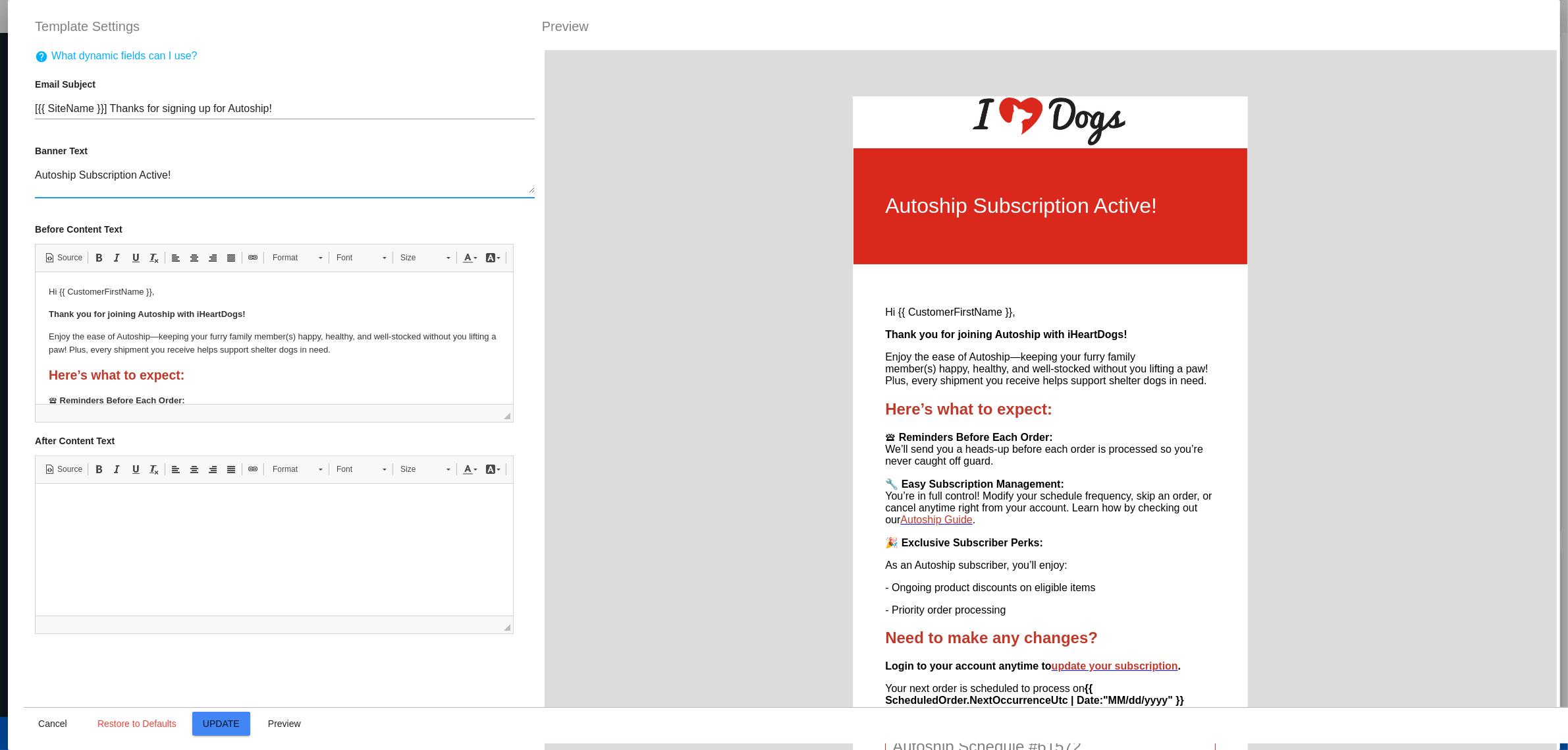
click at [116, 176] on textarea "Autoship Subscription Active!" at bounding box center [285, 181] width 500 height 24
click at [146, 183] on textarea "Autoship Subscription Active!" at bounding box center [285, 181] width 500 height 24
click at [139, 183] on textarea "Autoship Subscription Active!" at bounding box center [285, 181] width 500 height 24
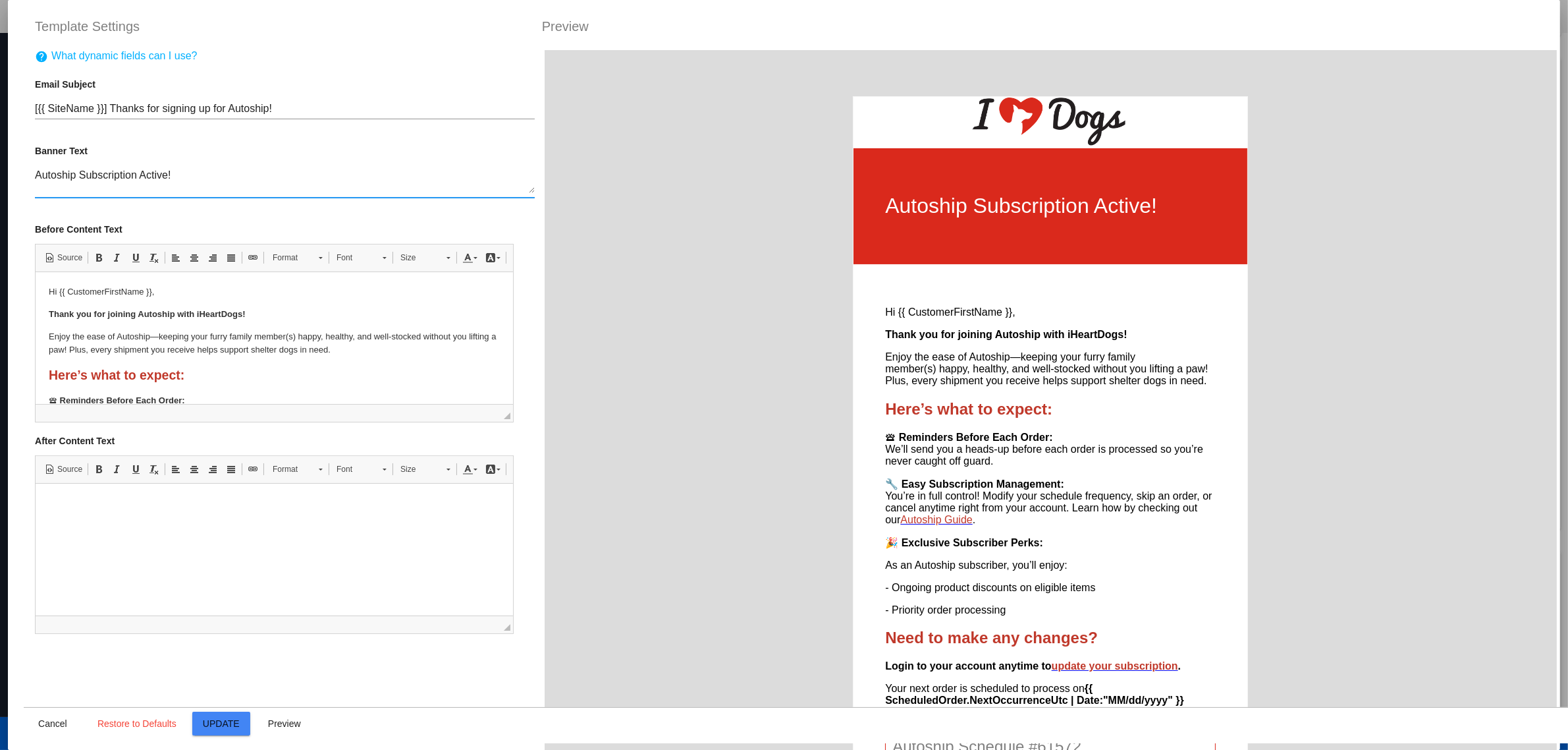
click at [139, 183] on textarea "Autoship Subscription Active!" at bounding box center [285, 181] width 500 height 24
click at [47, 719] on span "Cancel" at bounding box center [52, 723] width 29 height 10
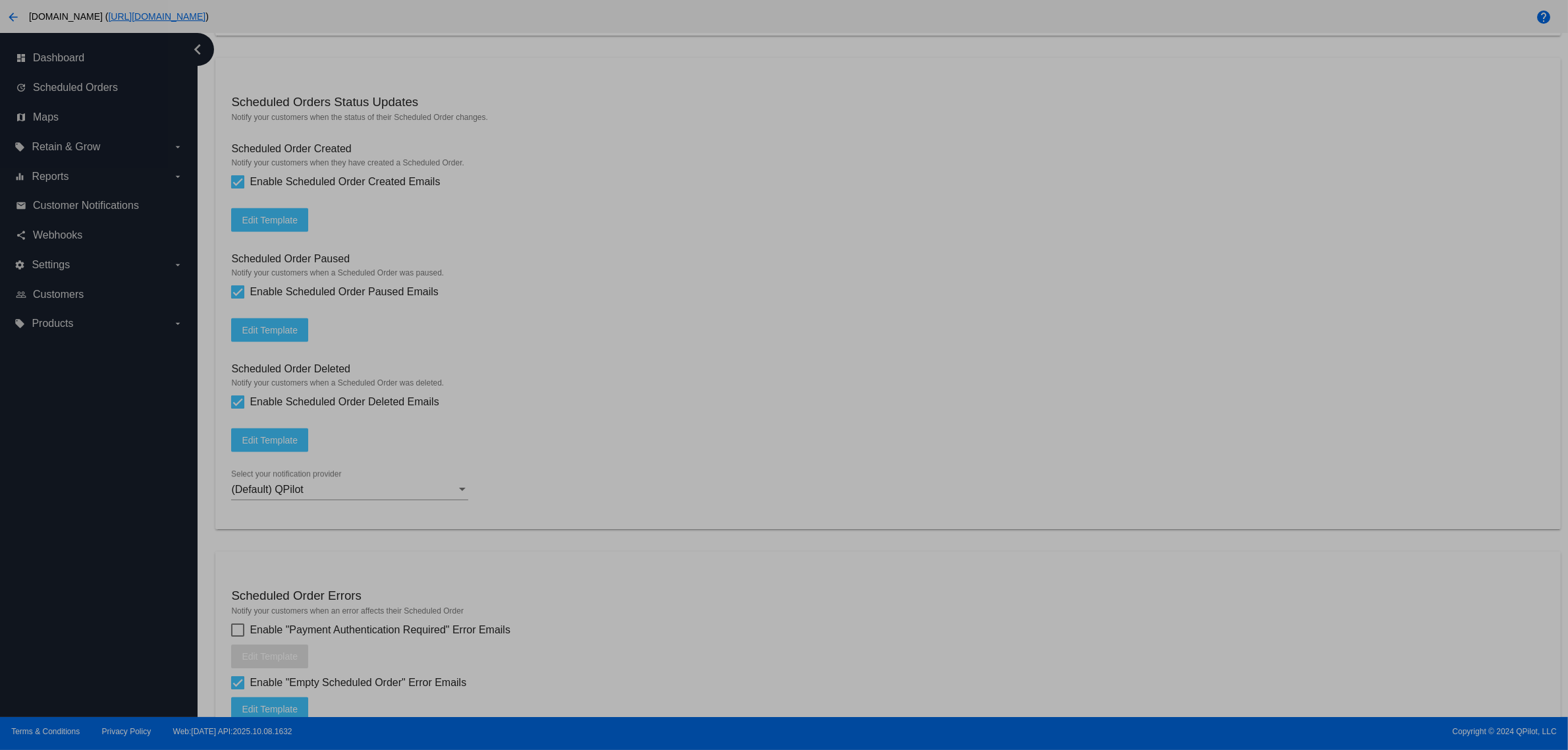
type input "[{{ [DOMAIN_NAME] }}] Thanks for signing up for Autoship!"
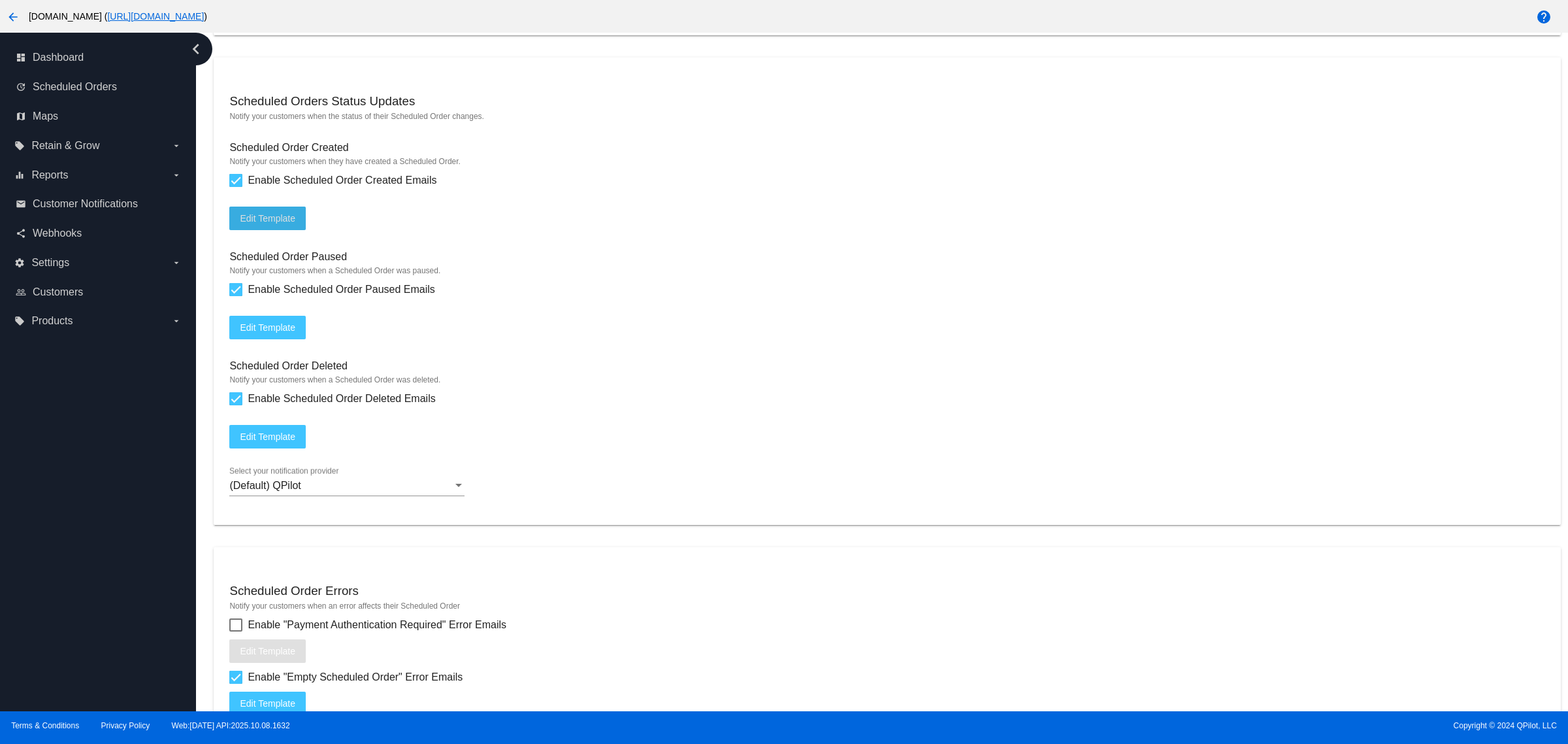
click at [12, 20] on mat-icon "arrow_back" at bounding box center [12, 17] width 15 height 15
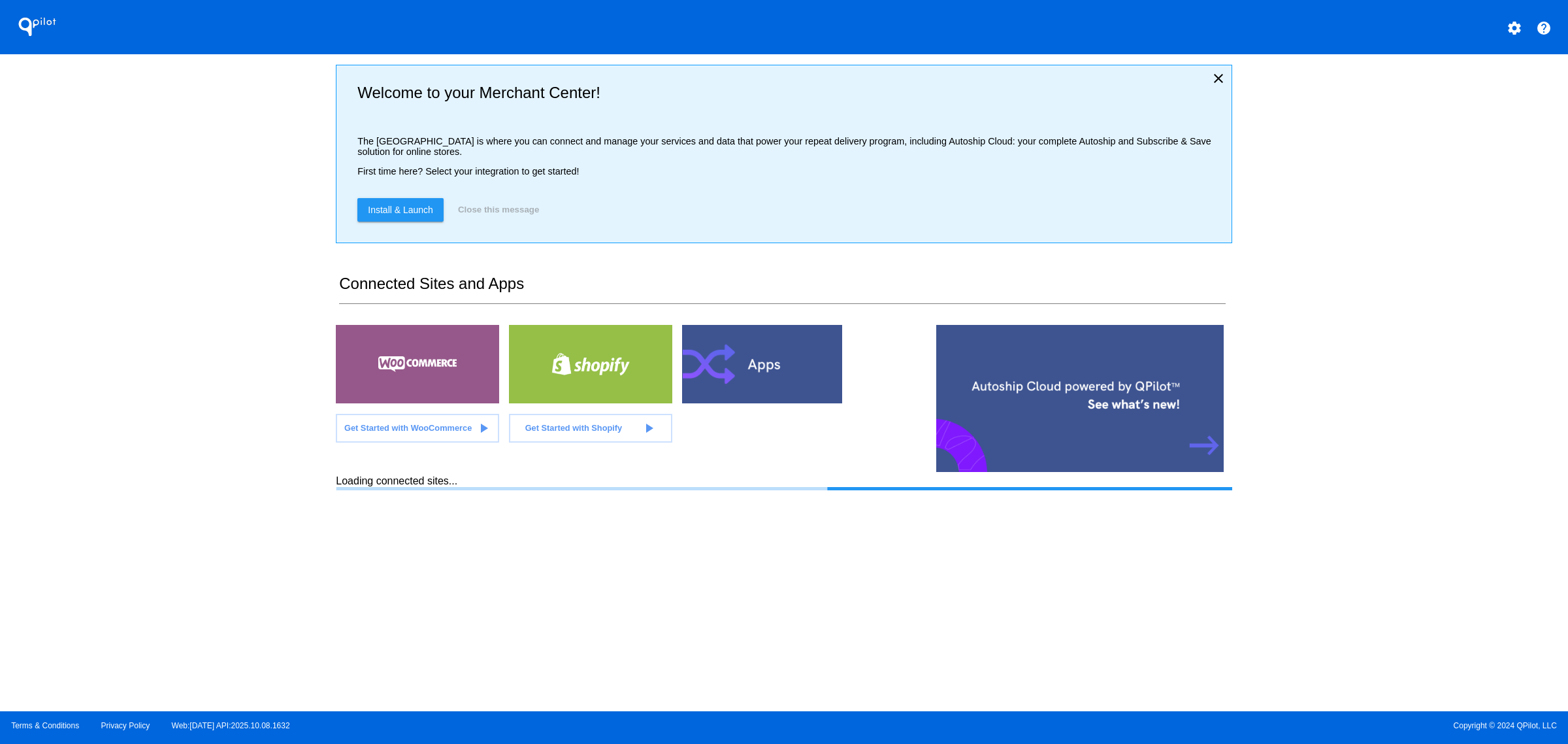
click at [1522, 29] on mat-icon "settings" at bounding box center [1514, 28] width 15 height 15
click at [1449, 115] on div "settings My Account help Contact Support person Log out" at bounding box center [1466, 66] width 126 height 105
click at [1449, 108] on div "QPilot settings help Welcome to your Merchant Center! The [GEOGRAPHIC_DATA] is …" at bounding box center [784, 356] width 1568 height 711
click at [1520, 36] on button "settings" at bounding box center [1515, 27] width 26 height 26
click at [1457, 98] on span "Log out" at bounding box center [1457, 97] width 31 height 10
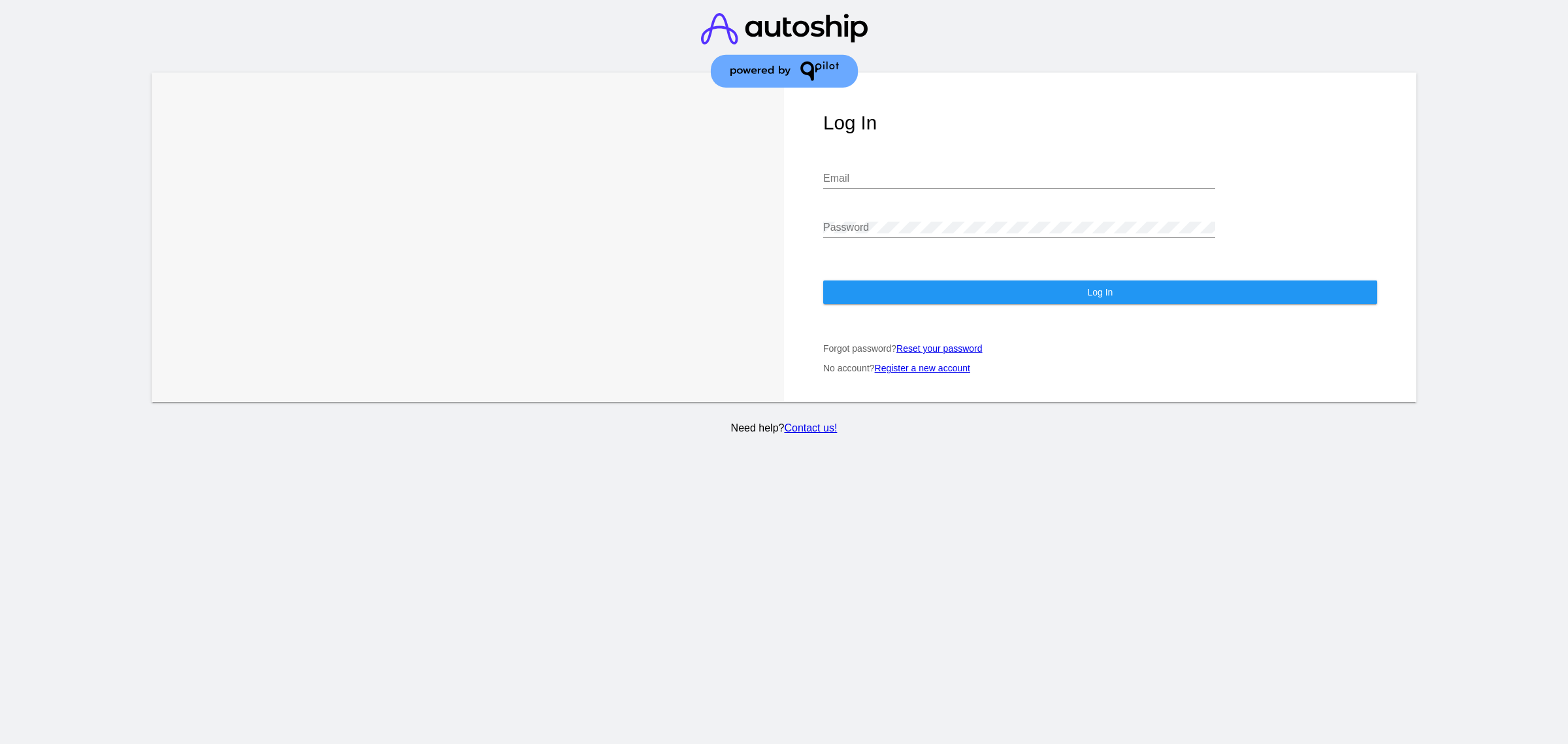
click at [995, 161] on div "Email" at bounding box center [1019, 174] width 392 height 29
type input "[PERSON_NAME][EMAIL_ADDRESS][DOMAIN_NAME]"
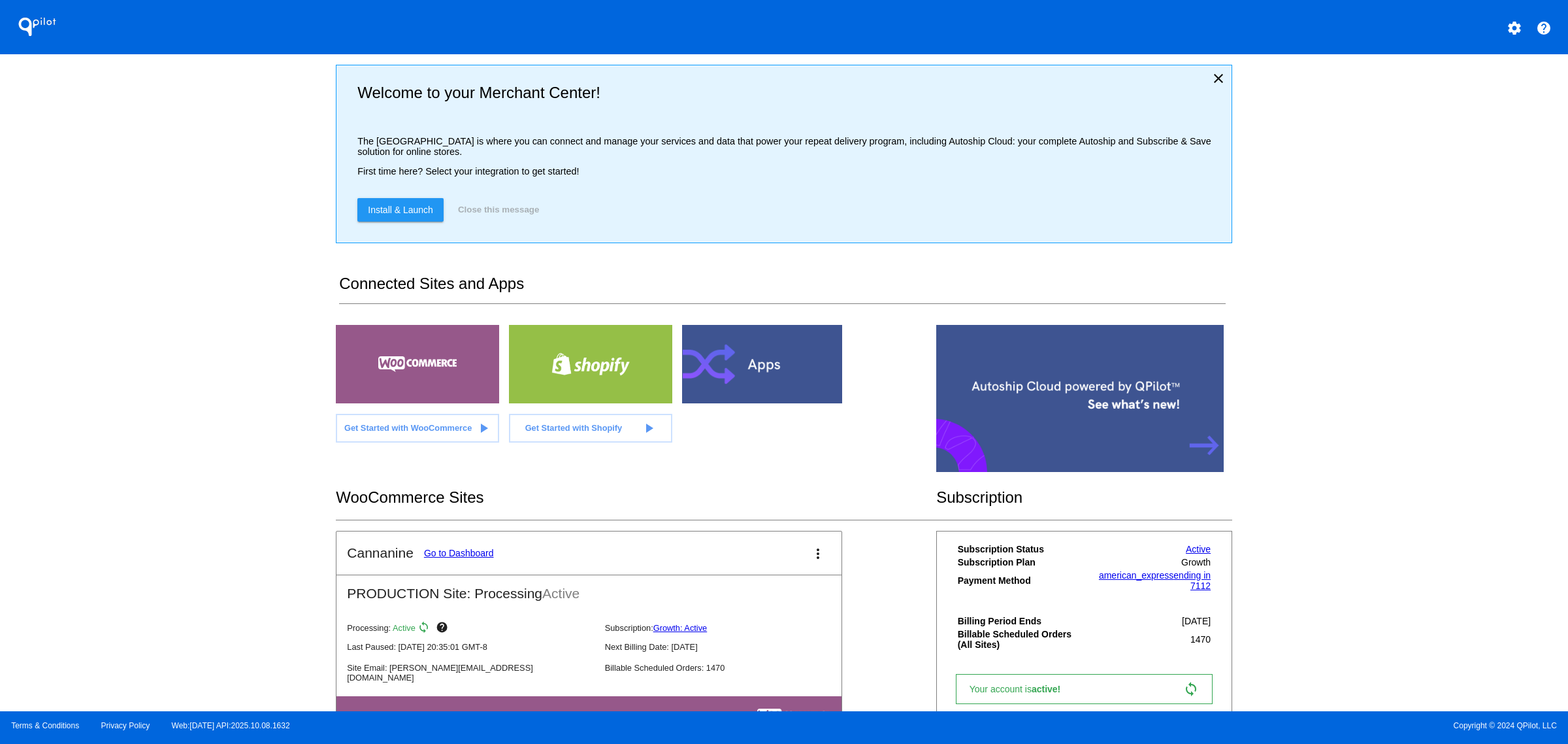
click at [448, 558] on link "Go to Dashboard" at bounding box center [459, 553] width 70 height 10
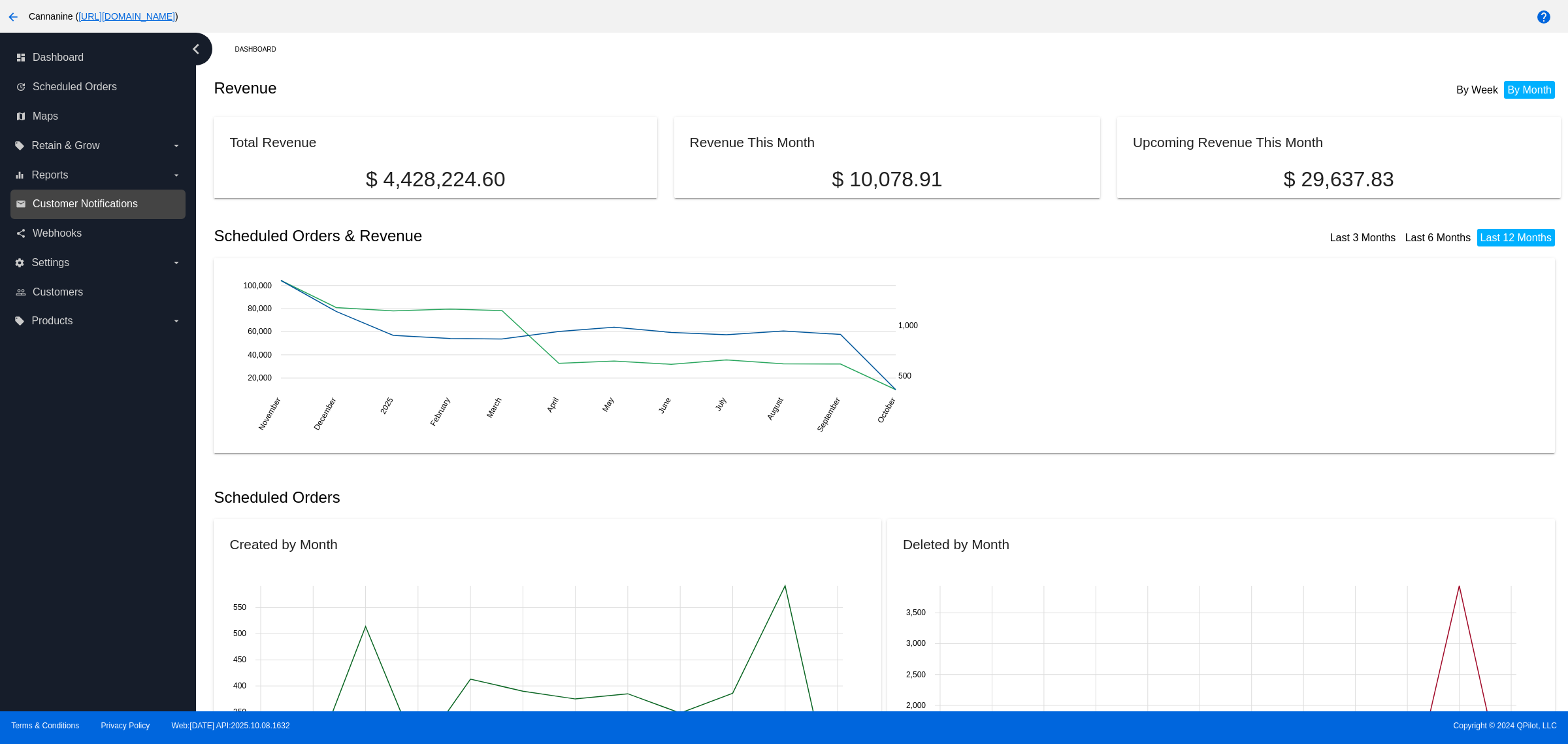
click at [108, 201] on span "Customer Notifications" at bounding box center [86, 204] width 105 height 12
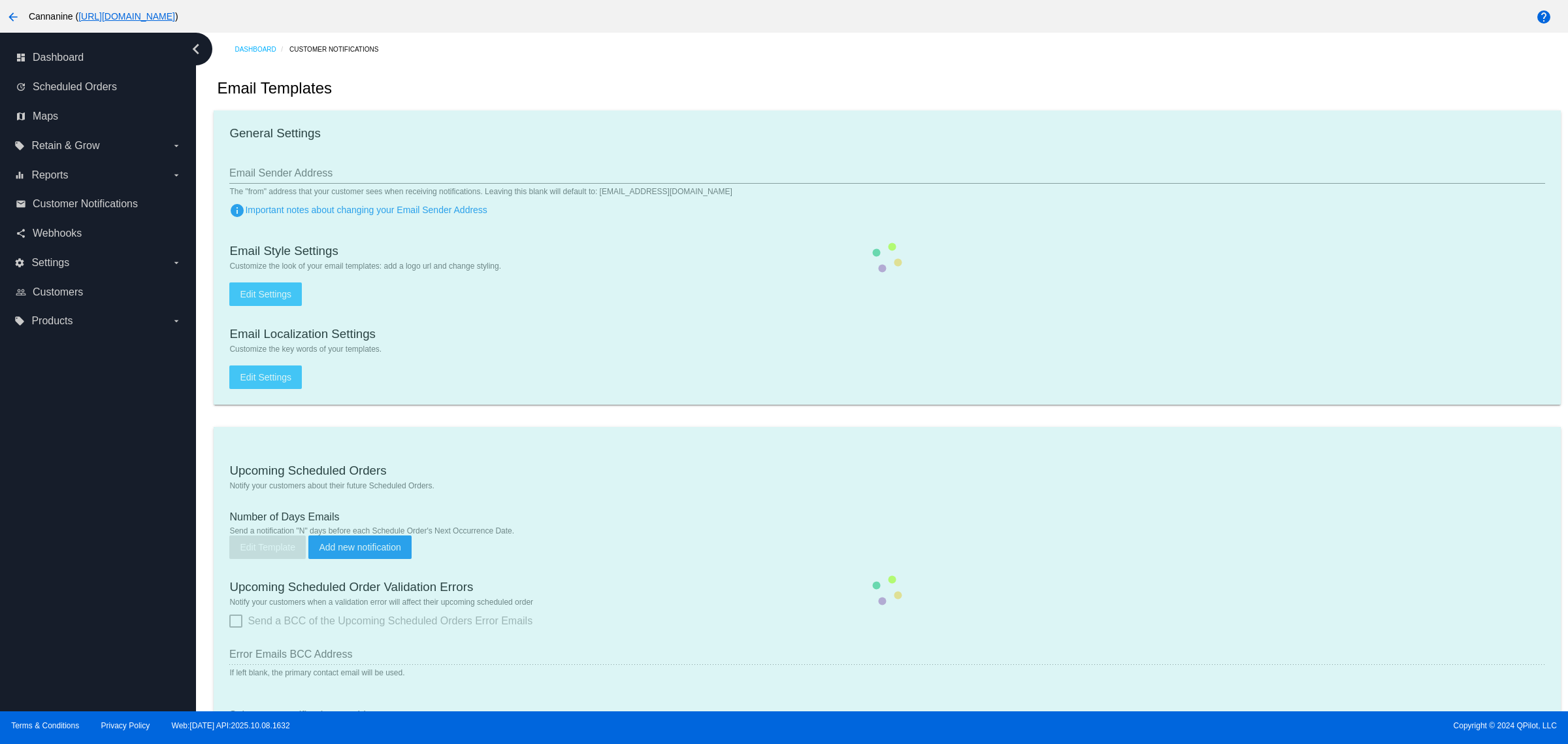
type input "[EMAIL_ADDRESS][DOMAIN_NAME]"
type input "1"
checkbox input "true"
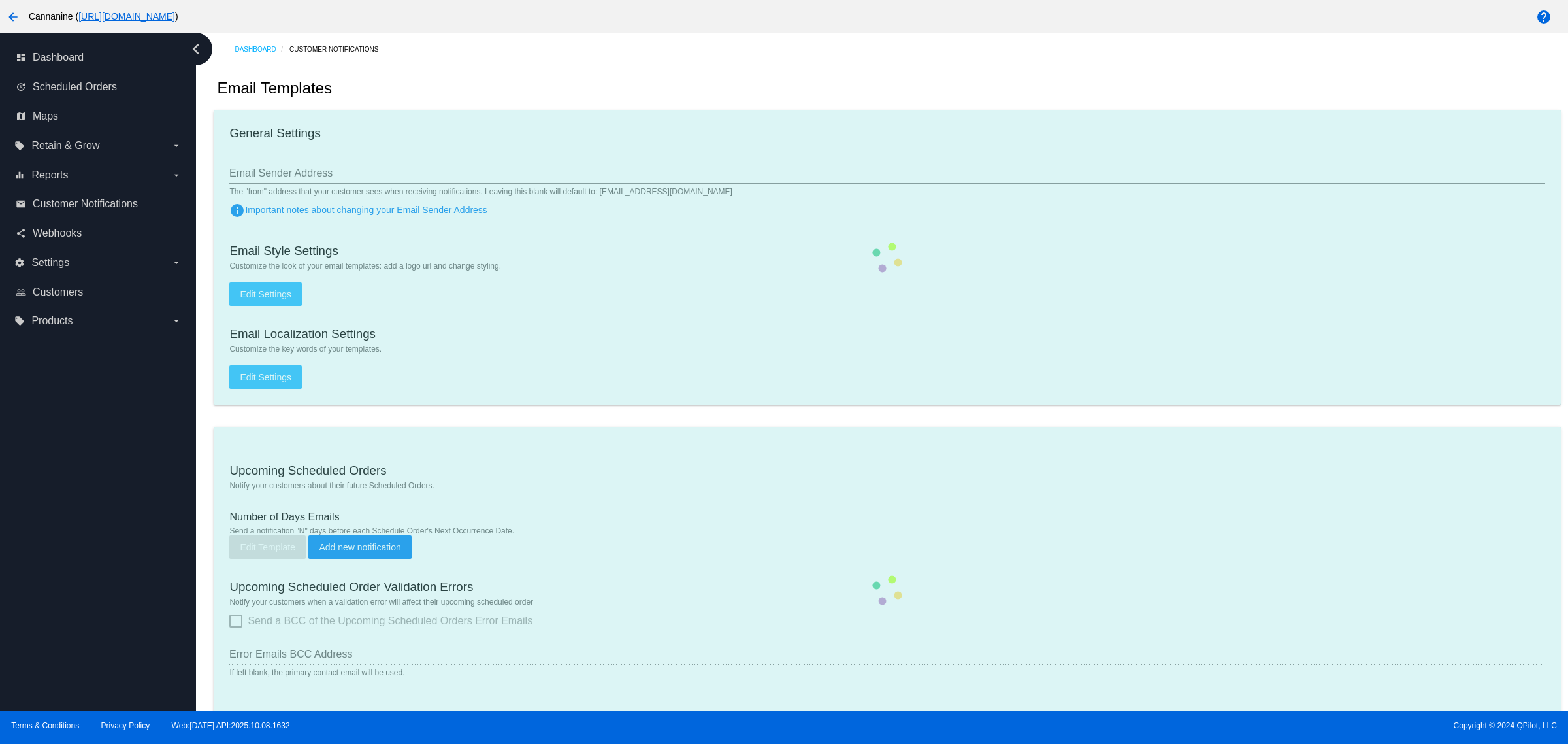
type input "[EMAIL_ADDRESS][DOMAIN_NAME]"
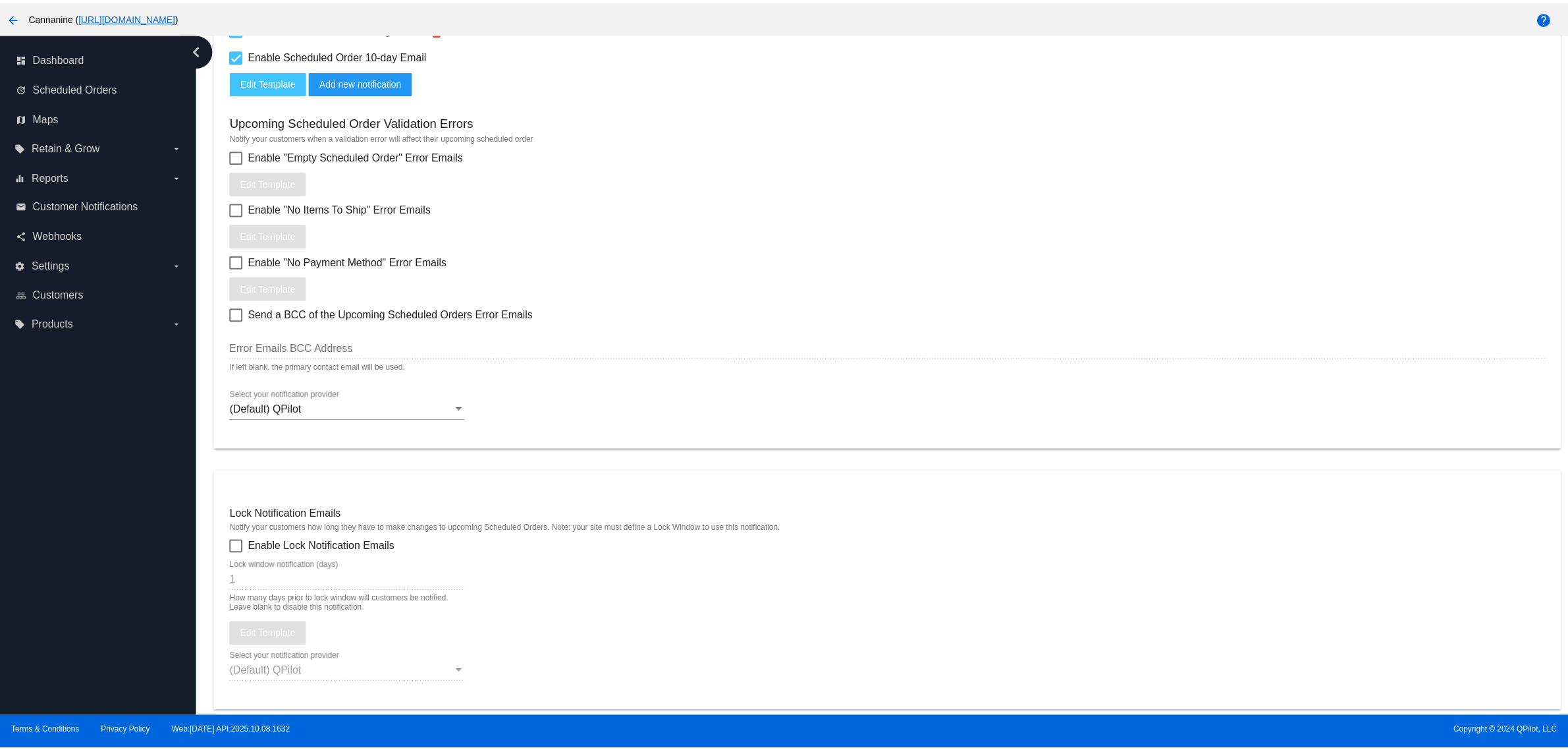
scroll to position [1153, 0]
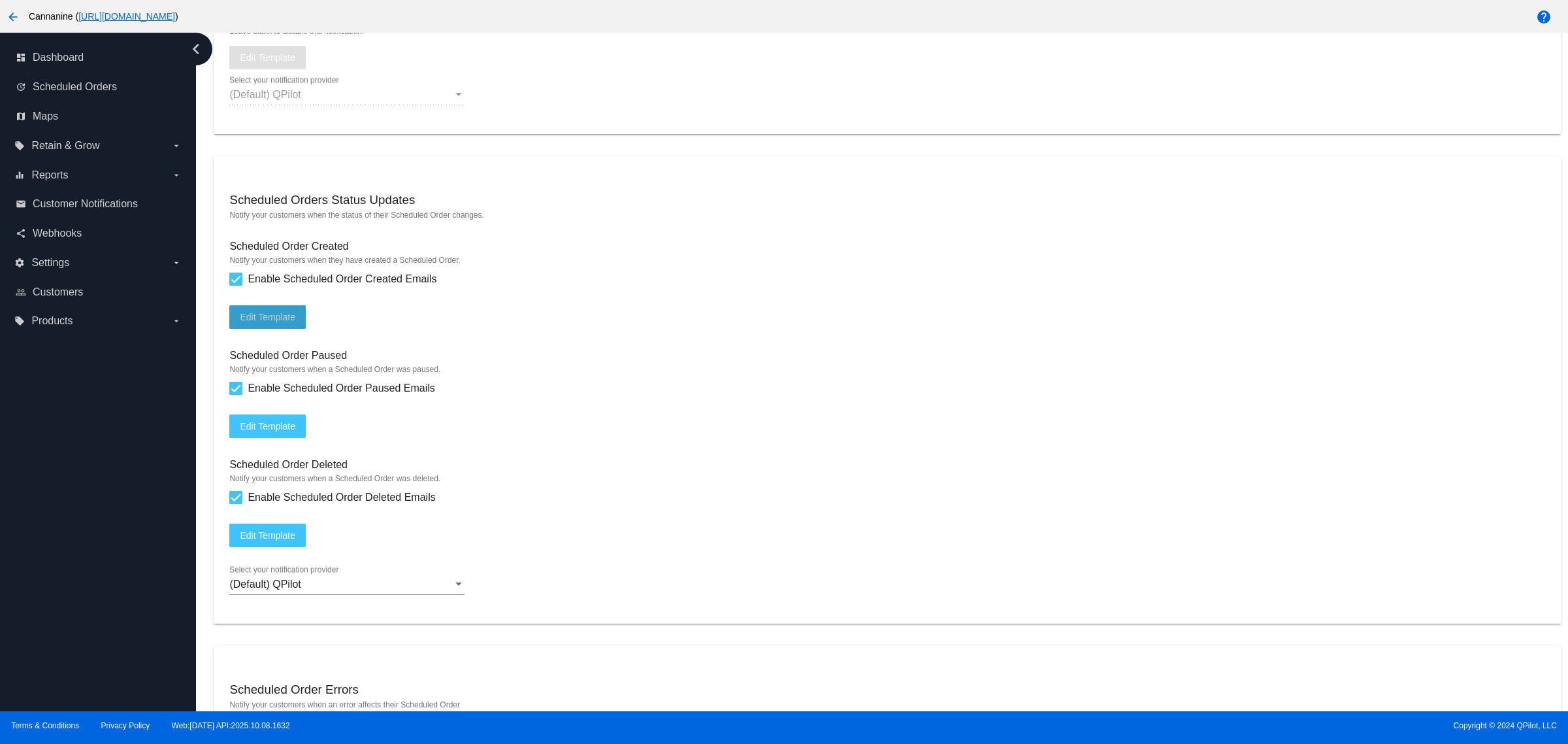
click at [276, 322] on span "Edit Template" at bounding box center [268, 317] width 56 height 10
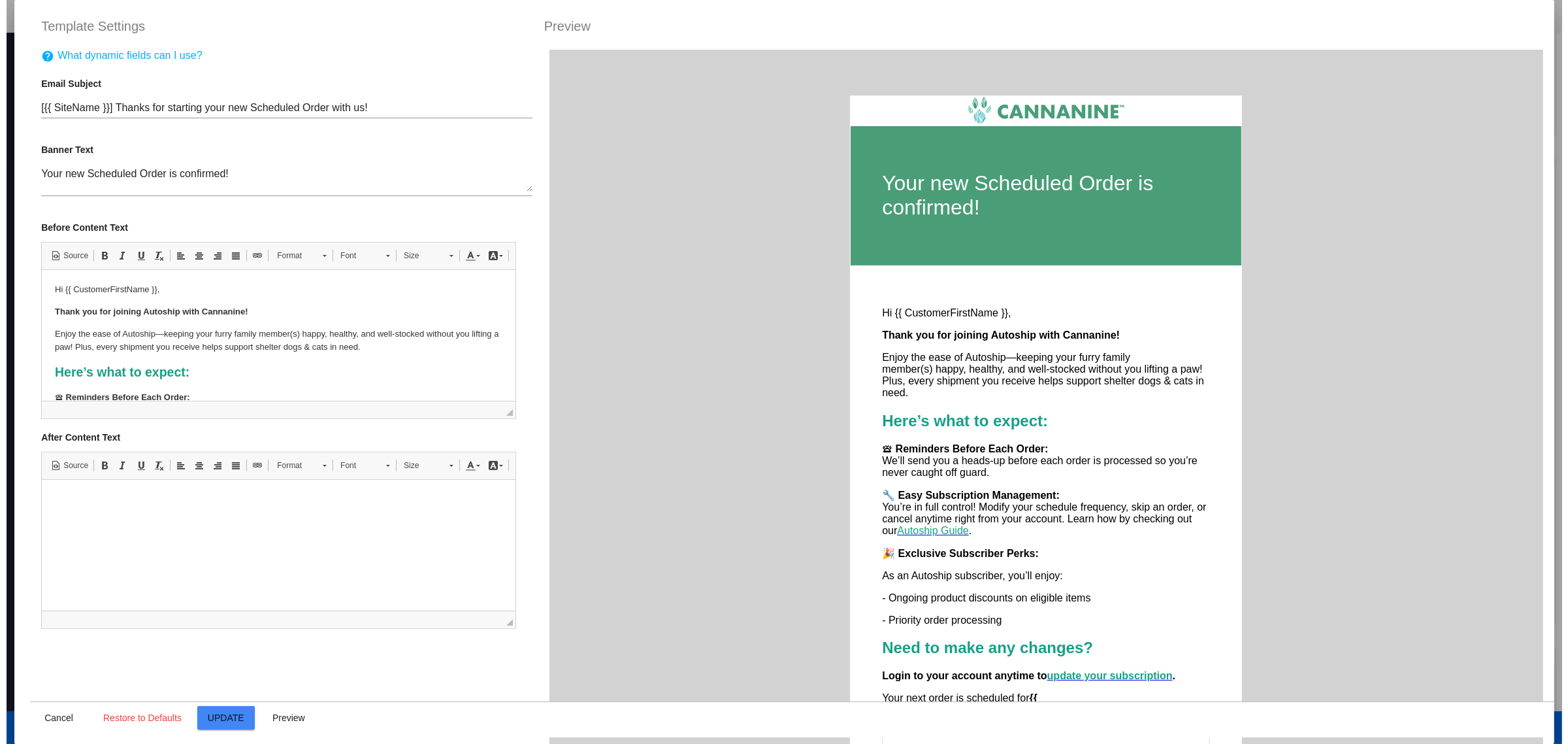
scroll to position [0, 0]
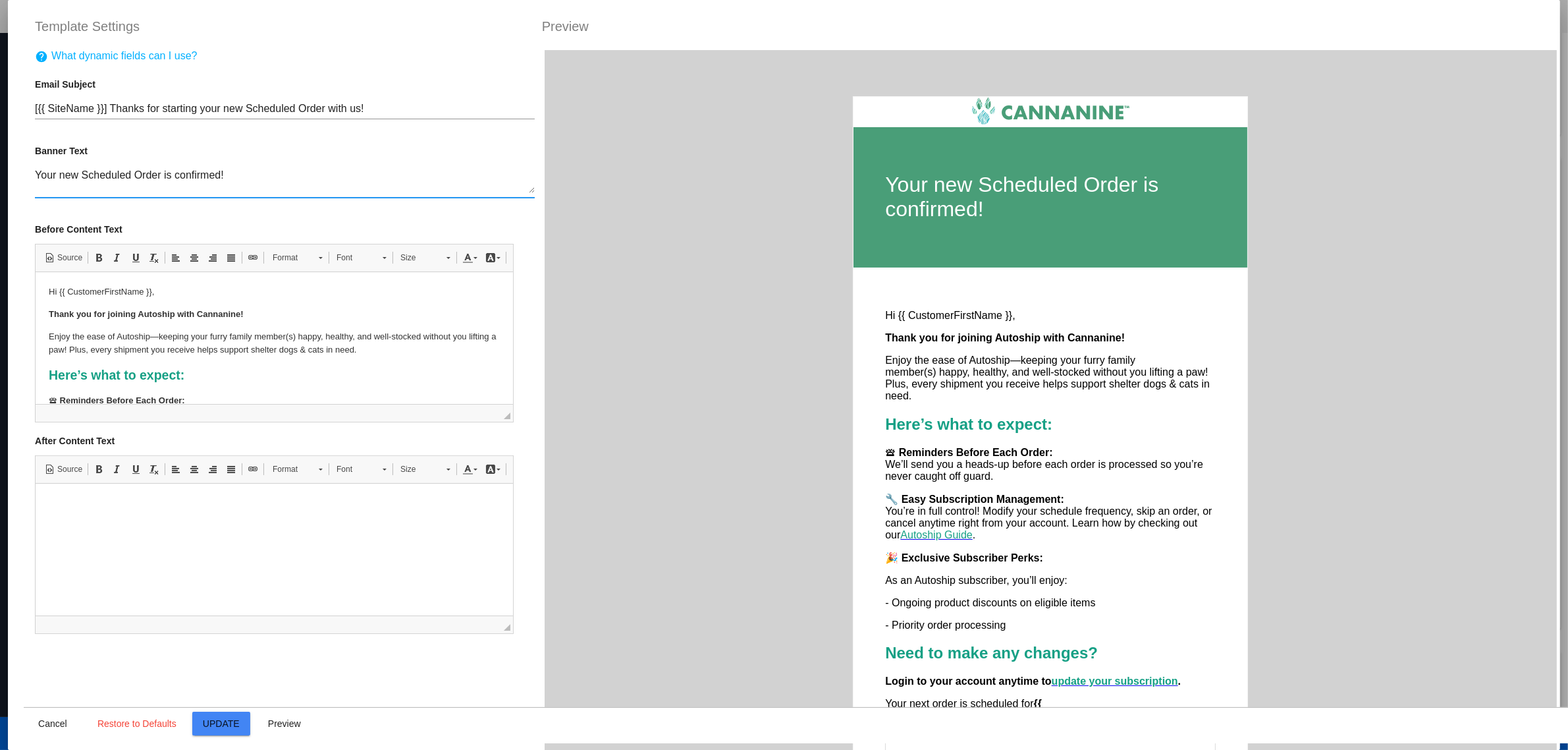
click at [290, 182] on textarea "Your new Scheduled Order is confirmed!" at bounding box center [285, 181] width 500 height 24
paste textarea "Autoship Subscription Active"
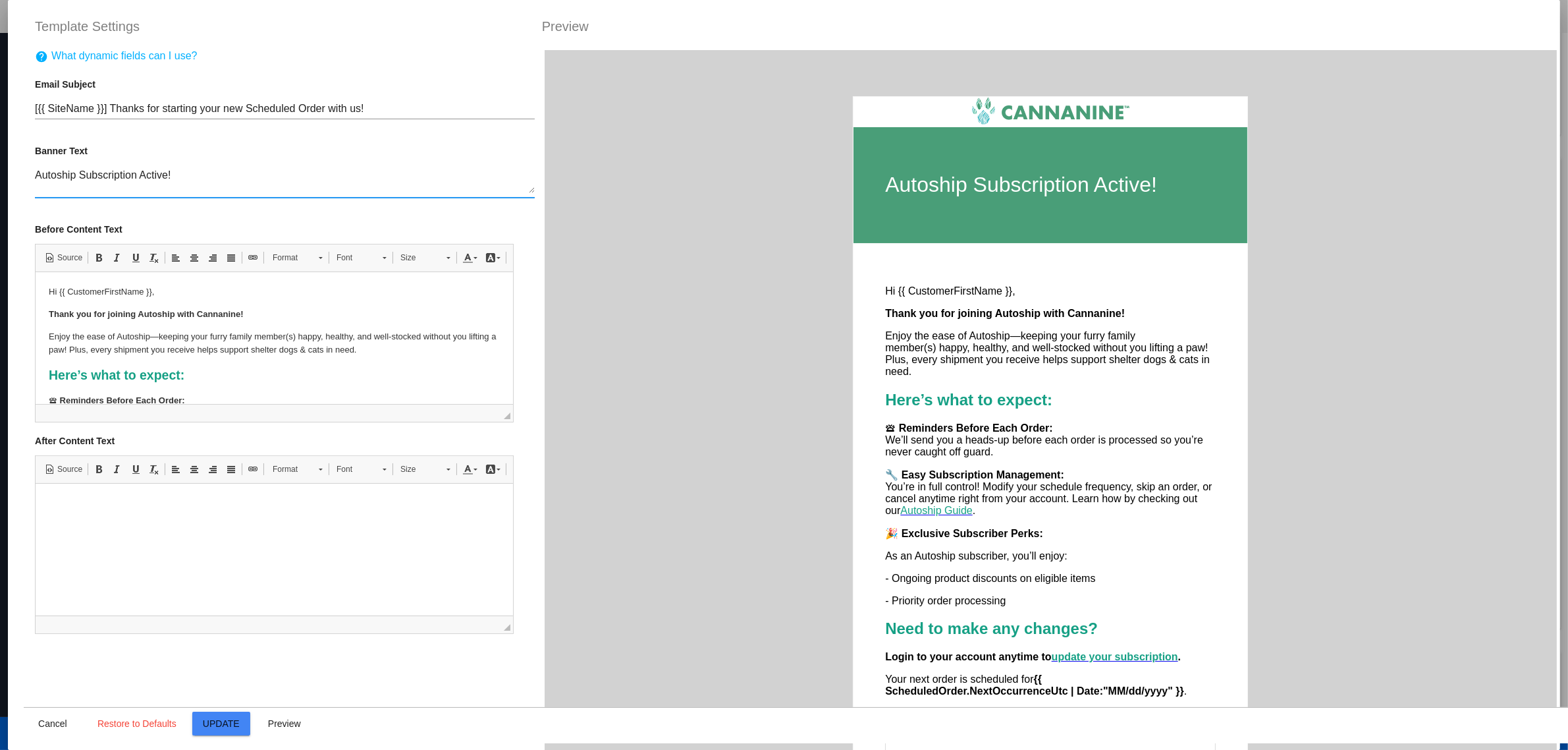
type textarea "Autoship Subscription Active!"
drag, startPoint x: 232, startPoint y: 108, endPoint x: 307, endPoint y: 108, distance: 75.0
click at [307, 108] on input "[{{ SiteName }}] Thanks for starting your new Scheduled Order with us!" at bounding box center [285, 108] width 500 height 12
click at [218, 713] on button "Update" at bounding box center [221, 723] width 58 height 24
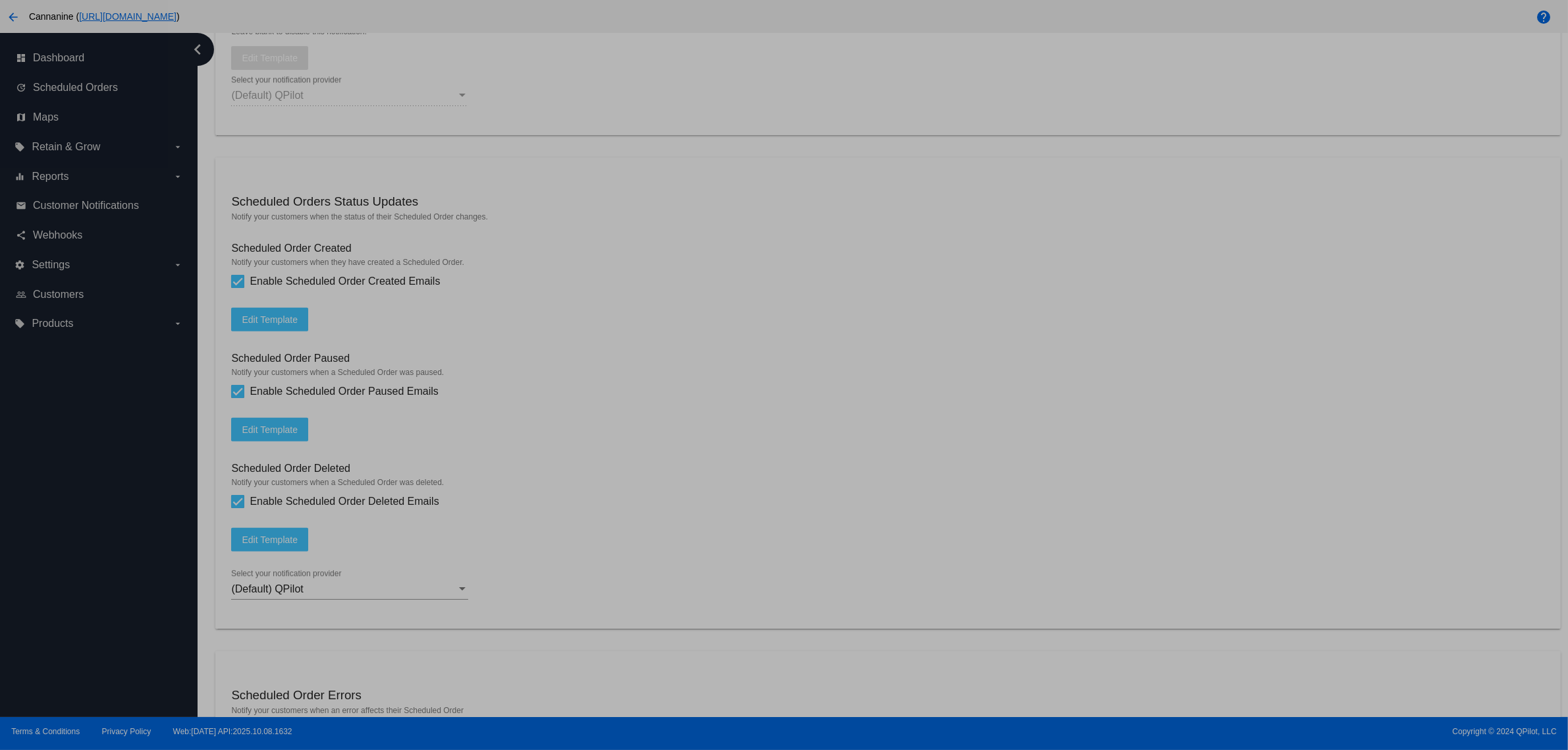
type input "[{{ [DOMAIN_NAME] }}] Thanks for starting your new Autoship Subscription with u…"
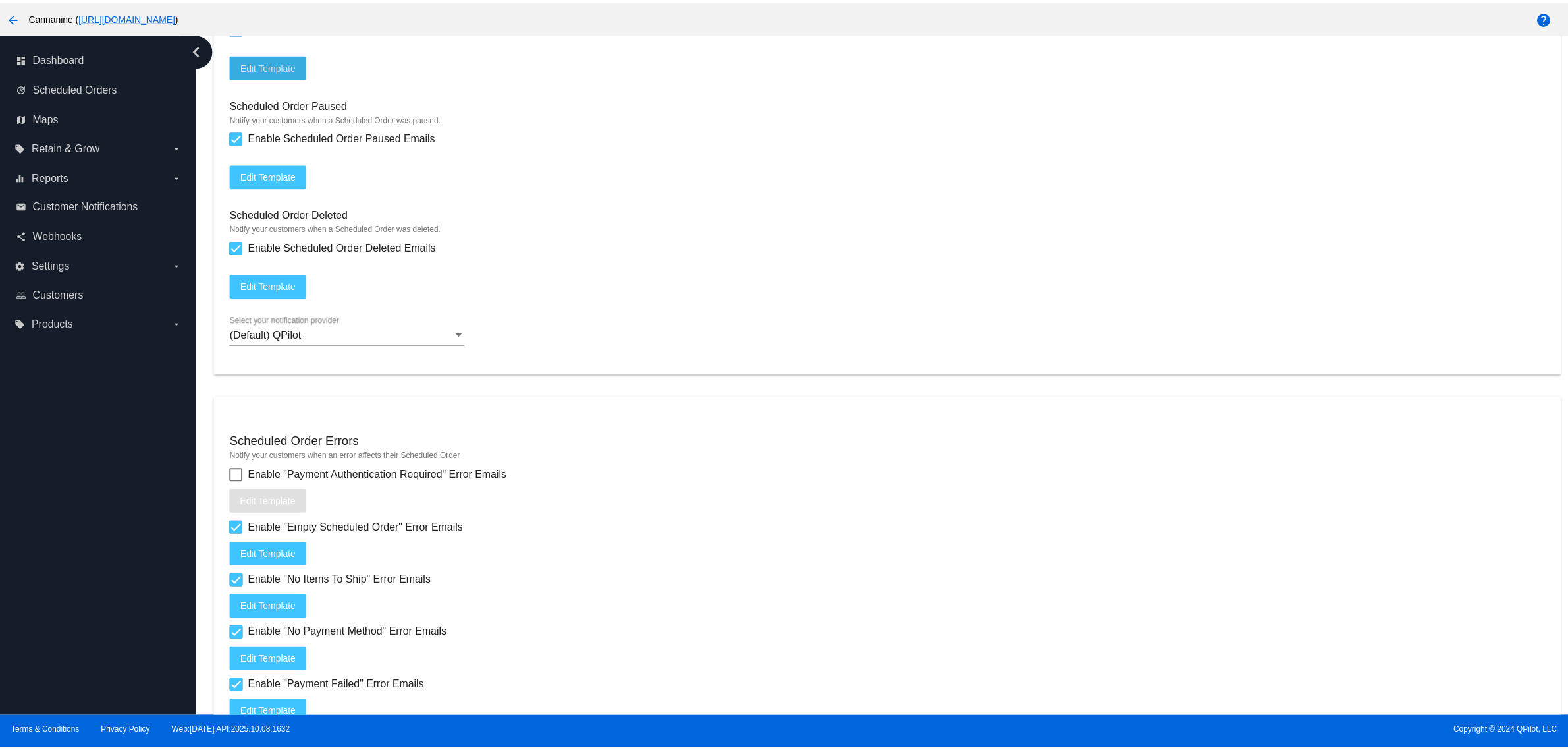
scroll to position [1664, 0]
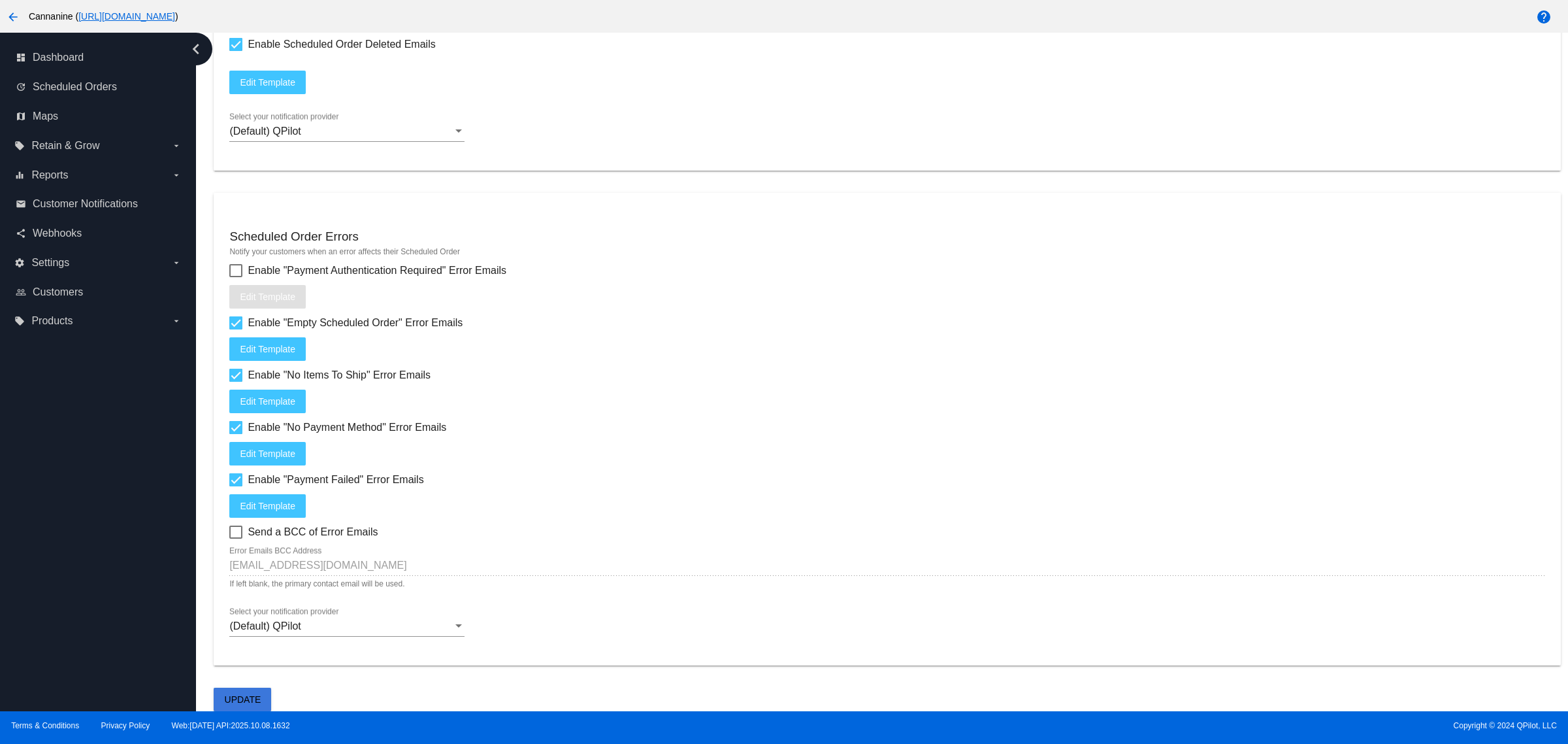
click at [238, 697] on span "Update" at bounding box center [243, 699] width 37 height 10
click at [273, 397] on span "Edit Template" at bounding box center [268, 401] width 56 height 10
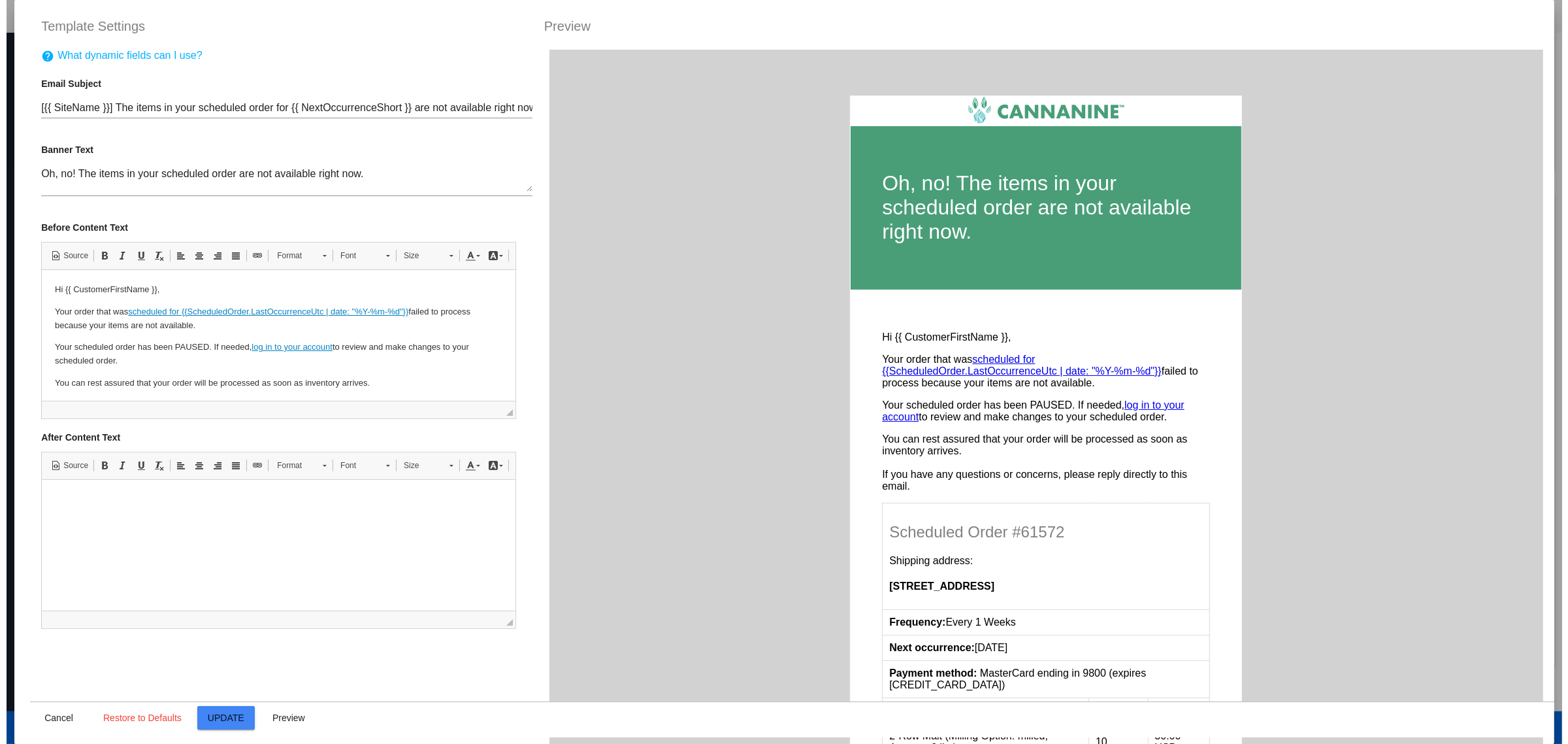
scroll to position [0, 0]
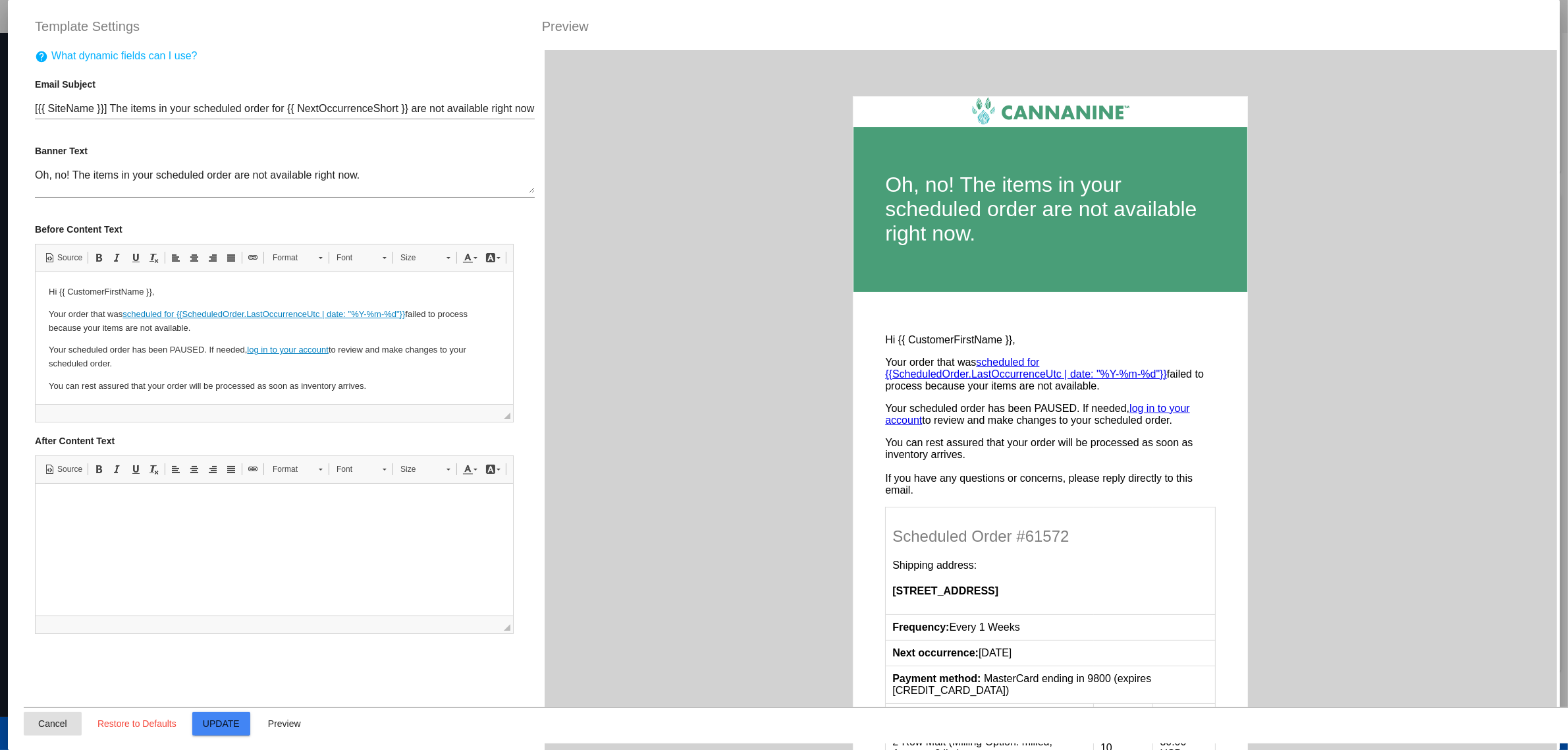
click at [44, 718] on span "Cancel" at bounding box center [52, 723] width 29 height 10
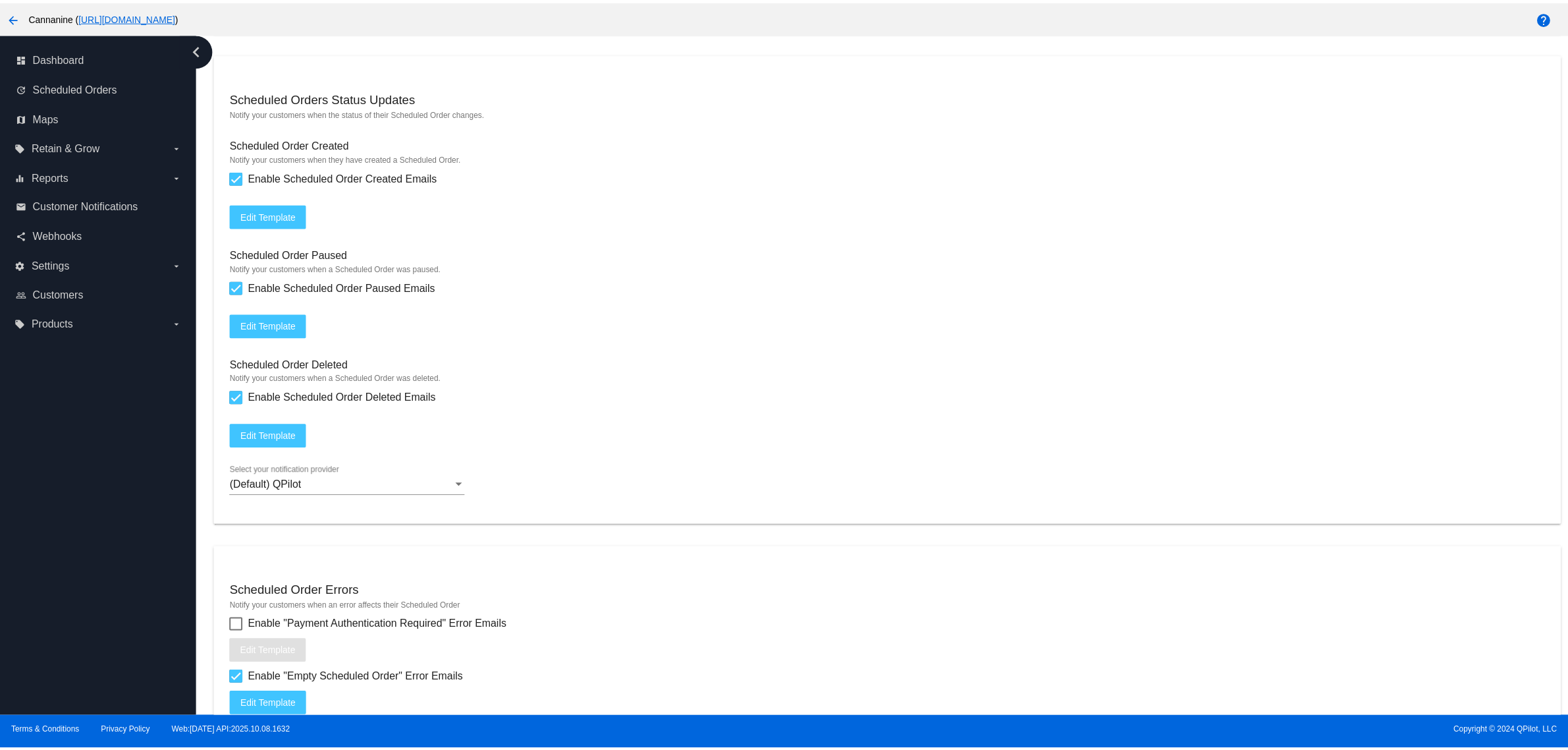
scroll to position [1252, 0]
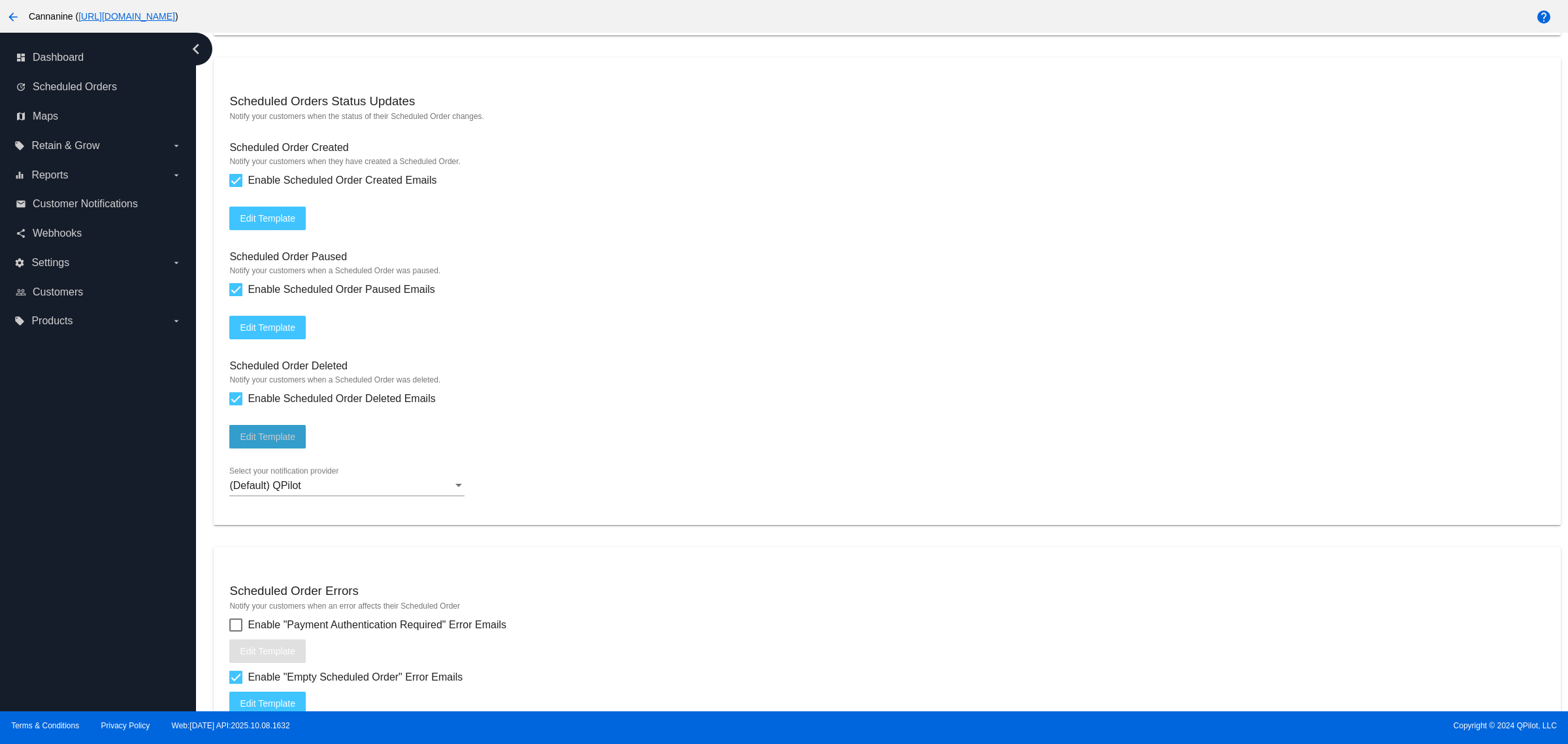
click at [263, 448] on button "Edit Template" at bounding box center [268, 437] width 77 height 23
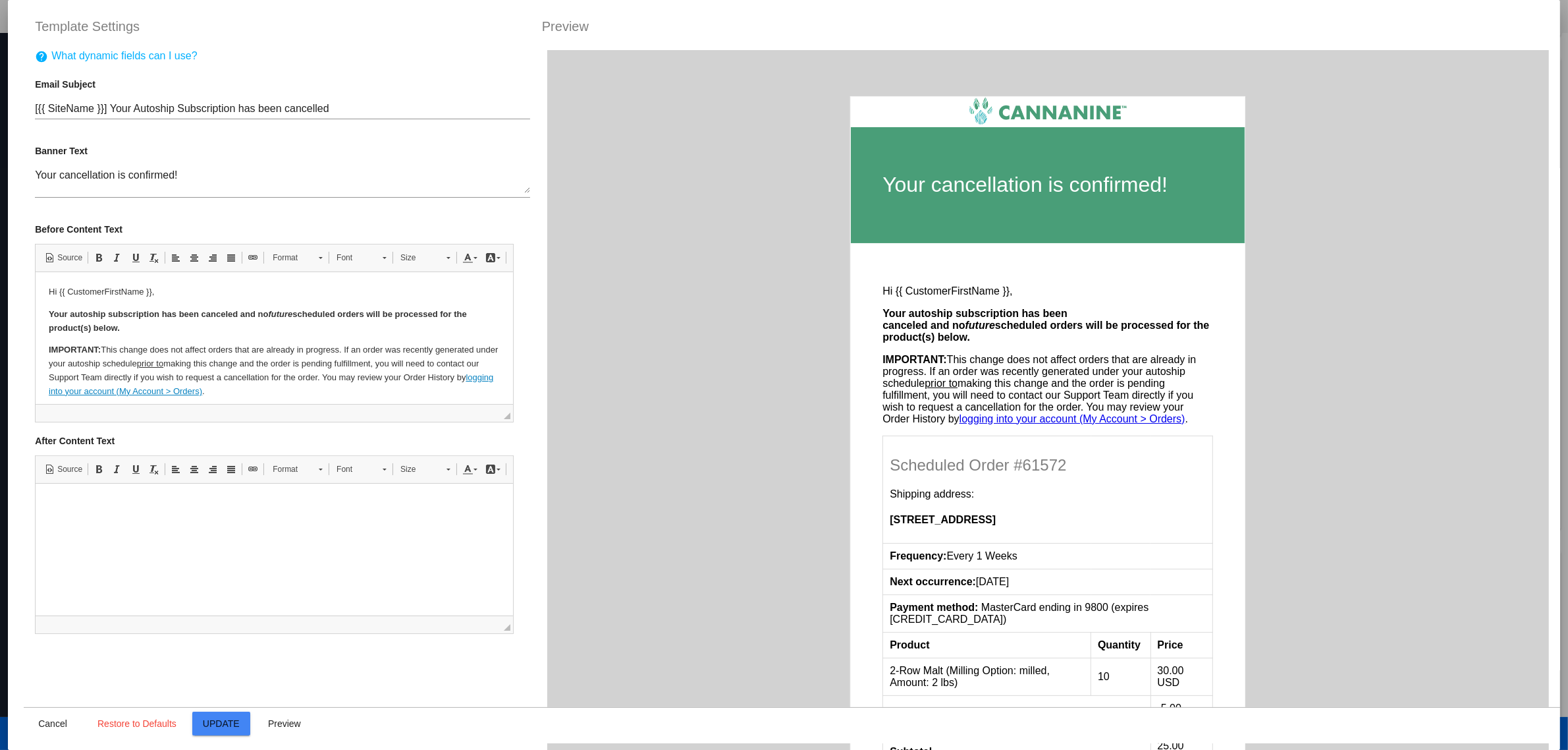
scroll to position [0, 0]
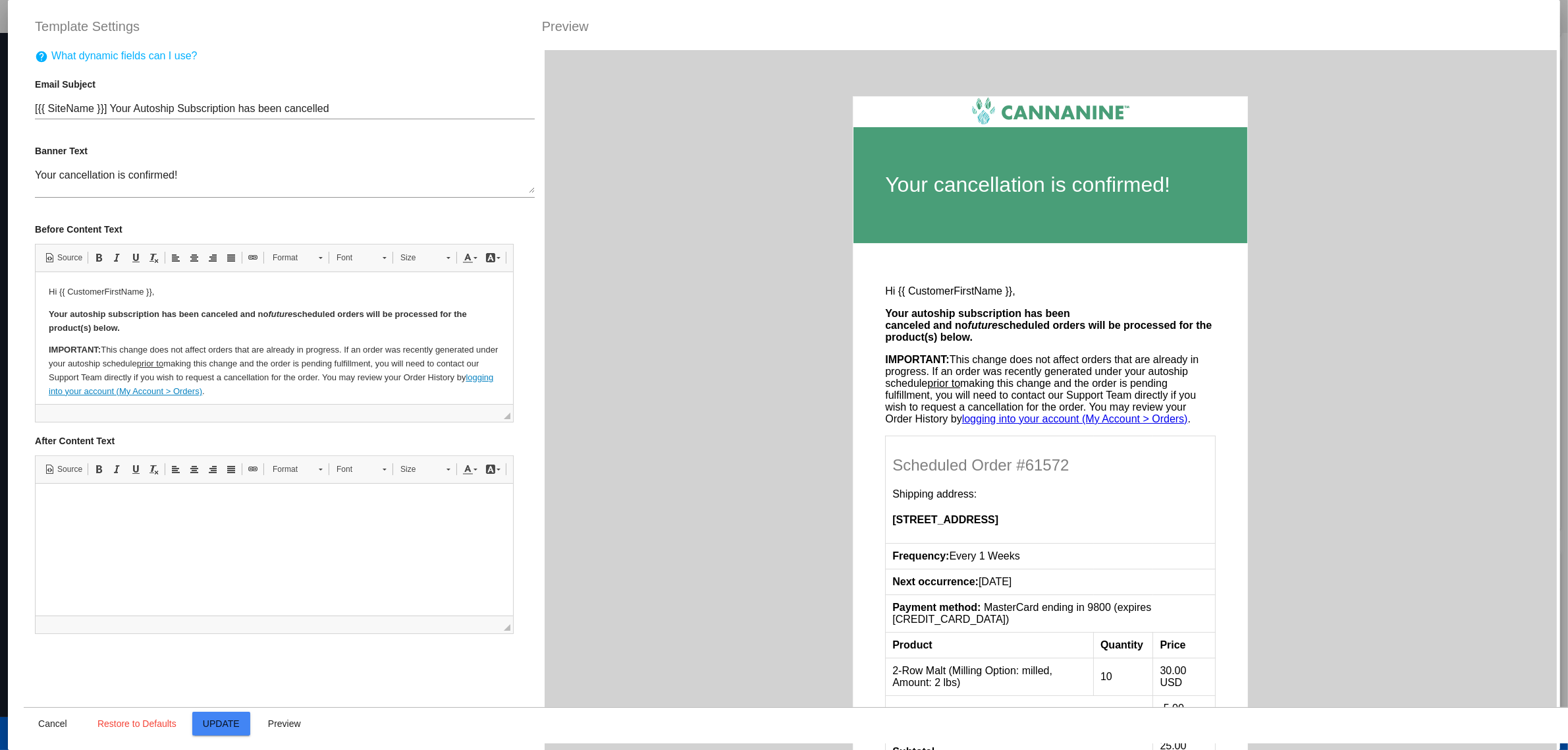
click at [365, 377] on p "IMPORTANT: This change does not affect orders that are already in progress. If …" at bounding box center [274, 370] width 451 height 55
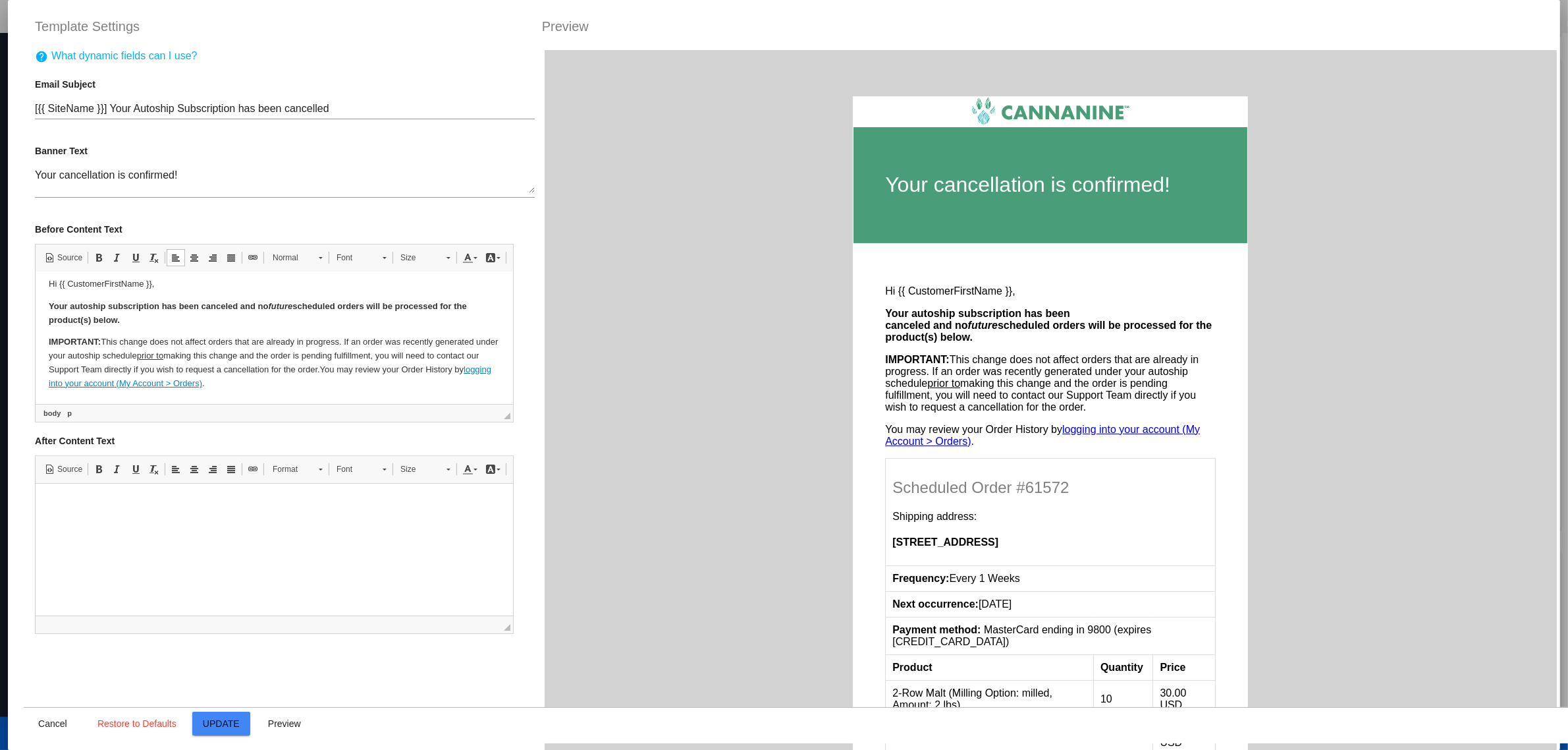
scroll to position [7, 0]
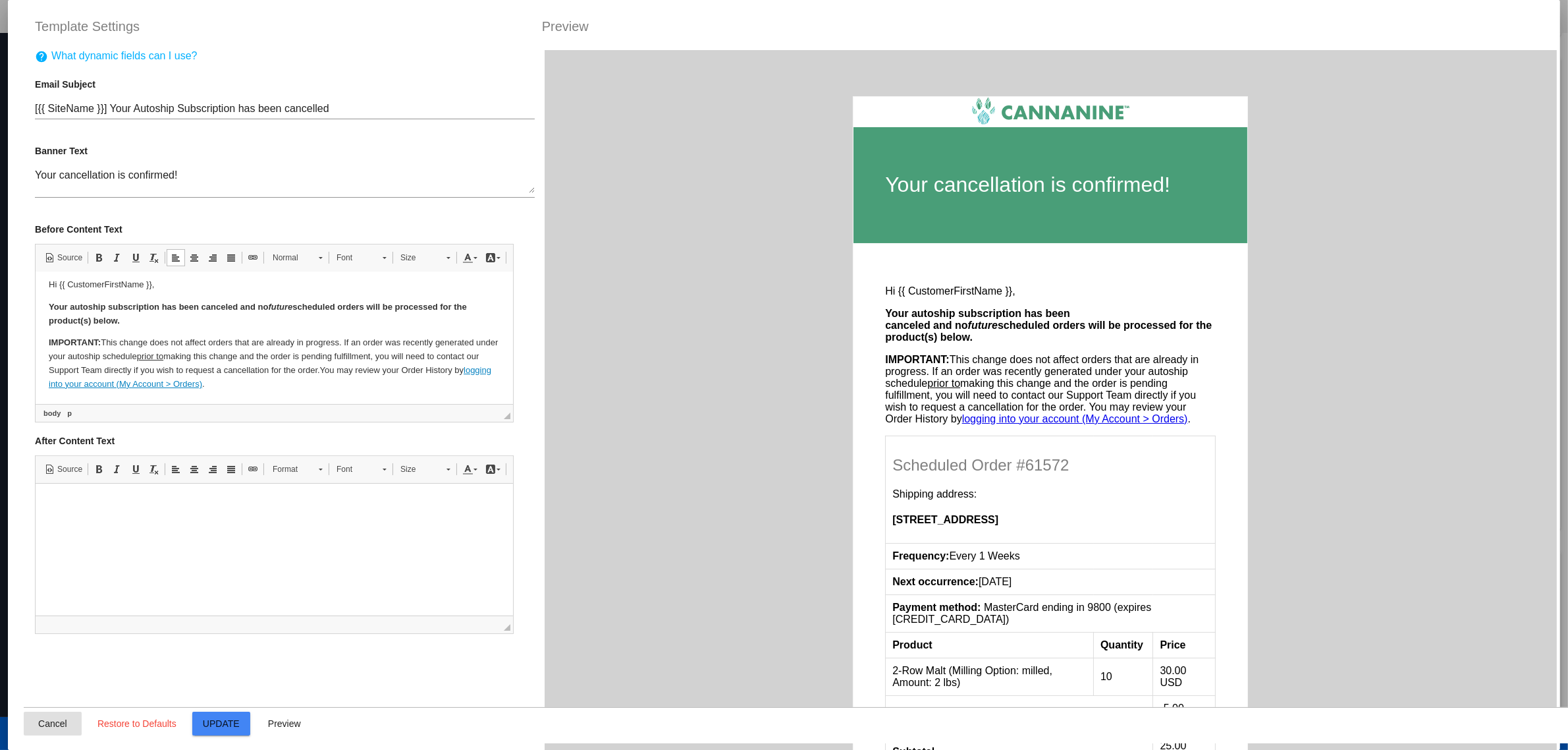
click at [46, 723] on span "Cancel" at bounding box center [52, 723] width 29 height 10
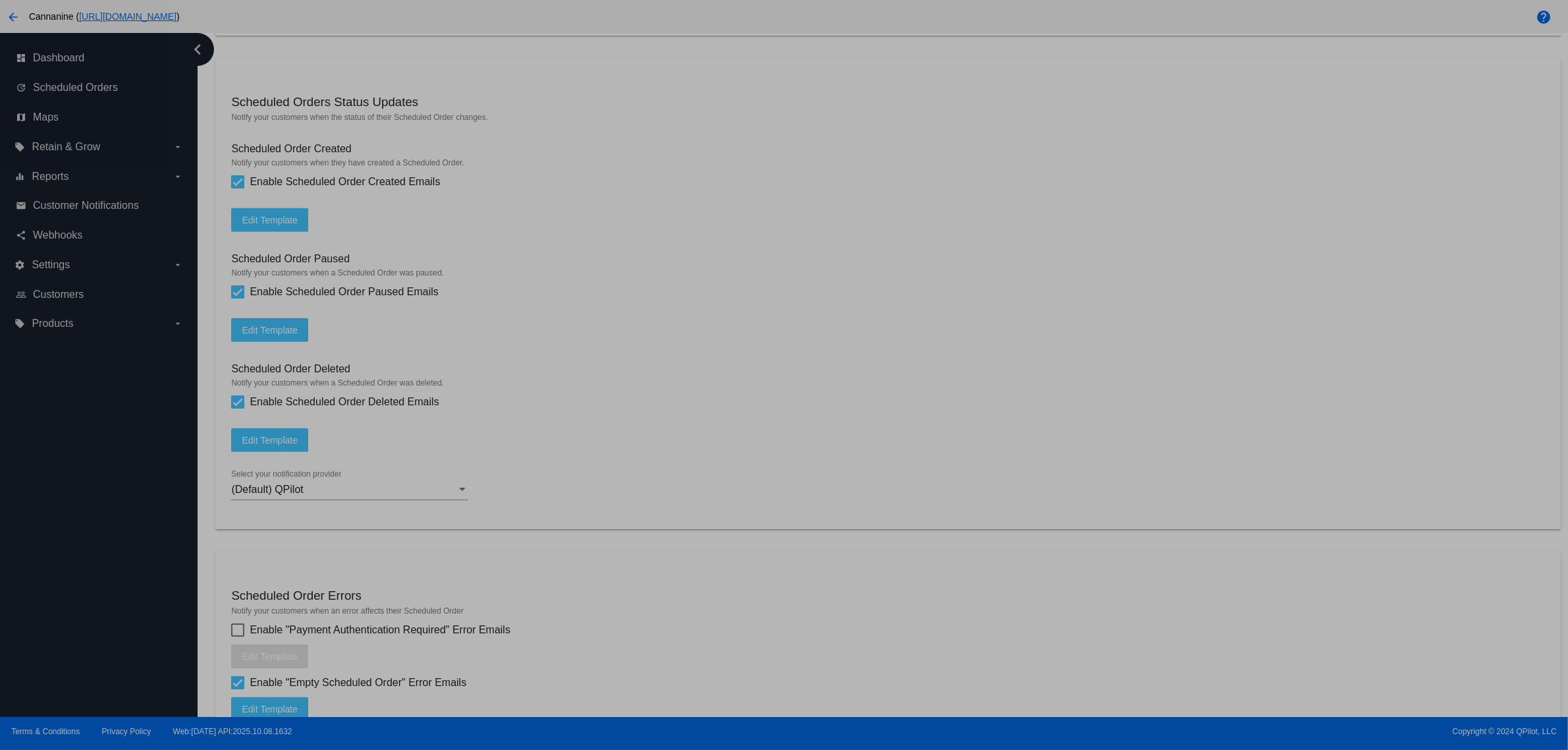
type input "[{{ [DOMAIN_NAME] }}] Your Autoship Subscription has been cancelled"
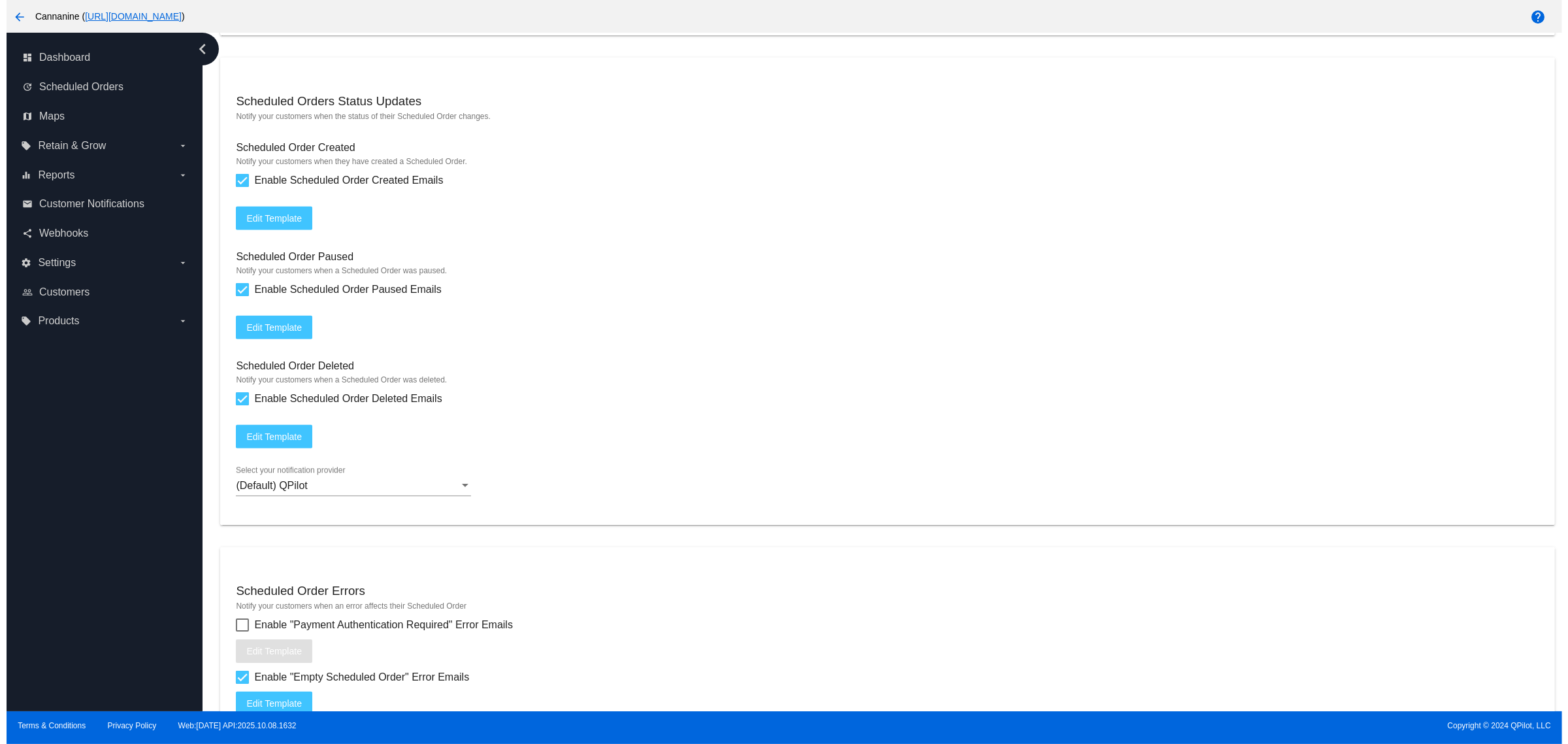
scroll to position [0, 0]
